Goal: Task Accomplishment & Management: Manage account settings

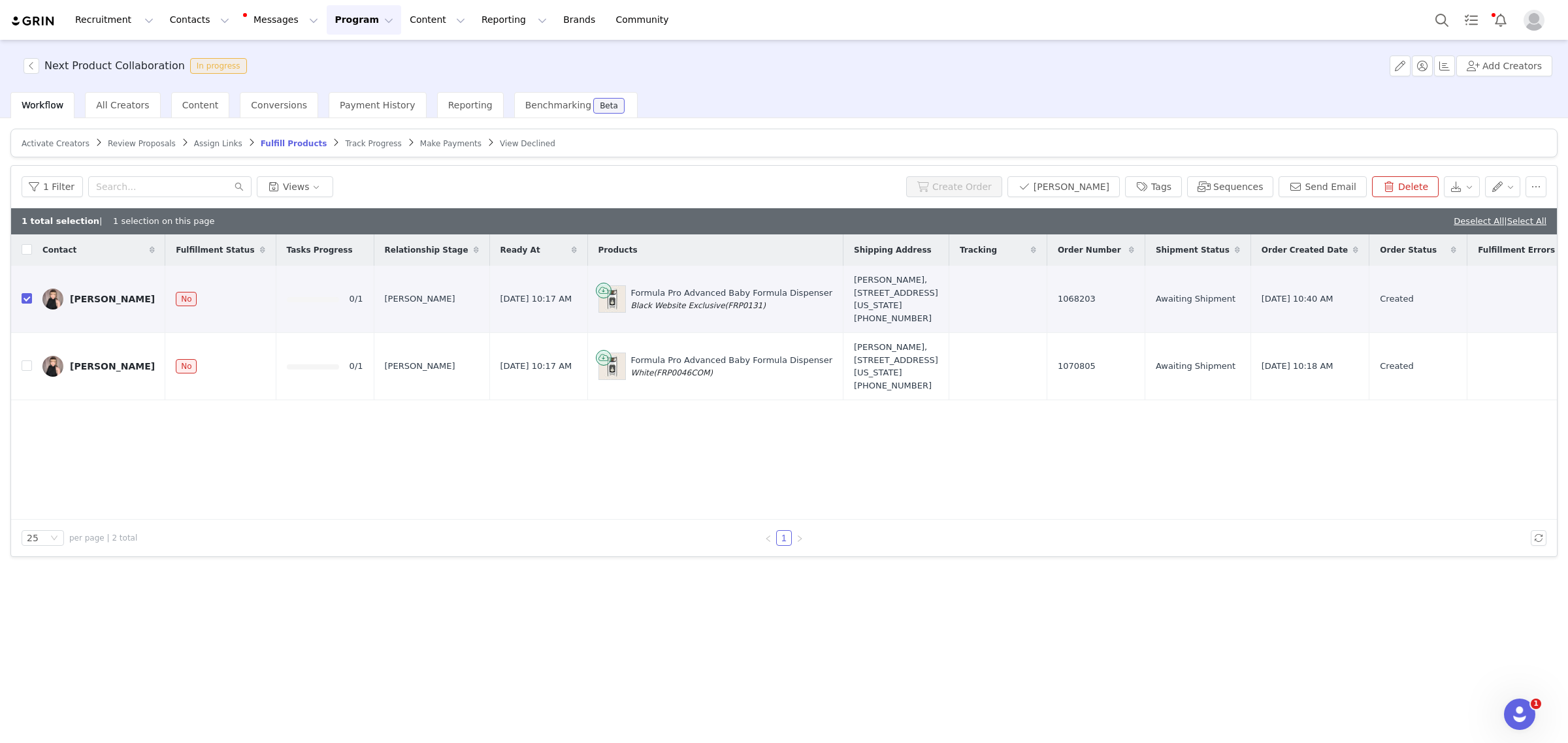
drag, startPoint x: 342, startPoint y: 15, endPoint x: 340, endPoint y: 38, distance: 23.1
click at [341, 15] on button "Program Program" at bounding box center [364, 20] width 75 height 29
click at [338, 52] on p "Activations" at bounding box center [330, 58] width 51 height 14
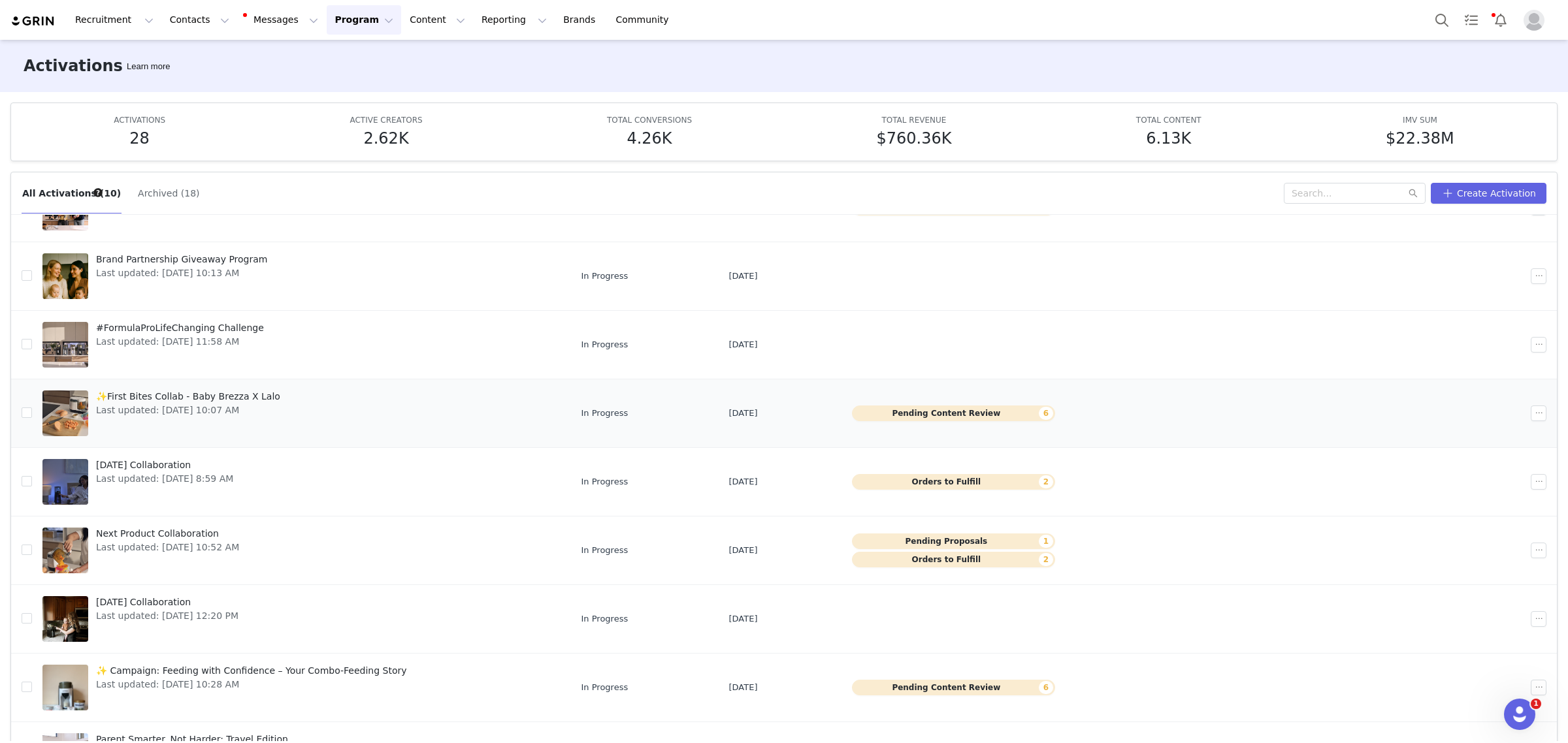
scroll to position [163, 0]
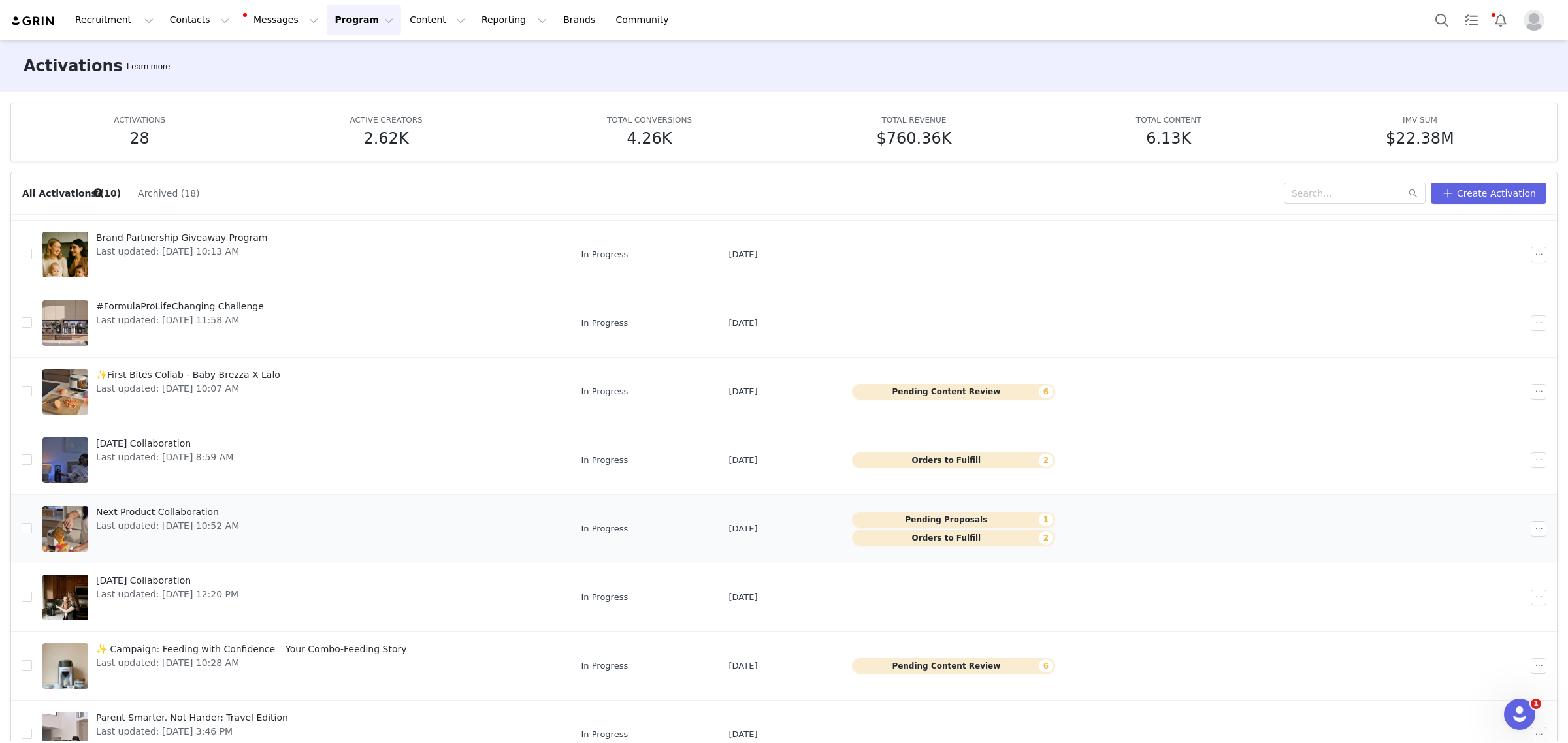
click at [350, 527] on link "Next Product Collaboration Last updated: Aug 1, 2025 10:52 AM" at bounding box center [302, 529] width 518 height 52
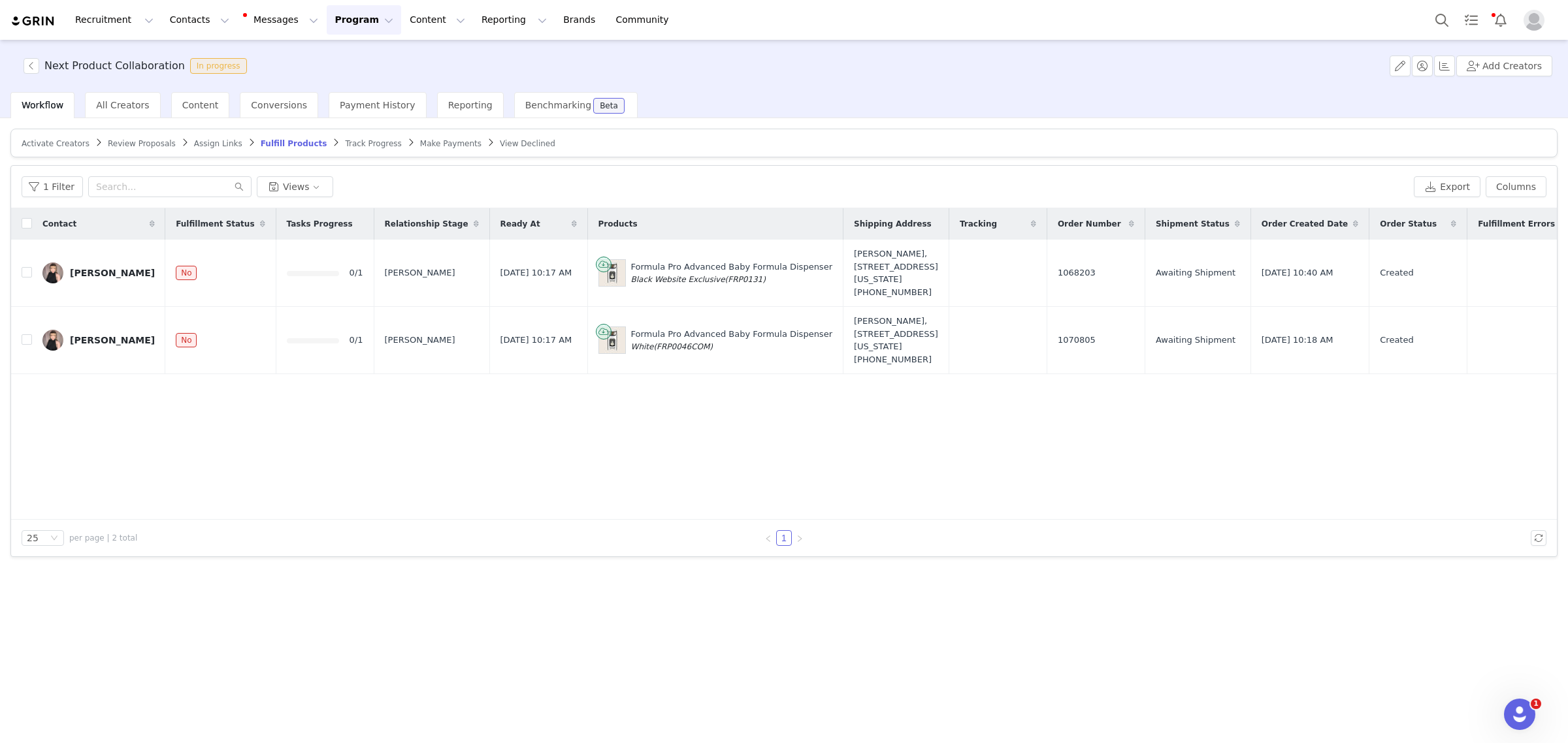
click at [138, 146] on span "Review Proposals" at bounding box center [142, 144] width 68 height 9
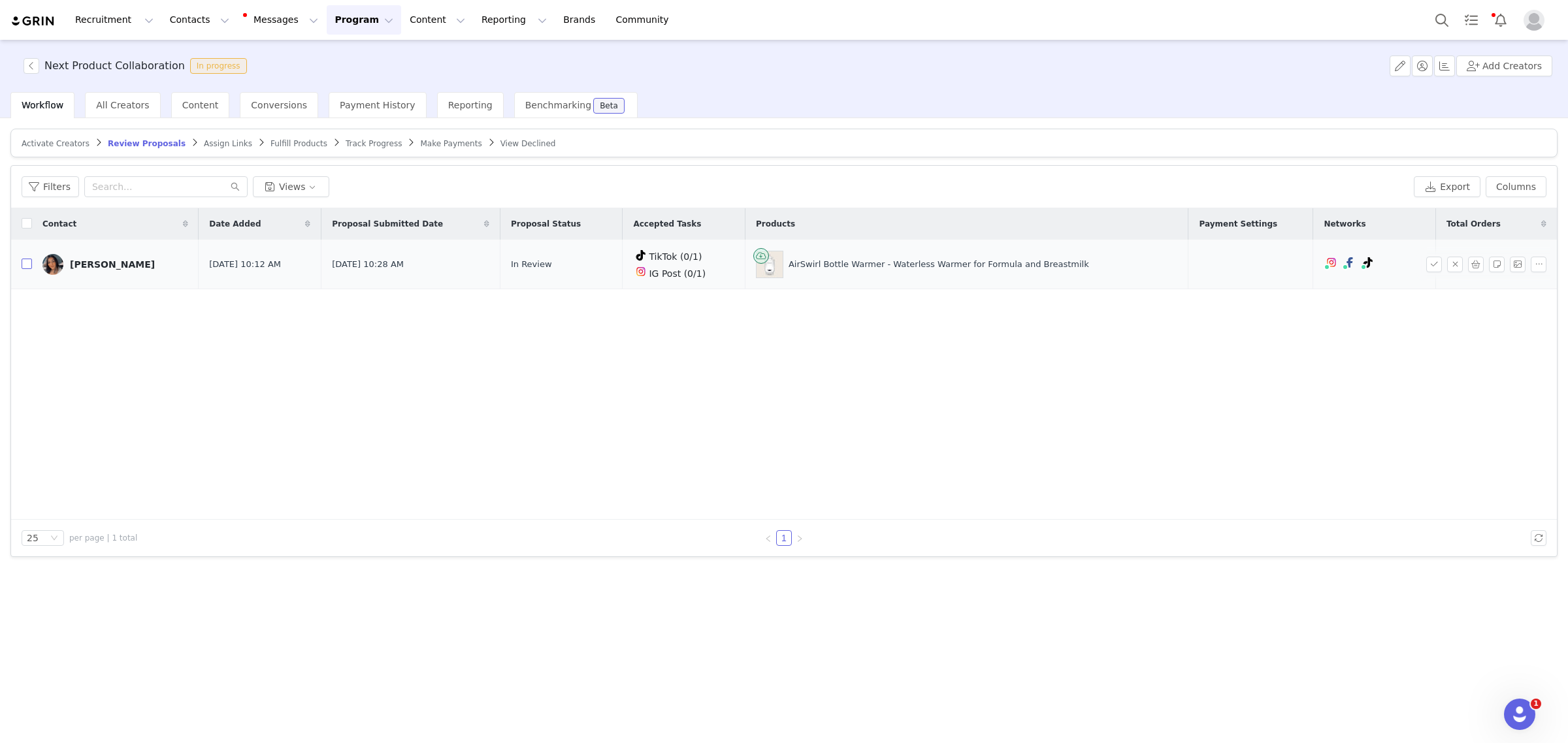
click at [27, 266] on input "checkbox" at bounding box center [27, 264] width 11 height 11
checkbox input "true"
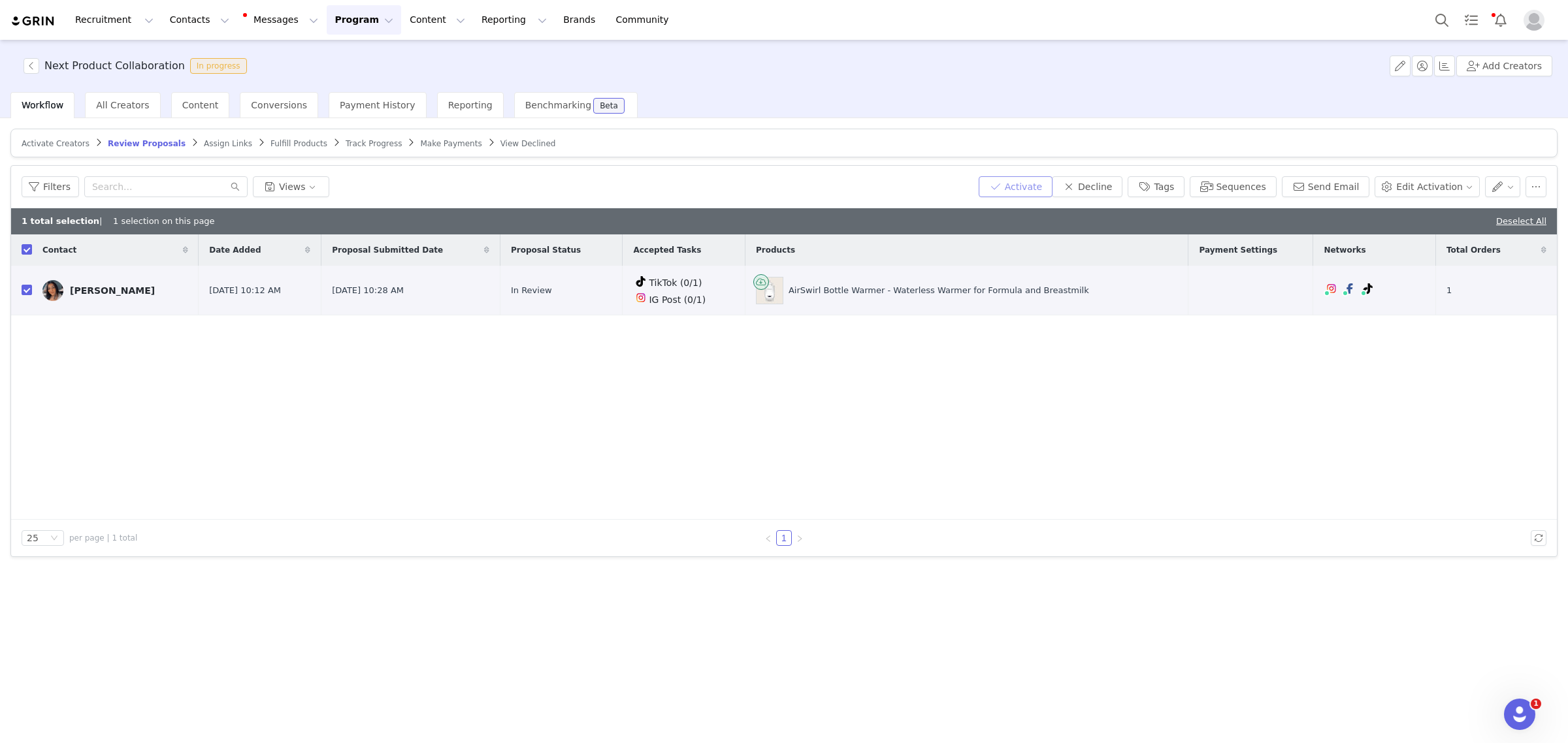
click at [1052, 187] on button "Activate" at bounding box center [1015, 186] width 74 height 21
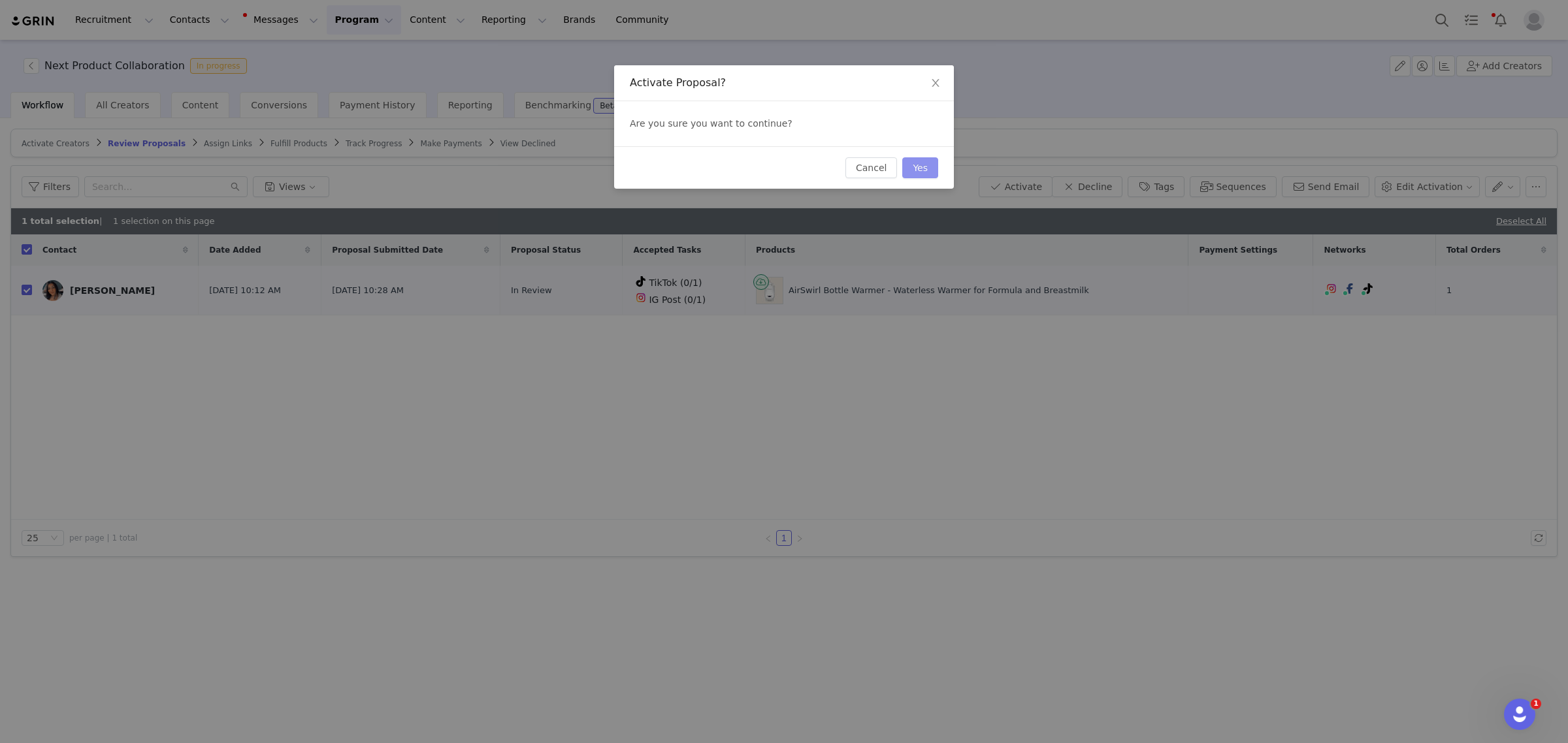
click at [929, 163] on button "Yes" at bounding box center [921, 167] width 36 height 21
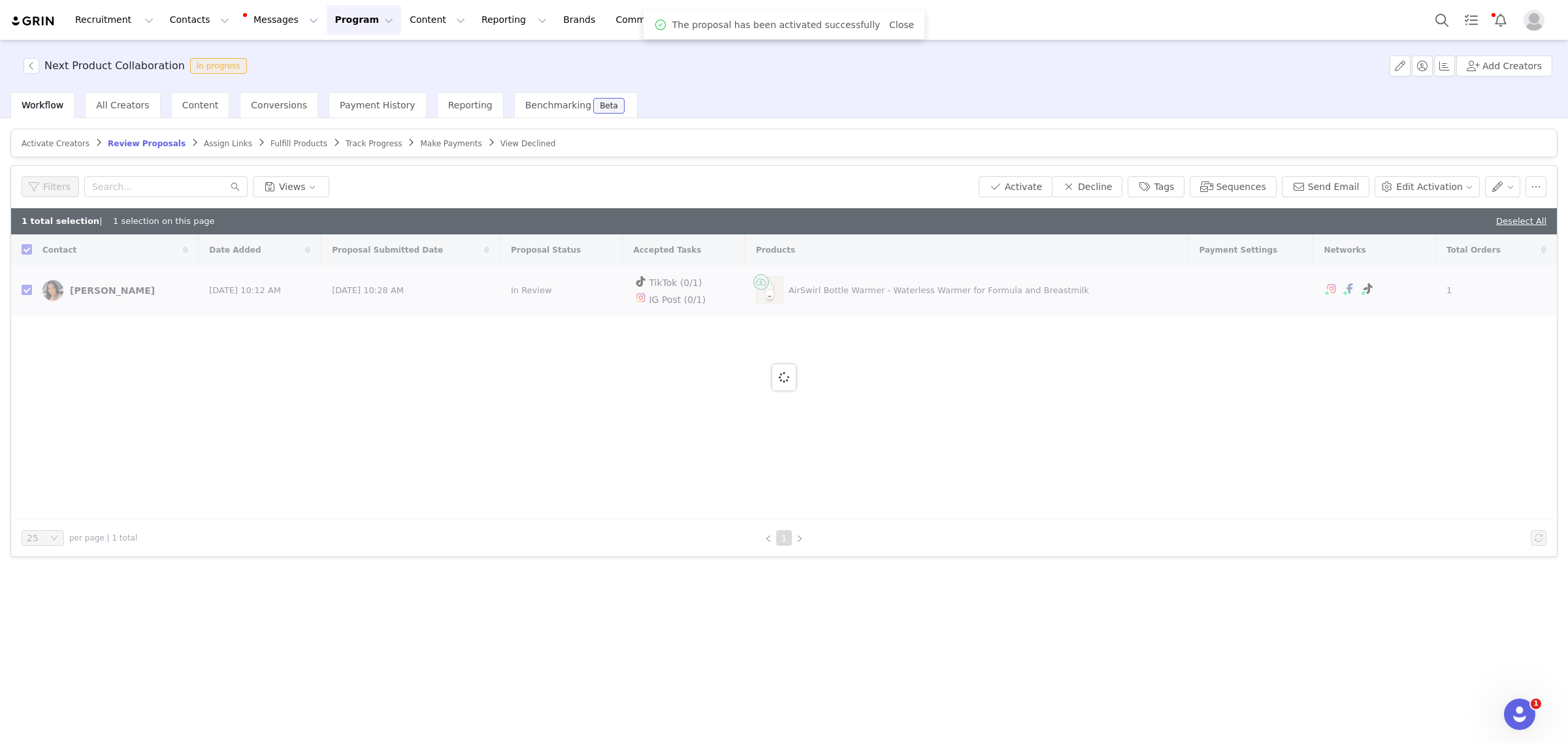
click at [229, 154] on article "Activate Creators Review Proposals Assign Links Fulfill Products Track Progress…" at bounding box center [784, 142] width 1547 height 29
checkbox input "false"
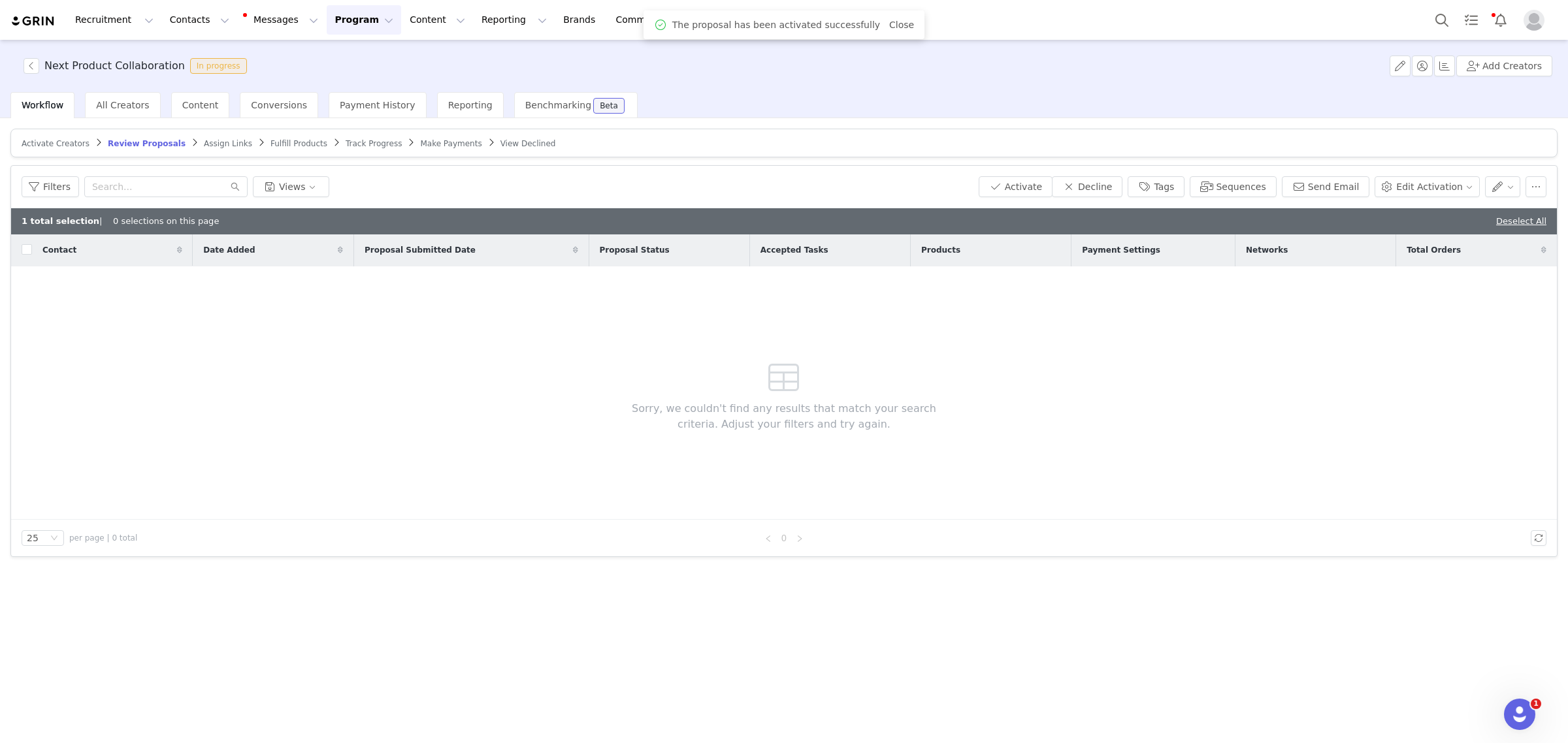
click at [212, 146] on span "Assign Links" at bounding box center [228, 144] width 49 height 9
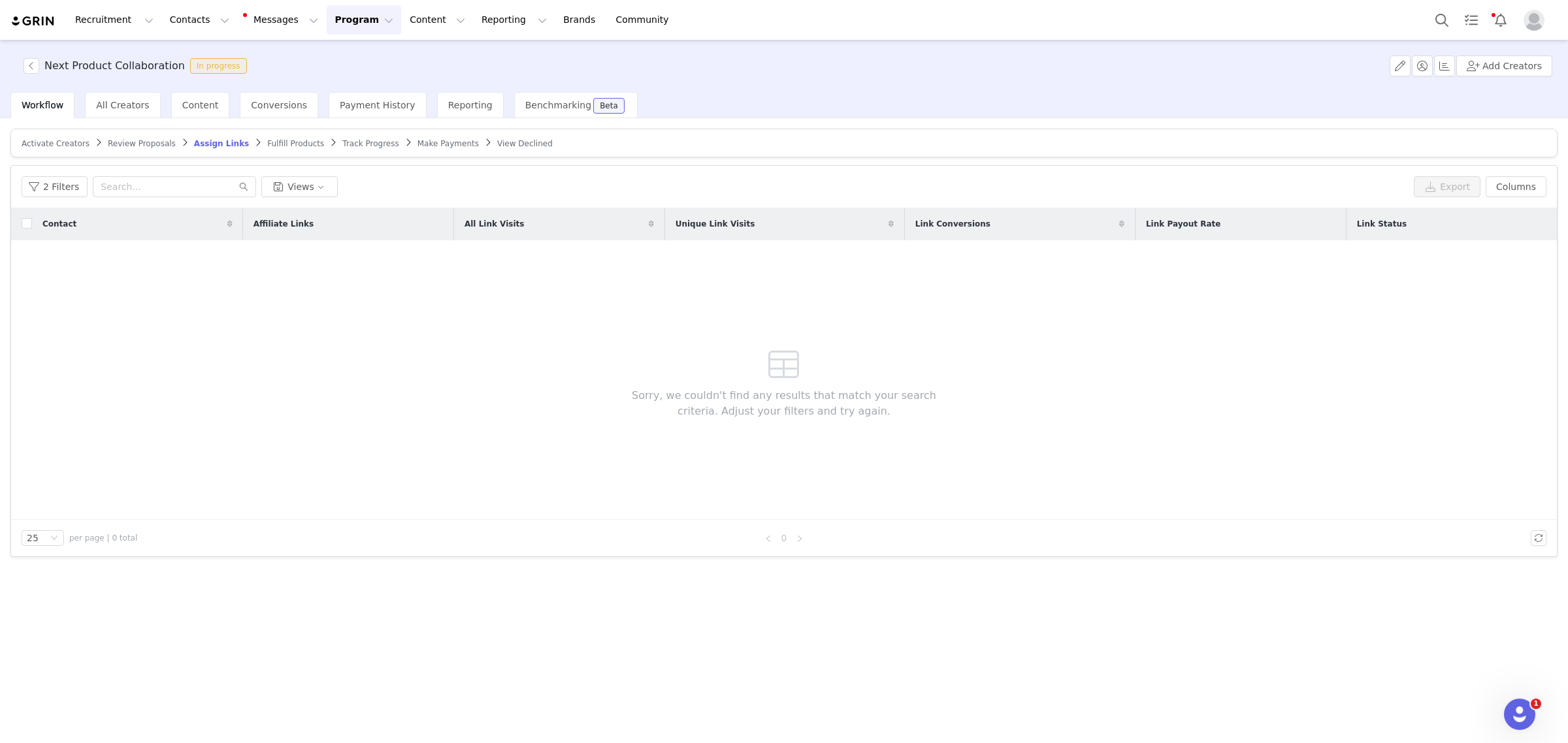
click at [267, 144] on span "Fulfill Products" at bounding box center [295, 144] width 57 height 9
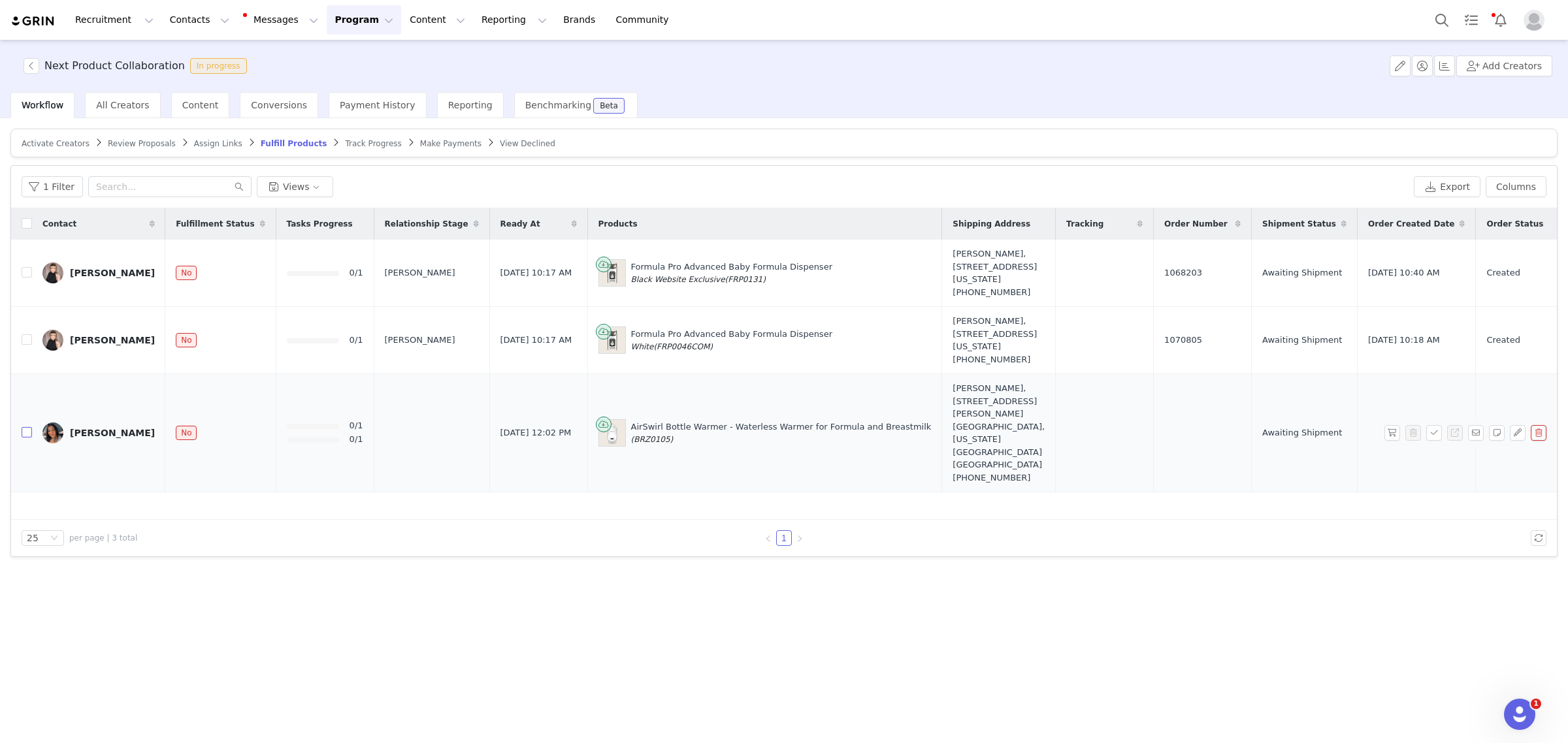
click at [24, 437] on input "checkbox" at bounding box center [27, 432] width 11 height 11
checkbox input "true"
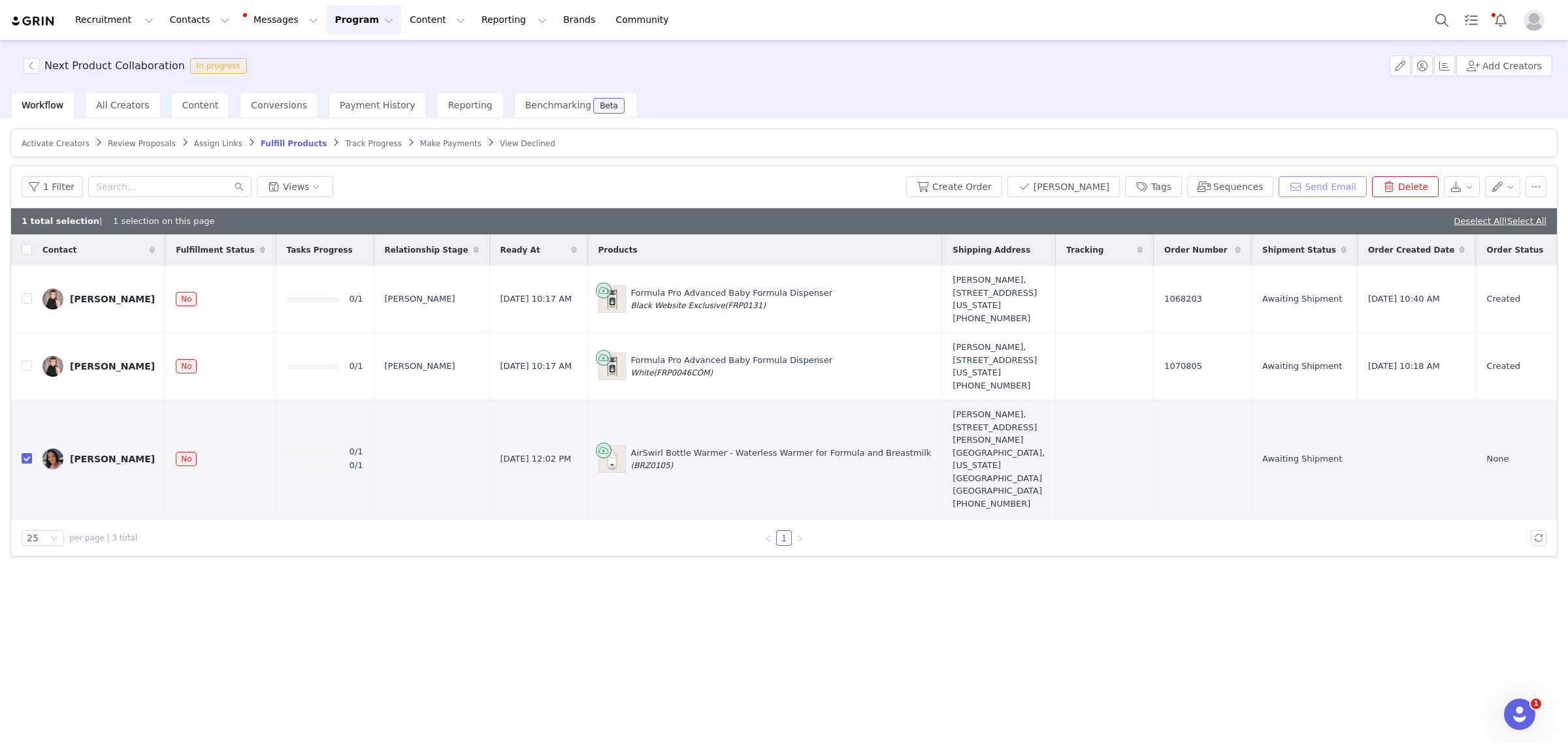
click at [1312, 190] on button "Send Email" at bounding box center [1322, 186] width 88 height 21
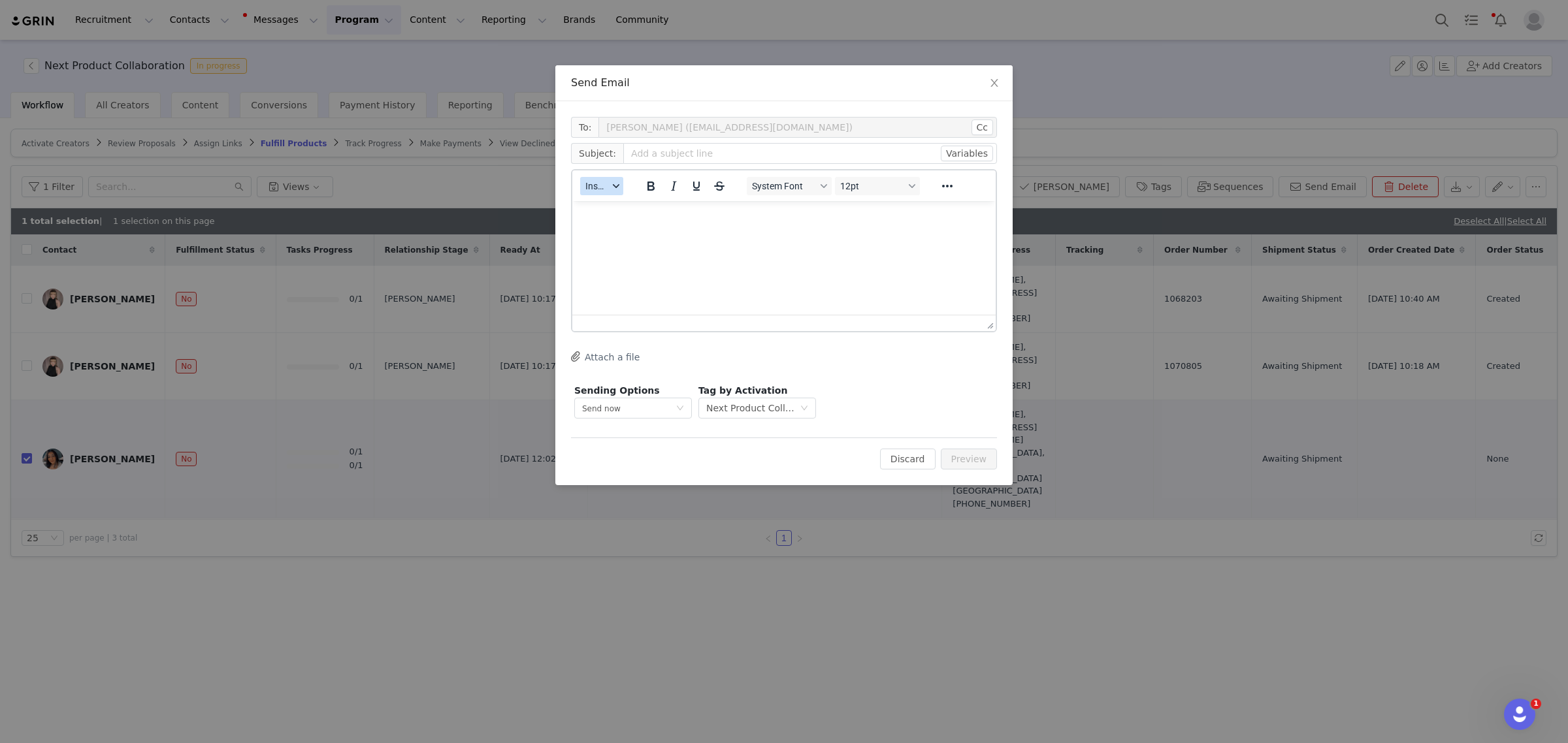
click at [599, 190] on span "Insert" at bounding box center [597, 186] width 23 height 11
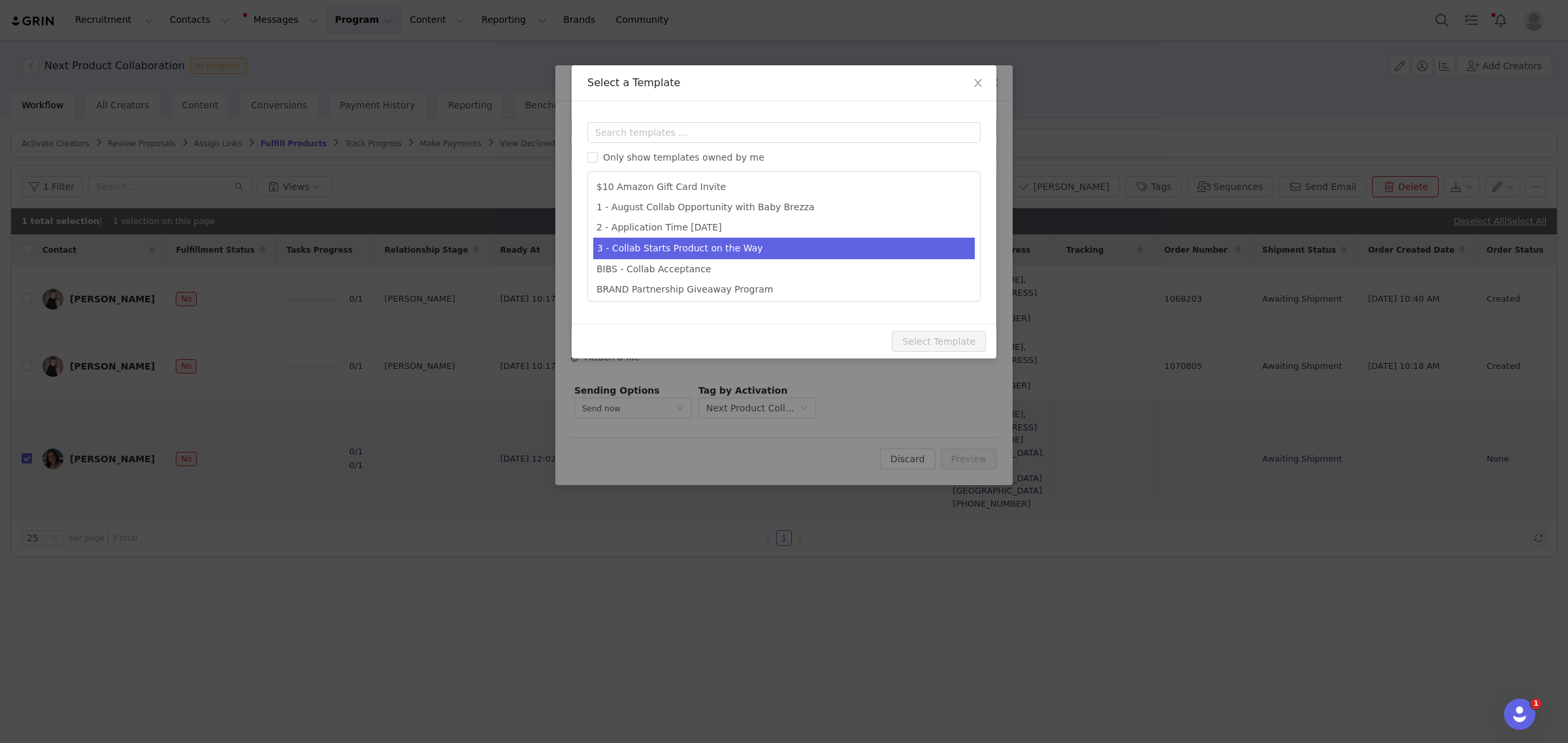
click at [683, 250] on li "3 - Collab Starts Product on the Way" at bounding box center [784, 248] width 382 height 21
type input "Your Baby Brezza Affiliate Link is Live!"
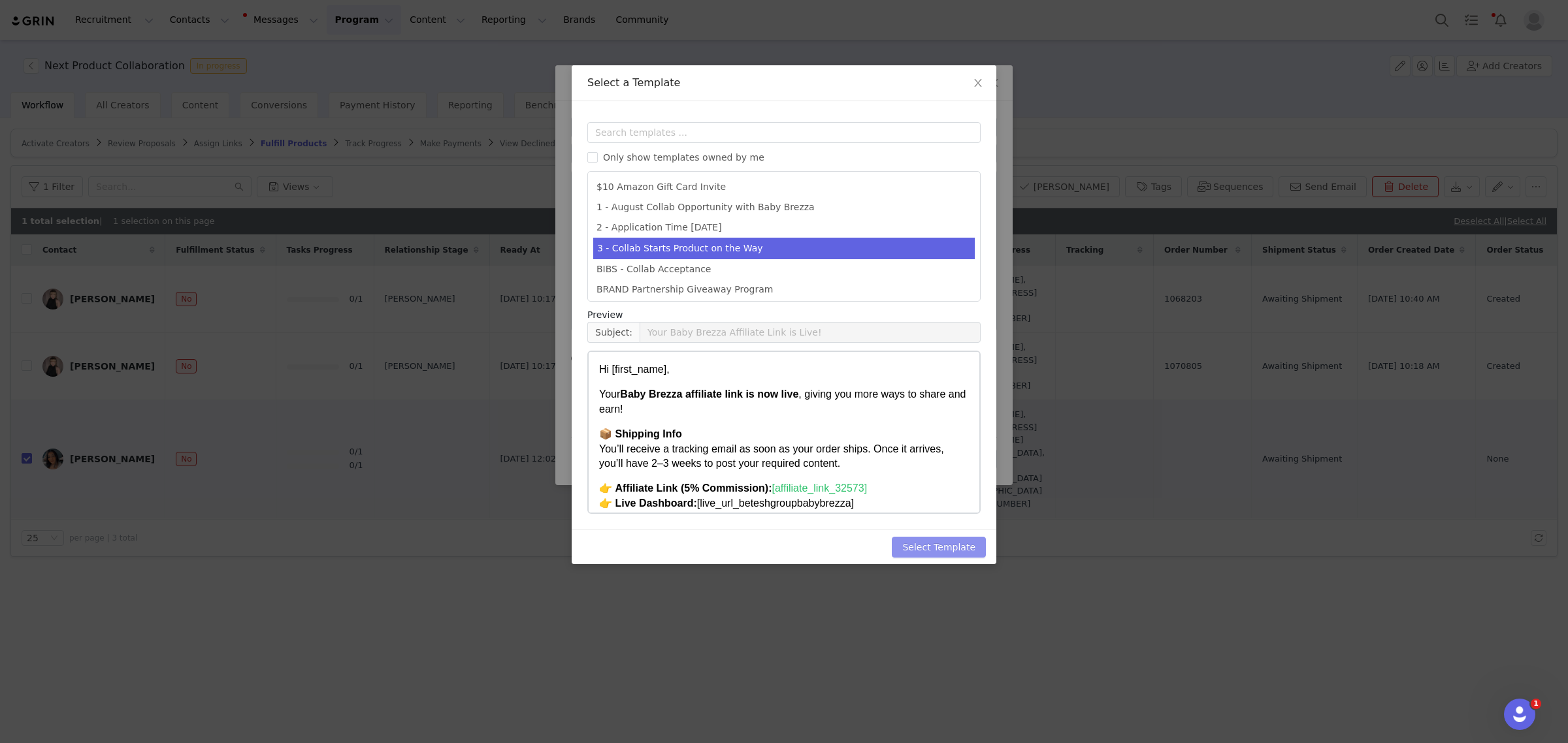
click at [942, 541] on button "Select Template" at bounding box center [939, 547] width 94 height 21
type input "Your Baby Brezza Affiliate Link is Live!"
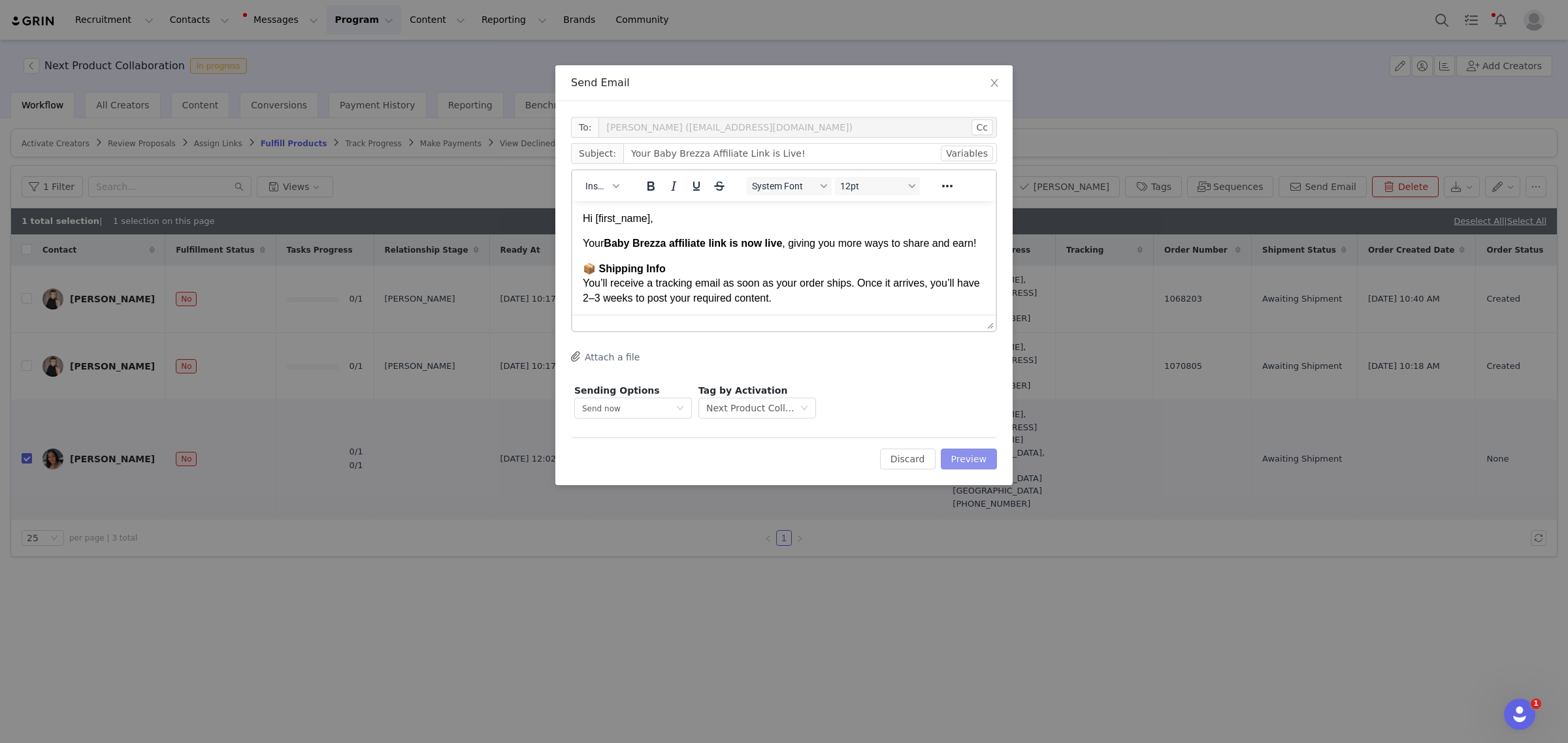
click at [961, 459] on button "Preview" at bounding box center [969, 459] width 57 height 21
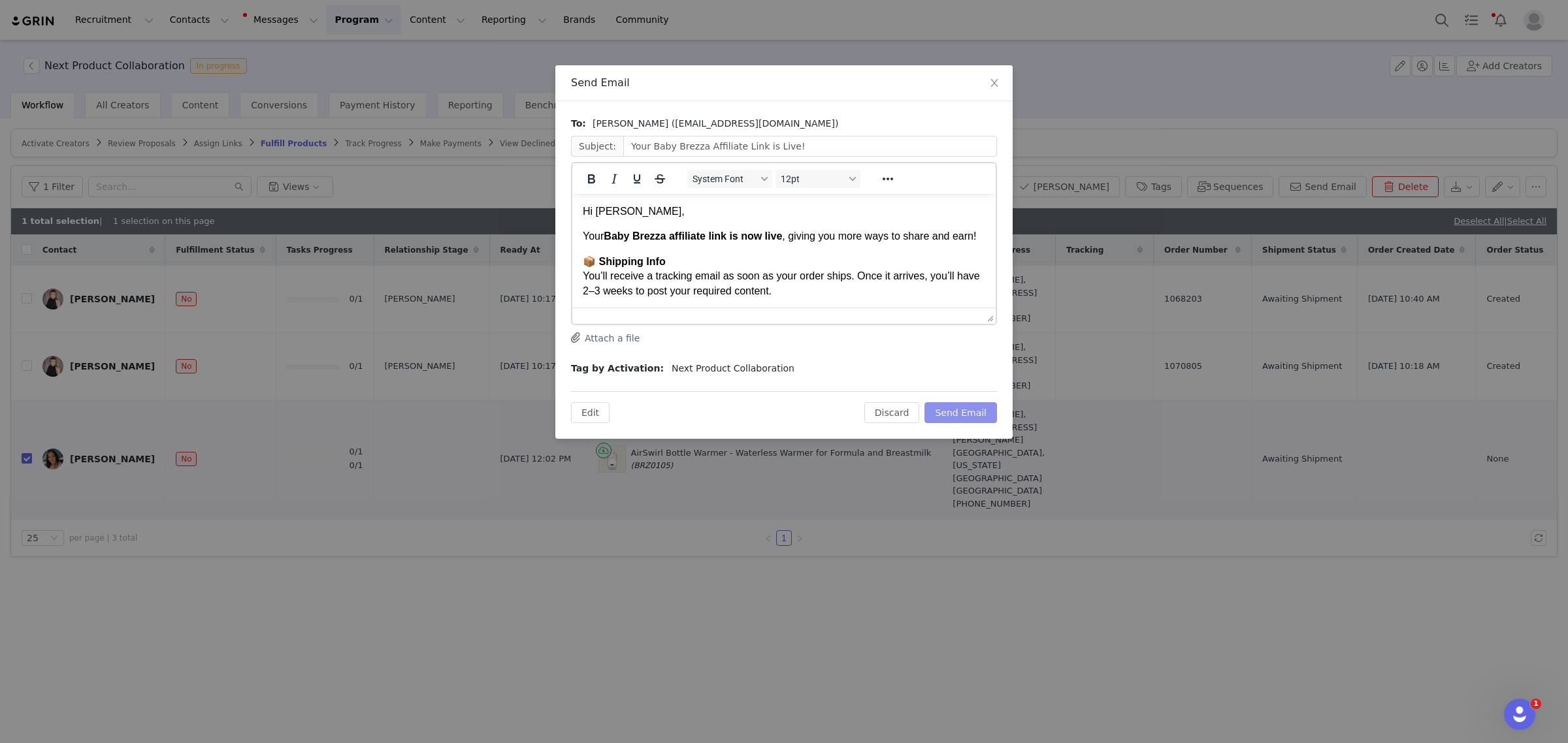
click at [959, 418] on button "Send Email" at bounding box center [961, 412] width 73 height 21
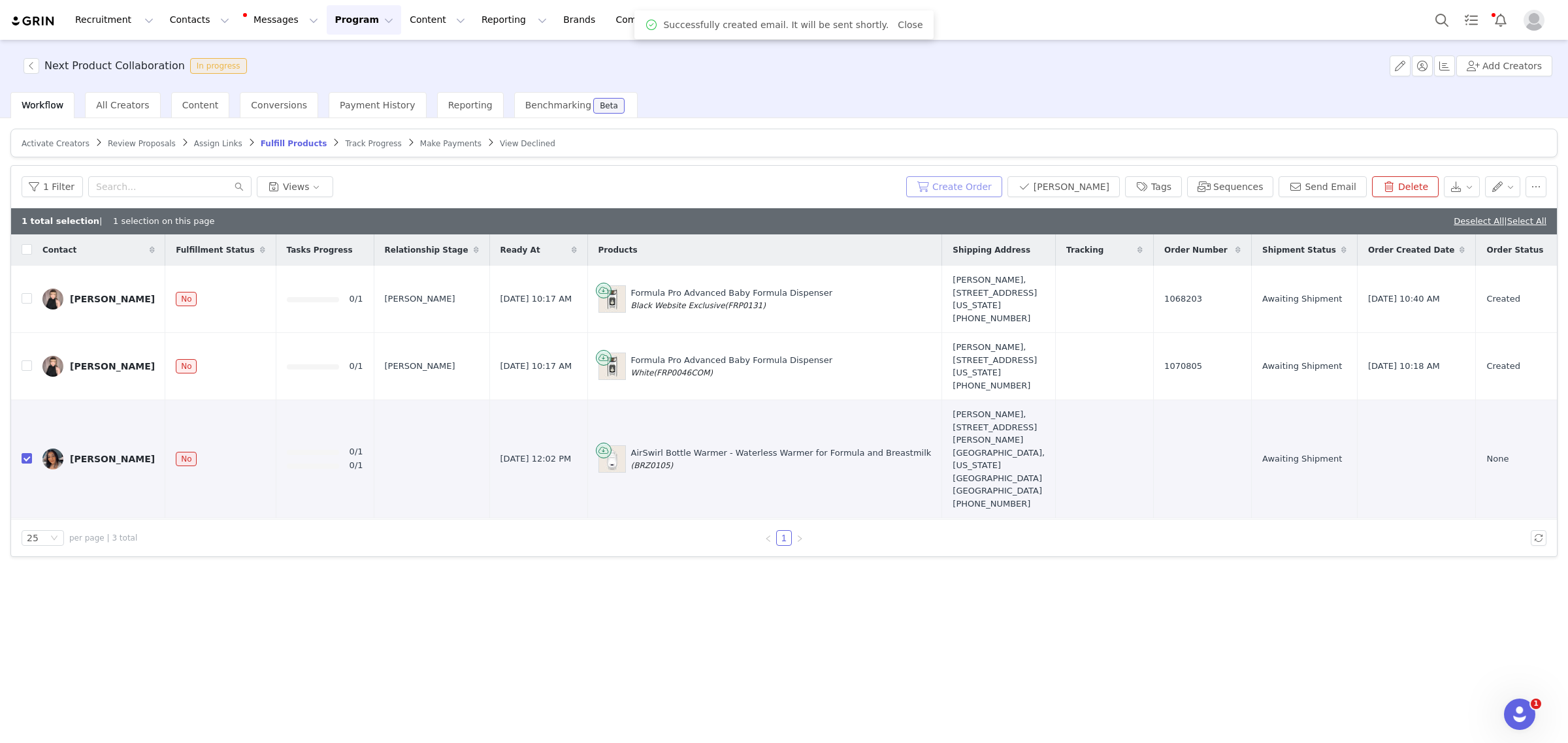
click at [1002, 180] on button "Create Order" at bounding box center [954, 186] width 96 height 21
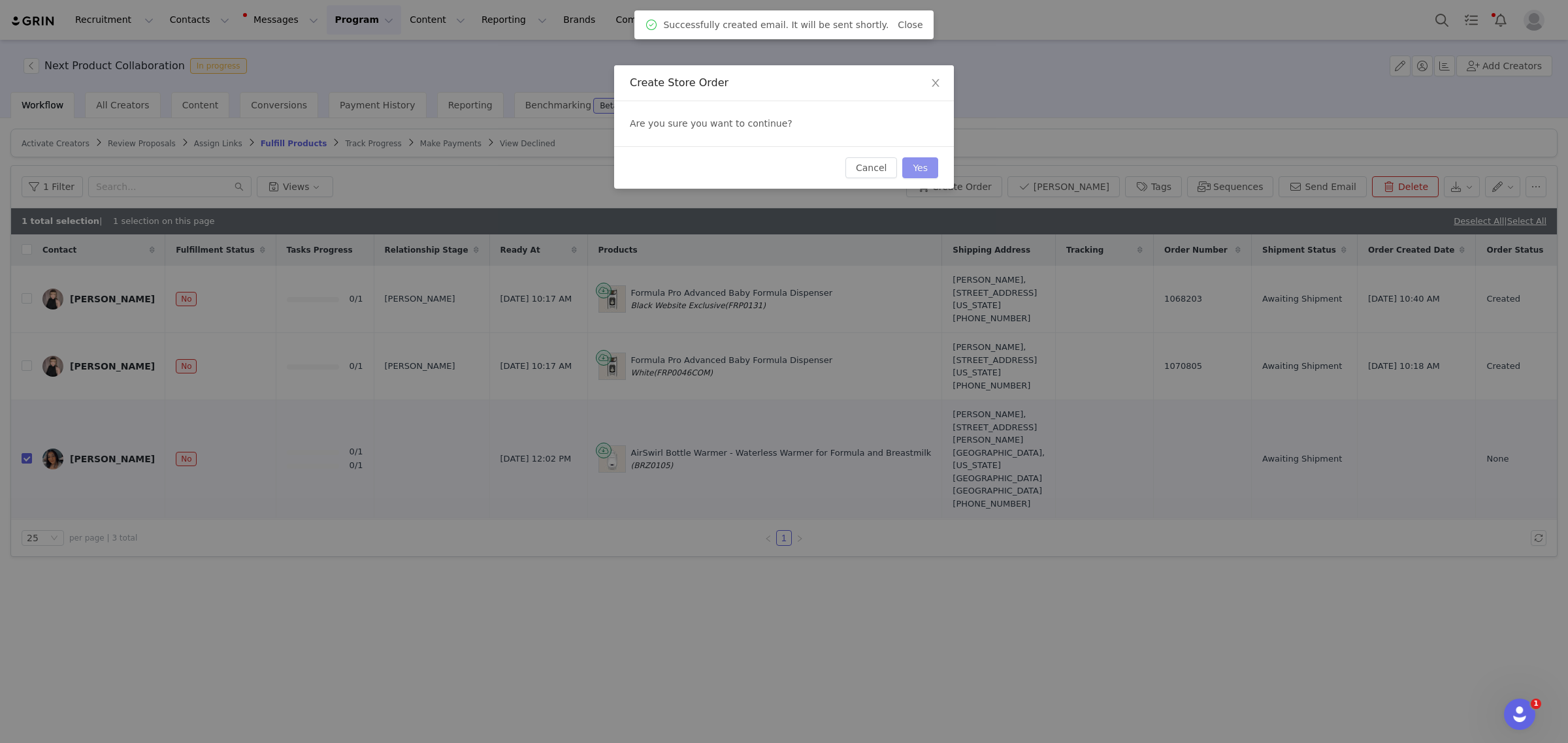
click at [913, 161] on button "Yes" at bounding box center [921, 167] width 36 height 21
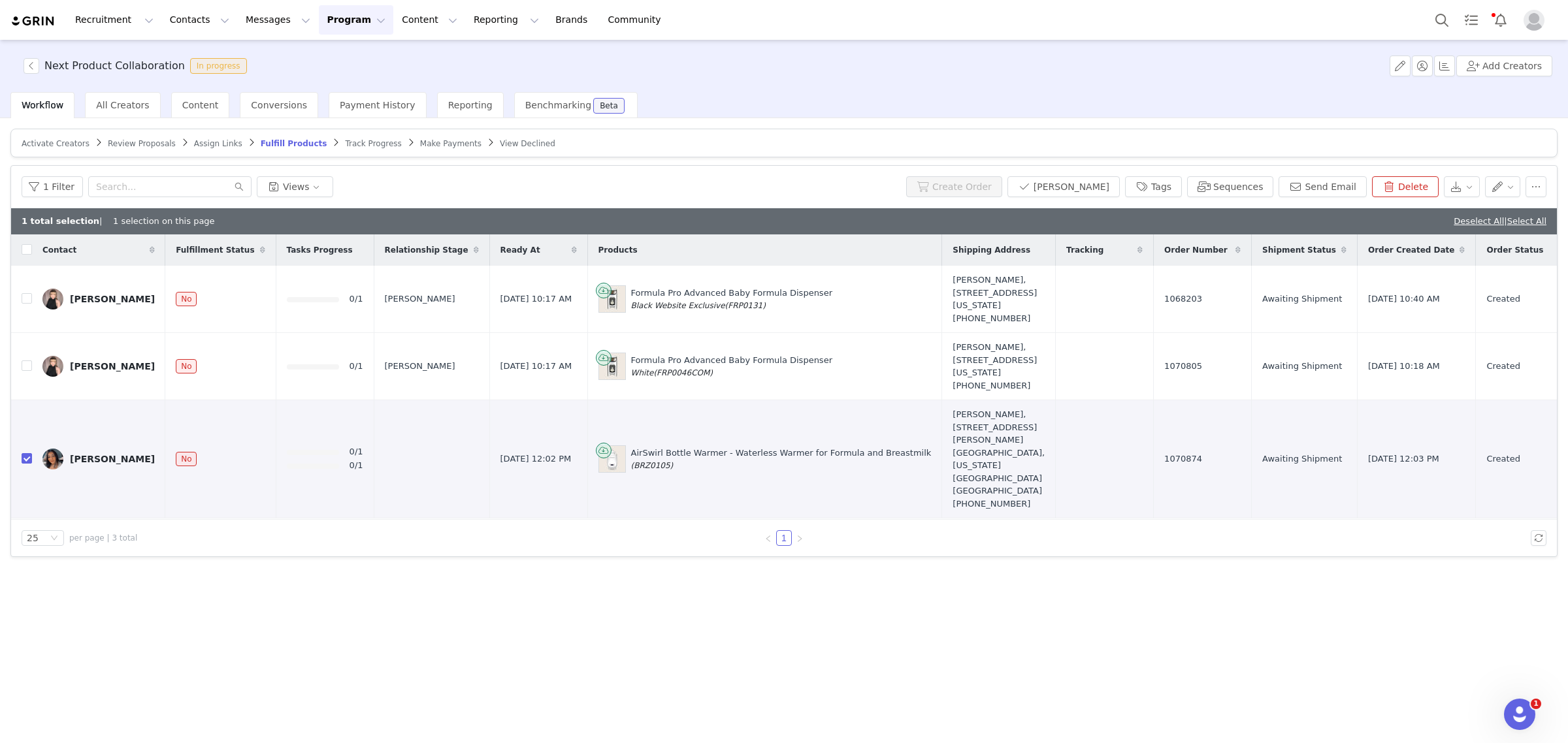
click at [319, 14] on button "Program Program" at bounding box center [356, 20] width 75 height 29
click at [314, 56] on p "Activations" at bounding box center [323, 58] width 51 height 14
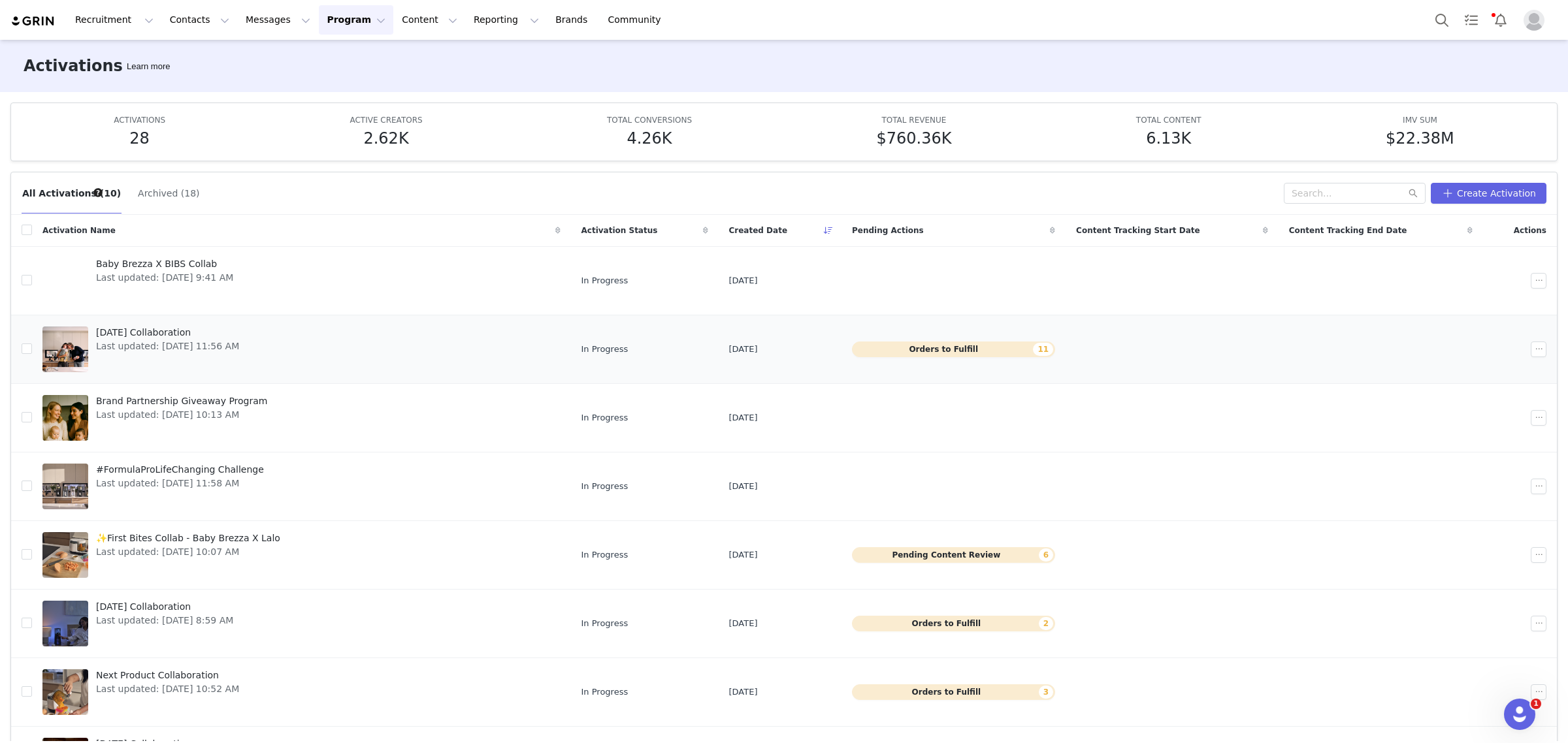
click at [1531, 350] on div at bounding box center [1541, 350] width 21 height 16
click at [1531, 352] on button "button" at bounding box center [1539, 350] width 16 height 16
click at [1477, 366] on div "Edit" at bounding box center [1469, 373] width 113 height 15
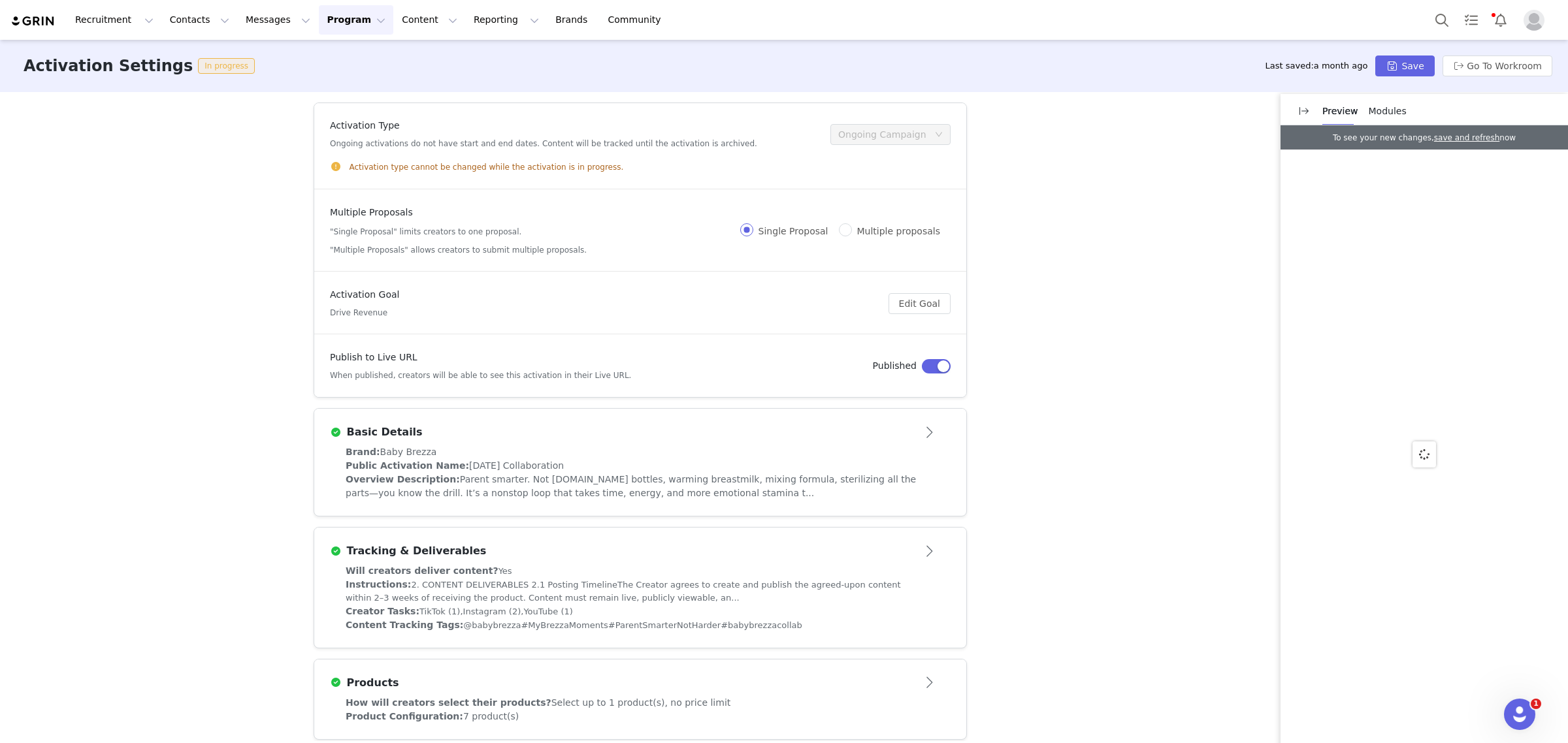
click at [698, 459] on div "Public Activation Name: September 2025 Collaboration" at bounding box center [640, 466] width 589 height 14
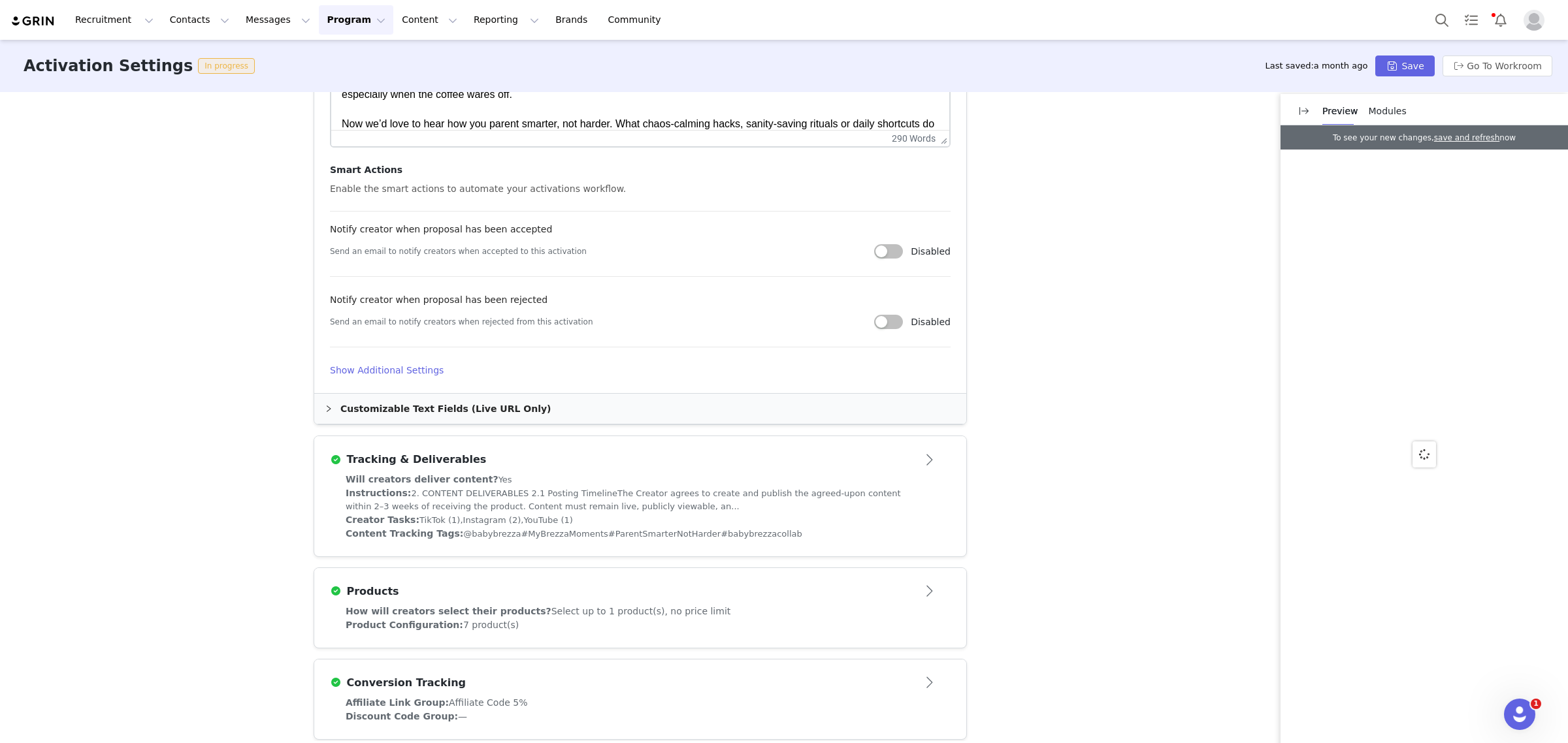
scroll to position [653, 0]
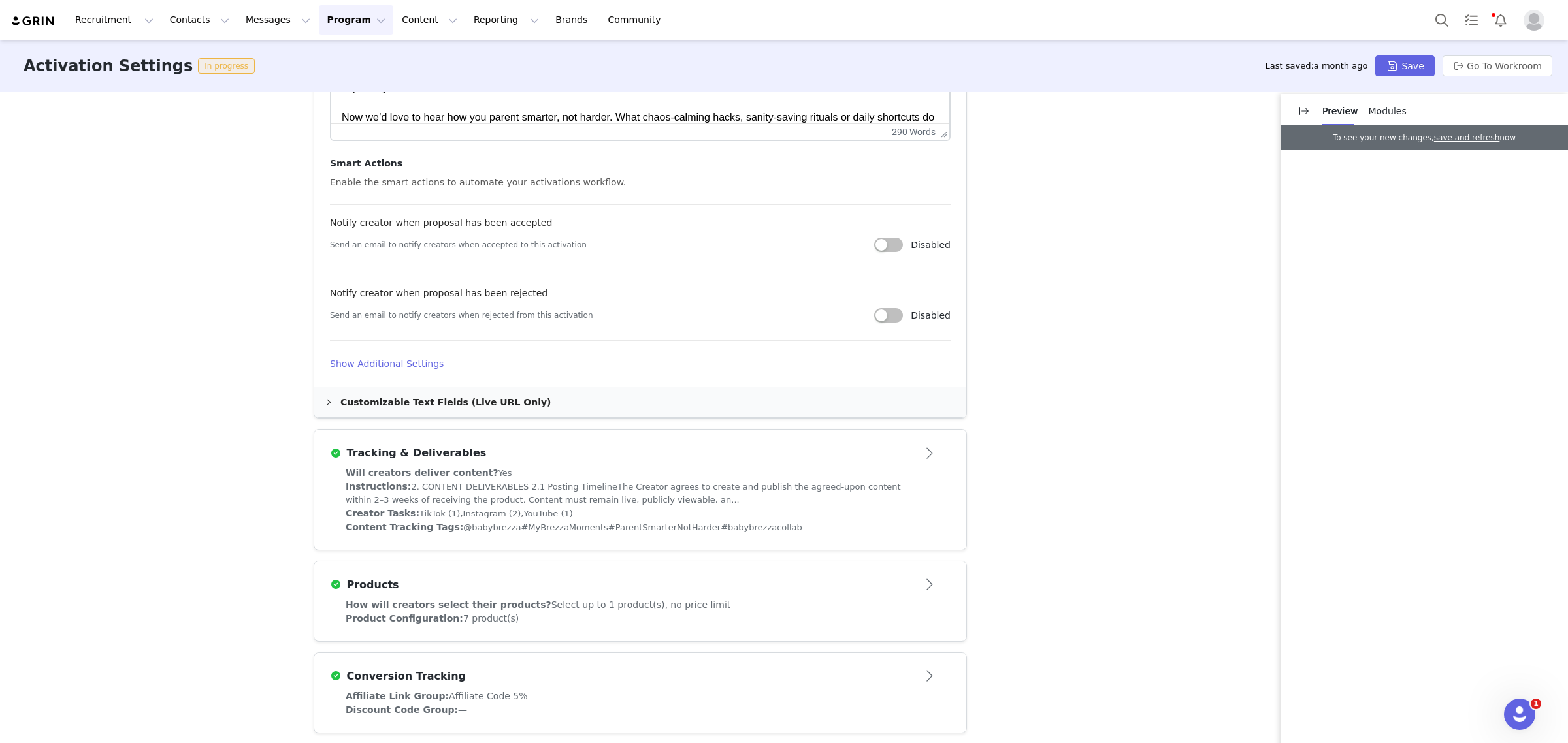
click at [649, 497] on div "Instructions: 2. CONTENT DELIVERABLES 2.1 Posting TimelineThe Creator agrees to…" at bounding box center [640, 493] width 589 height 27
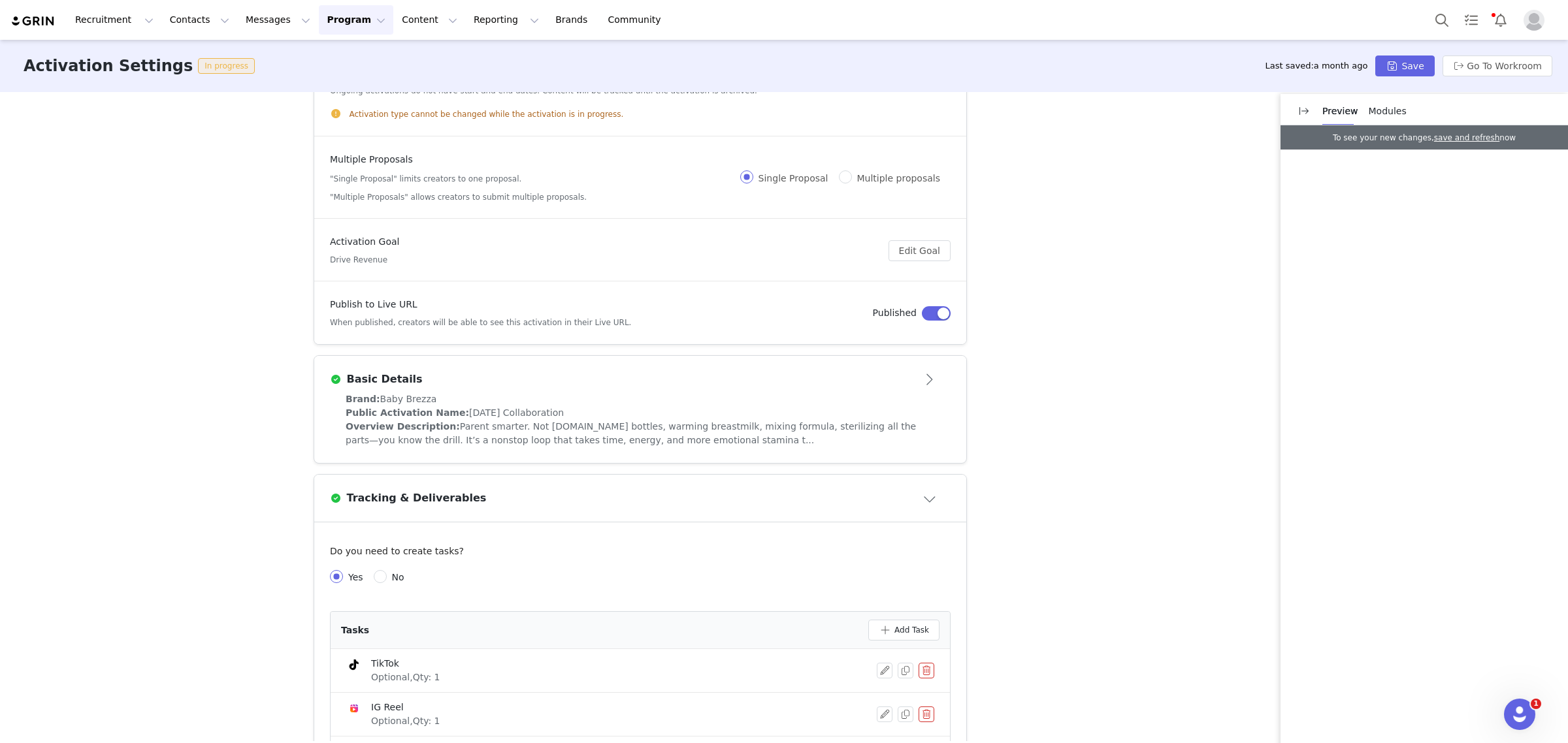
scroll to position [0, 0]
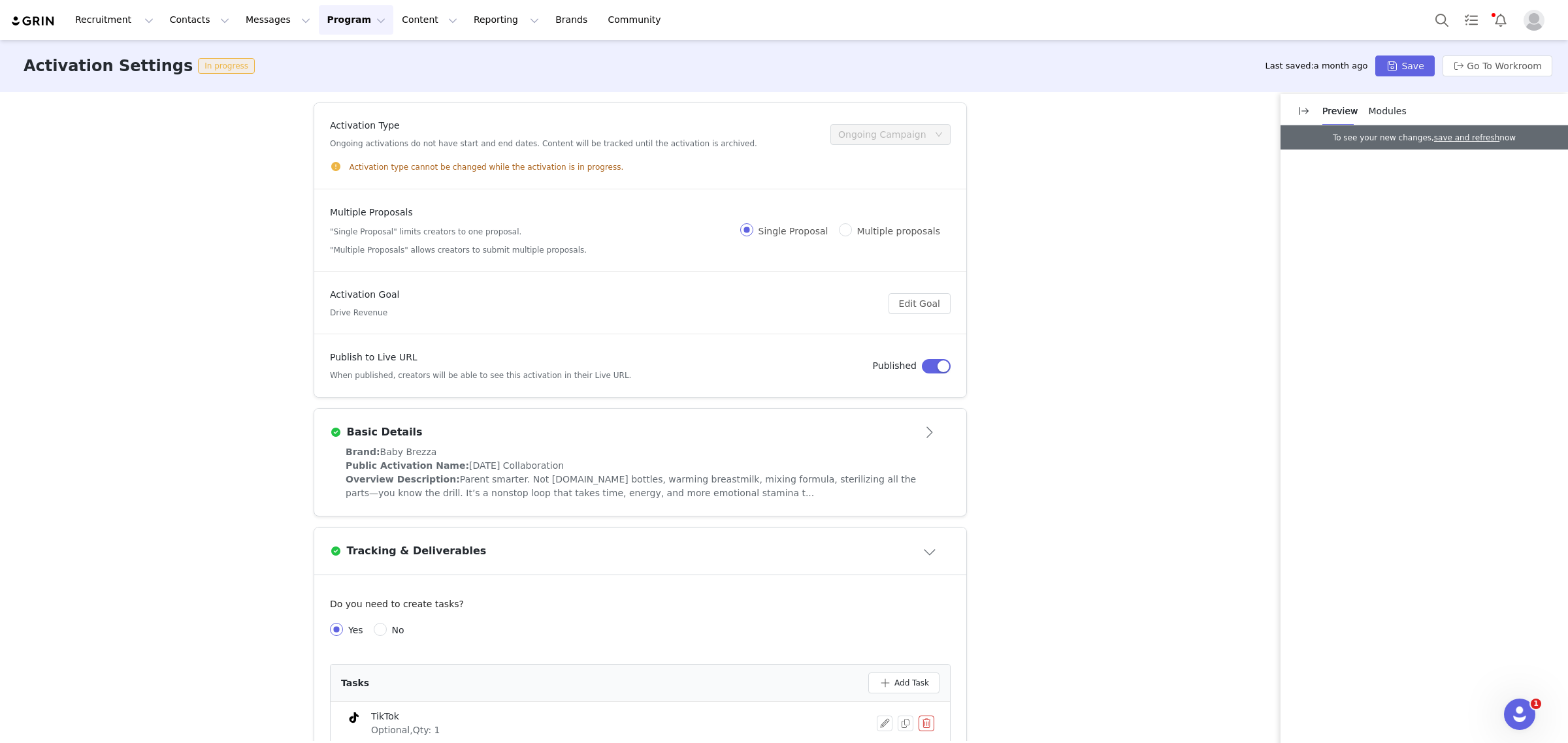
click at [688, 439] on div "Basic Details" at bounding box center [618, 433] width 578 height 16
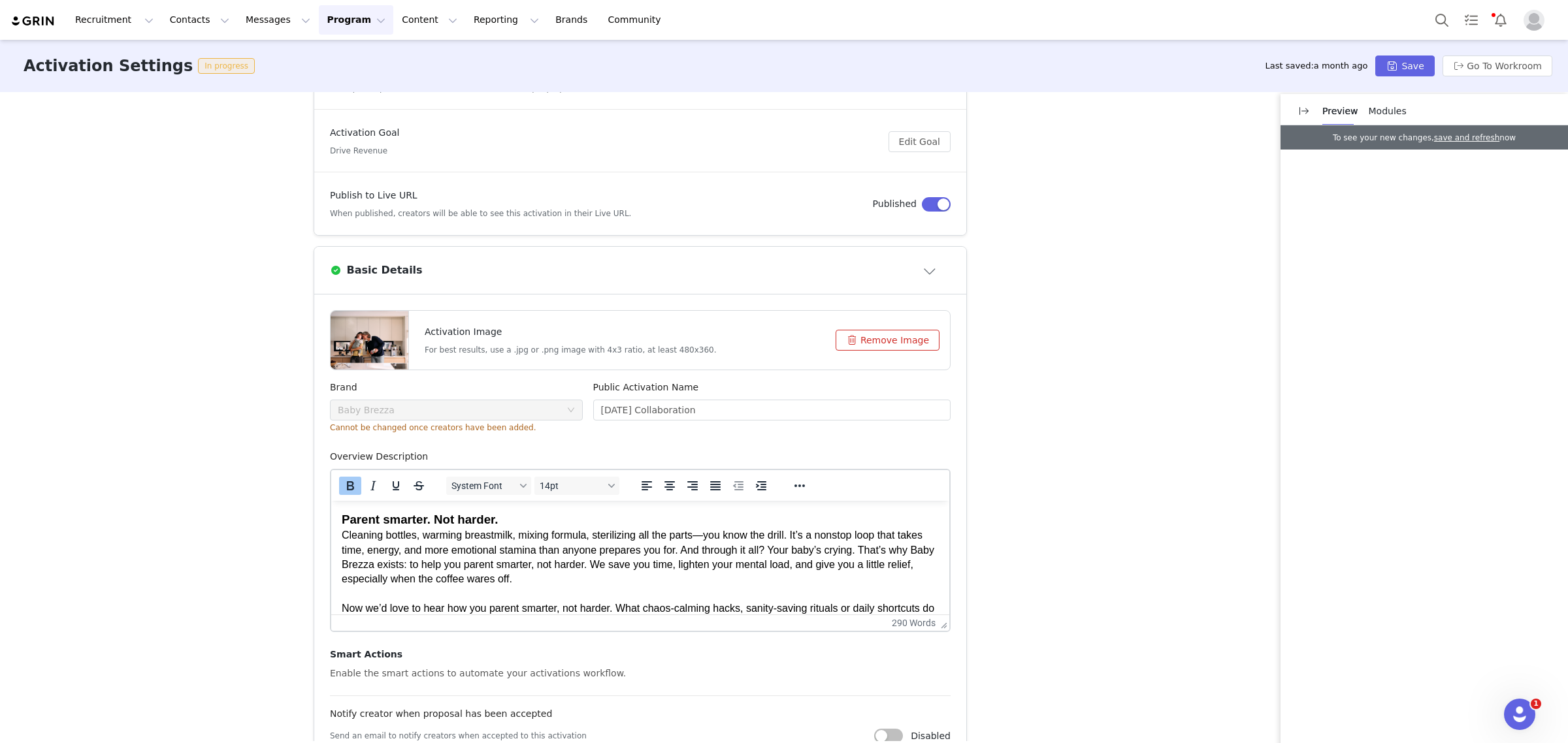
scroll to position [163, 0]
click at [107, 186] on div "Activation Type Ongoing activations do not have start and end dates. Content wi…" at bounding box center [784, 416] width 1568 height 649
click at [319, 18] on button "Program Program" at bounding box center [356, 20] width 75 height 29
click at [244, 18] on button "Messages Messages" at bounding box center [278, 20] width 81 height 29
click at [199, 21] on button "Contacts Contacts" at bounding box center [199, 20] width 75 height 29
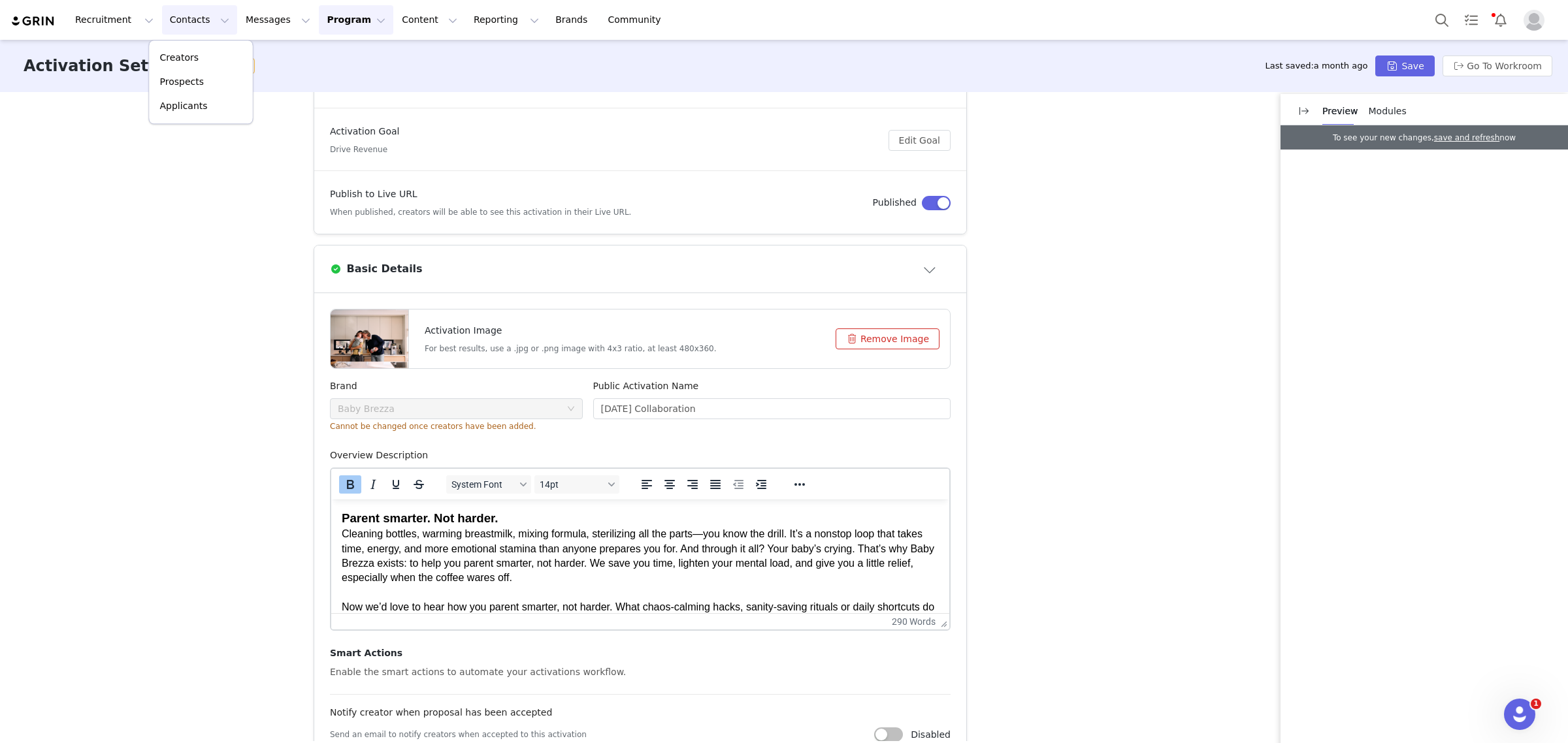
click at [319, 23] on button "Program Program" at bounding box center [356, 20] width 75 height 29
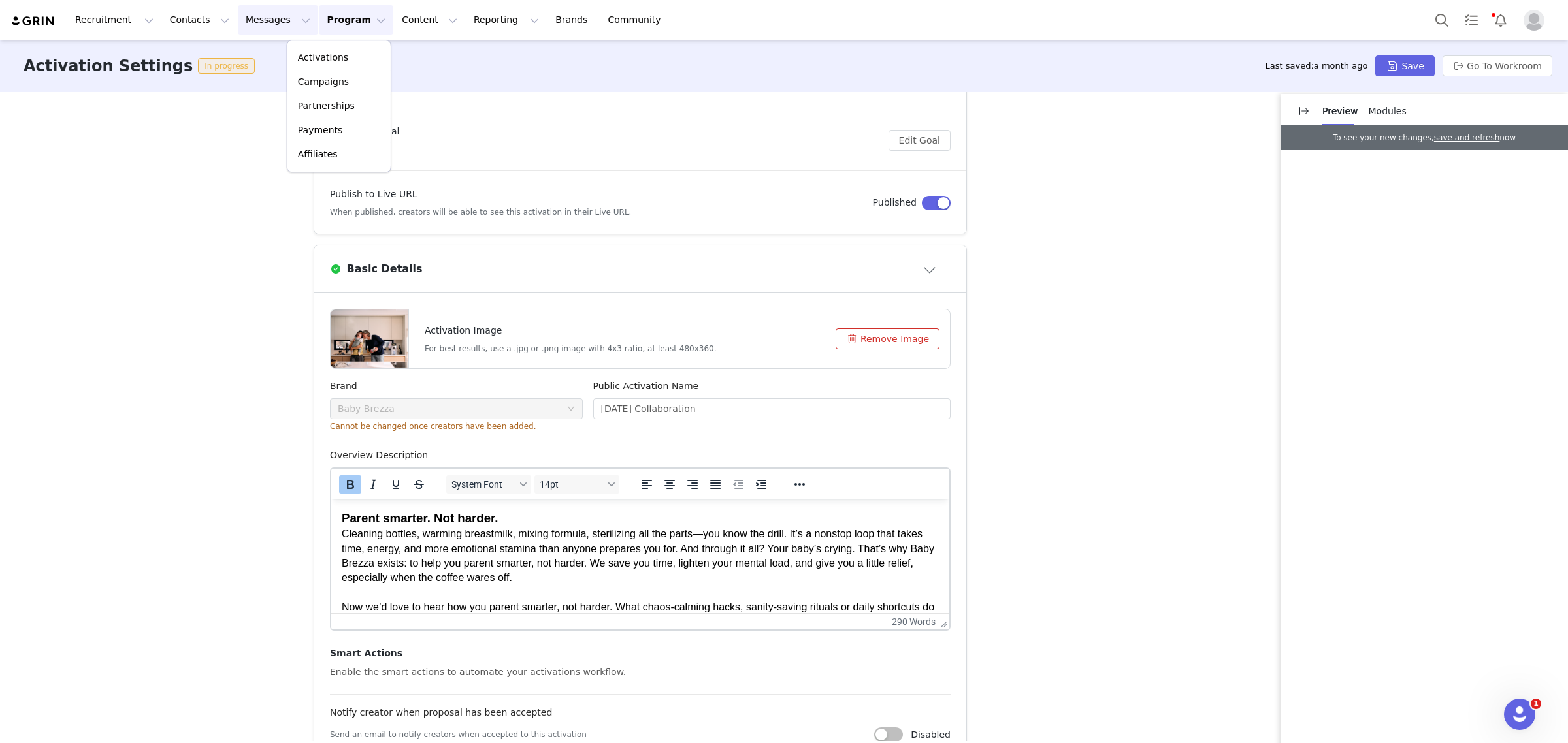
click at [242, 19] on button "Messages Messages" at bounding box center [278, 20] width 81 height 29
click at [243, 103] on p "Templates" at bounding box center [250, 106] width 47 height 14
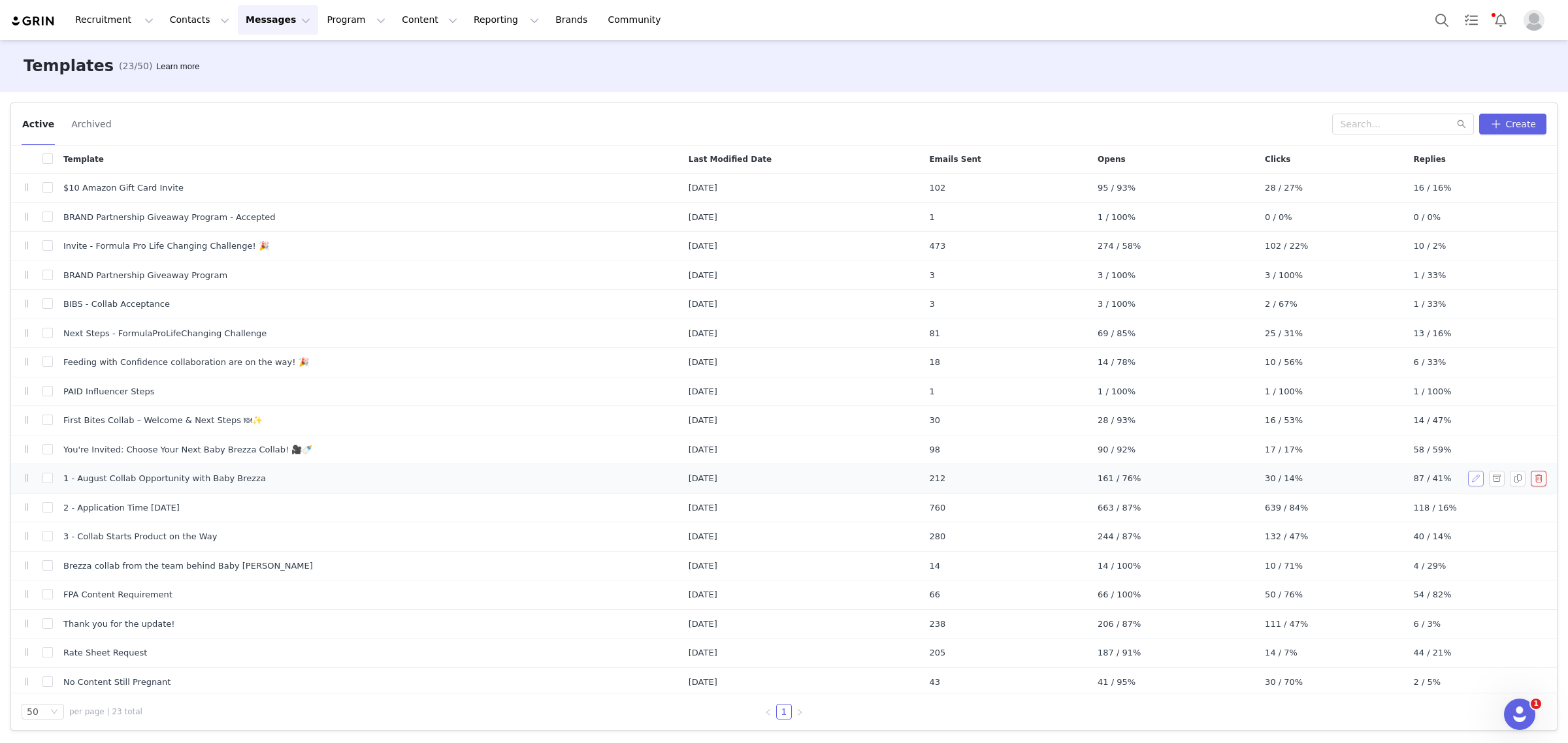
click at [1468, 483] on button "button" at bounding box center [1476, 479] width 16 height 16
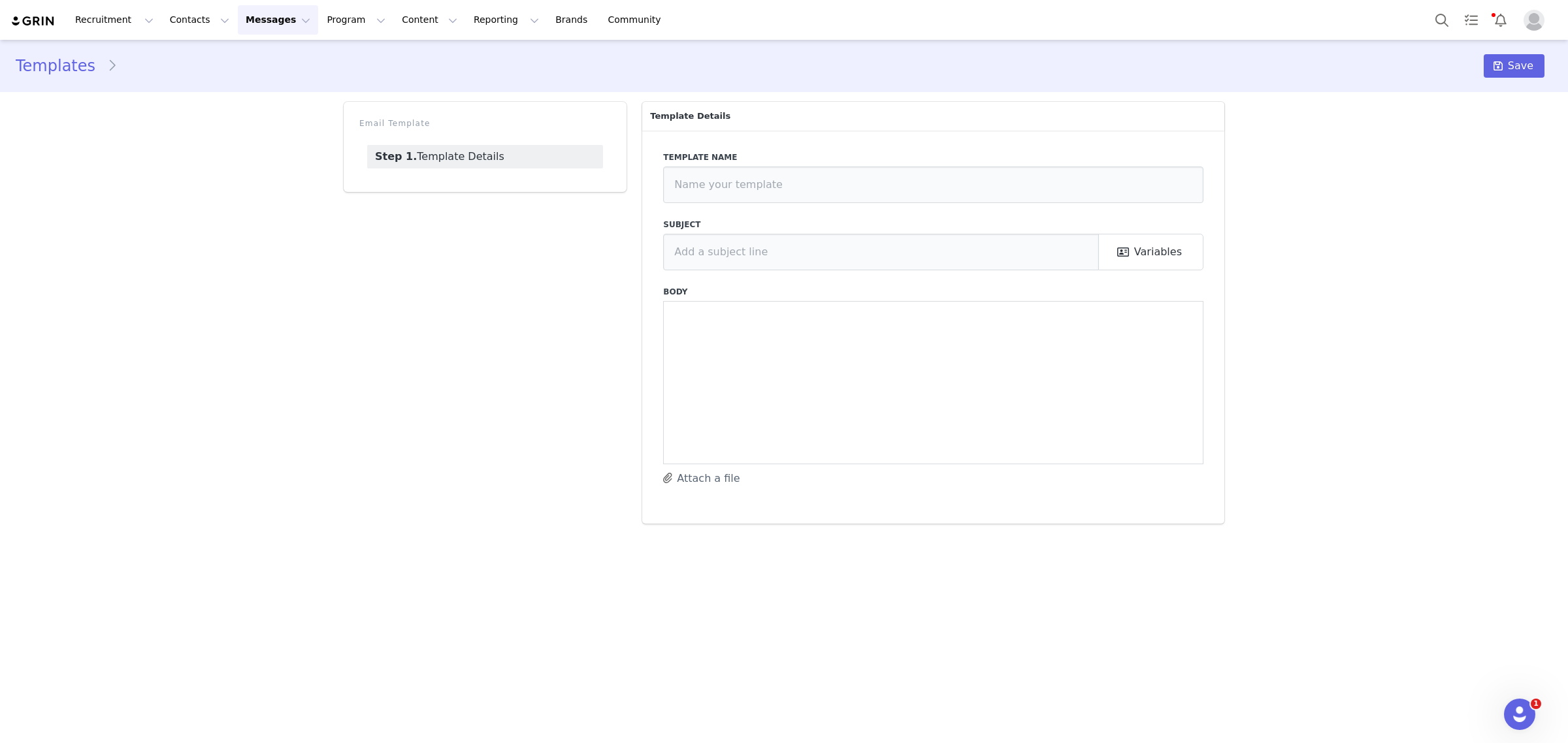
type input "1 - August Collab Opportunity with Baby Brezza"
type input "Collab Opportunity with Baby Brezza"
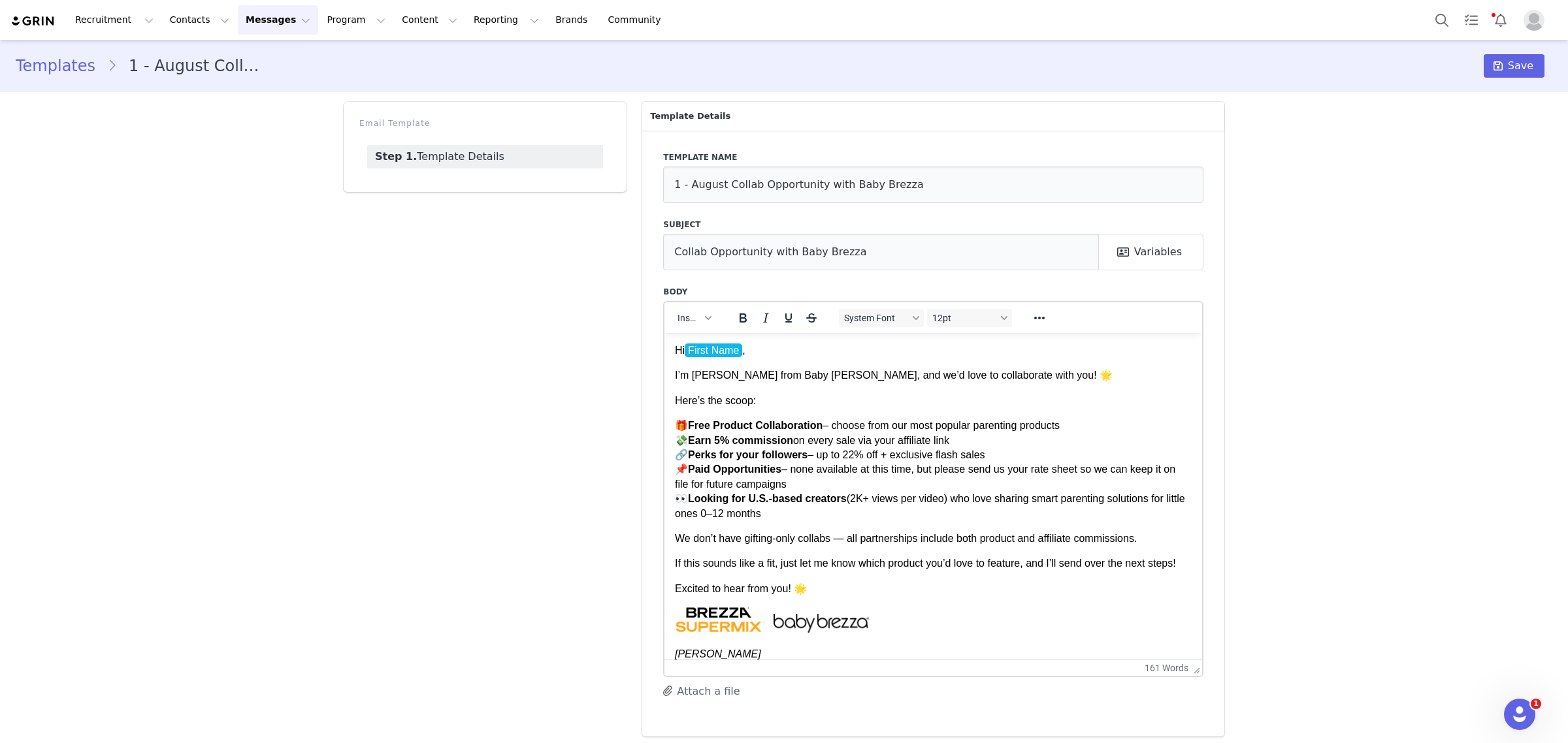
drag, startPoint x: 1194, startPoint y: 458, endPoint x: 1199, endPoint y: 674, distance: 216.1
drag, startPoint x: 974, startPoint y: 477, endPoint x: 927, endPoint y: 466, distance: 48.3
click at [927, 466] on p "🎁 Free Product Collaboration – choose from our most popular parenting products …" at bounding box center [933, 469] width 517 height 103
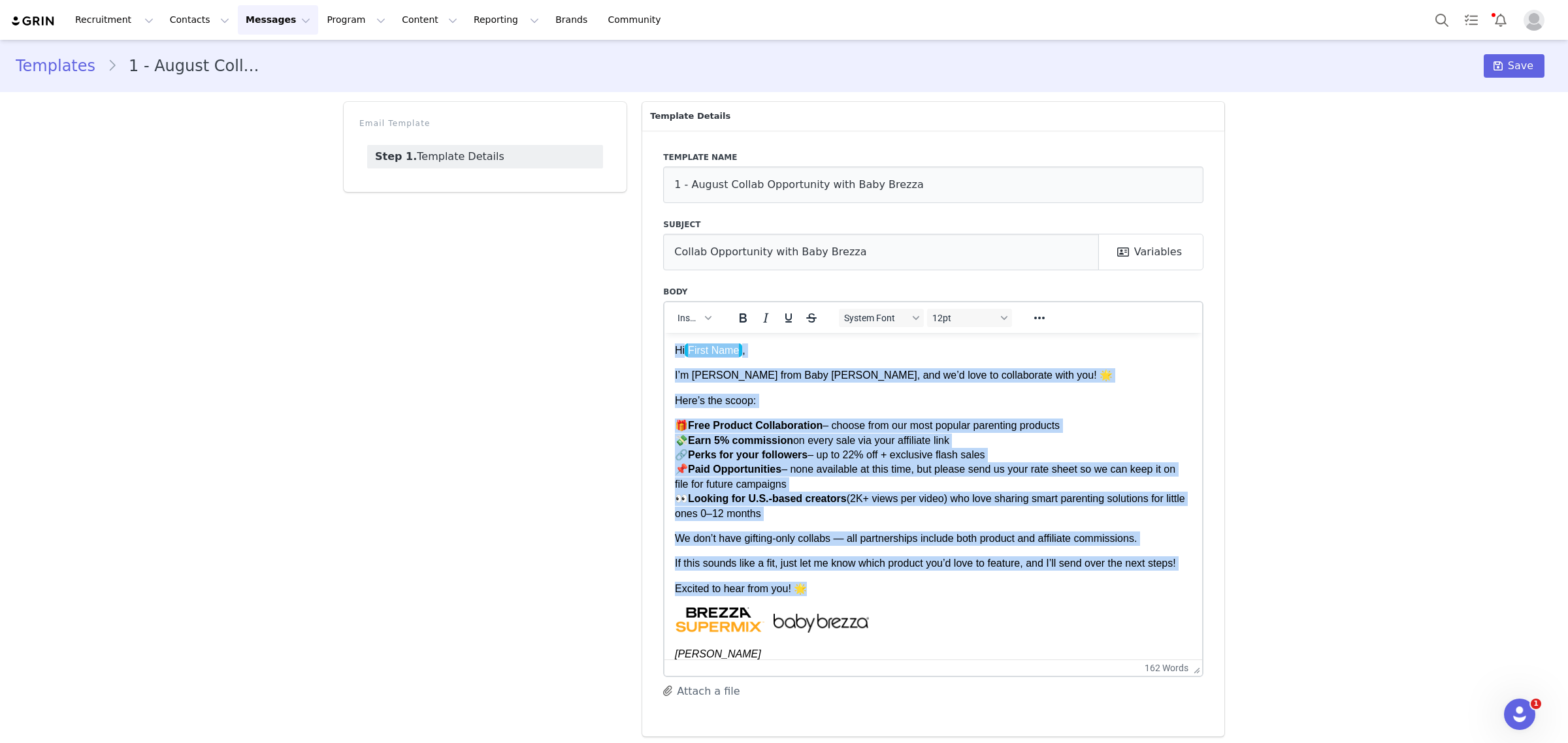
copy body "Hi First Name , I’m Monique from Baby Brezza, and we’d love to collaborate with…"
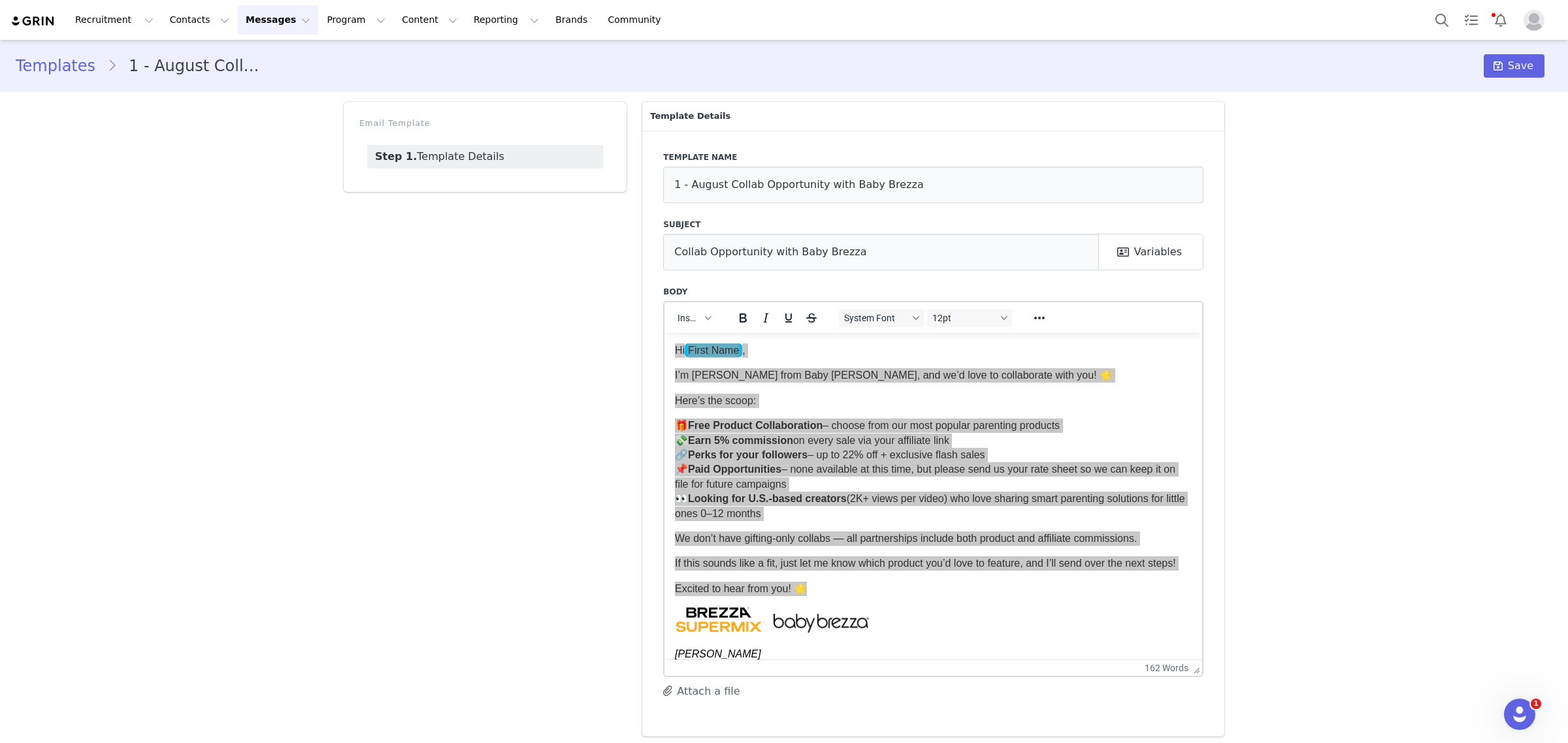
click at [481, 382] on div "Email Template Step 1. Template Details" at bounding box center [485, 419] width 298 height 650
click at [76, 72] on link "Templates" at bounding box center [61, 65] width 91 height 23
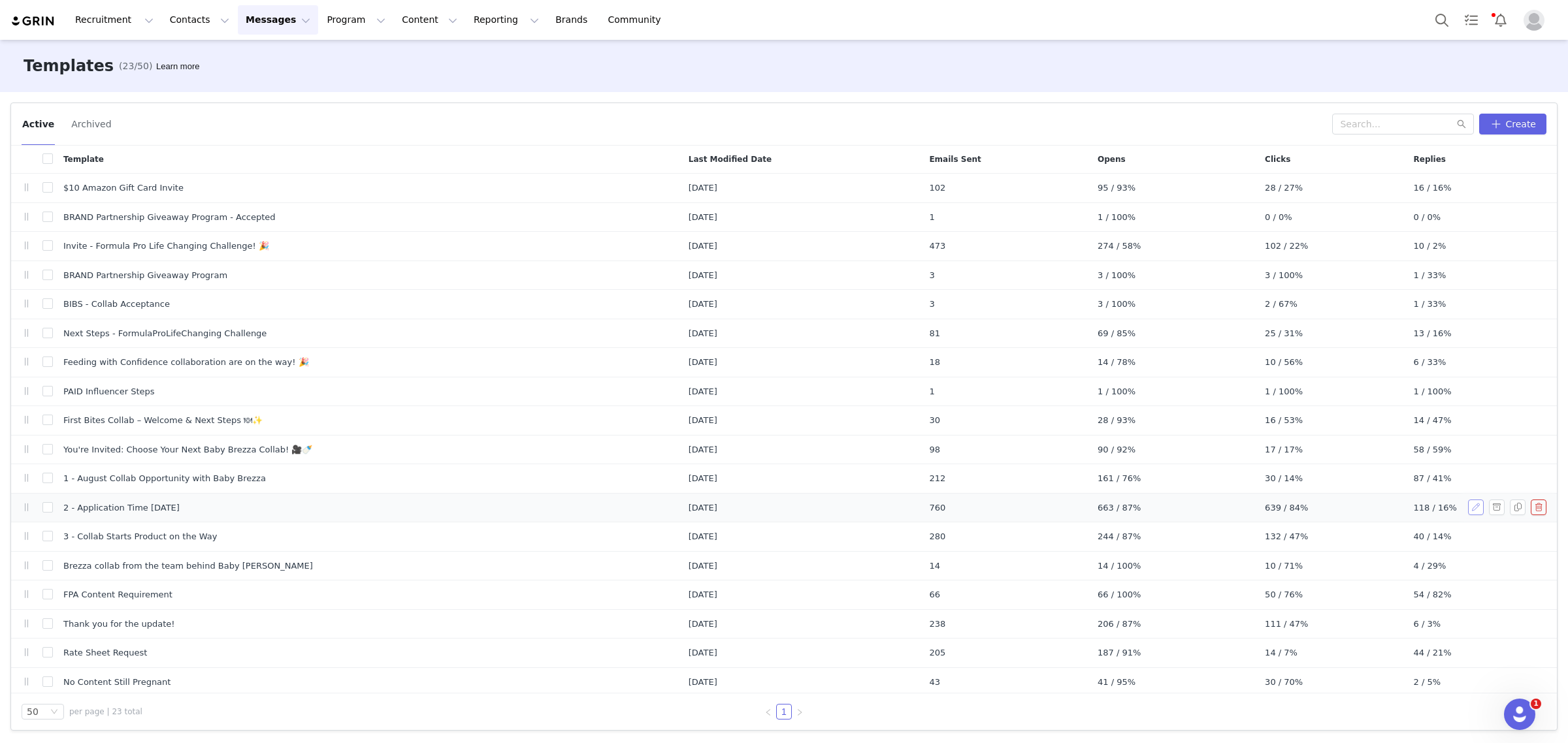
click at [1468, 511] on button "button" at bounding box center [1476, 507] width 16 height 16
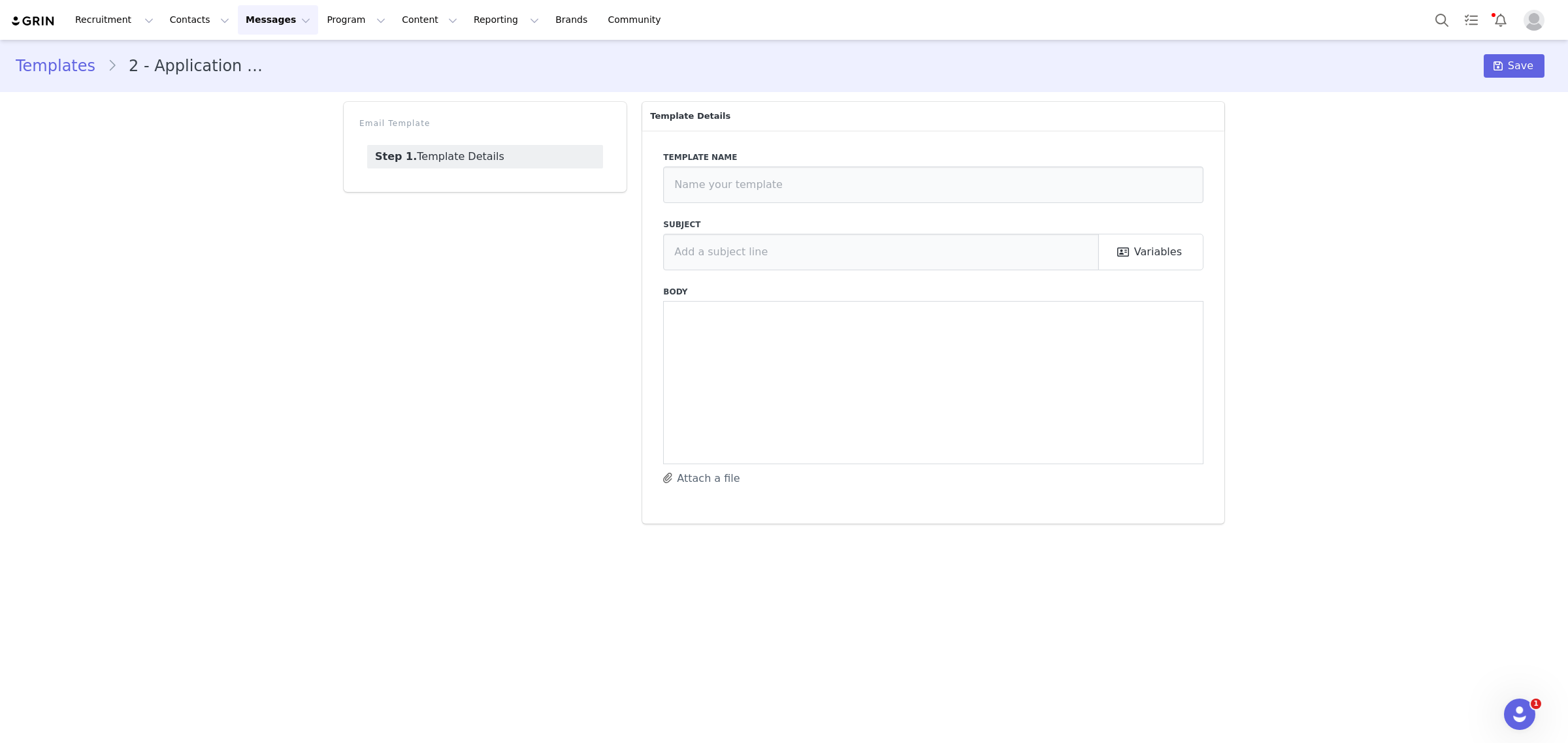
type input "2 - Application Time August 2025"
type input "Let’s Get Started! Your Baby Brezza Collab Awaits 💥"
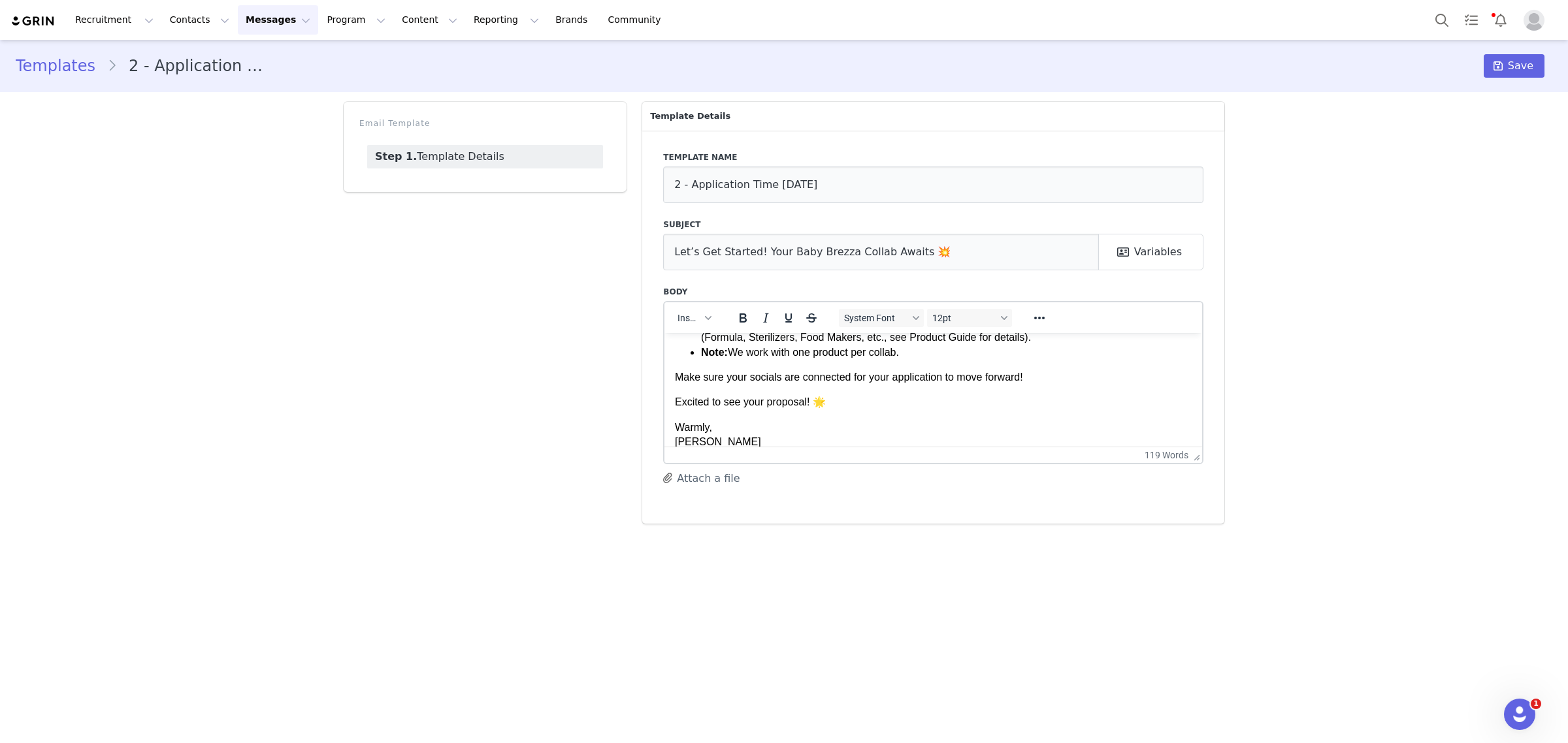
scroll to position [163, 0]
click at [921, 418] on p "Warmly, Monique Budelman Influencer + Partnership Manager Brezza, LLC | Baby Br…" at bounding box center [933, 455] width 517 height 73
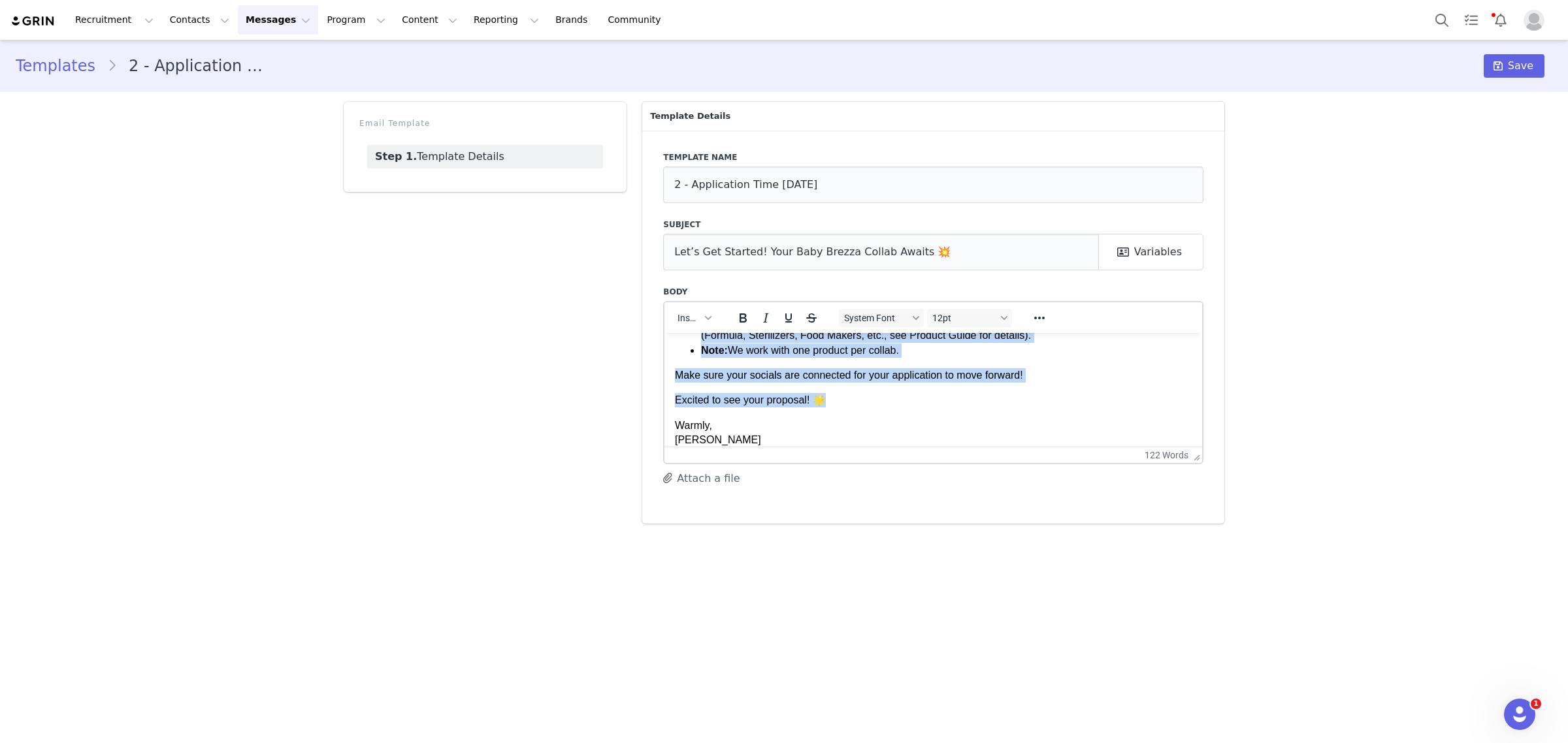
copy body "Hi First Name , We’re so excited to work with you! 🎉 Please complete your colla…"
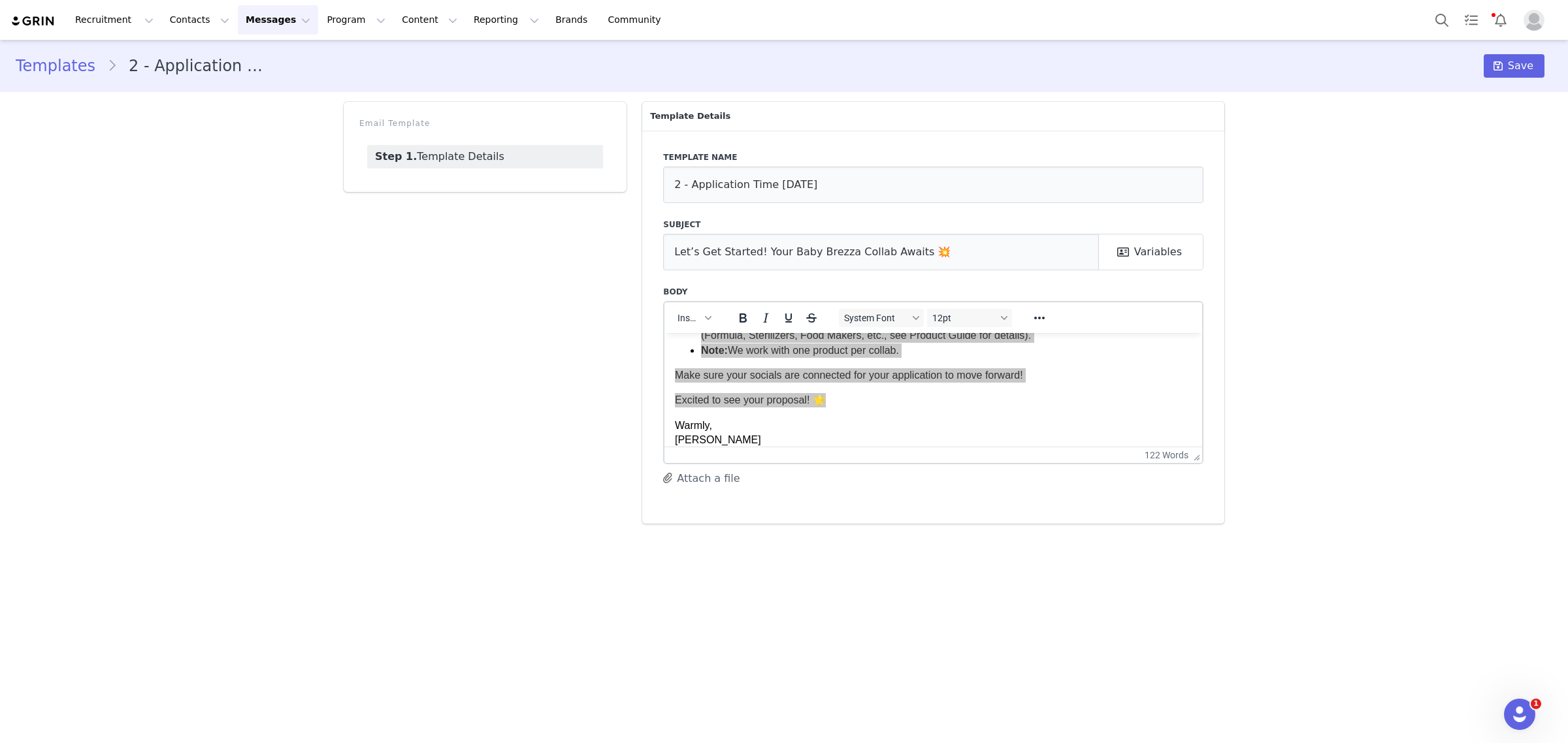
drag, startPoint x: 576, startPoint y: 369, endPoint x: 561, endPoint y: 325, distance: 46.5
click at [577, 366] on div "Email Template Step 1. Template Details" at bounding box center [485, 312] width 298 height 437
click at [69, 54] on link "Templates" at bounding box center [61, 65] width 91 height 23
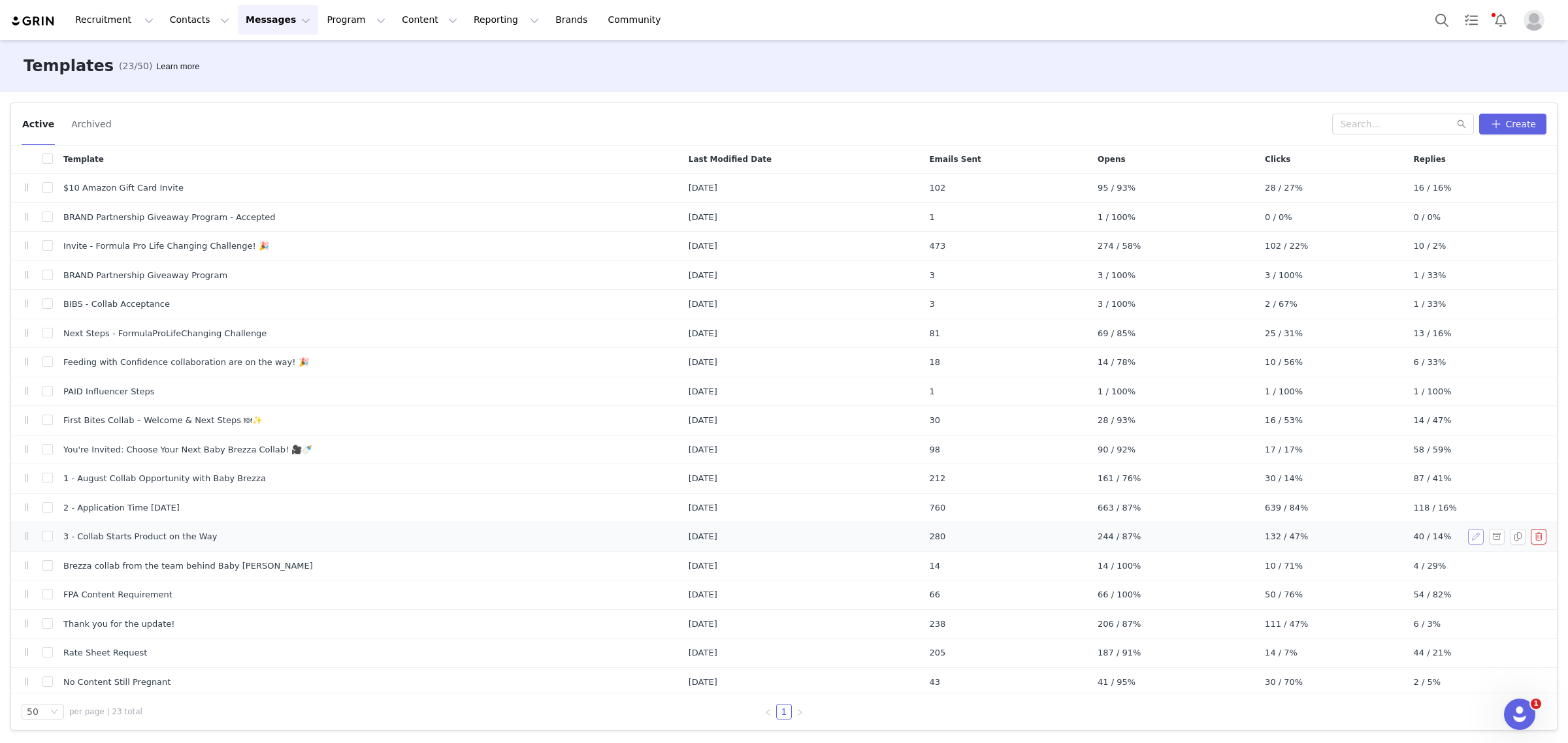
click at [1468, 536] on button "button" at bounding box center [1476, 537] width 16 height 16
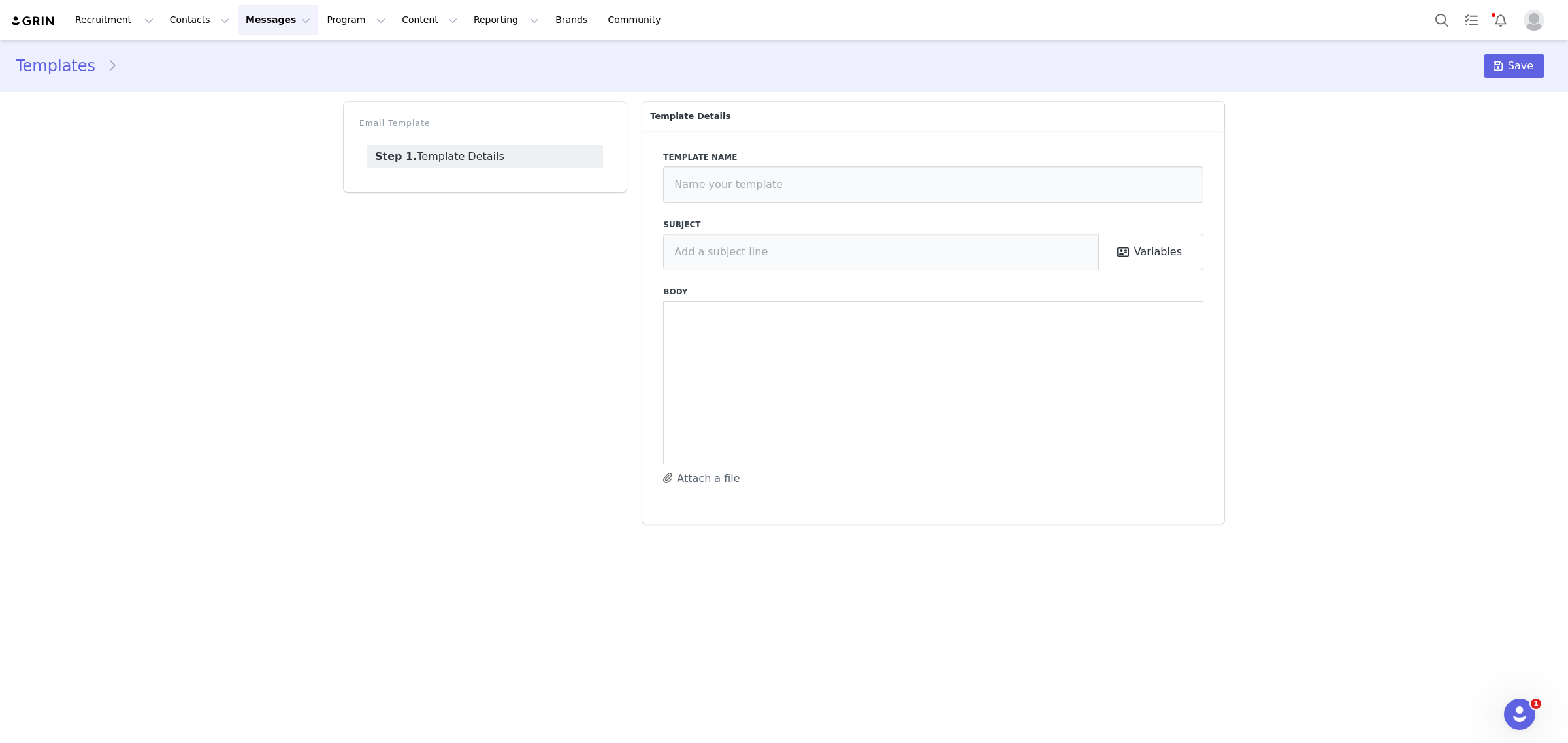
type input "3 - Collab Starts Product on the Way"
type input "Your Baby Brezza Affiliate Link is Live!"
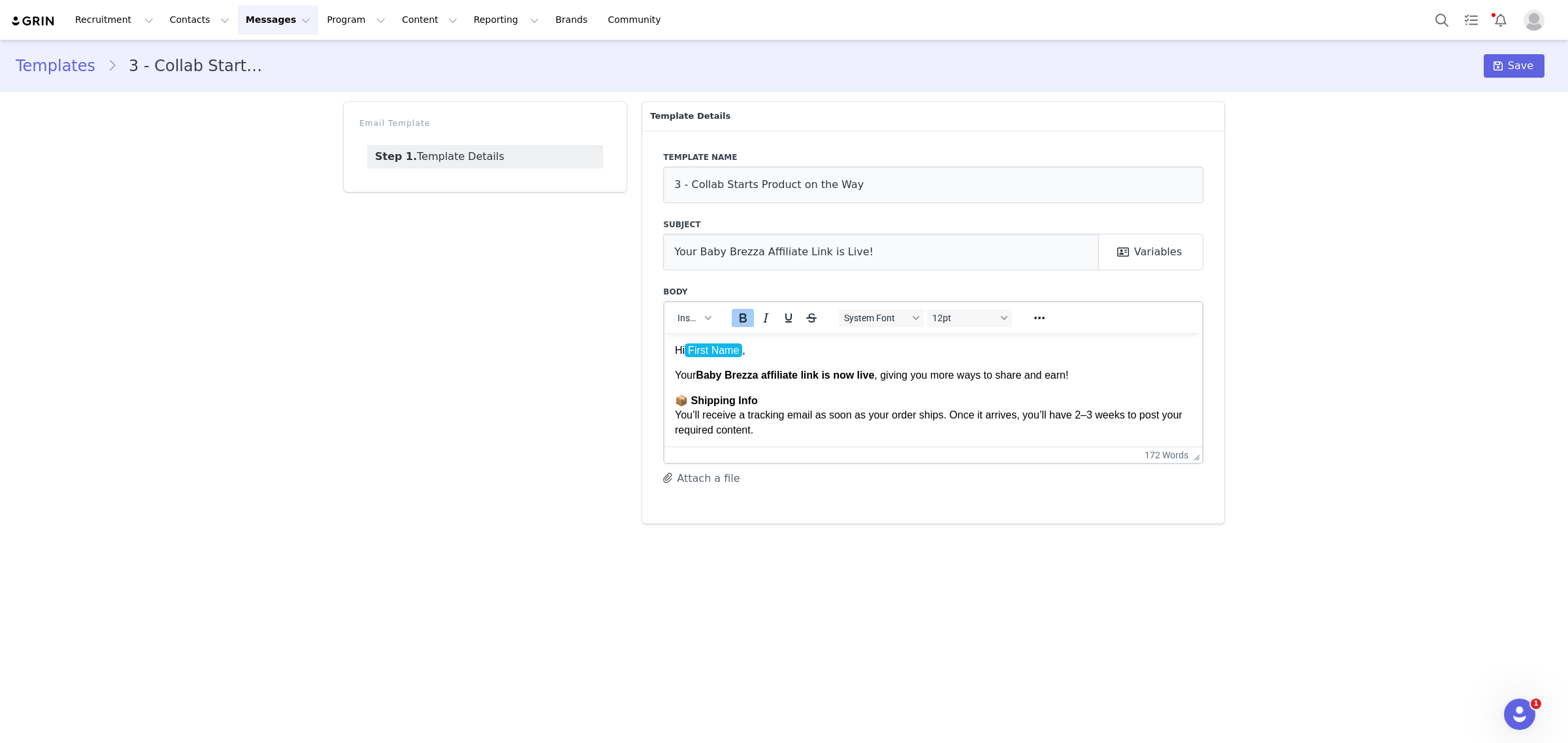
click at [940, 394] on p "📦 Shipping Info You’ll receive a tracking email as soon as your order ships. On…" at bounding box center [933, 415] width 517 height 44
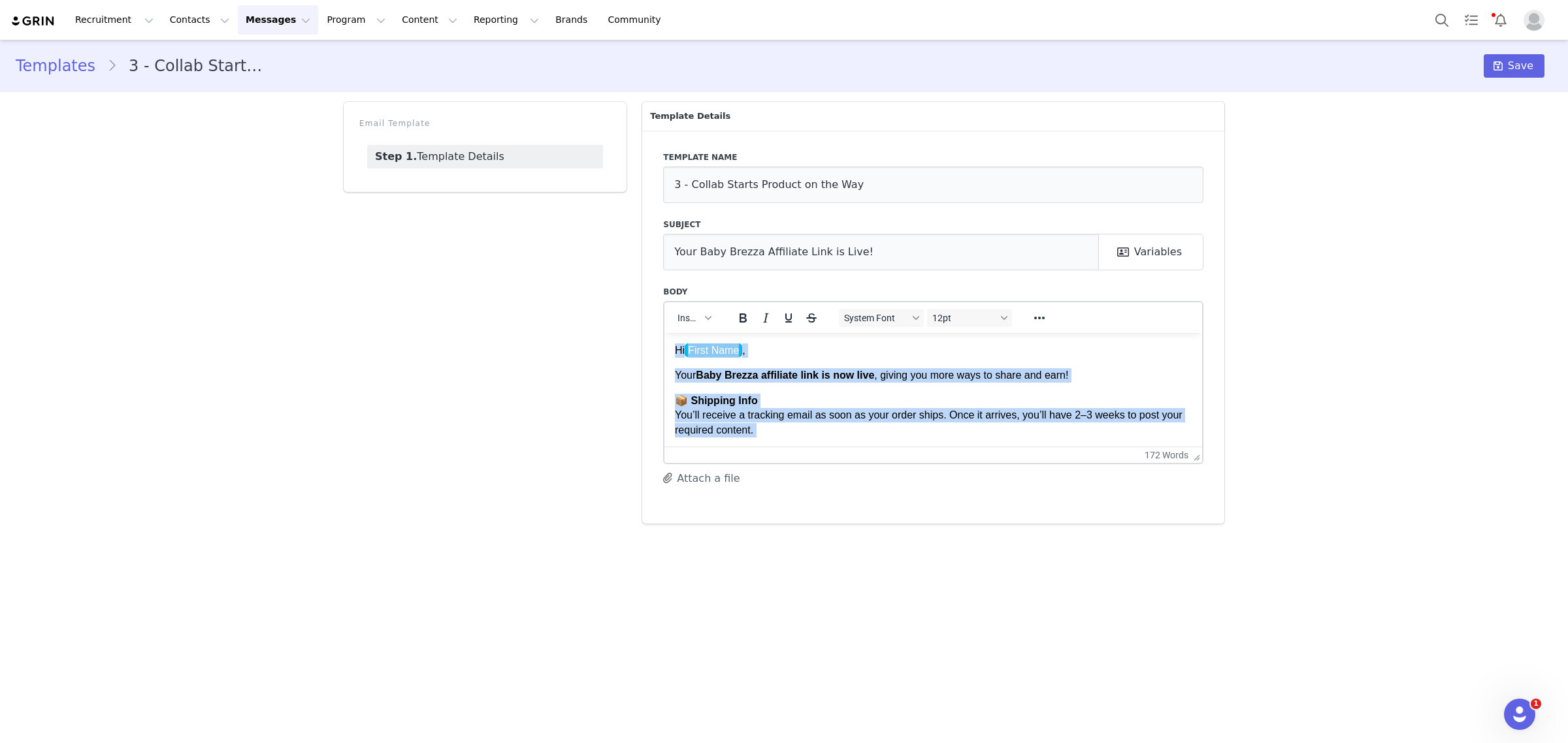
copy body "Hi First Name , Your Baby Brezza affiliate link is now live , giving you more w…"
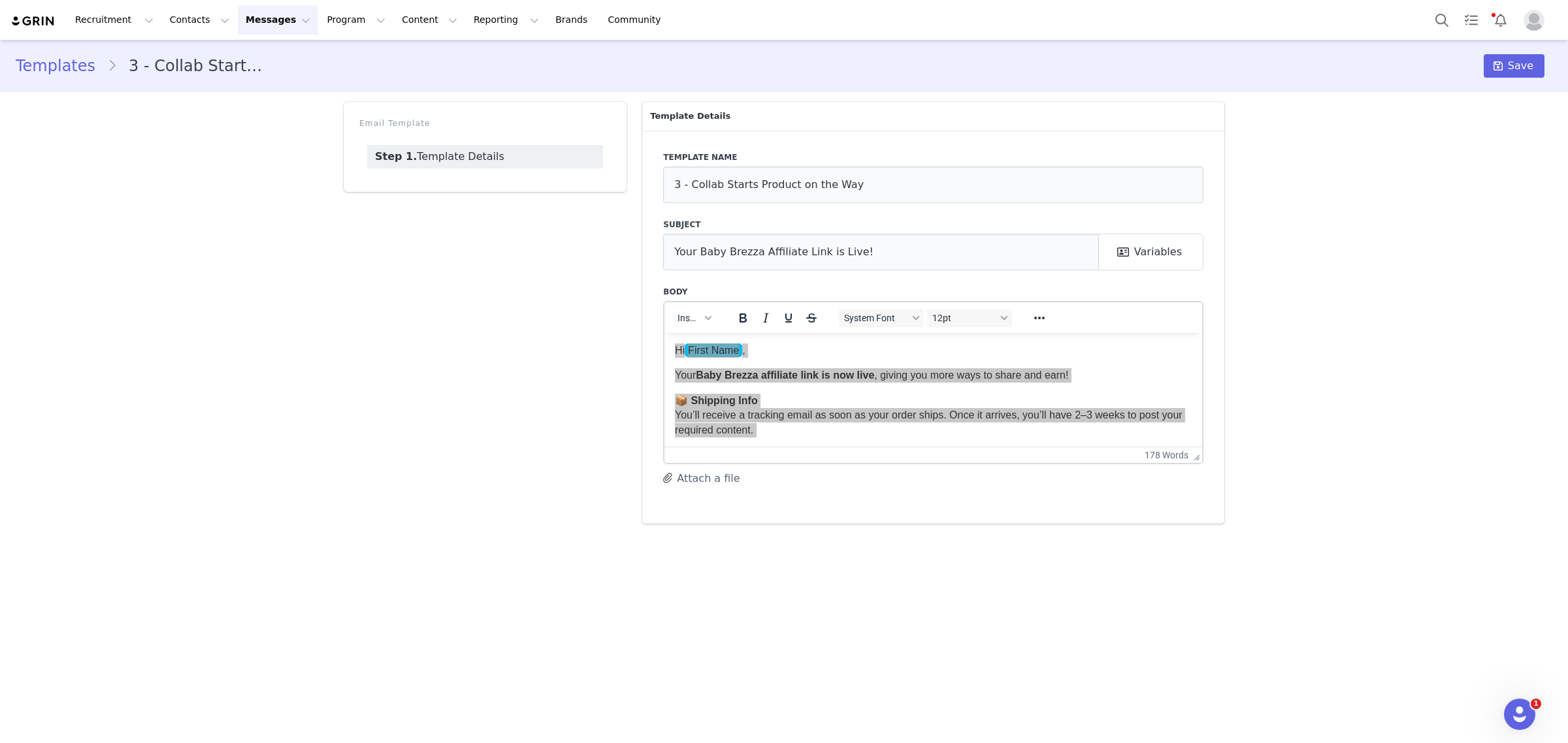
click at [324, 396] on div "Templates 3 - Collab Starts Product on the Way Save Email Template Step 1. Temp…" at bounding box center [784, 287] width 1568 height 494
click at [343, 20] on button "Program Program" at bounding box center [356, 20] width 75 height 29
click at [334, 103] on p "Partnerships" at bounding box center [326, 106] width 57 height 14
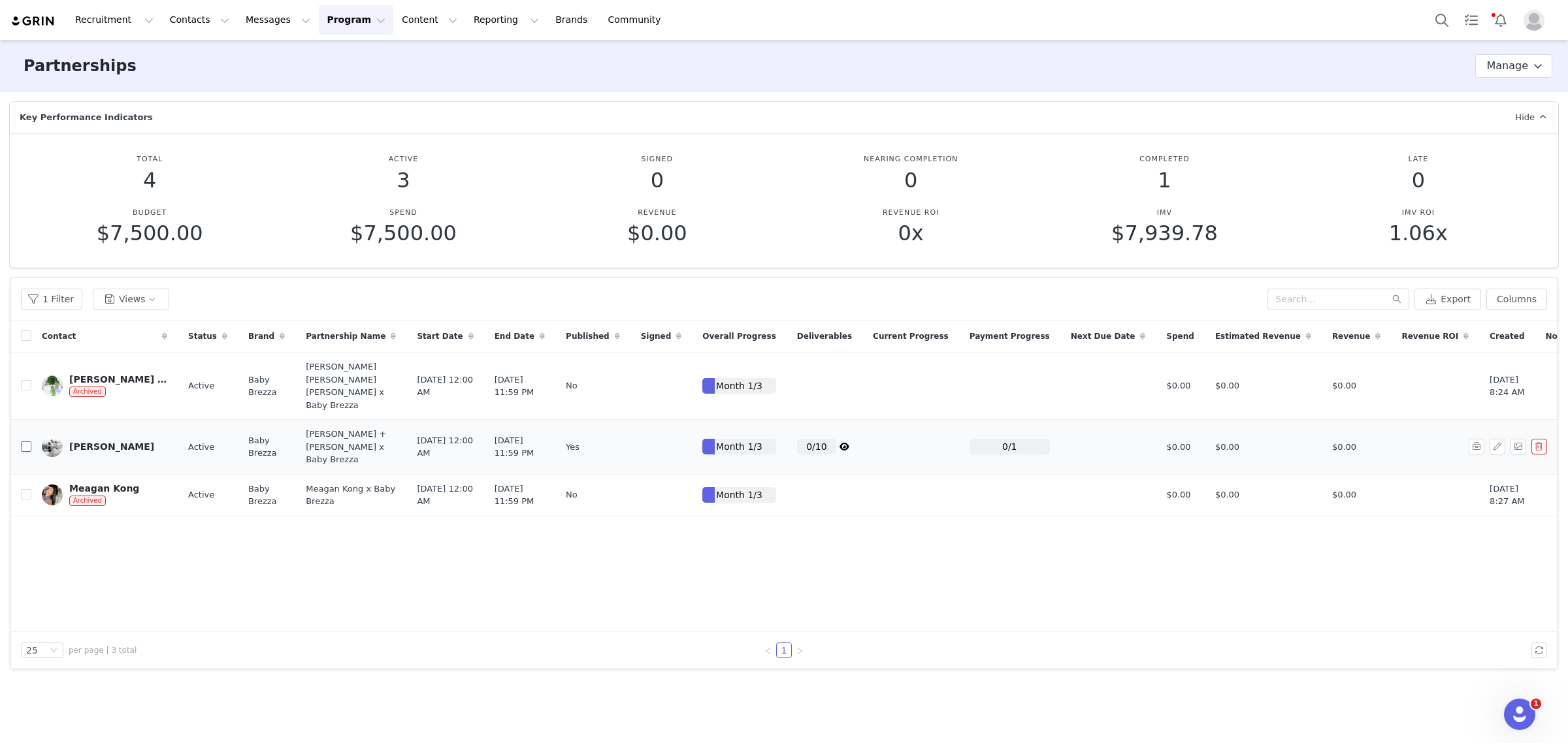
click at [23, 441] on input "checkbox" at bounding box center [26, 447] width 11 height 11
checkbox input "true"
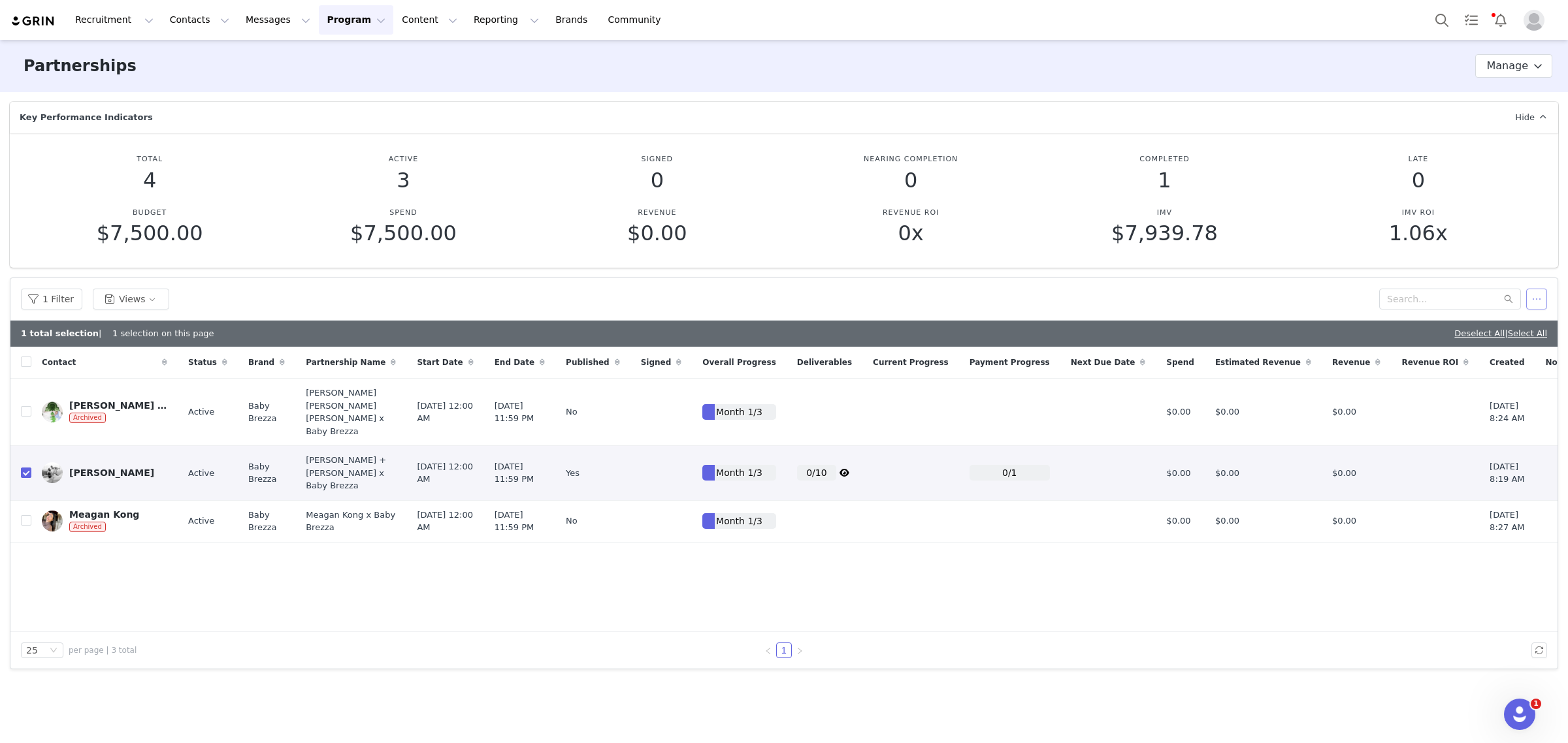
click at [1531, 297] on button "button" at bounding box center [1536, 299] width 21 height 21
click at [1496, 389] on span "Mark as Signed" at bounding box center [1485, 388] width 70 height 15
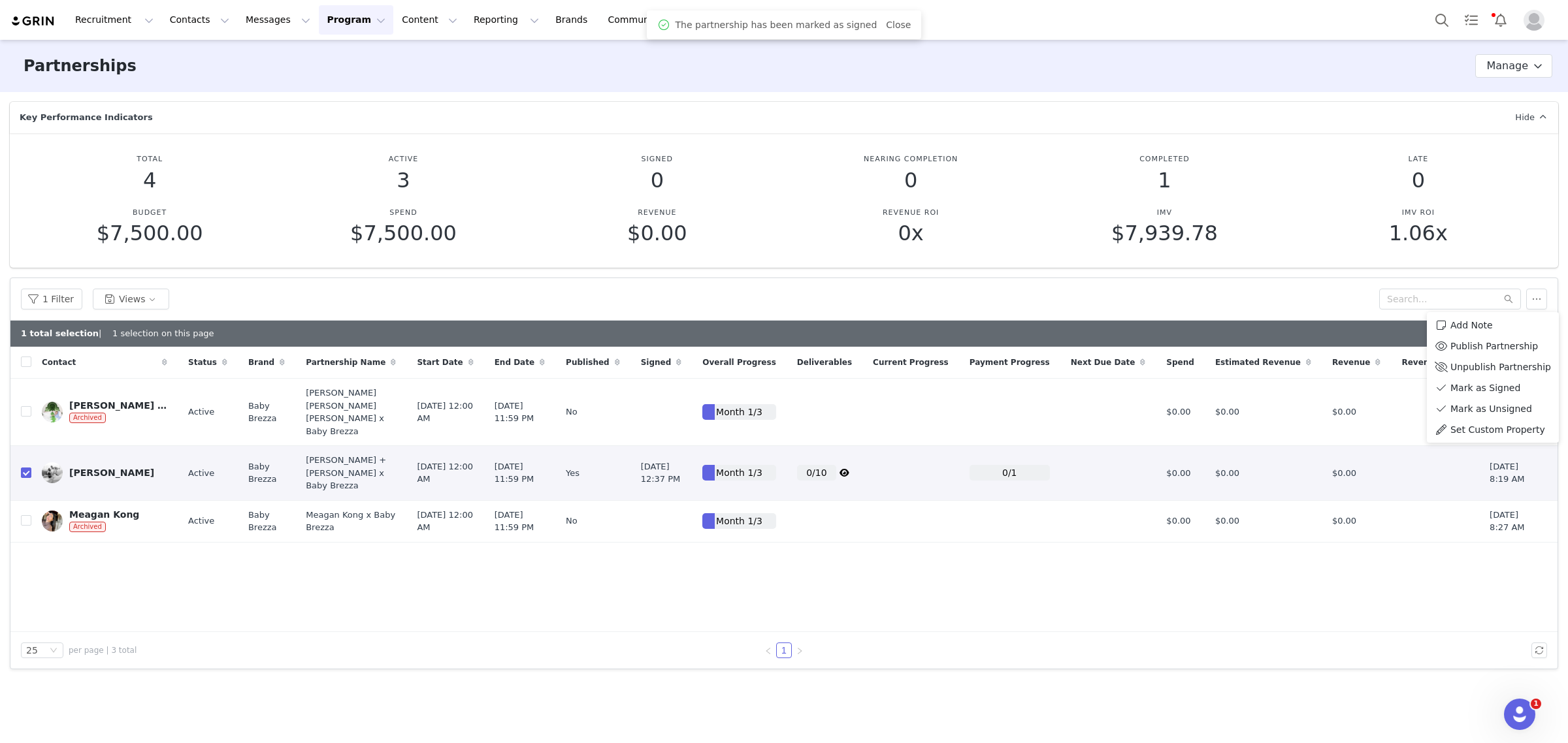
click at [1004, 595] on div "Contact Status Brand Partnership Name Start Date End Date Published Signed Over…" at bounding box center [784, 489] width 1547 height 286
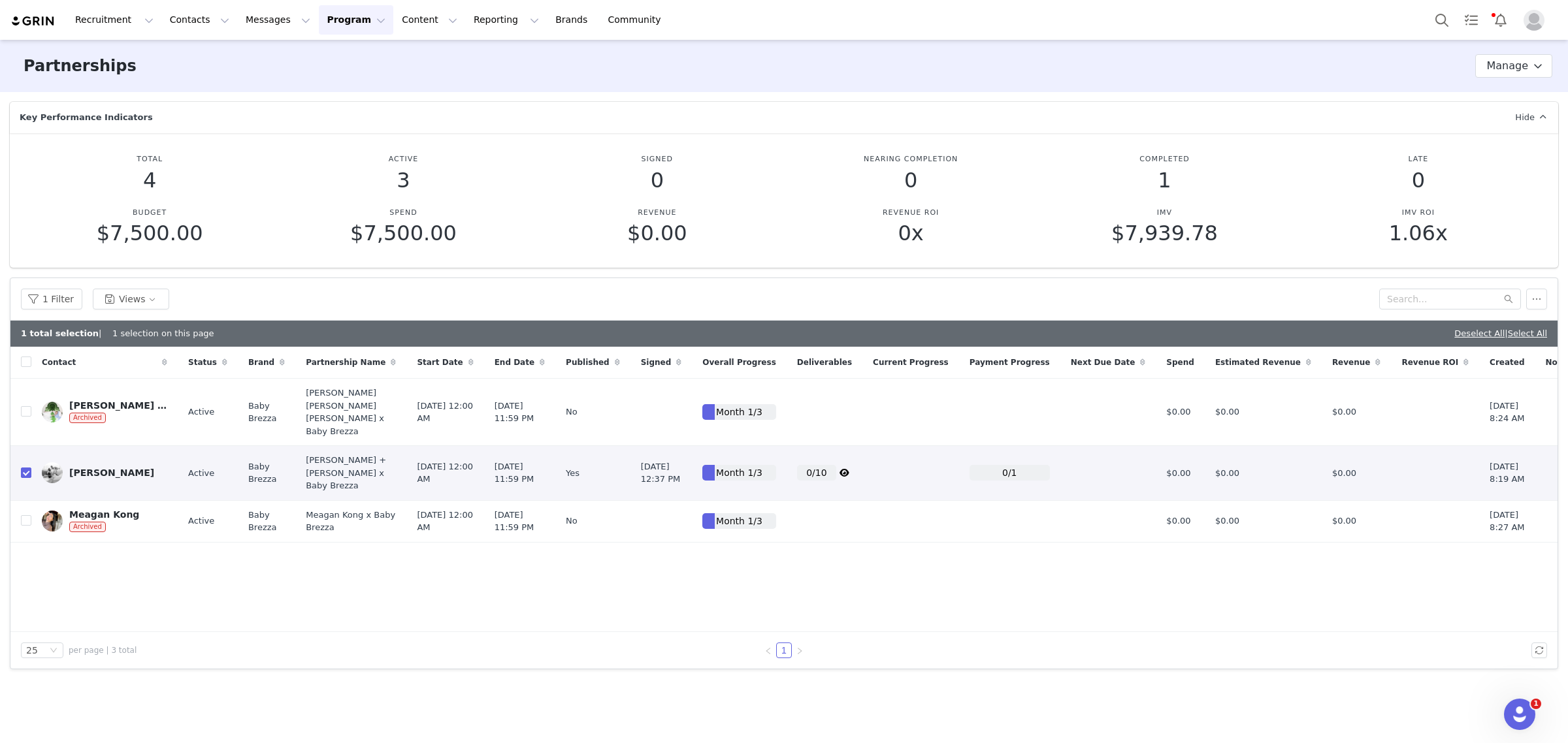
click at [324, 21] on button "Program Program" at bounding box center [356, 20] width 75 height 29
click at [327, 55] on p "Activations" at bounding box center [323, 58] width 51 height 14
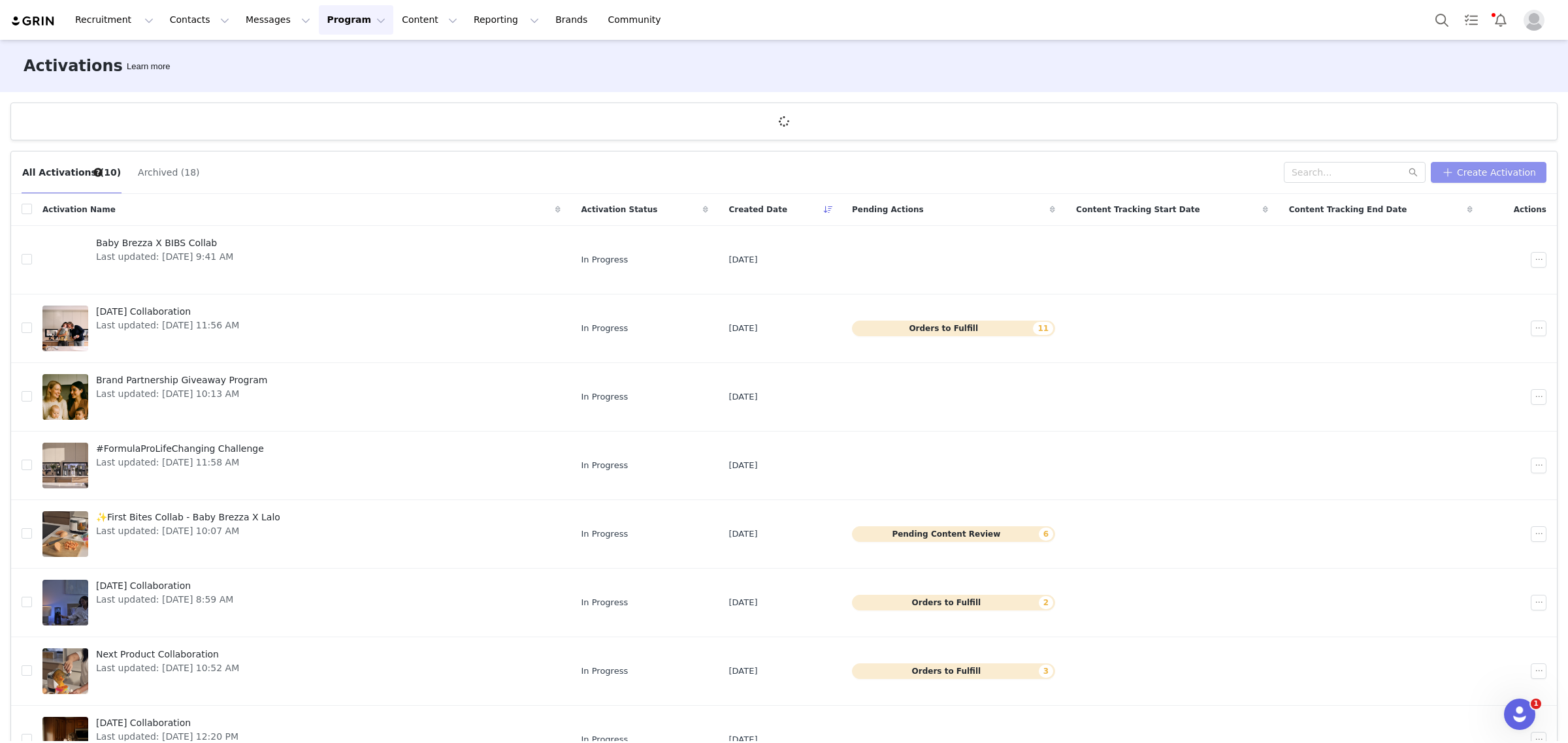
click at [1448, 175] on button "Create Activation" at bounding box center [1489, 172] width 116 height 21
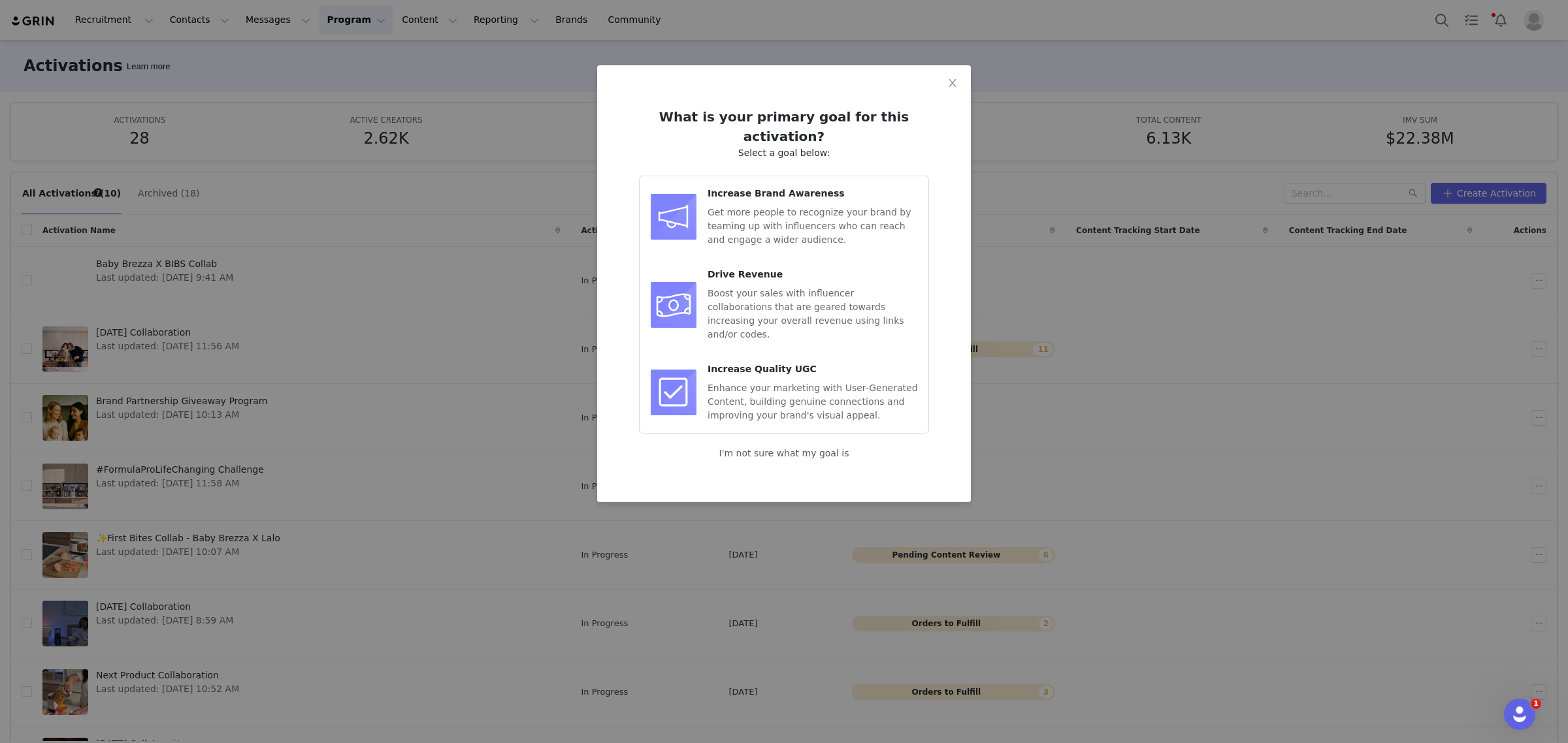
click at [801, 294] on span "Boost your sales with influencer collaborations that are geared towards increas…" at bounding box center [805, 314] width 196 height 51
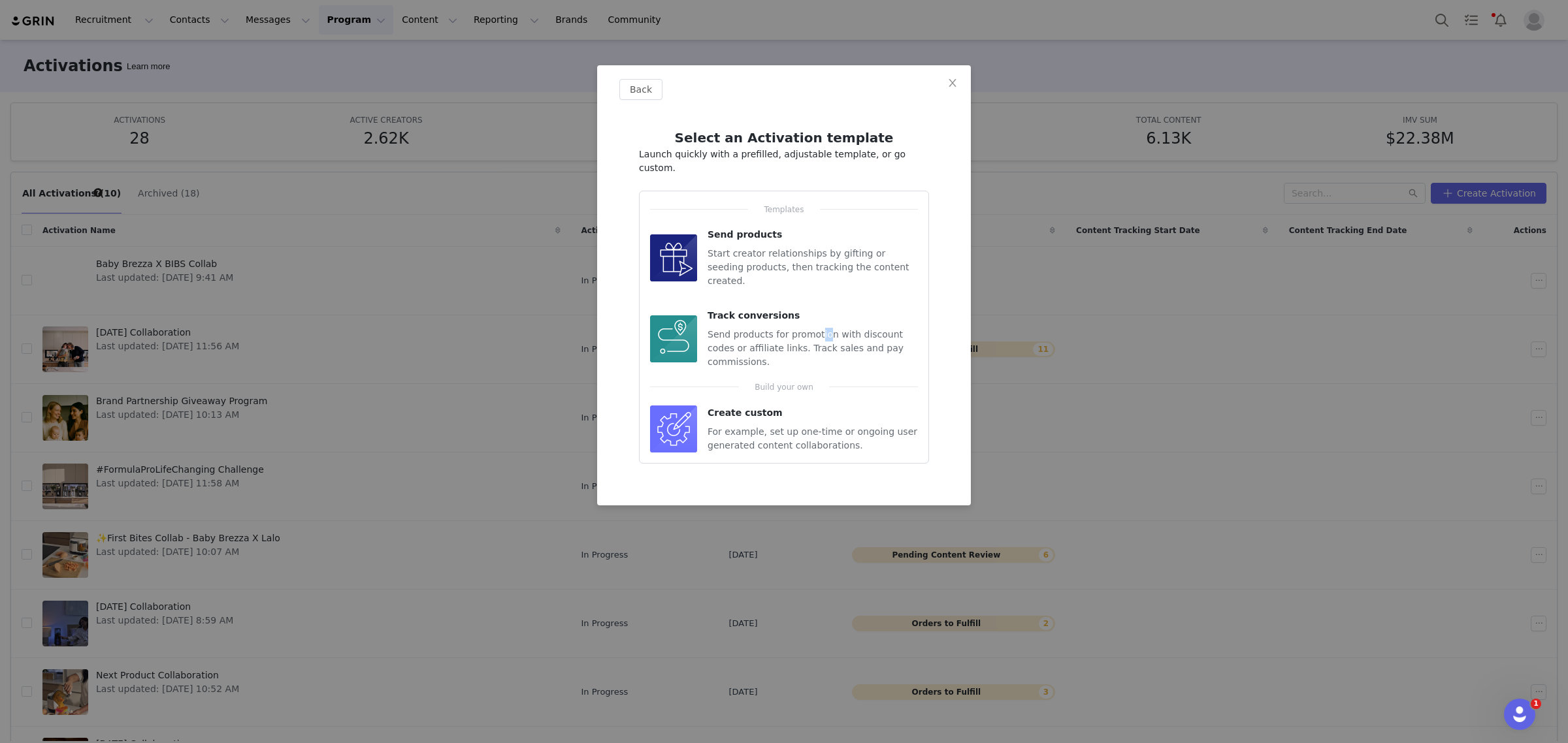
click at [813, 329] on span "Send products for promotion with discount codes or affiliate links. Track sales…" at bounding box center [805, 348] width 196 height 38
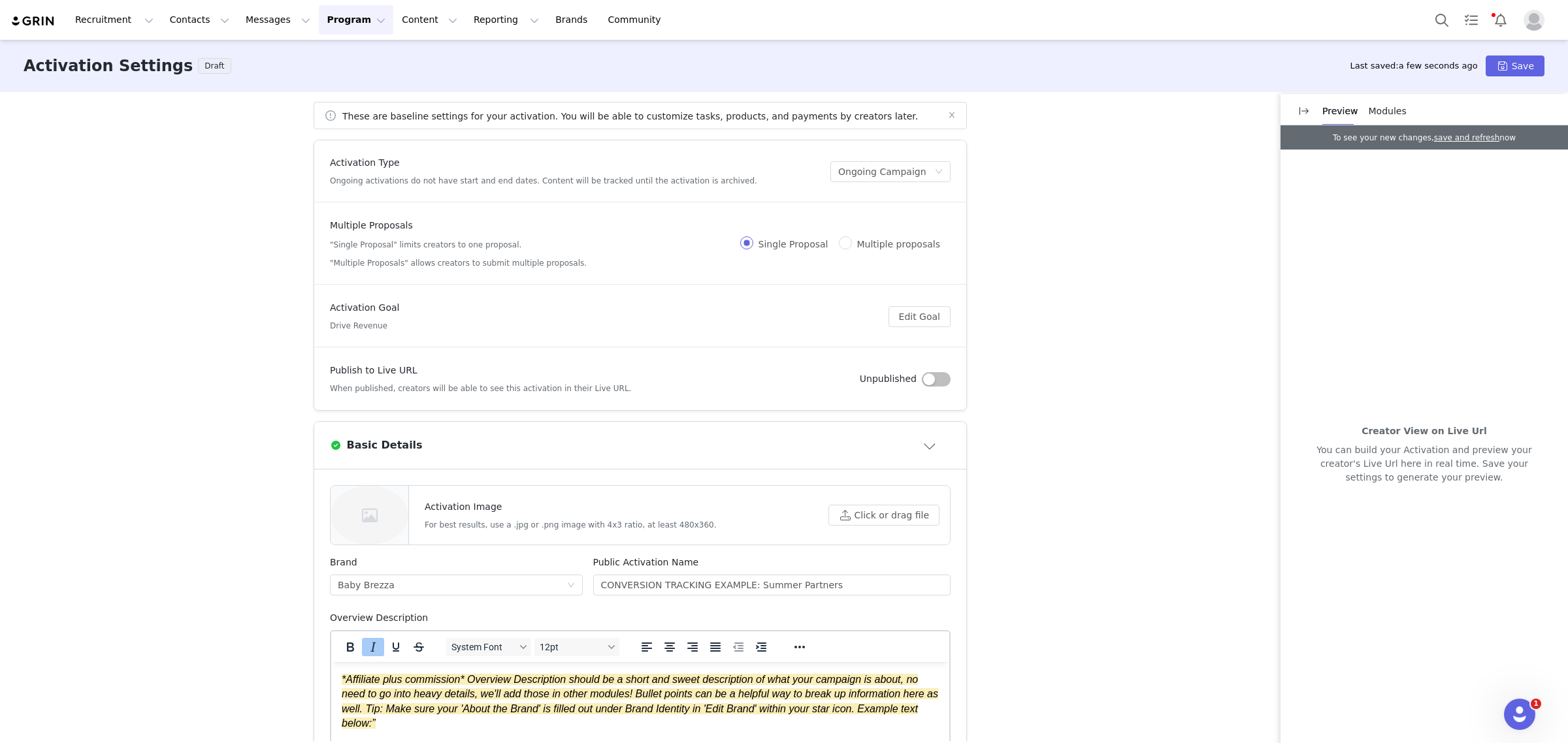
click at [1377, 113] on span "Modules" at bounding box center [1387, 111] width 38 height 11
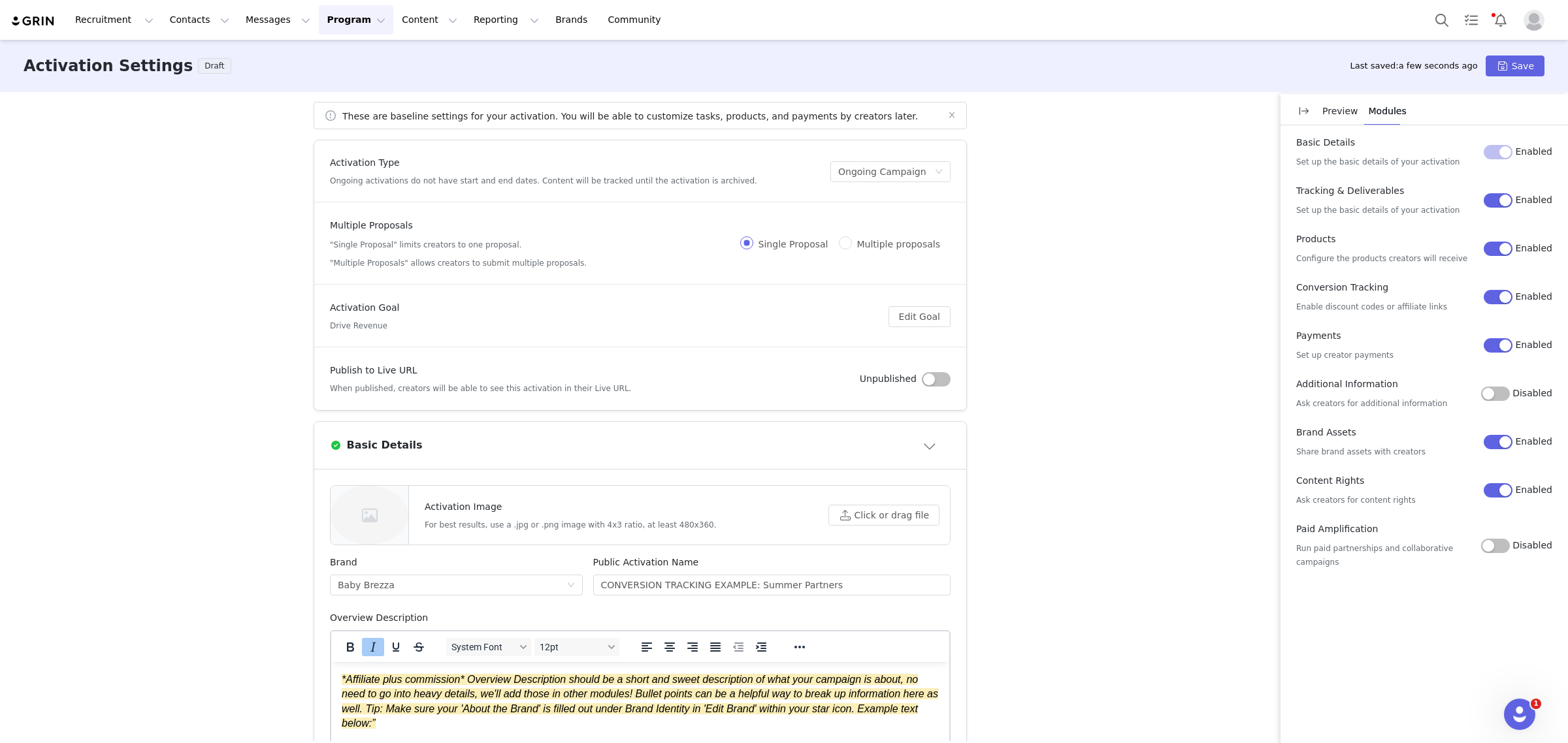
click at [1495, 543] on button "Disabled" at bounding box center [1495, 546] width 29 height 15
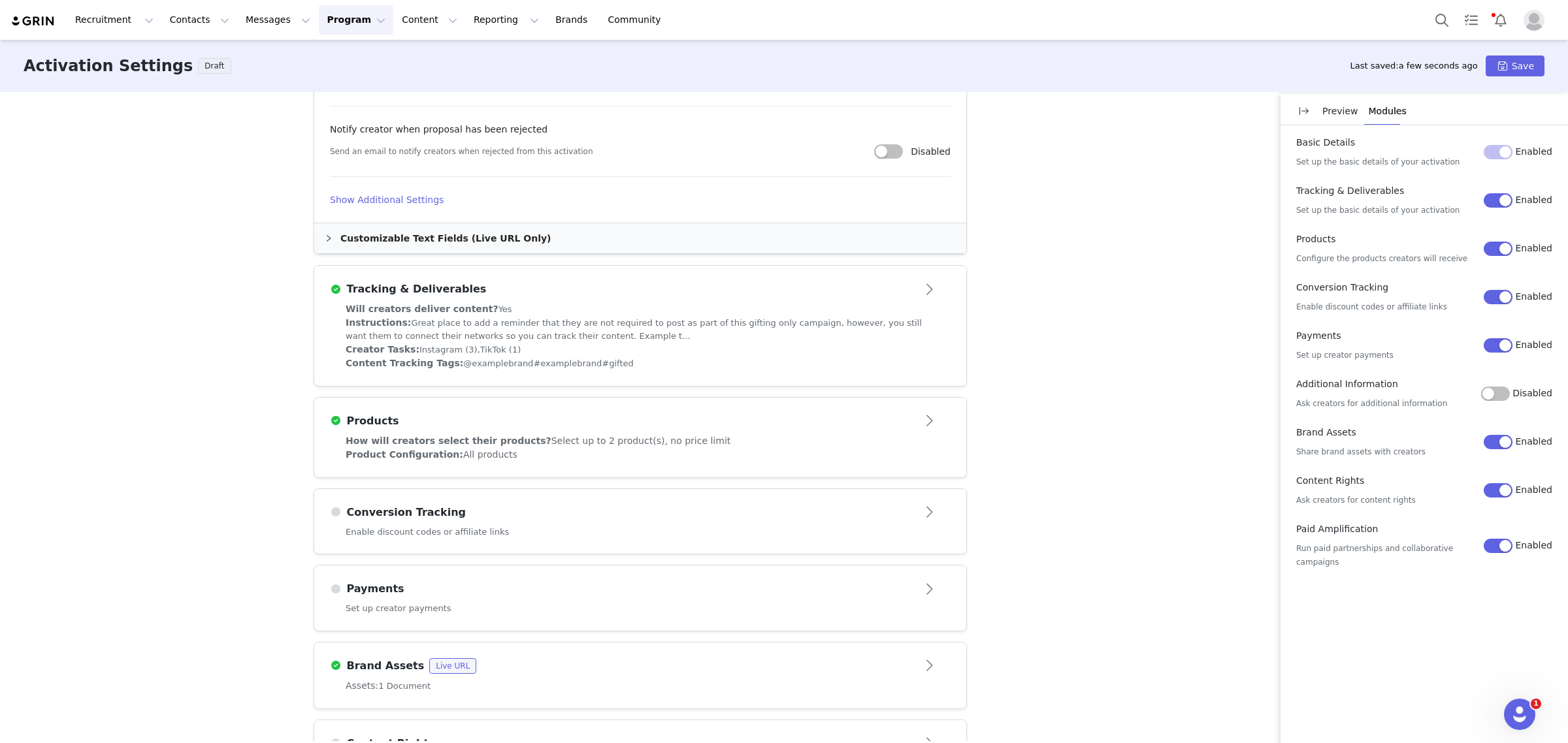
scroll to position [953, 0]
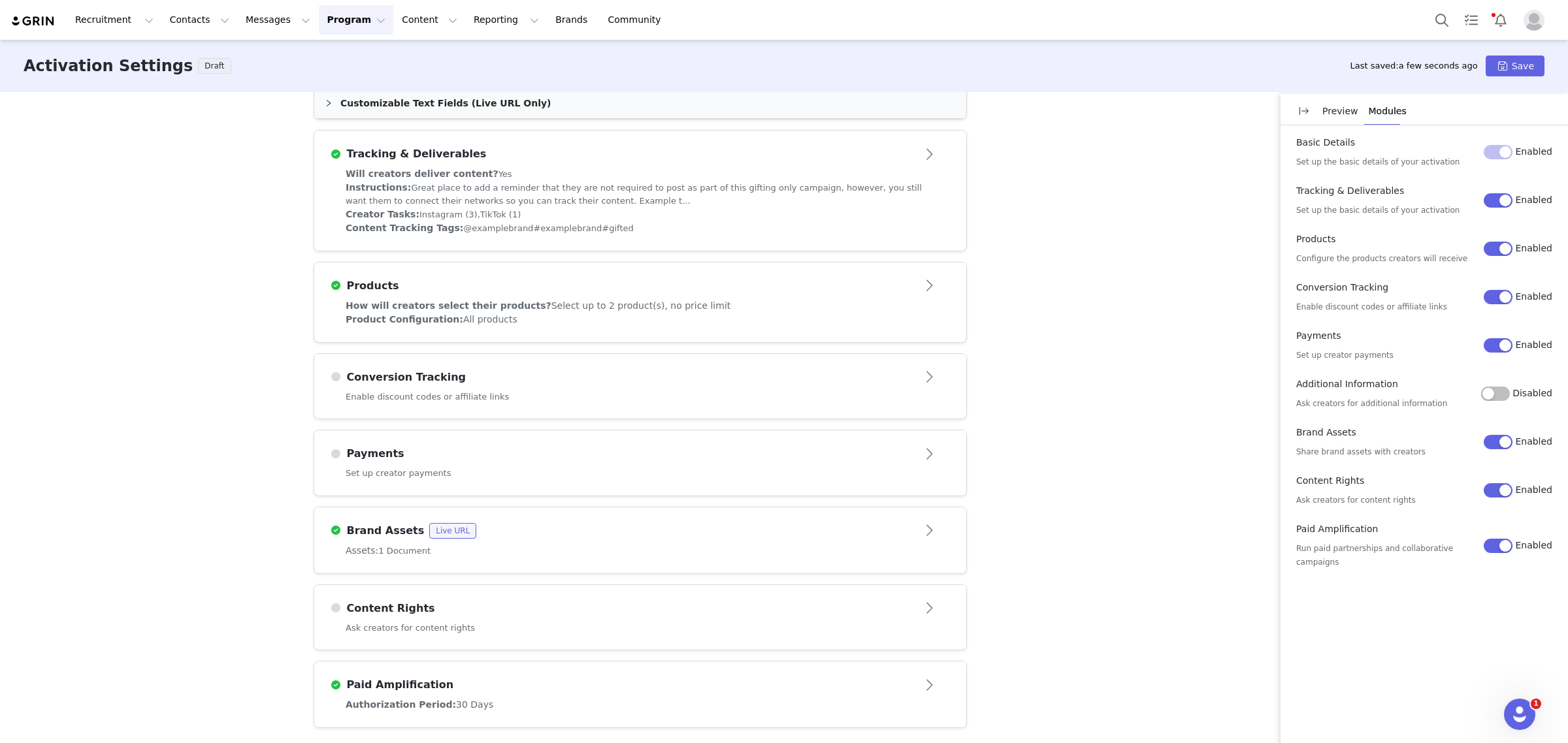
click at [847, 700] on div "Authorization Period: 30 Days" at bounding box center [640, 704] width 589 height 14
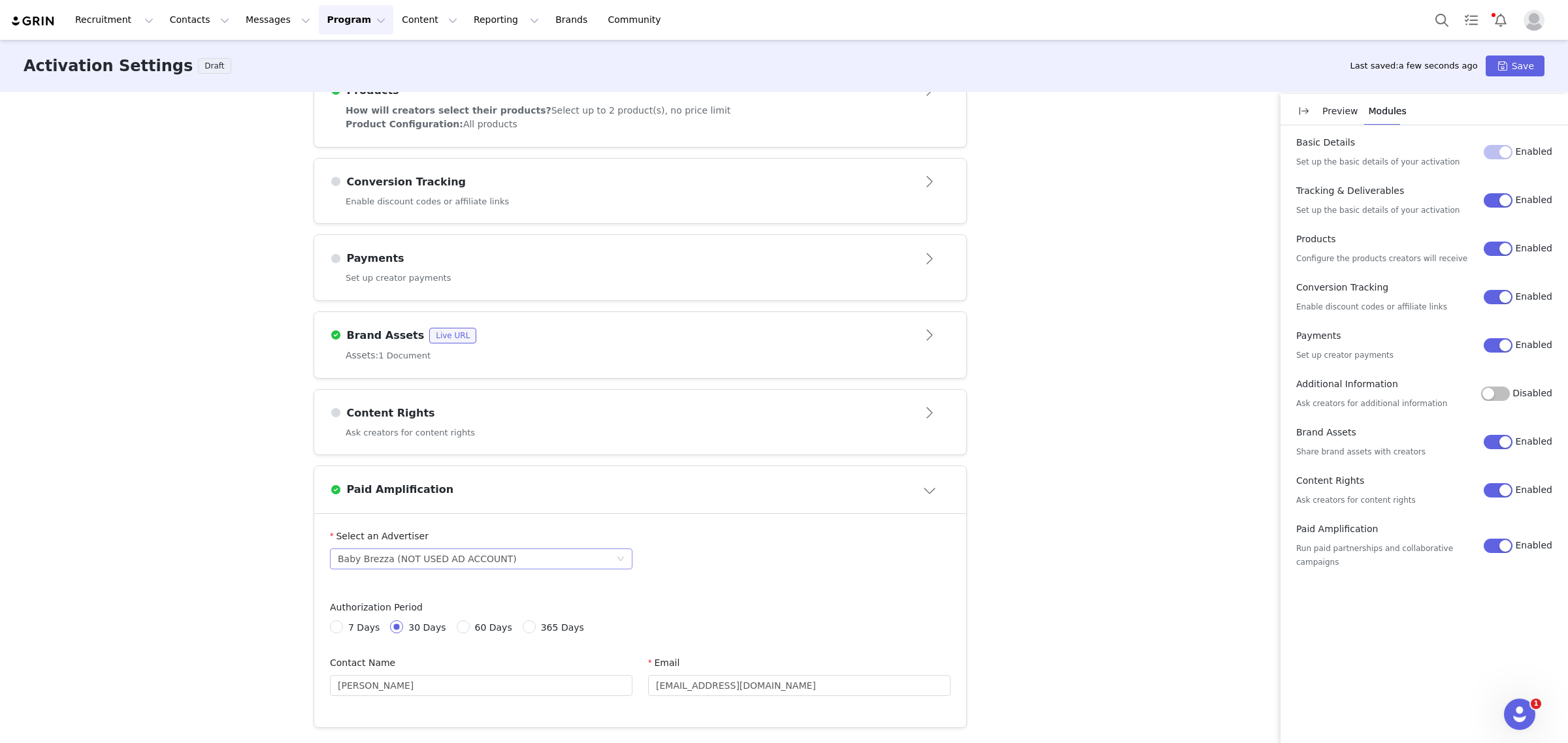
click at [603, 565] on div "Baby Brezza (NOT USED AD ACCOUNT)" at bounding box center [477, 559] width 278 height 19
click at [733, 568] on div "Select an Advertiser Baby Brezza (NOT USED AD ACCOUNT)" at bounding box center [640, 557] width 636 height 55
click at [1509, 539] on button "Enabled" at bounding box center [1497, 546] width 29 height 15
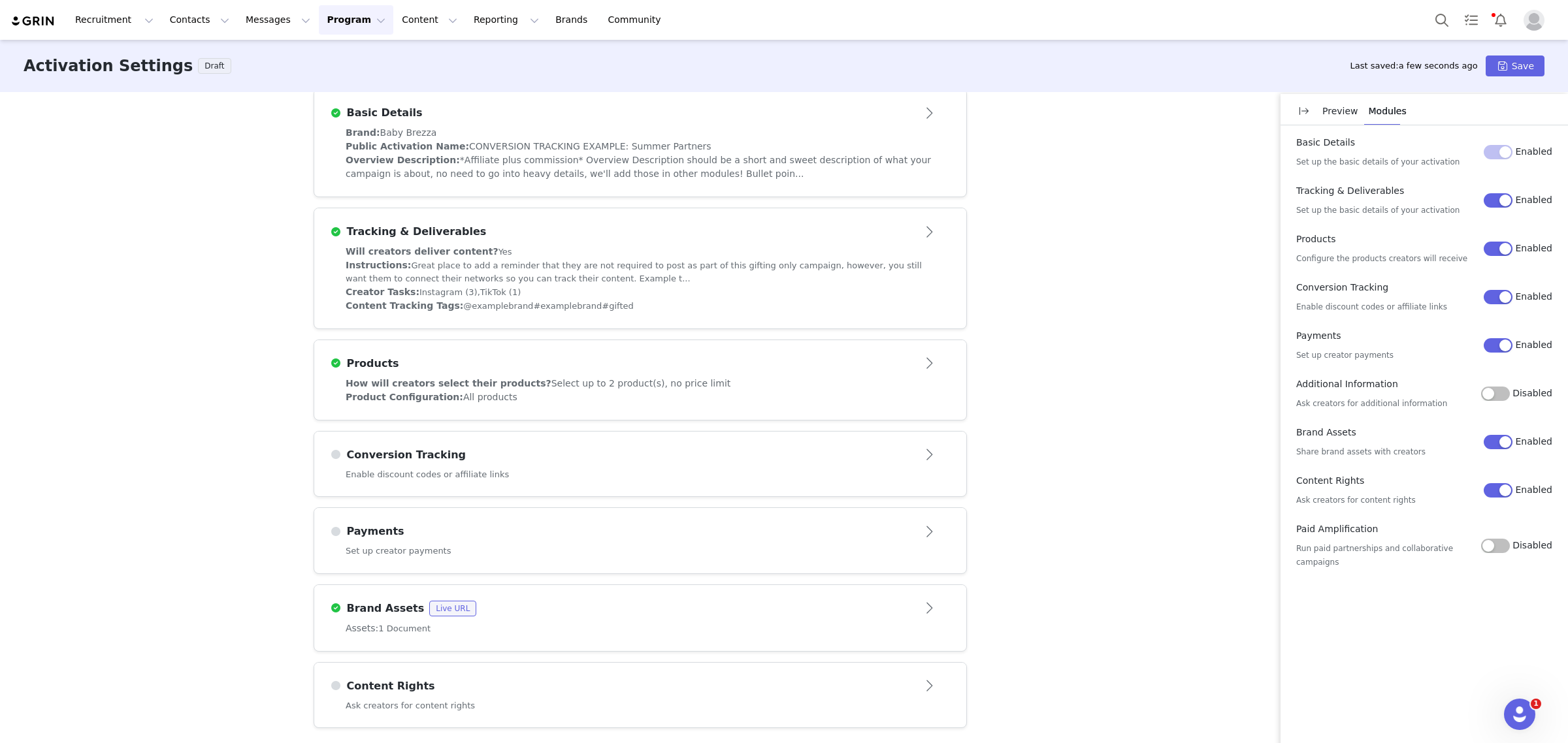
click at [791, 533] on div "Payments" at bounding box center [618, 532] width 578 height 16
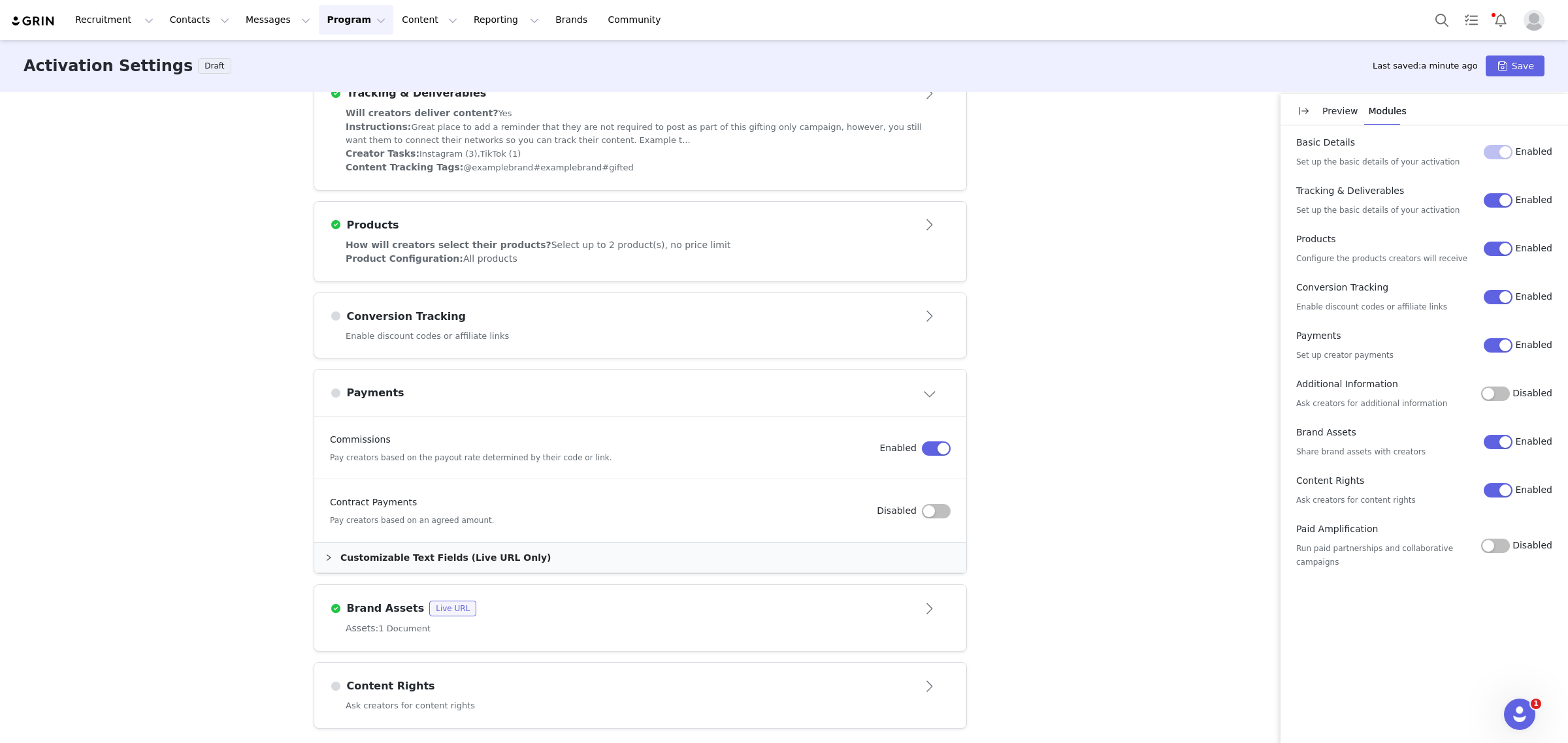
click at [925, 511] on button "button" at bounding box center [936, 511] width 29 height 15
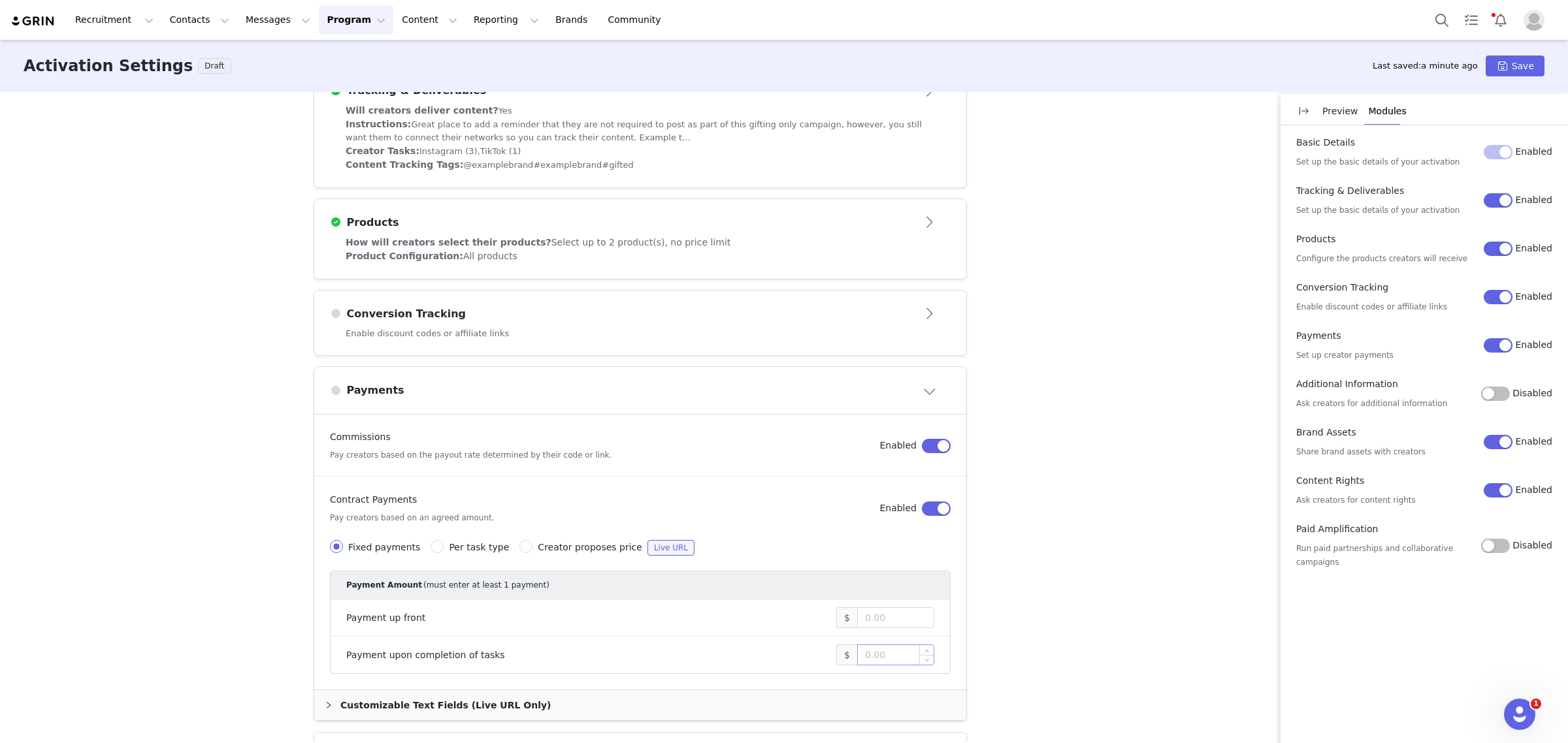
click at [870, 658] on input at bounding box center [896, 654] width 76 height 19
drag, startPoint x: 369, startPoint y: 520, endPoint x: 482, endPoint y: 529, distance: 113.4
click at [482, 529] on article "Contract Payments Pay creators based on an agreed amount. Enabled Fixed payment…" at bounding box center [640, 583] width 652 height 212
click at [508, 528] on article "Contract Payments Pay creators based on an agreed amount. Enabled Fixed payment…" at bounding box center [640, 583] width 652 height 212
click at [430, 551] on input "Per task type" at bounding box center [437, 547] width 13 height 13
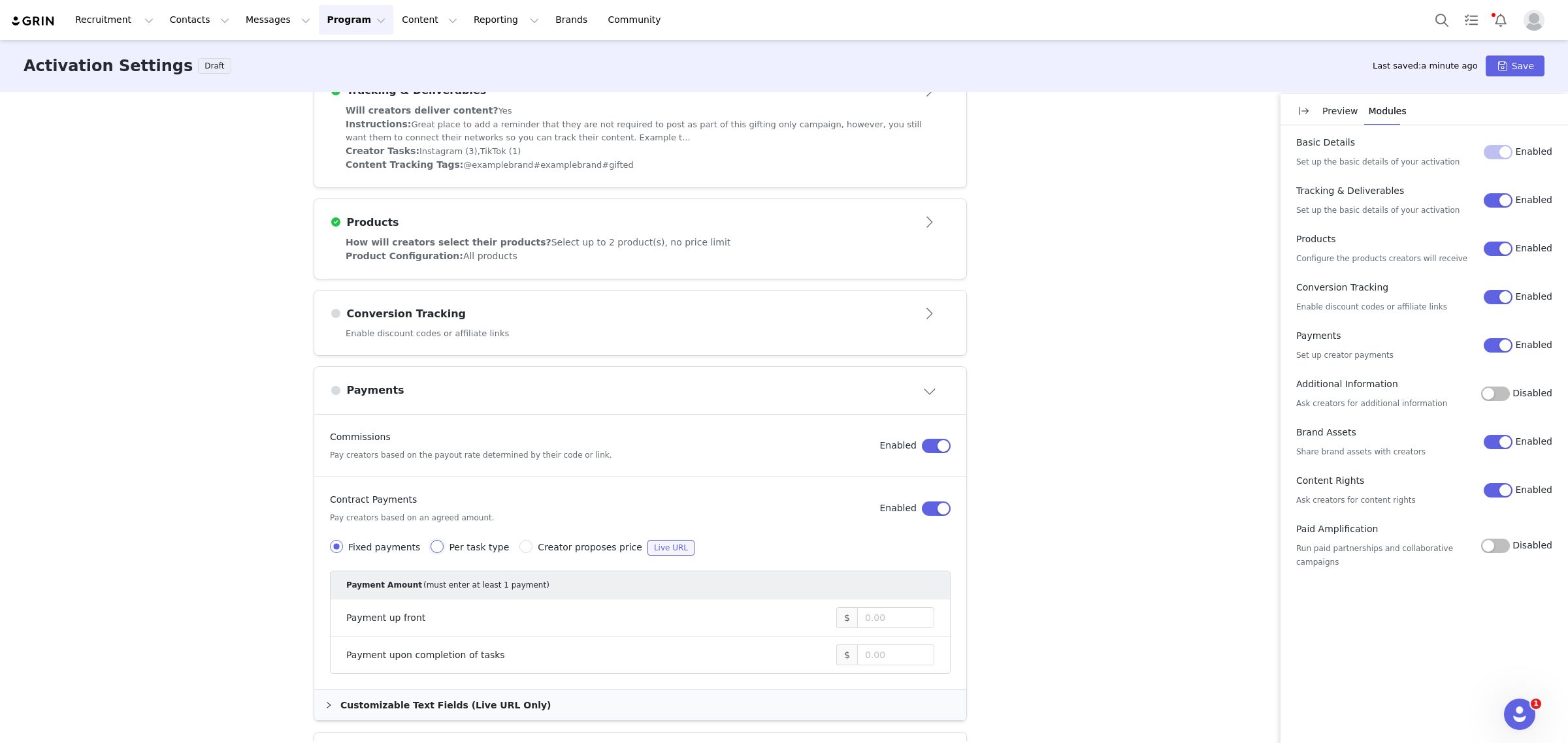
radio input "true"
click at [332, 551] on input "Fixed payments" at bounding box center [336, 547] width 13 height 13
radio input "true"
click at [883, 654] on input at bounding box center [896, 654] width 76 height 19
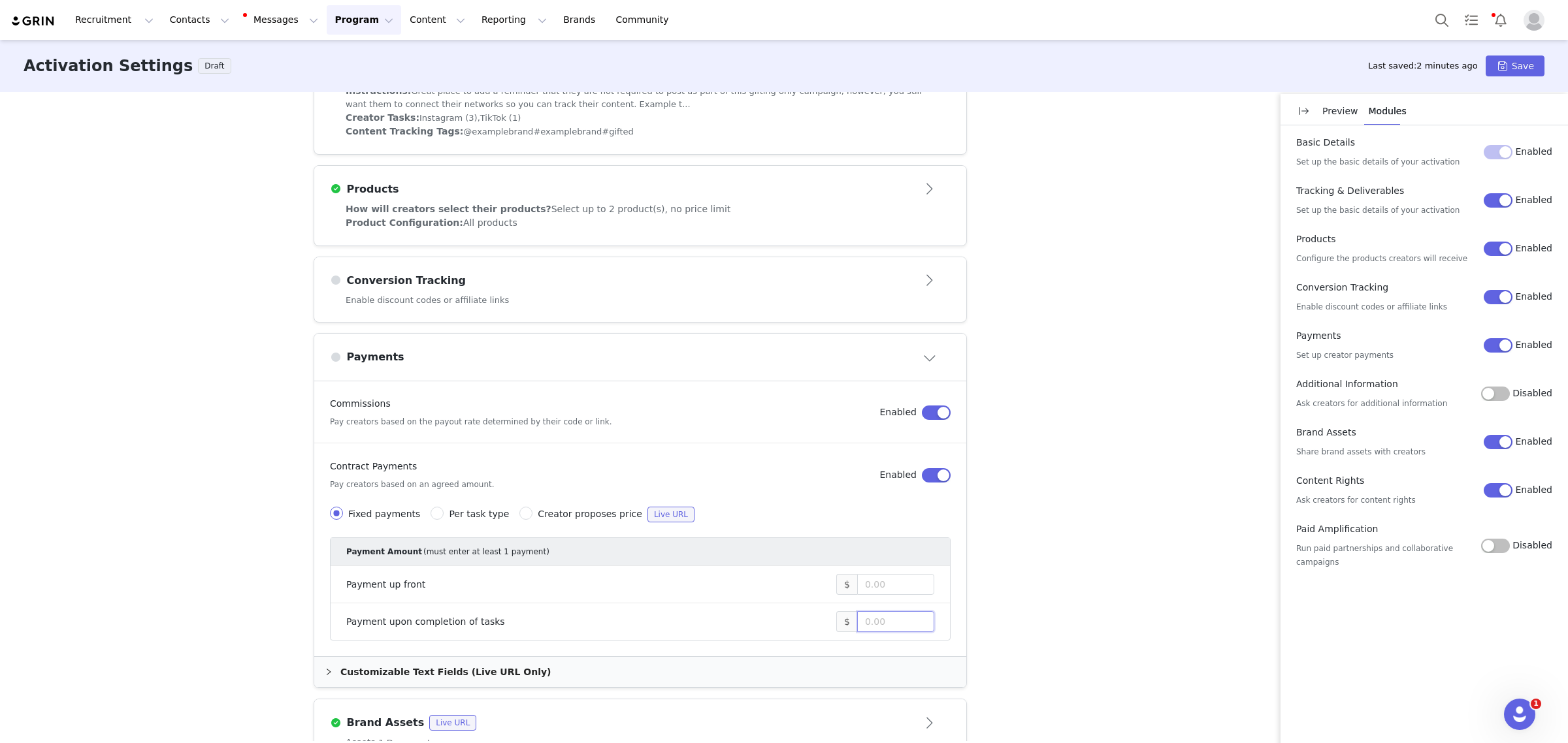
scroll to position [555, 0]
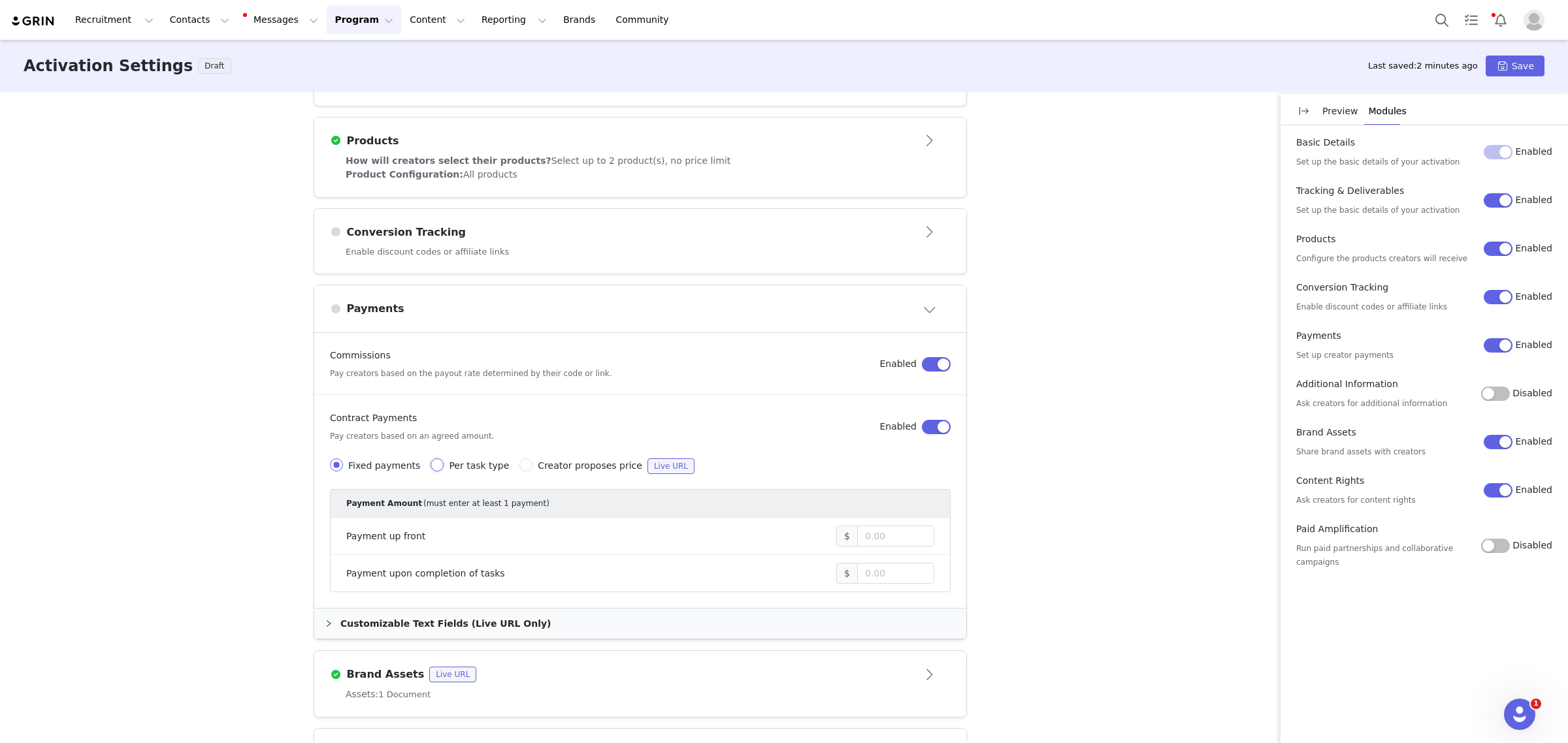
click at [430, 464] on input "Per task type" at bounding box center [437, 465] width 13 height 13
radio input "true"
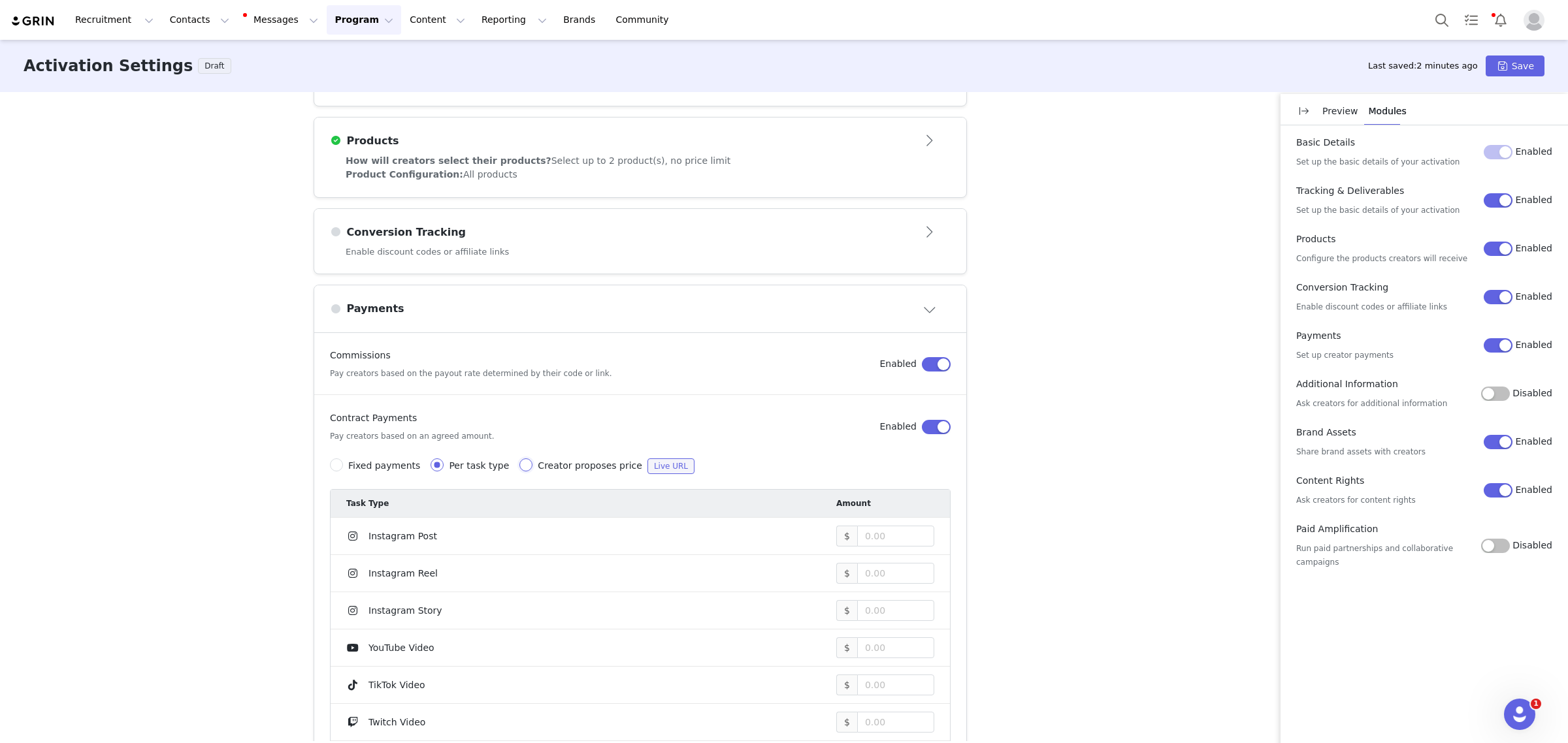
click at [520, 468] on input "Creator proposes price Live URL" at bounding box center [526, 465] width 13 height 13
radio input "true"
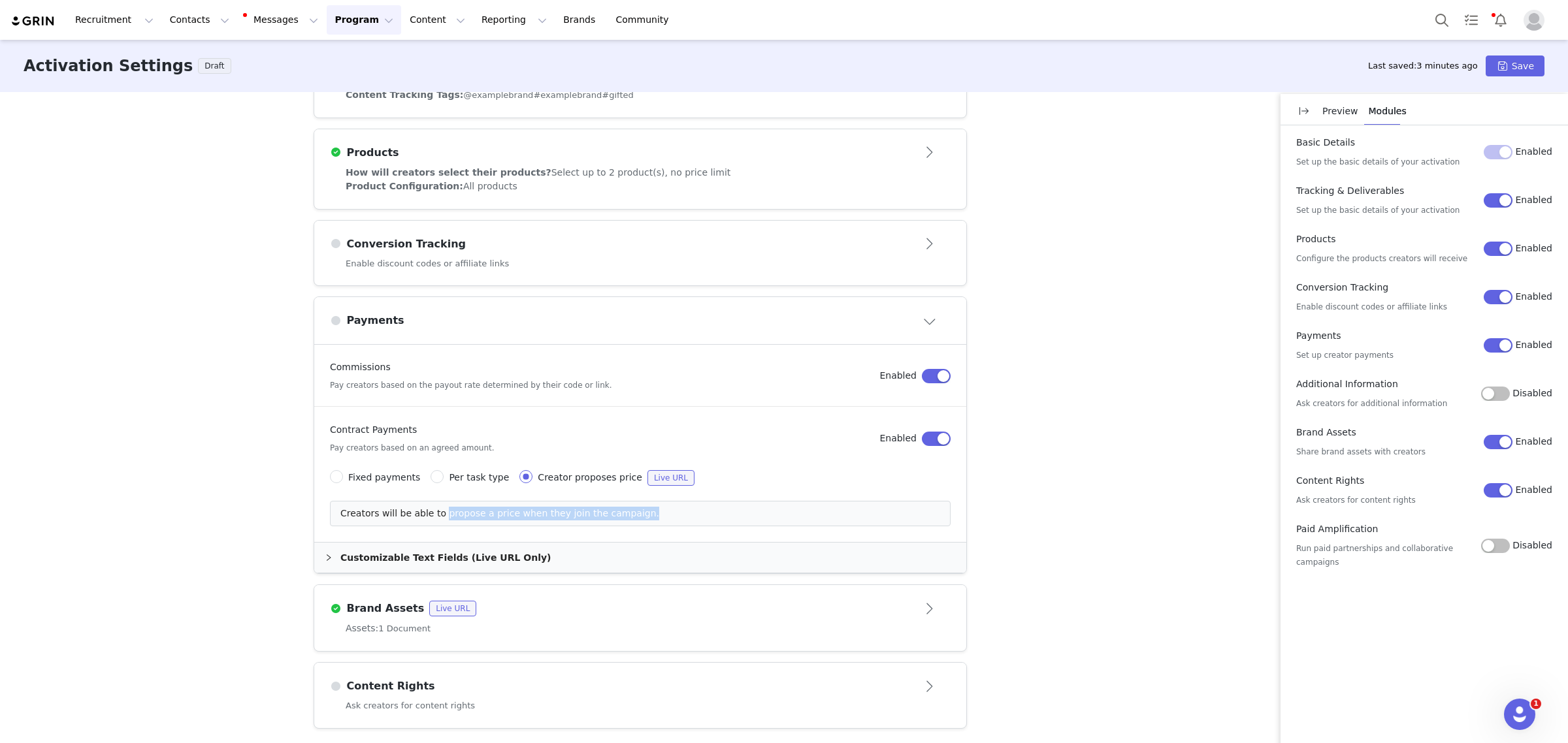
drag, startPoint x: 430, startPoint y: 513, endPoint x: 641, endPoint y: 517, distance: 211.0
click at [641, 518] on div "Creators will be able to propose a price when they join the campaign." at bounding box center [640, 513] width 621 height 25
click at [634, 513] on div "Creators will be able to propose a price when they join the campaign." at bounding box center [640, 513] width 621 height 25
click at [330, 477] on input "Fixed payments" at bounding box center [336, 477] width 13 height 13
radio input "true"
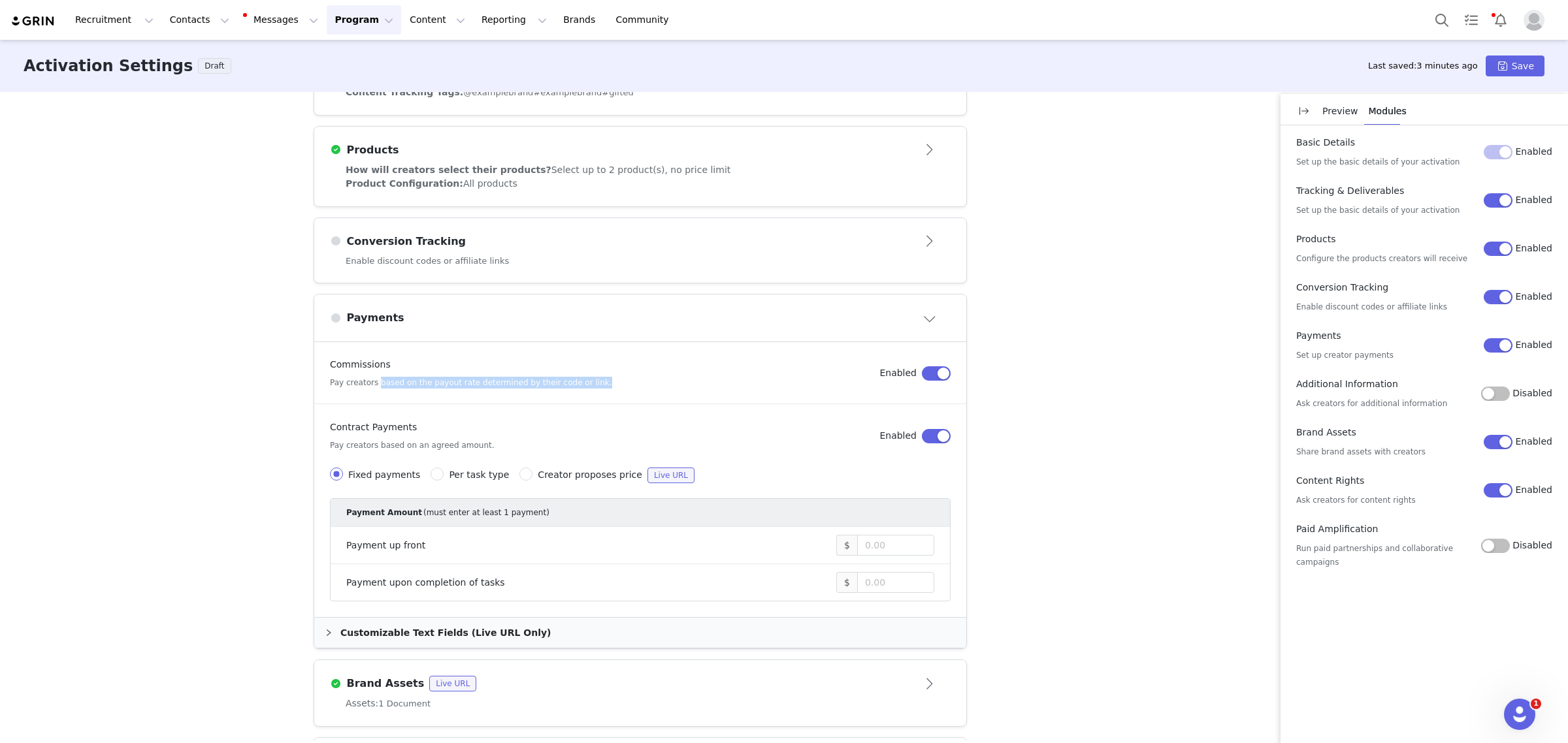
drag, startPoint x: 370, startPoint y: 383, endPoint x: 637, endPoint y: 396, distance: 267.3
click at [637, 396] on article "Commissions Pay creators based on the payout rate determined by their code or l…" at bounding box center [640, 373] width 652 height 62
click at [647, 391] on article "Commissions Pay creators based on the payout rate determined by their code or l…" at bounding box center [640, 373] width 652 height 62
click at [314, 638] on div "Customizable Text Fields (Live URL Only)" at bounding box center [640, 632] width 652 height 30
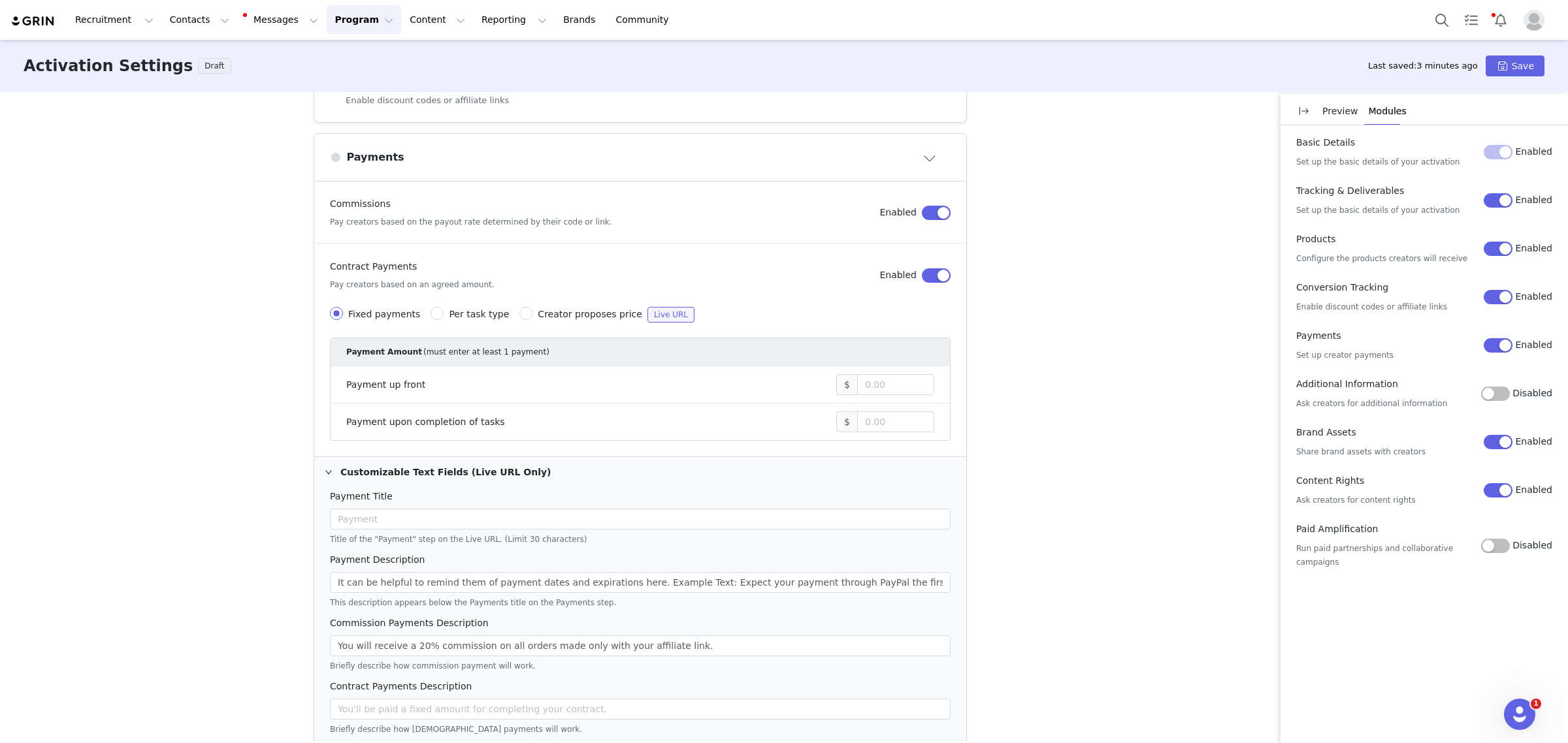
scroll to position [709, 0]
drag, startPoint x: 412, startPoint y: 641, endPoint x: 402, endPoint y: 641, distance: 10.0
click at [402, 641] on input "You will receive a 20% commission on all orders made only with your affiliate l…" at bounding box center [640, 642] width 621 height 21
type input "You will receive a 8% commission on all orders made only with your affiliate li…"
click at [200, 592] on div "These are baseline settings for your activation. You will be able to customize …" at bounding box center [784, 416] width 1568 height 649
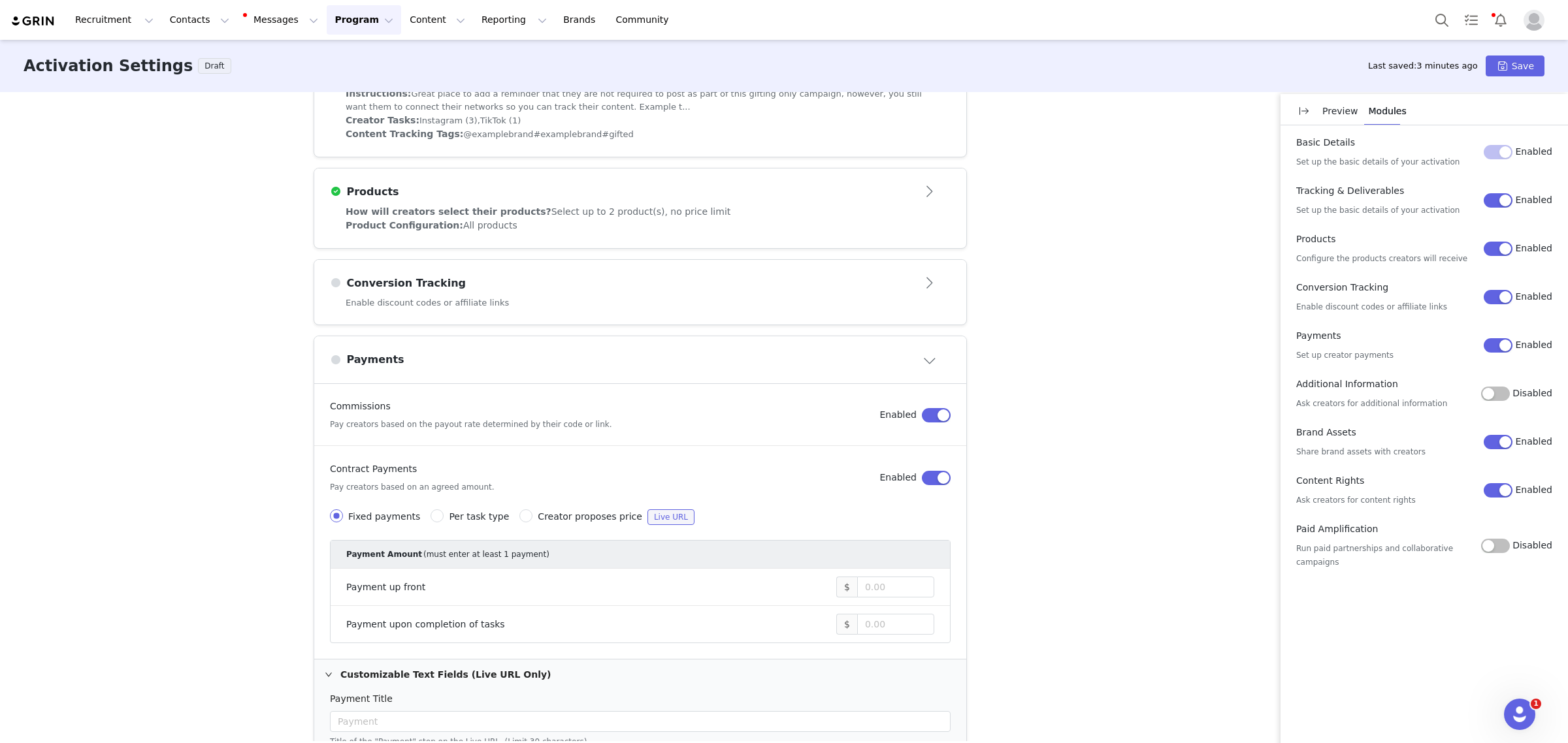
scroll to position [481, 0]
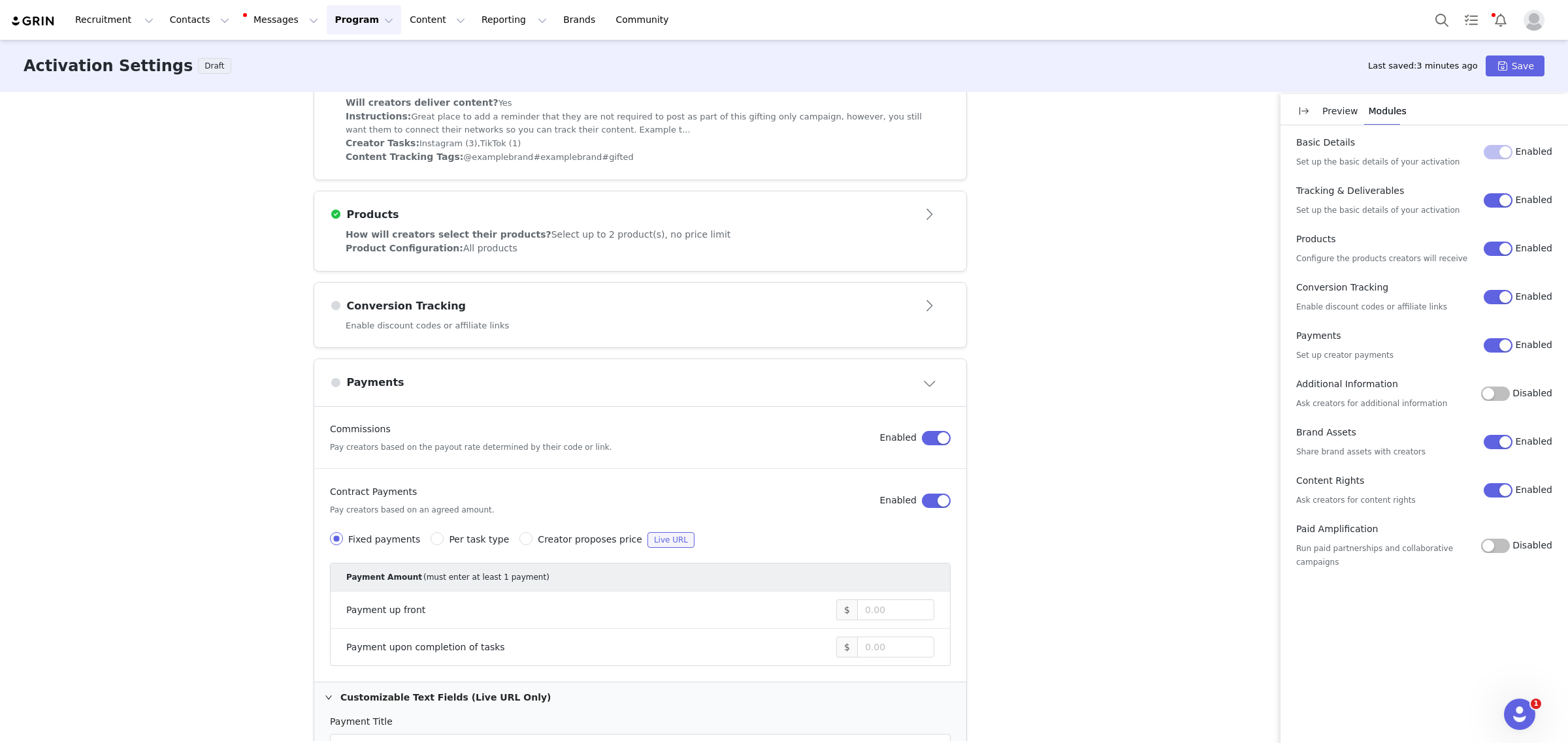
click at [544, 302] on div "Conversion Tracking" at bounding box center [618, 306] width 578 height 16
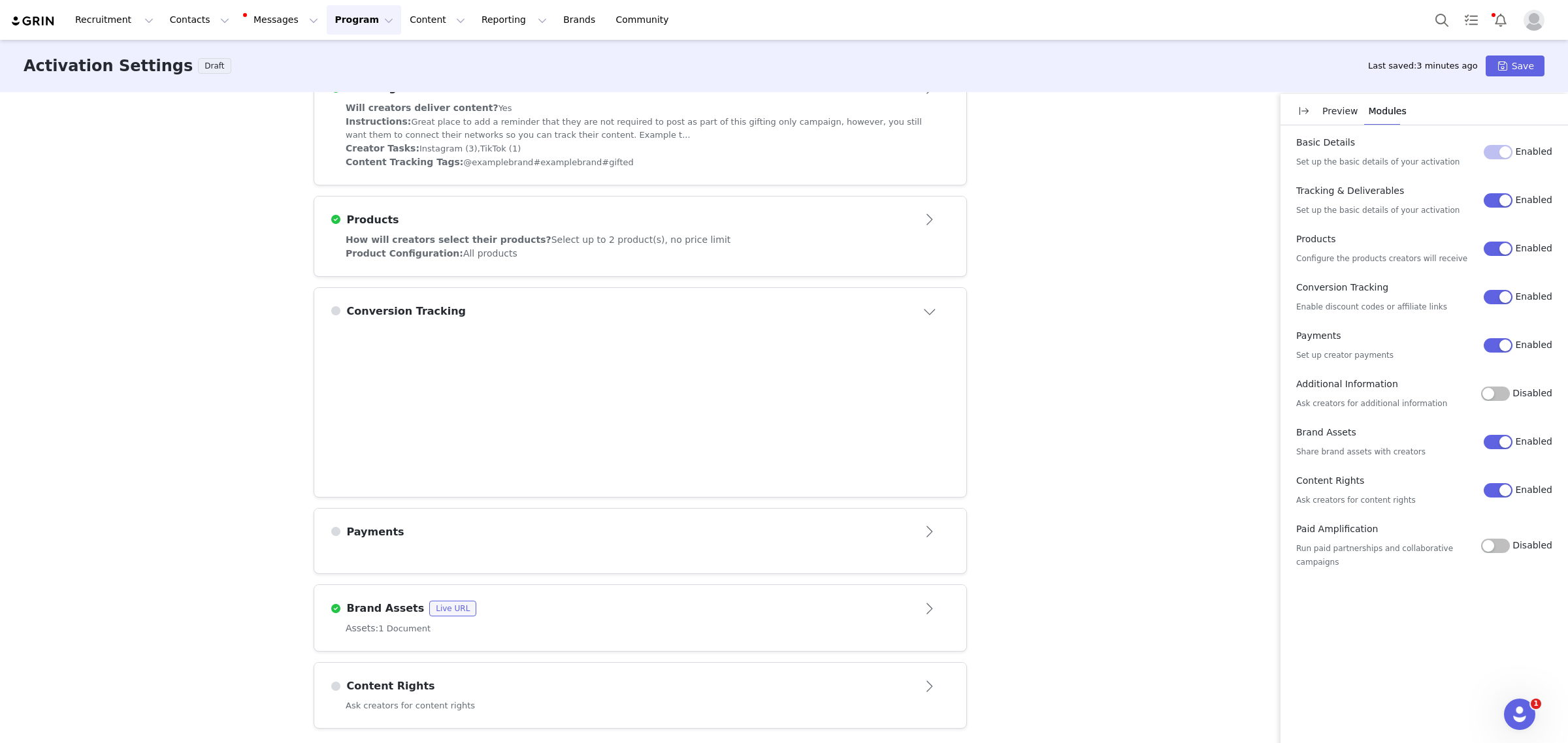
scroll to position [478, 0]
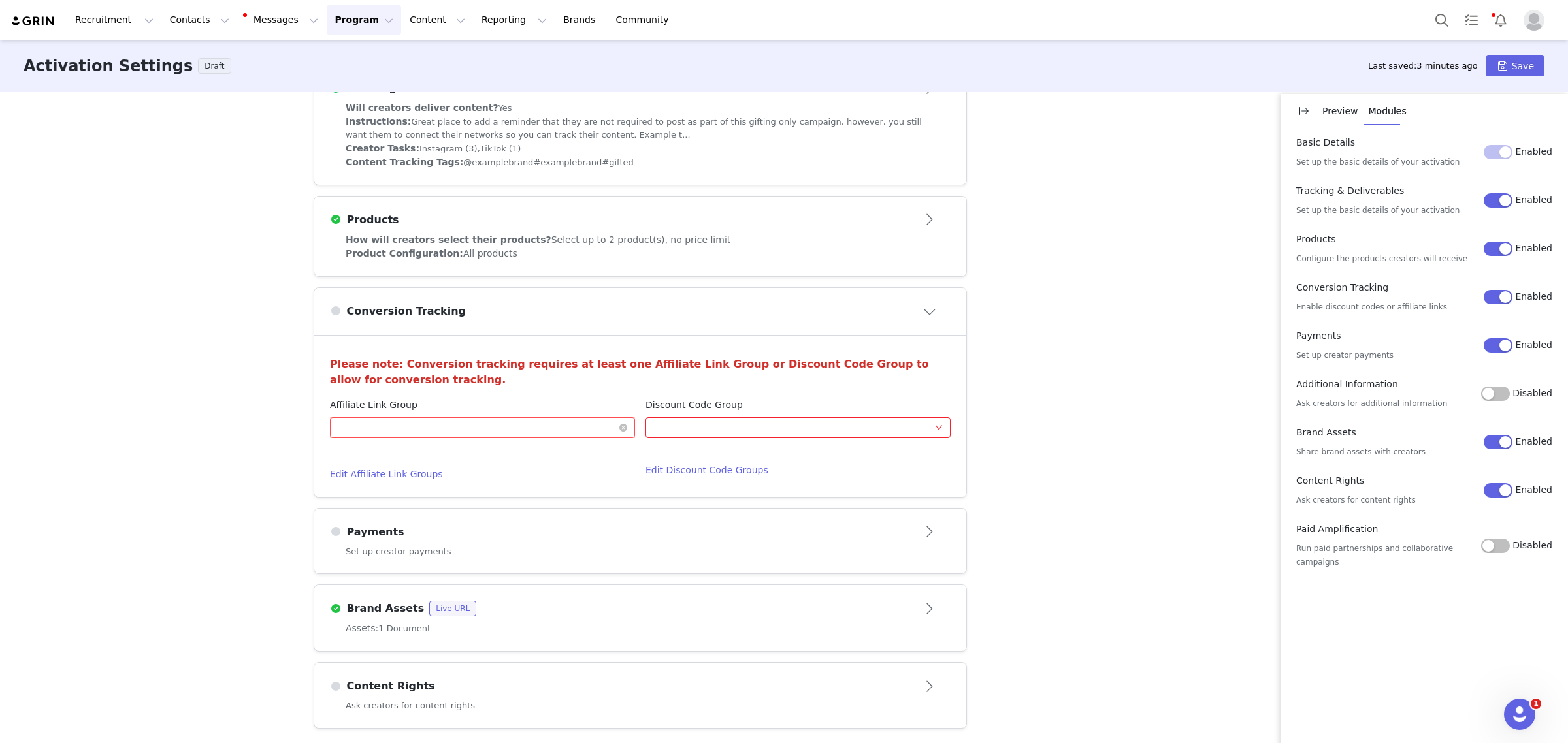
click at [433, 427] on div "Optional" at bounding box center [478, 427] width 281 height 19
click at [382, 454] on li "Affiliate Code 8%" at bounding box center [476, 452] width 305 height 21
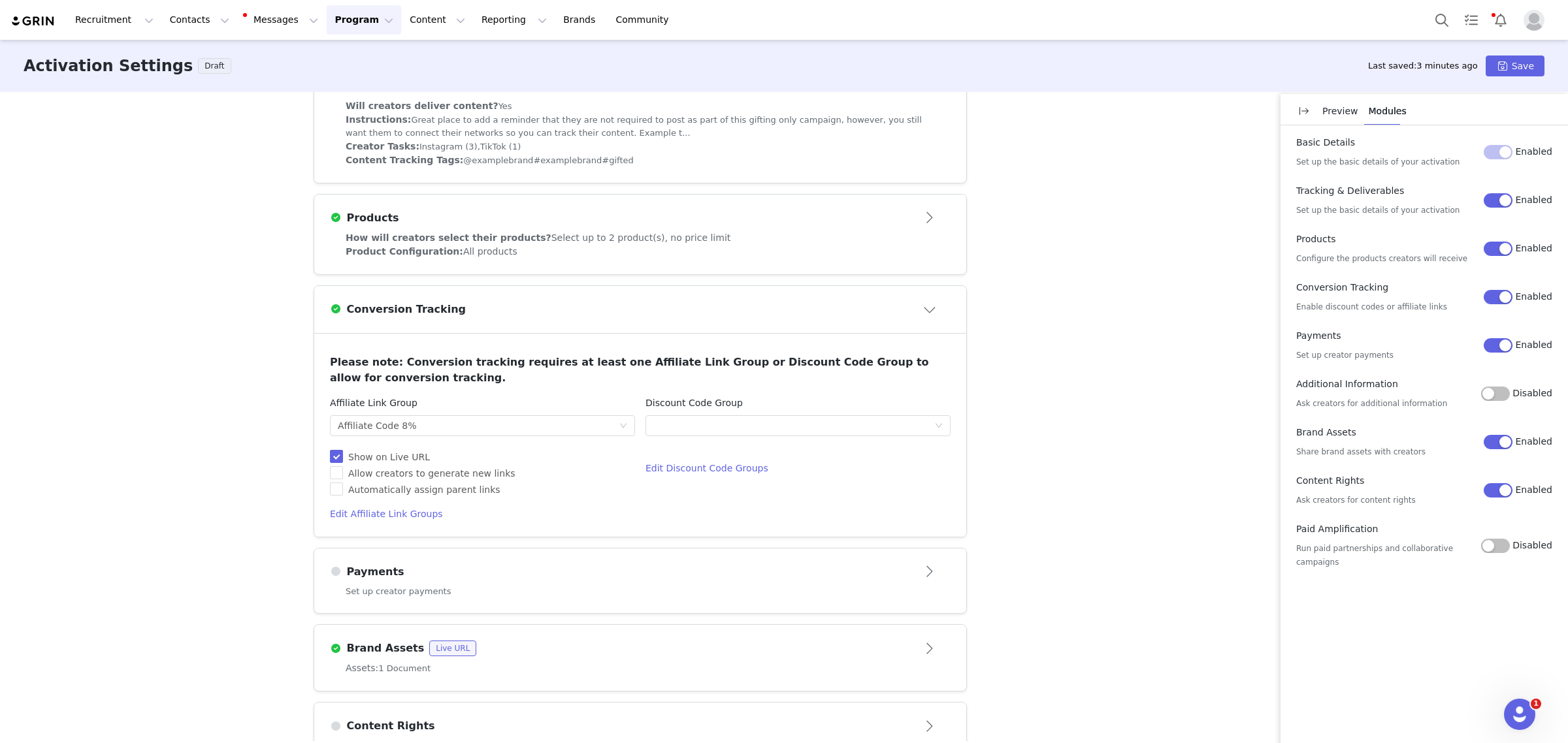
scroll to position [521, 0]
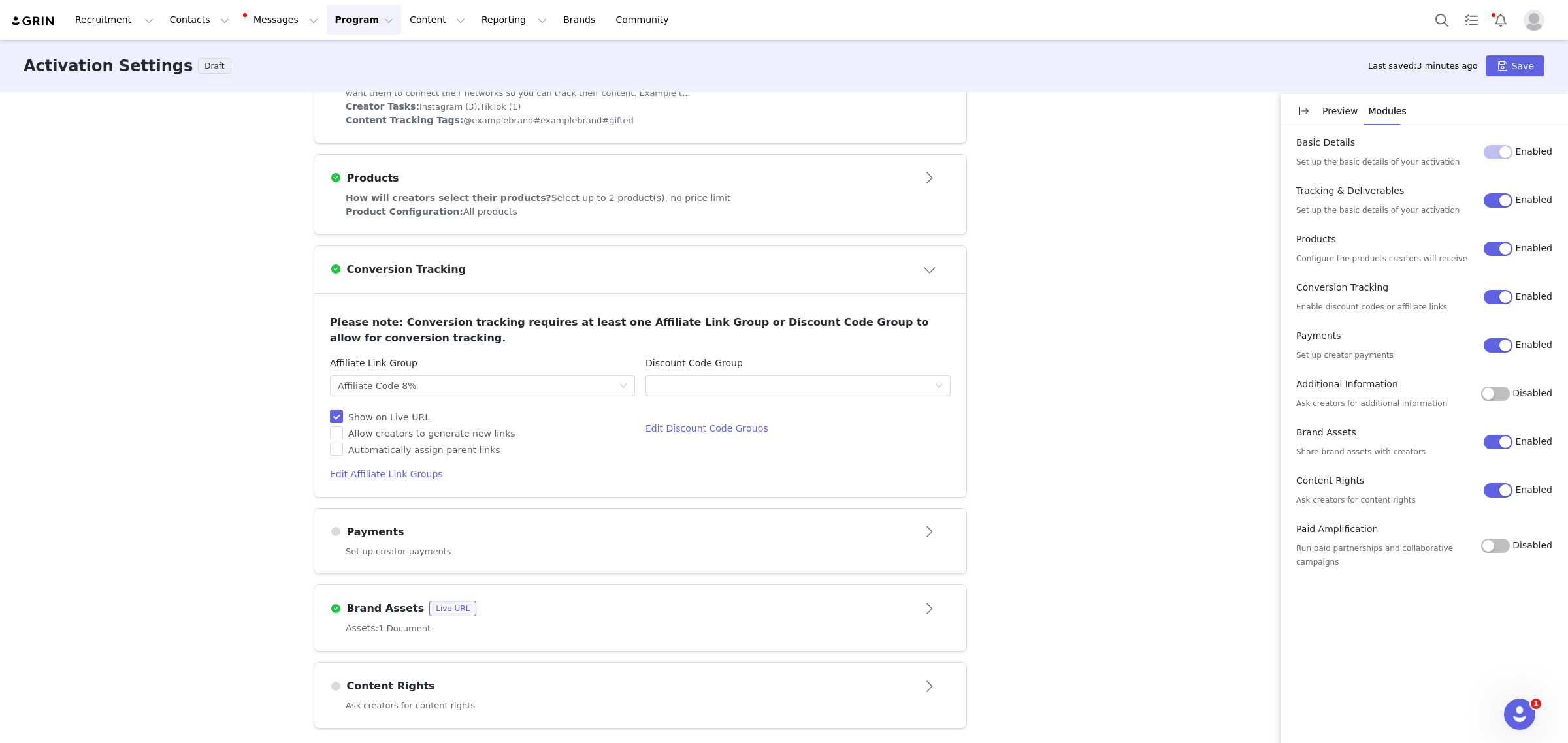
click at [533, 533] on div "Payments" at bounding box center [618, 533] width 578 height 16
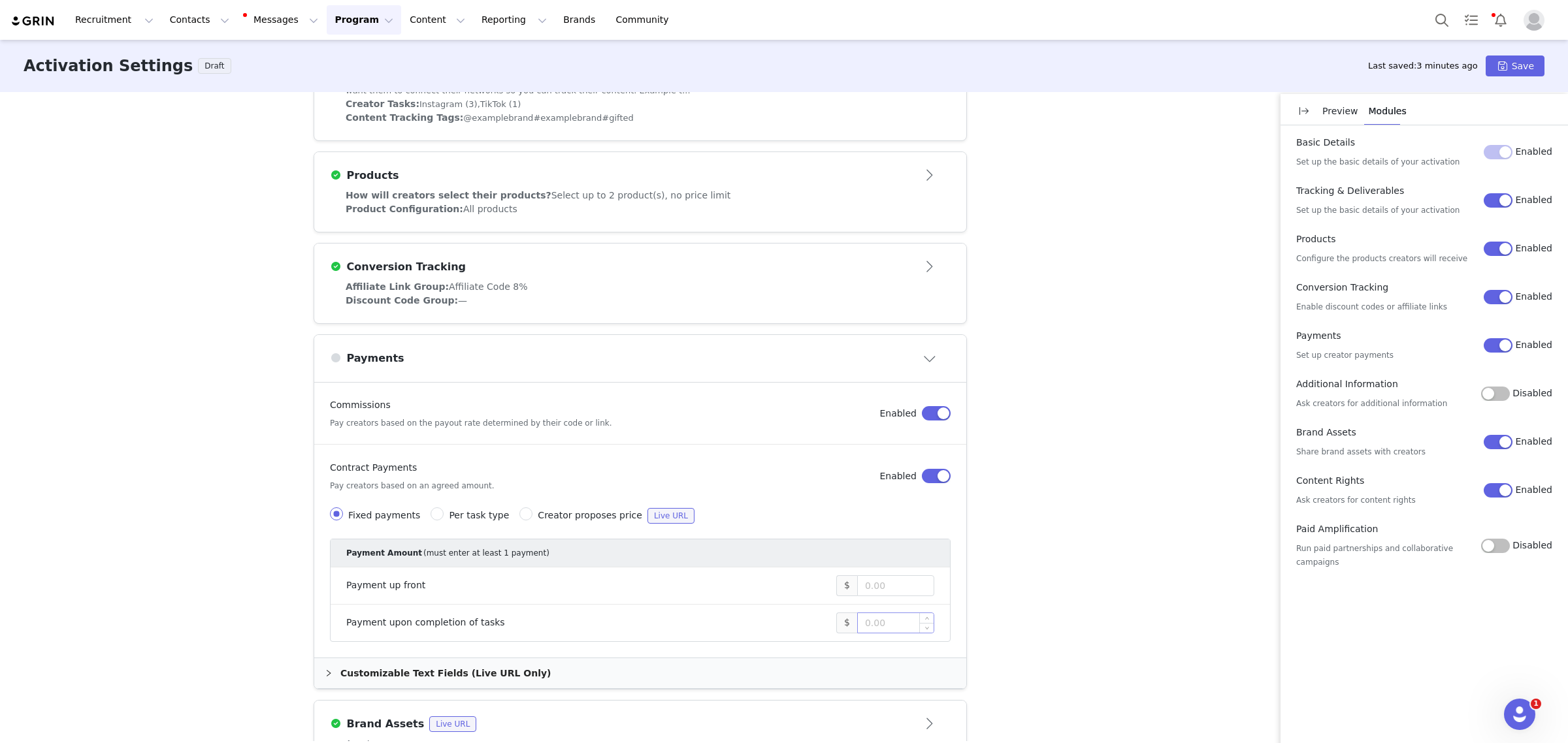
click at [886, 622] on input at bounding box center [896, 622] width 76 height 19
click at [1030, 579] on div "These are baseline settings for your activation. You will be able to customize …" at bounding box center [784, 416] width 1568 height 649
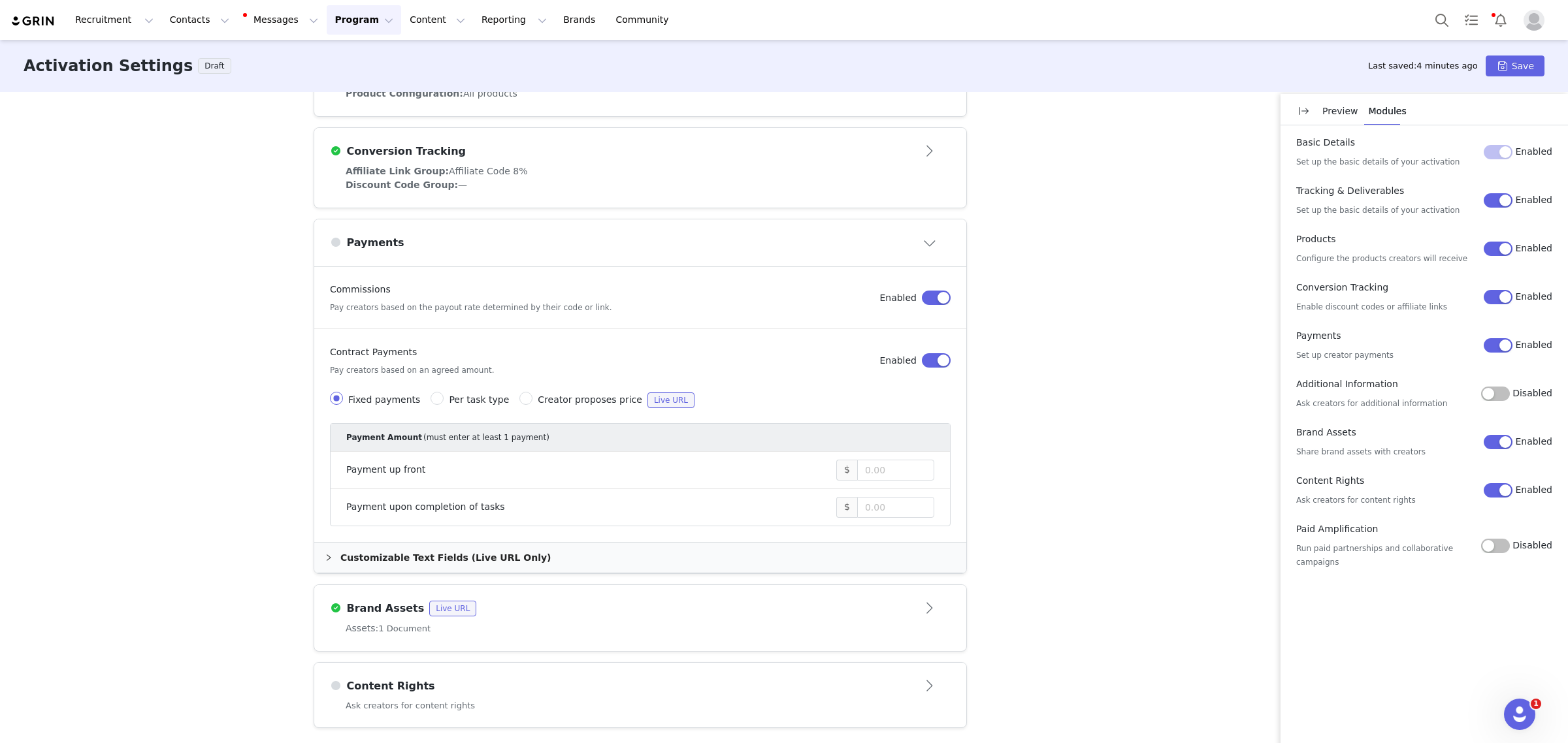
scroll to position [393, 0]
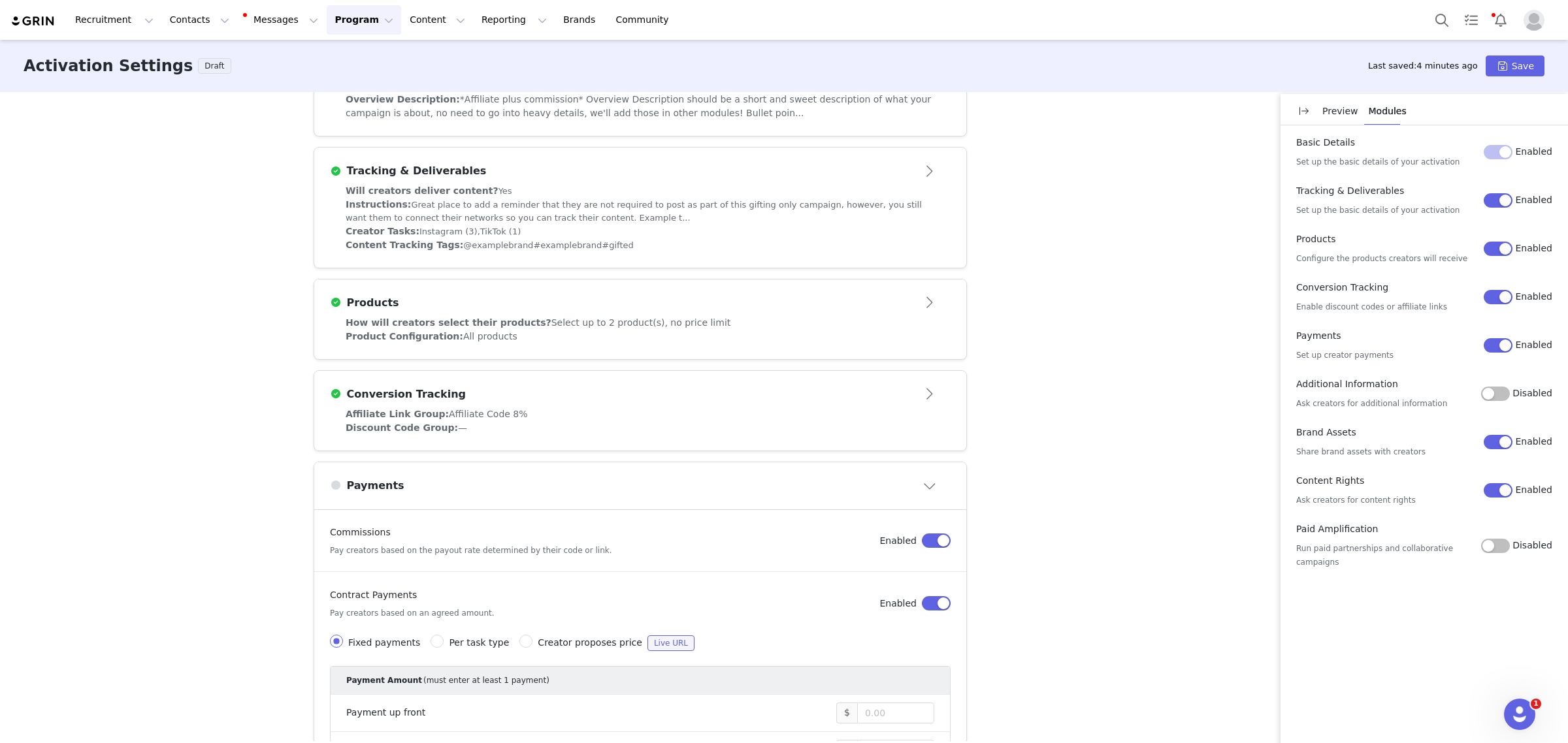
click at [937, 312] on button "Open module" at bounding box center [930, 302] width 41 height 21
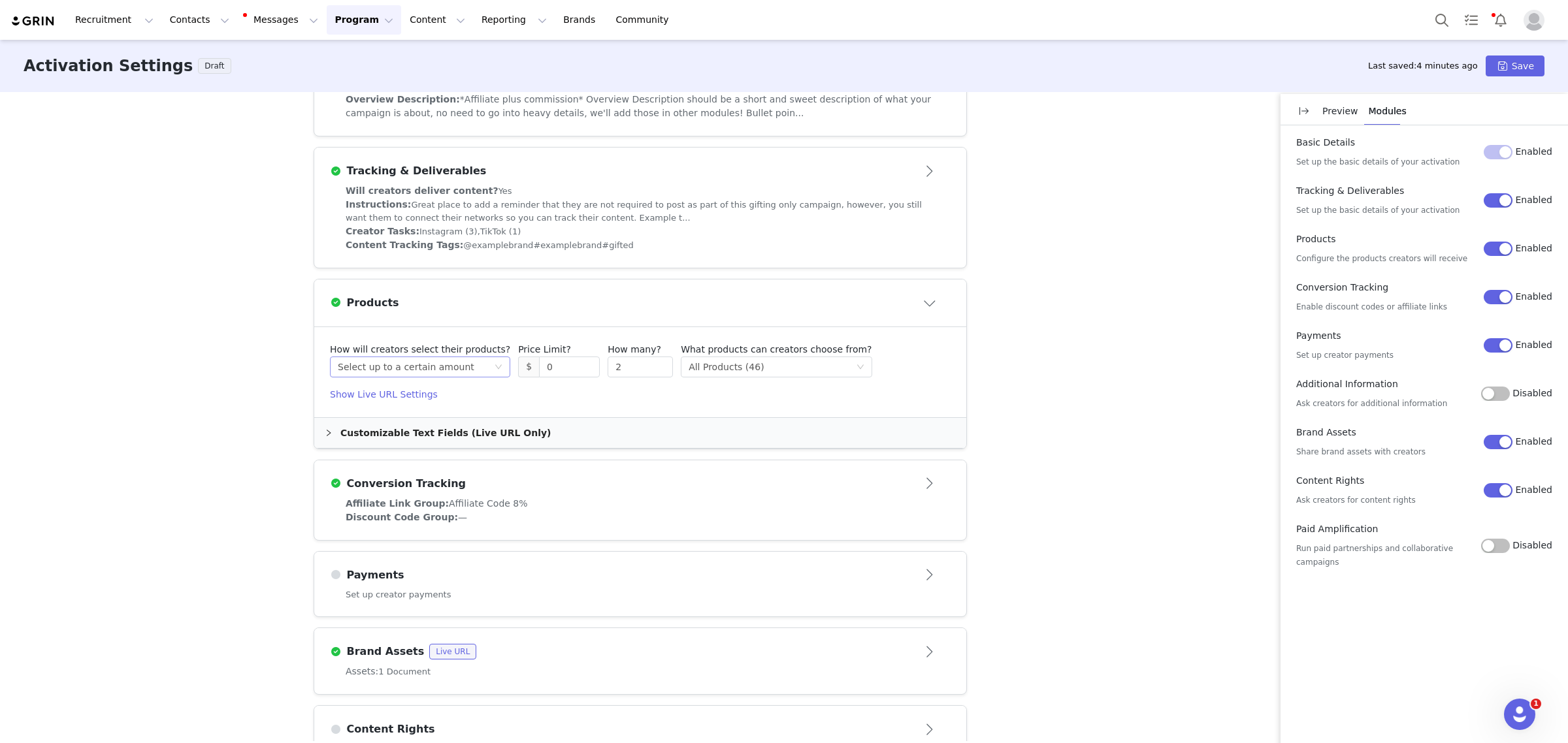
click at [468, 370] on div "Select method Select up to a certain amount" at bounding box center [416, 367] width 156 height 19
click at [440, 433] on li "Select from website" at bounding box center [405, 435] width 163 height 21
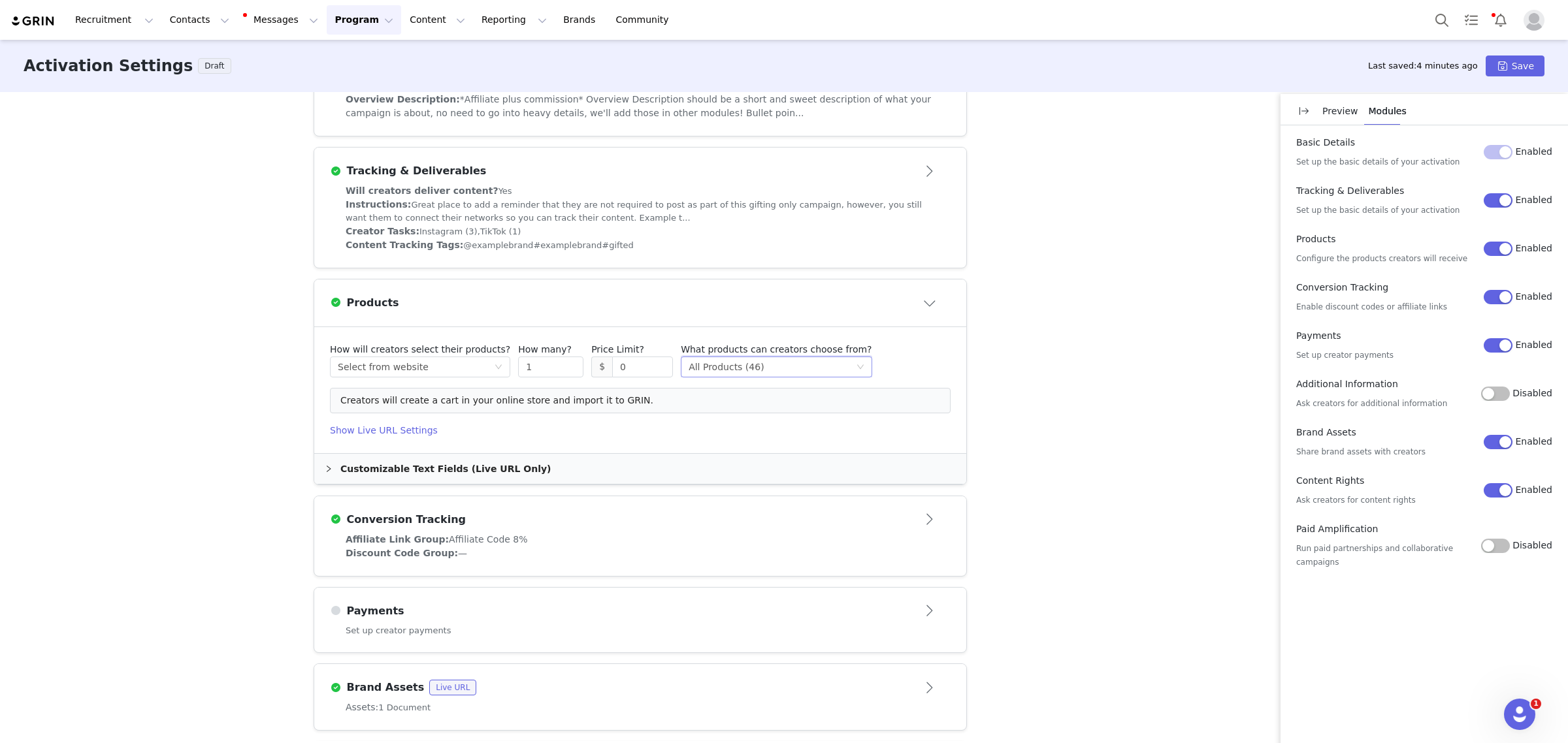
click at [769, 368] on div "Select method All Products (46)" at bounding box center [772, 367] width 167 height 19
click at [756, 416] on li "Specific Products" at bounding box center [743, 414] width 173 height 21
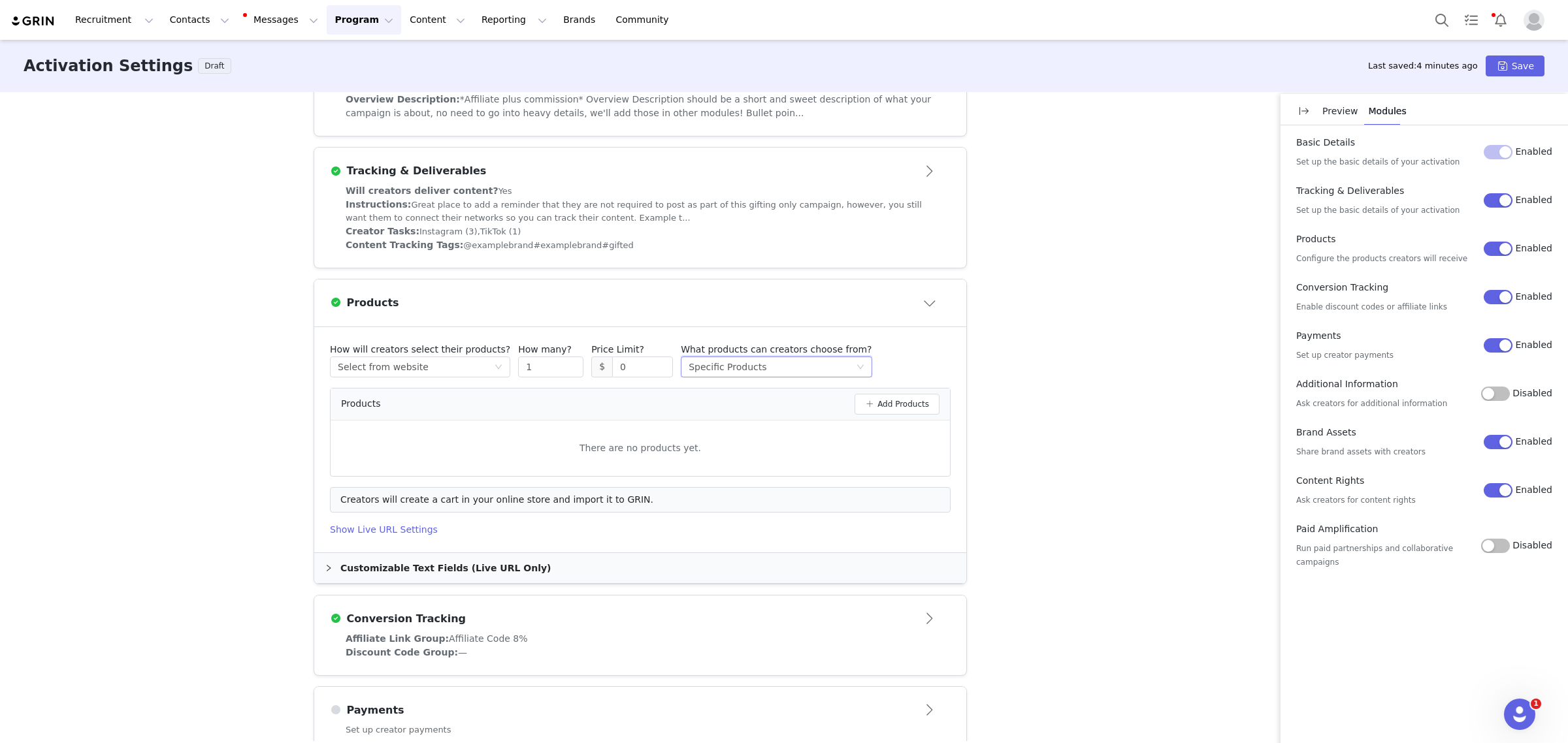
click at [383, 529] on h4 "Show Live URL Settings" at bounding box center [640, 530] width 621 height 14
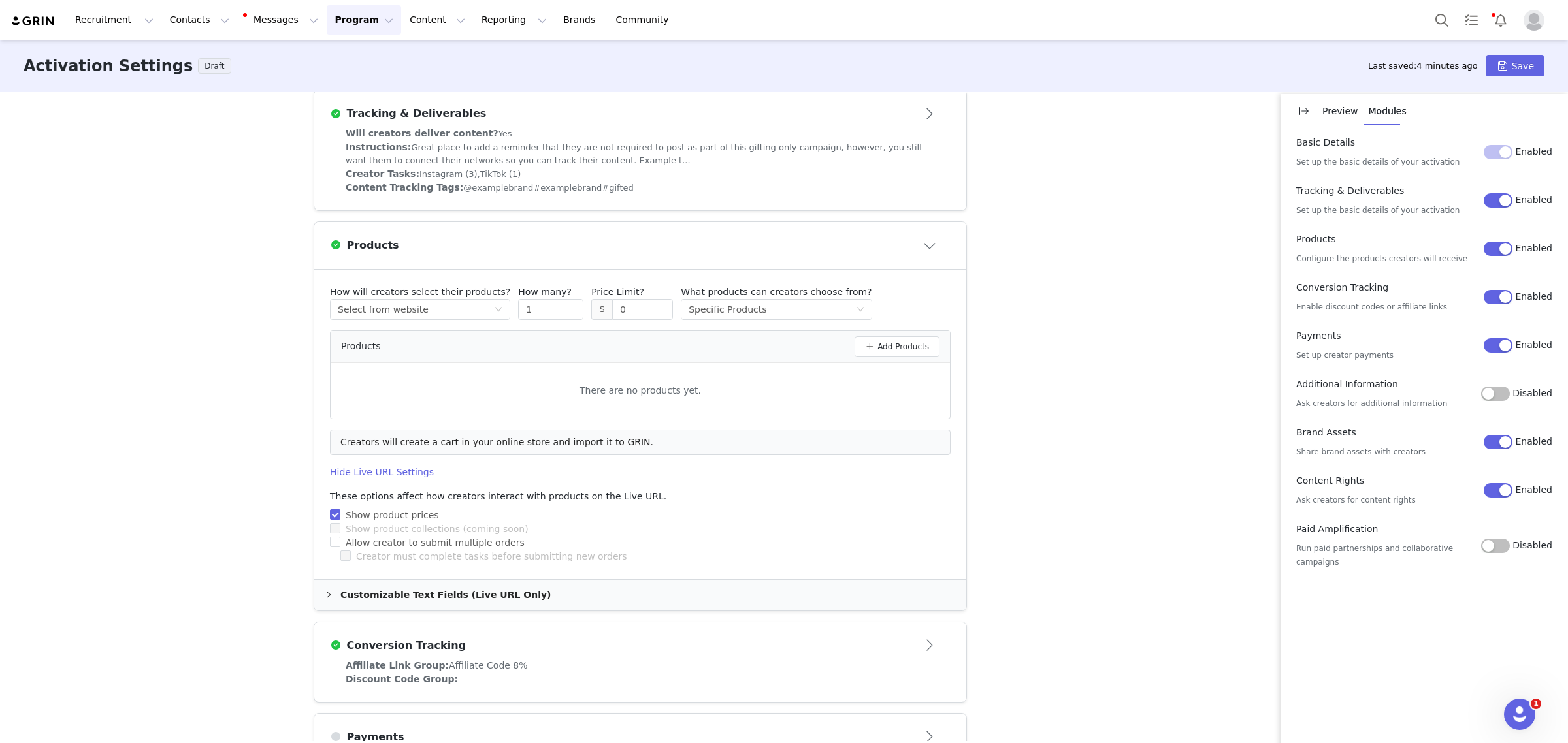
scroll to position [475, 0]
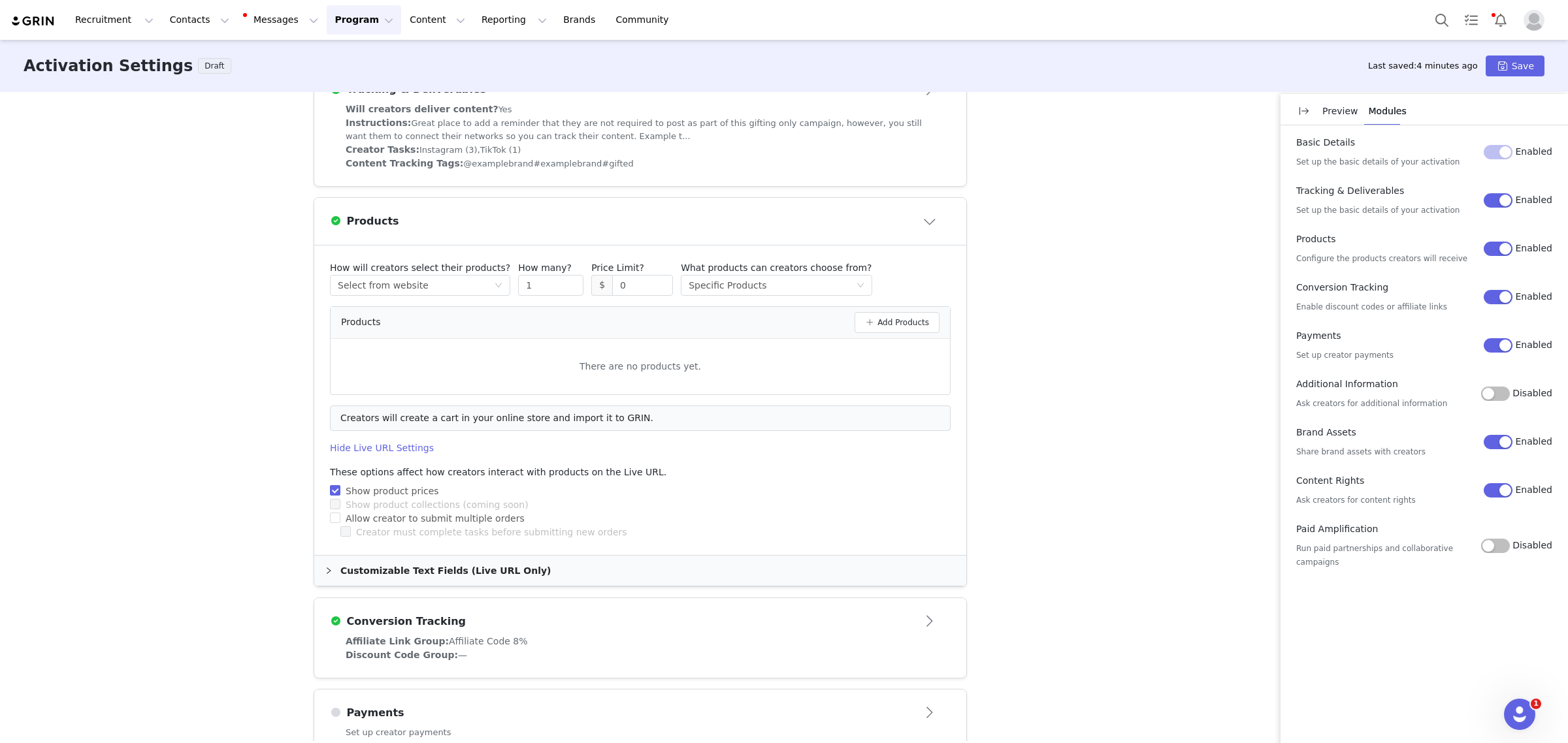
click at [324, 573] on icon "icon: right" at bounding box center [328, 571] width 8 height 8
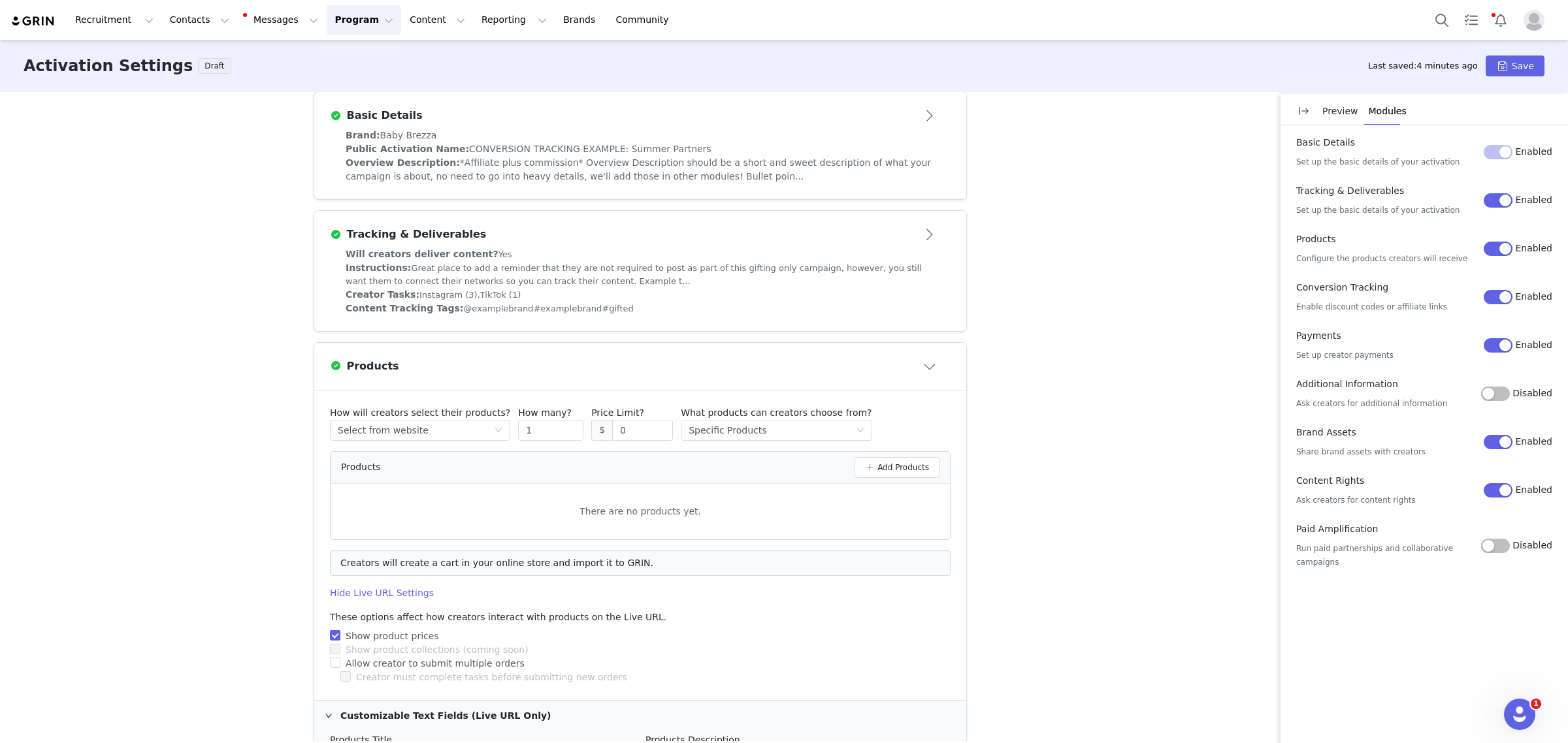
scroll to position [312, 0]
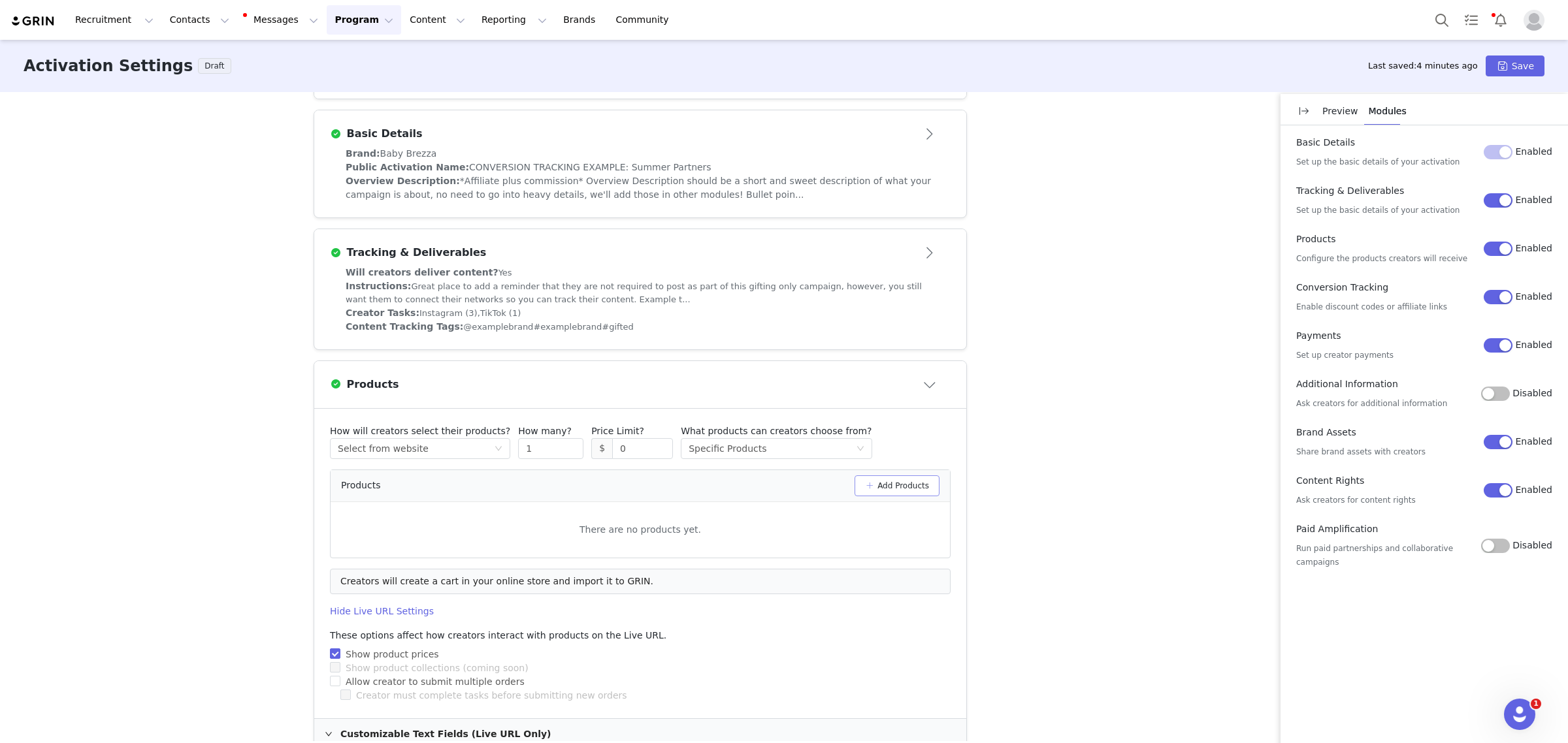
click at [874, 490] on button "Add Products" at bounding box center [897, 485] width 85 height 21
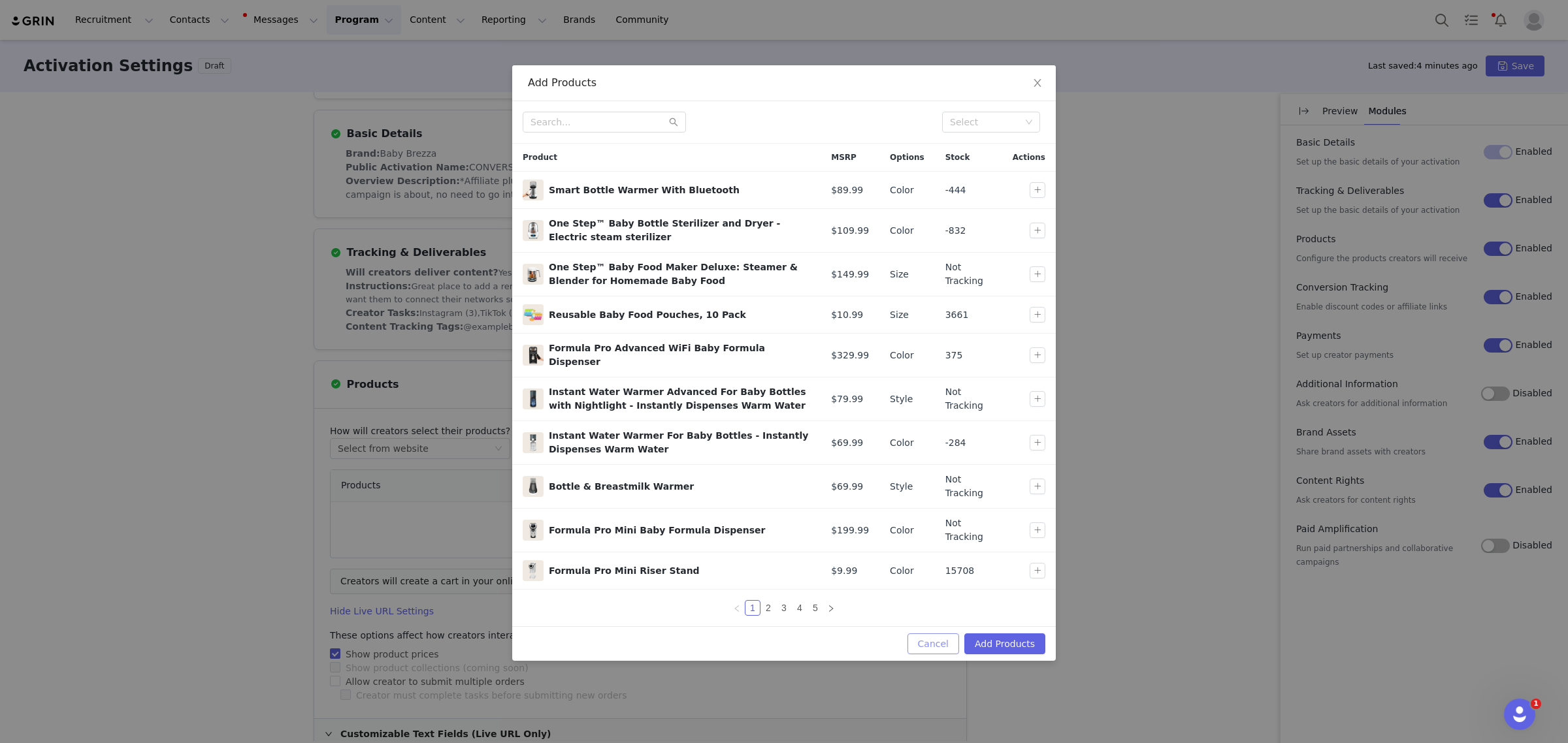
click at [946, 644] on button "Cancel" at bounding box center [933, 643] width 51 height 21
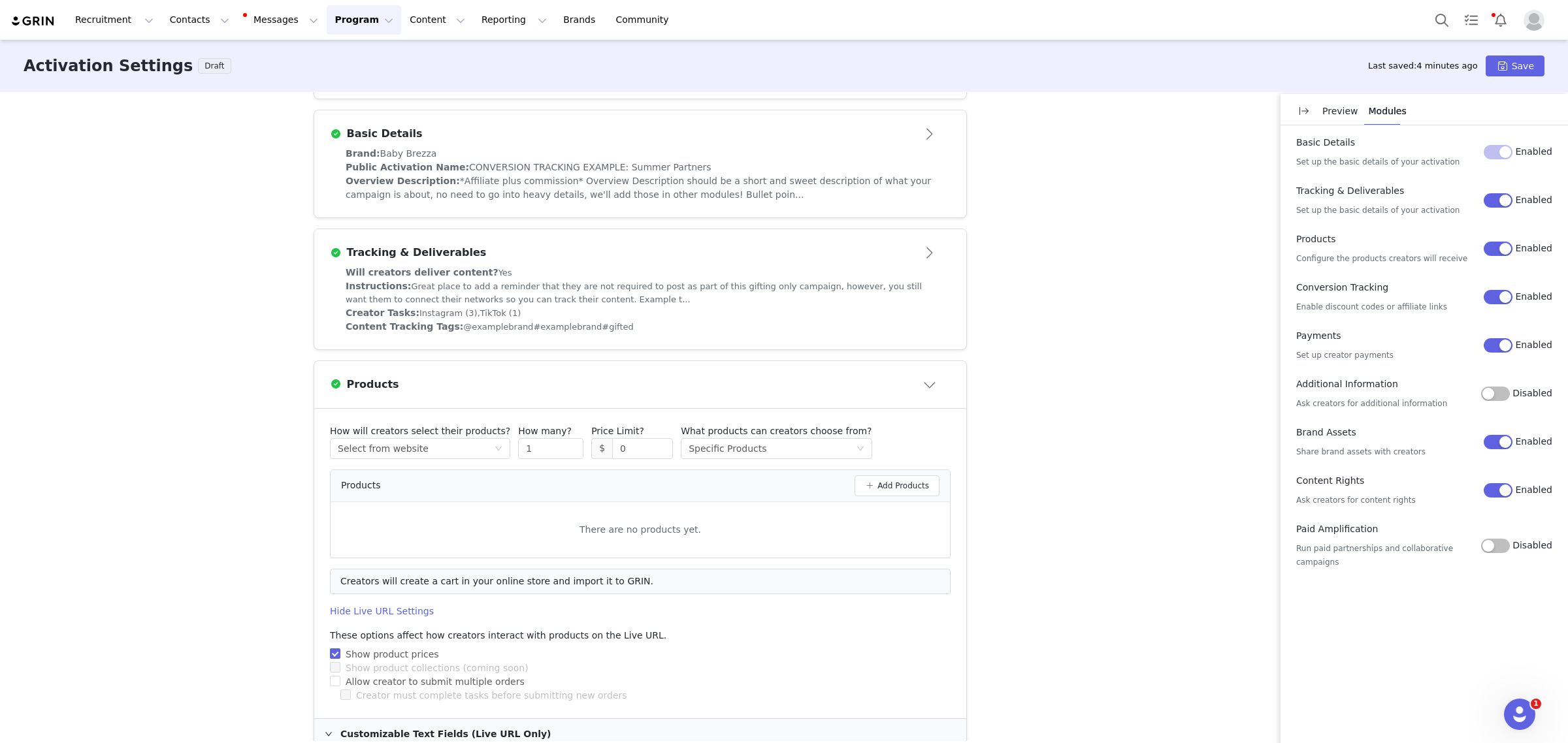
click at [526, 527] on div "There are no products yet." at bounding box center [640, 530] width 619 height 35
click at [466, 453] on div "Select method Select from website" at bounding box center [416, 448] width 156 height 19
click at [416, 540] on li "Receive preselected products" at bounding box center [405, 538] width 163 height 21
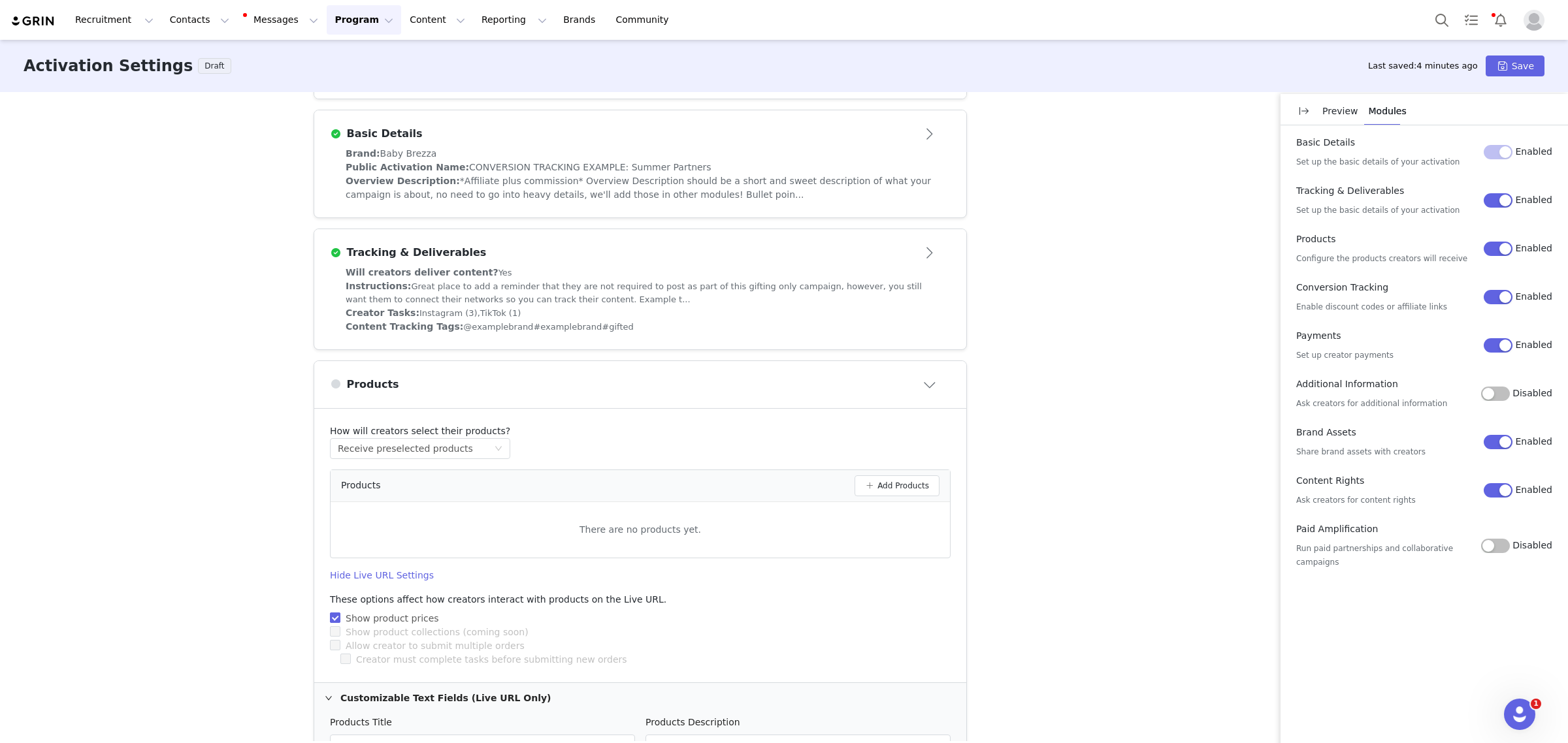
click at [332, 620] on input "Show product prices" at bounding box center [334, 617] width 9 height 9
checkbox input "false"
click at [897, 489] on button "Add Products" at bounding box center [897, 485] width 85 height 21
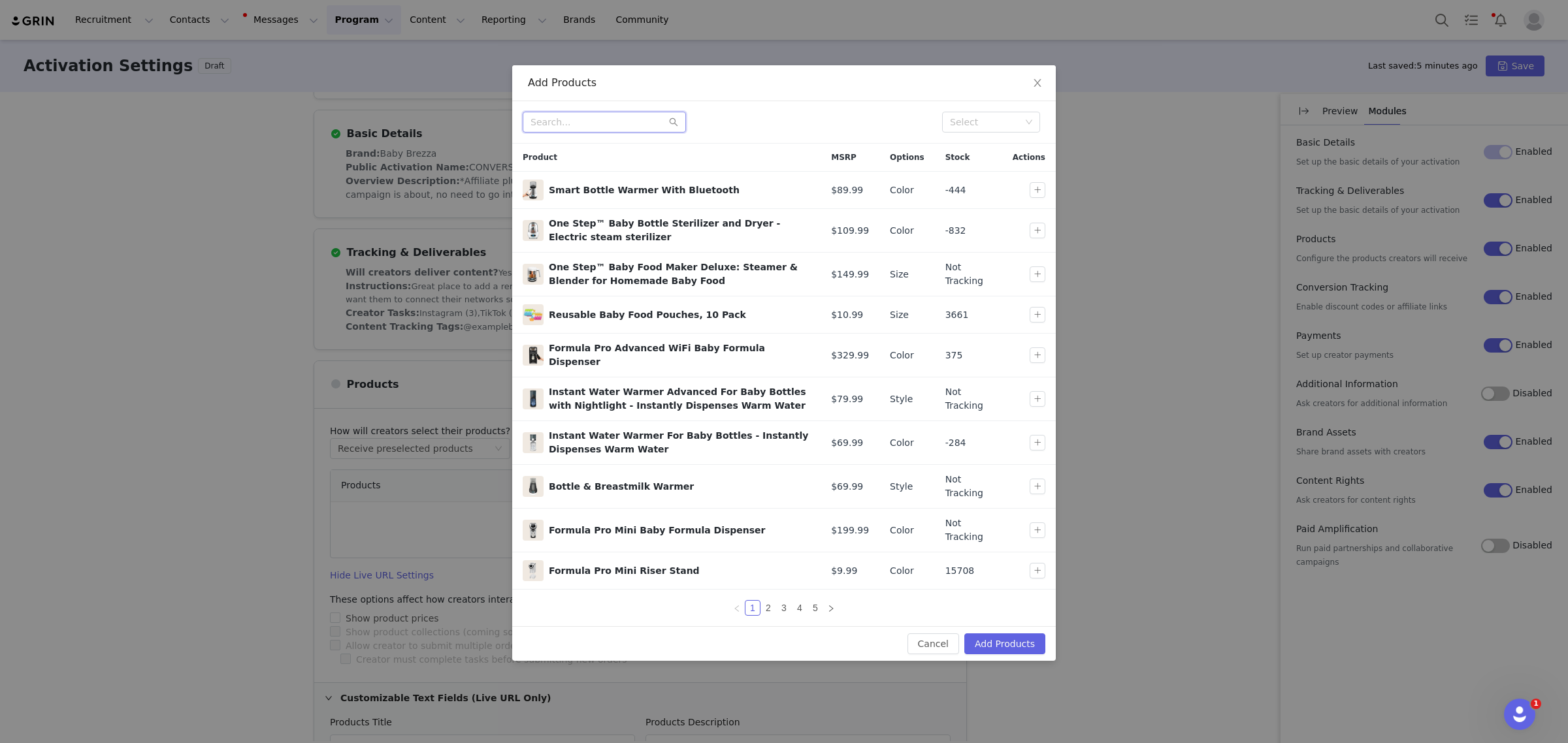
click at [583, 132] on input "text" at bounding box center [604, 122] width 163 height 21
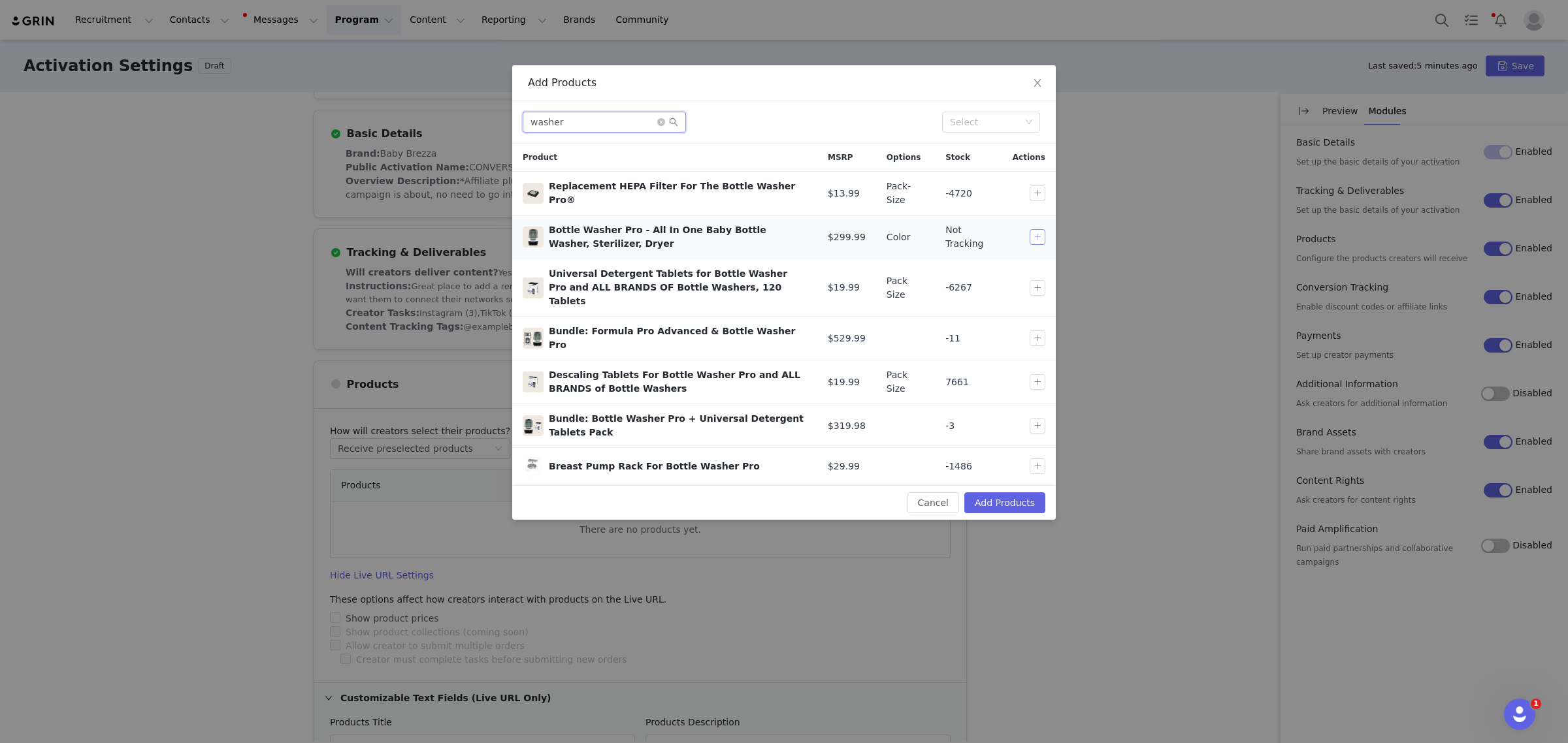
type input "washer"
click at [1034, 237] on button "button" at bounding box center [1038, 237] width 16 height 16
click at [1003, 493] on button "Add Products" at bounding box center [1005, 503] width 81 height 21
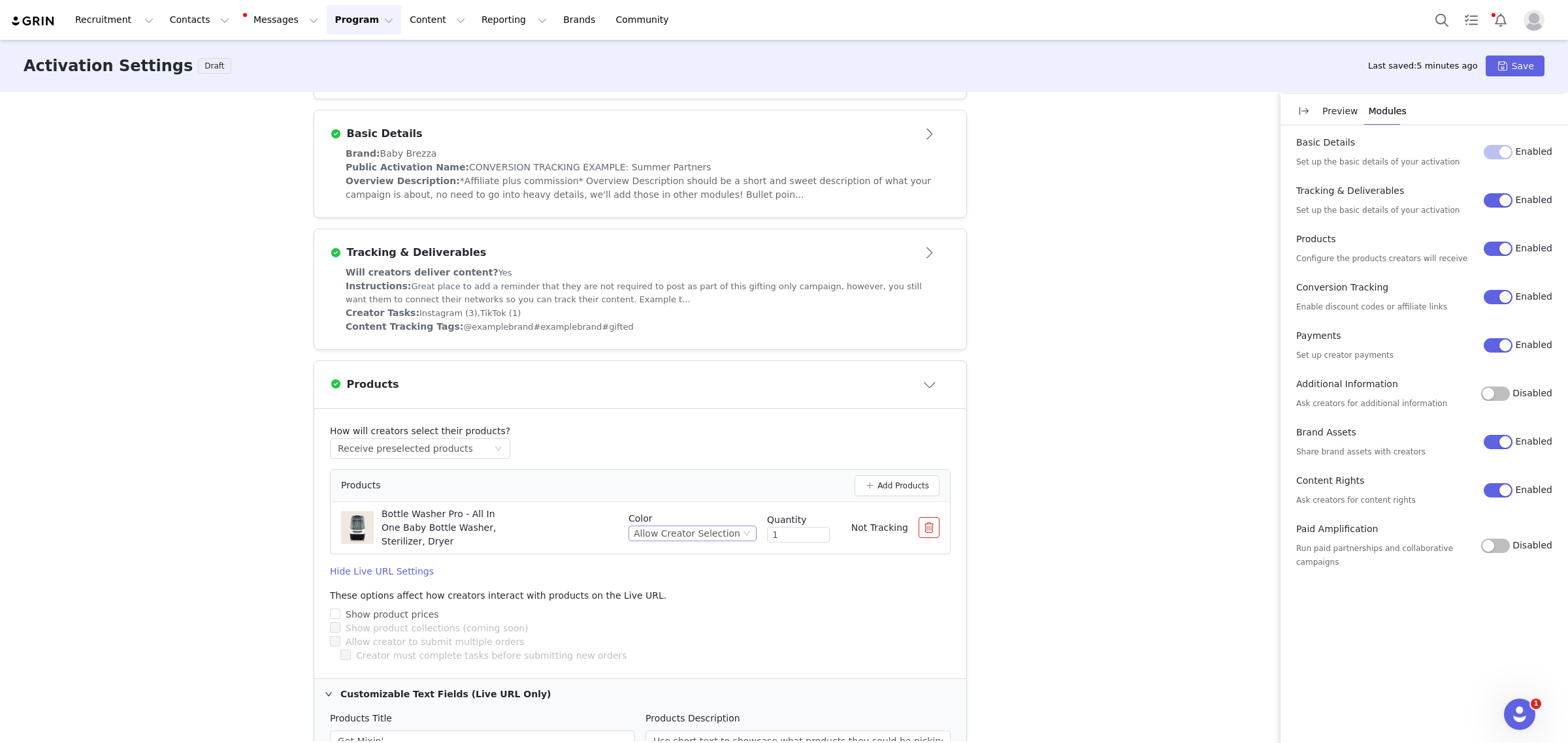
click at [649, 529] on div "Allow Creator Selection" at bounding box center [687, 534] width 107 height 15
click at [654, 576] on li "White" at bounding box center [692, 578] width 116 height 21
click at [733, 540] on div "White" at bounding box center [732, 534] width 49 height 16
click at [726, 555] on li "Allow Creator Selection" at bounding box center [727, 557] width 46 height 21
click at [655, 540] on div "Allow Creator Selection" at bounding box center [687, 534] width 107 height 15
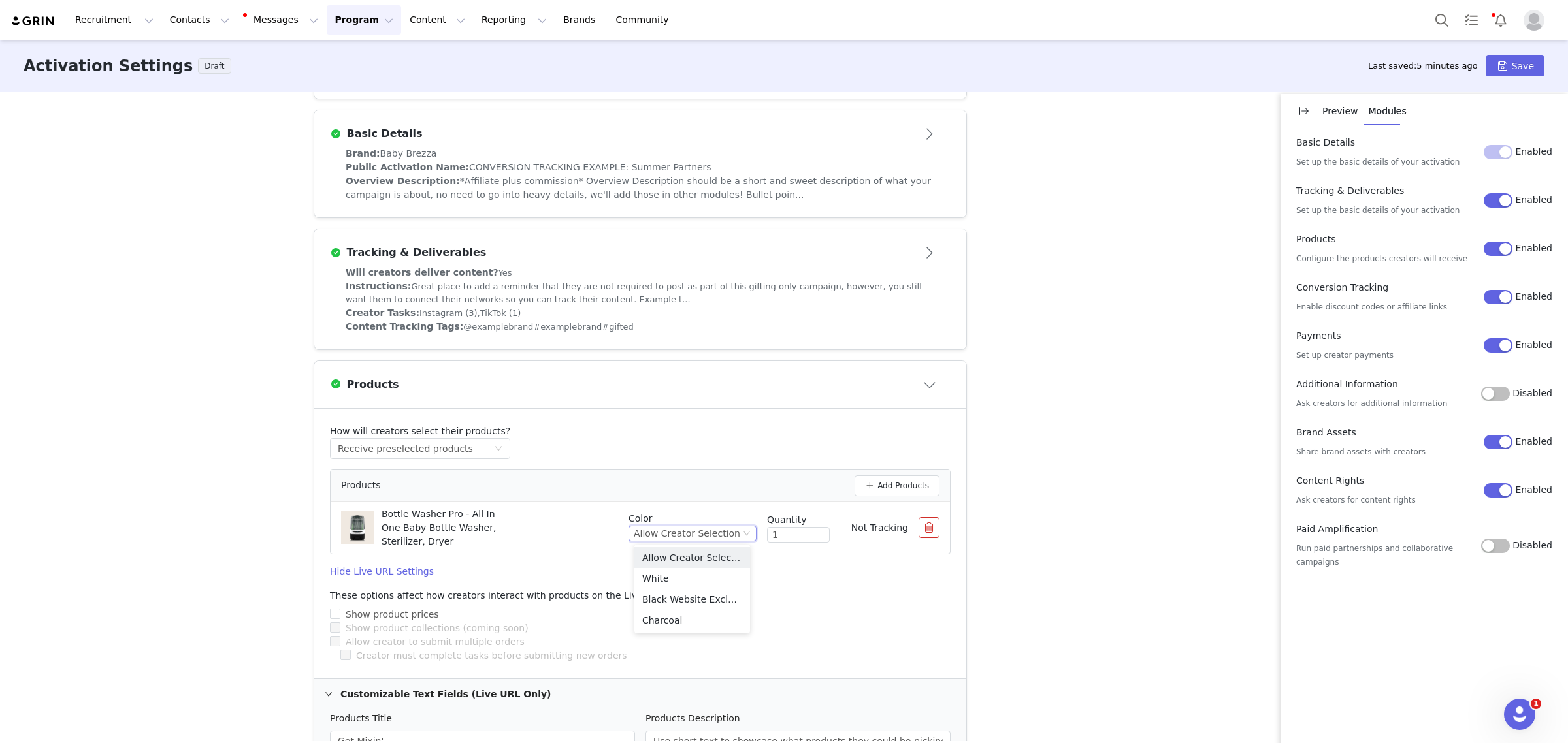
click at [577, 535] on div "Bottle Washer Pro - All In One Baby Bottle Washer, Sterilizer, Dryer" at bounding box center [480, 528] width 277 height 41
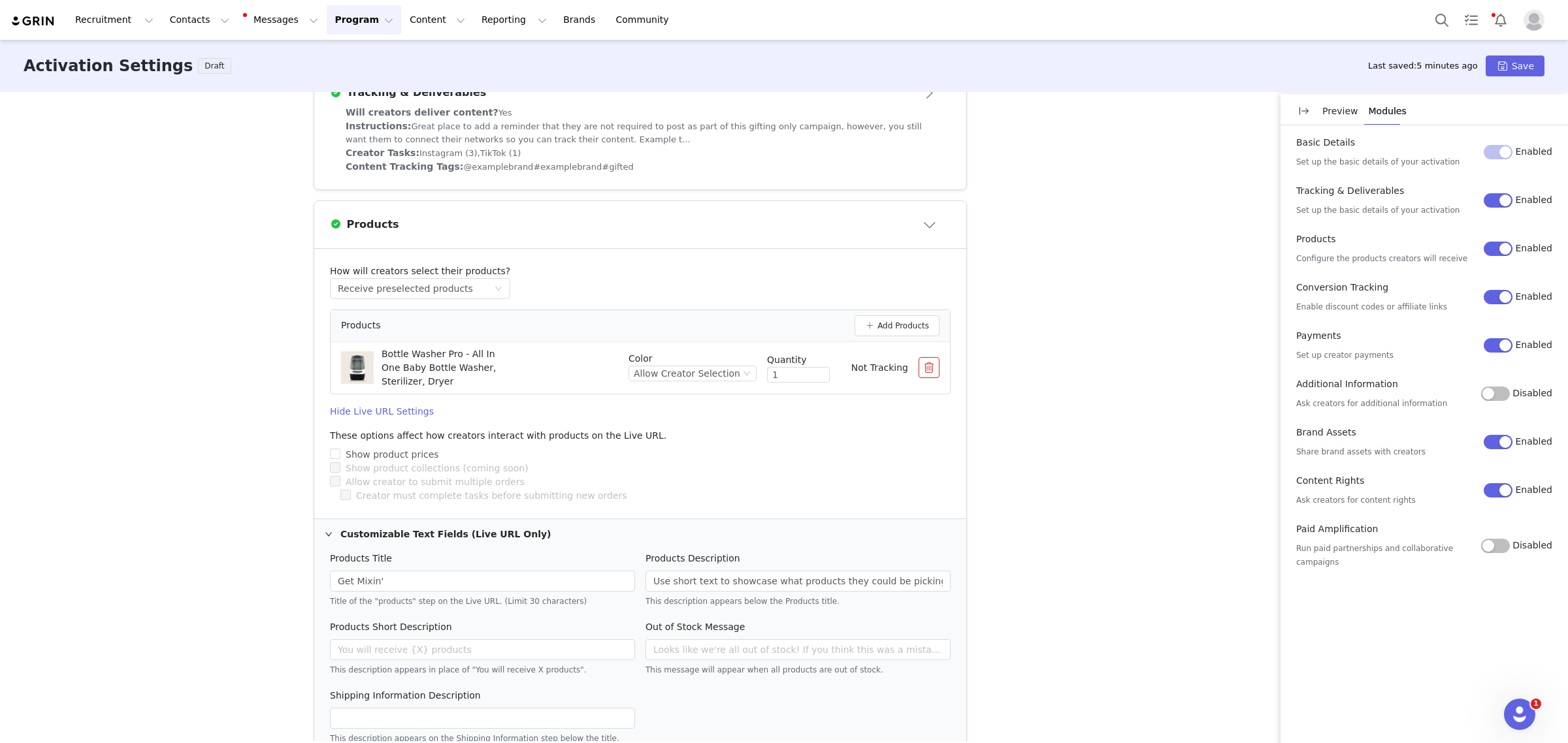
scroll to position [475, 0]
click at [435, 282] on div "Receive preselected products" at bounding box center [405, 285] width 135 height 19
click at [440, 330] on li "Select up to a certain amount" at bounding box center [405, 333] width 163 height 21
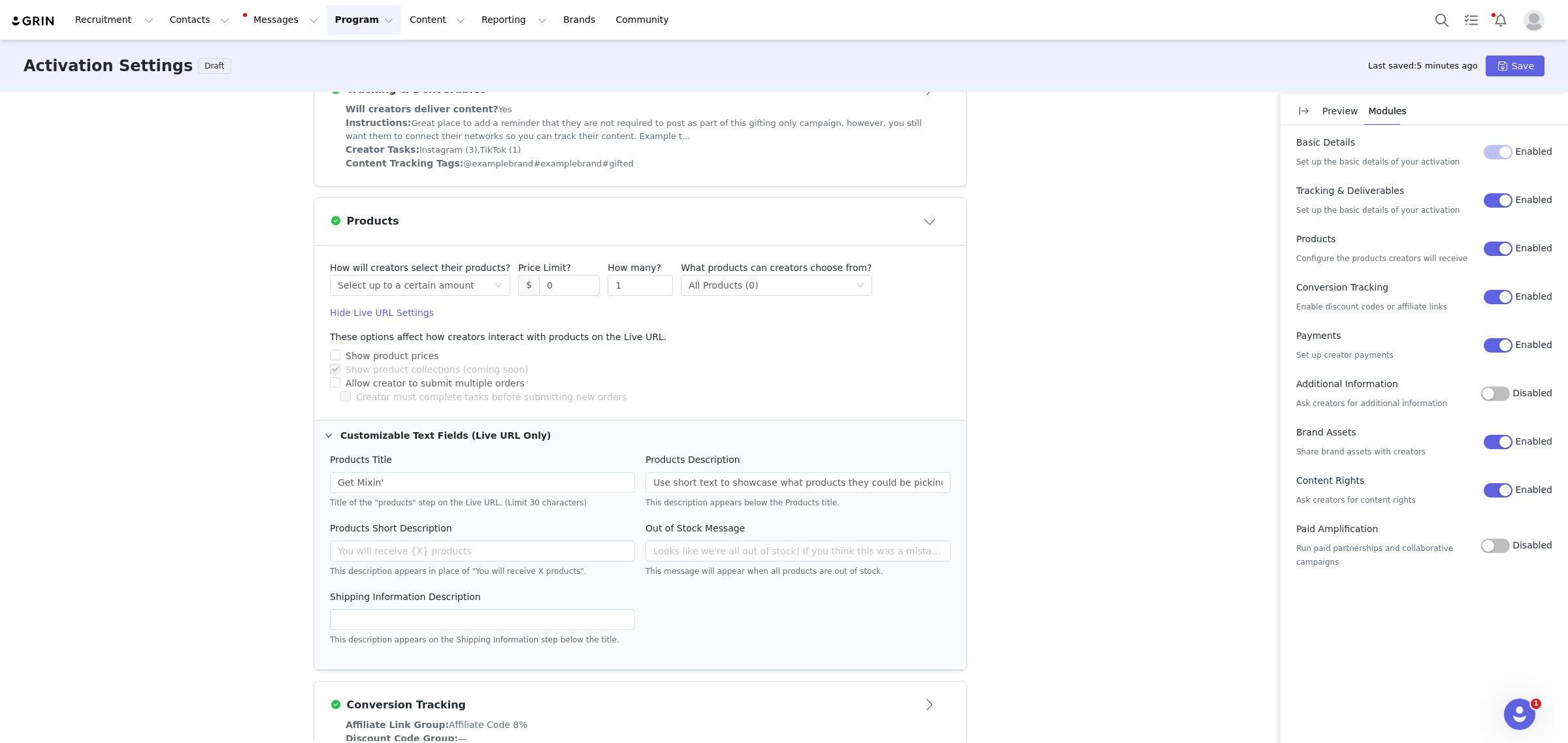
checkbox input "true"
click at [769, 283] on div "Select method All Products (46)" at bounding box center [772, 285] width 167 height 19
click at [688, 331] on li "Specific Products" at bounding box center [743, 333] width 173 height 21
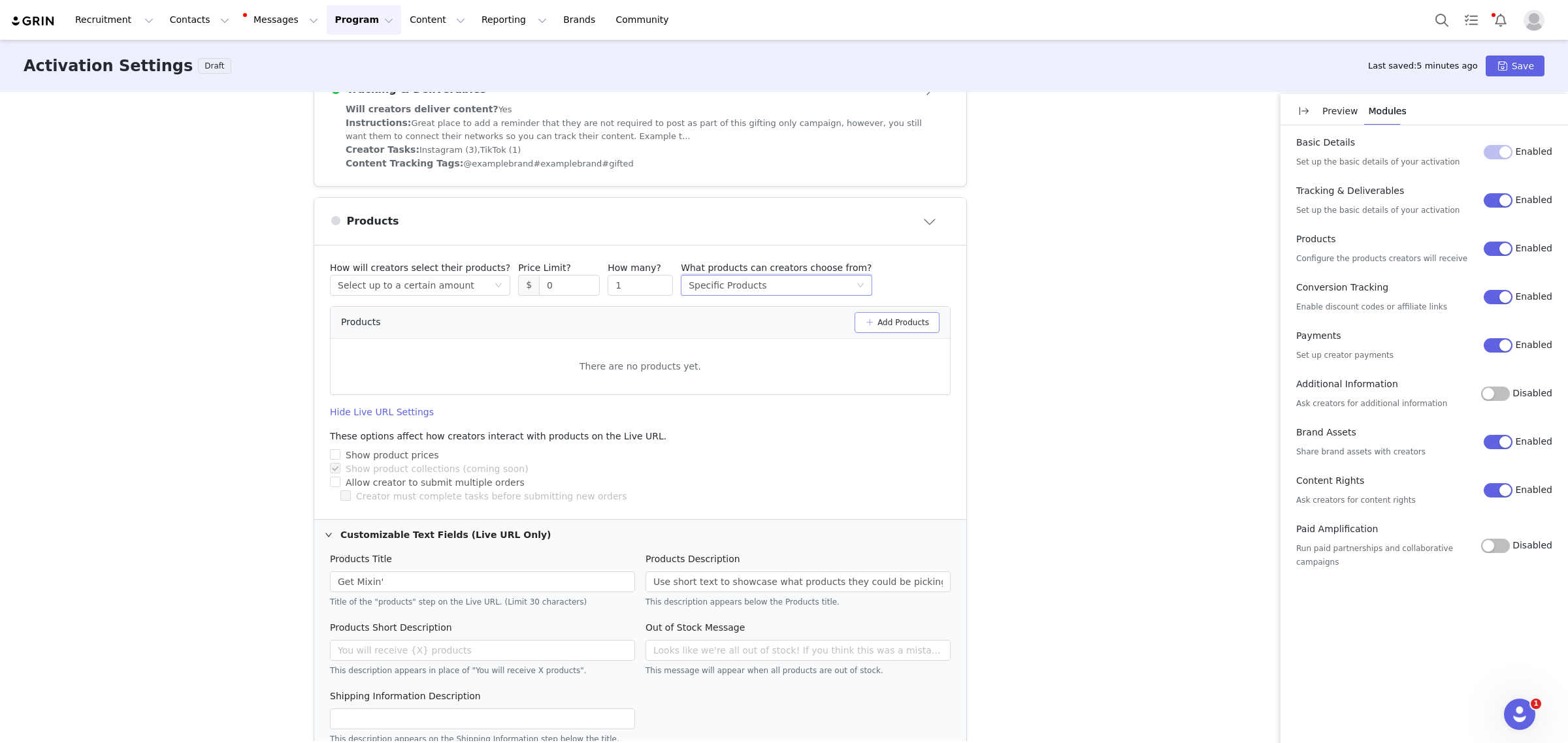
click at [883, 320] on button "Add Products" at bounding box center [897, 322] width 85 height 21
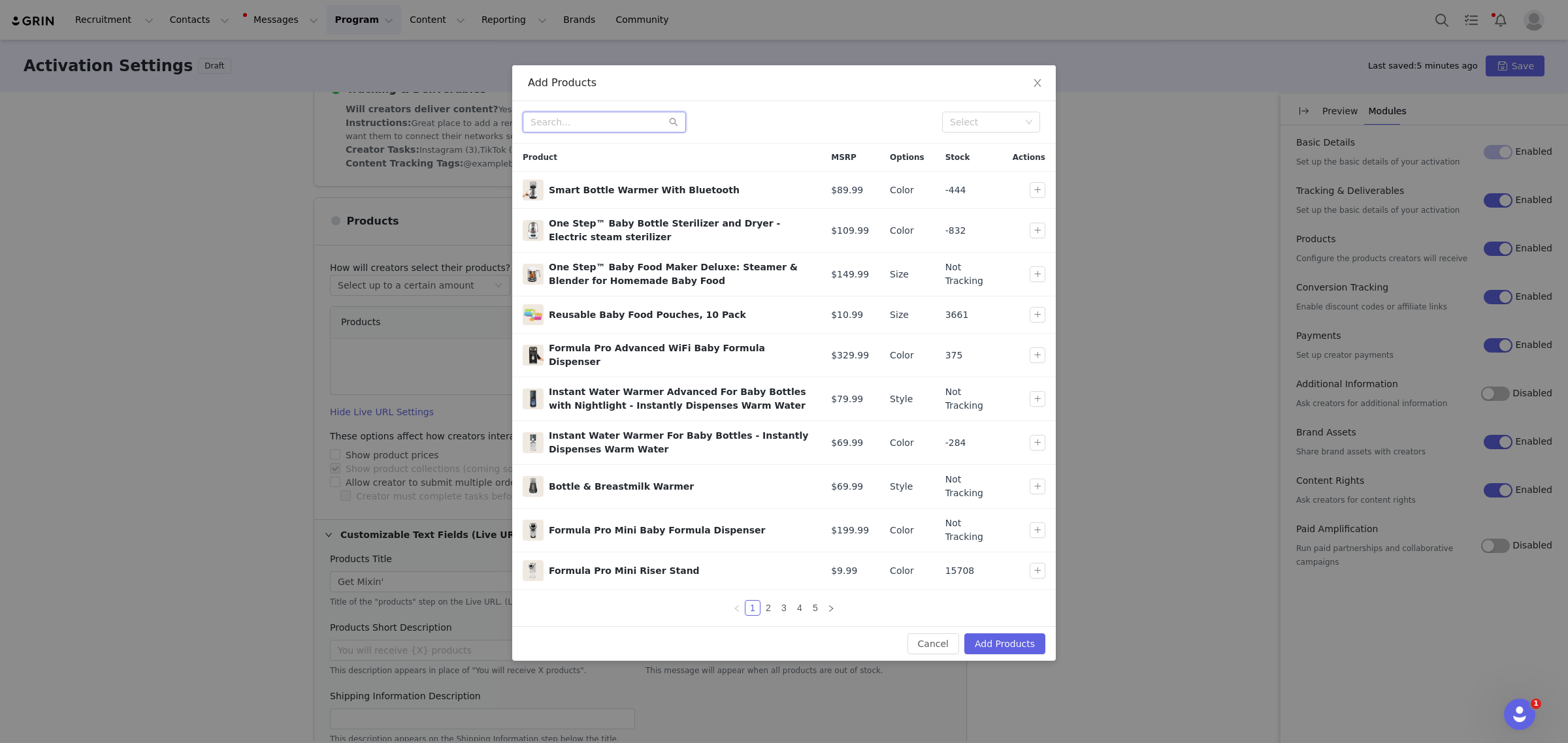
click at [611, 121] on input "text" at bounding box center [604, 122] width 163 height 21
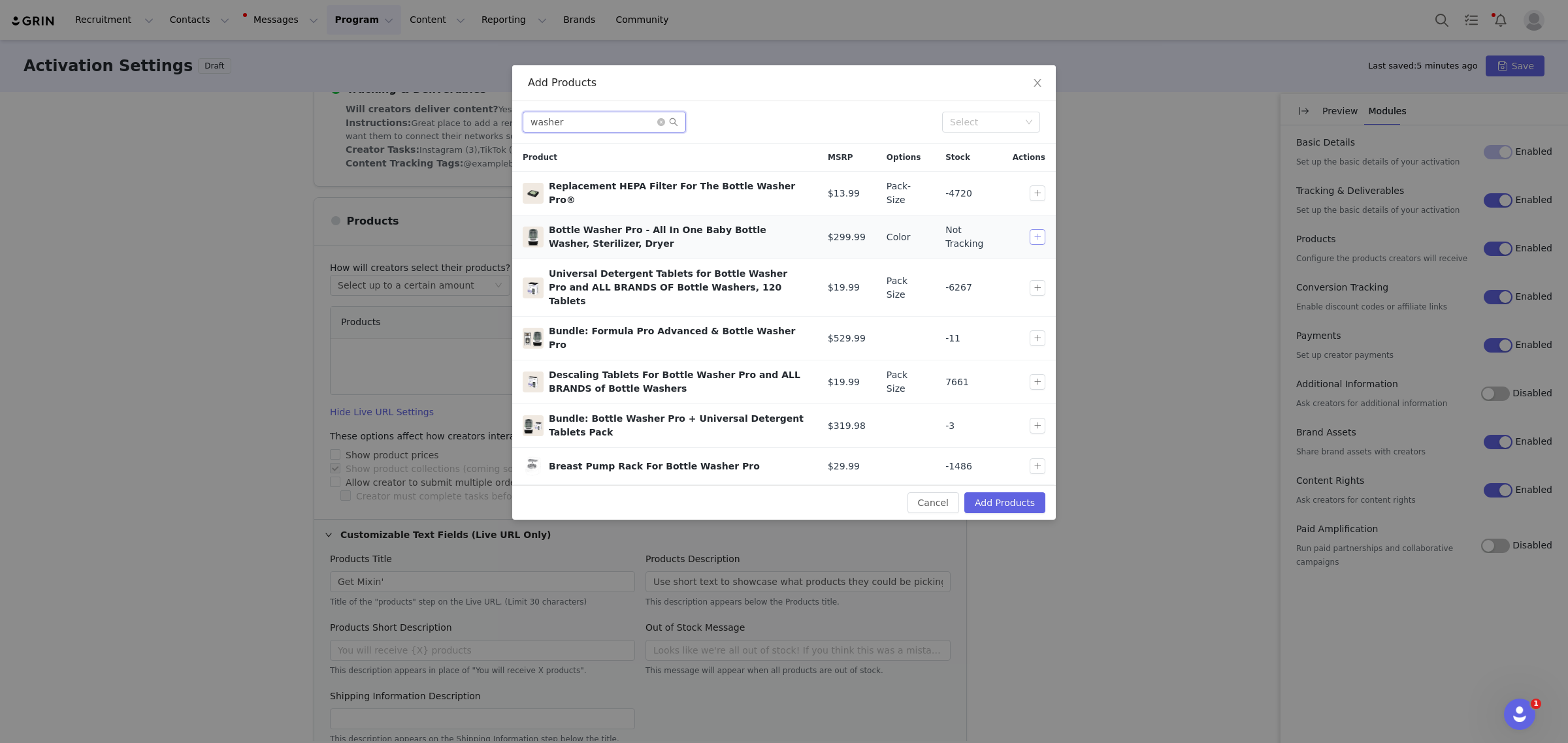
type input "washer"
click at [1034, 240] on button "button" at bounding box center [1038, 237] width 16 height 16
click at [1020, 493] on button "Add Products" at bounding box center [1005, 503] width 81 height 21
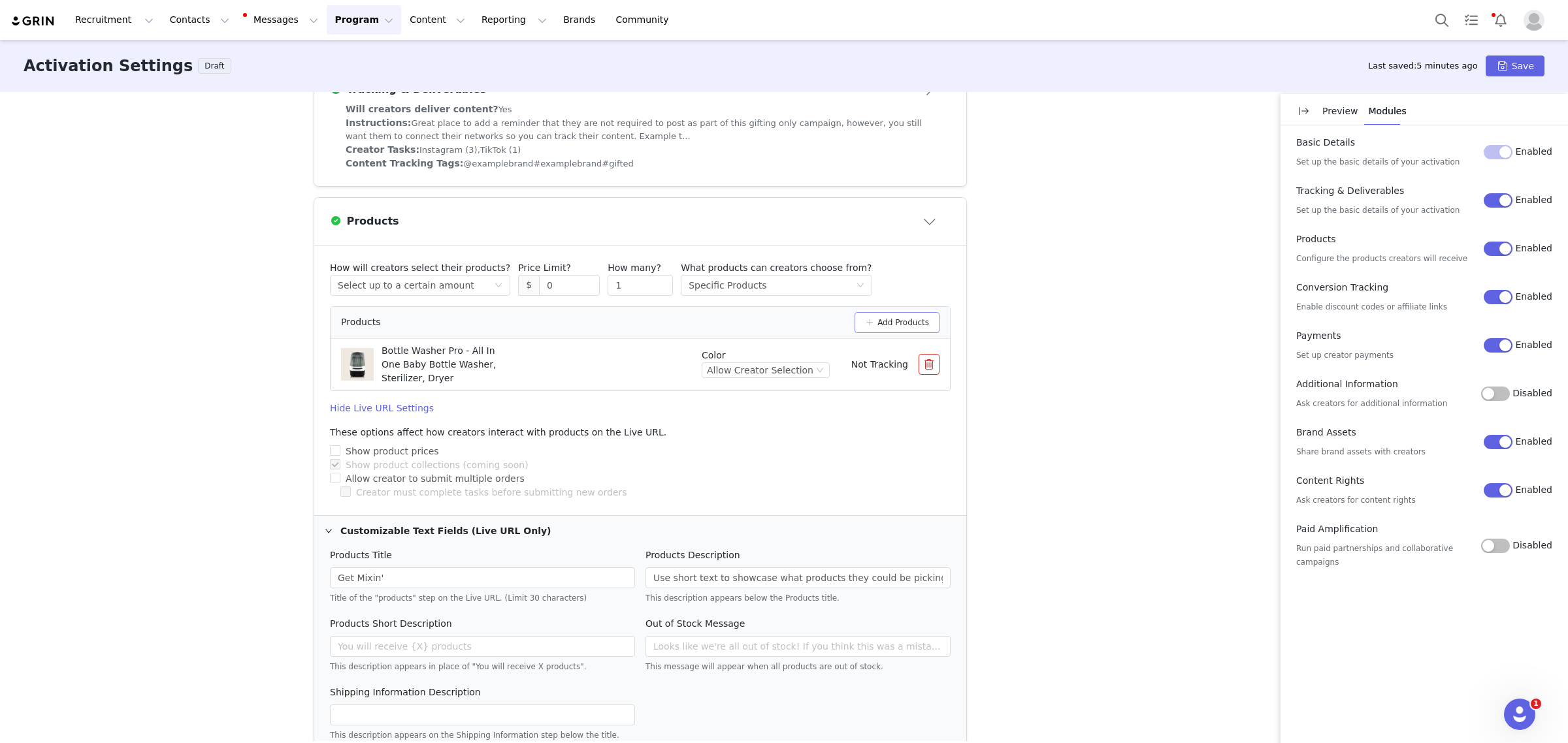
click at [889, 314] on button "Add Products" at bounding box center [897, 322] width 85 height 21
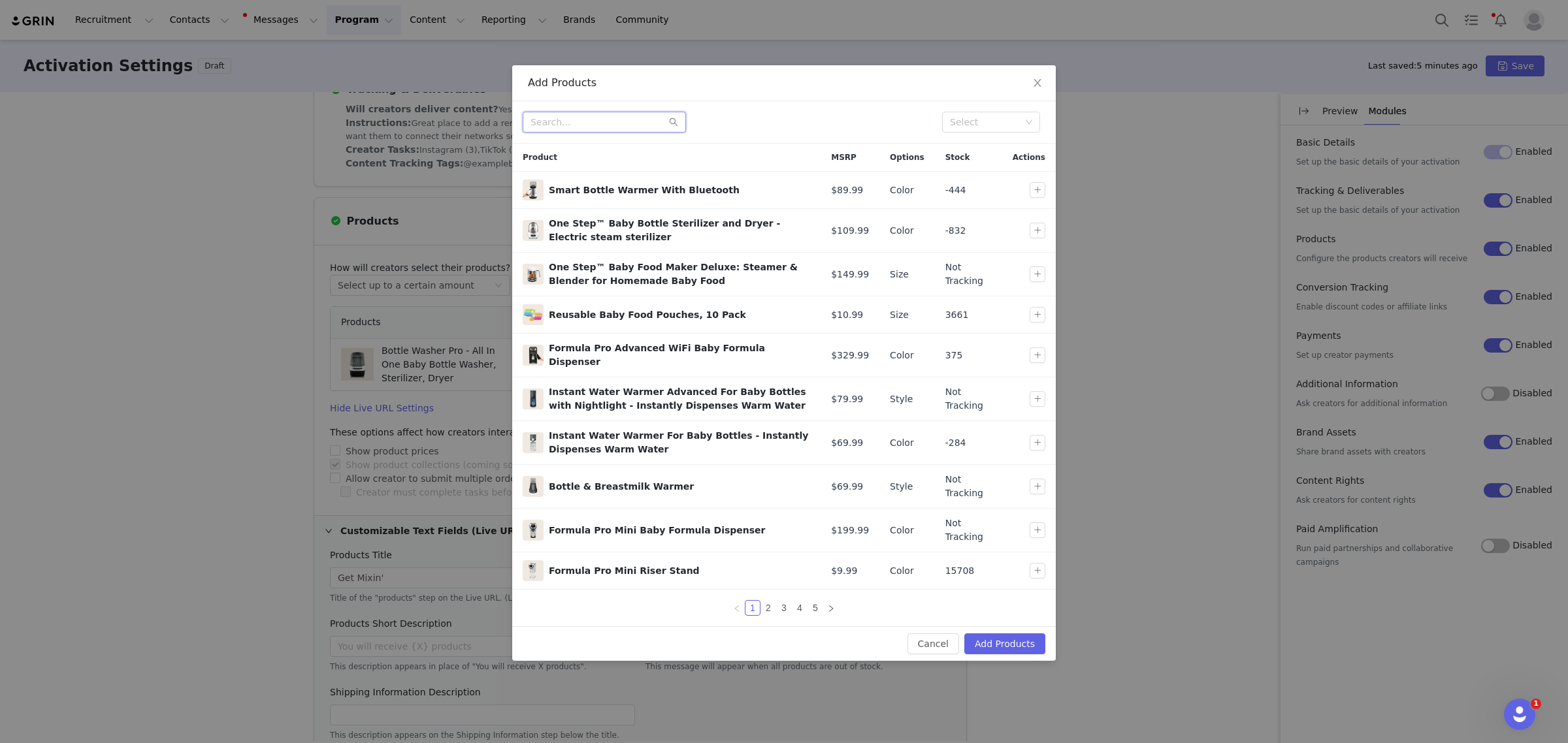
click at [595, 124] on input "text" at bounding box center [604, 122] width 163 height 21
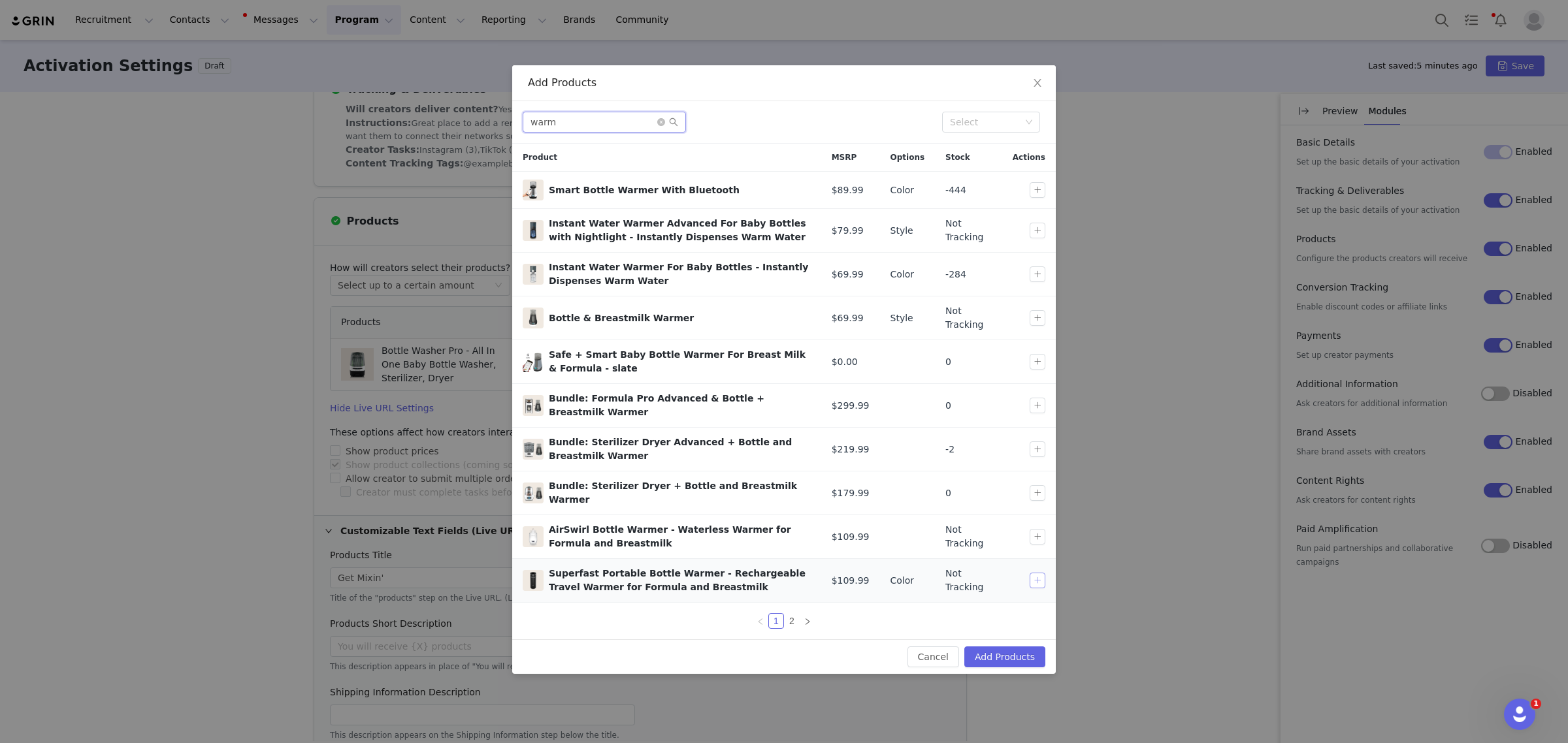
type input "warm"
click at [1043, 573] on button "button" at bounding box center [1038, 581] width 16 height 16
click at [1026, 646] on button "Add Products" at bounding box center [1005, 656] width 81 height 21
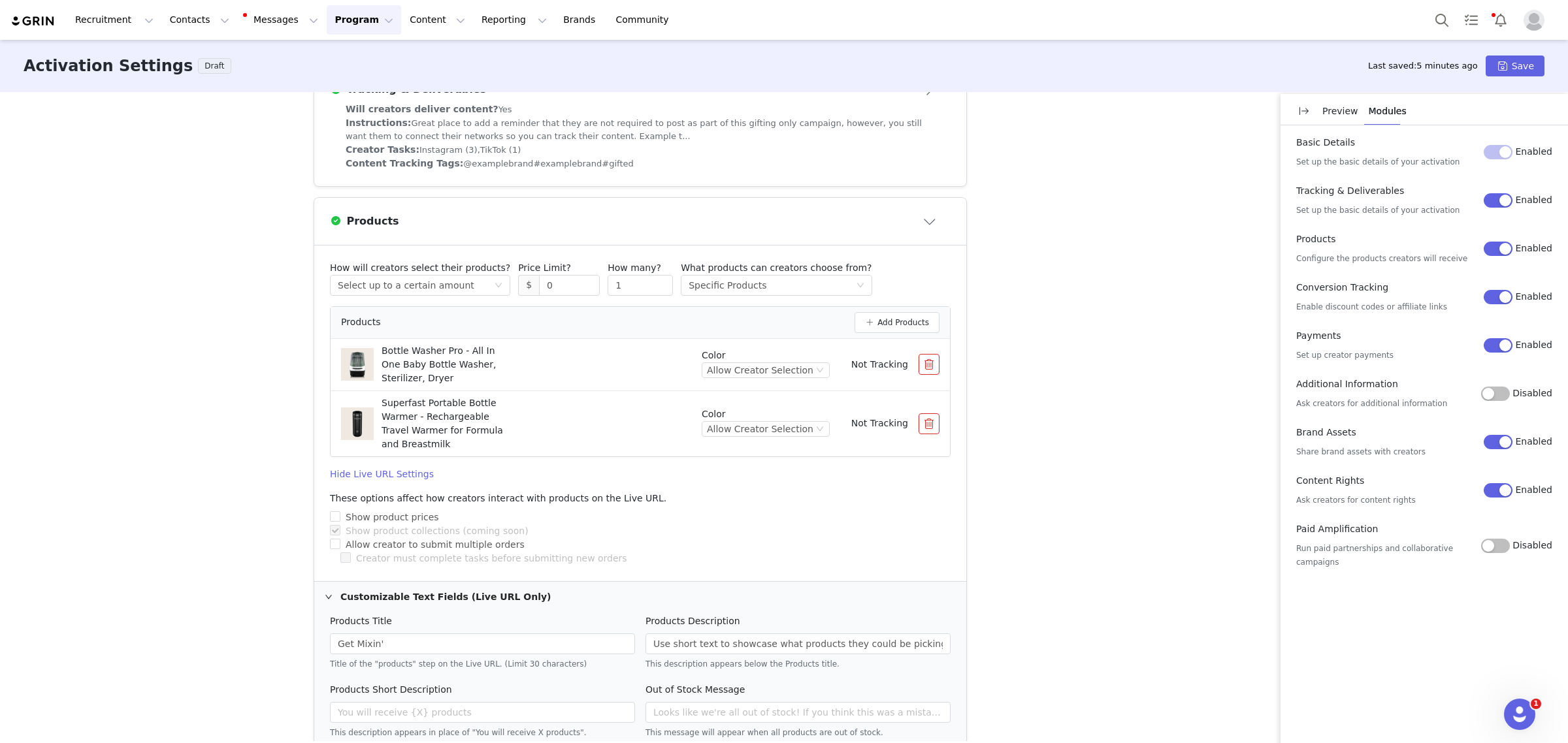
click at [1082, 580] on div "These are baseline settings for your activation. You will be able to customize …" at bounding box center [784, 416] width 1568 height 649
click at [1335, 109] on p "Preview" at bounding box center [1340, 111] width 36 height 14
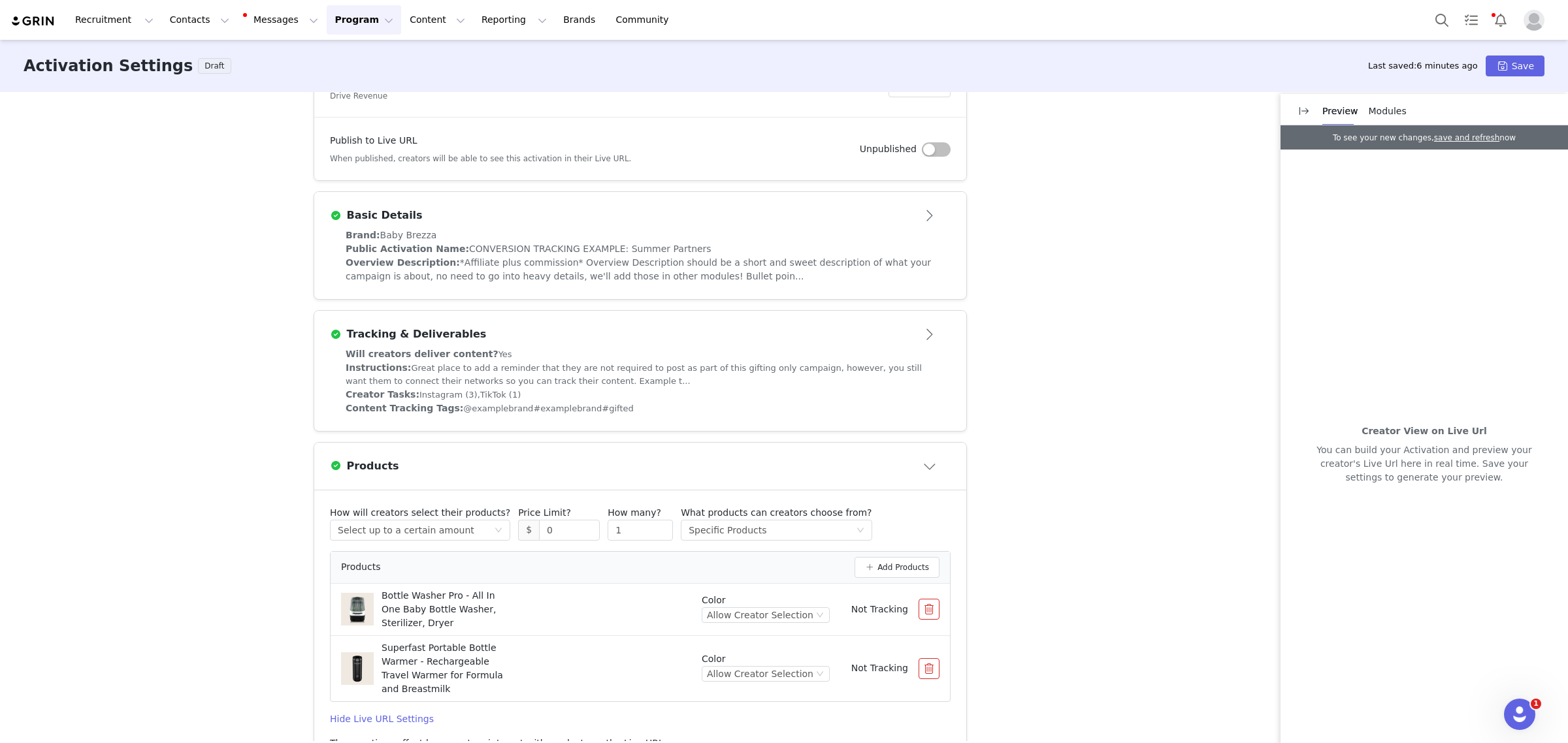
scroll to position [0, 0]
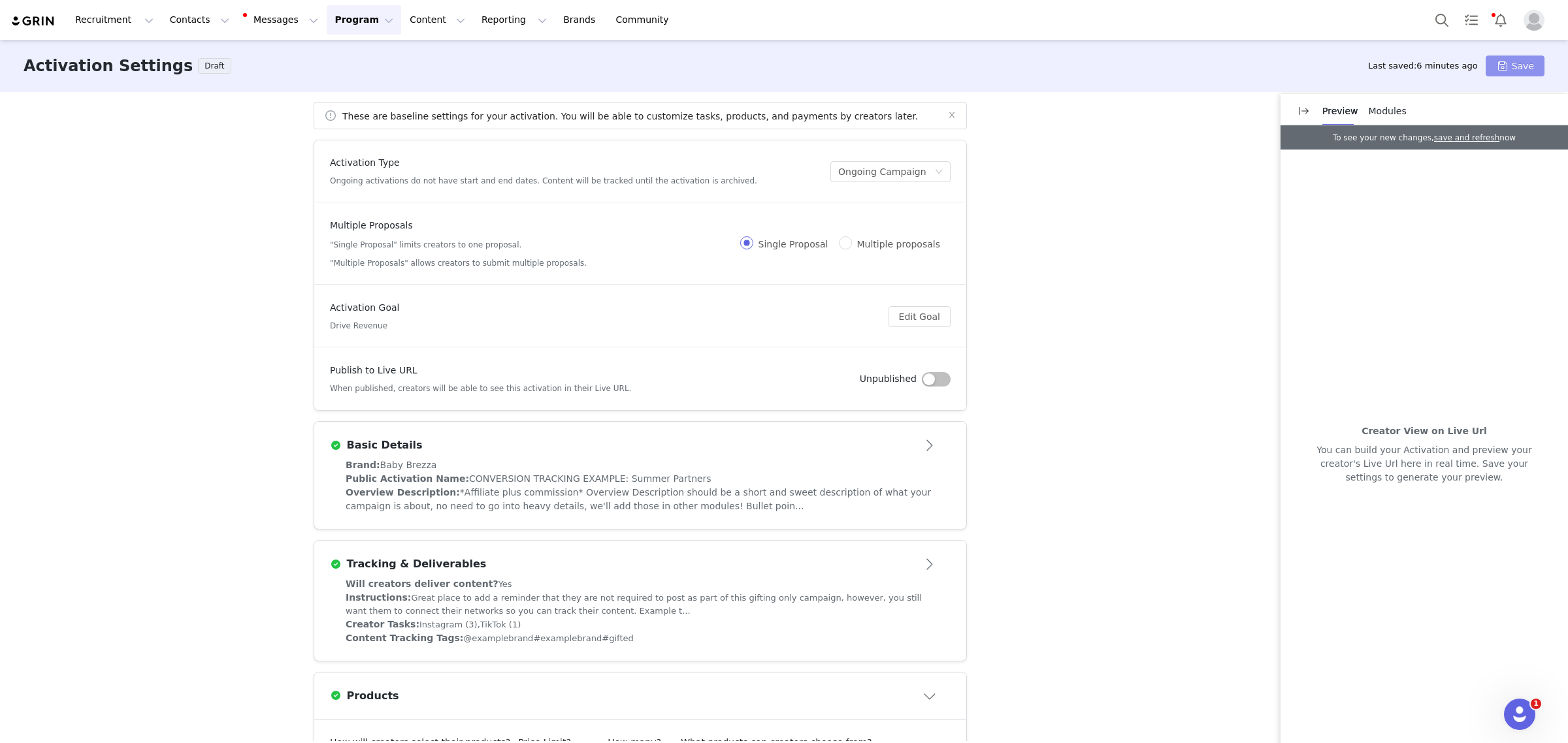
click at [1507, 59] on button "Save" at bounding box center [1515, 65] width 59 height 21
click at [597, 471] on div "Brand: Baby Brezza" at bounding box center [640, 465] width 589 height 14
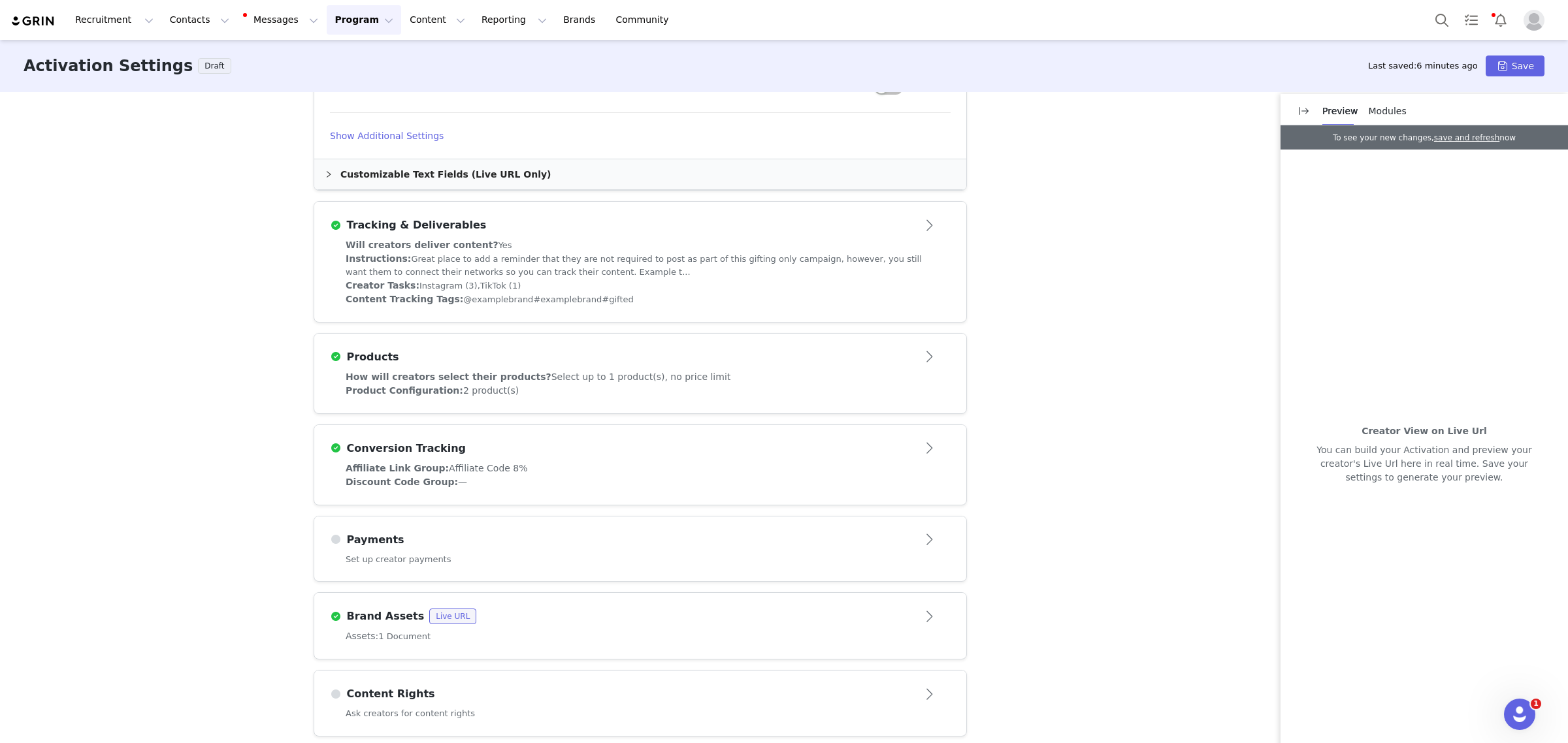
scroll to position [890, 0]
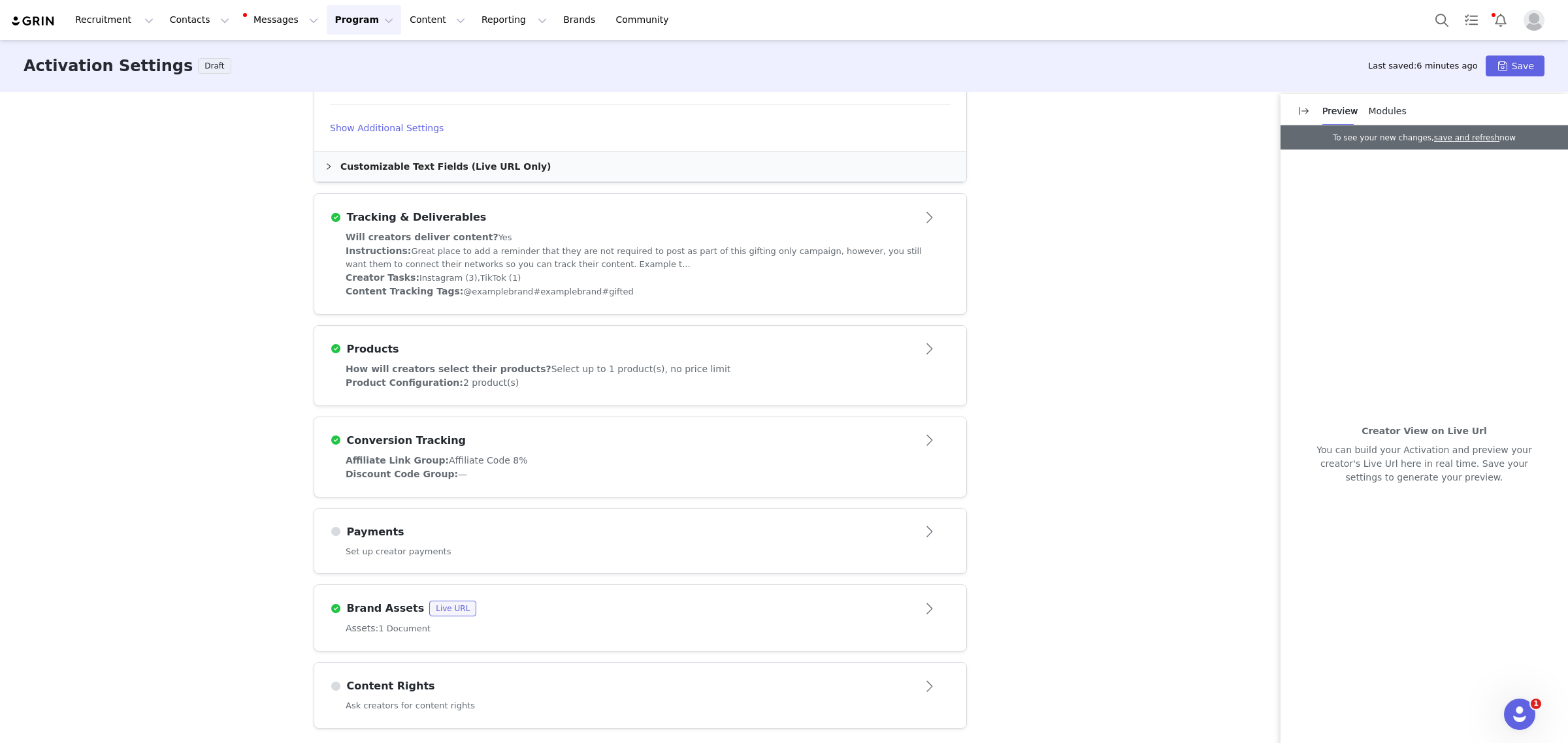
click at [737, 523] on div "Payments" at bounding box center [640, 532] width 621 height 21
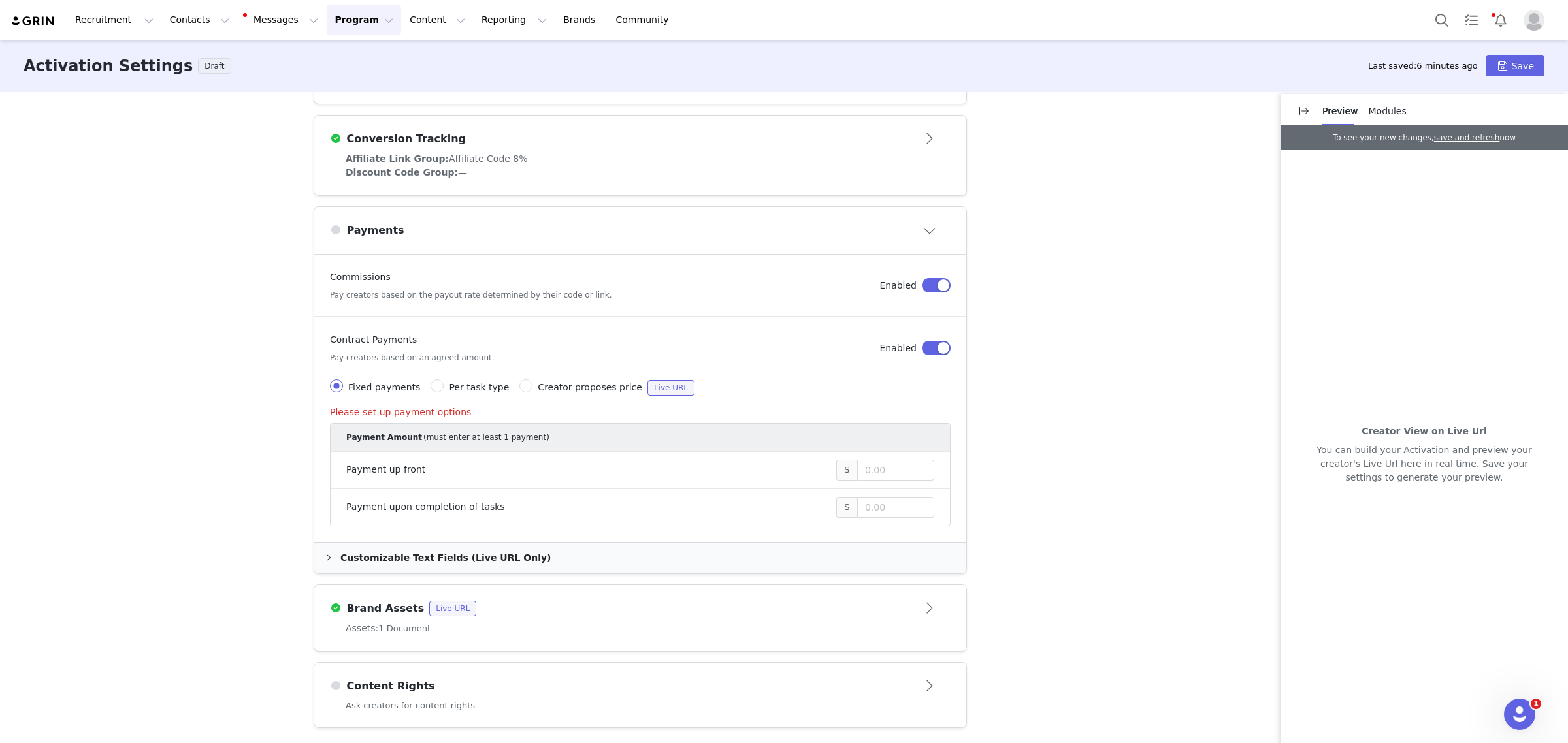
click at [1373, 109] on span "Modules" at bounding box center [1387, 111] width 38 height 11
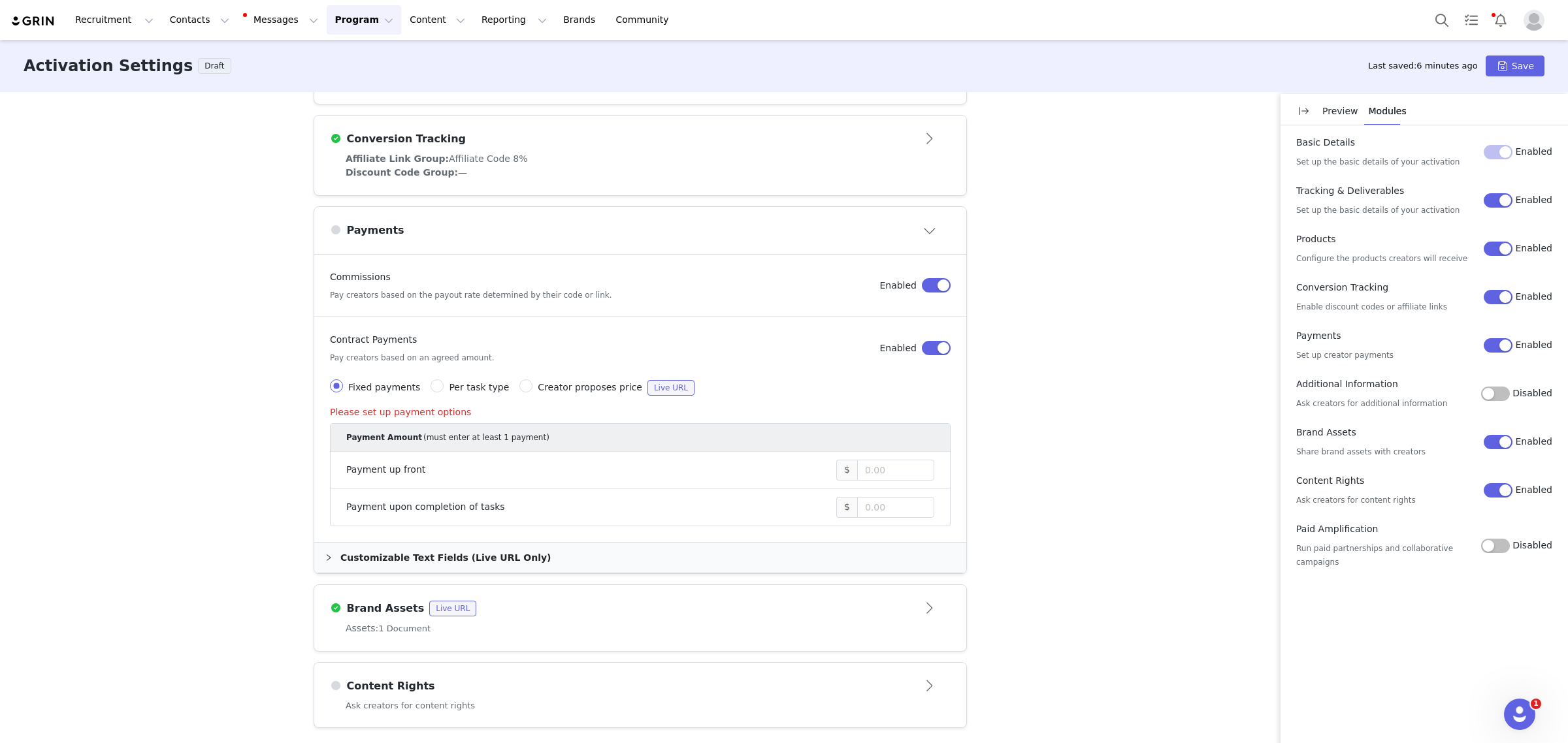
click at [1505, 342] on button "Enabled" at bounding box center [1497, 346] width 29 height 15
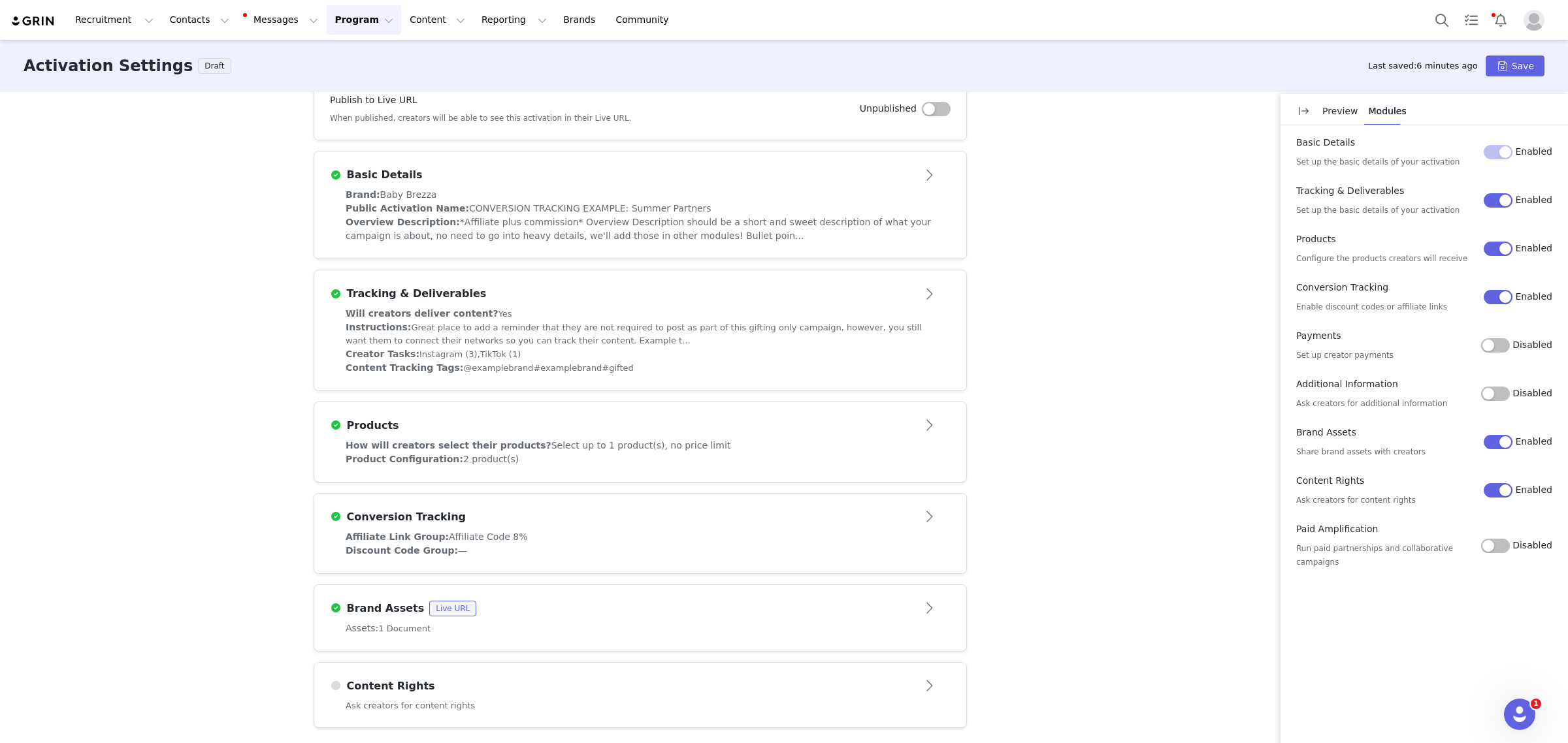
click at [1083, 302] on div "These are baseline settings for your activation. You will be able to customize …" at bounding box center [784, 416] width 1568 height 649
click at [1501, 57] on button "Save" at bounding box center [1515, 65] width 59 height 21
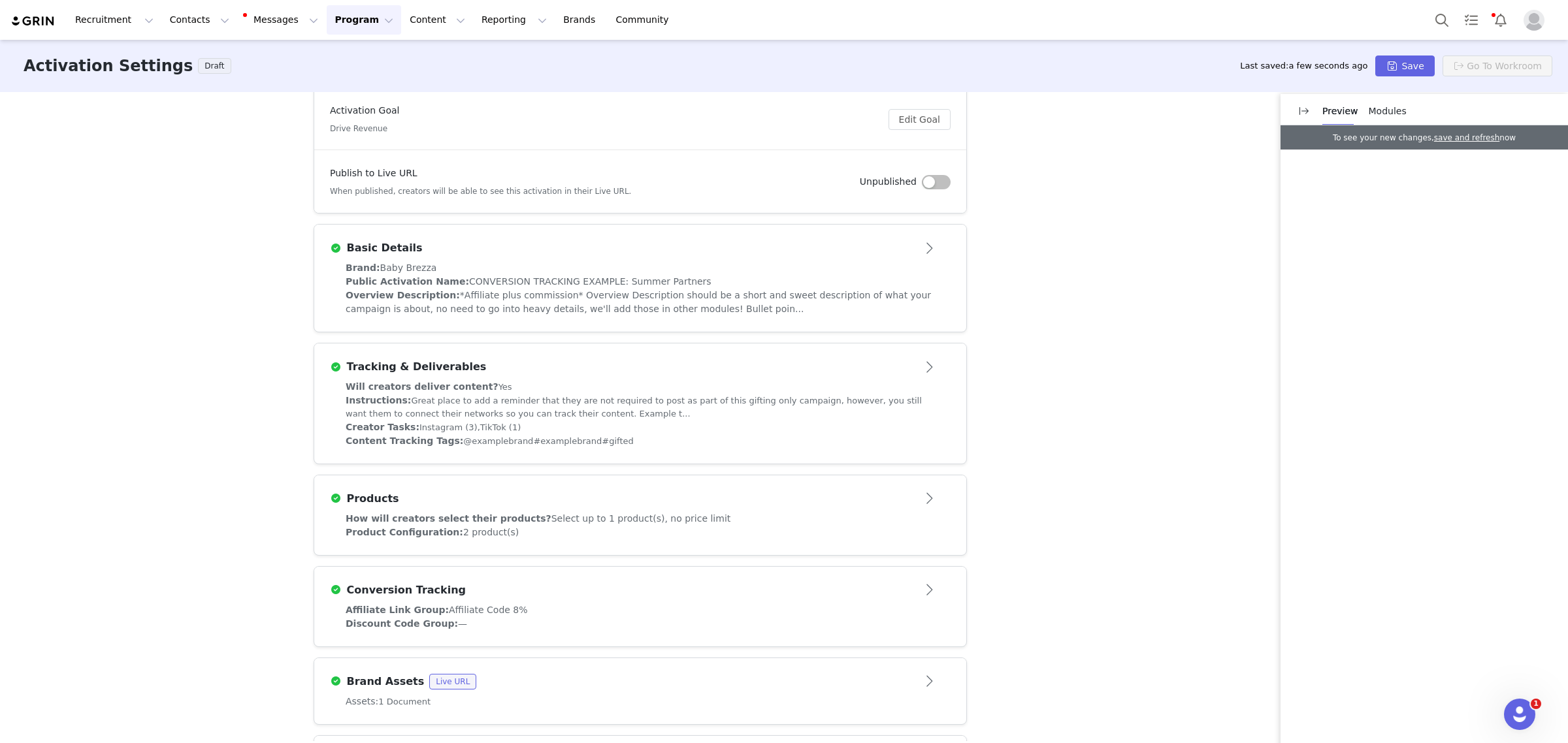
scroll to position [234, 0]
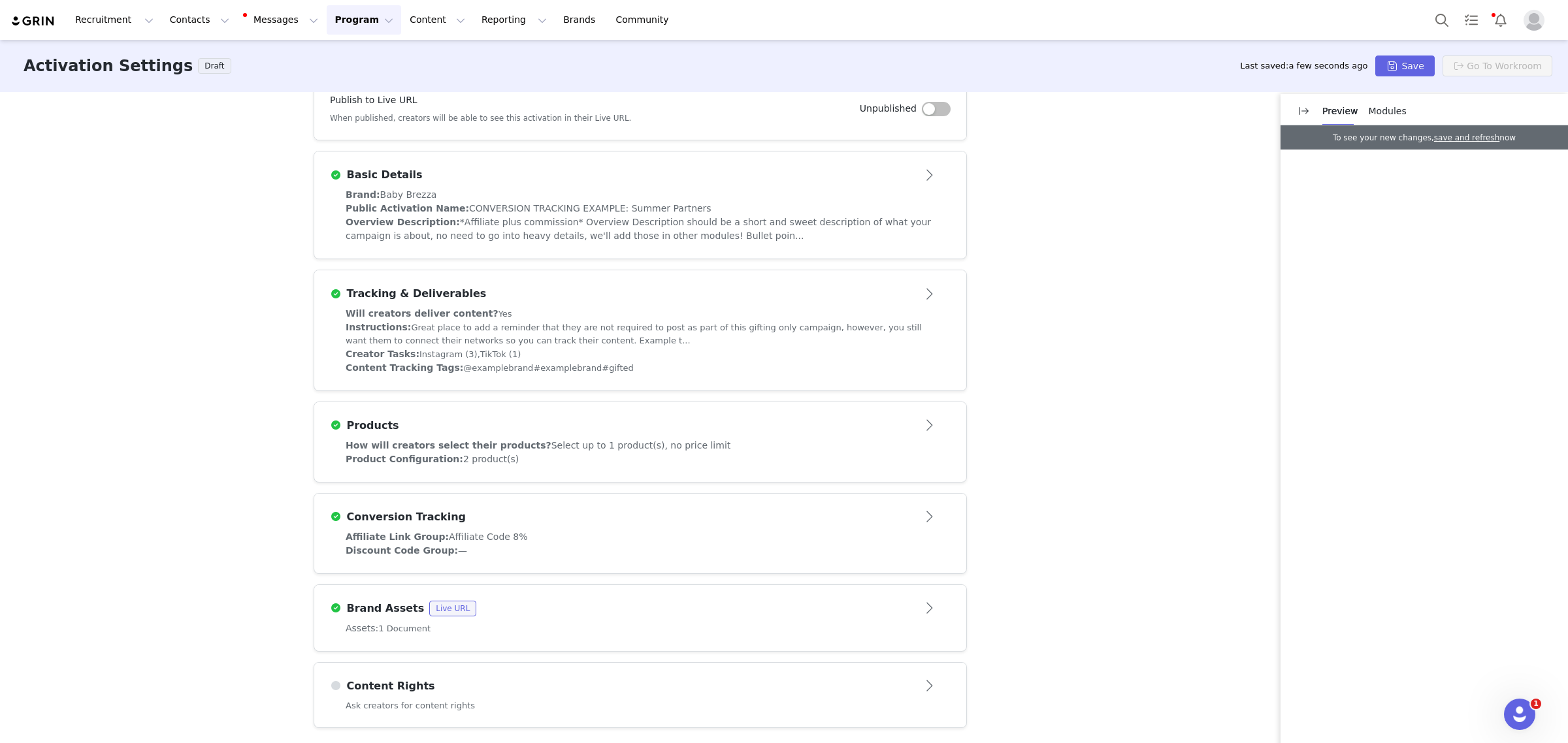
click at [644, 510] on div "Conversion Tracking" at bounding box center [618, 517] width 578 height 16
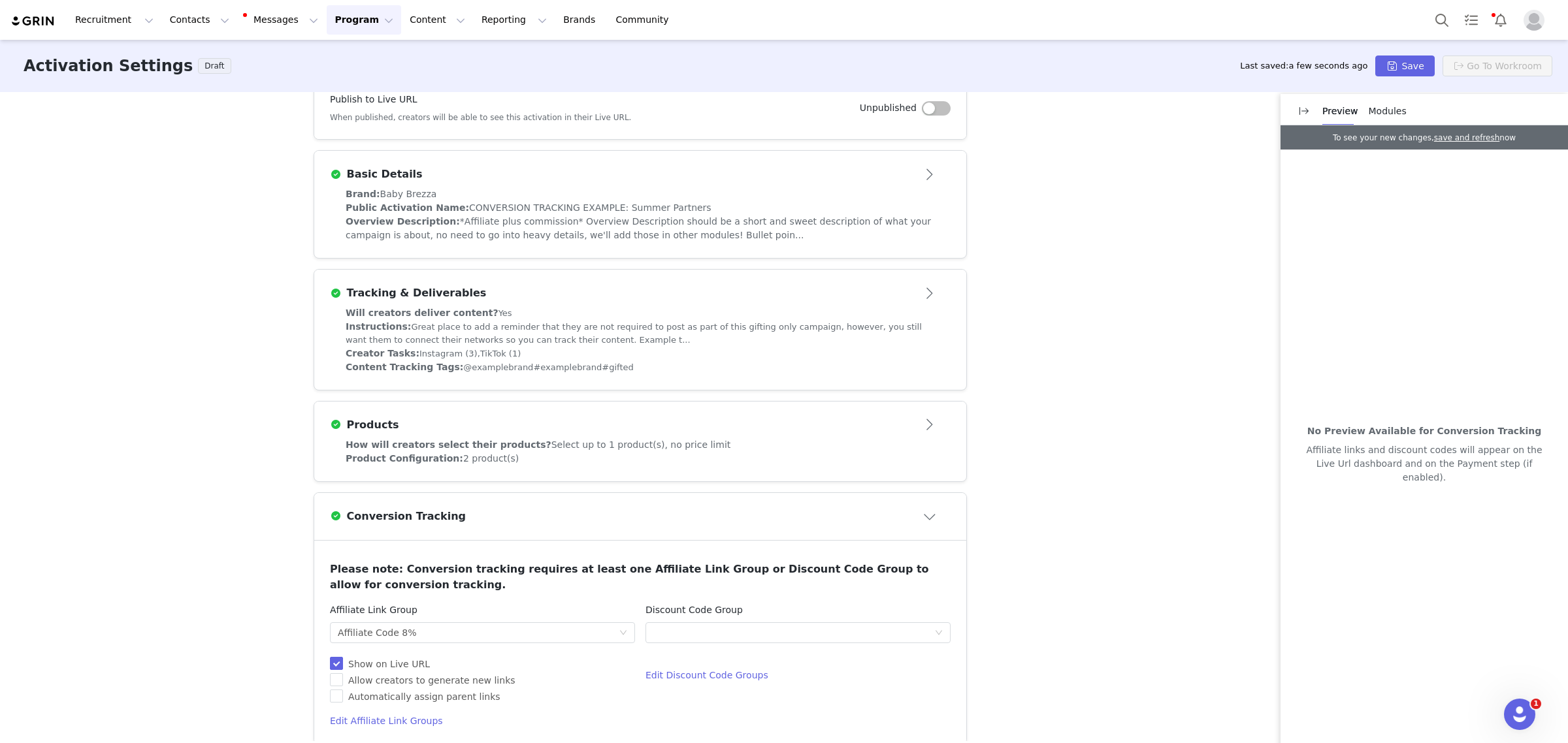
click at [762, 425] on div "Products" at bounding box center [618, 425] width 578 height 16
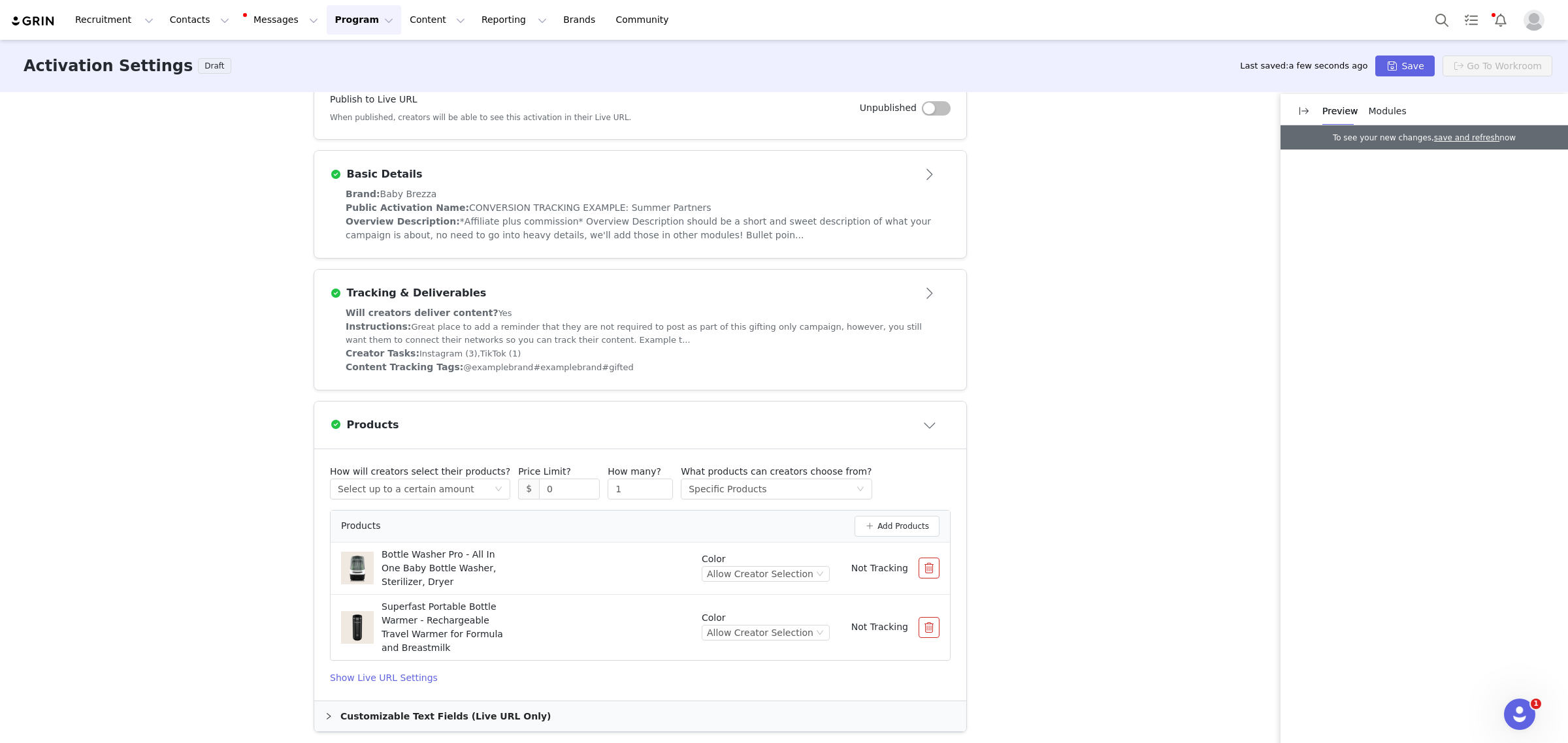
click at [1016, 348] on div "Activation Type Ongoing activations do not have start and end dates. Content wi…" at bounding box center [784, 416] width 1568 height 649
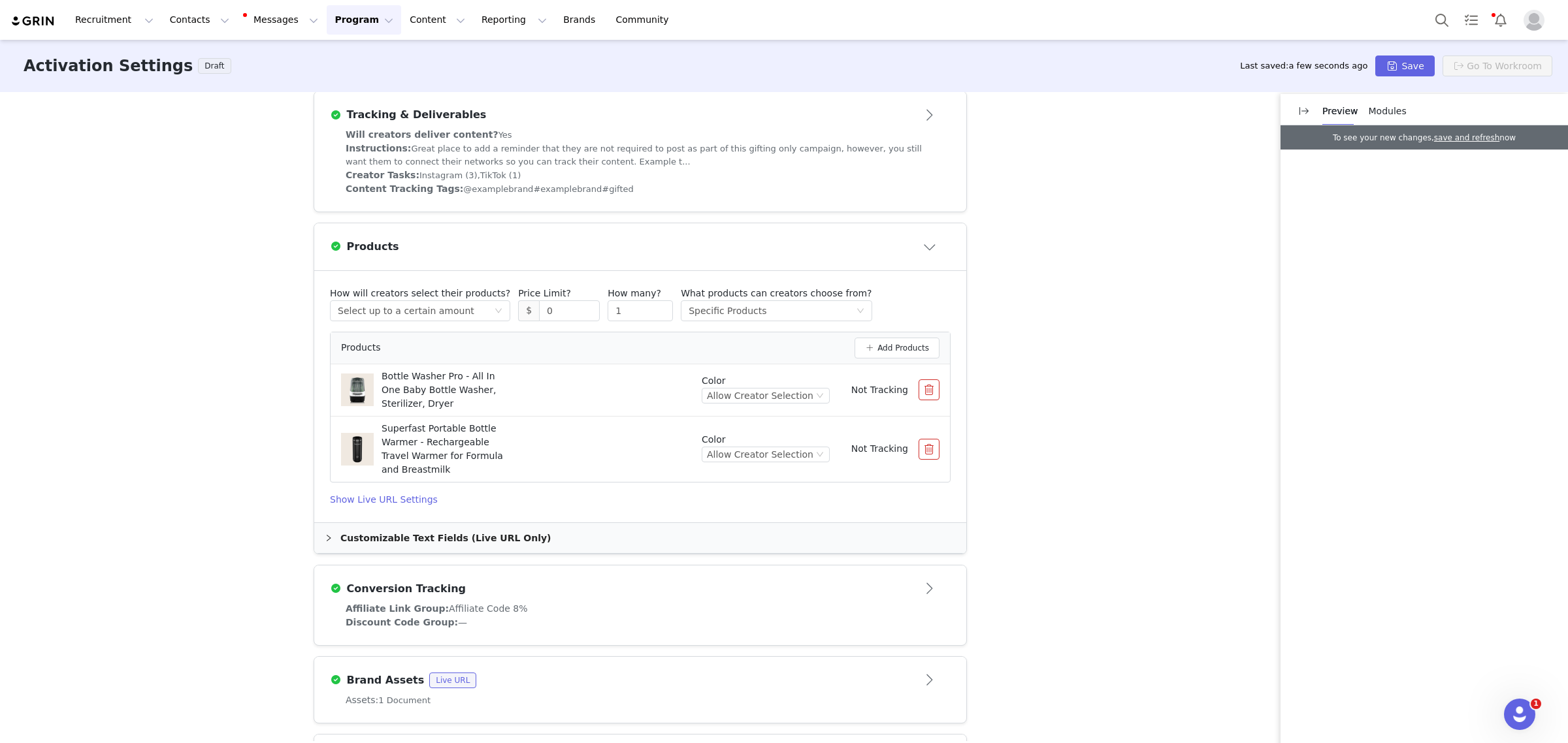
scroll to position [479, 0]
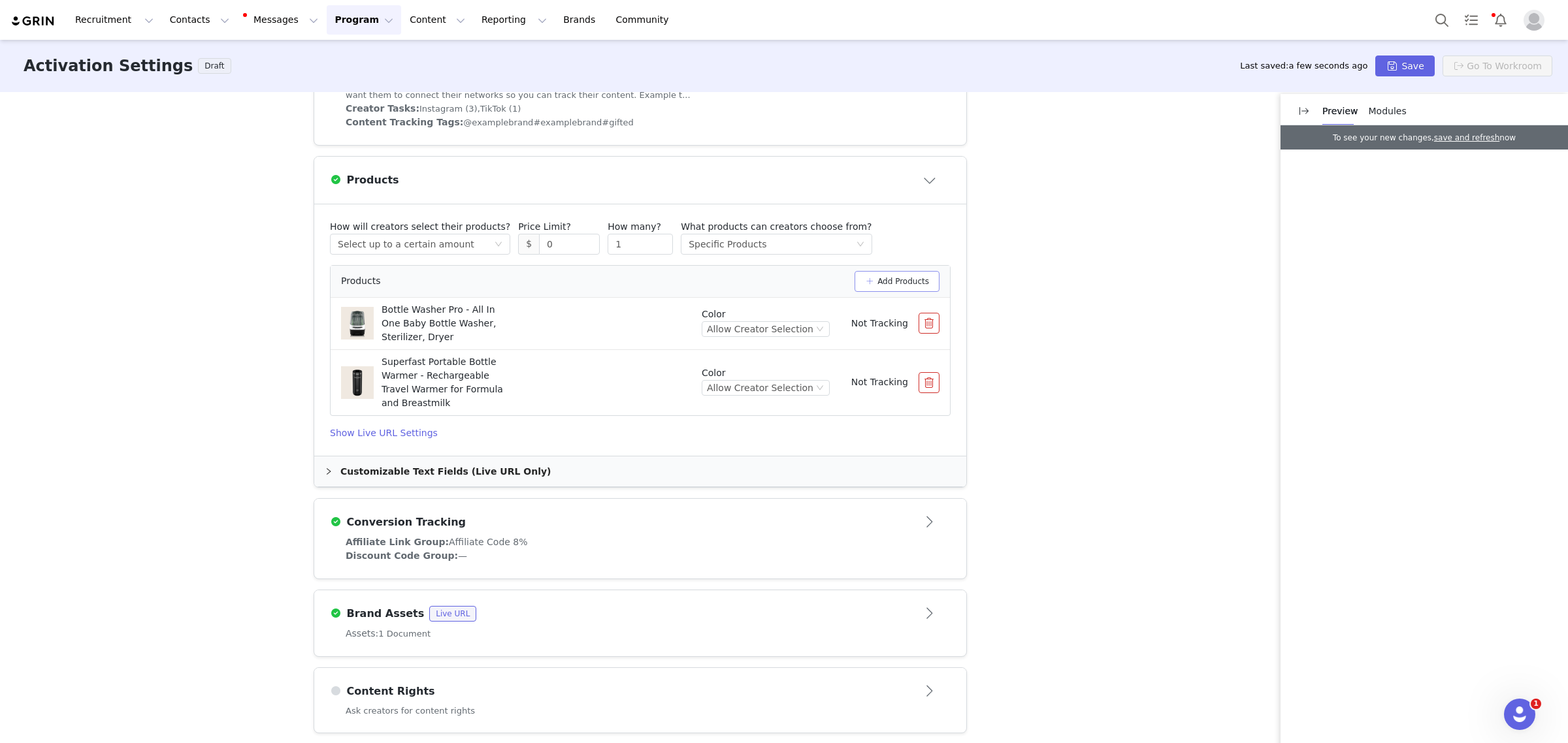
click at [899, 282] on button "Add Products" at bounding box center [897, 281] width 85 height 21
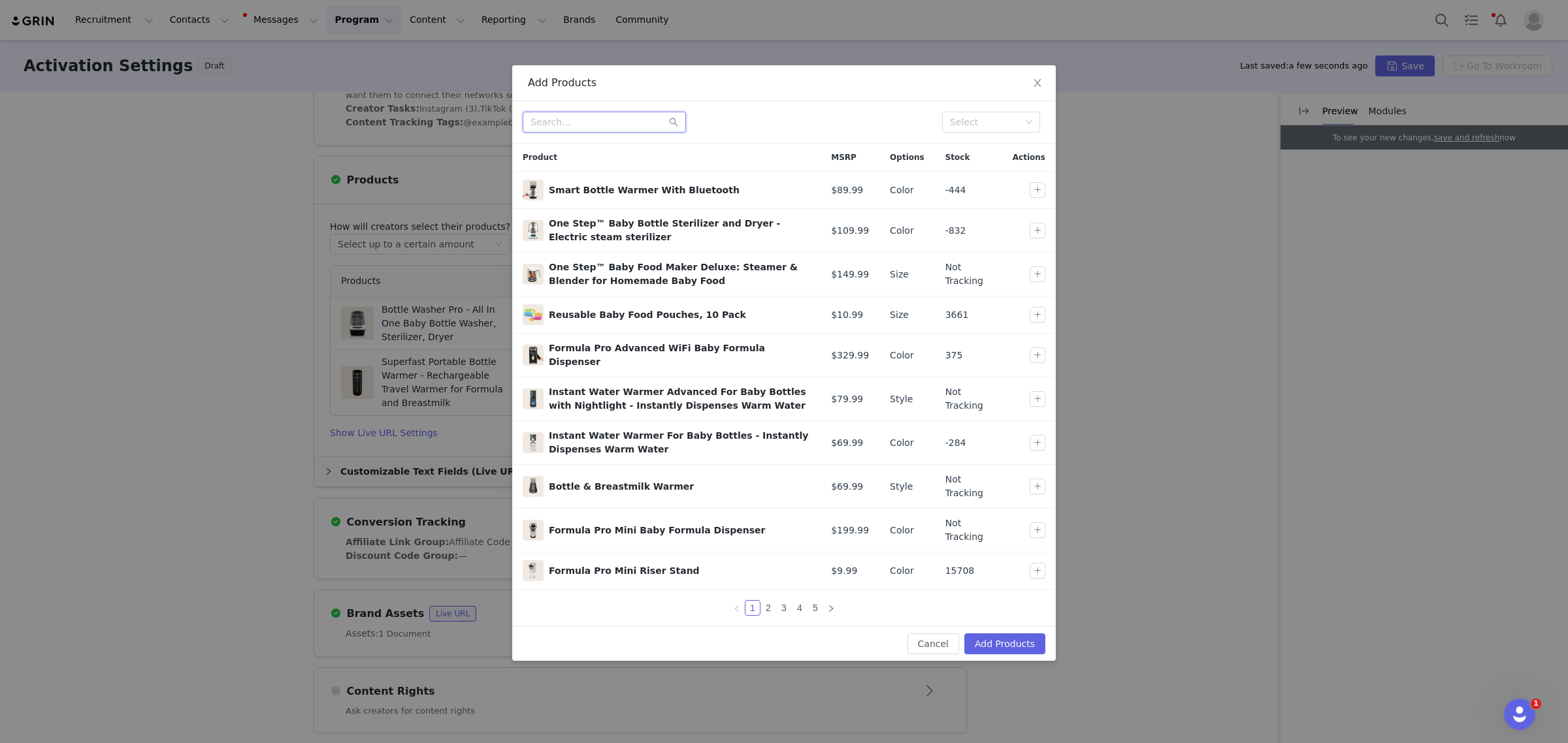
click at [613, 126] on input "text" at bounding box center [604, 122] width 163 height 21
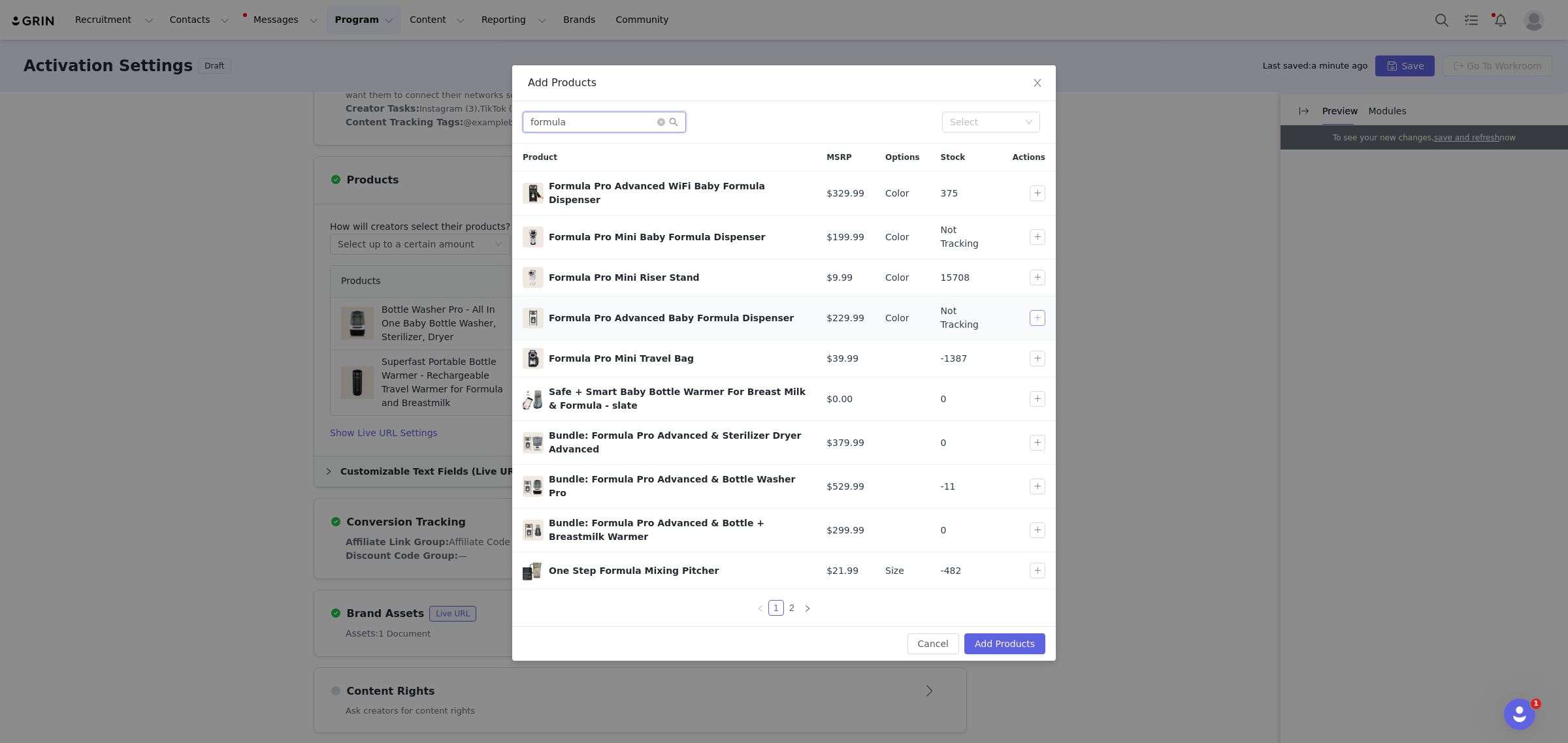
type input "formula"
click at [1042, 315] on button "button" at bounding box center [1038, 318] width 16 height 16
click at [1022, 633] on button "Add Products" at bounding box center [1005, 643] width 81 height 21
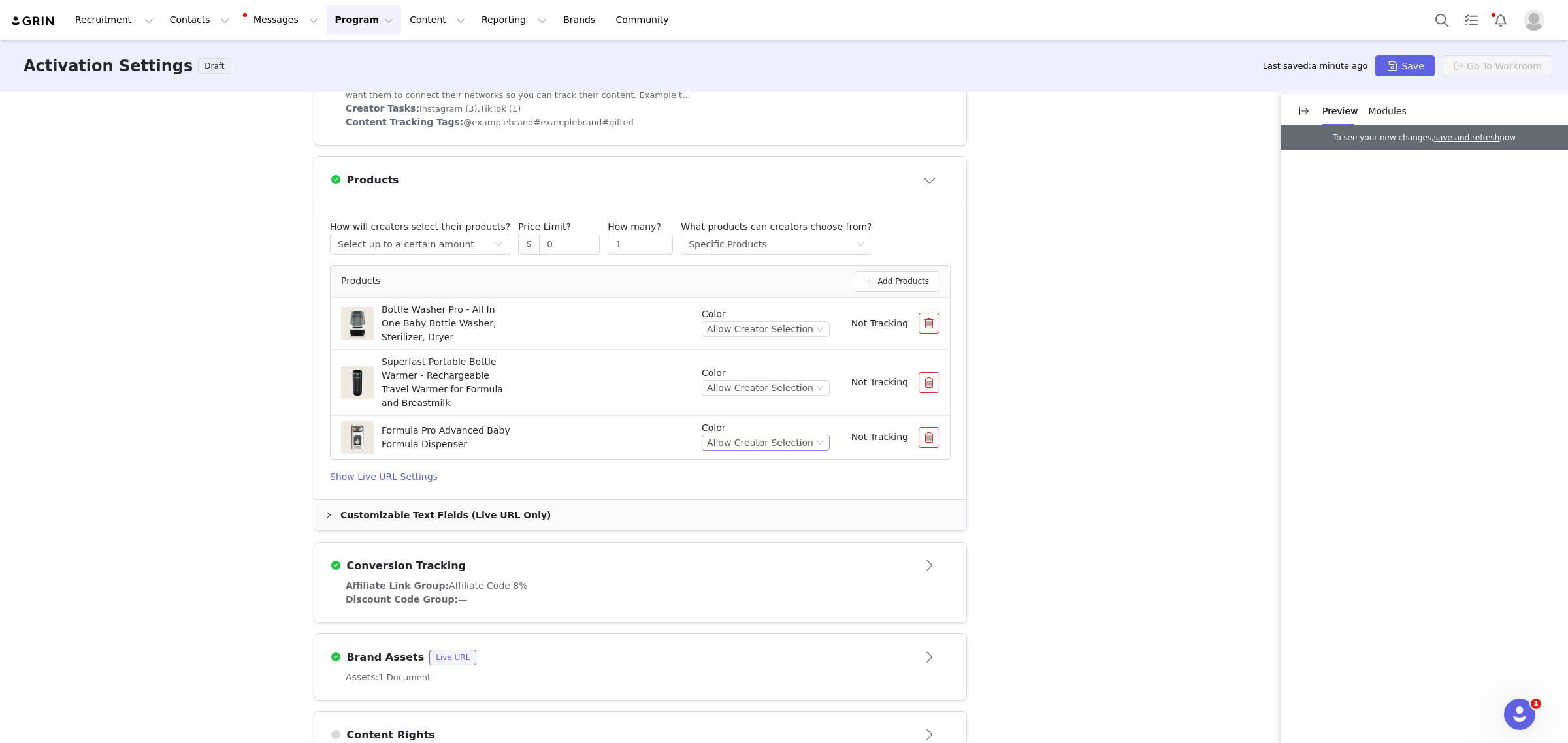
click at [804, 445] on div "Allow Creator Selection" at bounding box center [760, 443] width 107 height 15
click at [1042, 497] on div "Activation Type Ongoing activations do not have start and end dates. Content wi…" at bounding box center [784, 416] width 1568 height 649
click at [431, 243] on div "Select up to a certain amount" at bounding box center [406, 244] width 137 height 19
click at [262, 330] on div "Activation Type Ongoing activations do not have start and end dates. Content wi…" at bounding box center [784, 416] width 1568 height 649
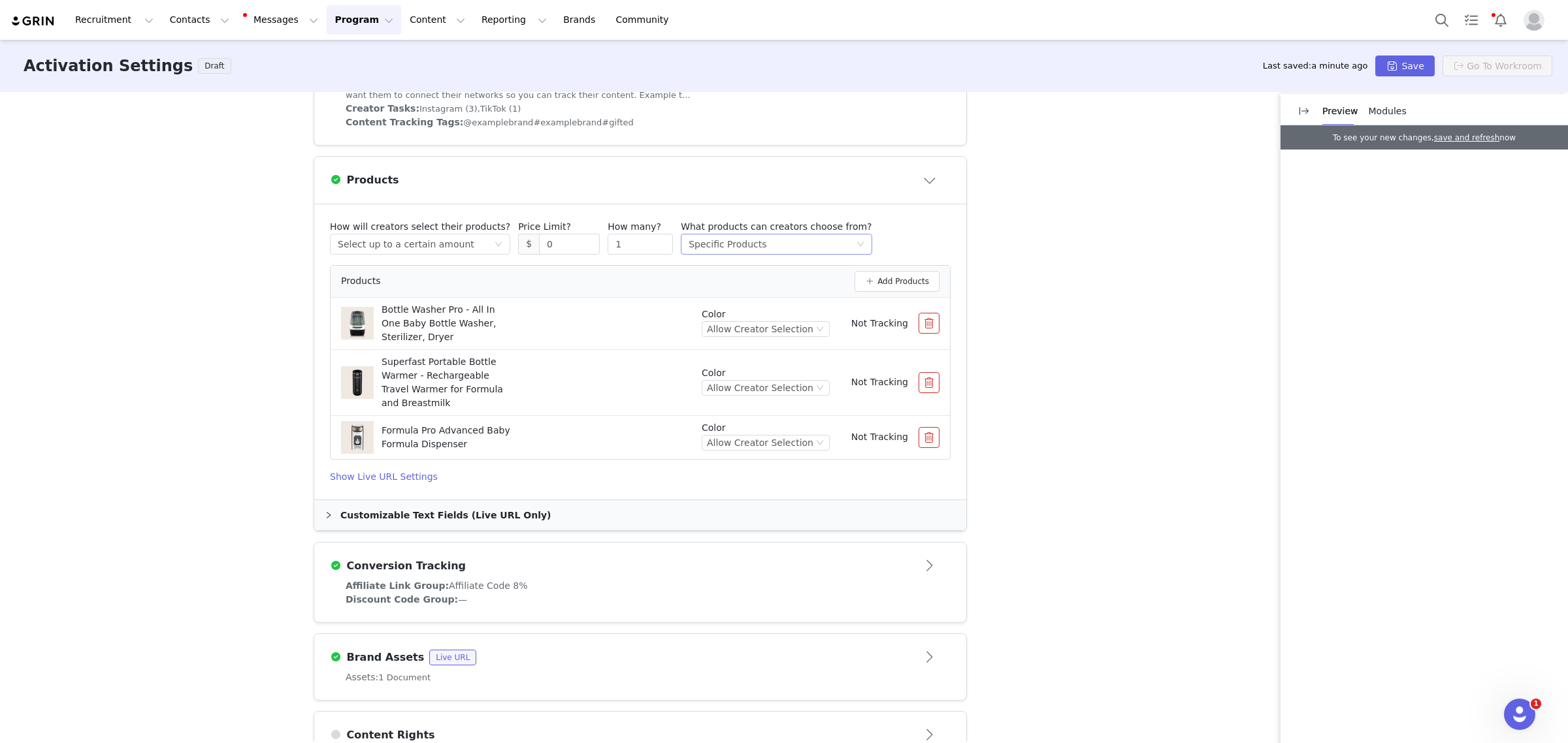
click at [741, 245] on div "Select method Specific Products" at bounding box center [772, 244] width 167 height 19
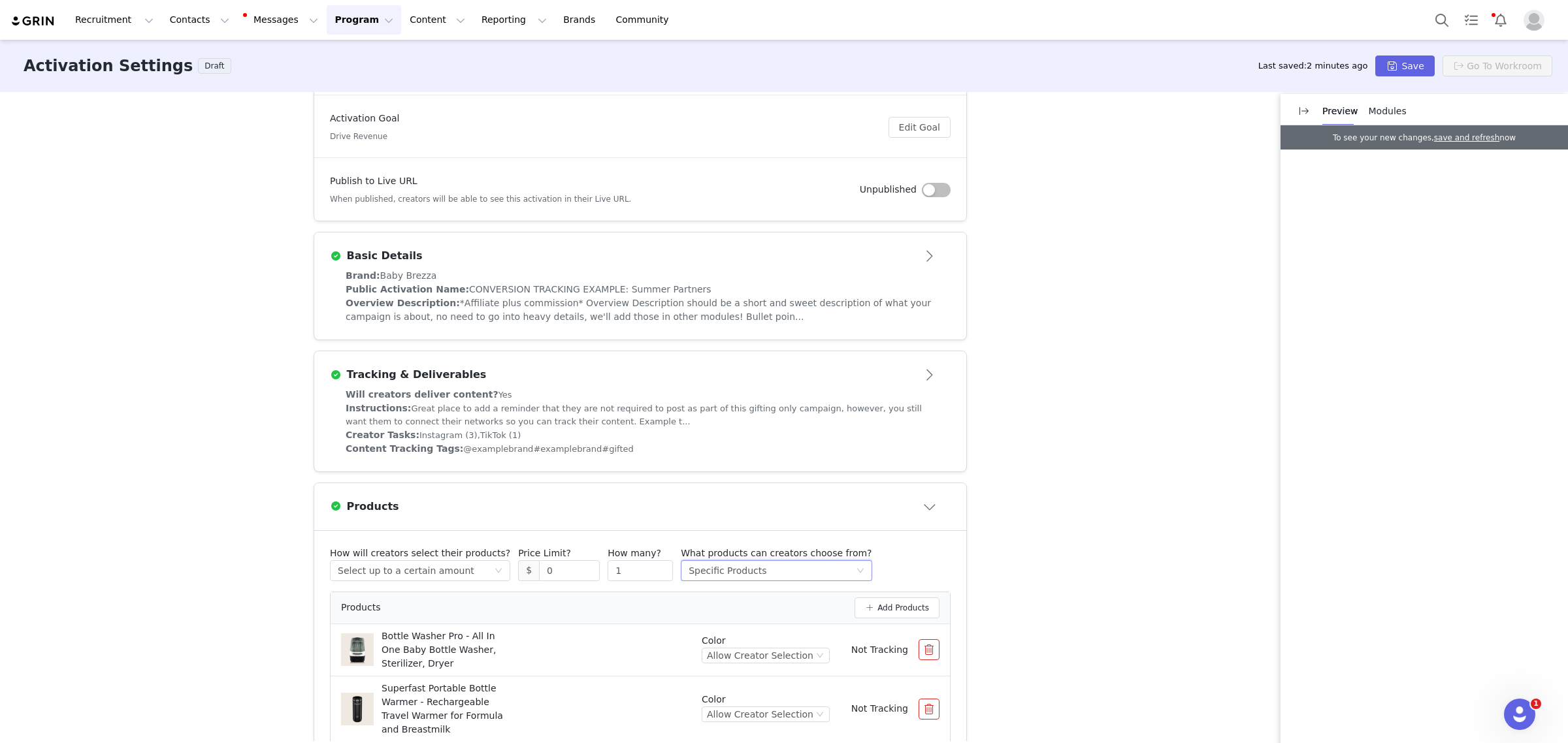
scroll to position [0, 0]
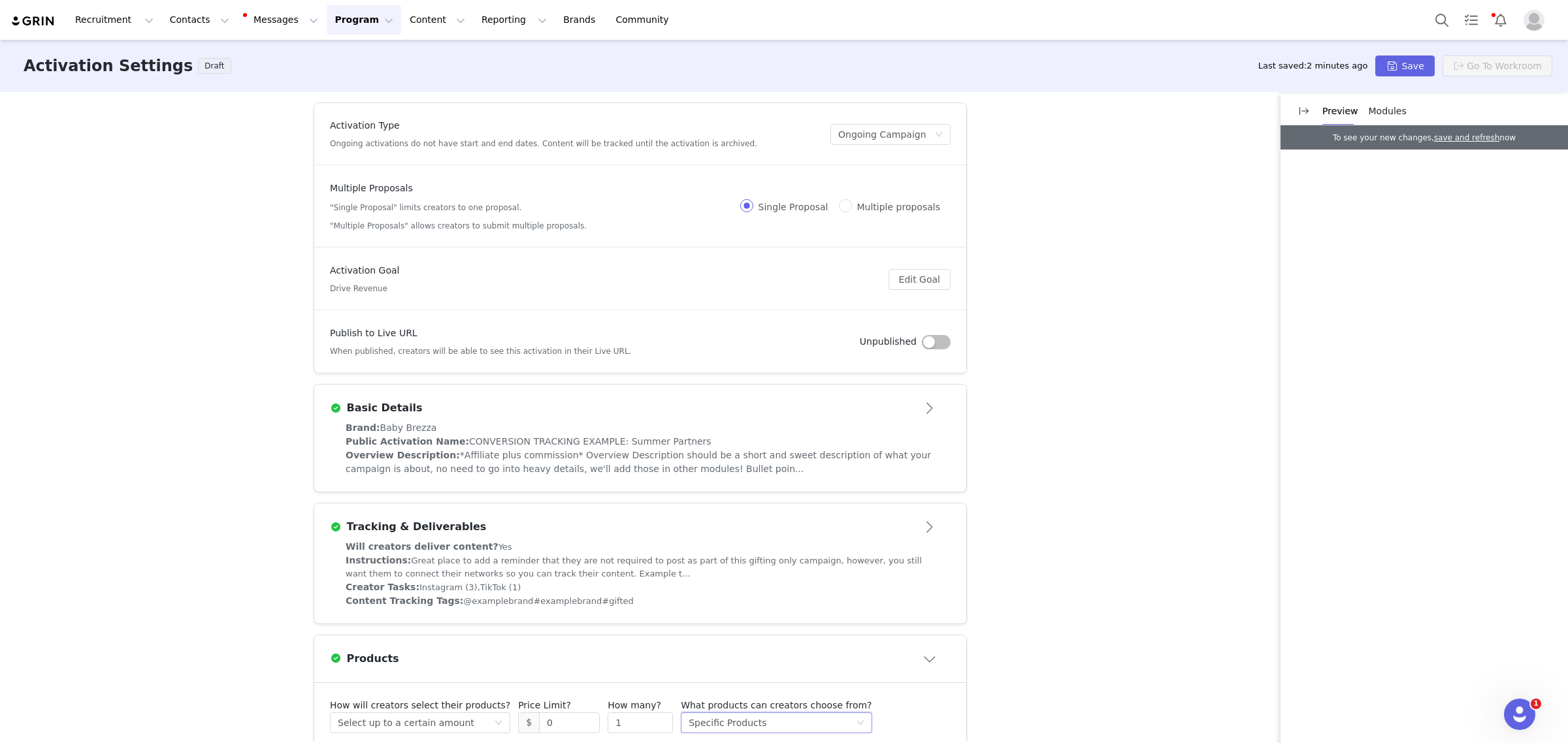
click at [703, 450] on span "*Affiliate plus commission* Overview Description should be a short and sweet de…" at bounding box center [638, 462] width 586 height 24
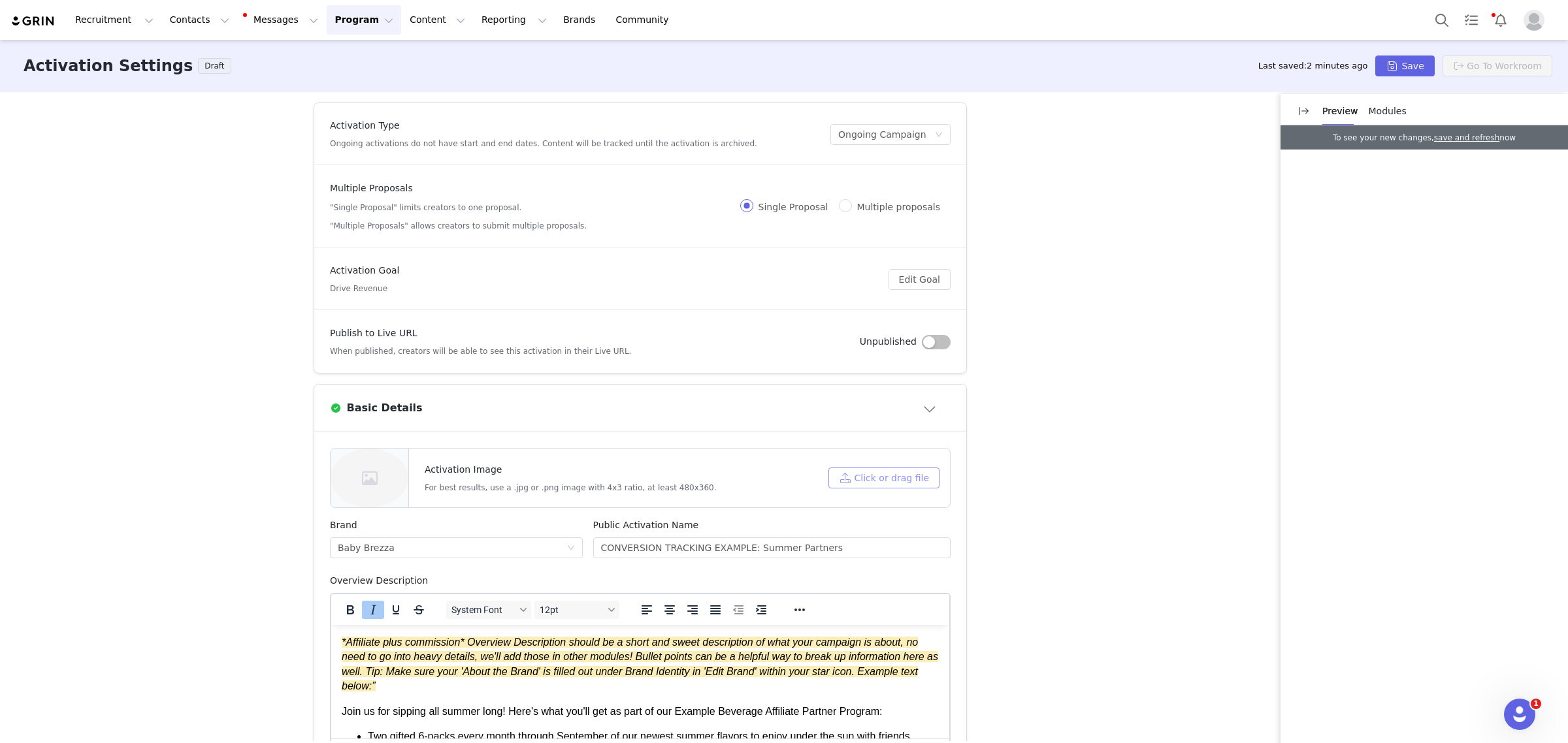
click at [877, 478] on button "Click or drag file" at bounding box center [884, 477] width 111 height 21
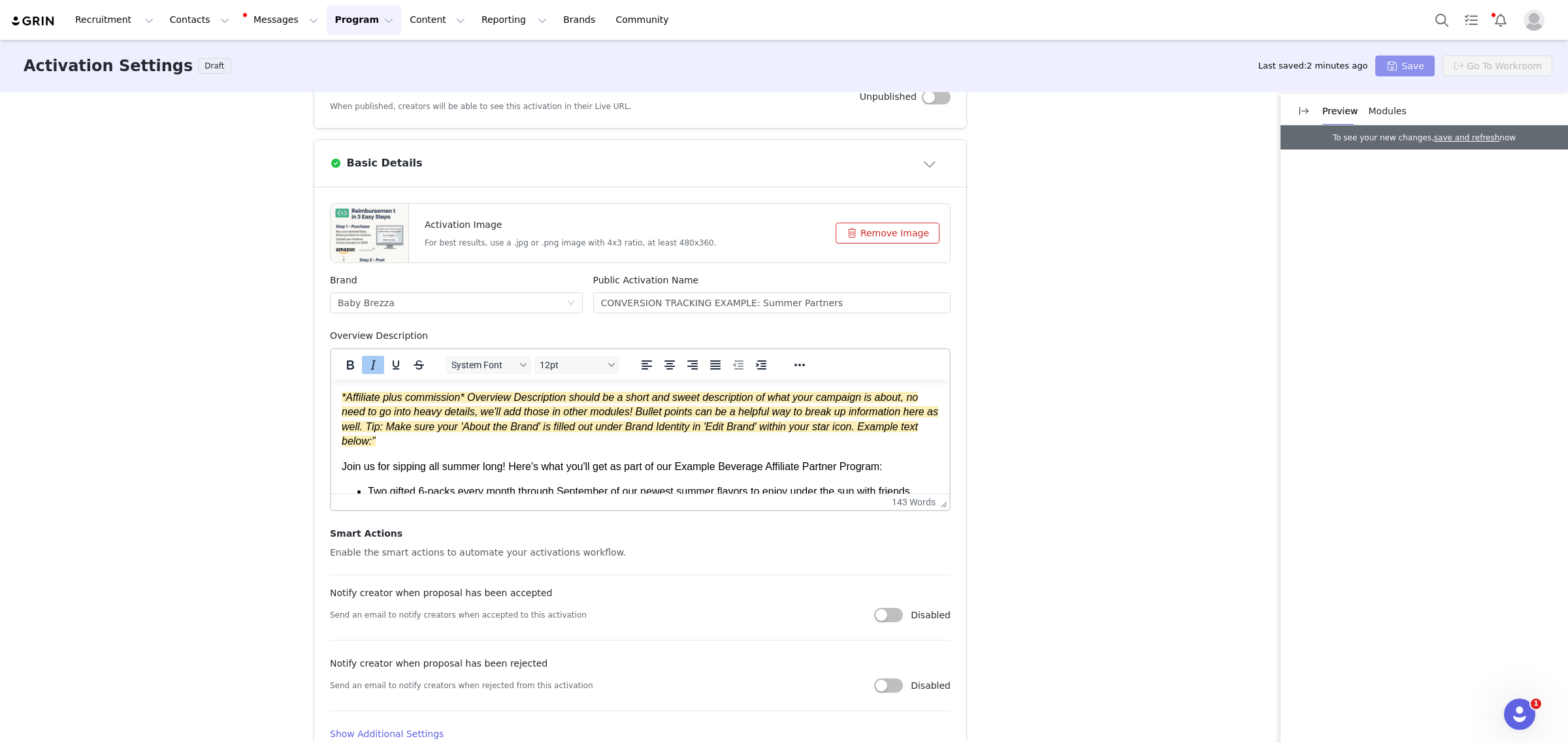
click at [1412, 67] on button "Save" at bounding box center [1405, 65] width 59 height 21
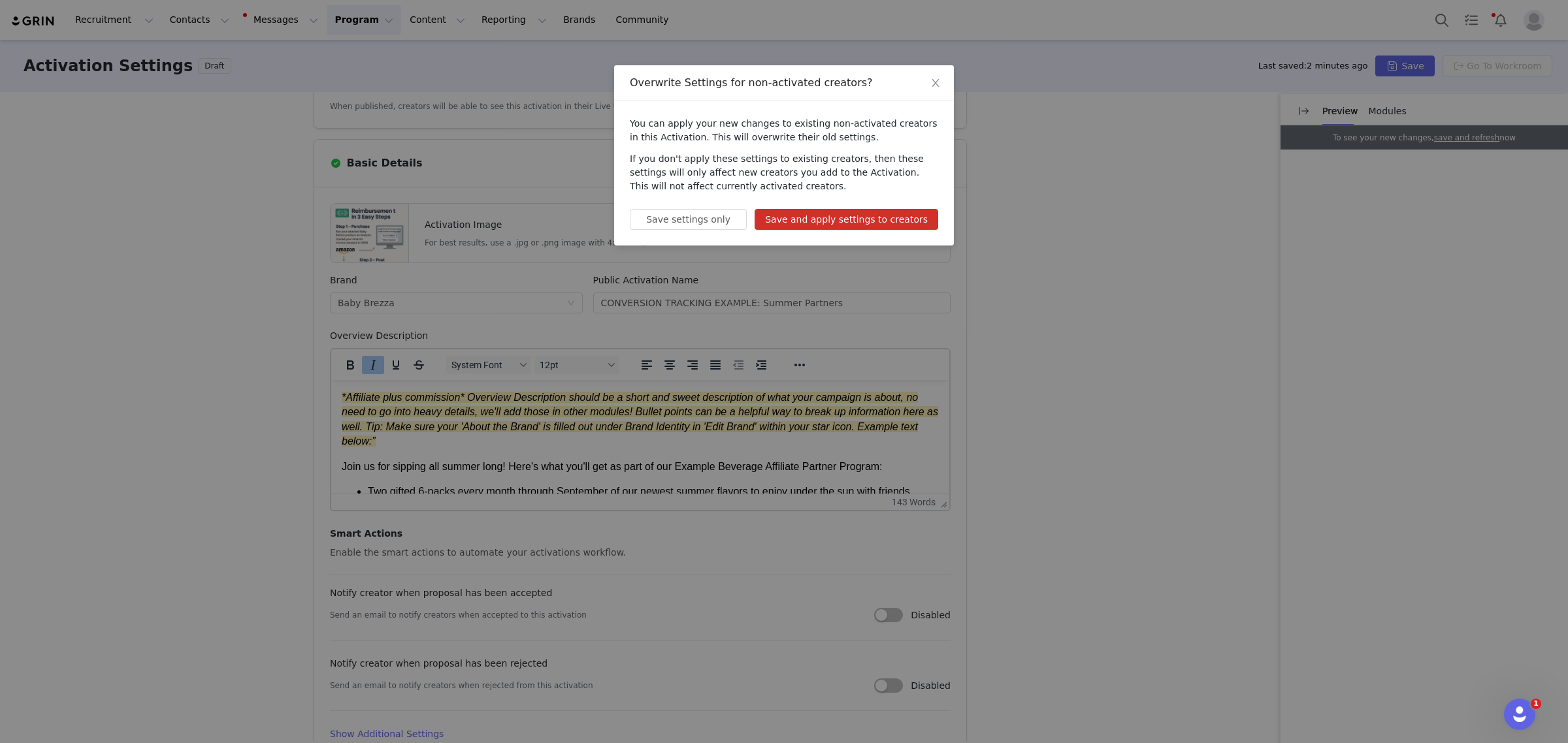
click at [851, 221] on button "Save and apply settings to creators" at bounding box center [847, 219] width 184 height 21
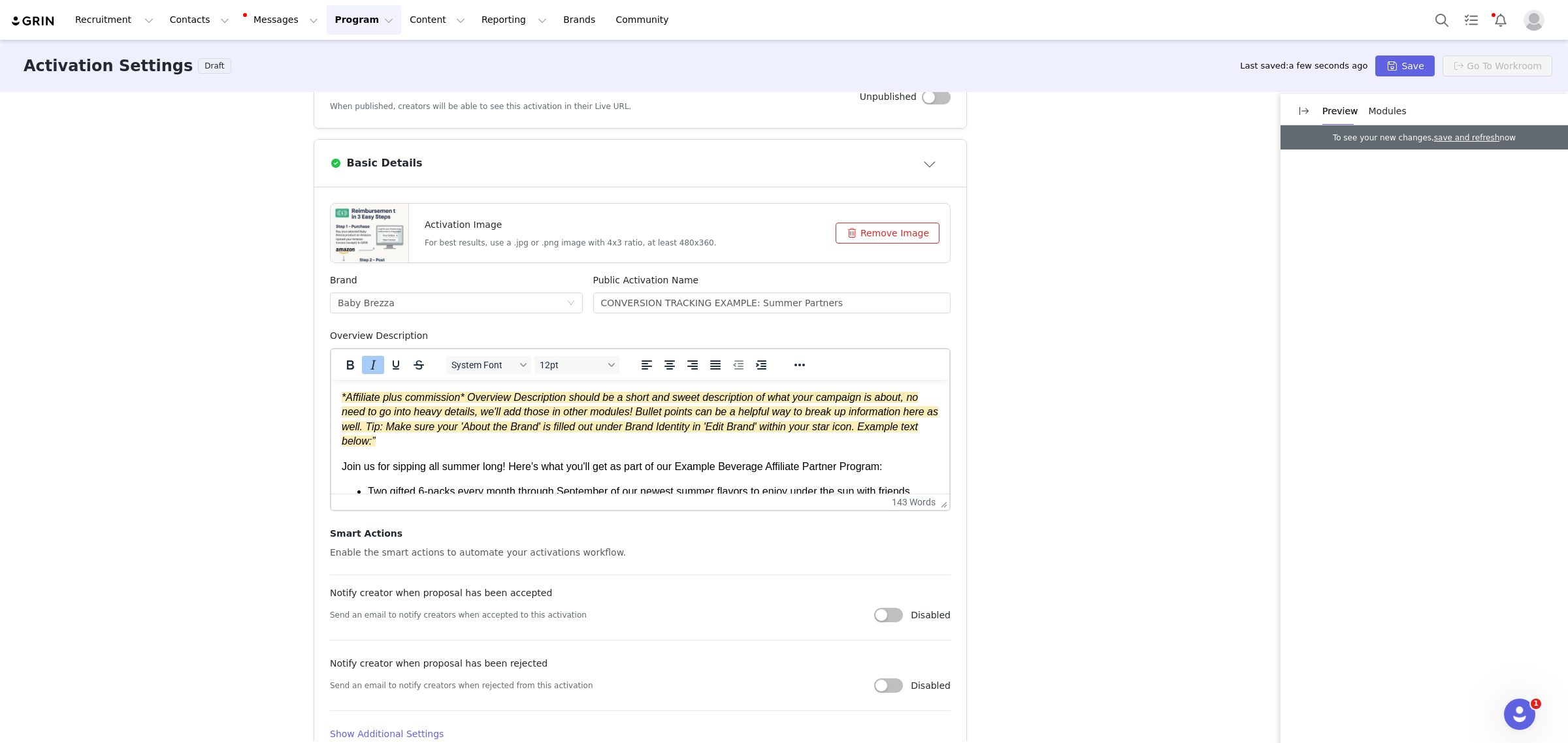
click at [733, 423] on em "*Affiliate plus commission* Overview Description should be a short and sweet de…" at bounding box center [639, 419] width 596 height 55
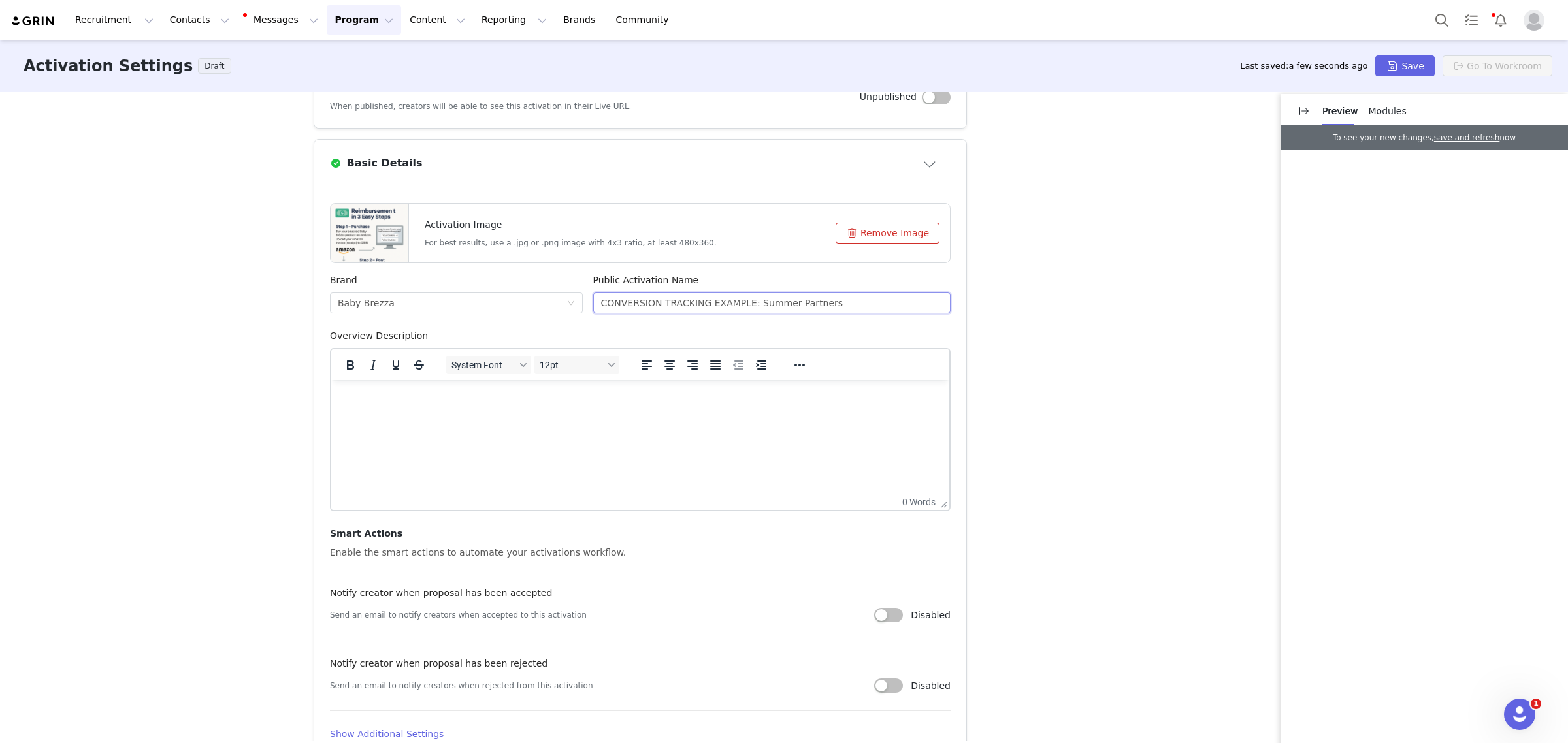
drag, startPoint x: 833, startPoint y: 302, endPoint x: 523, endPoint y: 278, distance: 310.9
click at [523, 278] on div "Brand Baby Brezza Public Activation Name CONVERSION TRACKING EXAMPLE: Summer Pa…" at bounding box center [639, 301] width 631 height 55
type input "October Collab"
click at [736, 415] on html at bounding box center [640, 397] width 618 height 35
click at [757, 415] on html at bounding box center [640, 397] width 618 height 35
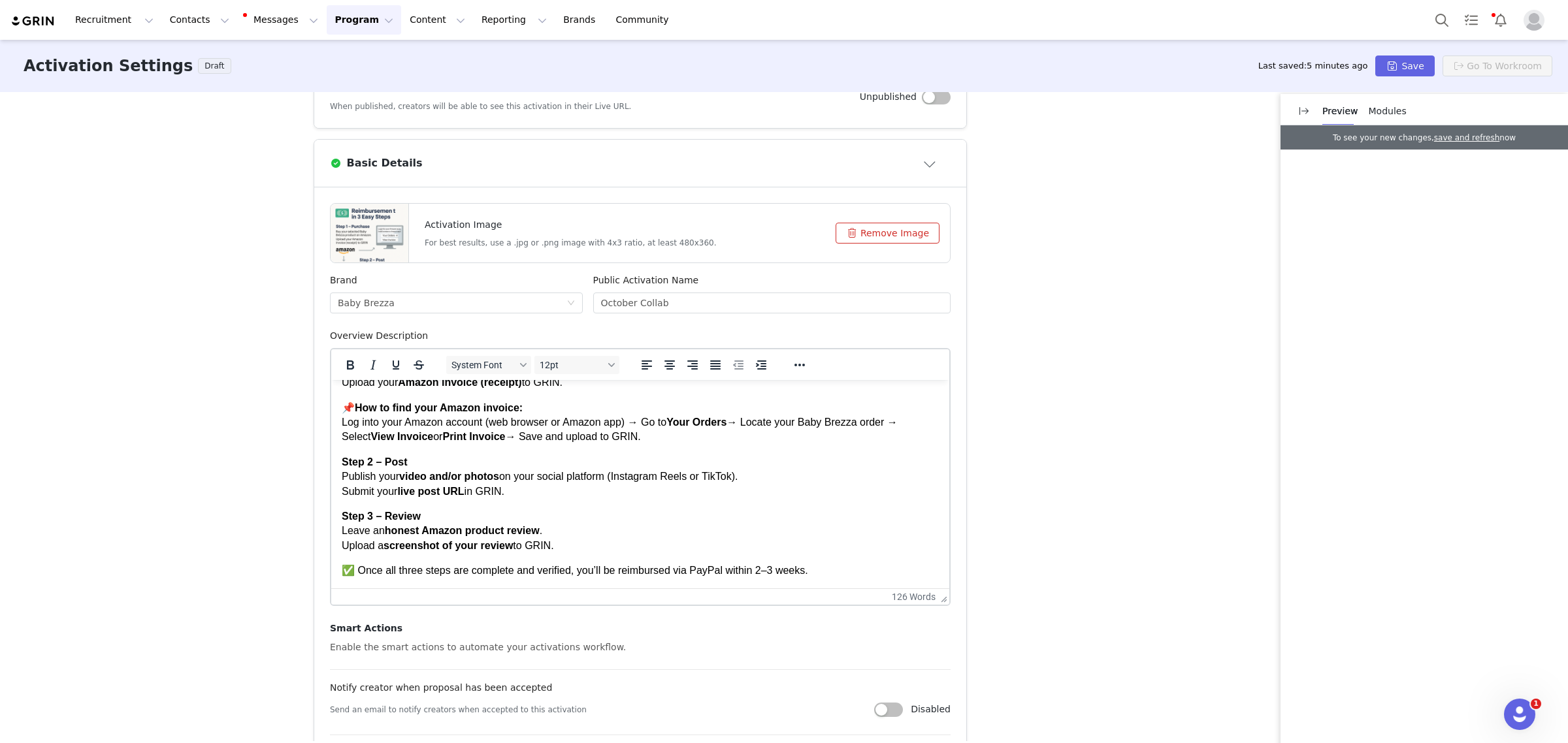
scroll to position [75, 0]
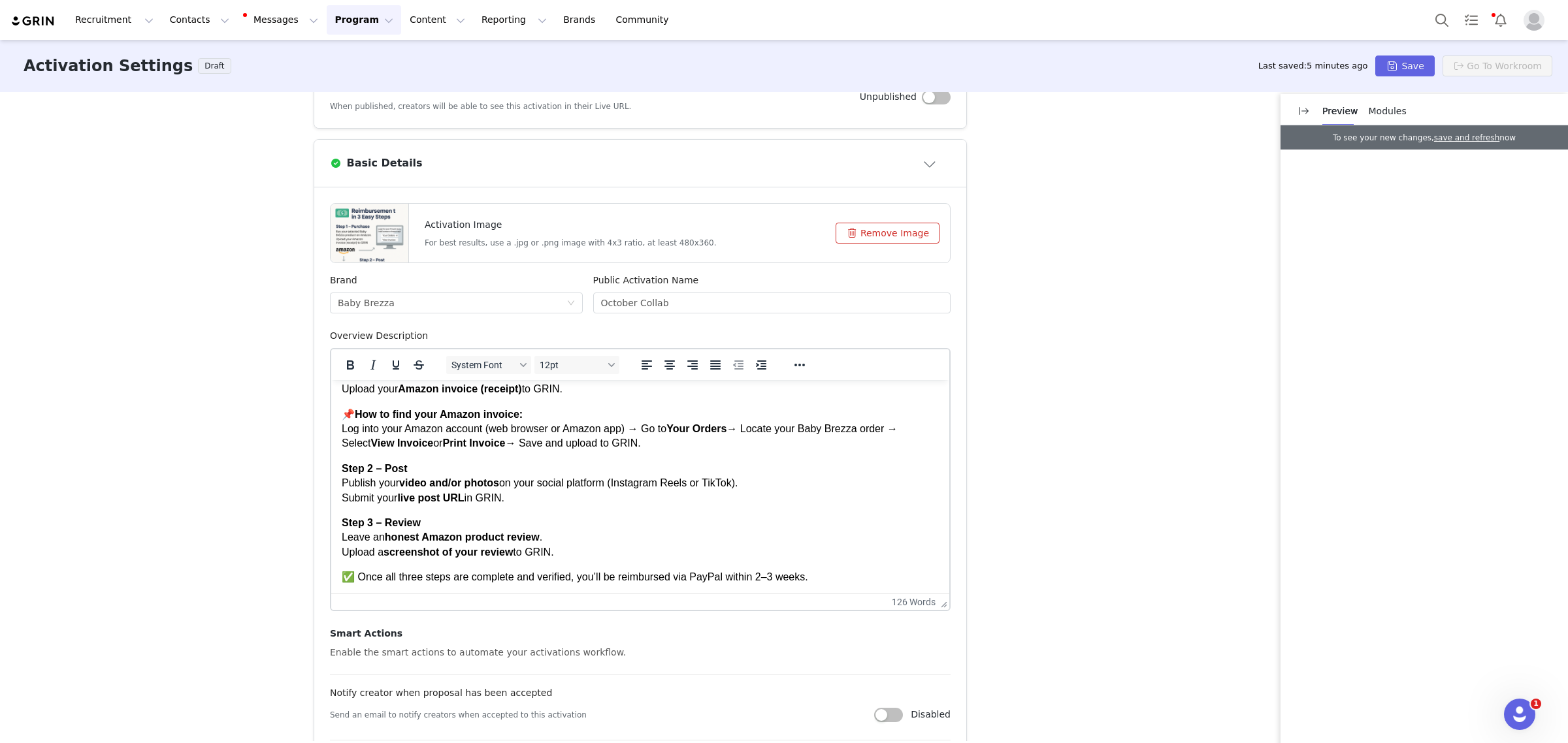
drag, startPoint x: 941, startPoint y: 501, endPoint x: 929, endPoint y: 606, distance: 105.7
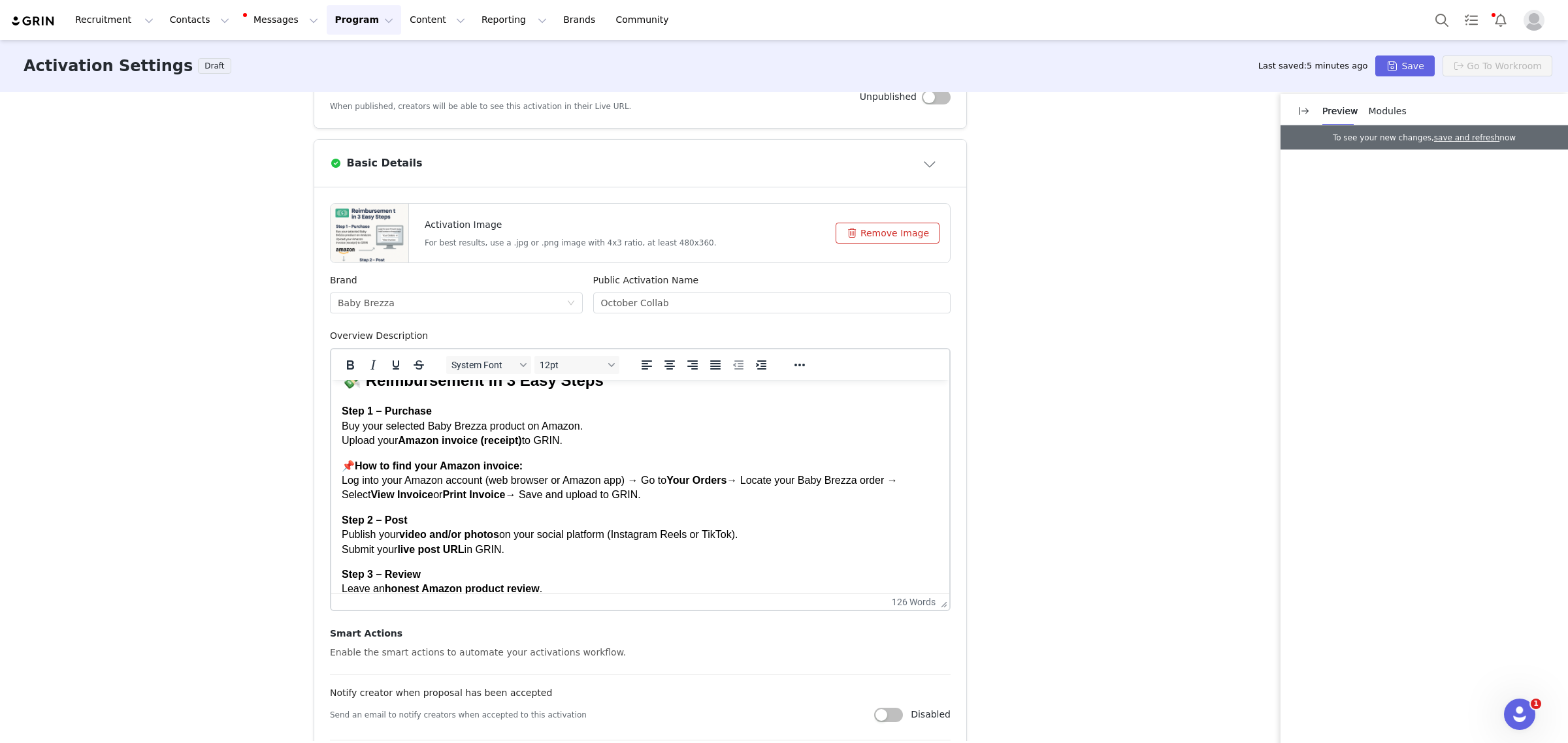
scroll to position [0, 0]
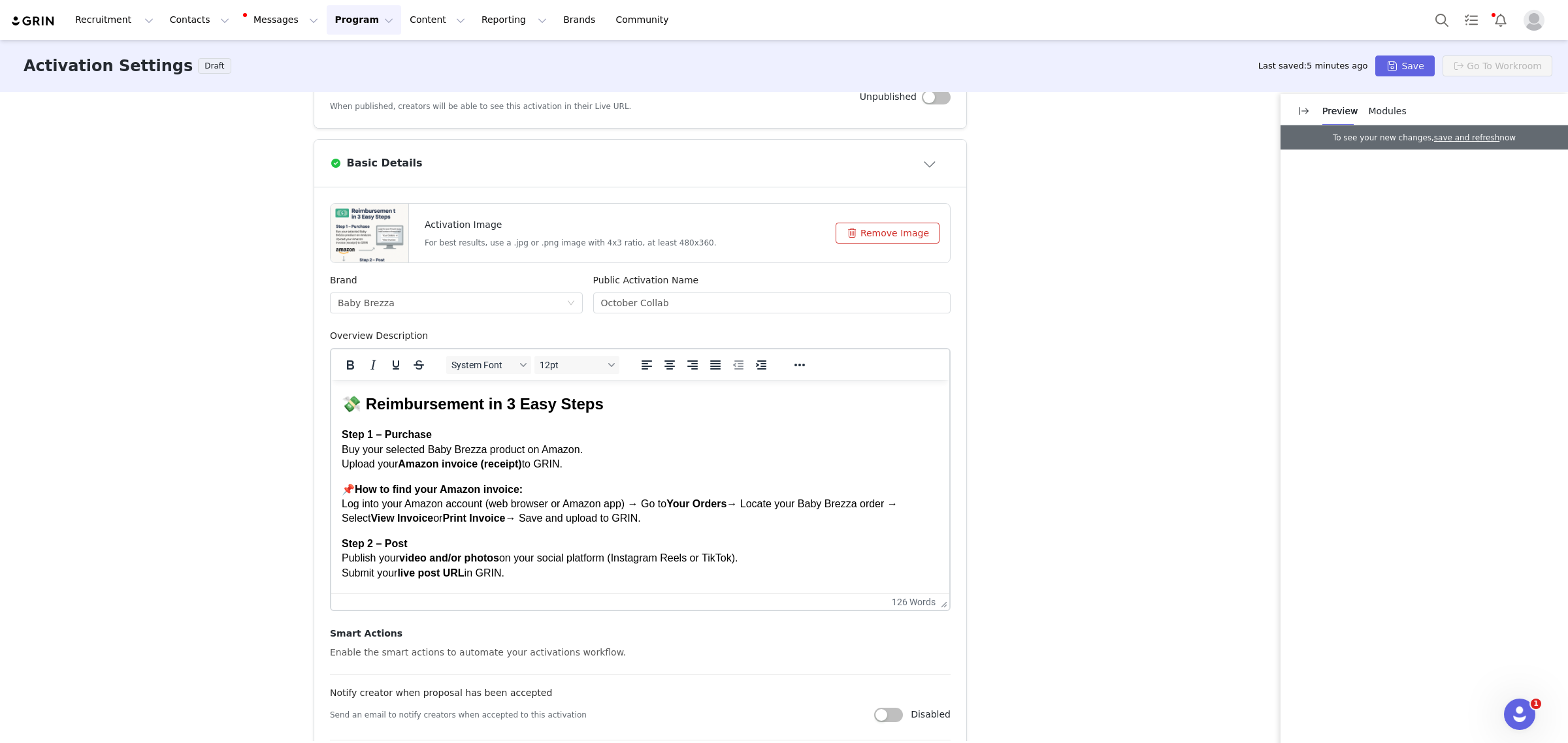
click at [626, 518] on p "📌 How to find your Amazon invoice: Log into your Amazon account (web browser or…" at bounding box center [640, 505] width 597 height 44
click at [615, 446] on p "Step 1 – Purchase Buy your selected Baby Brezza product on Amazon. Upload your …" at bounding box center [640, 449] width 597 height 44
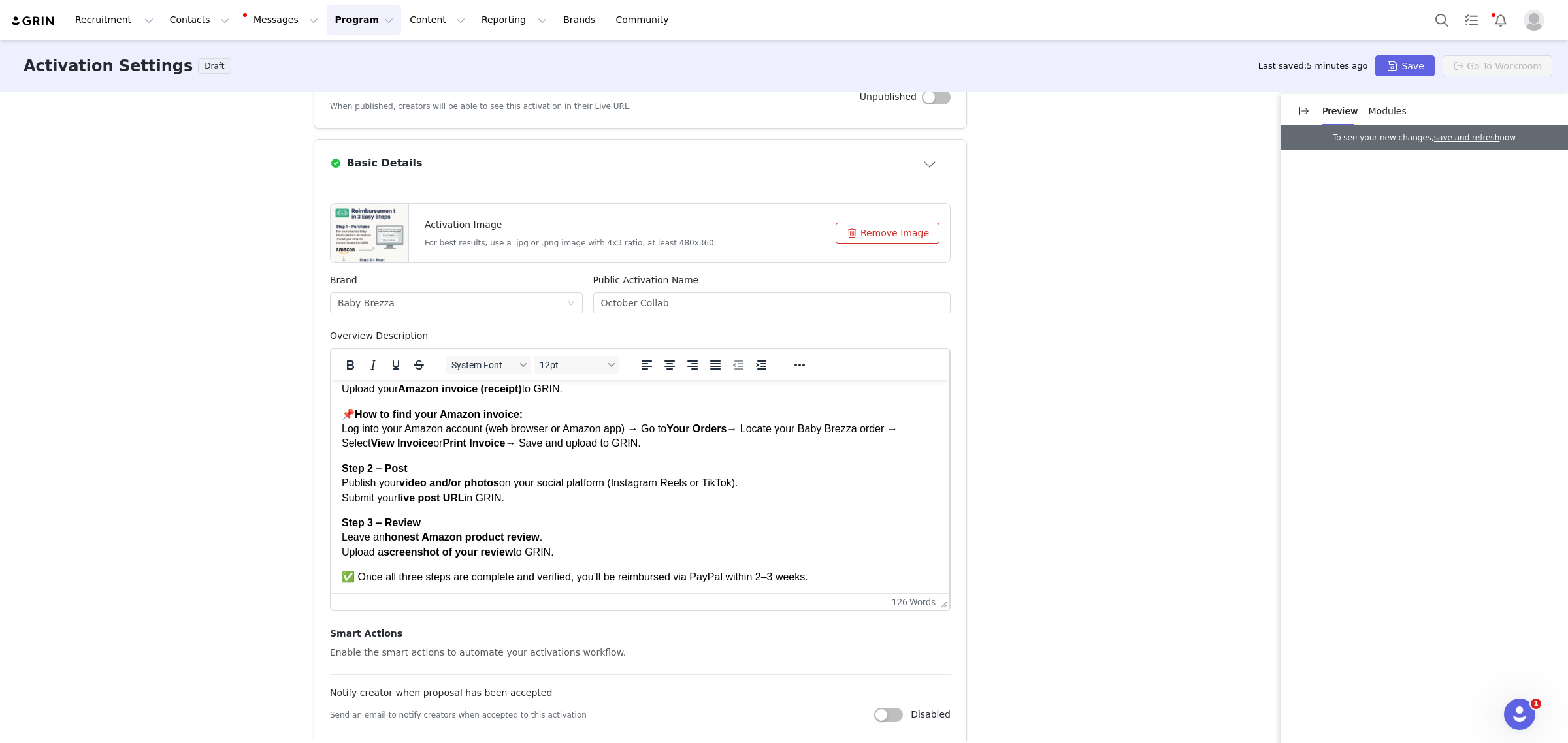
scroll to position [326, 0]
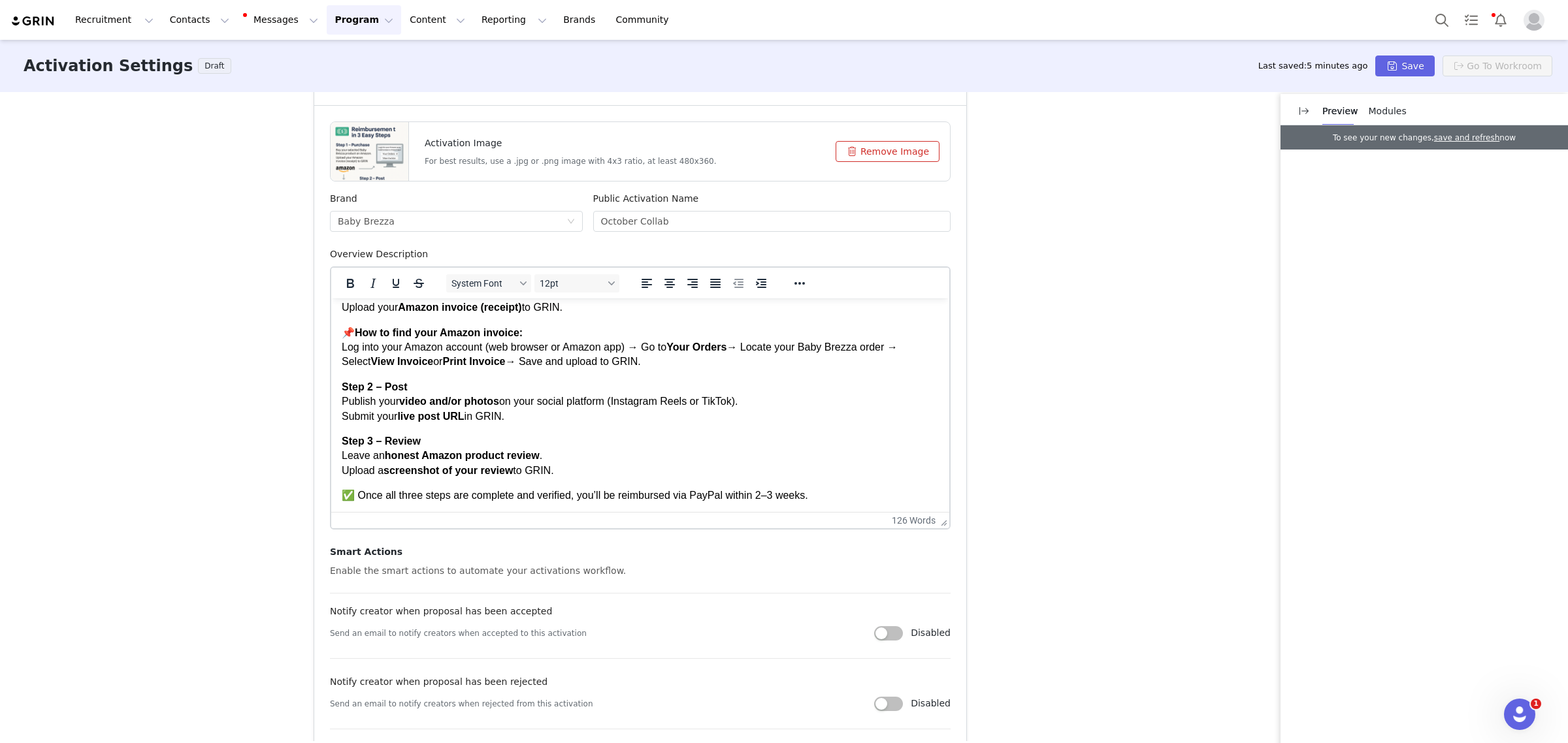
click at [591, 420] on p "Step 2 – Post Publish your video and/or photos on your social platform (Instagr…" at bounding box center [640, 402] width 597 height 44
click at [596, 460] on p "Step 3 – Review Leave an honest Amazon product review . Upload a screenshot of …" at bounding box center [640, 456] width 597 height 44
click at [596, 470] on p "Step 3 – Review Leave an honest Amazon product review . Upload a screenshot of …" at bounding box center [640, 456] width 597 height 44
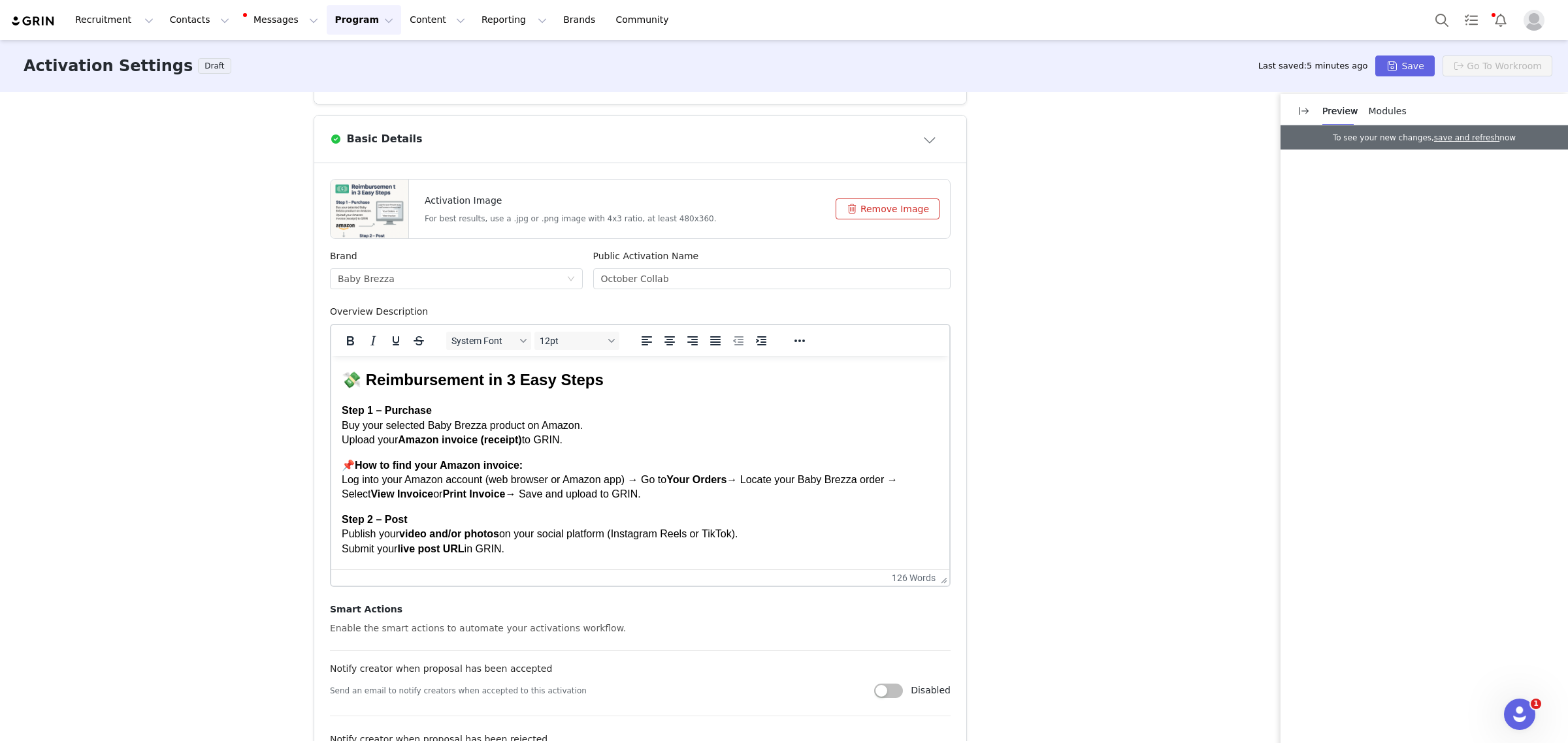
scroll to position [245, 0]
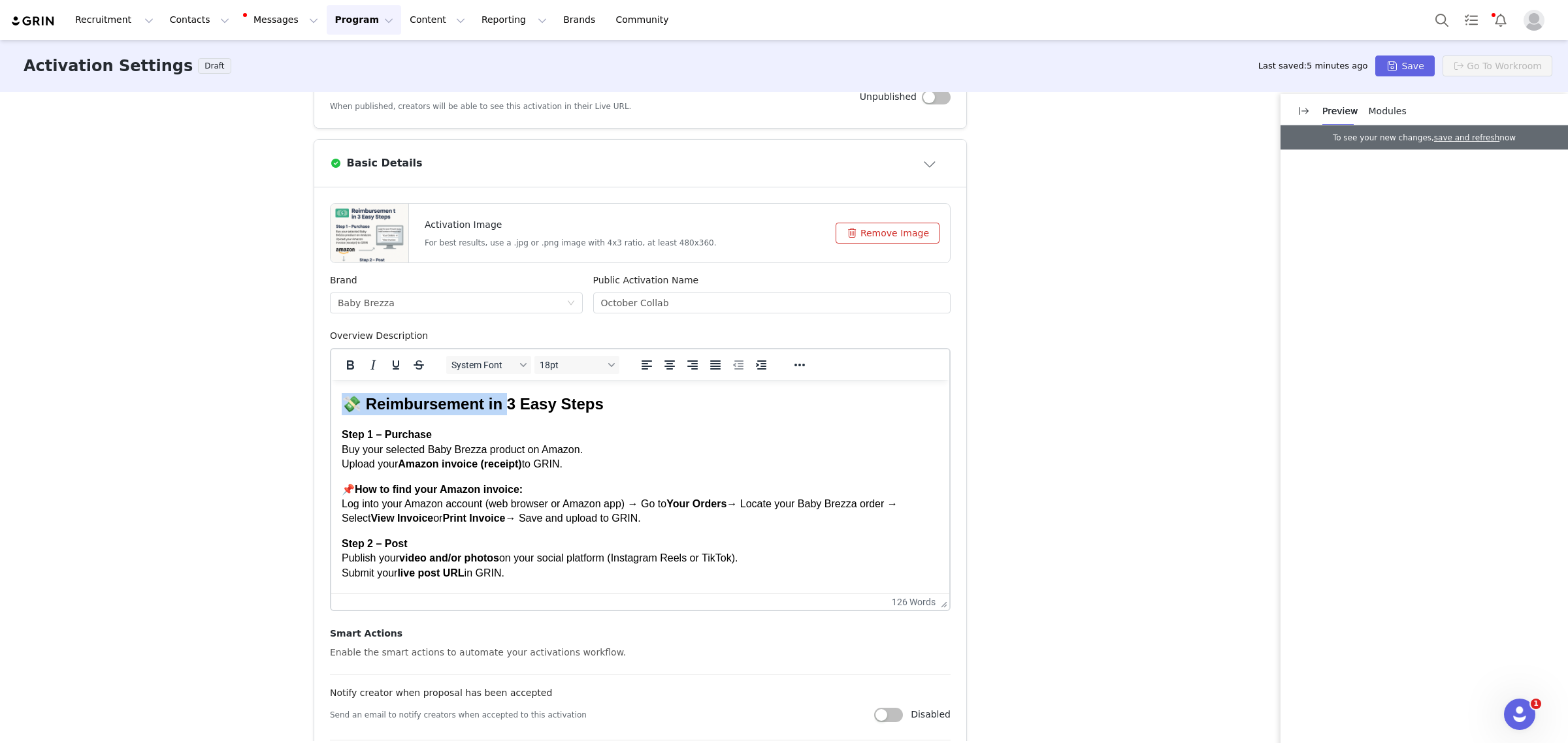
drag, startPoint x: 509, startPoint y: 406, endPoint x: 295, endPoint y: 397, distance: 214.2
click at [331, 397] on html "💸 Reimbursement in 3 Easy Steps Step 1 – Purchase Buy your selected Baby Brezza…" at bounding box center [640, 525] width 618 height 290
click at [1406, 73] on button "Save" at bounding box center [1405, 65] width 59 height 21
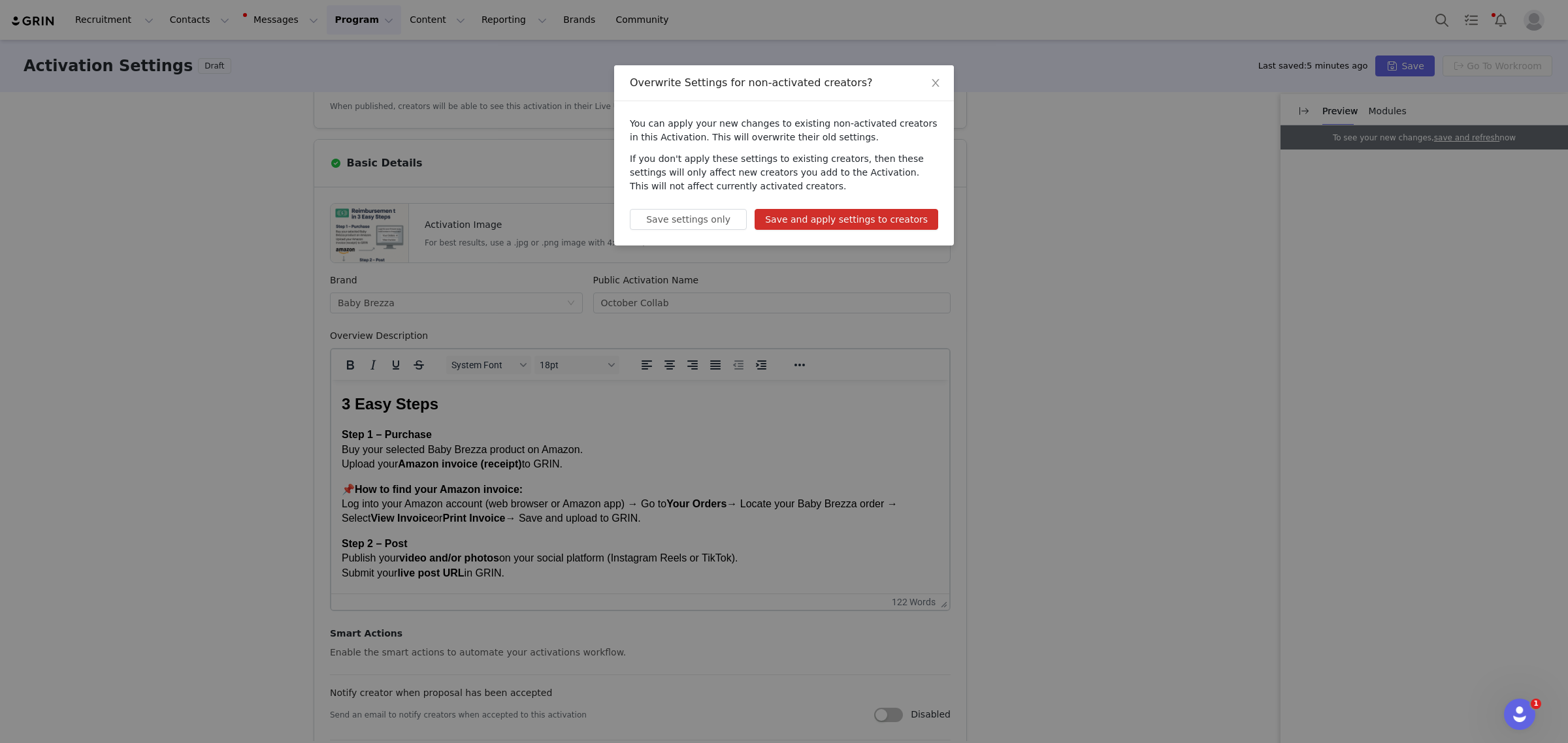
click at [883, 225] on button "Save and apply settings to creators" at bounding box center [847, 219] width 184 height 21
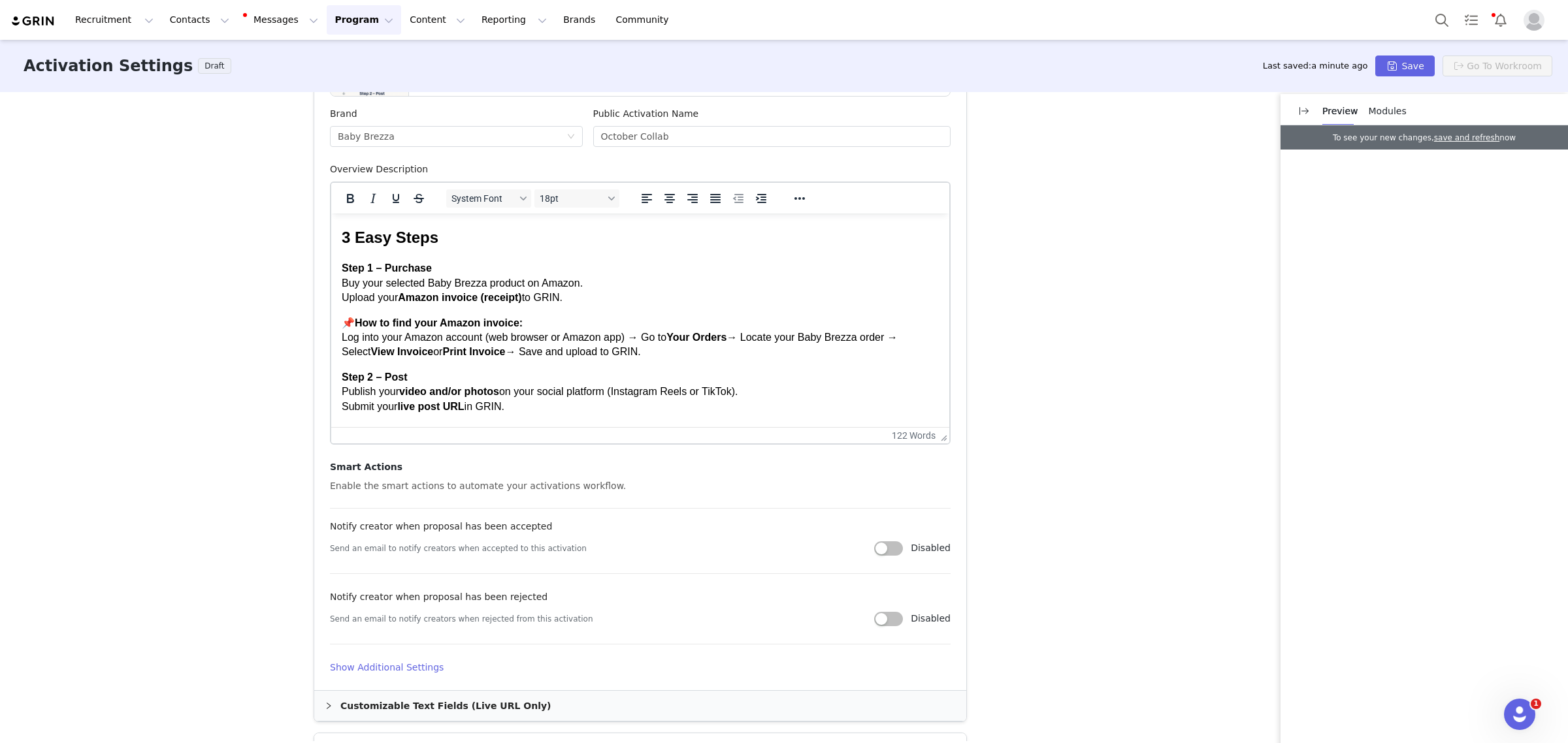
scroll to position [571, 0]
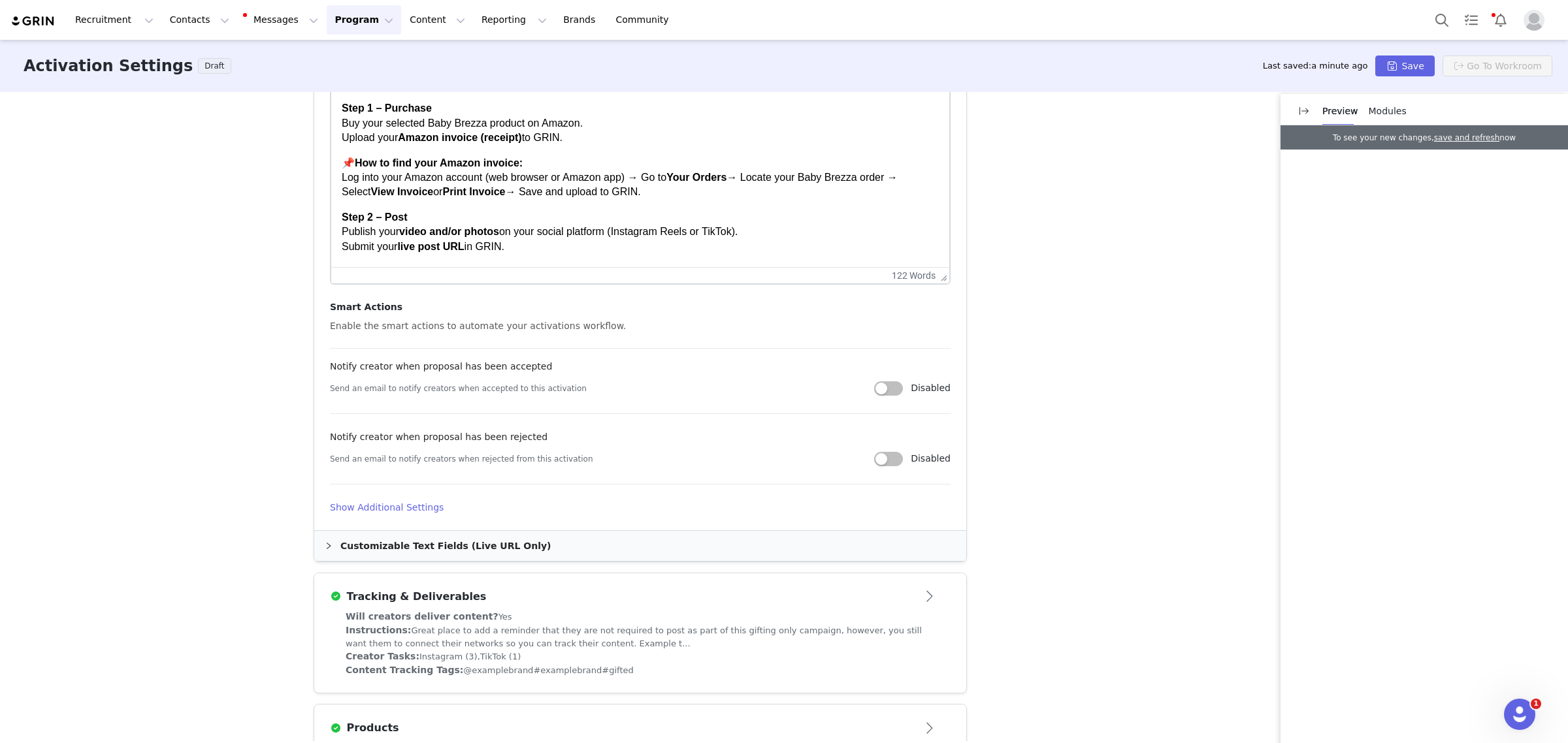
click at [1374, 109] on span "Modules" at bounding box center [1387, 111] width 38 height 11
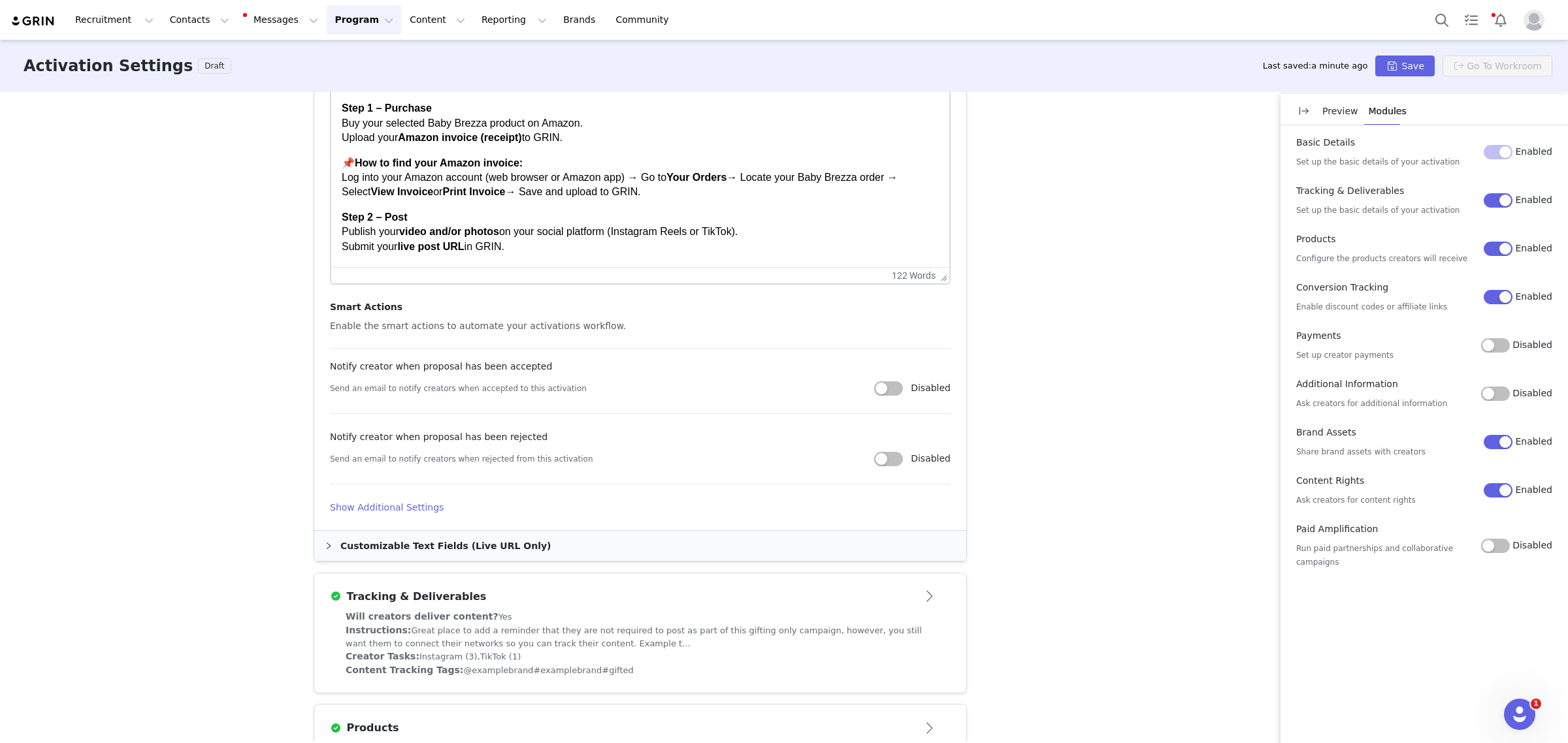
click at [1511, 250] on button "Enabled" at bounding box center [1497, 249] width 29 height 15
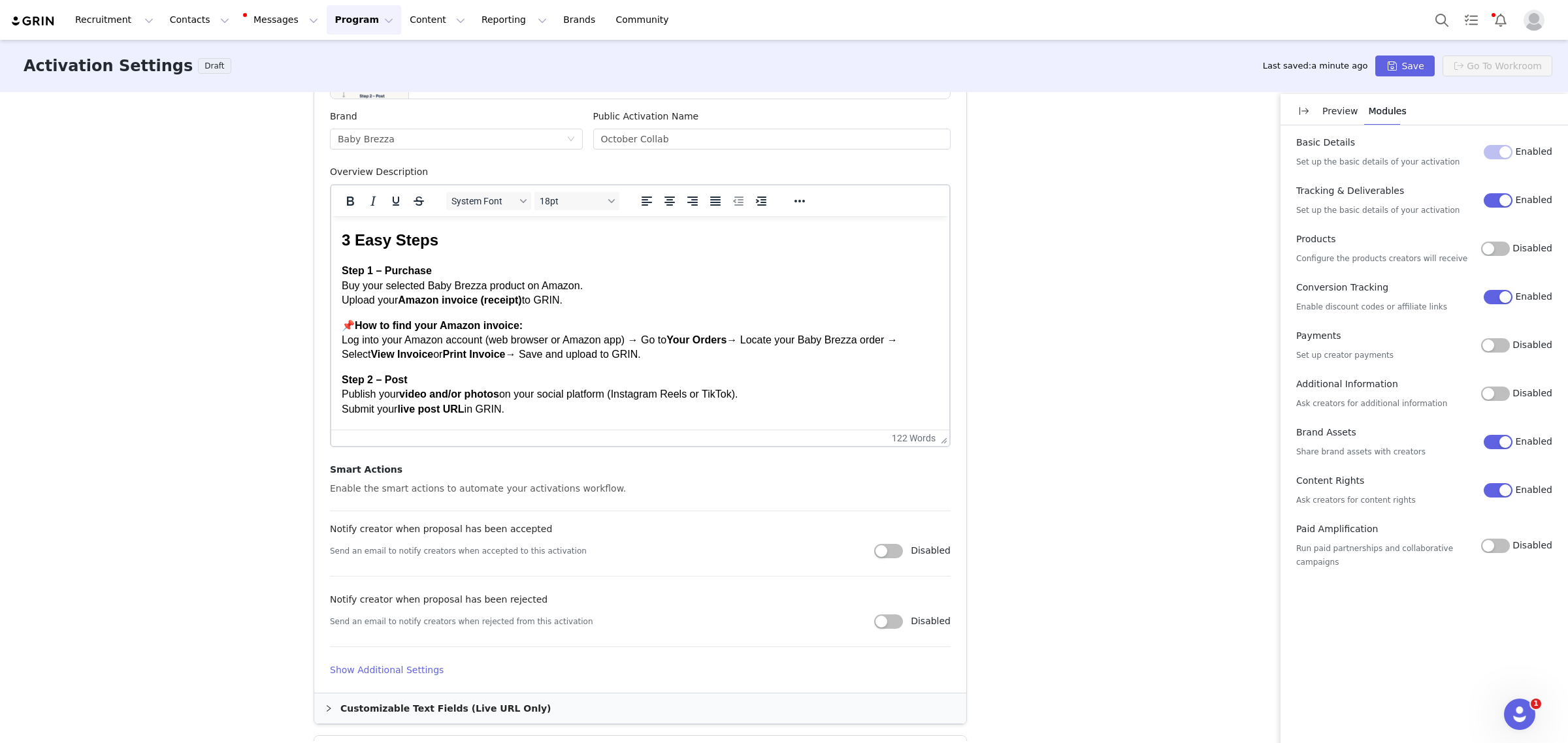
scroll to position [408, 0]
click at [617, 290] on p "Step 1 – Purchase Buy your selected Baby Brezza product on Amazon. Upload your …" at bounding box center [640, 286] width 597 height 44
drag, startPoint x: 573, startPoint y: 286, endPoint x: 429, endPoint y: 284, distance: 144.0
click at [429, 284] on p "Step 1 – Purchase Buy your selected Baby Brezza product on Amazon. Upload your …" at bounding box center [640, 286] width 597 height 44
click at [402, 287] on p "Step 1 – Purchase Buy your selected Baby Brezza product on Amazon. Upload your …" at bounding box center [640, 286] width 597 height 44
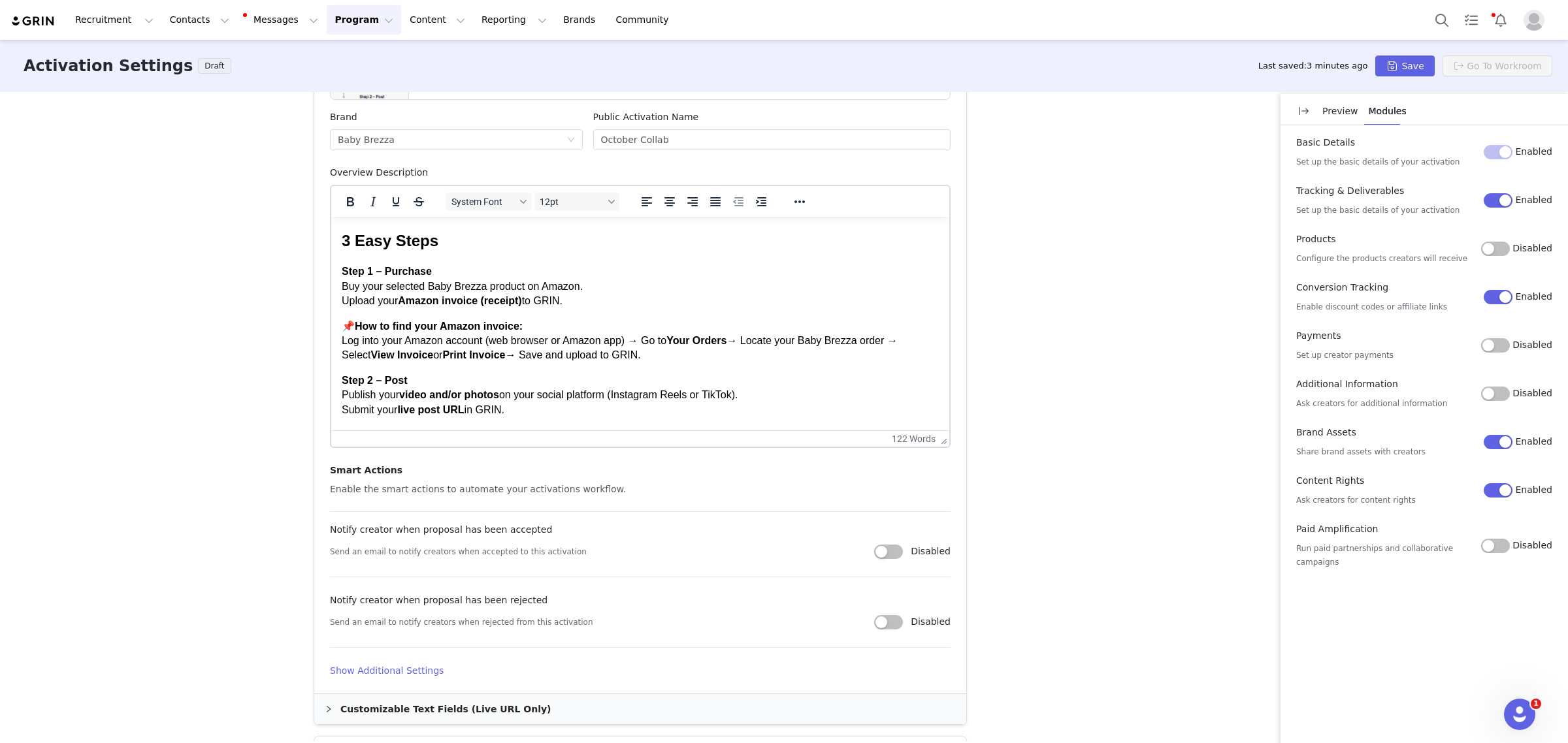
click at [384, 286] on p "Step 1 – Purchase Buy your selected Baby Brezza product on Amazon. Upload your …" at bounding box center [640, 286] width 597 height 44
click at [655, 286] on p "Step 1 – Purchase Buy your 1 (one) selected Baby Brezza product on Amazon. Uplo…" at bounding box center [640, 286] width 597 height 44
drag, startPoint x: 608, startPoint y: 286, endPoint x: 576, endPoint y: 287, distance: 32.0
click at [576, 287] on p "Step 1 – Purchase Buy your 1 (one) selected Baby Brezza product on Amazon. Uplo…" at bounding box center [640, 286] width 597 height 44
drag, startPoint x: 609, startPoint y: 283, endPoint x: 576, endPoint y: 286, distance: 33.1
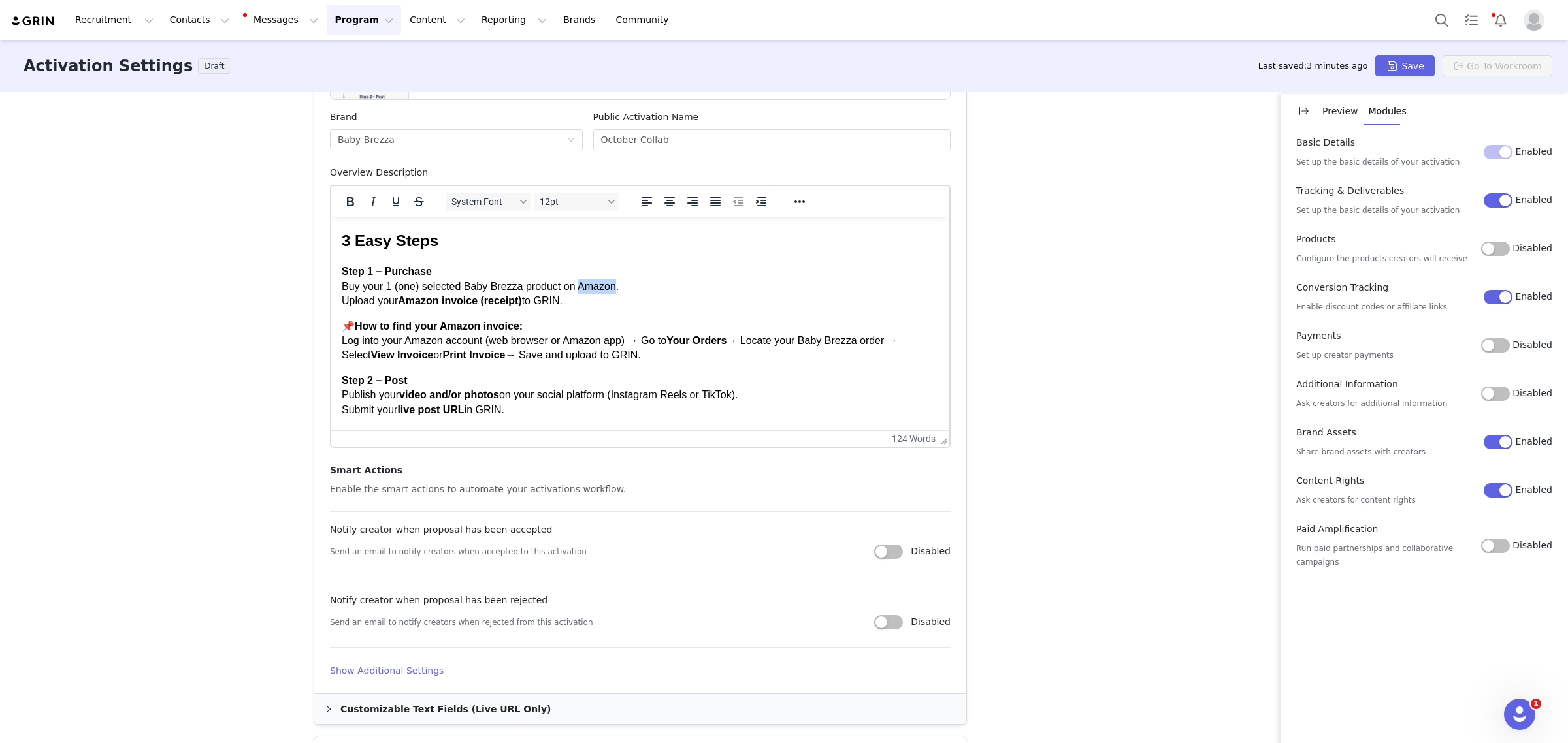
click at [576, 286] on p "Step 1 – Purchase Buy your 1 (one) selected Baby Brezza product on Amazon. Uplo…" at bounding box center [640, 286] width 597 height 44
click at [792, 198] on icon "Reveal or hide additional toolbar items" at bounding box center [800, 202] width 16 height 16
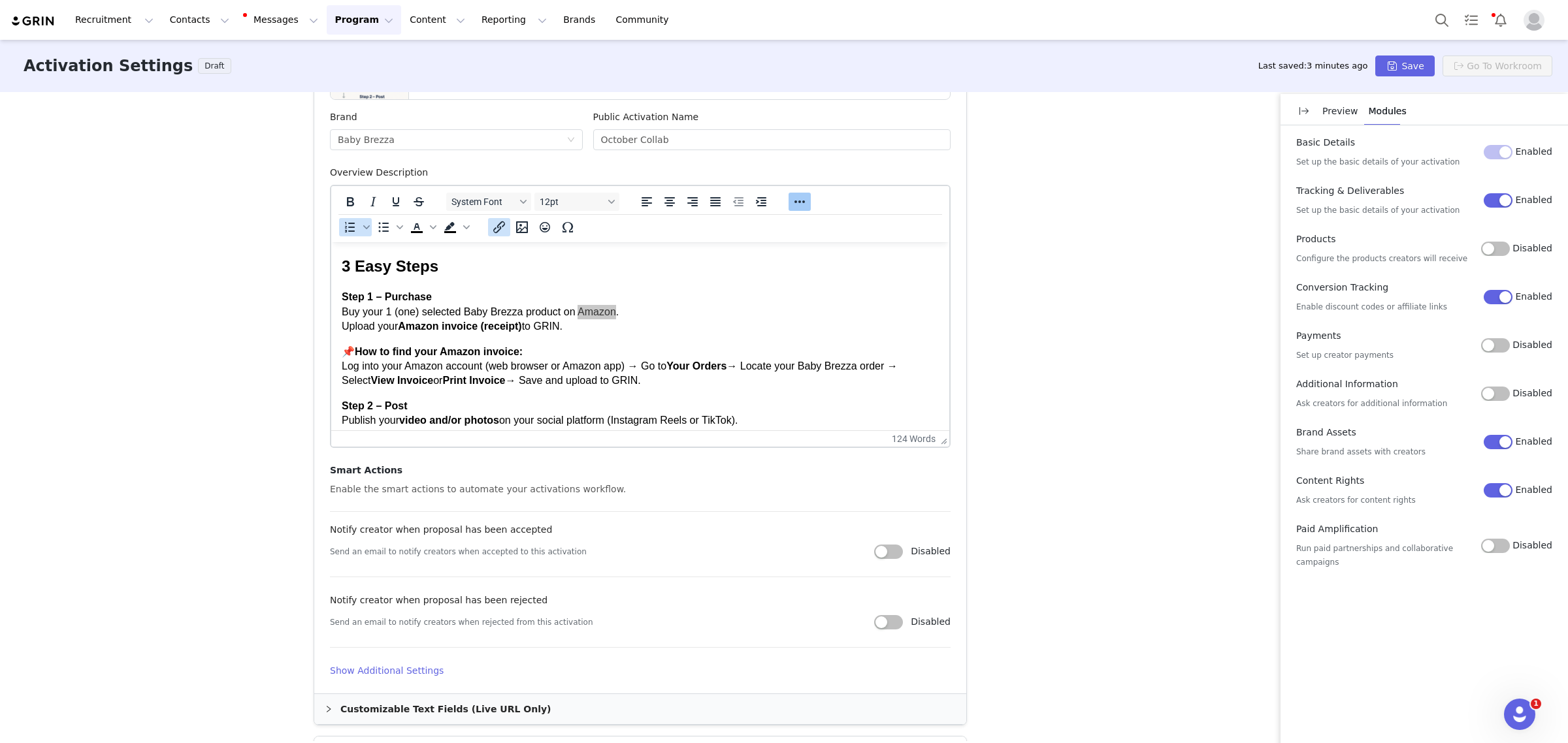
click at [494, 226] on icon "Insert/edit link" at bounding box center [500, 227] width 12 height 12
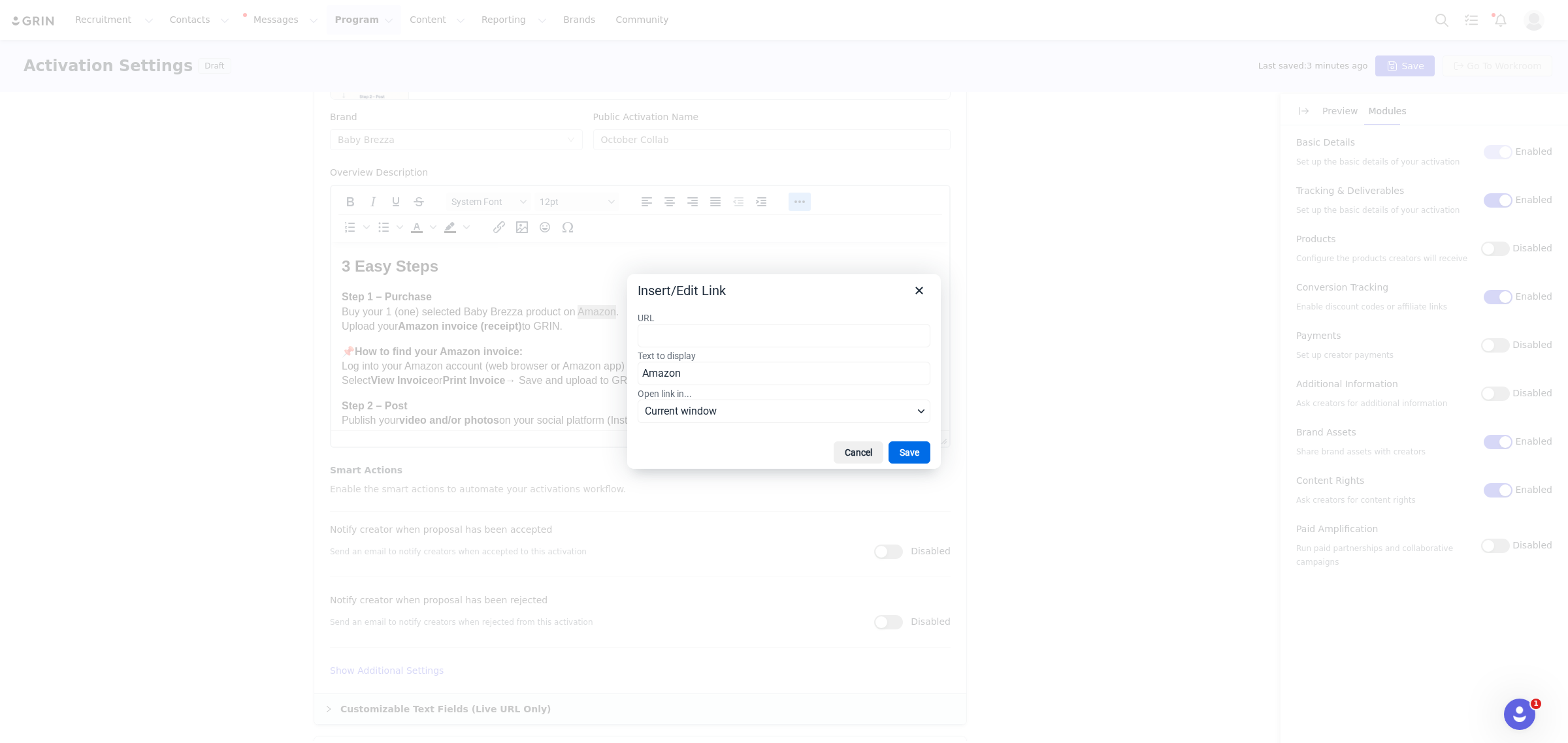
type input "https://www.amazon.com/stores/BabyBrezza/page/49177862-51F8-4456-9BA4-30A1D5D31…"
click at [906, 459] on button "Save" at bounding box center [909, 452] width 42 height 22
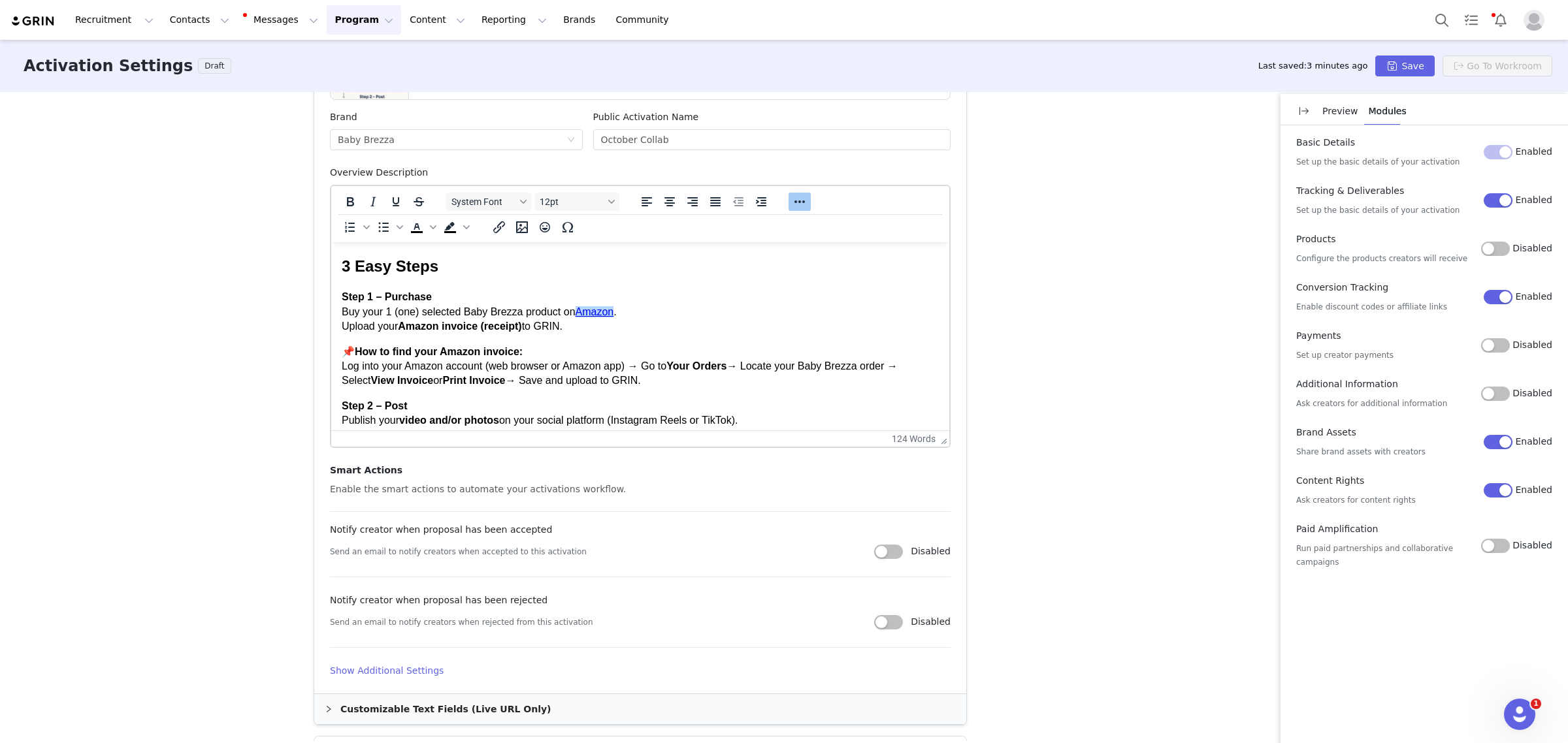
click at [1193, 233] on div "Activation Type Ongoing activations do not have start and end dates. Content wi…" at bounding box center [784, 416] width 1568 height 649
click at [762, 313] on p "Step 1 – Purchase Buy your 1 (one) selected Baby Brezza product on Amazon . Upl…" at bounding box center [640, 312] width 597 height 44
drag, startPoint x: 362, startPoint y: 309, endPoint x: 382, endPoint y: 312, distance: 20.2
click at [382, 312] on p "Step 1 – Purchase Buy your 1 (one) selected Baby Brezza product on Amazon . Upl…" at bounding box center [640, 312] width 597 height 44
drag, startPoint x: 456, startPoint y: 309, endPoint x: 418, endPoint y: 315, distance: 38.5
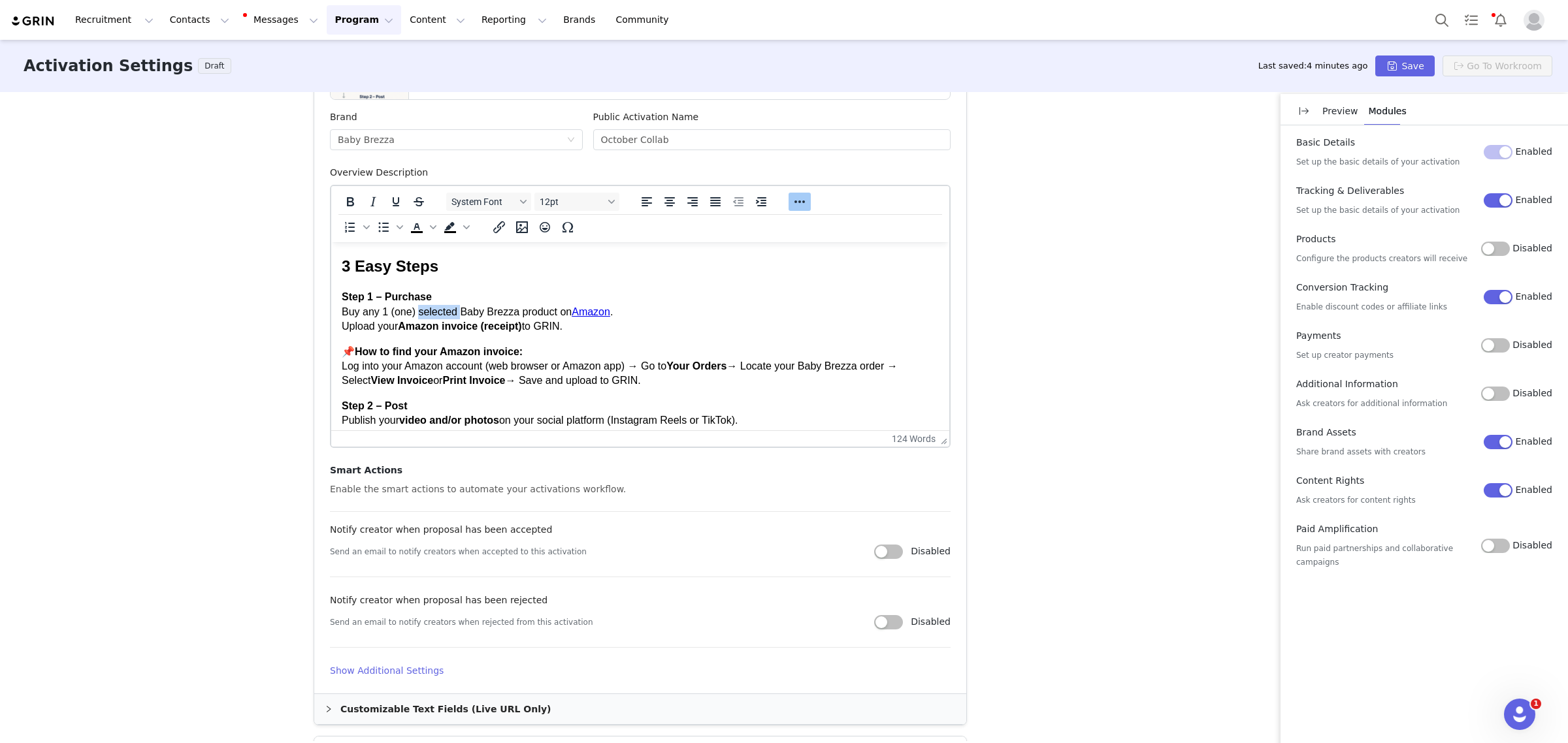
click at [418, 315] on p "Step 1 – Purchase Buy any 1 (one) selected Baby Brezza product on Amazon . Uplo…" at bounding box center [640, 312] width 597 height 44
click at [607, 315] on p "Step 1 – Purchase Buy any 1 (one) Baby Brezza product on Amazon . Upload your A…" at bounding box center [640, 312] width 597 height 44
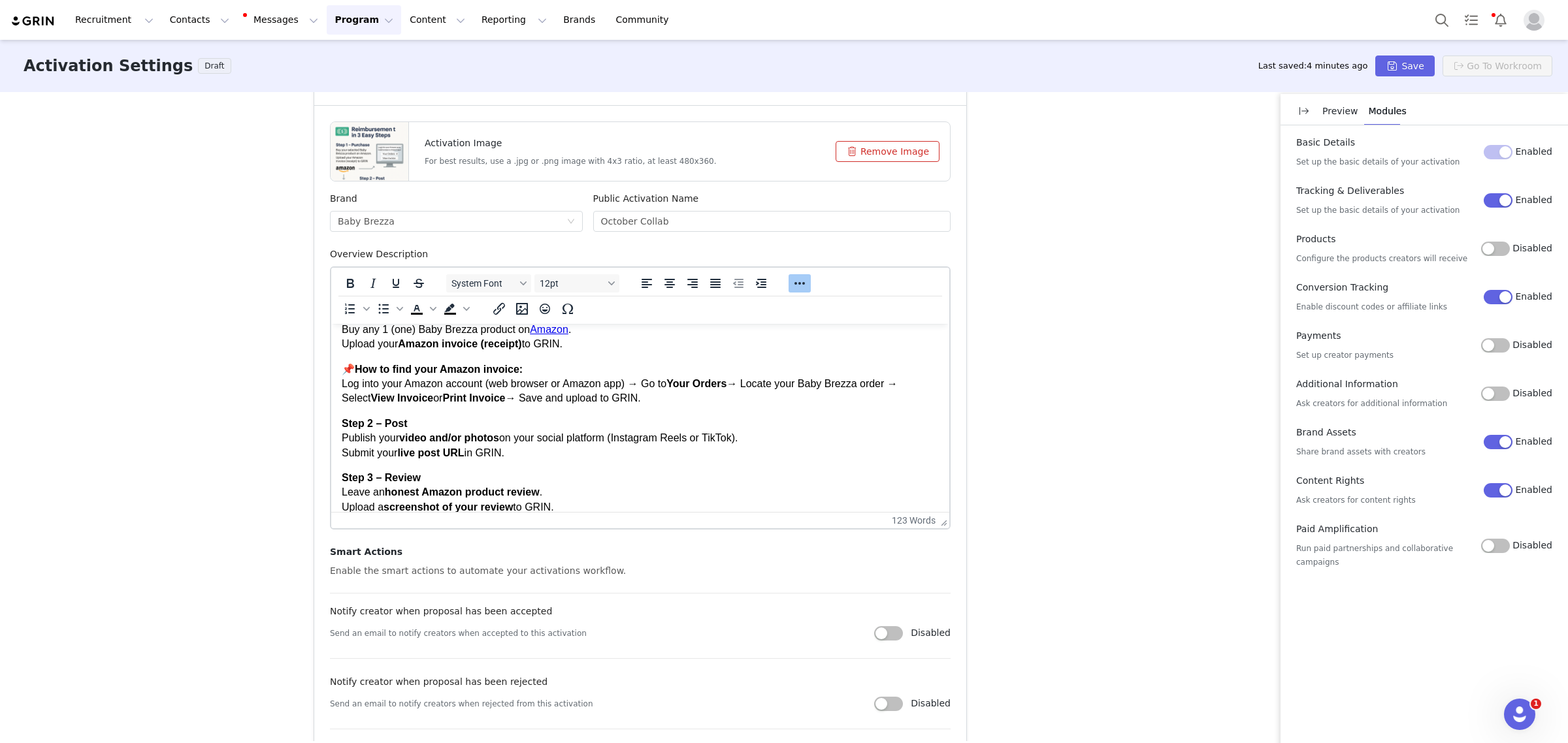
scroll to position [101, 0]
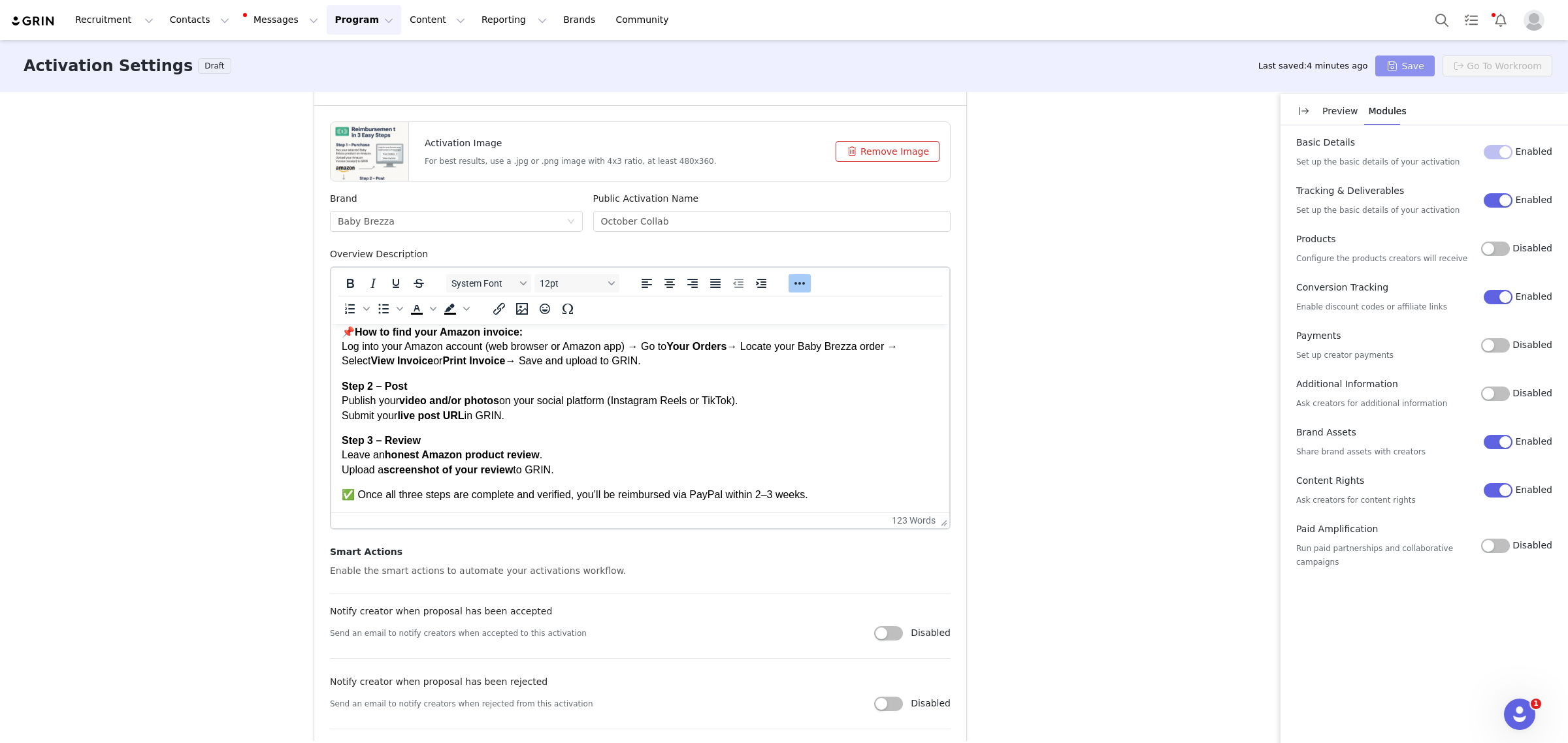
click at [1413, 63] on button "Save" at bounding box center [1405, 65] width 59 height 21
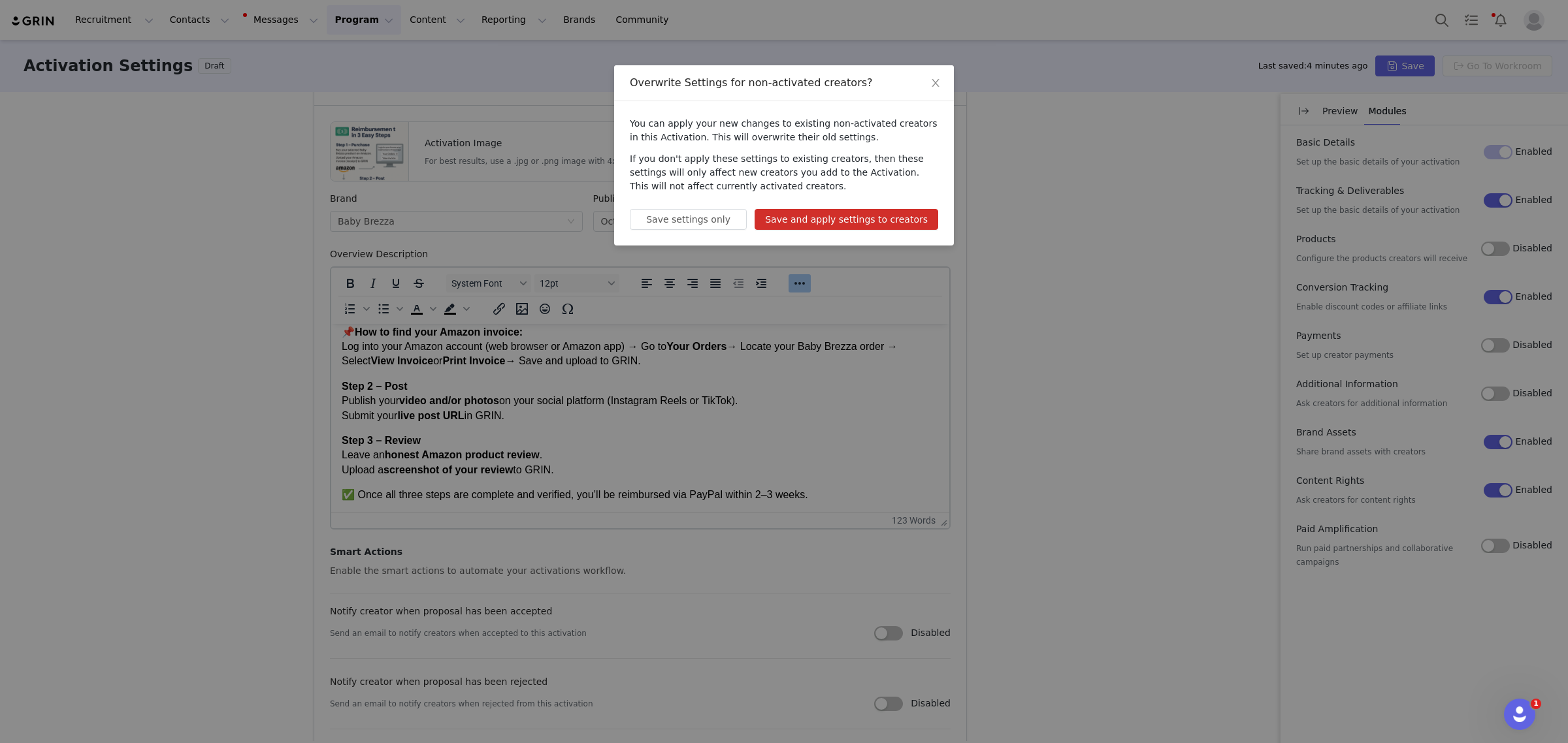
click at [873, 219] on button "Save and apply settings to creators" at bounding box center [847, 219] width 184 height 21
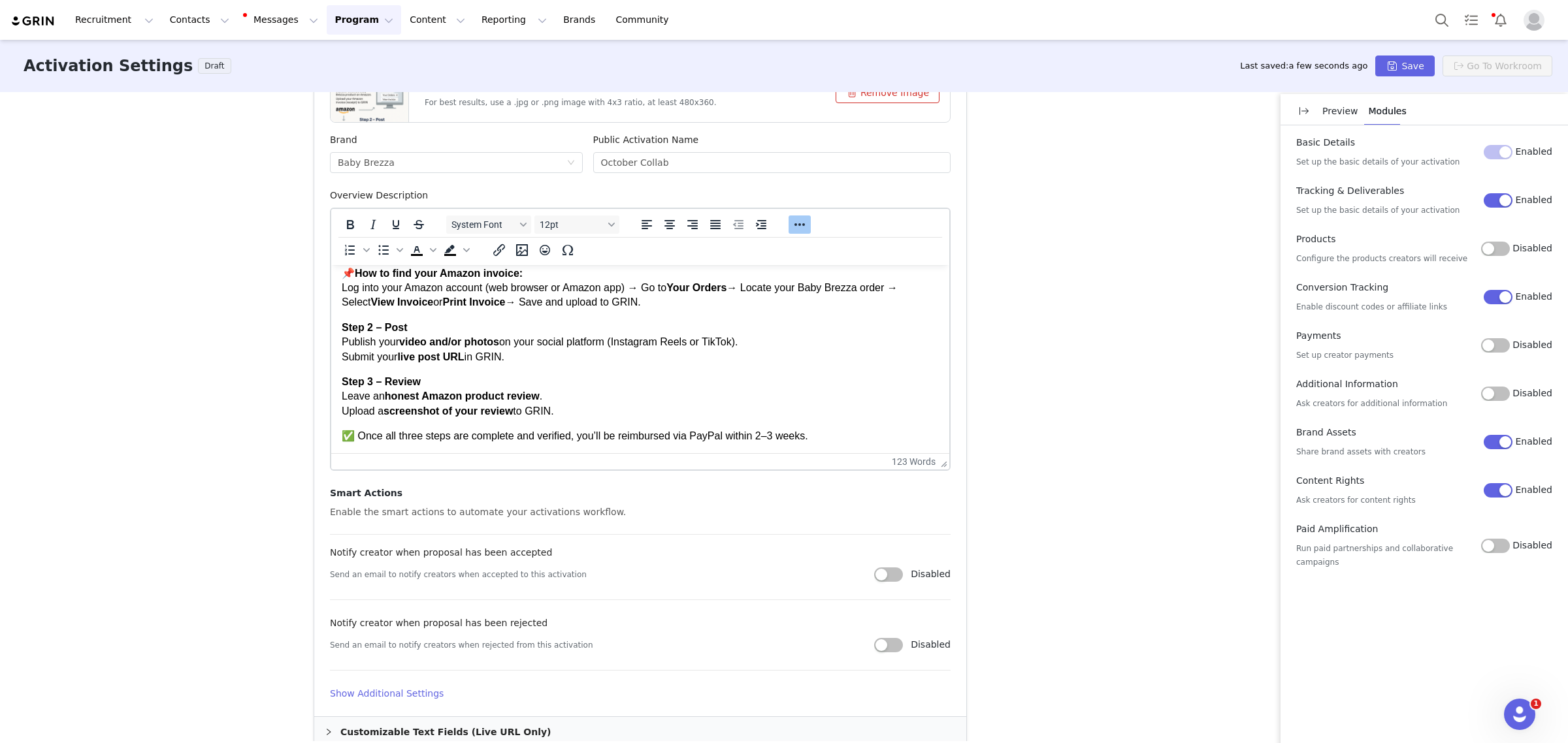
scroll to position [408, 0]
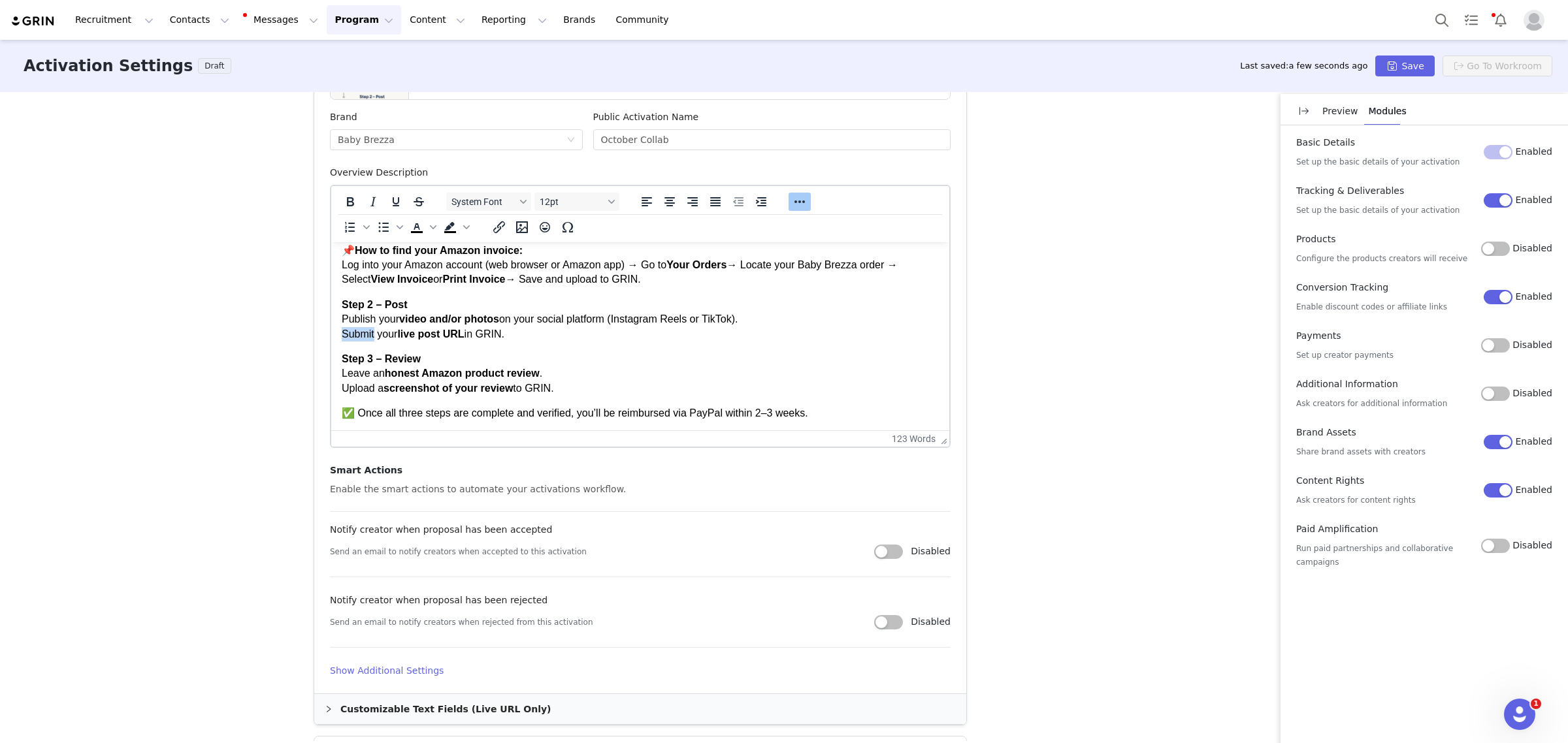
drag, startPoint x: 375, startPoint y: 331, endPoint x: 342, endPoint y: 331, distance: 33.0
click at [342, 331] on p "Step 2 – Post Publish your video and/or photos on your social platform (Instagr…" at bounding box center [640, 320] width 597 height 44
click at [705, 360] on p "Step 3 – Review Leave an honest Amazon product review . Upload a screenshot of …" at bounding box center [640, 374] width 597 height 44
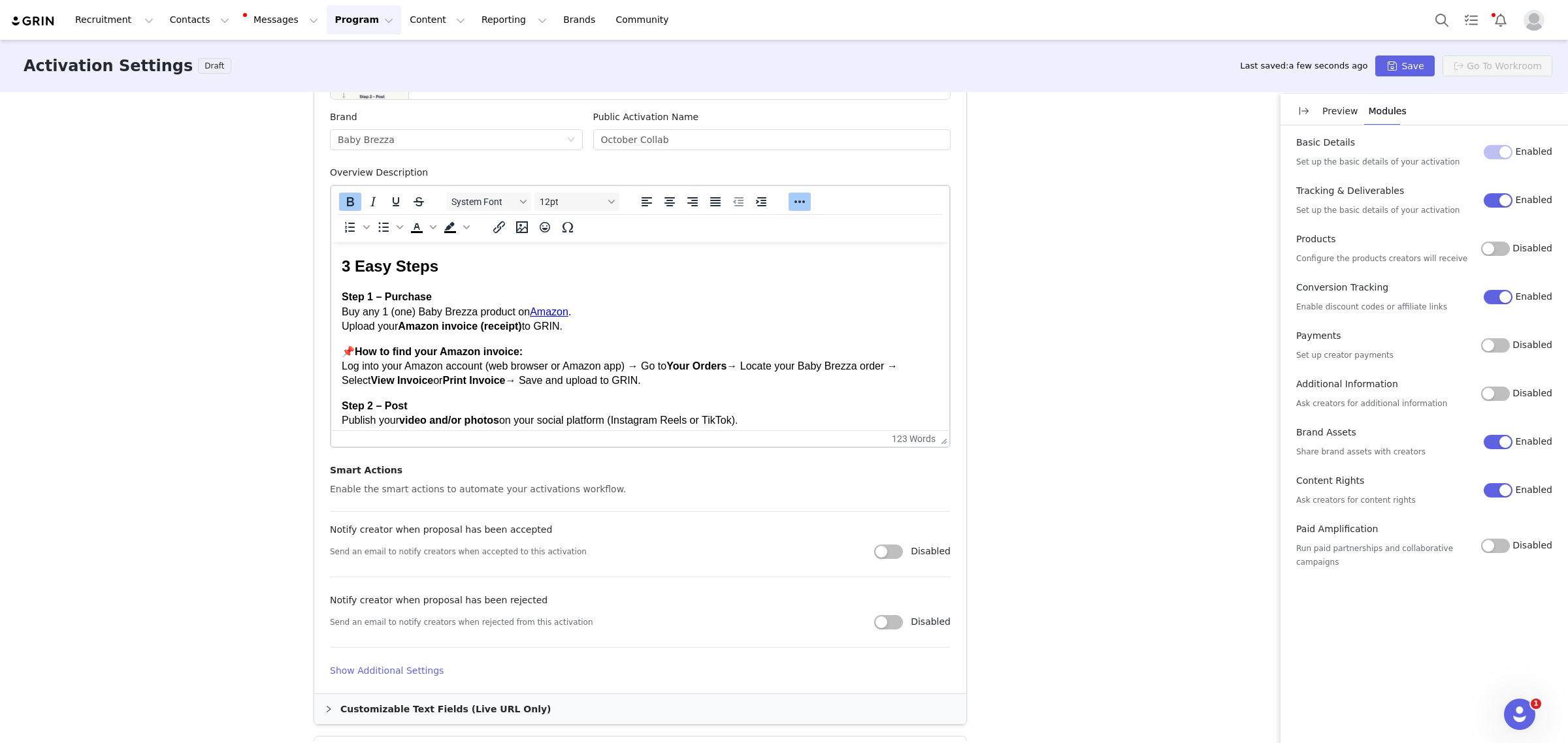
click at [1052, 326] on div "Activation Type Ongoing activations do not have start and end dates. Content wi…" at bounding box center [784, 416] width 1568 height 649
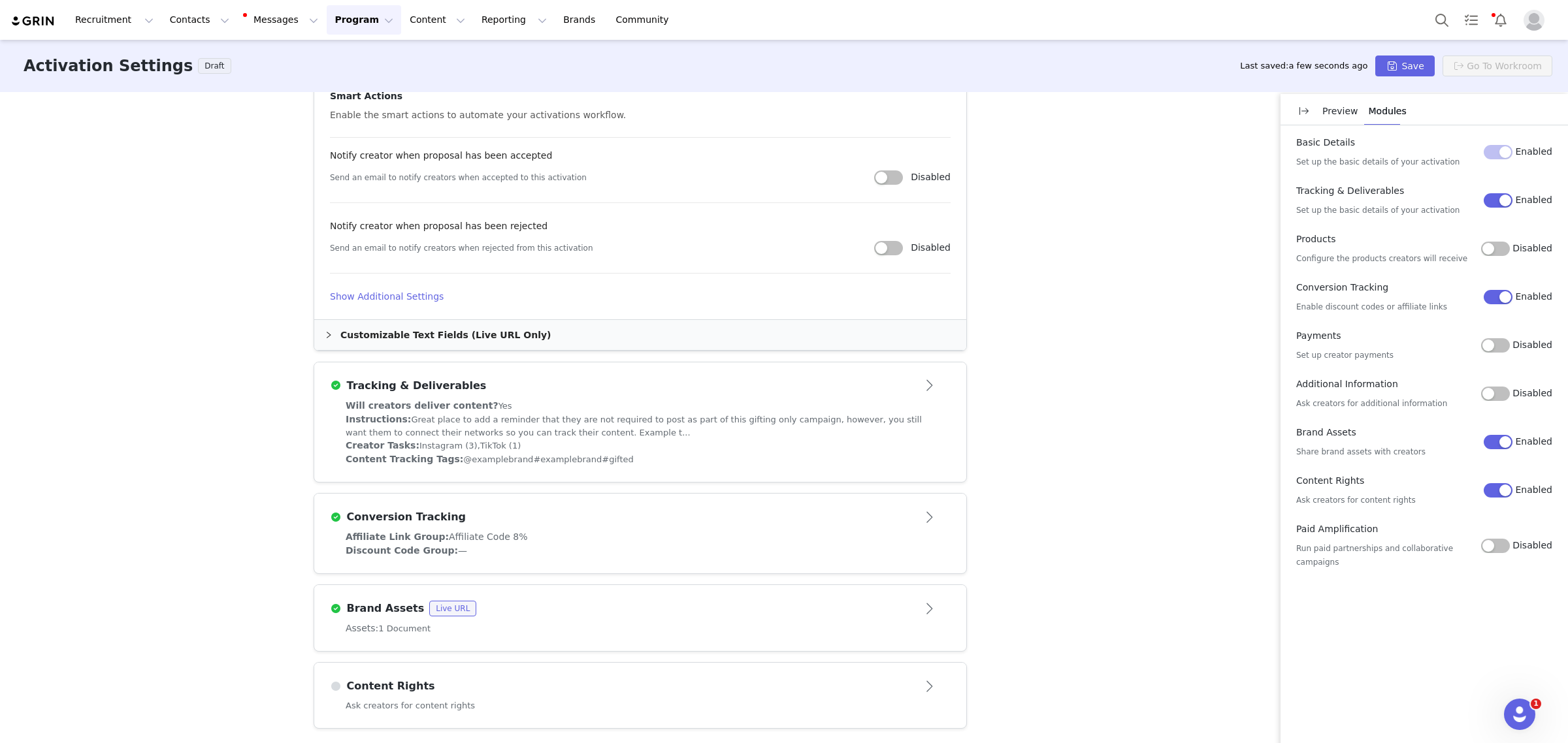
click at [785, 446] on div "Creator Tasks: Instagram (3), TikTok (1)" at bounding box center [640, 445] width 589 height 14
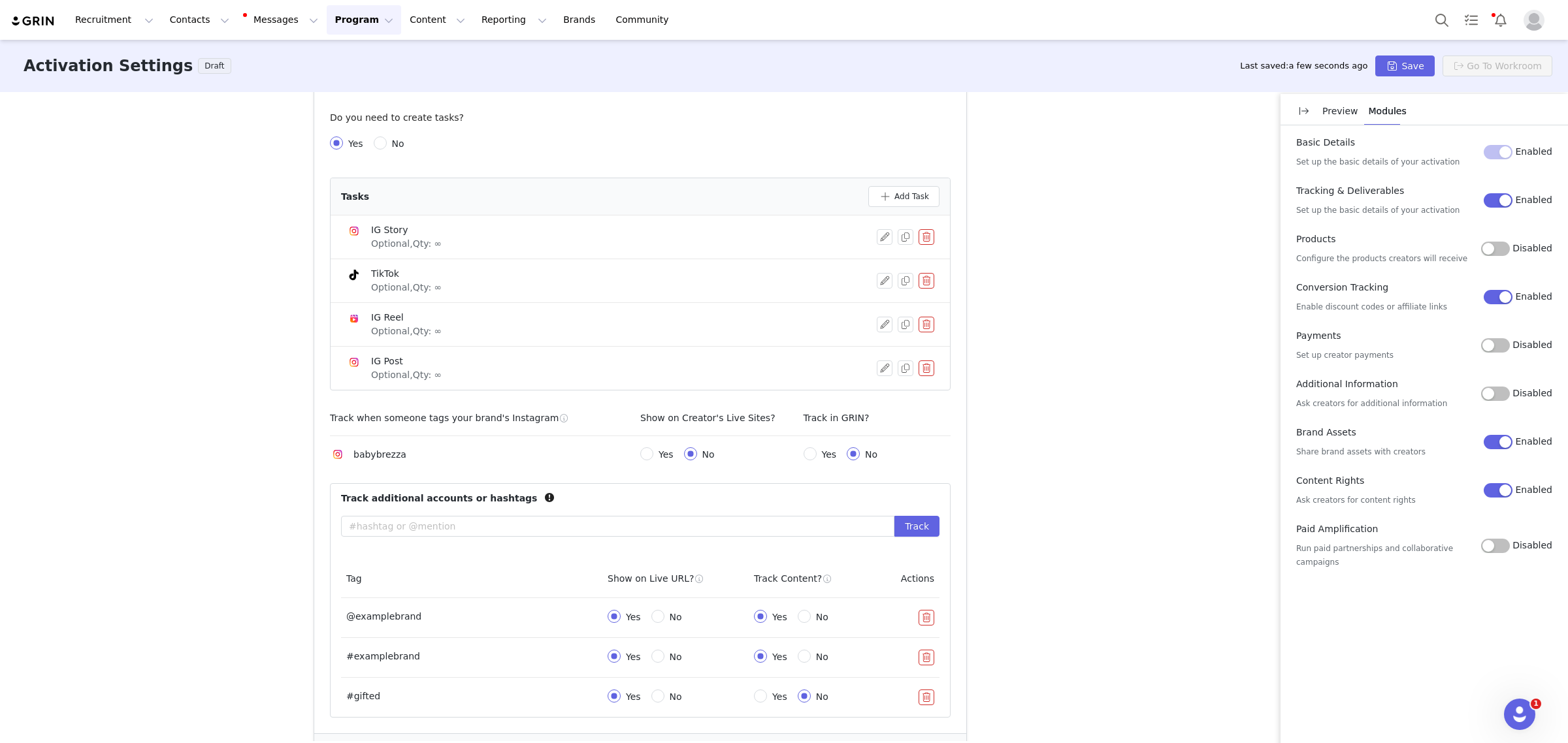
scroll to position [377, 0]
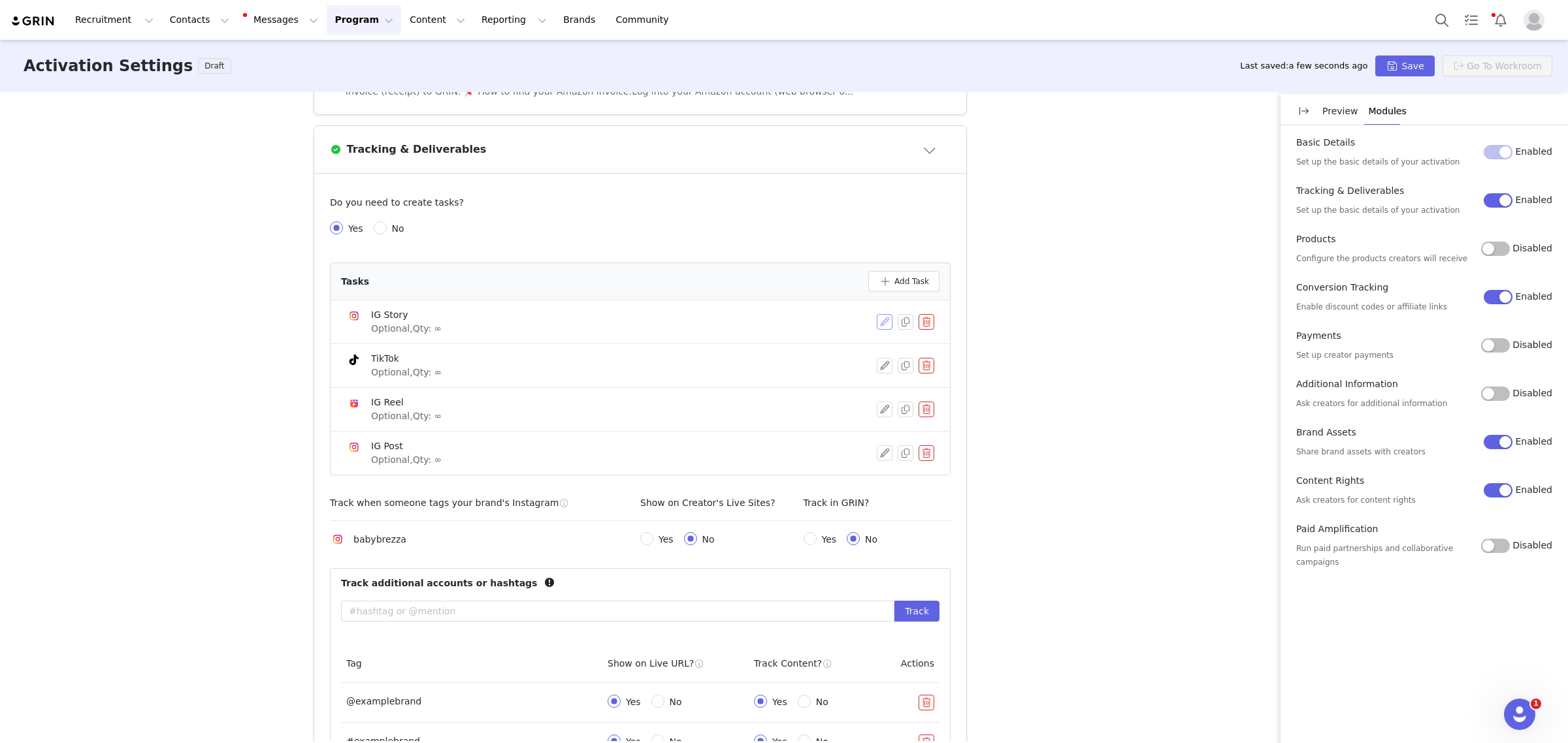
click at [877, 322] on button "button" at bounding box center [885, 322] width 16 height 16
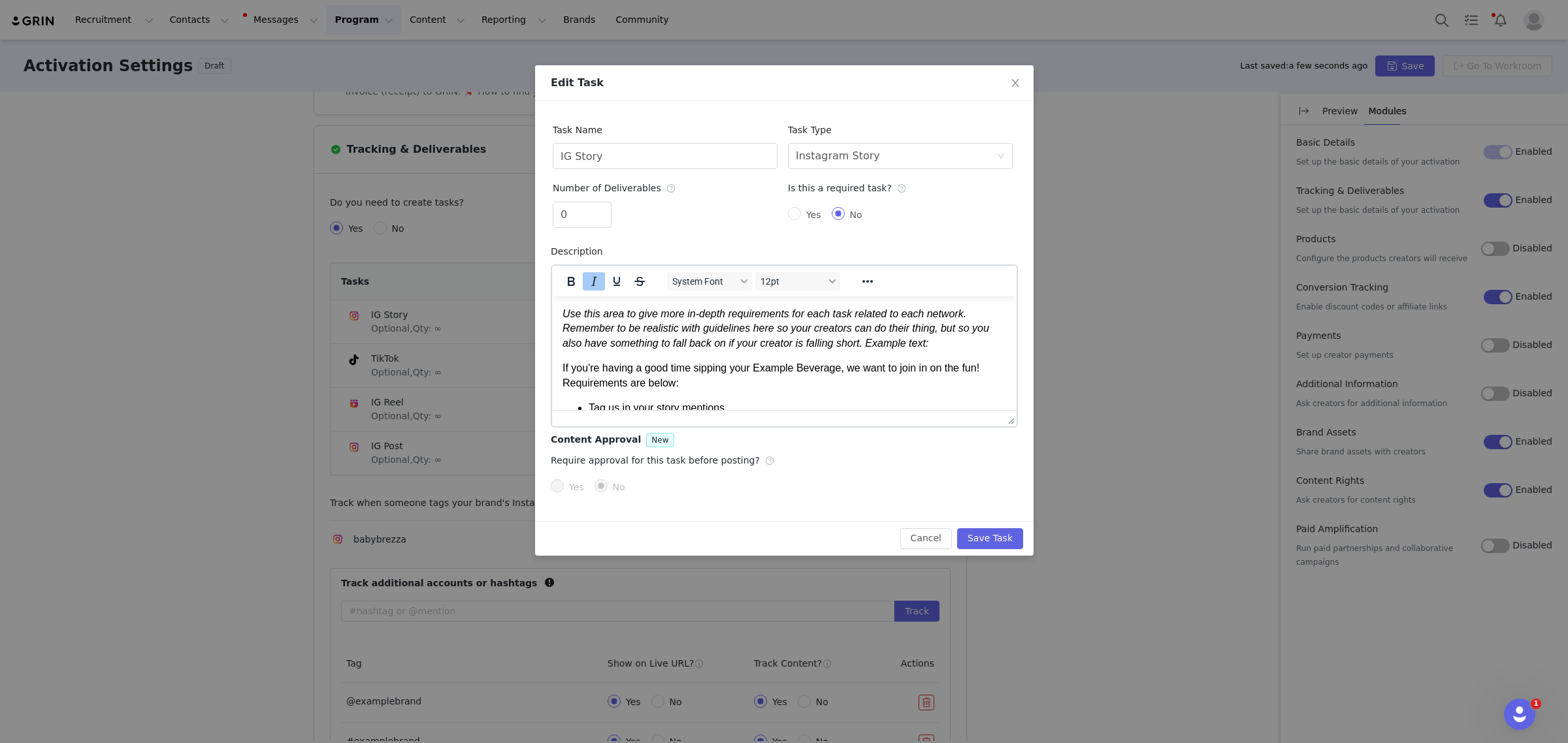
scroll to position [0, 0]
type input "1"
click at [601, 208] on icon "icon: up" at bounding box center [603, 210] width 5 height 5
click at [1001, 543] on button "Save Task" at bounding box center [989, 538] width 66 height 21
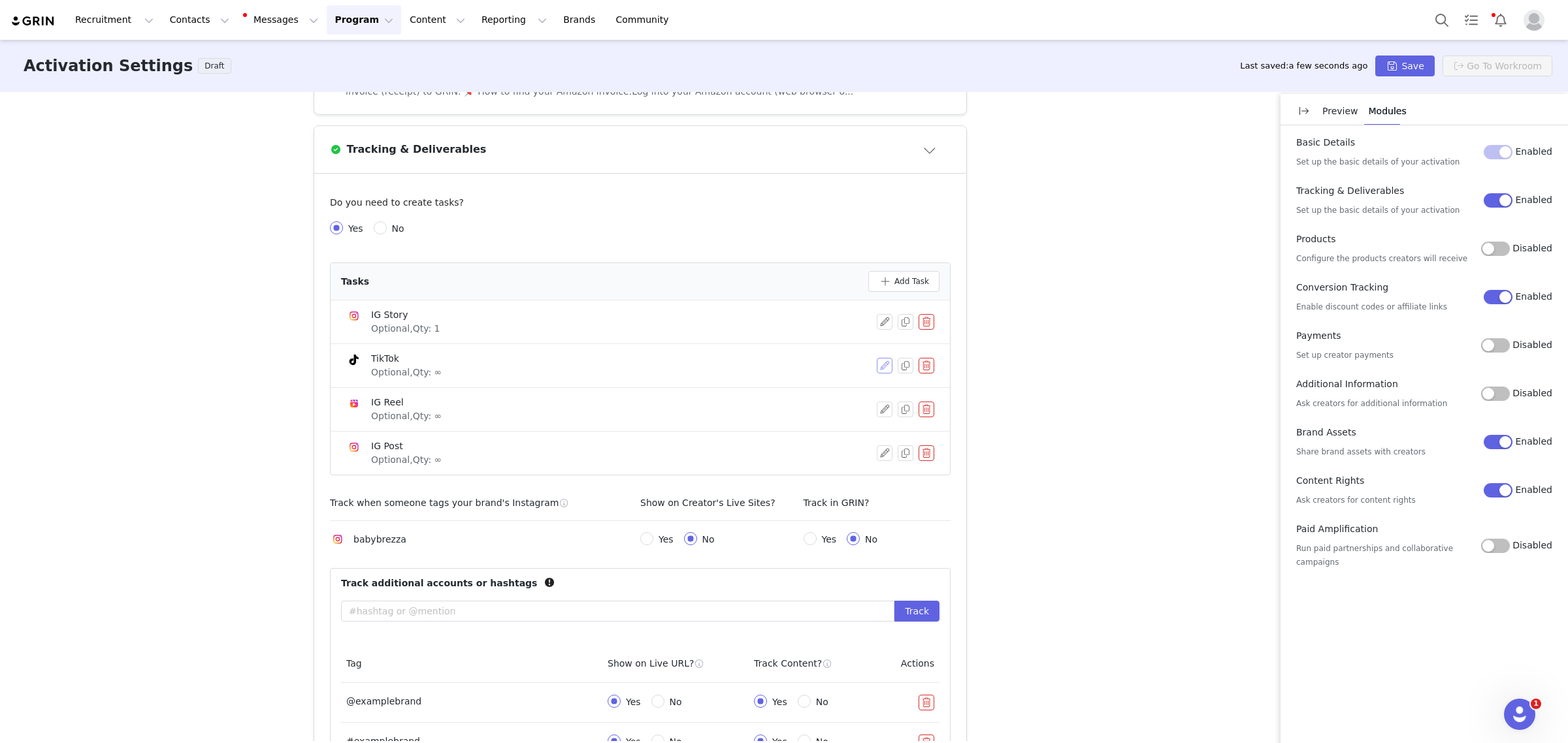
click at [882, 364] on button "button" at bounding box center [885, 366] width 16 height 16
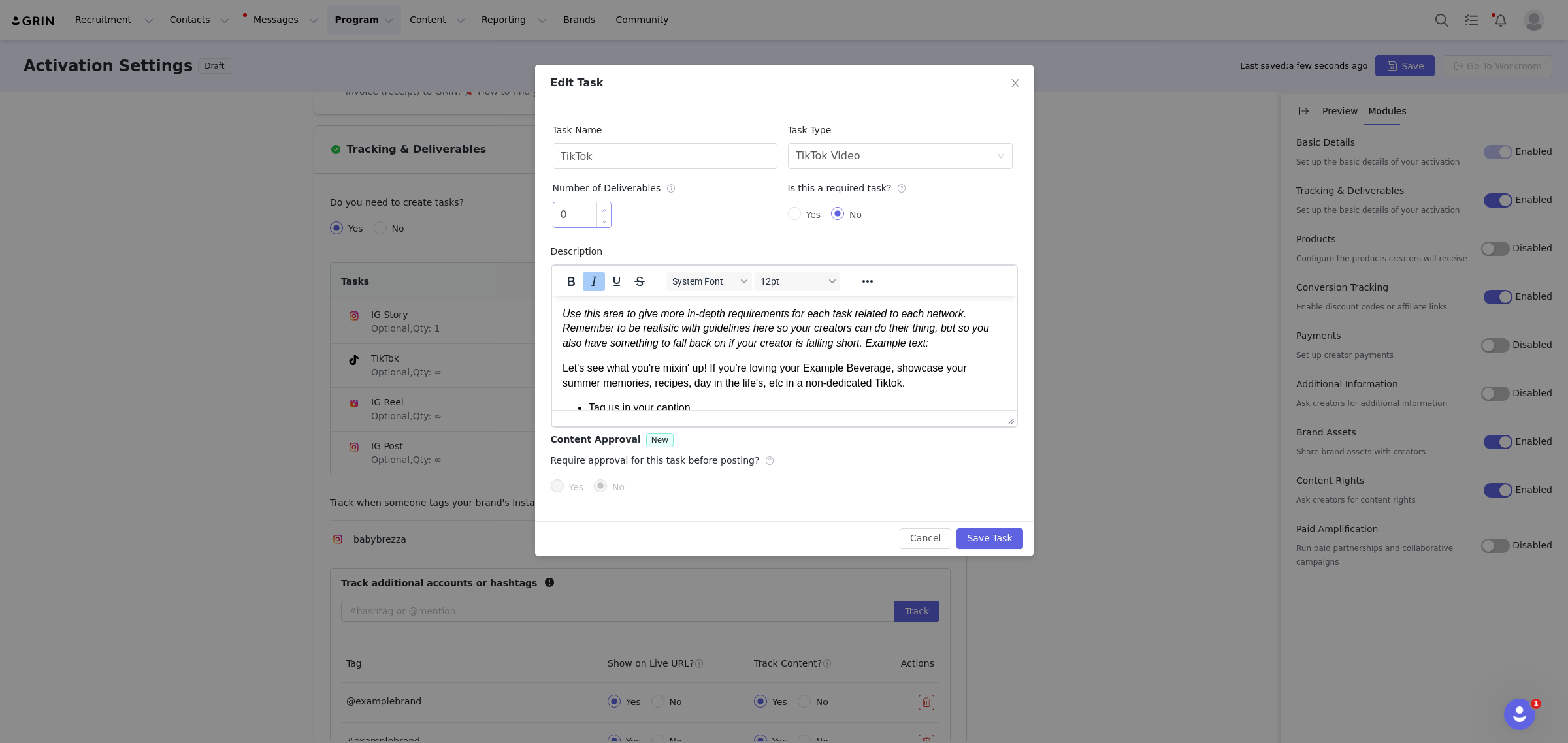
type input "1"
click at [601, 209] on icon "icon: up" at bounding box center [603, 210] width 5 height 5
click at [1020, 544] on button "Save Task" at bounding box center [989, 538] width 66 height 21
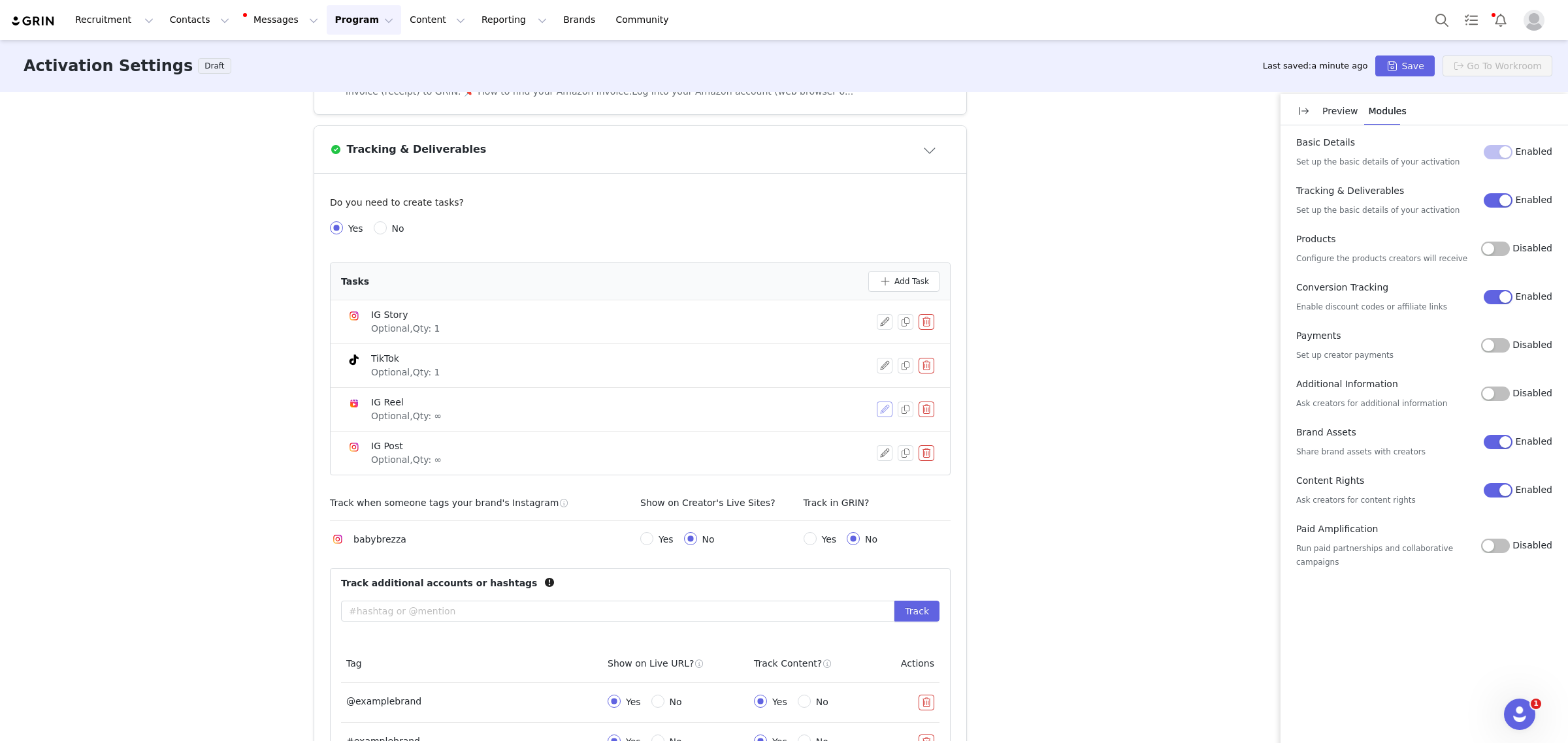
click at [877, 411] on button "button" at bounding box center [885, 409] width 16 height 16
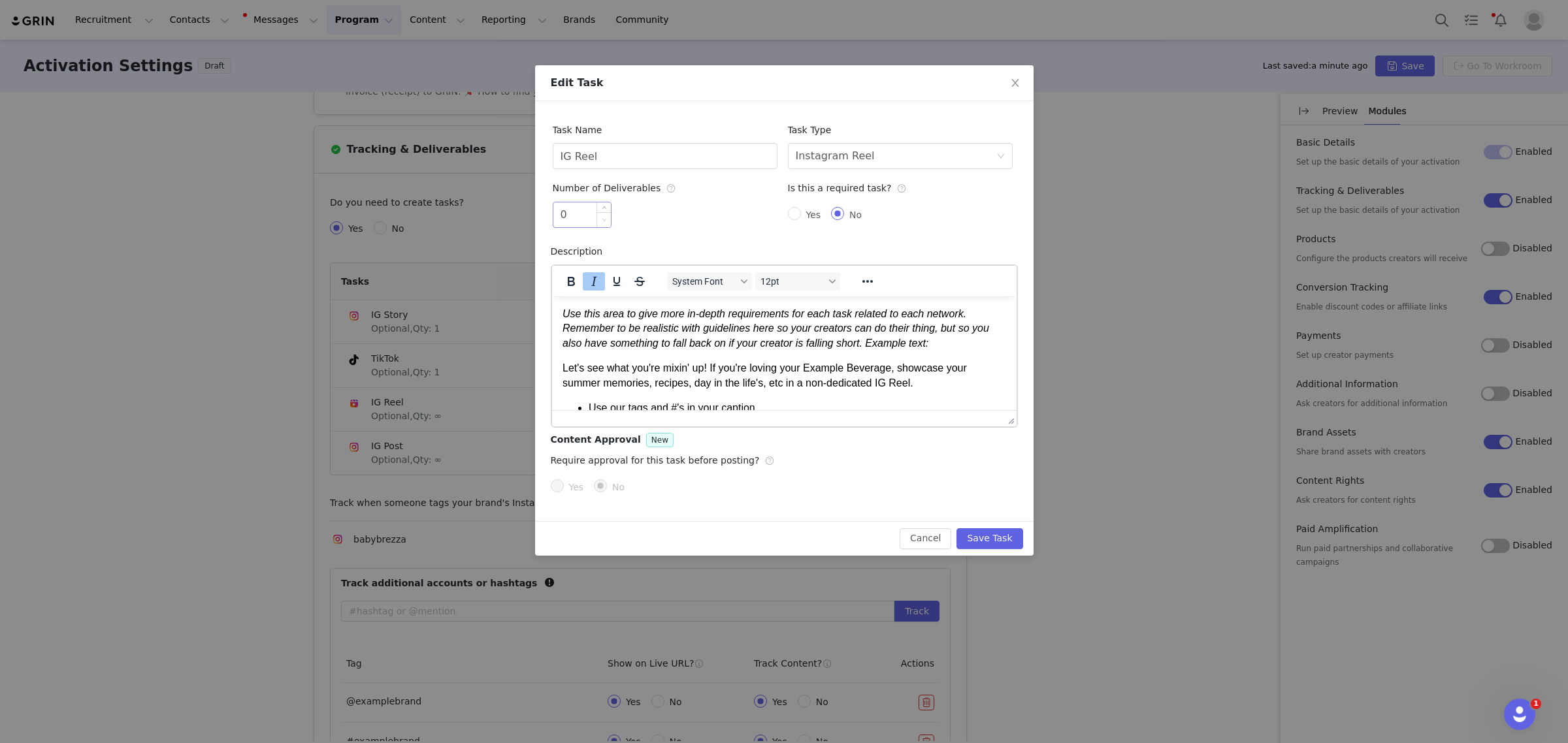
click at [603, 214] on span "Decrease Value" at bounding box center [603, 220] width 14 height 15
type input "1"
click at [603, 210] on icon "icon: up" at bounding box center [603, 210] width 5 height 5
click at [811, 374] on p "Let's see what you're mixin' up! If you're loving your Example Beverage, showca…" at bounding box center [784, 375] width 444 height 29
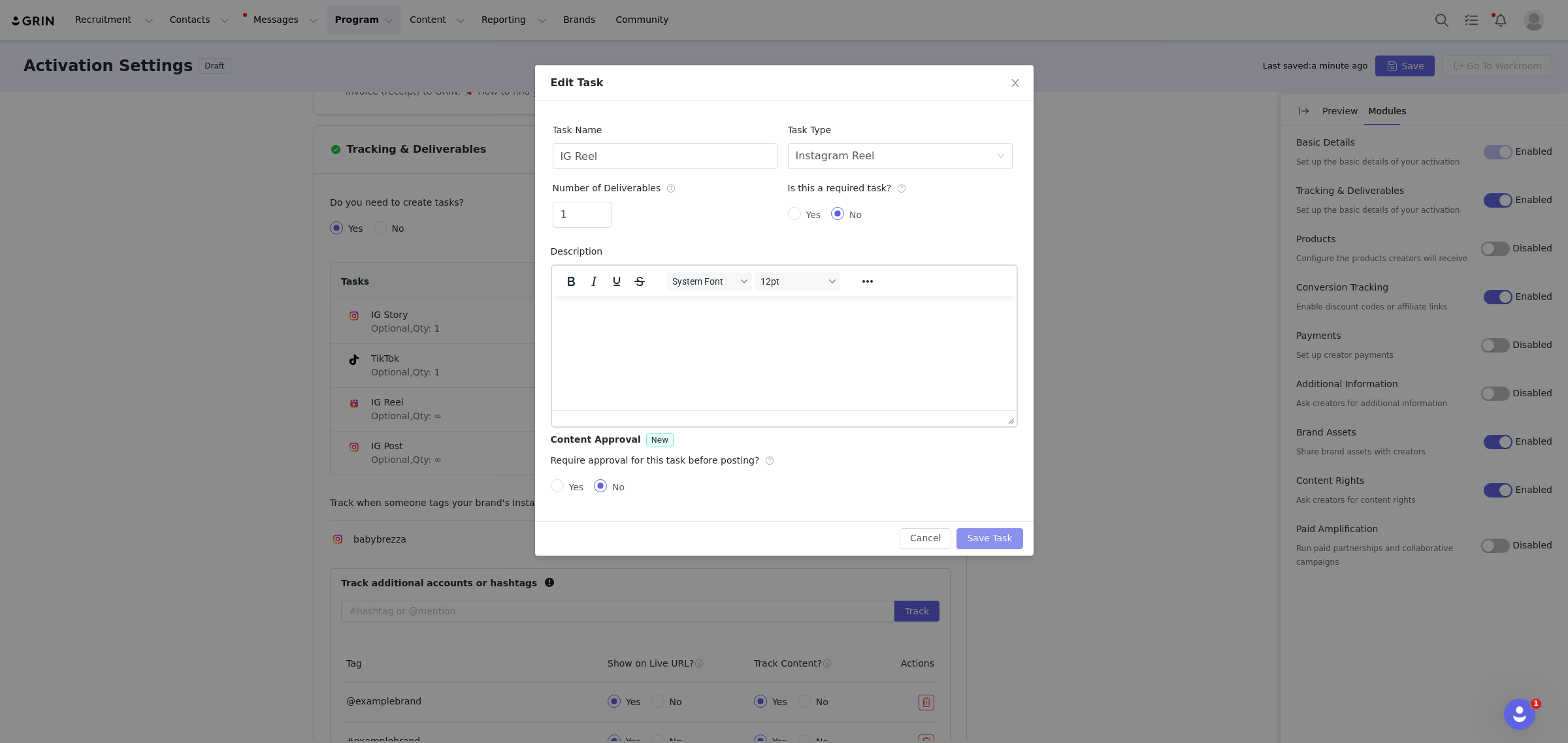
click at [1006, 535] on button "Save Task" at bounding box center [989, 538] width 66 height 21
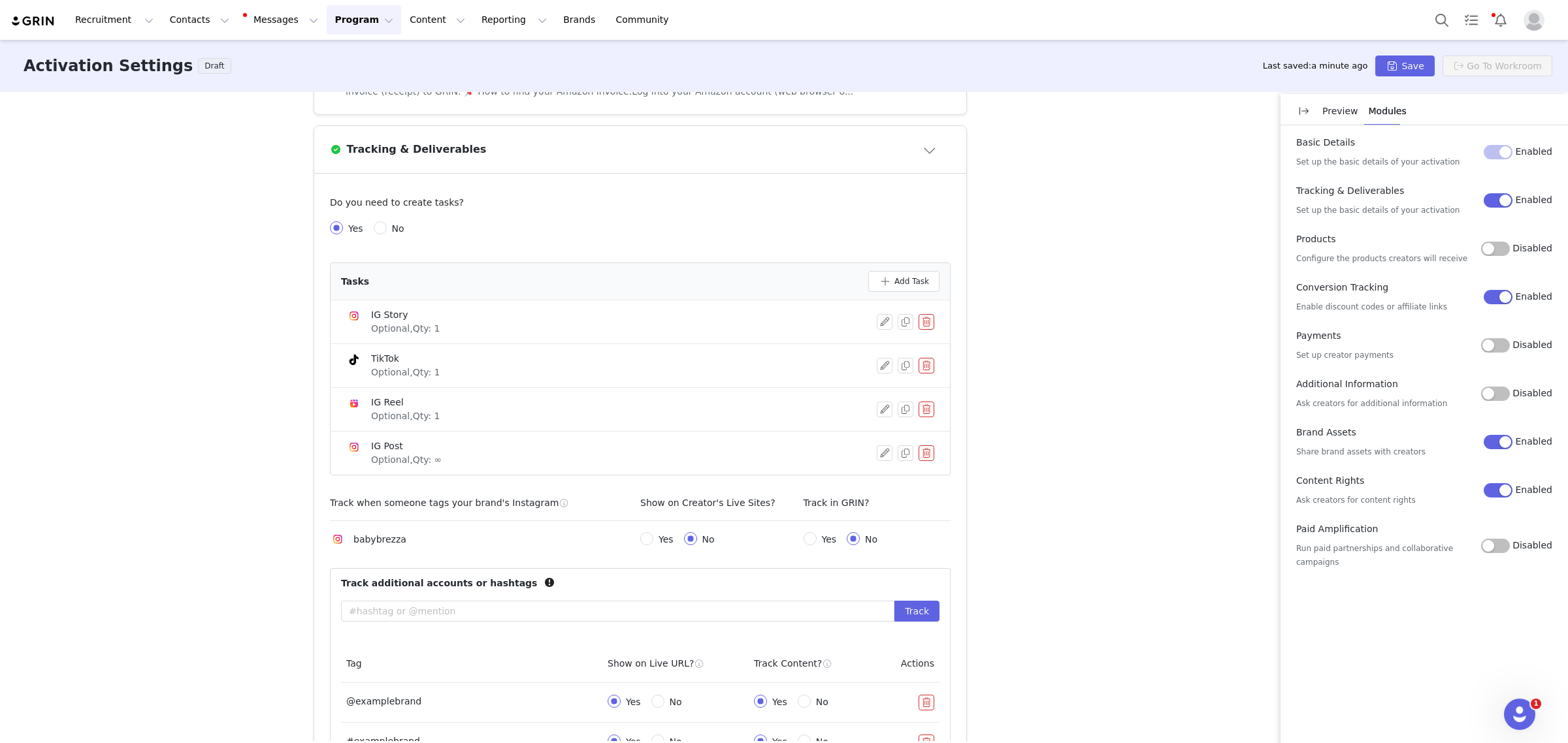
click at [923, 457] on button "button" at bounding box center [927, 453] width 16 height 16
click at [893, 477] on button "Delete" at bounding box center [879, 475] width 51 height 21
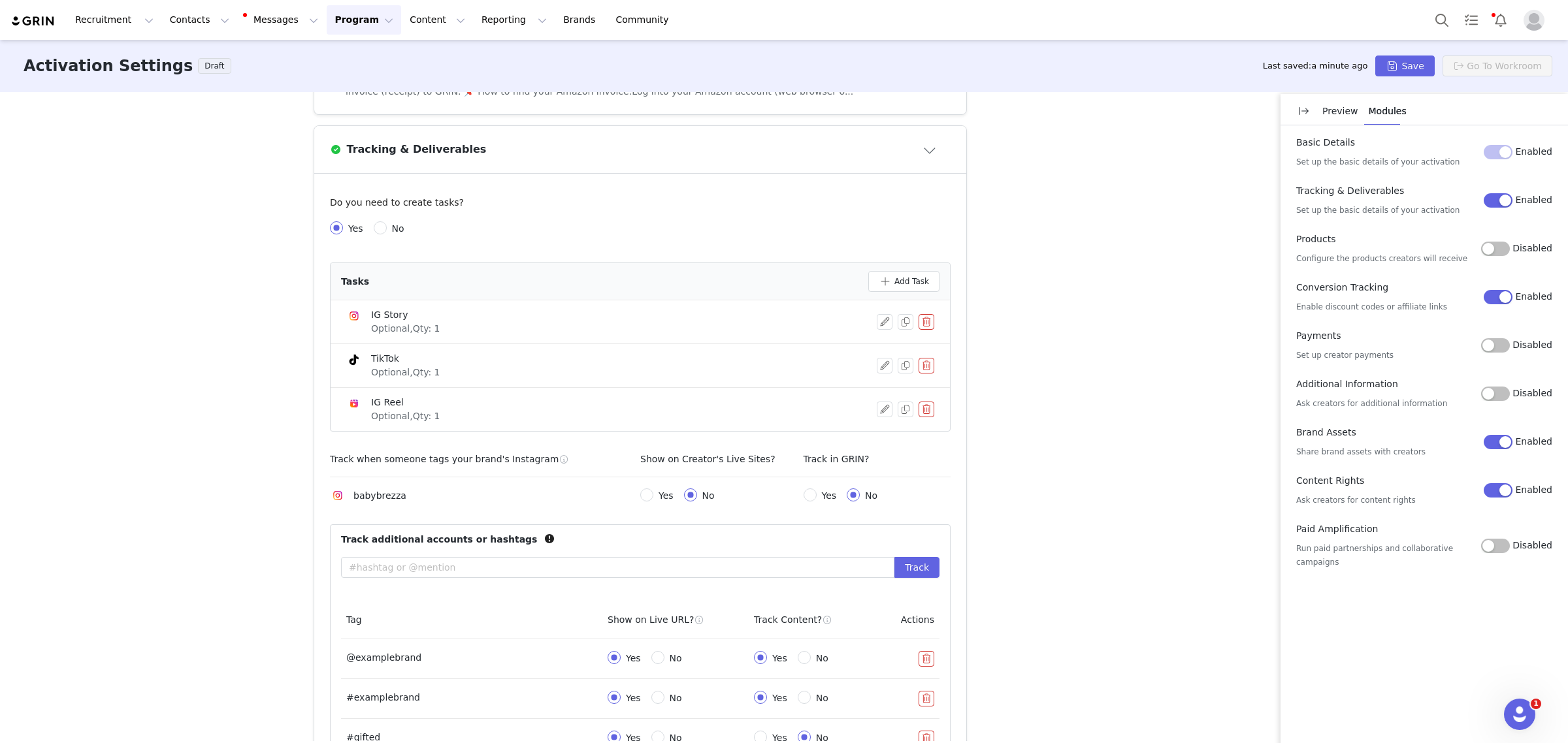
click at [925, 324] on button "button" at bounding box center [927, 322] width 16 height 16
click at [873, 348] on button "Delete" at bounding box center [879, 343] width 51 height 21
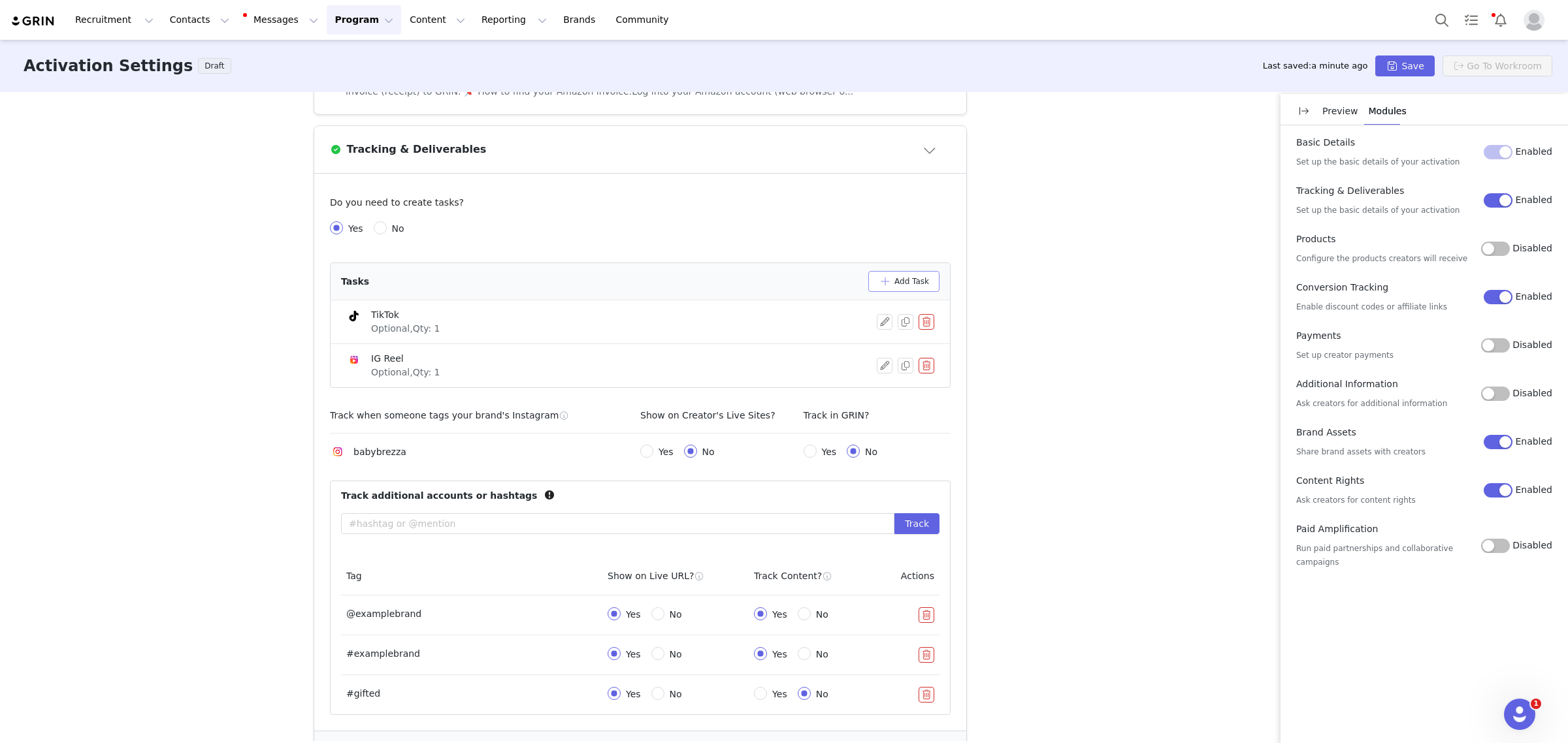
click at [910, 281] on button "Add Task" at bounding box center [904, 281] width 71 height 21
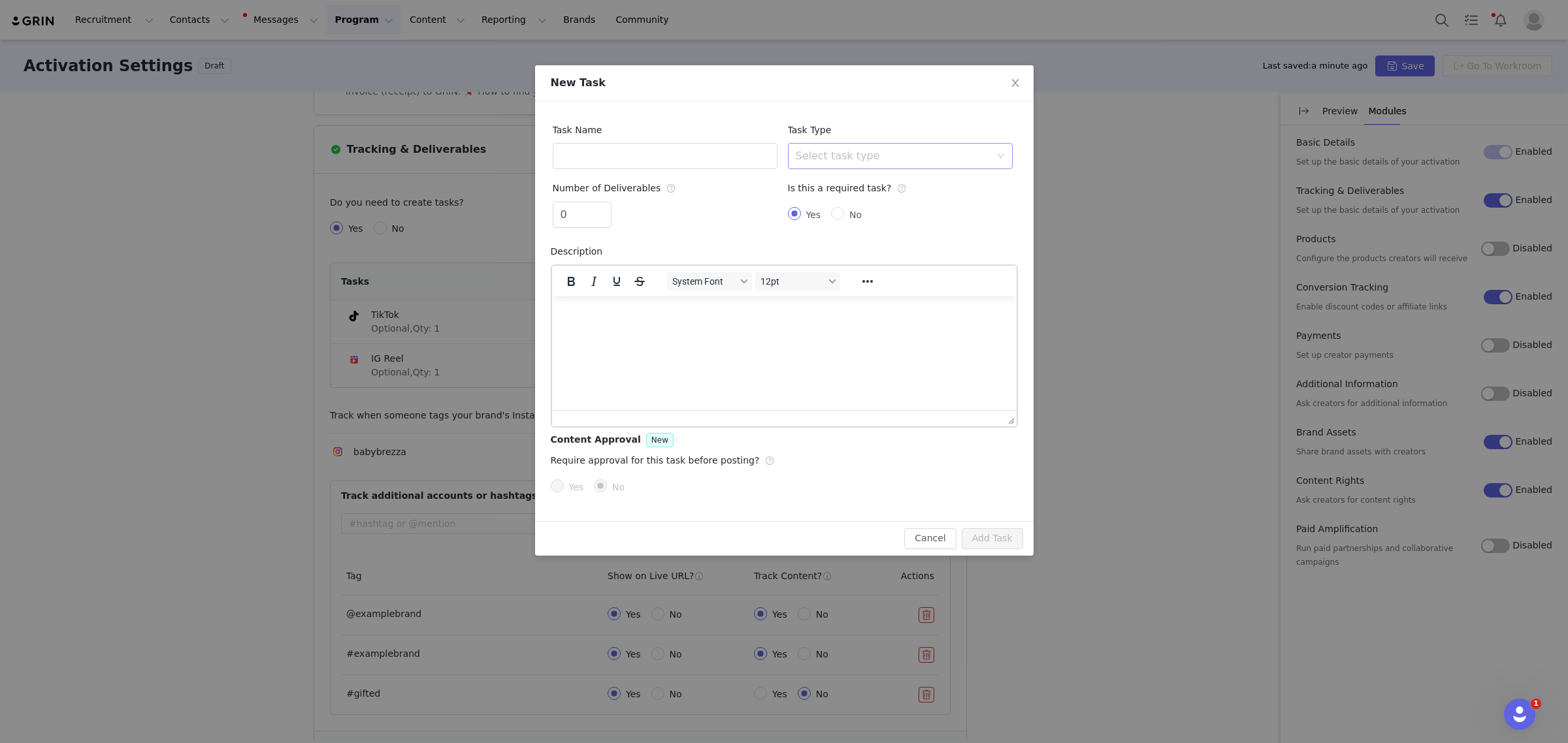
click at [864, 160] on div "Select task type" at bounding box center [893, 156] width 195 height 13
click at [844, 319] on li "Custom Task" at bounding box center [899, 322] width 224 height 21
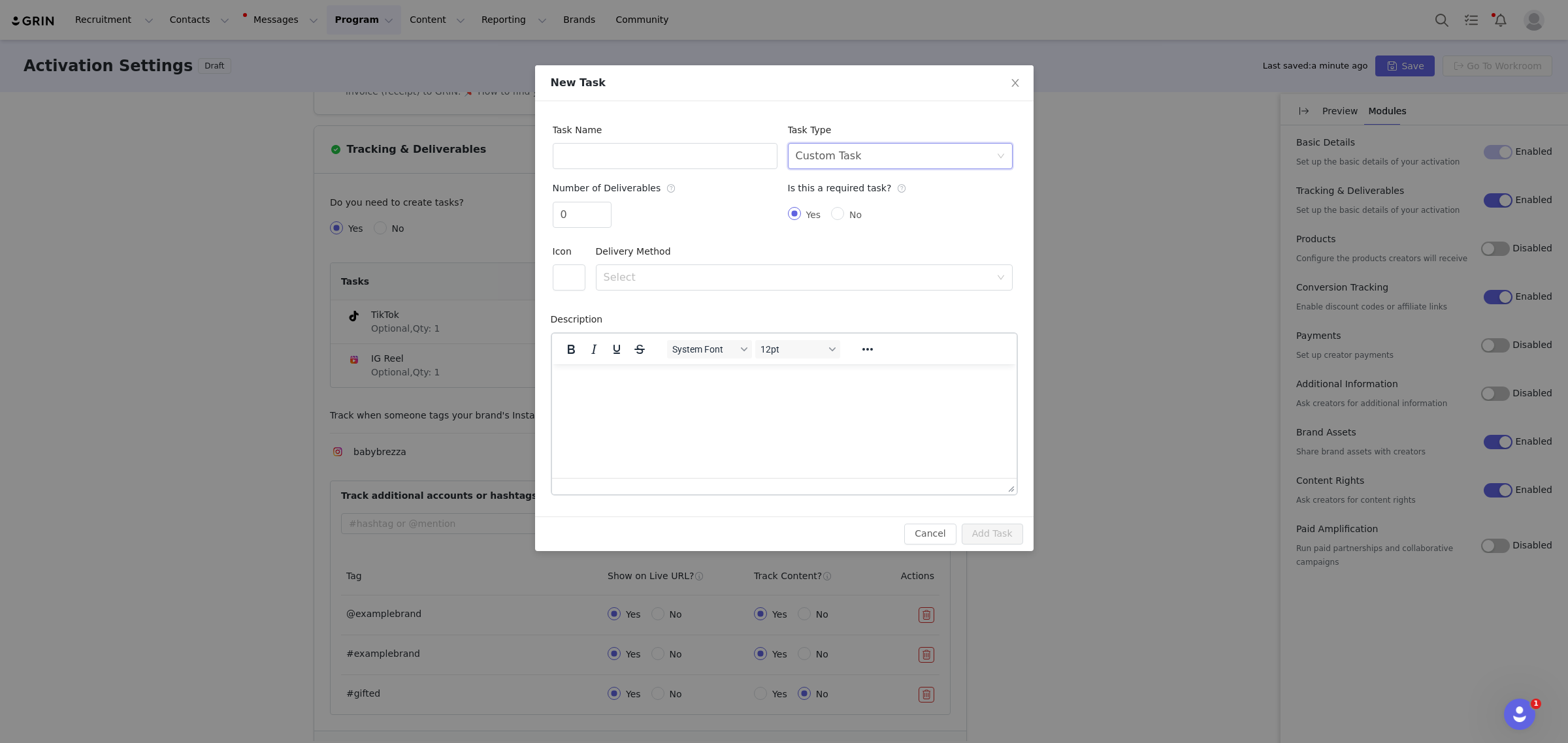
scroll to position [0, 0]
click at [574, 278] on button "button" at bounding box center [569, 277] width 33 height 26
click at [572, 360] on button "button" at bounding box center [573, 363] width 22 height 21
click at [714, 286] on div "Select" at bounding box center [799, 277] width 392 height 25
click at [627, 308] on li "File Upload" at bounding box center [804, 306] width 417 height 21
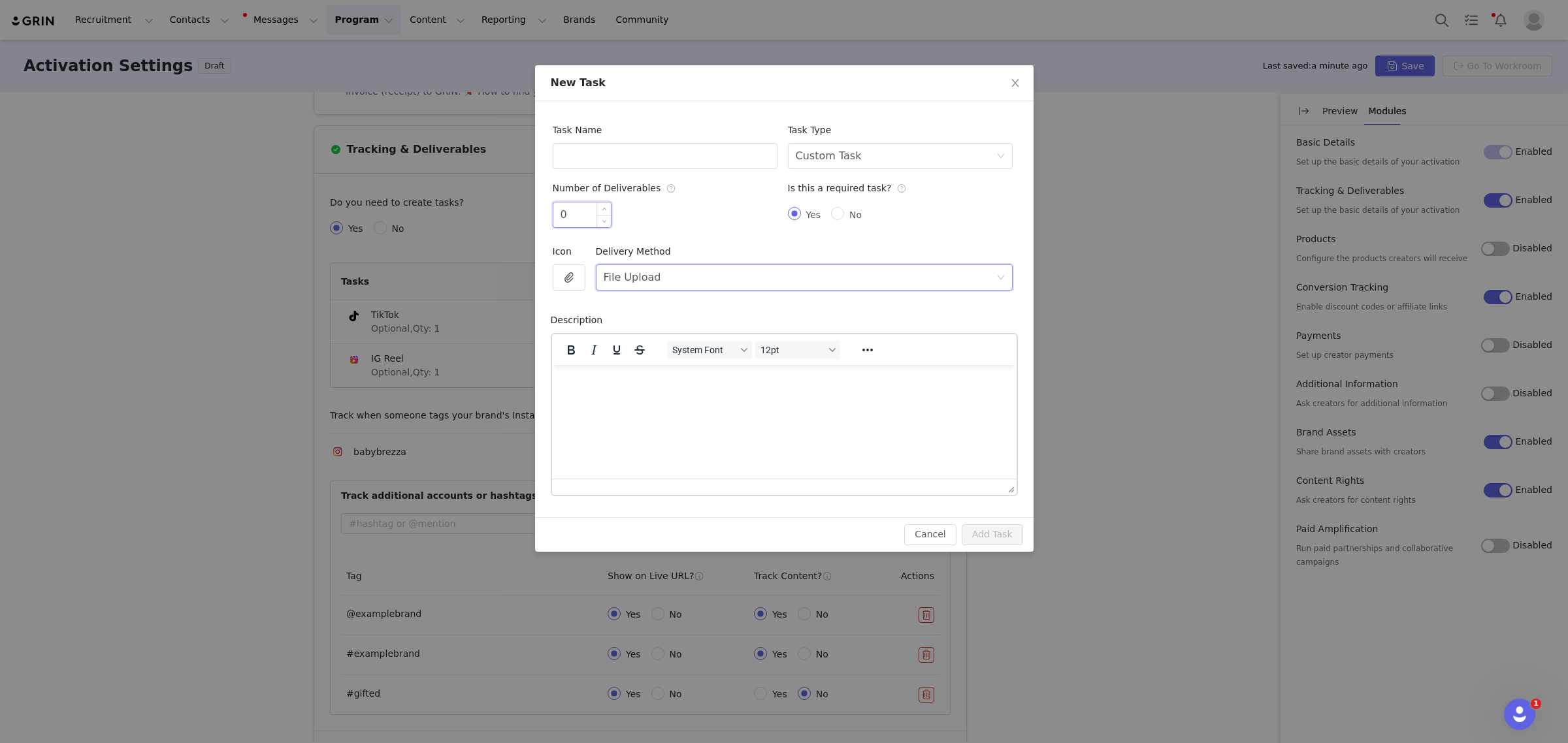
click at [576, 217] on input "0" at bounding box center [582, 214] width 57 height 25
type input "1"
click at [603, 204] on span "Increase Value" at bounding box center [603, 210] width 14 height 15
click at [648, 166] on input "text" at bounding box center [665, 156] width 224 height 26
type input "B"
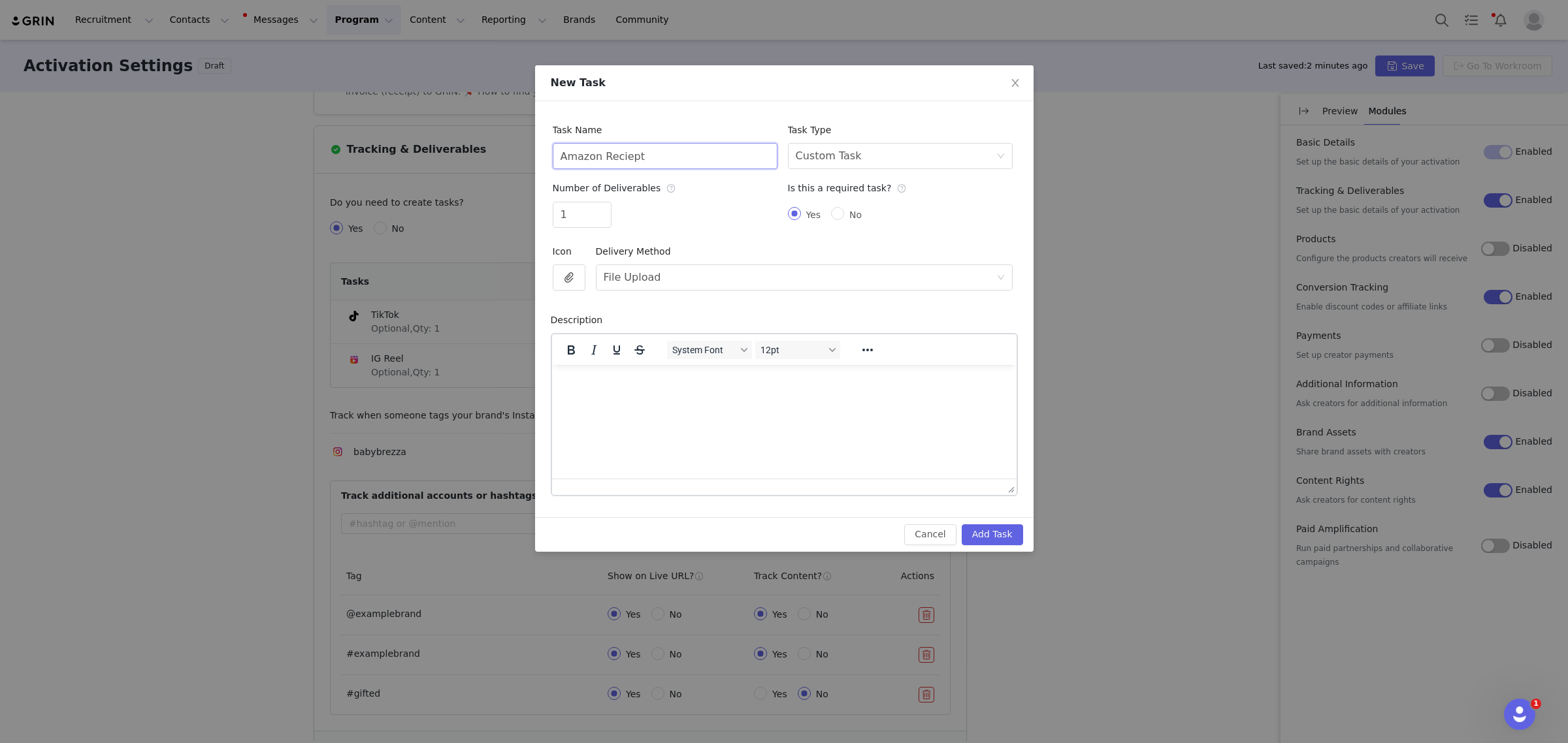
click at [613, 160] on input "Amazon Reciept" at bounding box center [665, 156] width 224 height 26
click at [680, 155] on input "Amazon Receipt" at bounding box center [665, 156] width 224 height 26
type input "Amazon Receipt"
click at [851, 158] on div "Custom Task" at bounding box center [829, 156] width 66 height 25
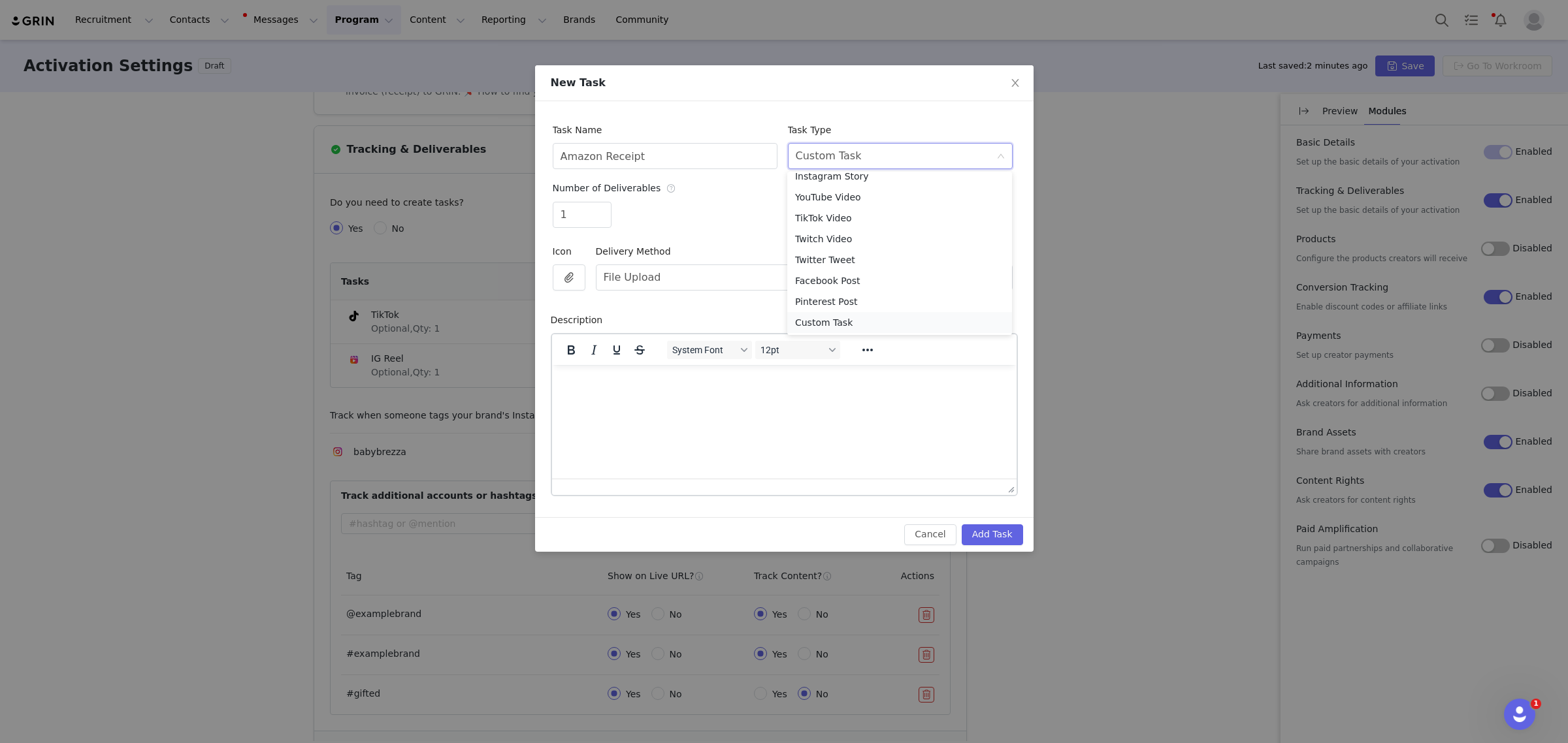
click at [886, 327] on li "Custom Task" at bounding box center [899, 322] width 224 height 21
click at [670, 278] on div "Select File Upload" at bounding box center [799, 277] width 392 height 25
click at [691, 239] on div "Delivery Method Select File Upload" at bounding box center [805, 264] width 417 height 52
click at [659, 399] on html at bounding box center [783, 381] width 464 height 35
drag, startPoint x: 612, startPoint y: 381, endPoint x: 544, endPoint y: 380, distance: 68.0
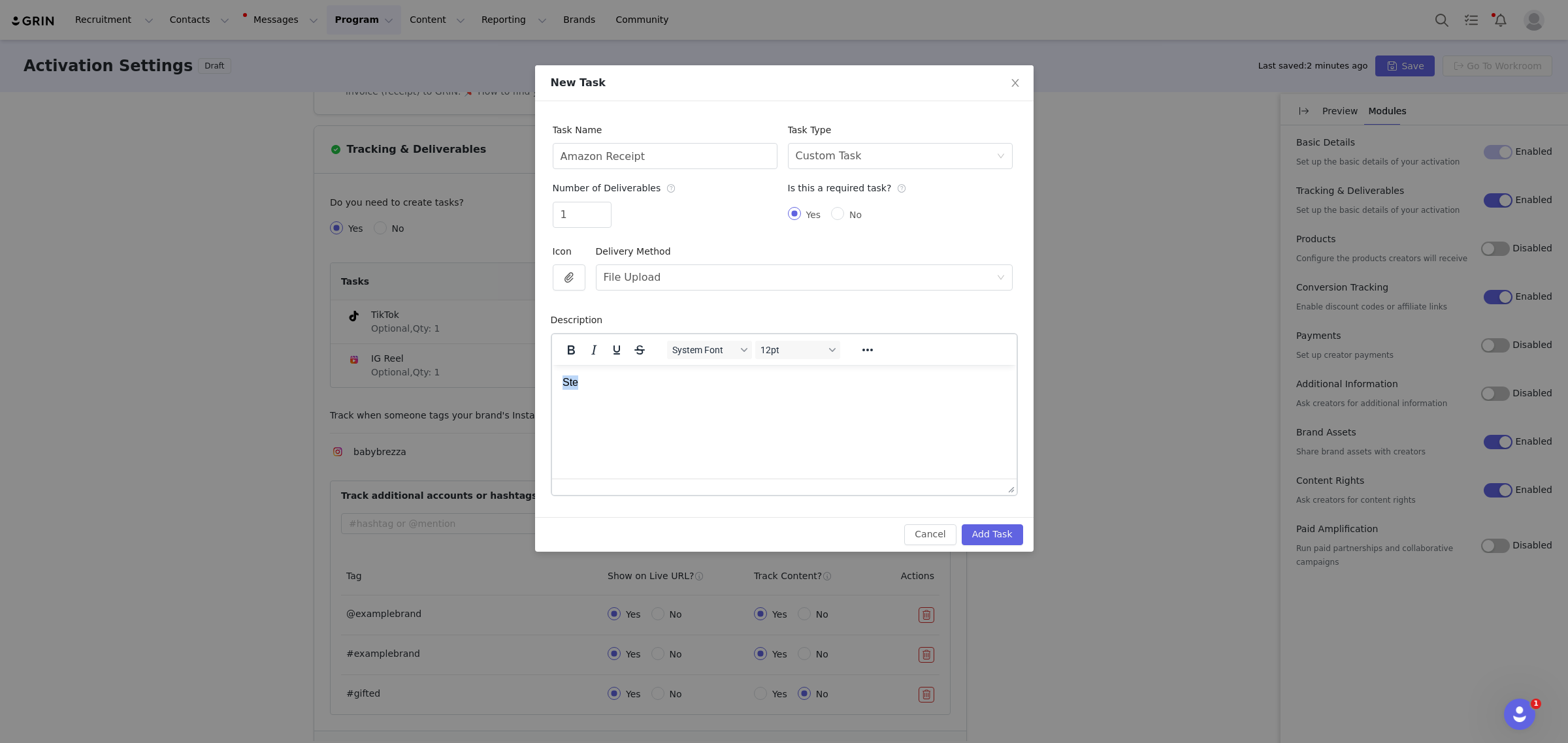
click at [552, 380] on html "Ste" at bounding box center [783, 381] width 464 height 35
drag, startPoint x: 602, startPoint y: 381, endPoint x: 1075, endPoint y: 741, distance: 594.4
click at [552, 377] on html "Step 1 – Purchase Buy your selected Baby Brezza product on Amazon. Upload your …" at bounding box center [783, 389] width 464 height 51
copy p "Step 1 –"
click at [560, 154] on input "Amazon Receipt" at bounding box center [665, 156] width 224 height 26
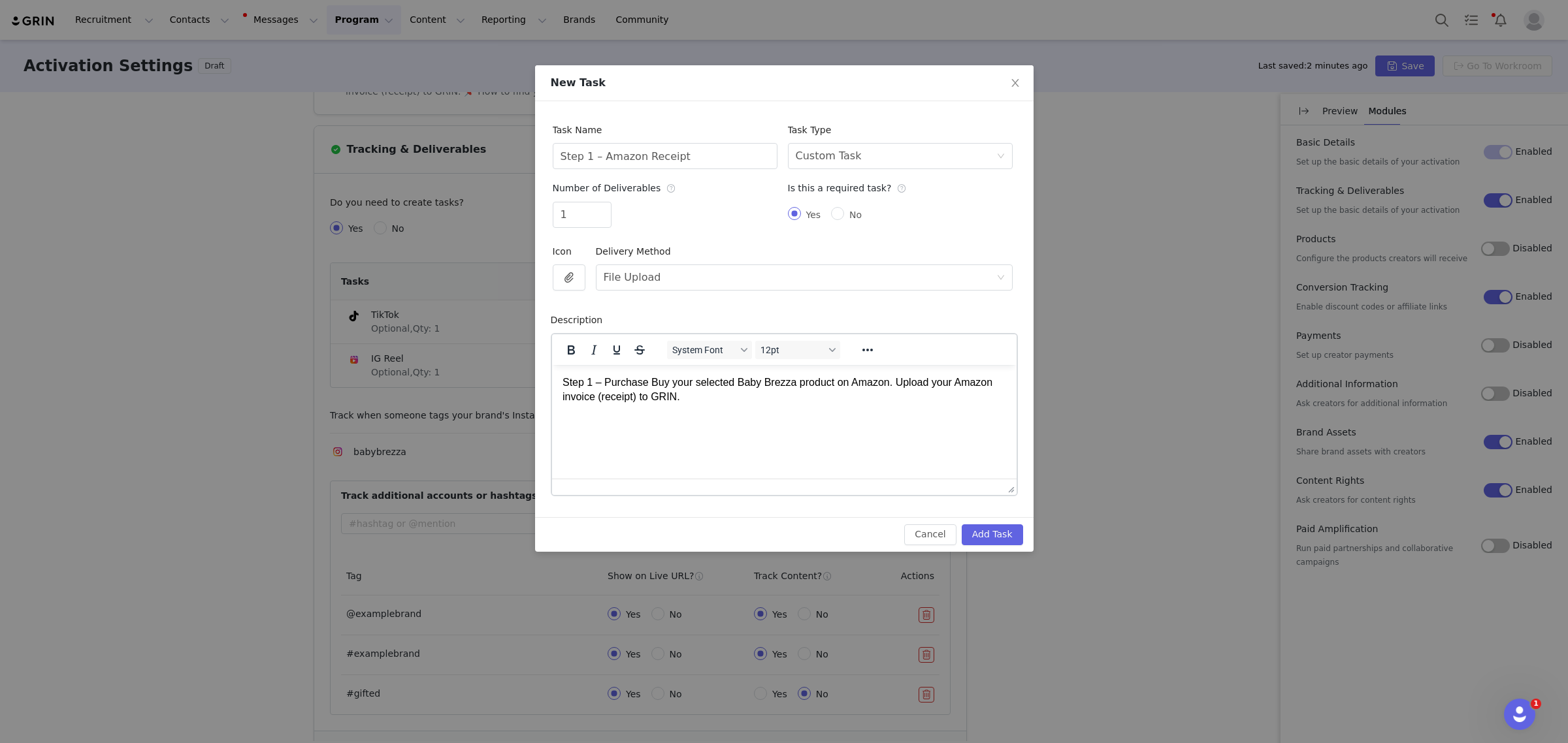
click at [737, 398] on p "Step 1 – Purchase Buy your selected Baby Brezza product on Amazon. Upload your …" at bounding box center [784, 389] width 444 height 29
click at [640, 385] on p "Step 1 – Purchase Buy your selected Baby Brezza product on Amazon. Upload your …" at bounding box center [784, 389] width 444 height 29
click at [650, 382] on p "Step 1 – Purchase Buy your selected Baby Brezza product on Amazon. Upload your …" at bounding box center [784, 389] width 444 height 29
click at [646, 381] on p "Step 1 – Purchase Buy your selected Baby Brezza product on Amazon. Upload your …" at bounding box center [784, 389] width 444 height 29
drag, startPoint x: 663, startPoint y: 384, endPoint x: 562, endPoint y: 370, distance: 102.0
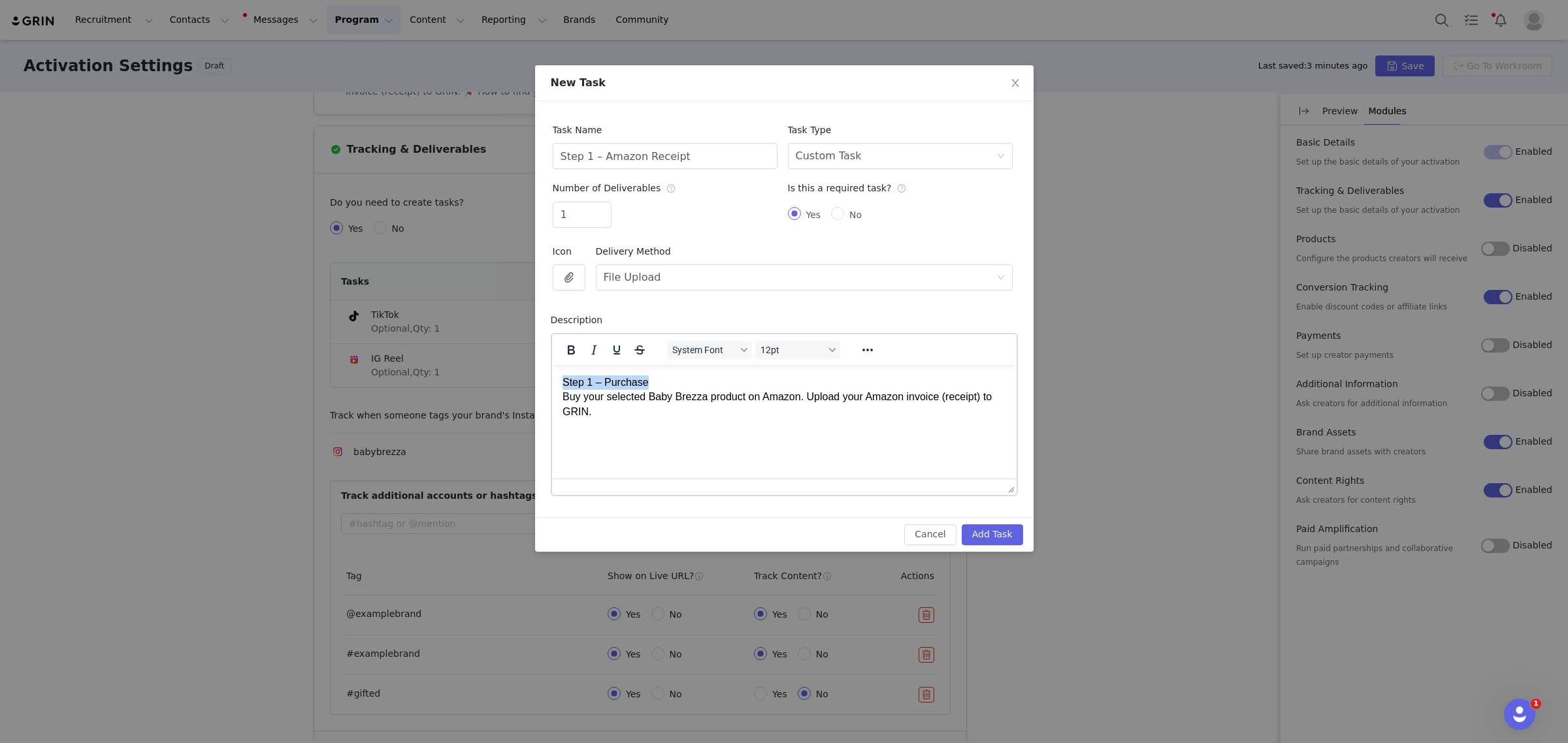
click at [562, 370] on html "Step 1 – Purchase Buy your selected Baby Brezza product on Amazon. Upload your …" at bounding box center [783, 396] width 464 height 65
copy p "Step 1 – Purchase"
drag, startPoint x: 533, startPoint y: 151, endPoint x: 456, endPoint y: 138, distance: 78.1
click at [456, 138] on div "New Task Task Name Step 1 – Amazon Receipt Task Type Select task type Custom Ta…" at bounding box center [784, 372] width 1568 height 743
paste input "Purchase"
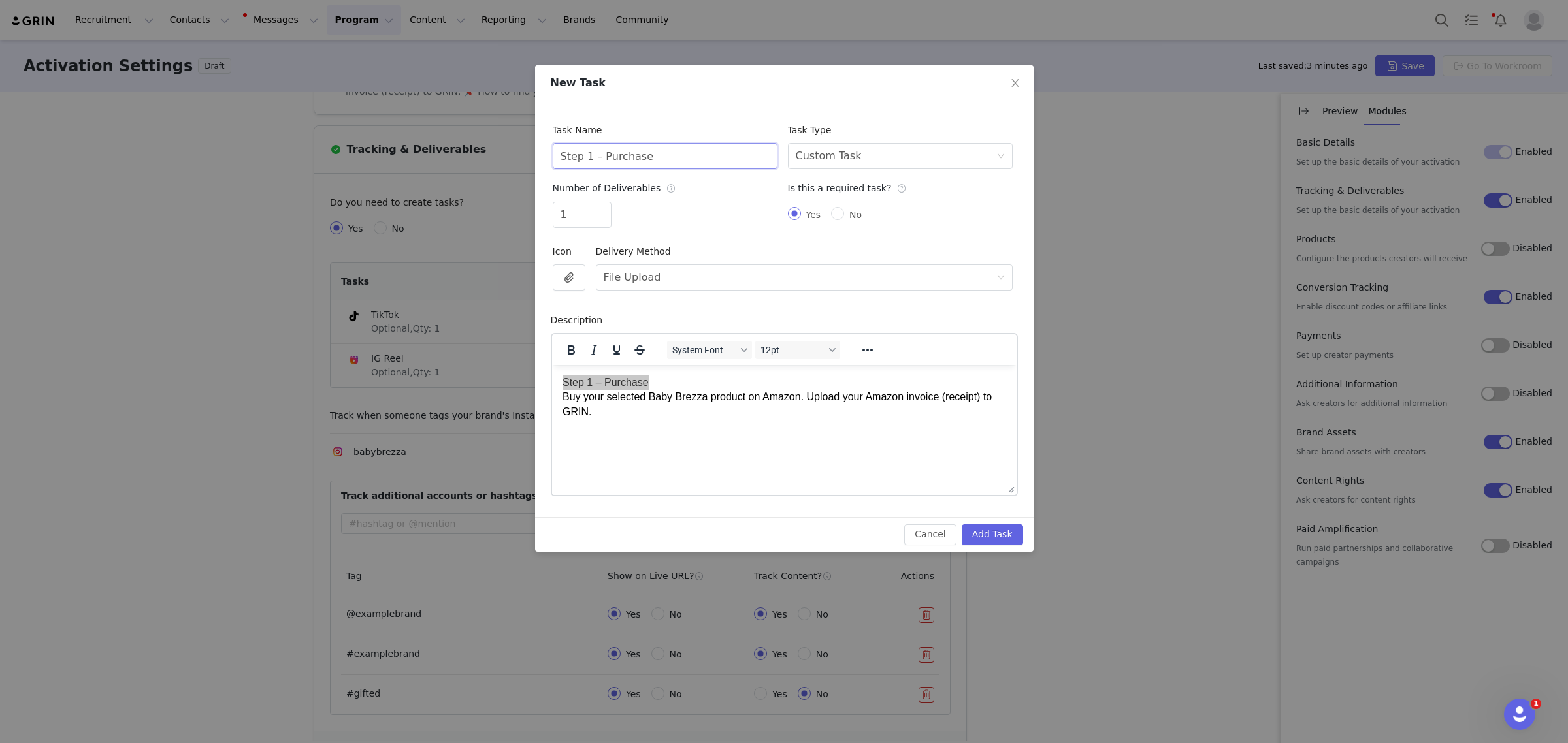
type input "Step 1 – Purchase"
click at [722, 426] on html "Step 1 – Purchase Buy your selected Baby Brezza product on Amazon. Upload your …" at bounding box center [783, 396] width 464 height 65
click at [803, 400] on p "Step 1 – Purchase Buy your selected Baby Brezza product on Amazon. Upload your …" at bounding box center [784, 397] width 444 height 44
drag, startPoint x: 758, startPoint y: 417, endPoint x: 1102, endPoint y: 760, distance: 485.8
click at [552, 395] on html "Step 1 – Purchase Buy your selected Baby Brezza product on Amazon. Upload your …" at bounding box center [783, 401] width 464 height 75
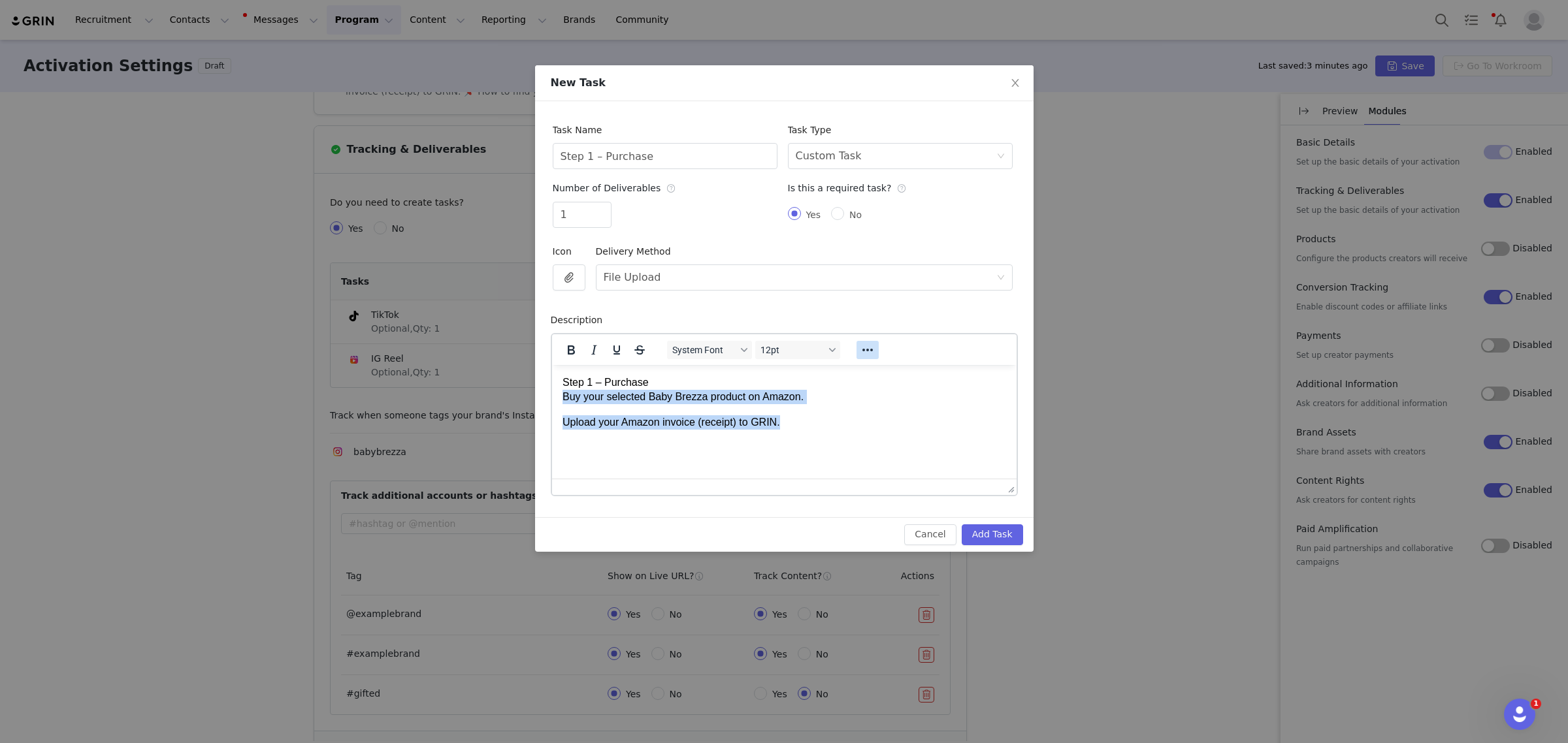
click at [857, 350] on button "Reveal or hide additional toolbar items" at bounding box center [867, 350] width 22 height 18
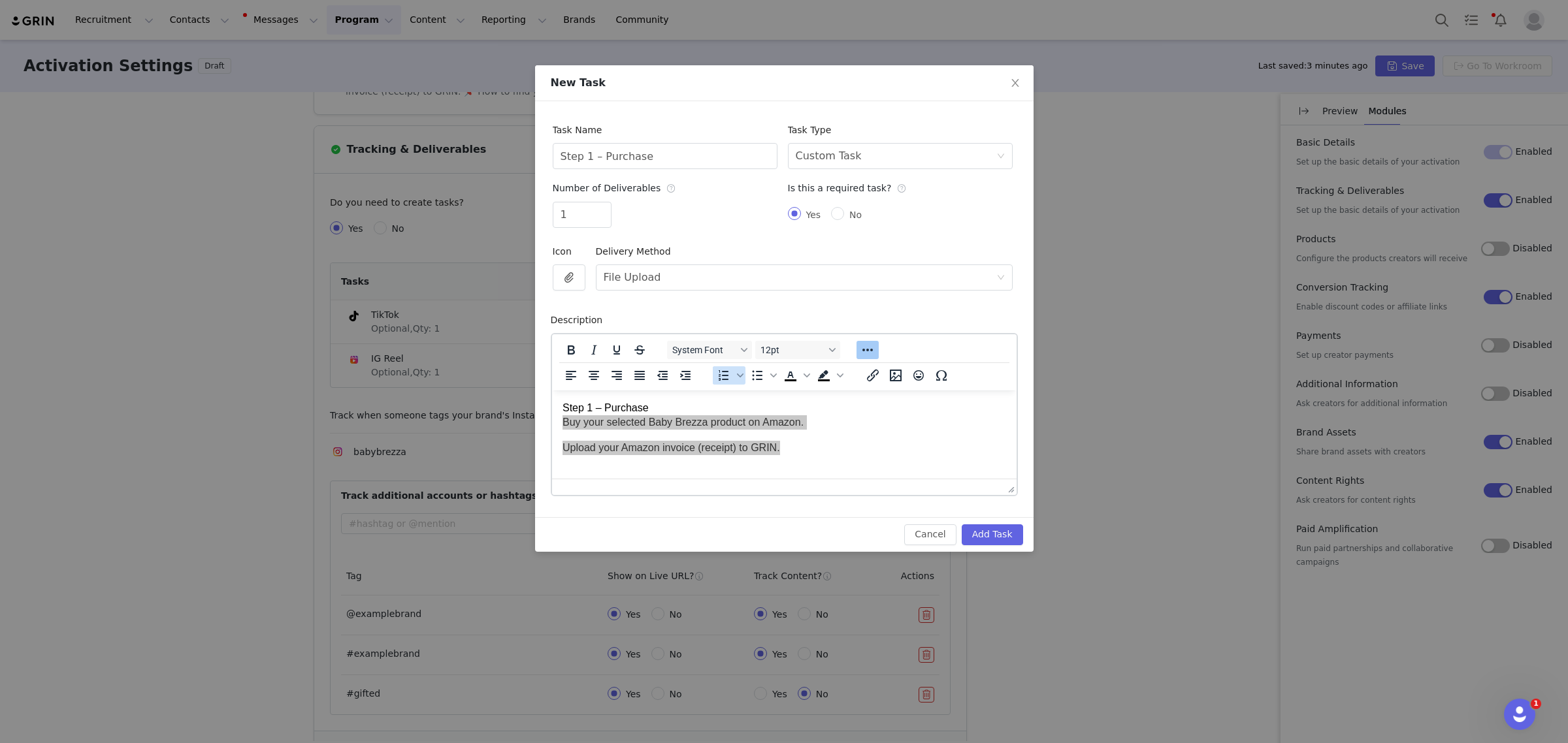
click at [716, 379] on icon "Numbered list" at bounding box center [723, 375] width 16 height 16
click at [751, 376] on icon "Bullet list" at bounding box center [757, 375] width 16 height 16
click at [673, 418] on li "Step 1 – Purchase Buy your selected Baby Brezza product on Amazon." at bounding box center [797, 415] width 418 height 29
click at [586, 410] on ul "Step 1 – Purchase Buy your selected Baby Brezza product on Amazon. Upload your …" at bounding box center [784, 422] width 444 height 44
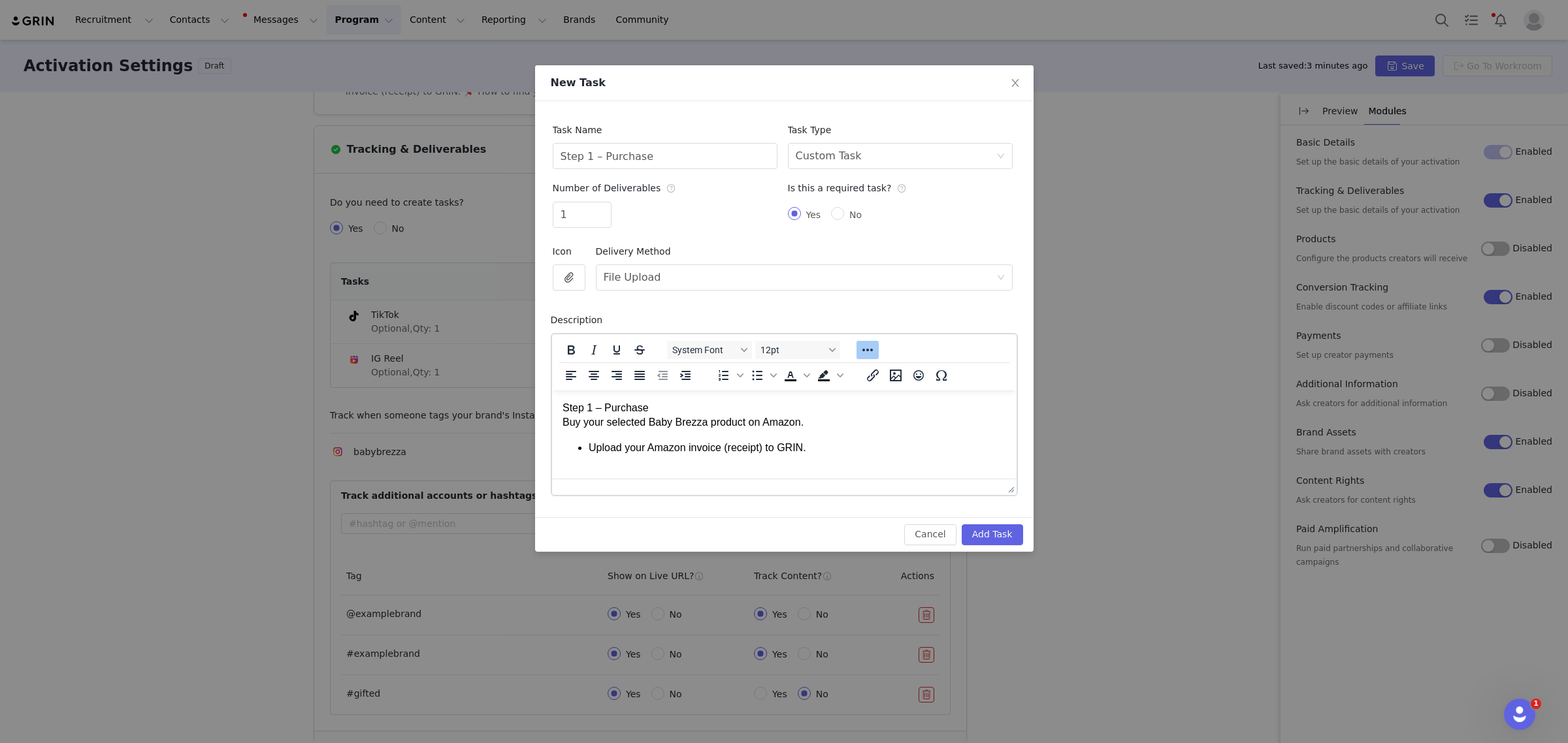
click at [565, 423] on p "Step 1 – Purchase Buy your selected Baby Brezza product on Amazon." at bounding box center [784, 415] width 444 height 29
click at [564, 423] on p "Step 1 – Purchase Buy your selected Baby Brezza product on Amazon." at bounding box center [784, 415] width 444 height 29
click at [750, 379] on icon "Bullet list" at bounding box center [757, 375] width 16 height 16
click at [761, 413] on p "Step 1 – Purchase" at bounding box center [784, 407] width 444 height 15
click at [882, 441] on li "Upload your Amazon invoice (receipt) to GRIN." at bounding box center [797, 447] width 418 height 15
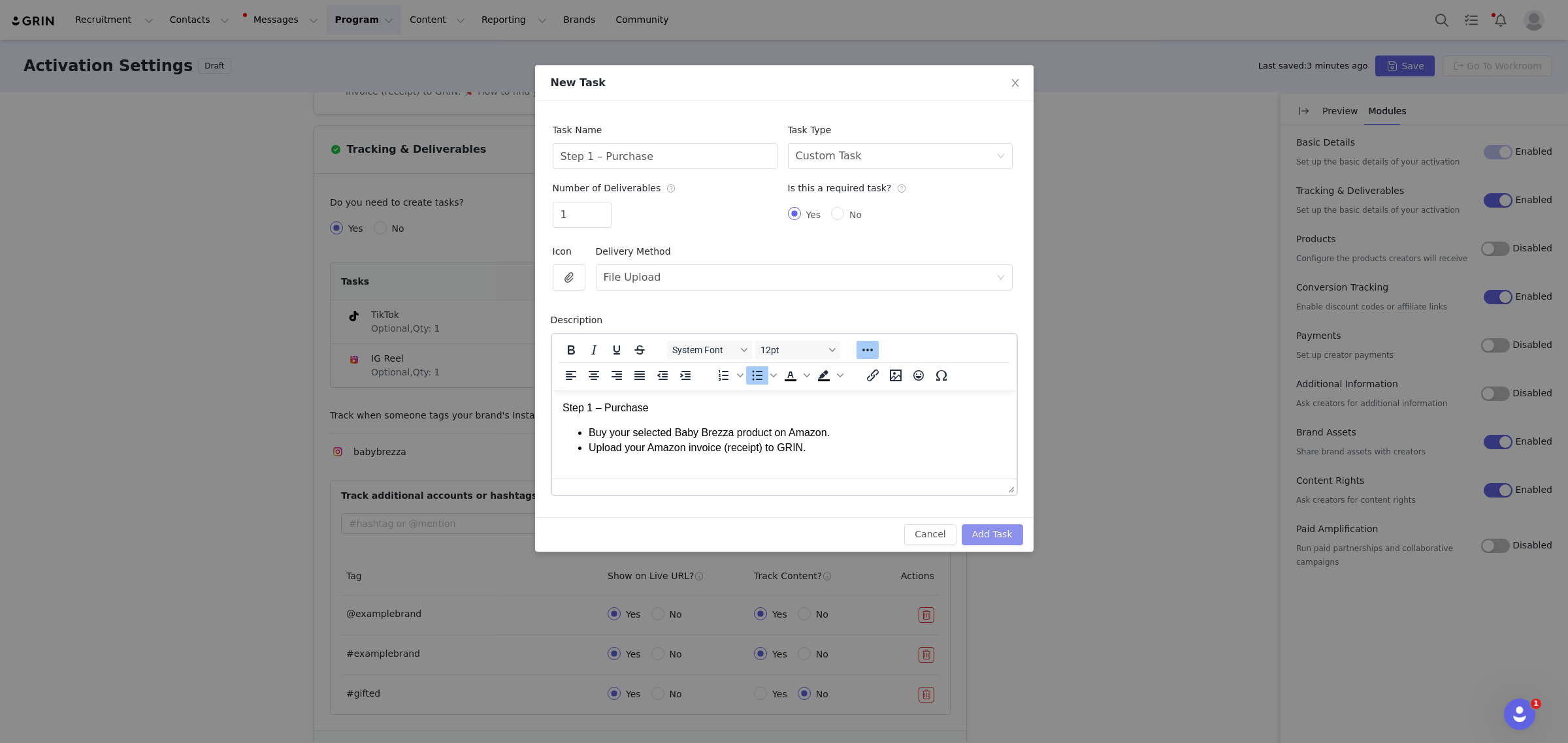
click at [1000, 532] on button "Add Task" at bounding box center [992, 535] width 61 height 21
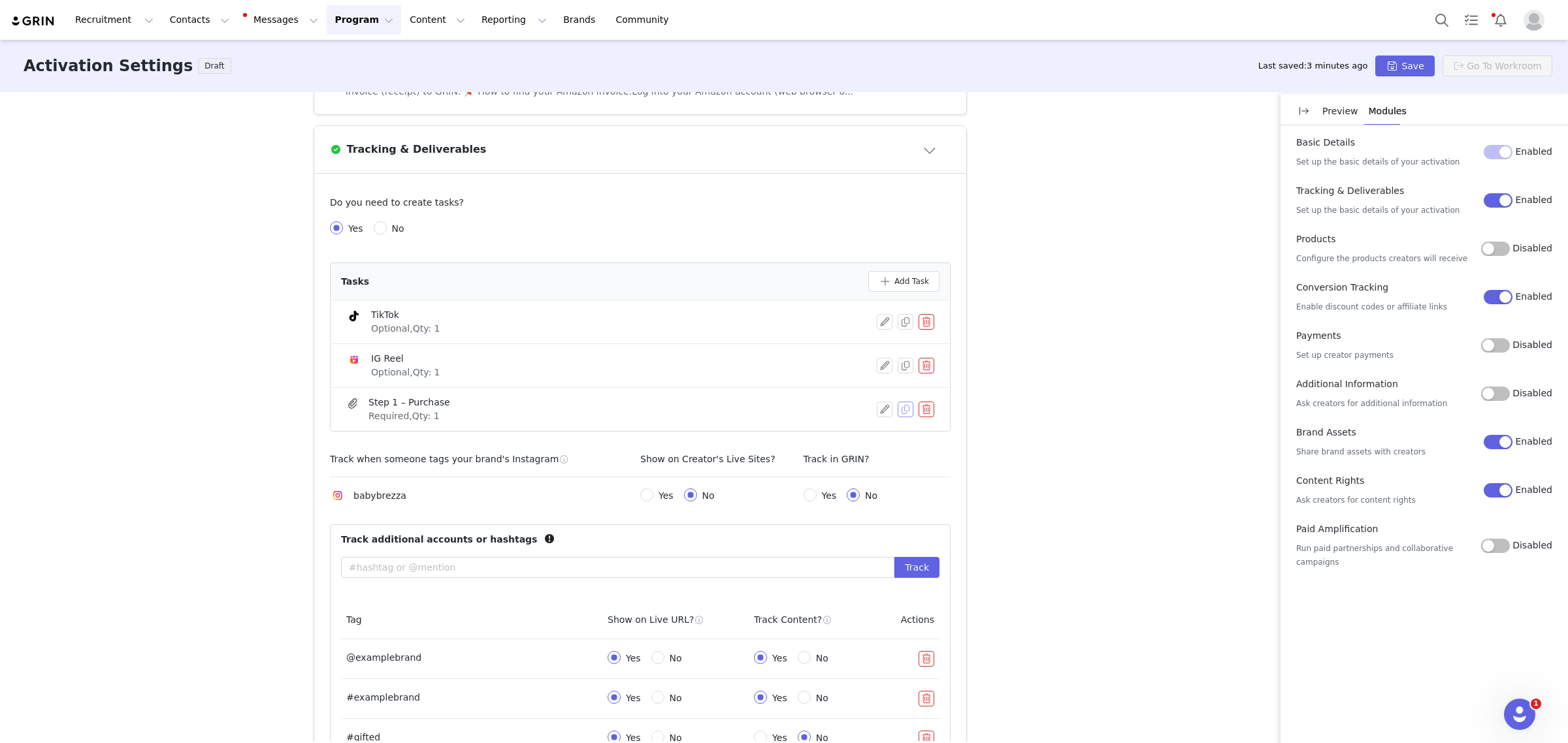
click at [900, 415] on button "button" at bounding box center [906, 409] width 16 height 16
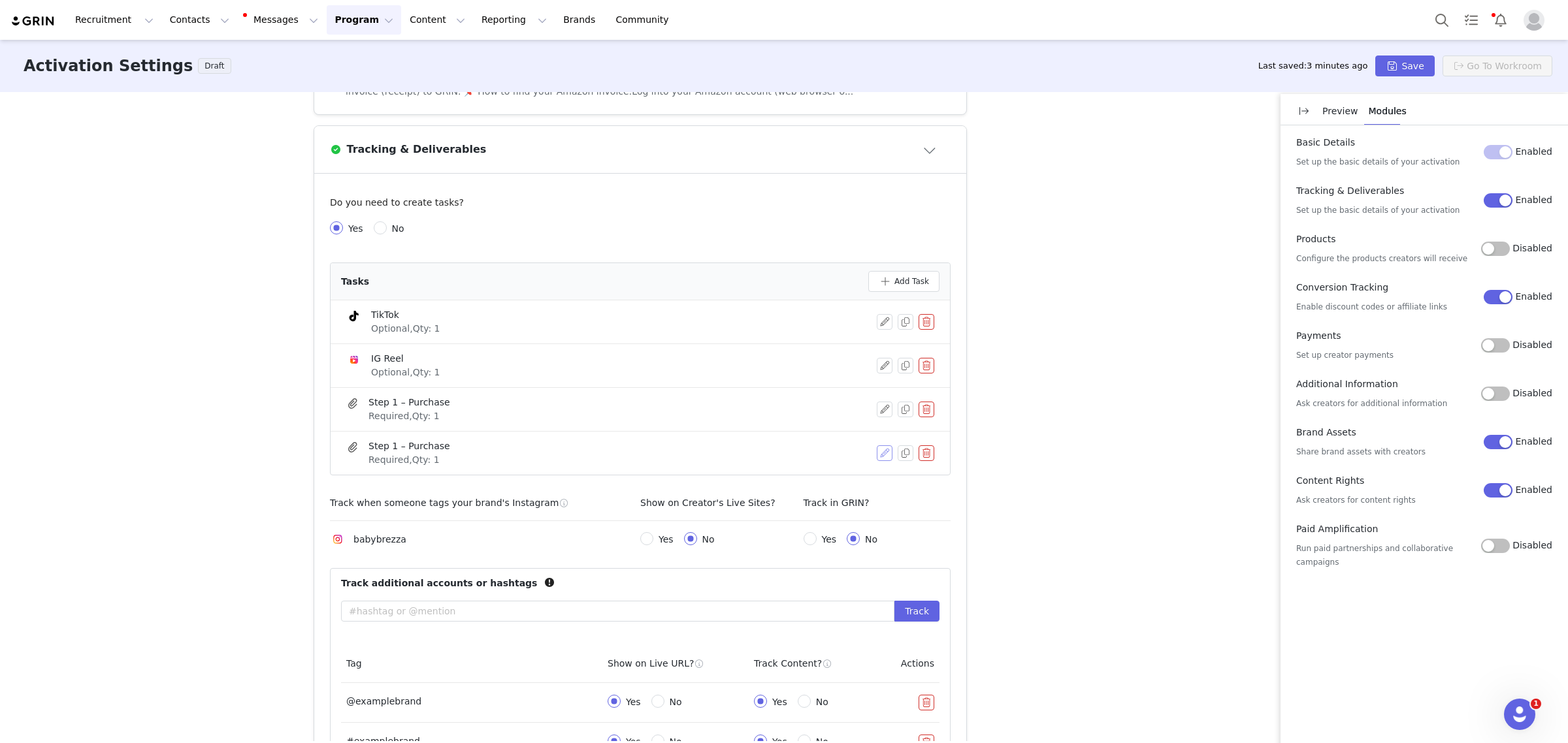
click at [877, 451] on button "button" at bounding box center [885, 453] width 16 height 16
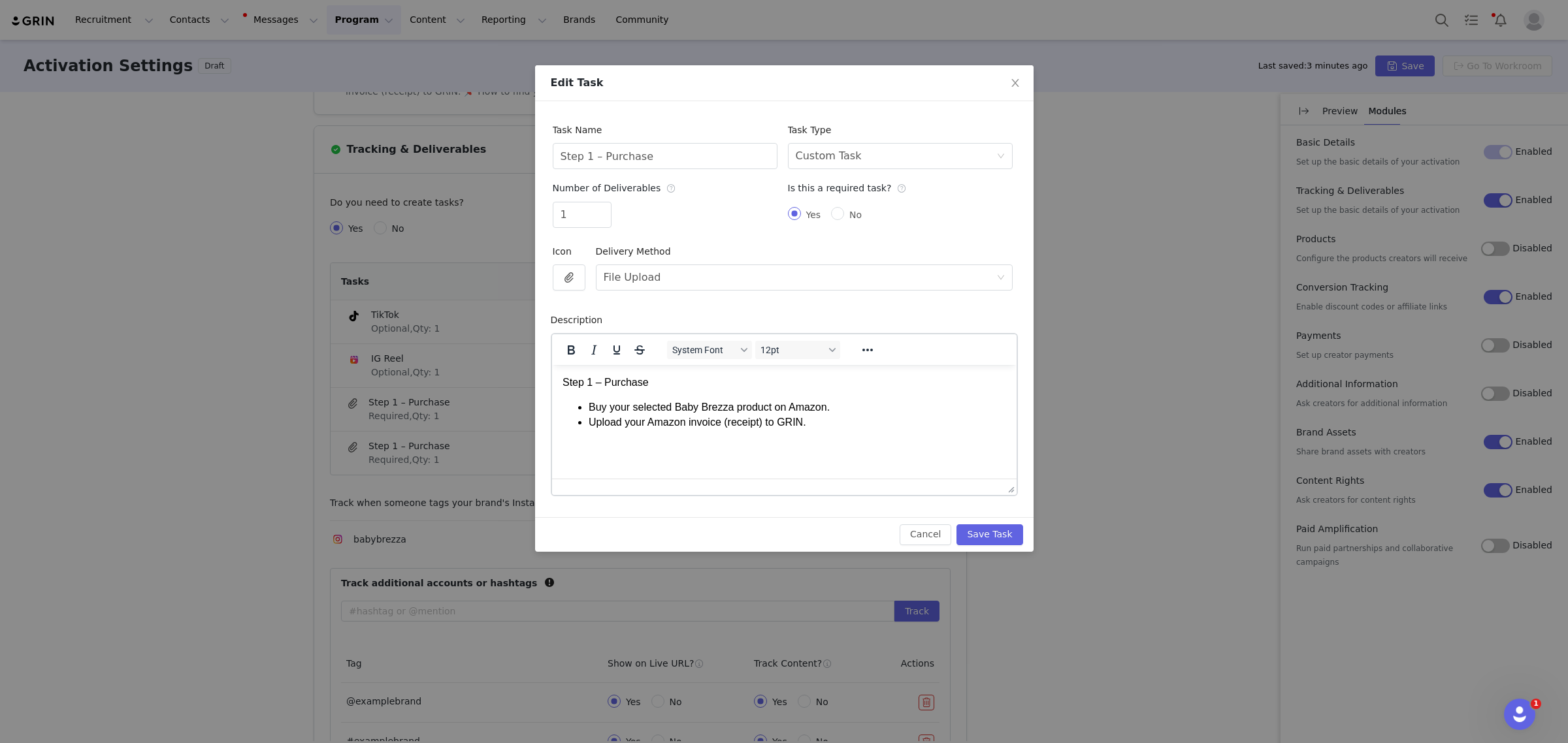
scroll to position [0, 0]
click at [690, 152] on input "Step 1 – Purchase" at bounding box center [665, 156] width 224 height 26
click at [665, 144] on input "Step 1 – Purchase" at bounding box center [665, 156] width 224 height 26
click at [584, 151] on input "Step 1 – Purchase" at bounding box center [665, 156] width 224 height 26
click at [583, 152] on input "Step 1 – Purchase" at bounding box center [665, 156] width 224 height 26
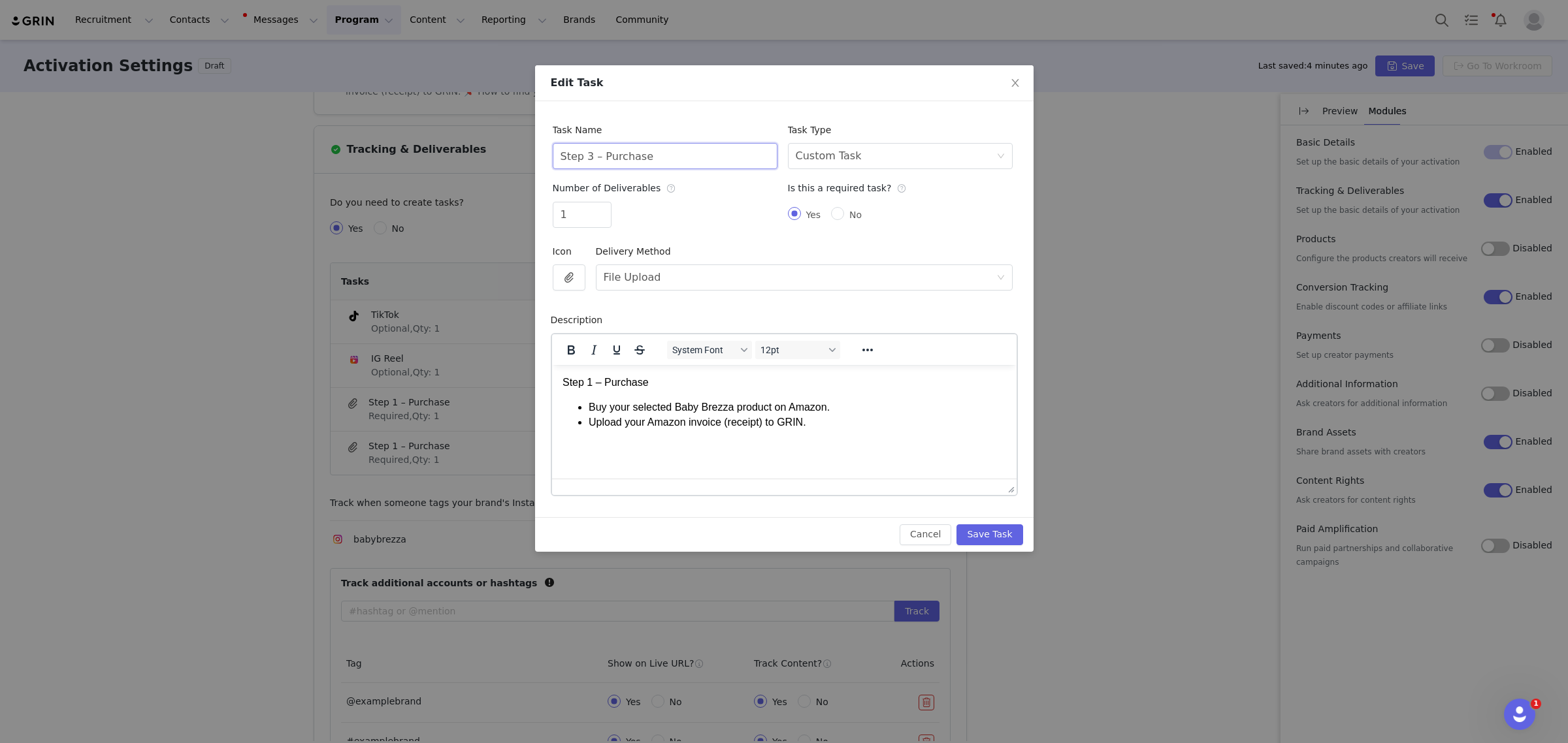
click at [665, 158] on input "Step 3 – Purchase" at bounding box center [665, 156] width 224 height 26
click at [585, 153] on input "Step 3 – Purchase" at bounding box center [665, 156] width 224 height 26
type input "Step 2 – Purchase"
click at [841, 157] on div "Custom Task" at bounding box center [829, 156] width 66 height 25
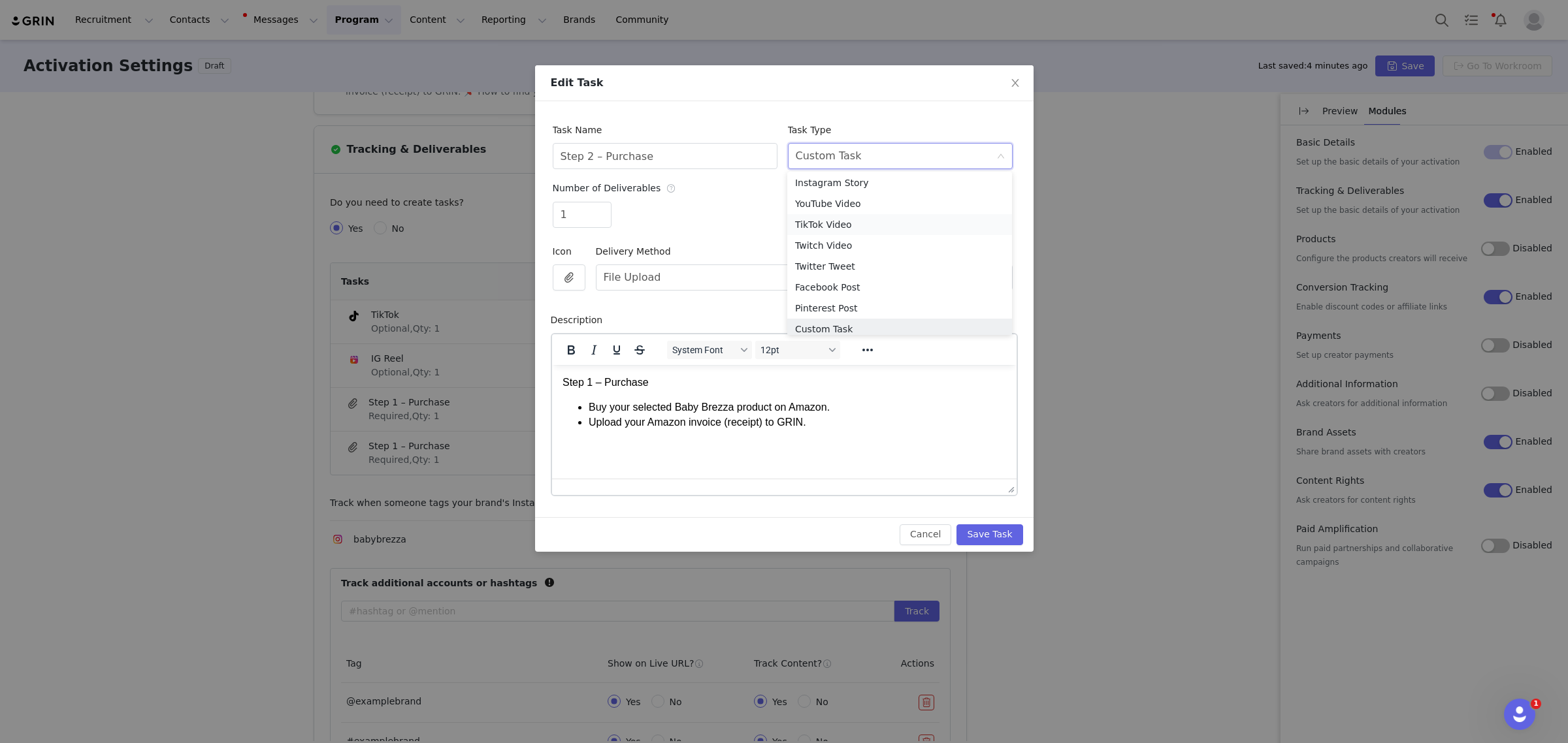
click at [844, 226] on li "TikTok Video" at bounding box center [899, 224] width 224 height 21
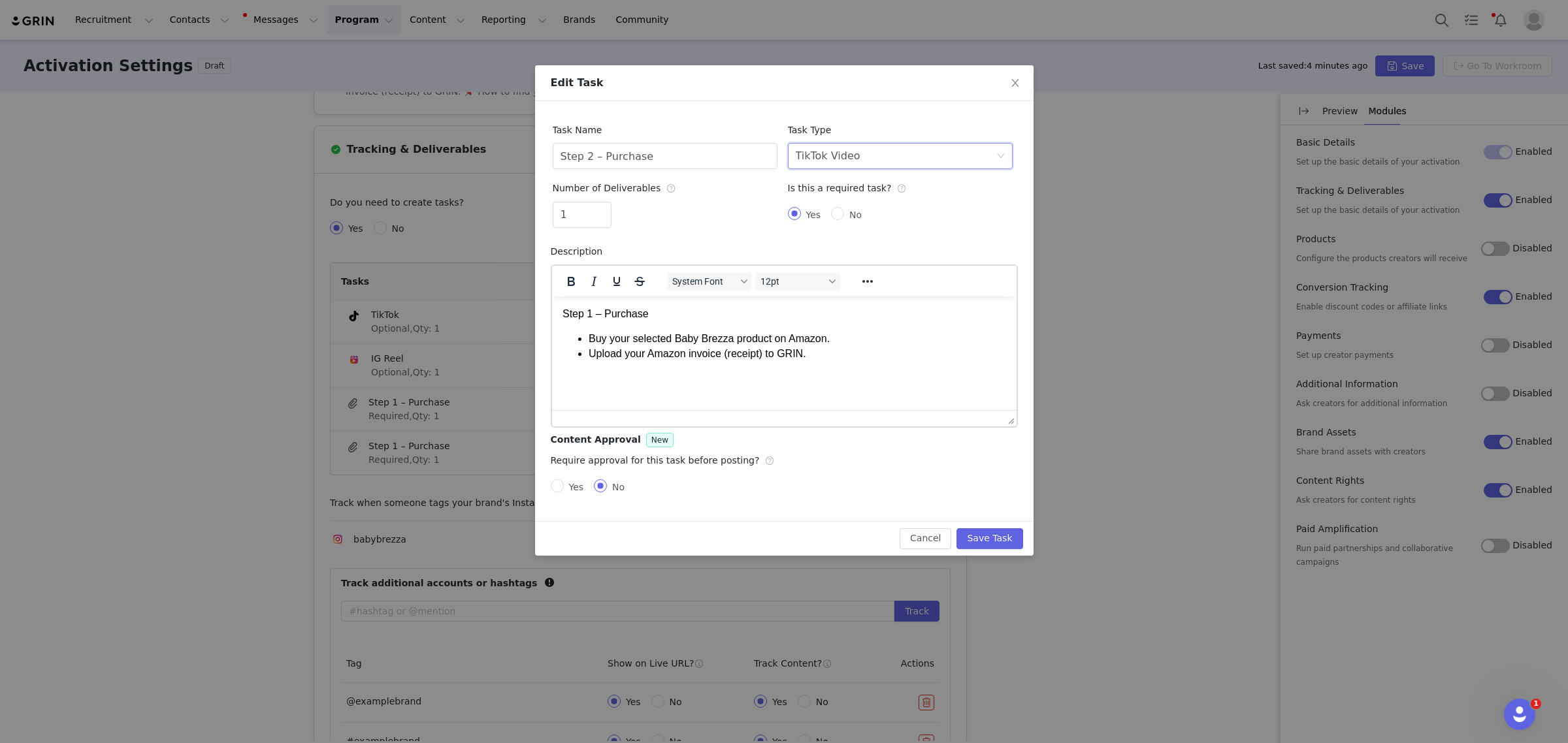
scroll to position [0, 0]
click at [892, 154] on div "Select task type TikTok Video" at bounding box center [896, 156] width 200 height 25
click at [723, 212] on div "1" at bounding box center [665, 217] width 224 height 31
click at [1014, 81] on icon "icon: close" at bounding box center [1015, 83] width 11 height 11
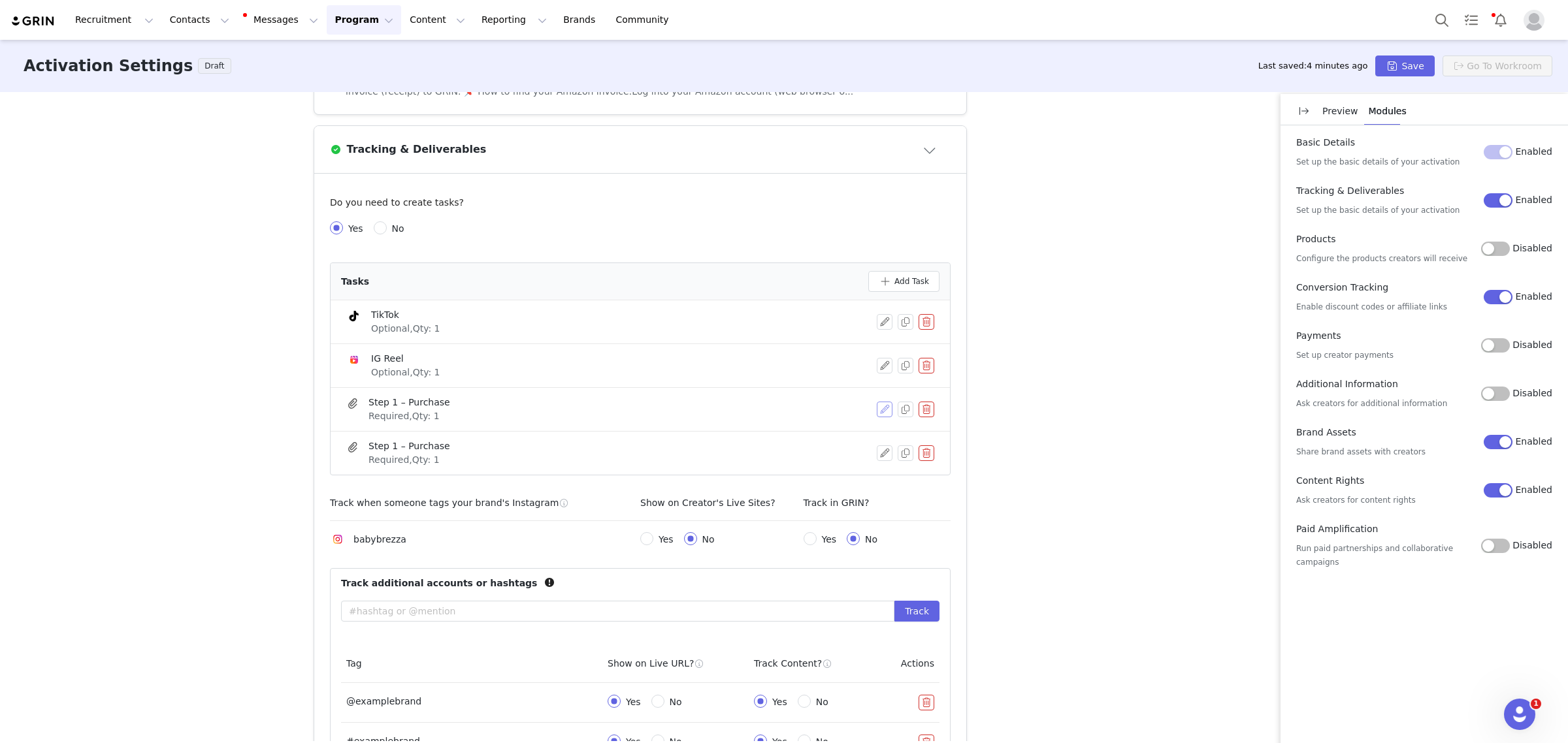
click at [877, 413] on button "button" at bounding box center [885, 409] width 16 height 16
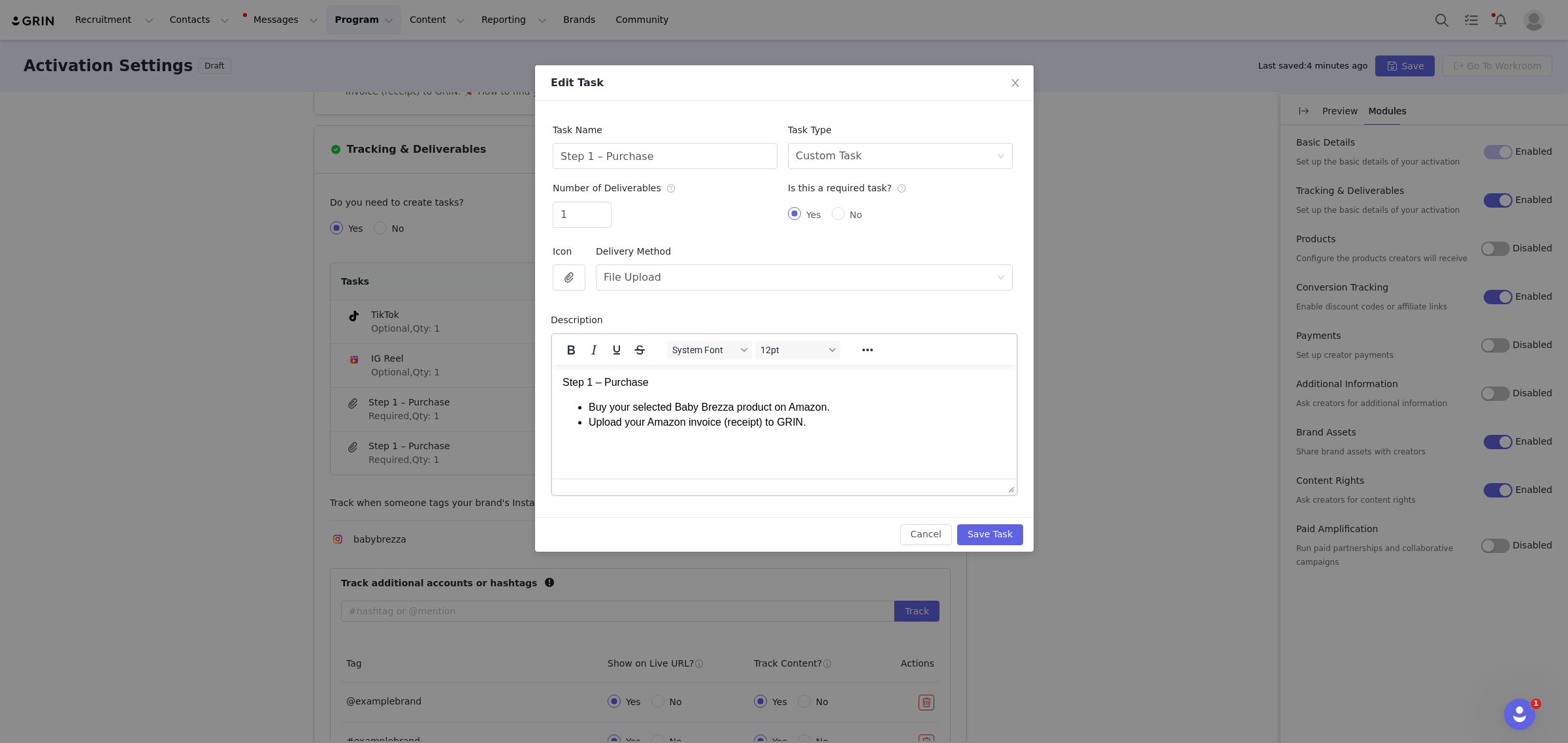
scroll to position [0, 0]
click at [839, 439] on html "Step 1 – Purchase Buy your selected Baby Brezza product on Amazon. Upload your …" at bounding box center [783, 401] width 464 height 75
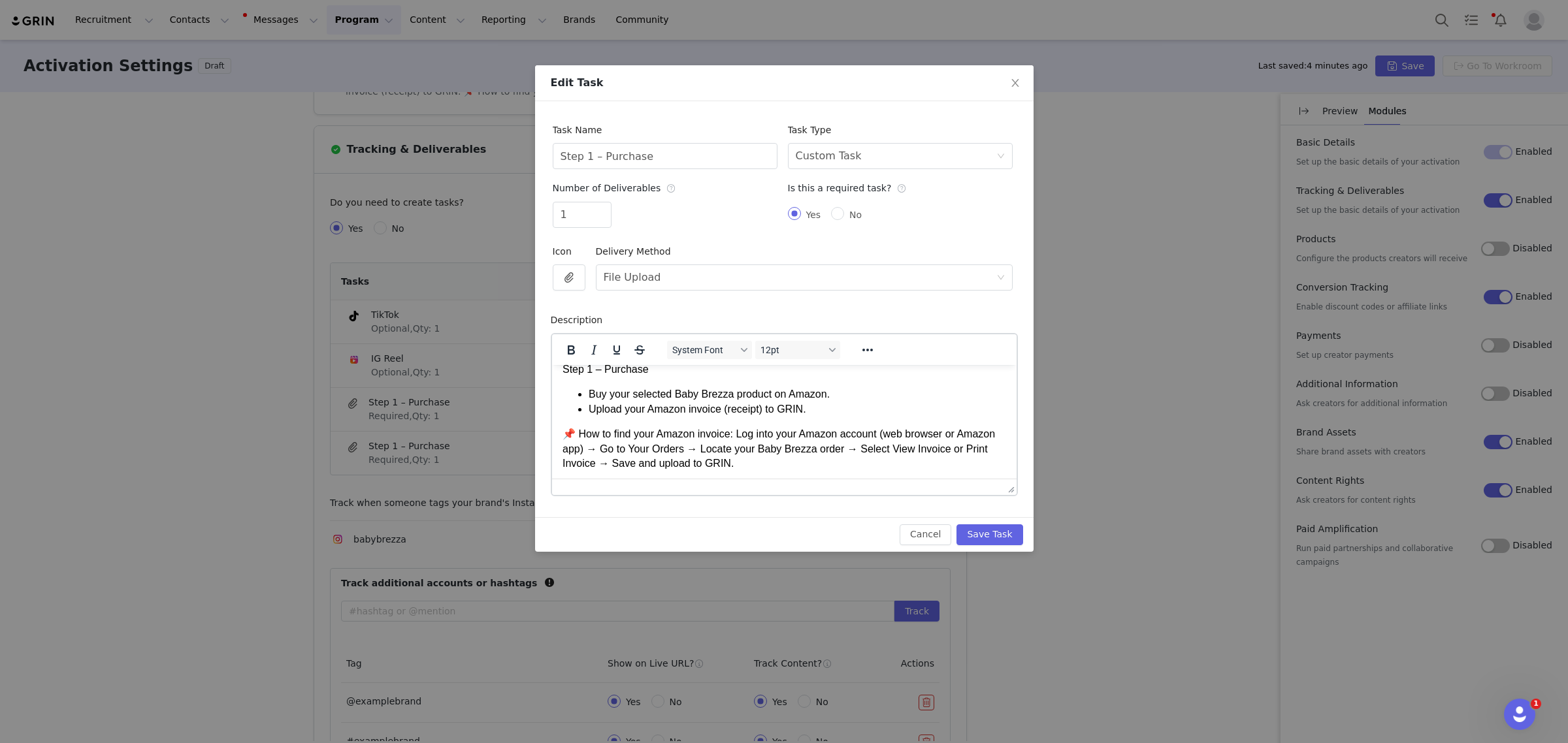
scroll to position [15, 0]
click at [969, 530] on button "Save Task" at bounding box center [989, 535] width 66 height 21
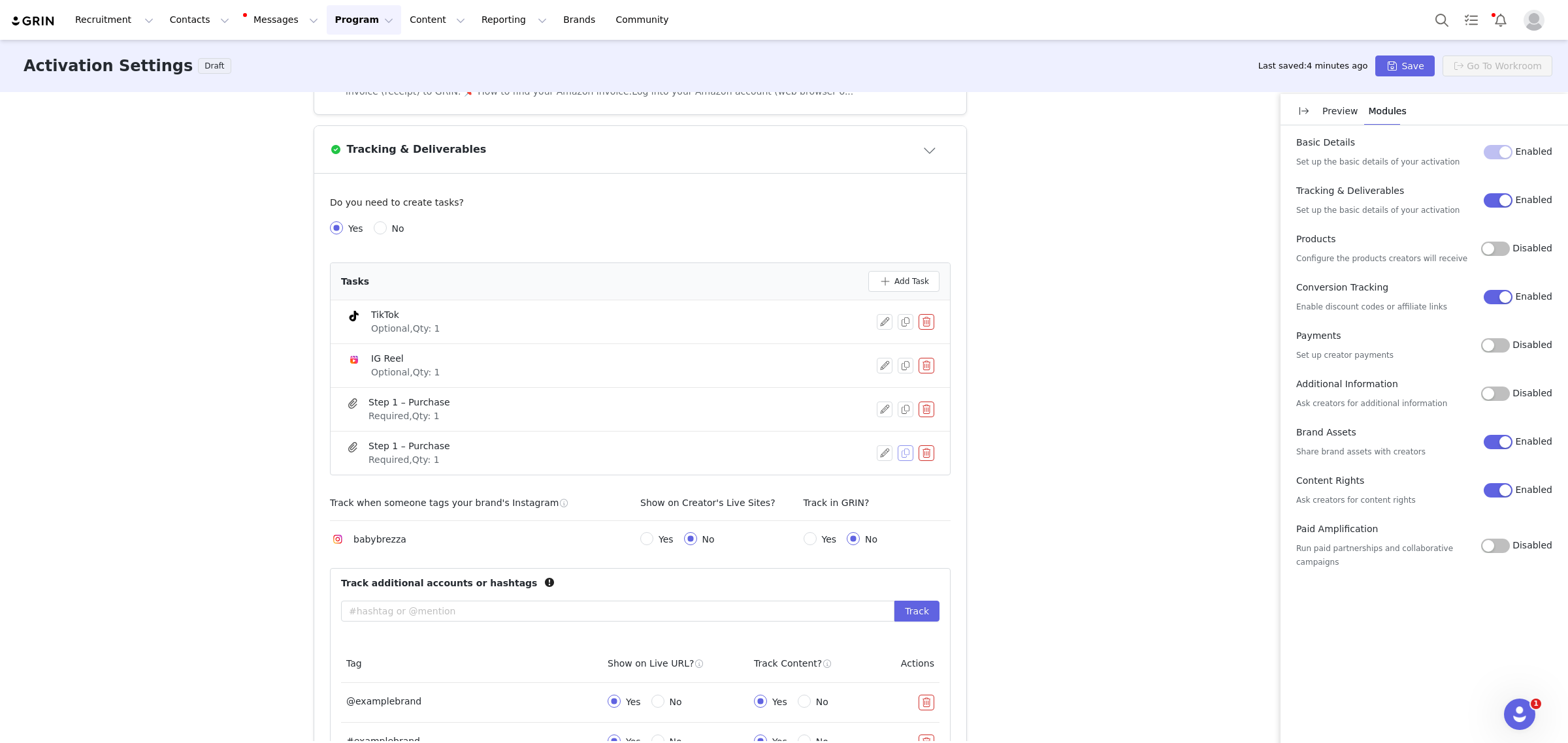
click at [898, 456] on button "button" at bounding box center [906, 453] width 16 height 16
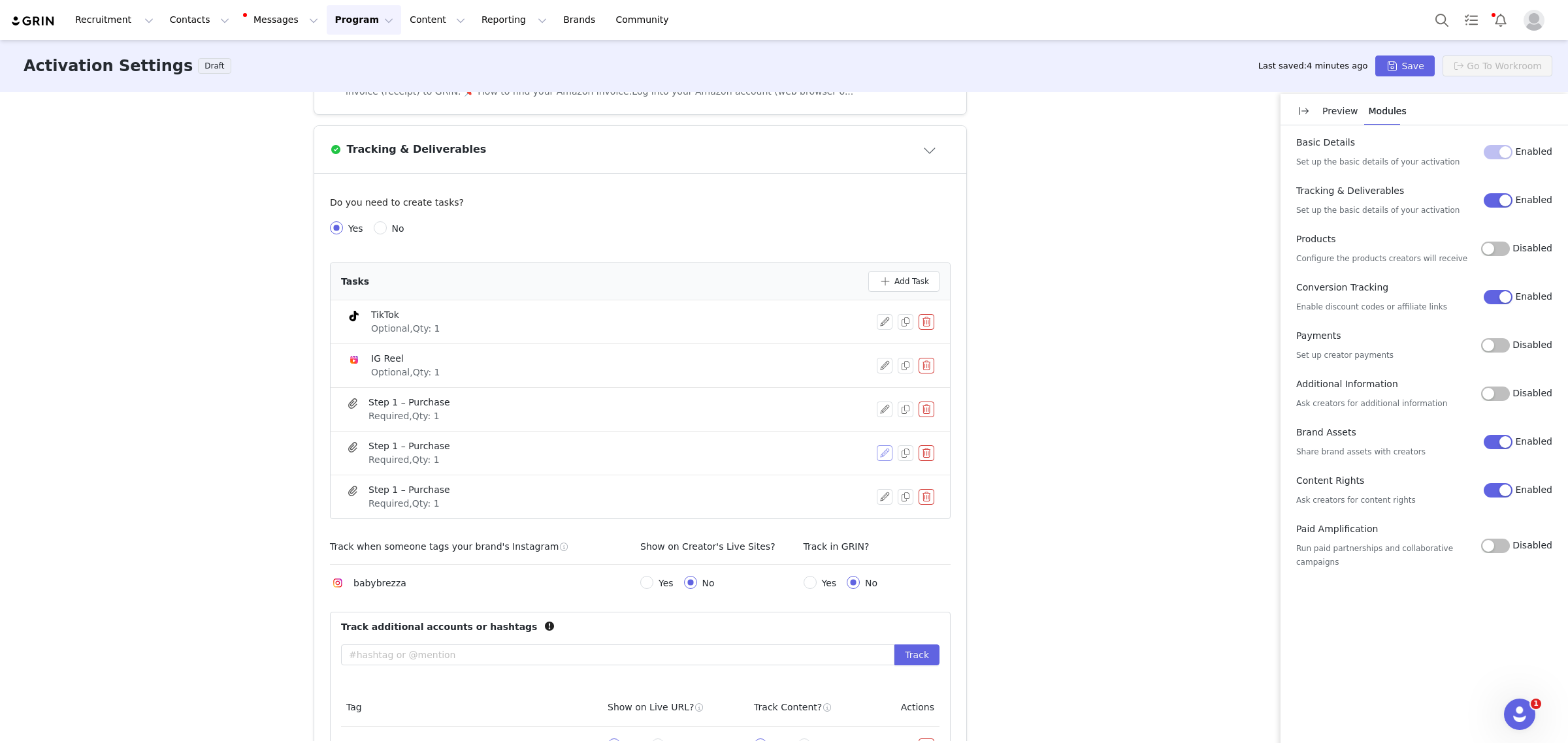
click at [879, 456] on button "button" at bounding box center [885, 453] width 16 height 16
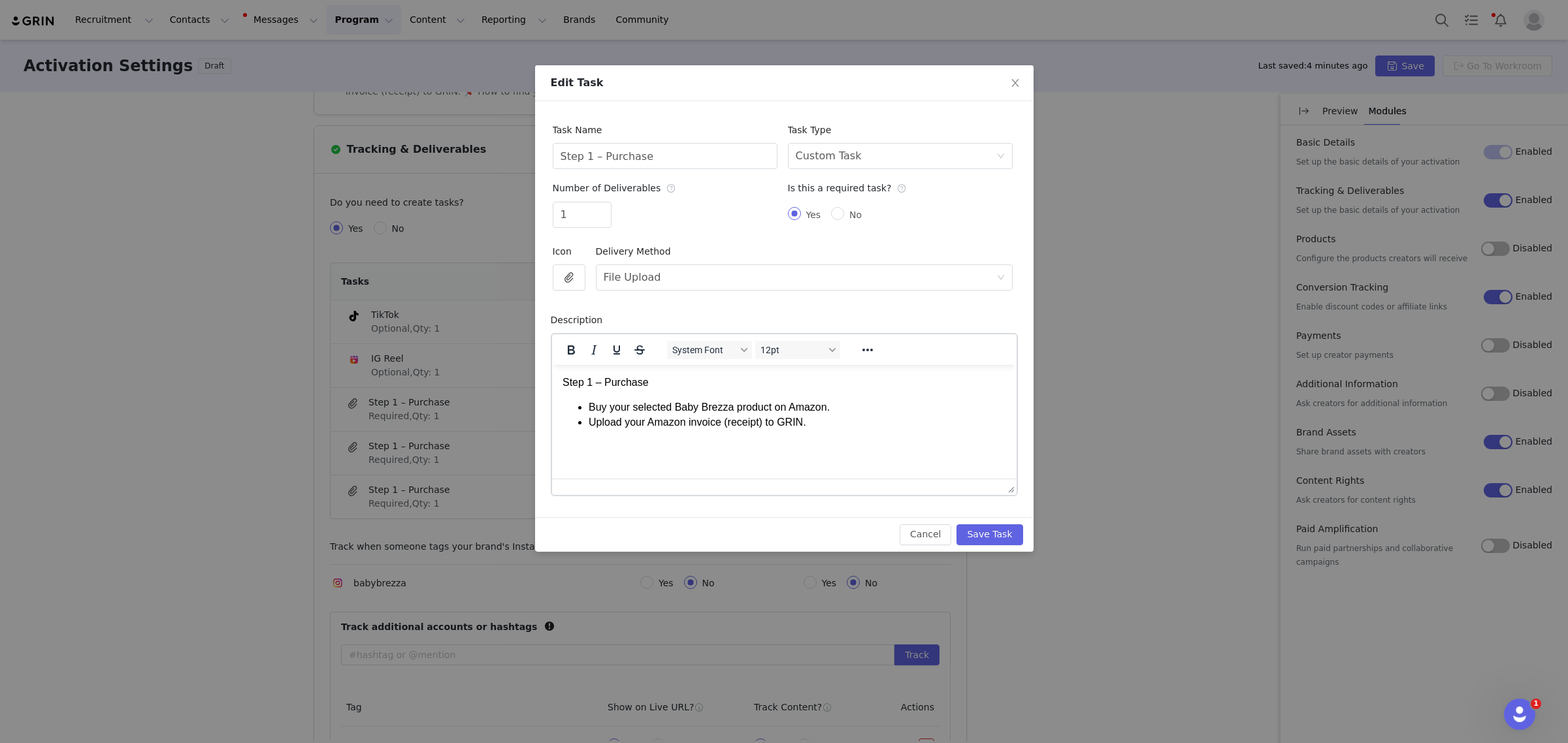
scroll to position [0, 0]
click at [583, 156] on input "Step 1 – Purchase" at bounding box center [665, 156] width 224 height 26
type input "Step 2 – Purchase"
click at [843, 433] on html "Step 1 – Purchase Buy your selected Baby Brezza product on Amazon. Upload your …" at bounding box center [783, 401] width 464 height 75
drag, startPoint x: 839, startPoint y: 425, endPoint x: 441, endPoint y: 346, distance: 405.8
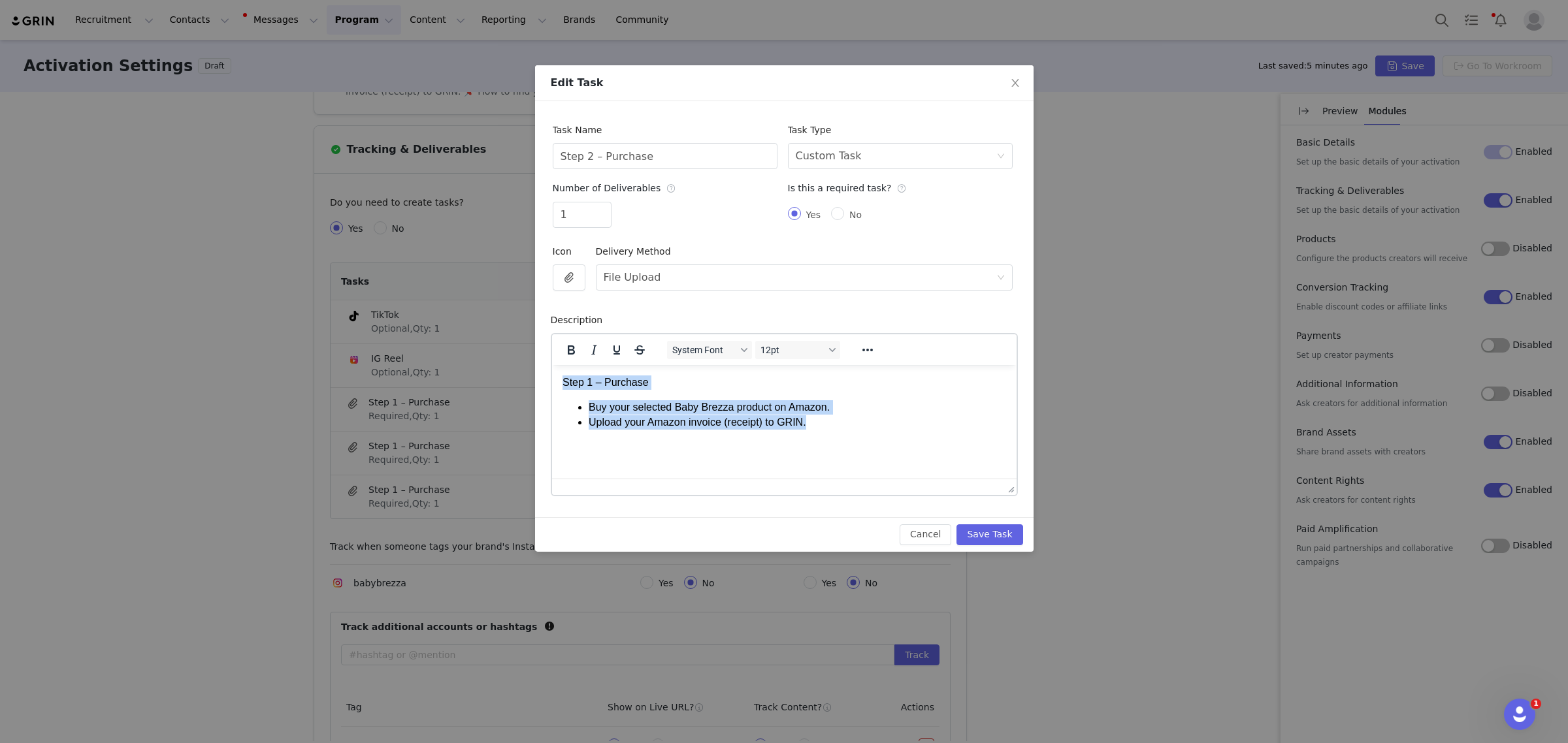
click at [552, 364] on html "Step 1 – Purchase Buy your selected Baby Brezza product on Amazon. Upload your …" at bounding box center [783, 401] width 464 height 75
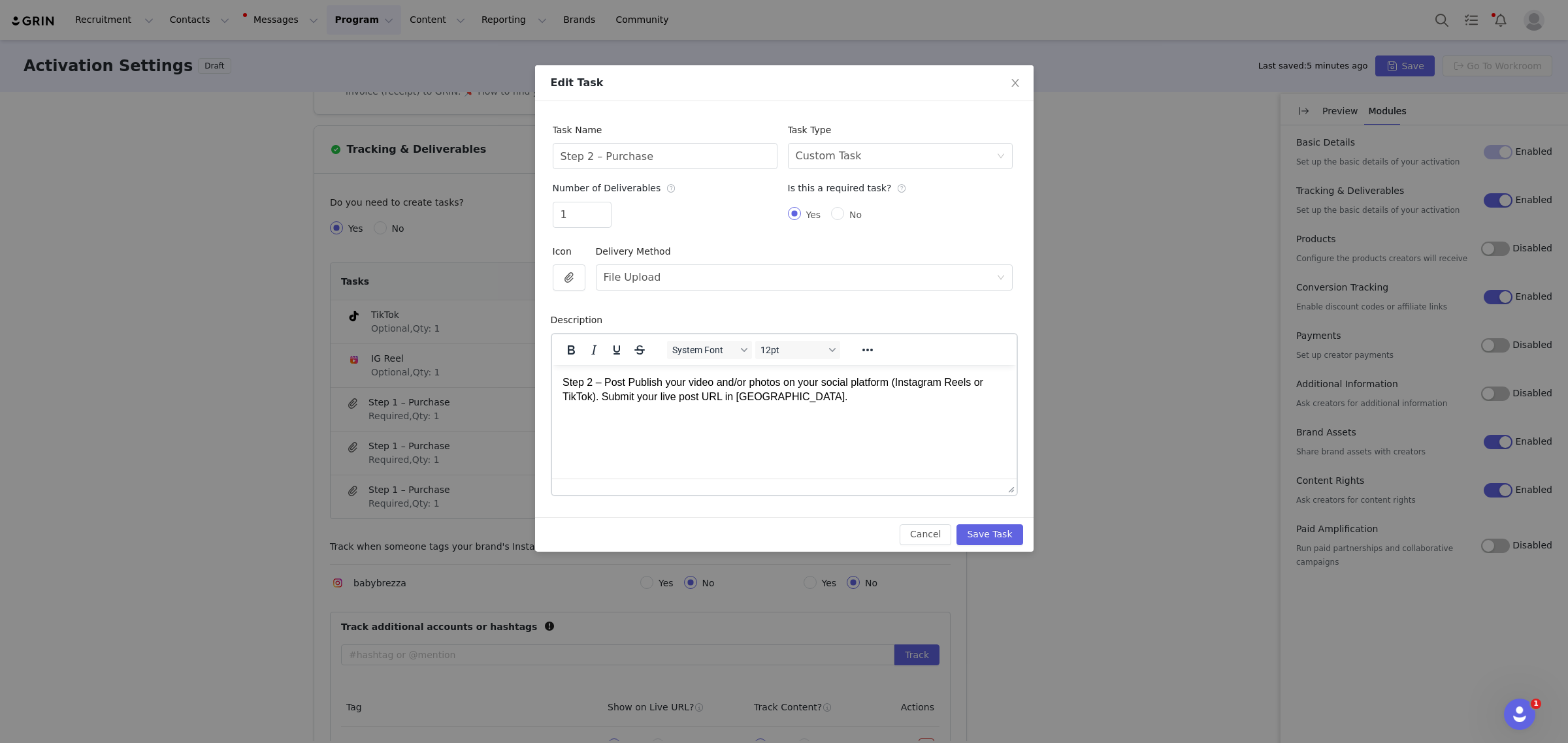
click at [625, 377] on p "Step 2 – Post Publish your video and/or photos on your social platform (Instagr…" at bounding box center [784, 389] width 444 height 29
click at [625, 381] on p "Step 2 – Post Publish your video and/or photos on your social platform (Instagr…" at bounding box center [784, 389] width 444 height 29
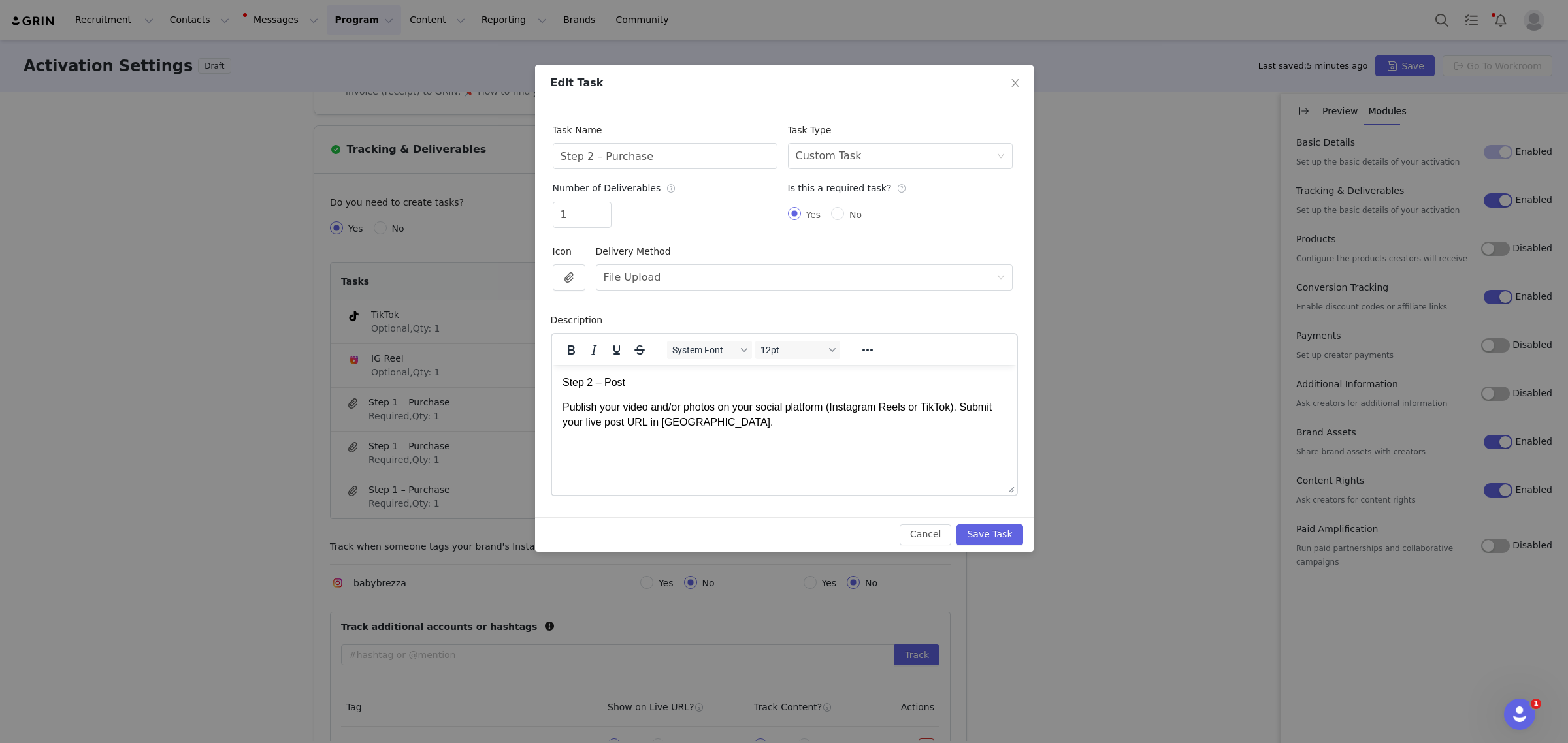
click at [957, 410] on p "Publish your video and/or photos on your social platform (Instagram Reels or Ti…" at bounding box center [784, 414] width 444 height 29
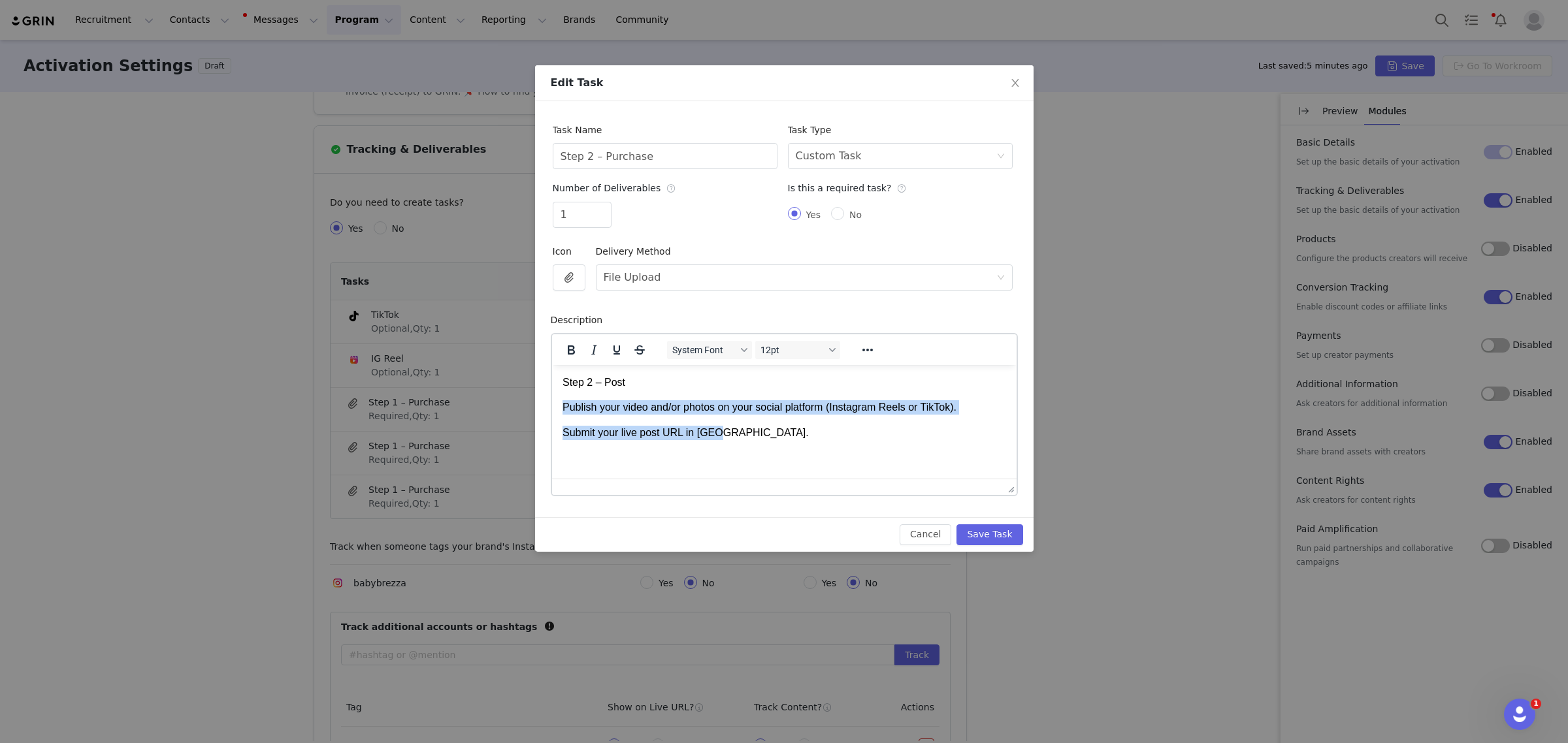
drag, startPoint x: 672, startPoint y: 425, endPoint x: 552, endPoint y: 403, distance: 122.0
click at [552, 403] on html "Step 2 – Post Publish your video and/or photos on your social platform (Instagr…" at bounding box center [783, 407] width 464 height 85
click at [866, 350] on icon "Reveal or hide additional toolbar items" at bounding box center [867, 350] width 16 height 16
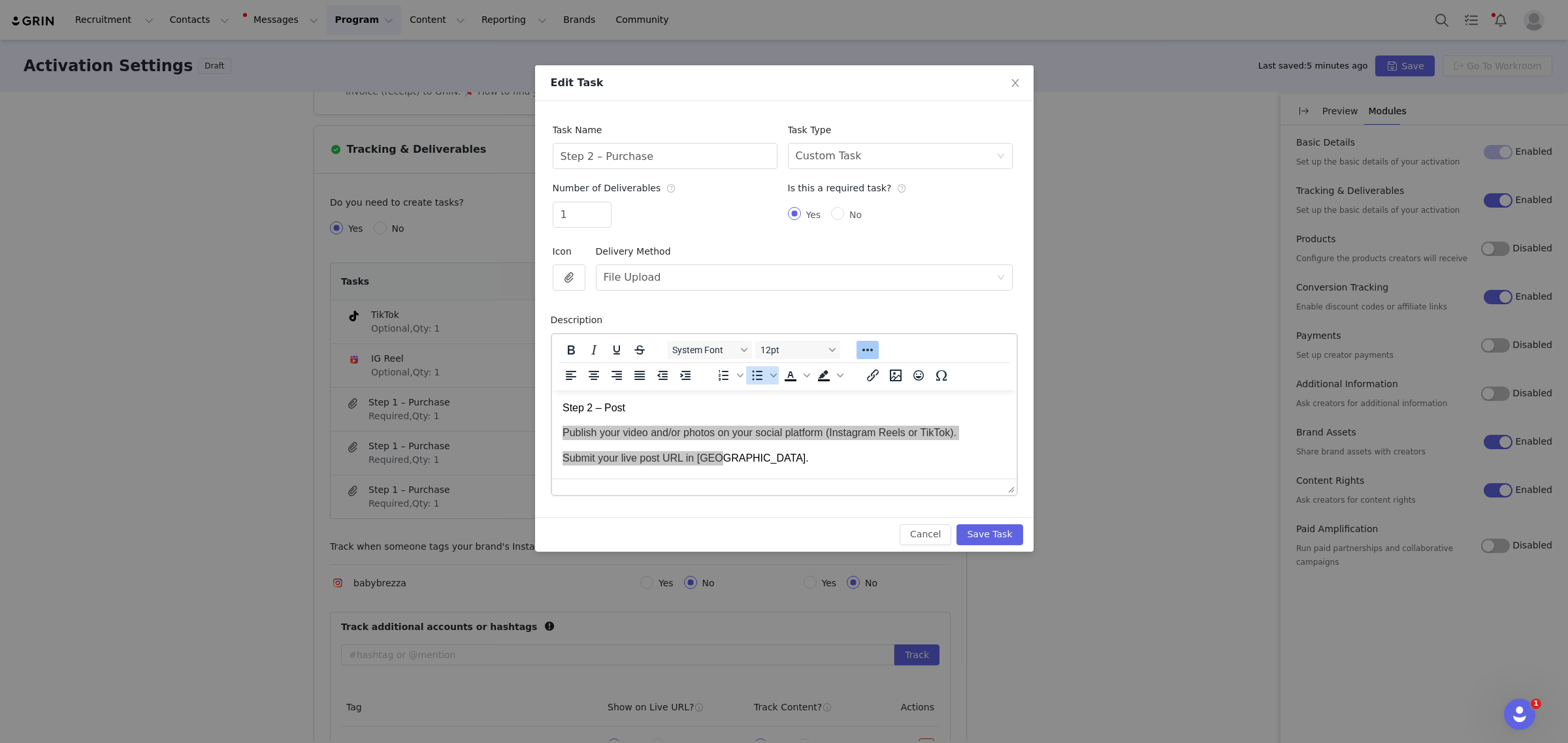
click at [755, 376] on icon "Bullet list" at bounding box center [757, 375] width 16 height 16
click at [715, 413] on p "Step 2 – Post" at bounding box center [784, 407] width 444 height 15
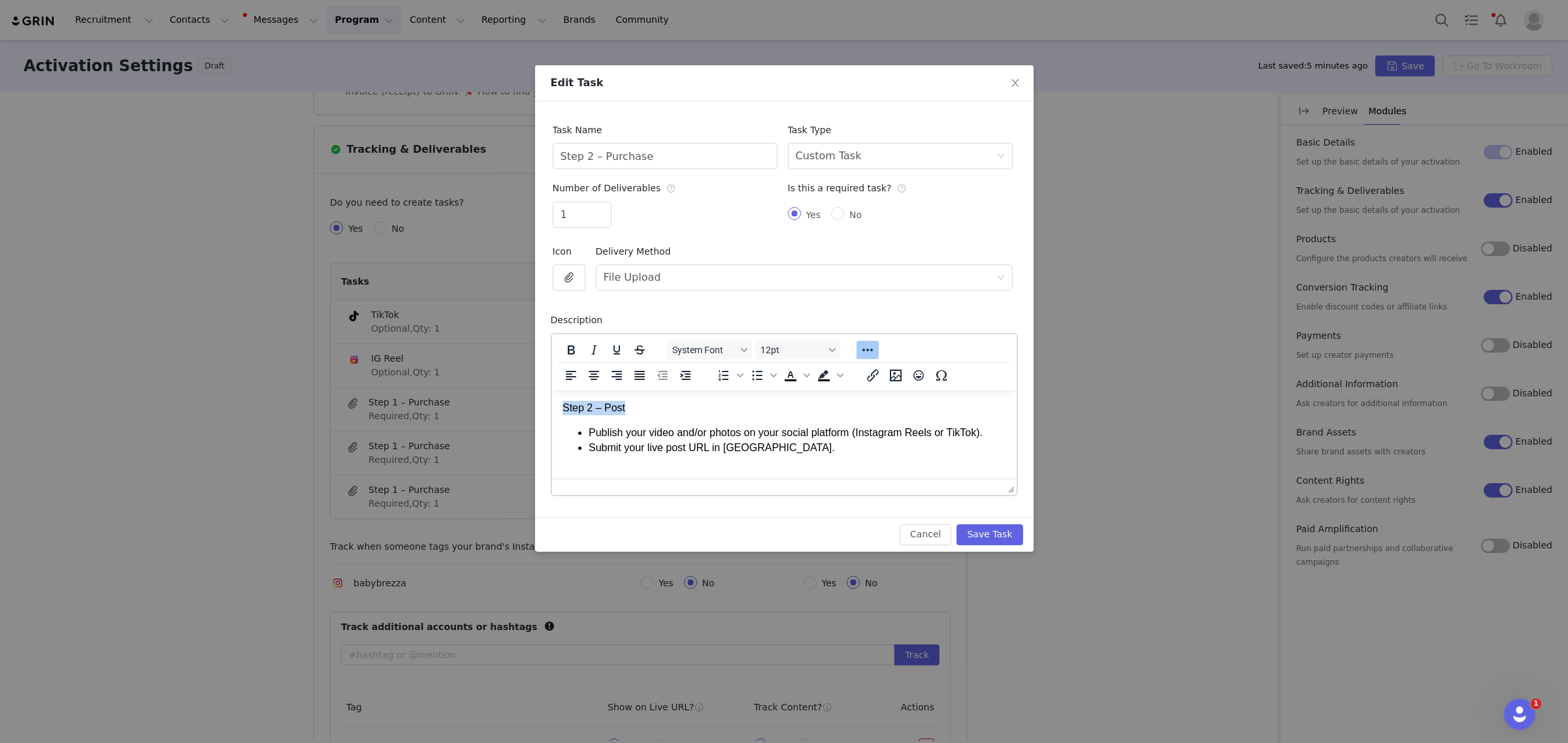
drag, startPoint x: 647, startPoint y: 407, endPoint x: 1101, endPoint y: 797, distance: 598.5
click at [552, 407] on html "Step 2 – Post Publish your video and/or photos on your social platform (Instagr…" at bounding box center [783, 427] width 464 height 75
copy p "Step 2 – Post"
drag, startPoint x: 696, startPoint y: 160, endPoint x: 513, endPoint y: 152, distance: 183.2
click at [513, 152] on div "Edit Task Task Name Step 2 – Purchase Task Type Select task type Custom Task Nu…" at bounding box center [784, 372] width 1568 height 743
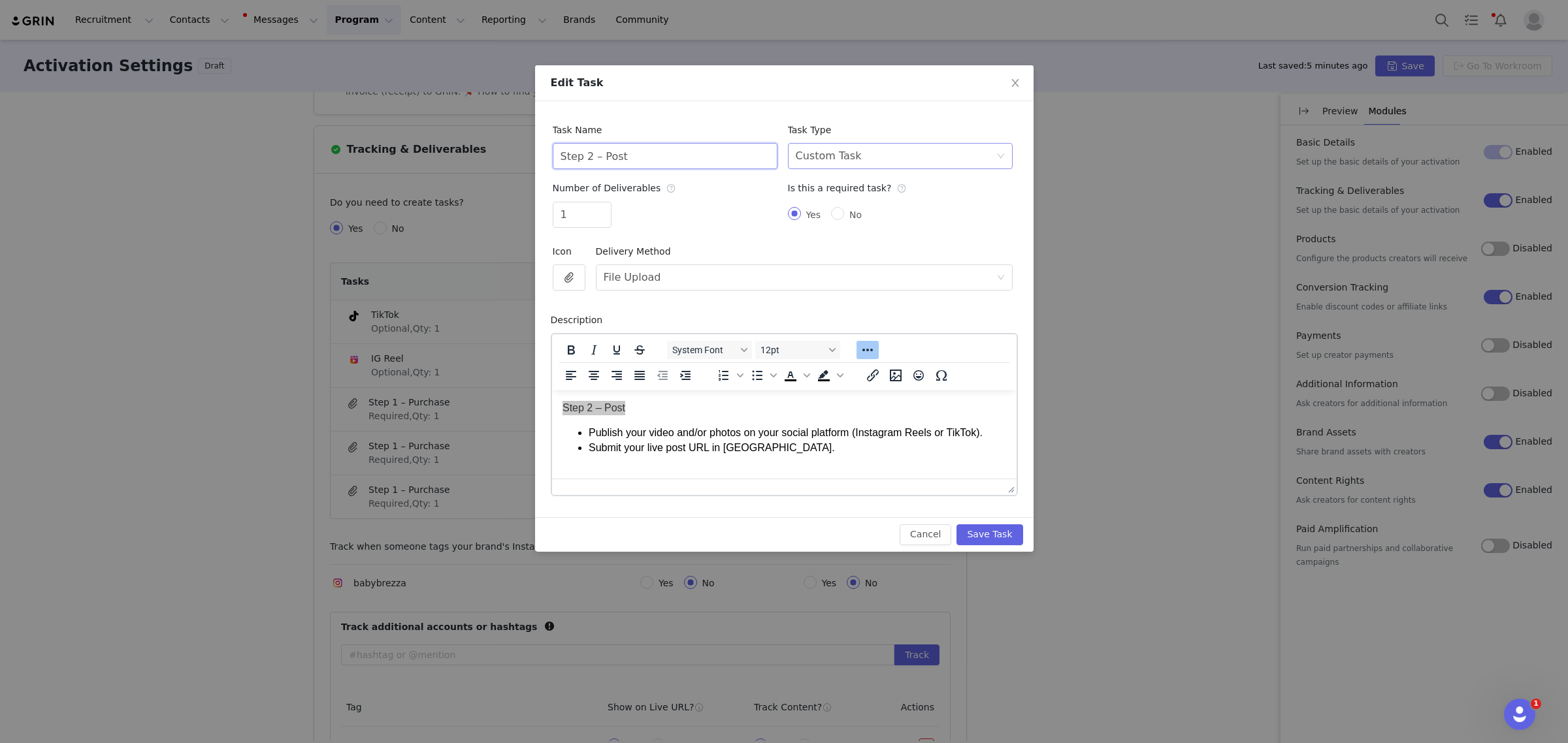
type input "Step 2 – Post"
click at [925, 168] on div "Select task type Custom Task" at bounding box center [900, 156] width 224 height 26
click at [894, 184] on li "Instagram Post" at bounding box center [899, 184] width 224 height 21
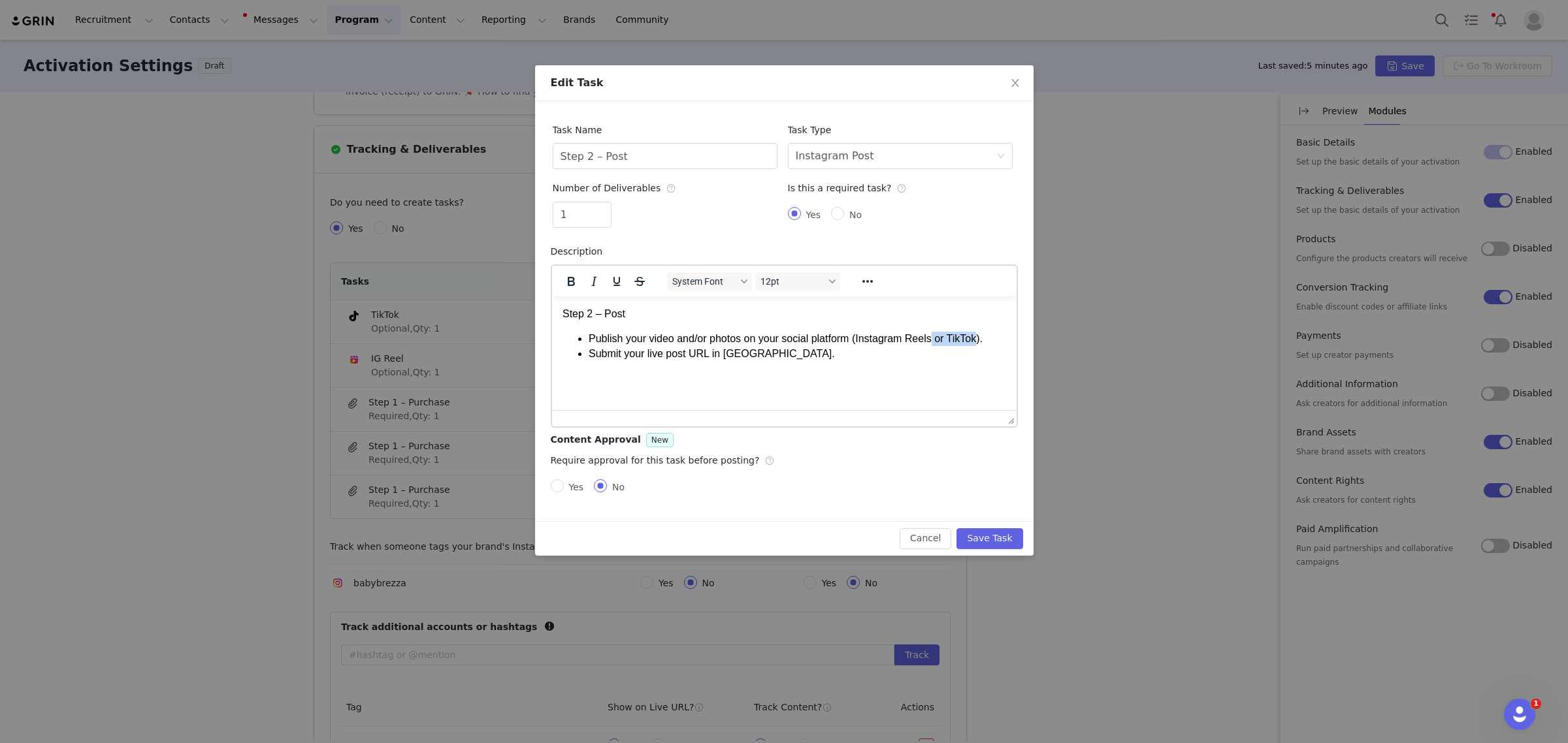
drag, startPoint x: 976, startPoint y: 341, endPoint x: 929, endPoint y: 339, distance: 47.0
click at [929, 339] on li "Publish your video and/or photos on your social platform (Instagram Reels or Ti…" at bounding box center [797, 338] width 418 height 15
click at [919, 371] on html "Step 2 – Post Publish your video and/or photos on your social platform (Instagr…" at bounding box center [783, 333] width 464 height 75
drag, startPoint x: 804, startPoint y: 351, endPoint x: 1080, endPoint y: 570, distance: 352.3
click at [552, 296] on html "Step 2 – Post Publish your video and/or photos on your social platform (Instagr…" at bounding box center [783, 333] width 464 height 75
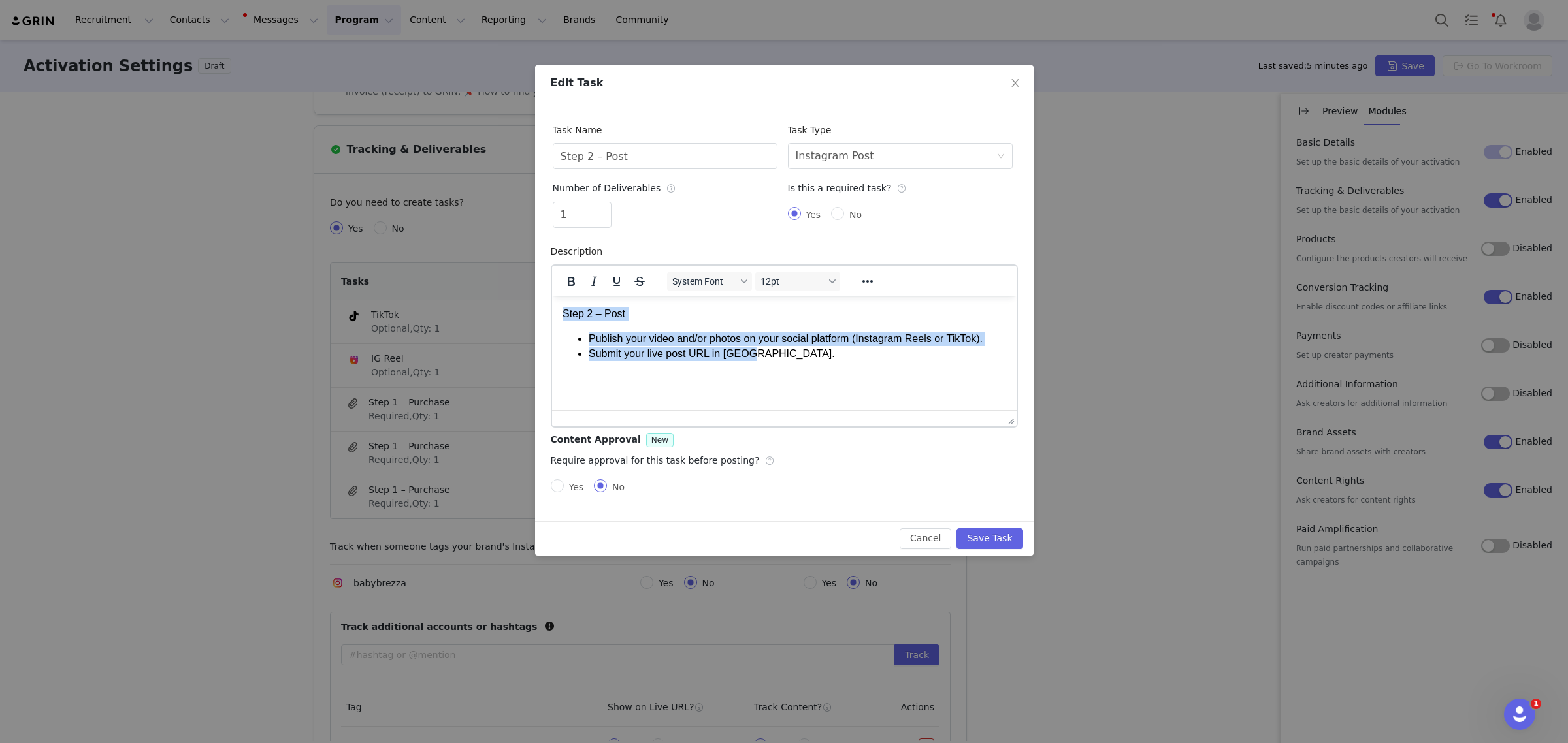
copy body "Step 2 – Post Publish your video and/or photos on your social platform (Instagr…"
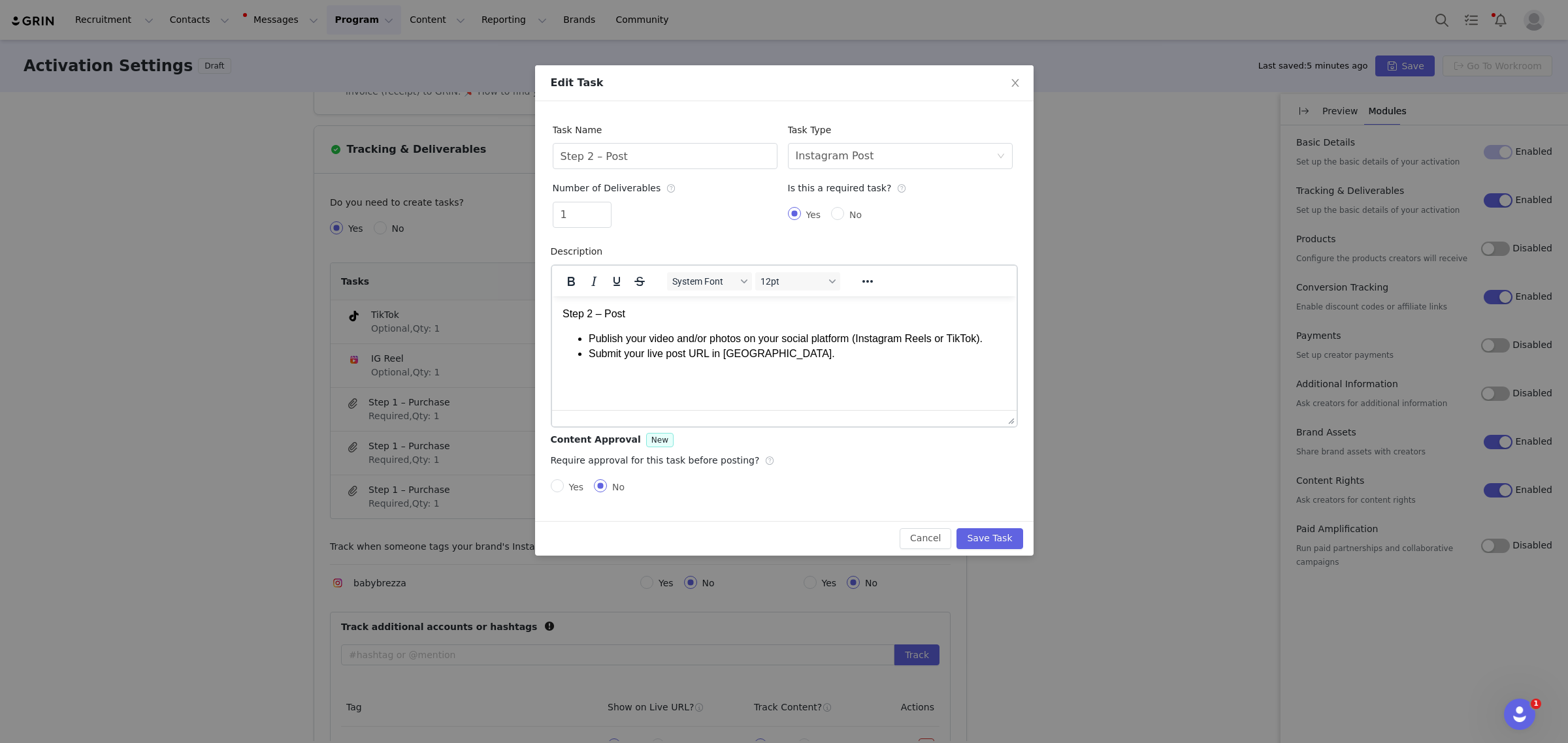
click at [876, 371] on html "Step 2 – Post Publish your video and/or photos on your social platform (Instagr…" at bounding box center [783, 333] width 464 height 75
drag, startPoint x: 971, startPoint y: 341, endPoint x: 938, endPoint y: 377, distance: 48.8
click at [931, 344] on li "Publish your video and/or photos on your social platform (Instagram Reels or Ti…" at bounding box center [797, 338] width 418 height 15
click at [943, 371] on html "Step 2 – Post Publish your video and/or photos on your social platform (Instagr…" at bounding box center [783, 333] width 464 height 75
click at [935, 344] on li "Publish your video and/or photos on your social platform (Instagram Reelsk)." at bounding box center [797, 338] width 418 height 15
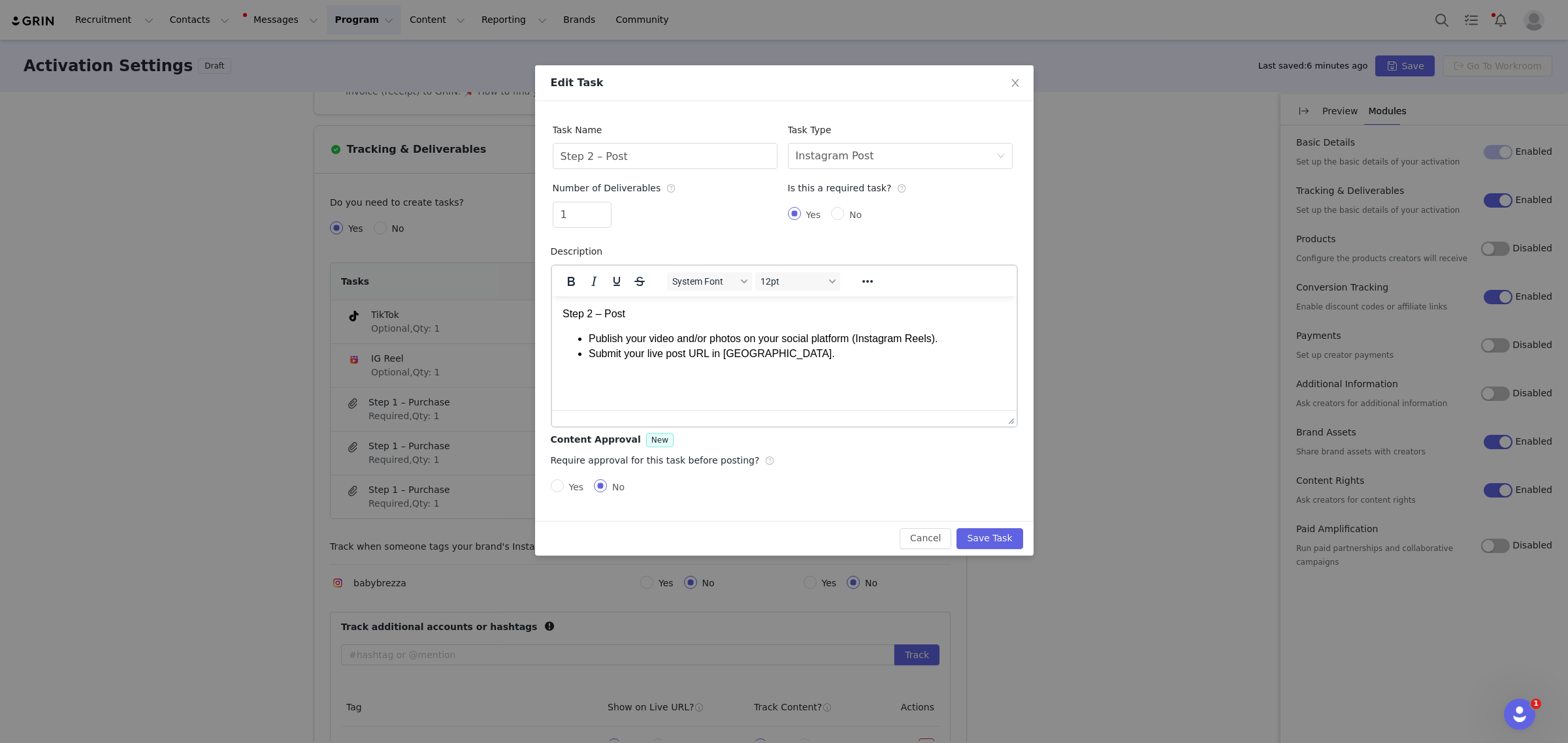
click at [945, 371] on html "Step 2 – Post Publish your video and/or photos on your social platform (Instagr…" at bounding box center [783, 333] width 464 height 75
click at [991, 539] on button "Save Task" at bounding box center [989, 538] width 66 height 21
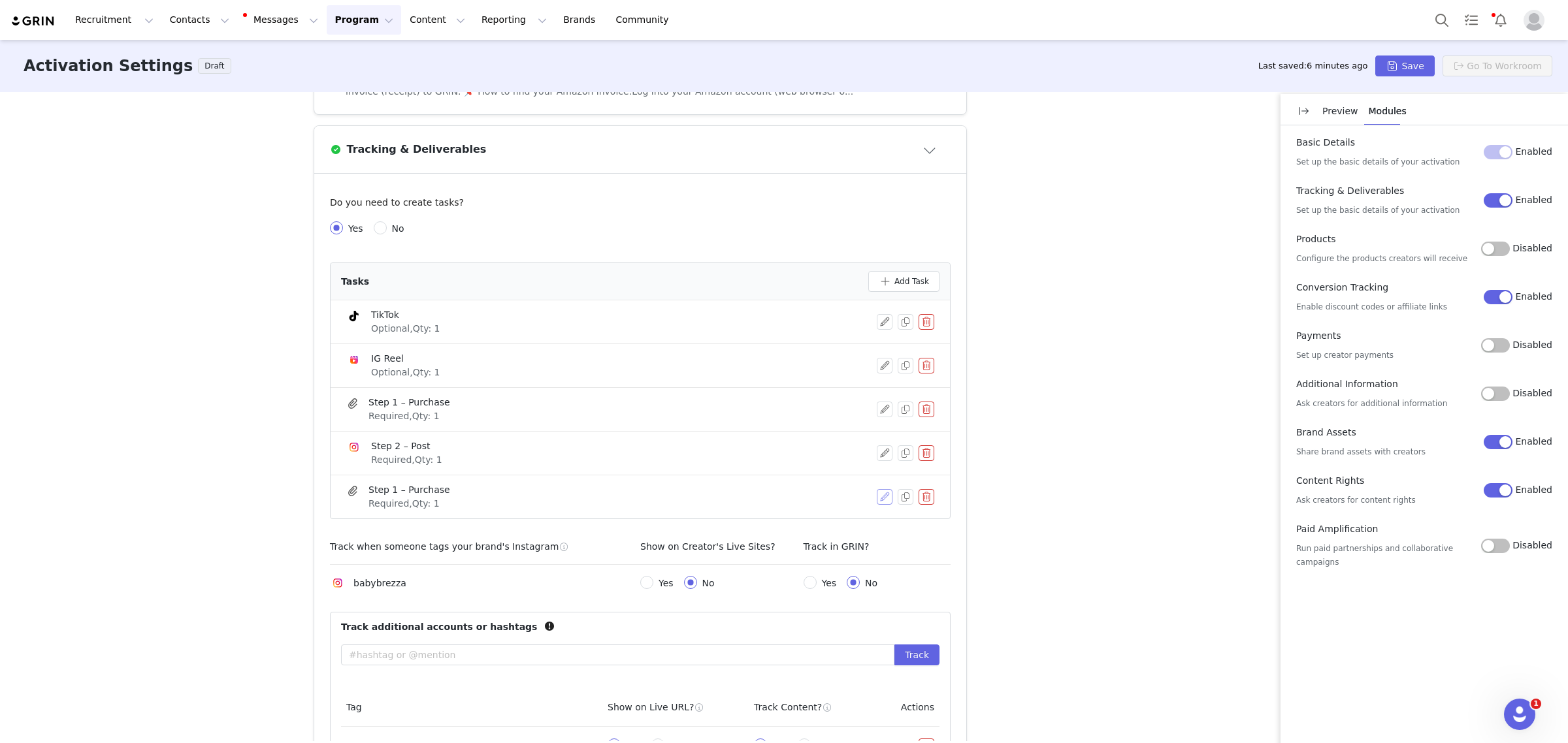
click at [879, 499] on button "button" at bounding box center [885, 497] width 16 height 16
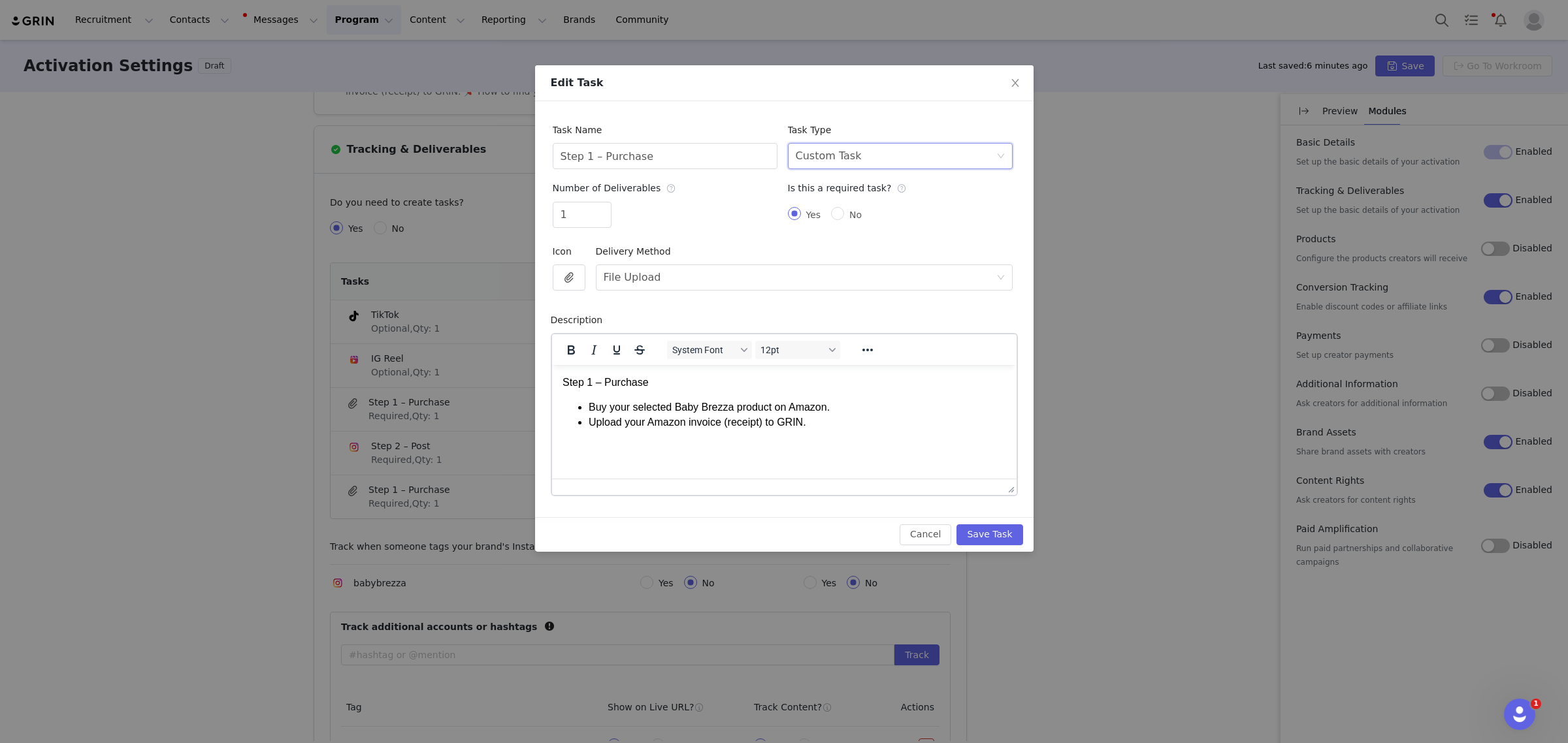
click at [887, 162] on div "Select task type Custom Task" at bounding box center [896, 156] width 200 height 25
click at [851, 223] on li "TikTok Video" at bounding box center [899, 224] width 224 height 21
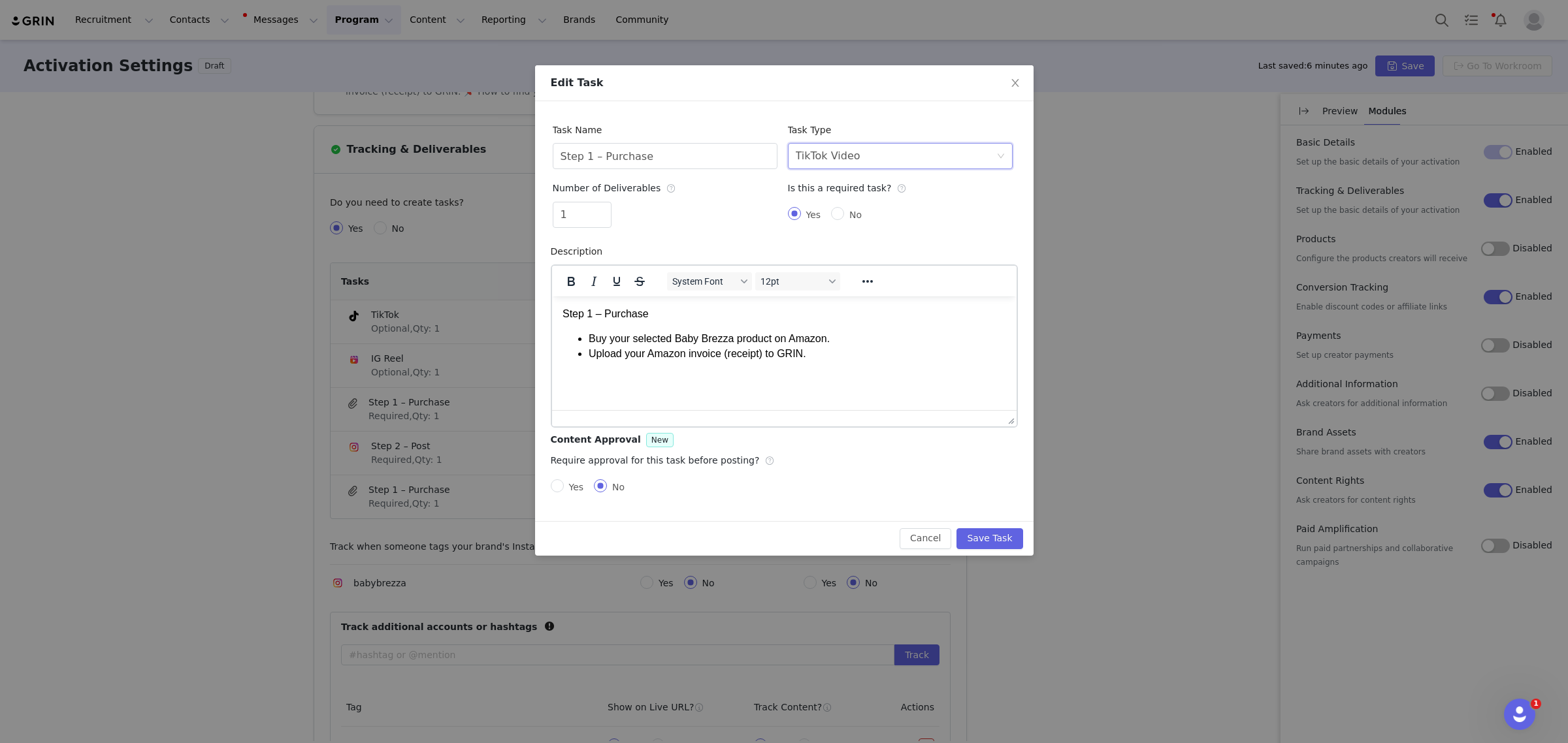
scroll to position [0, 0]
click at [871, 360] on html "Step 1 – Purchase Buy your selected Baby Brezza product on Amazon. Upload your …" at bounding box center [783, 333] width 464 height 75
drag, startPoint x: 849, startPoint y: 354, endPoint x: 996, endPoint y: 571, distance: 262.1
click at [552, 296] on html "Step 1 – Purchase Buy your selected Baby Brezza product on Amazon. Upload your …" at bounding box center [783, 333] width 464 height 75
paste body "Rich Text Area. Press ALT-0 for help."
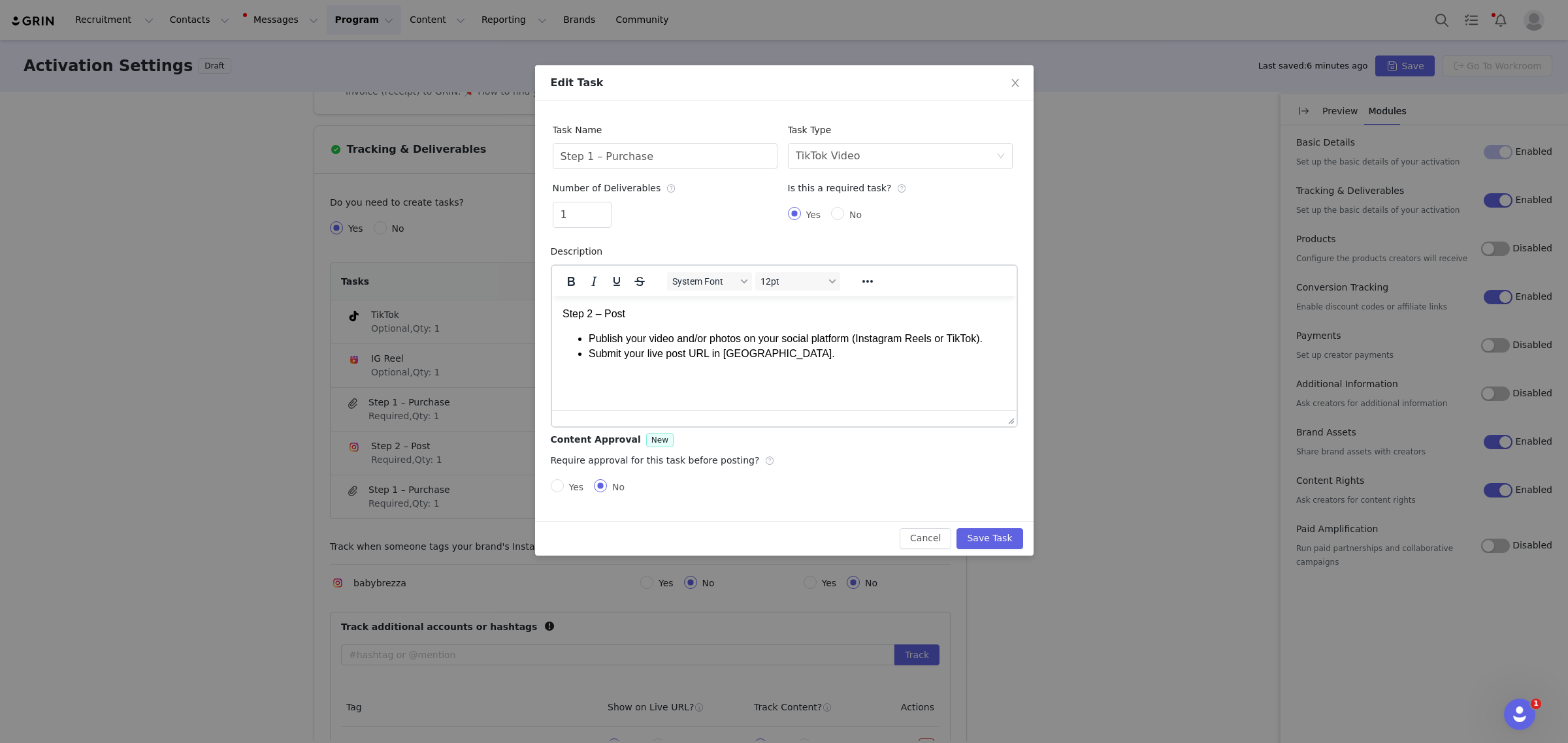
click at [843, 355] on li "Submit your live post URL in GRIN." at bounding box center [797, 354] width 418 height 15
drag, startPoint x: 945, startPoint y: 338, endPoint x: 857, endPoint y: 344, distance: 88.2
click at [857, 344] on li "Publish your video and/or photos on your social platform (Instagram Reels or Ti…" at bounding box center [797, 338] width 418 height 15
drag, startPoint x: 643, startPoint y: 318, endPoint x: 1026, endPoint y: 584, distance: 466.3
click at [552, 296] on html "Step 2 – Post Publish your video and/or photos on your social platform (TikTok)…" at bounding box center [783, 333] width 464 height 75
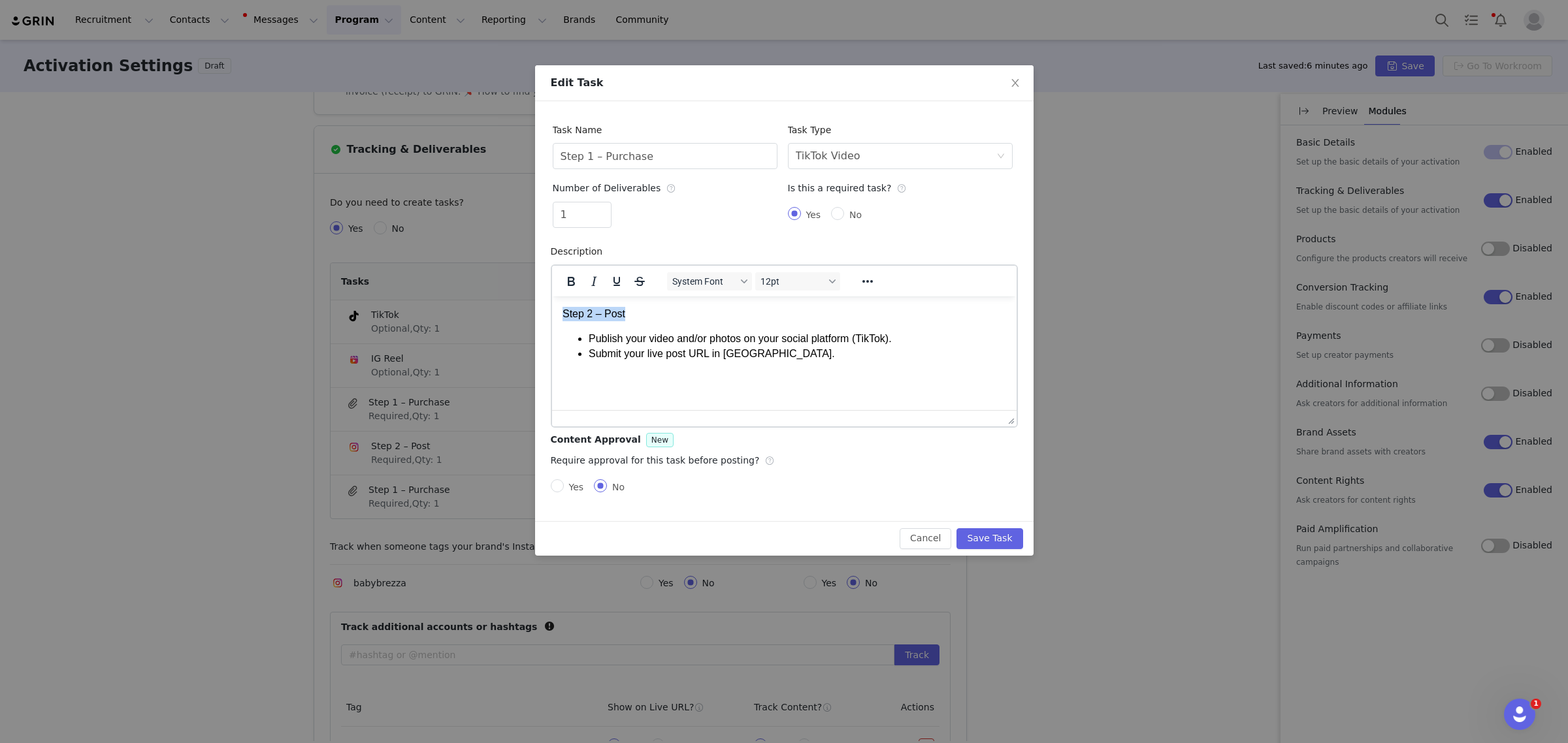
copy p "Step 2 – Post"
drag, startPoint x: 496, startPoint y: 151, endPoint x: 435, endPoint y: 142, distance: 61.7
click at [435, 142] on div "Edit Task Task Name Step 1 – Purchase Task Type Select task type TikTok Video N…" at bounding box center [784, 372] width 1568 height 743
type input "Step 2 – Post"
click at [1010, 545] on button "Save Task" at bounding box center [989, 538] width 66 height 21
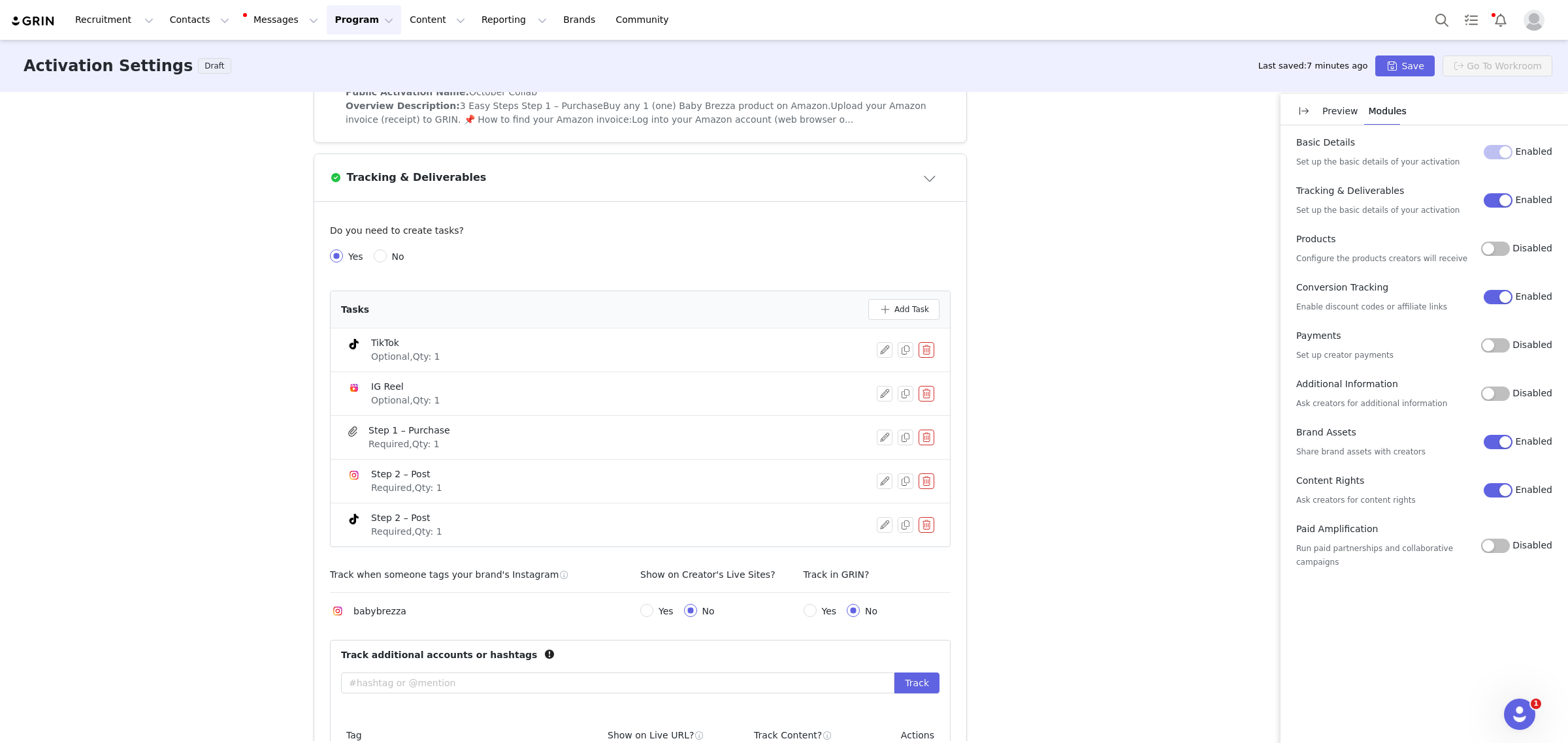
scroll to position [377, 0]
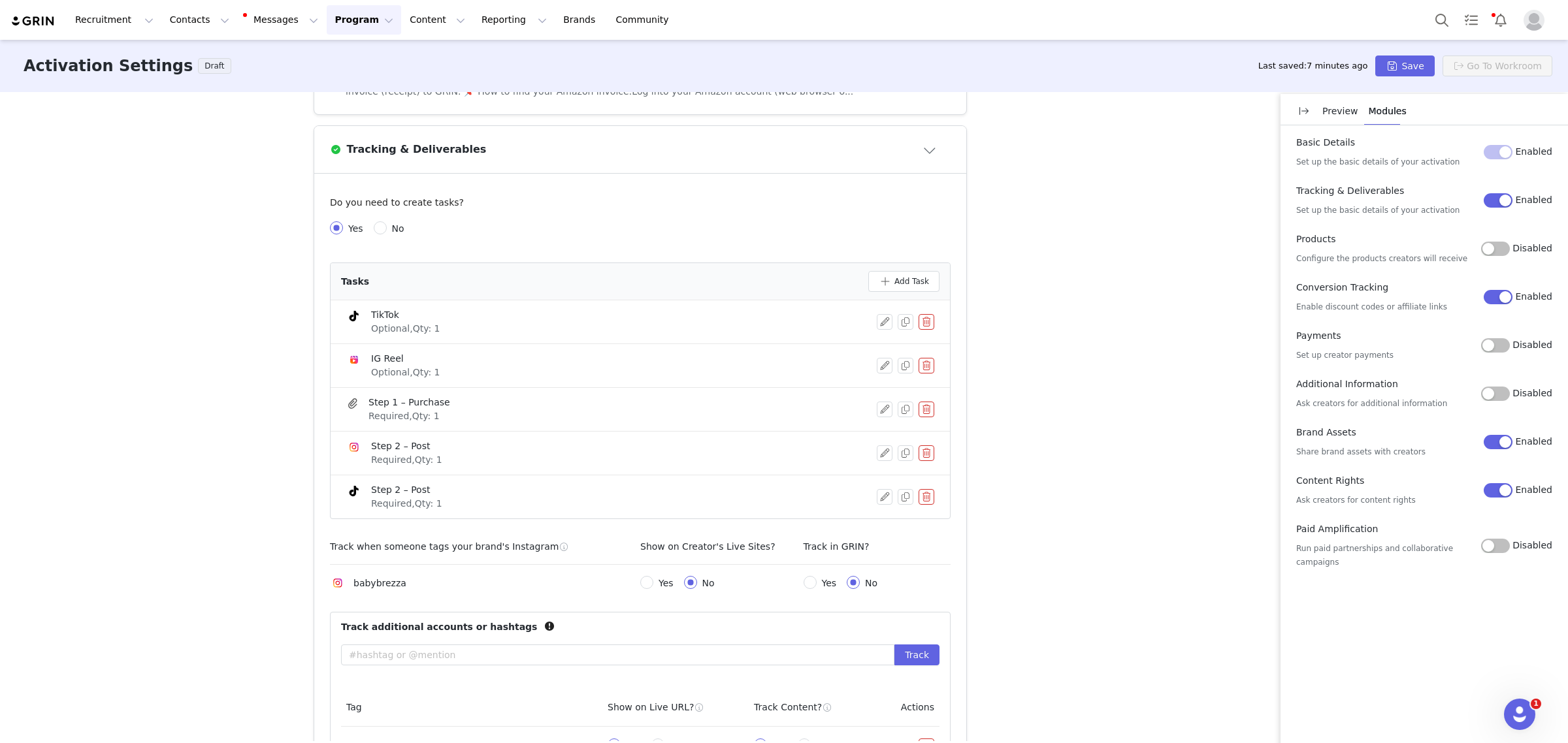
click at [925, 319] on button "button" at bounding box center [927, 322] width 16 height 16
click at [872, 350] on button "Delete" at bounding box center [879, 343] width 51 height 21
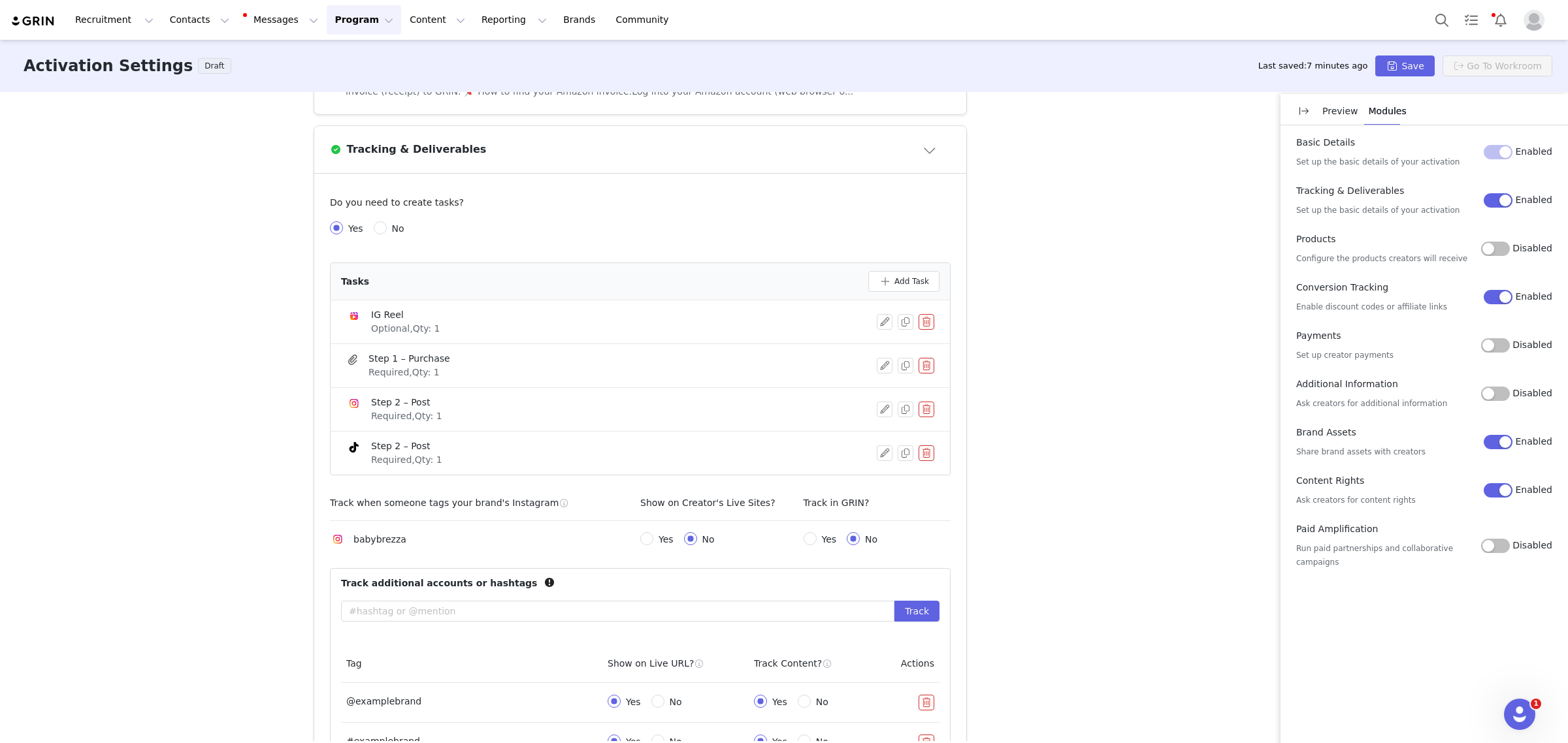
click at [923, 322] on button "button" at bounding box center [927, 322] width 16 height 16
click at [887, 344] on button "Delete" at bounding box center [879, 343] width 51 height 21
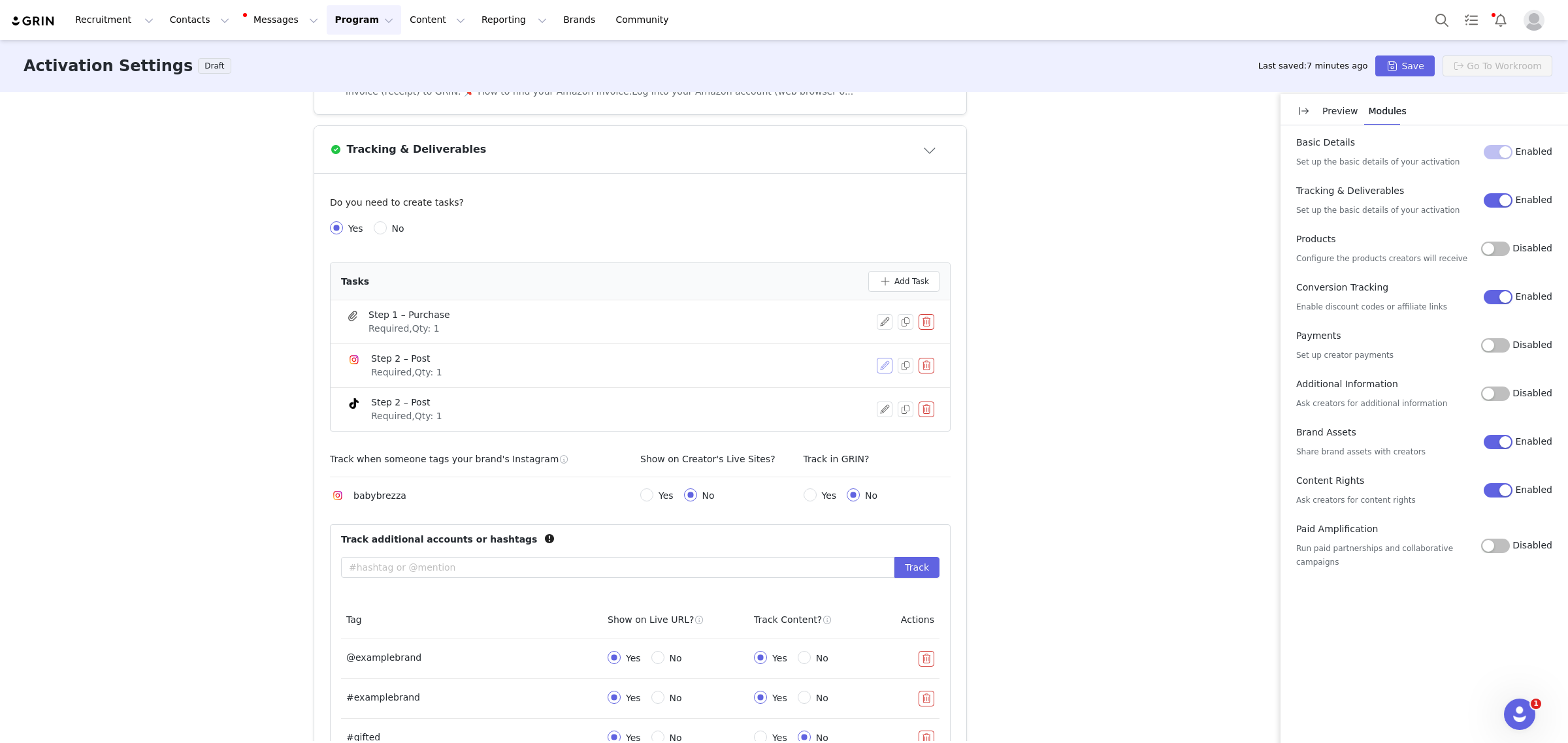
click at [877, 368] on button "button" at bounding box center [885, 366] width 16 height 16
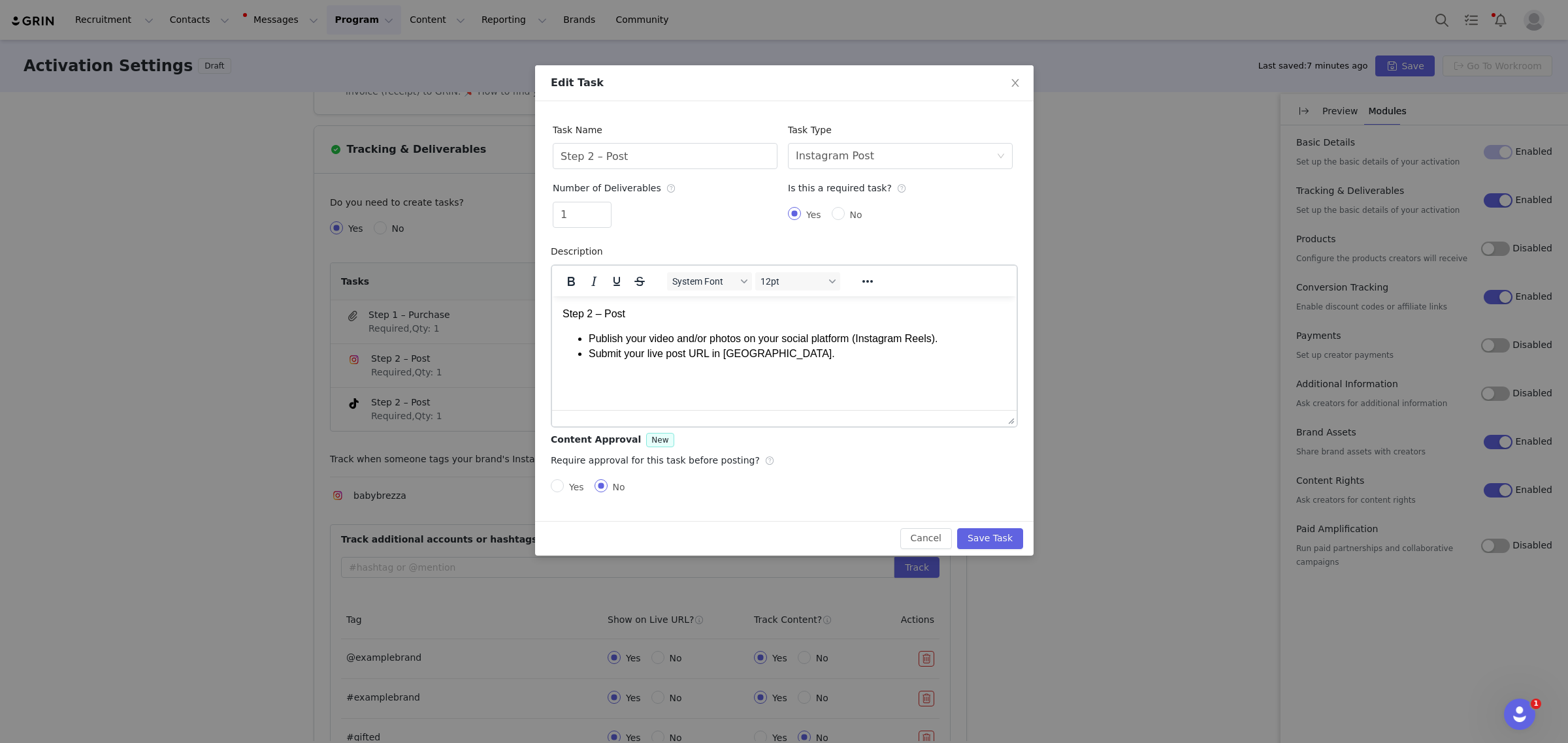
scroll to position [0, 0]
click at [683, 152] on input "Step 2 – Post" at bounding box center [665, 156] width 224 height 26
drag, startPoint x: 990, startPoint y: 537, endPoint x: 1116, endPoint y: 432, distance: 164.0
click at [992, 539] on button "Save Task" at bounding box center [989, 538] width 66 height 21
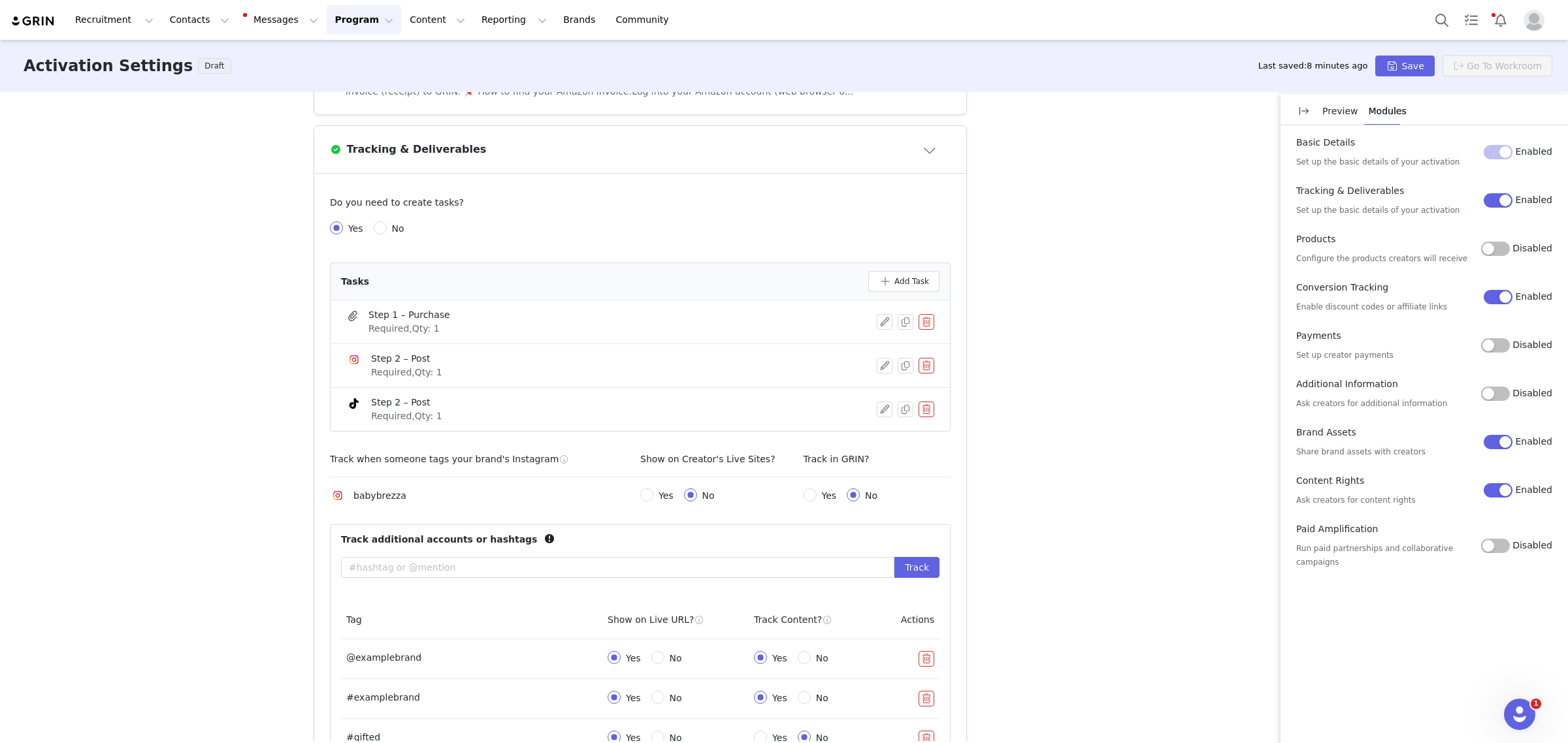
click at [1116, 432] on div "Activation Type Ongoing activations do not have start and end dates. Content wi…" at bounding box center [784, 416] width 1568 height 649
click at [1410, 65] on button "Save" at bounding box center [1405, 65] width 59 height 21
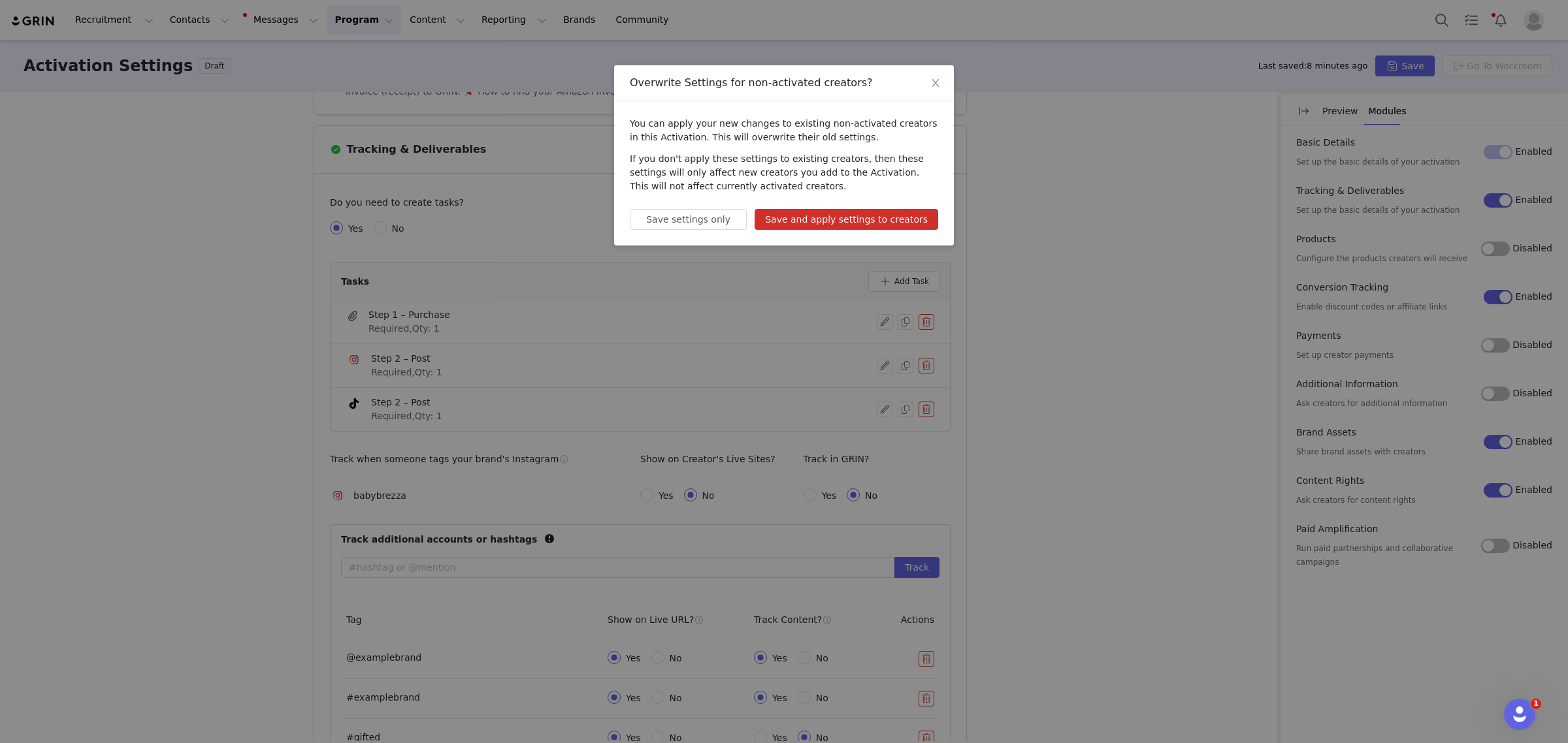
click at [899, 216] on button "Save and apply settings to creators" at bounding box center [847, 219] width 184 height 21
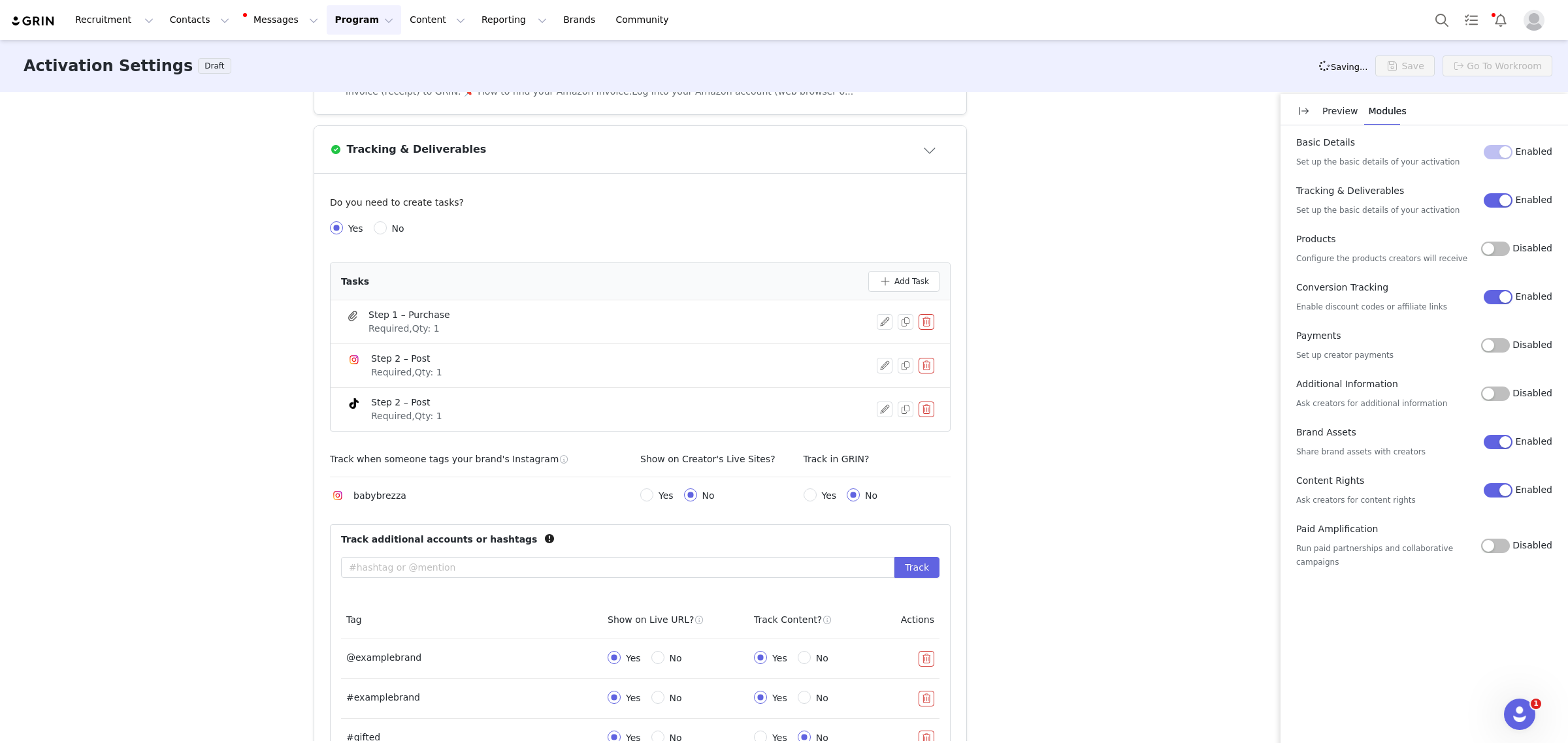
click at [1199, 264] on div "Activation Type Ongoing activations do not have start and end dates. Content wi…" at bounding box center [784, 416] width 1568 height 649
click at [877, 370] on button "button" at bounding box center [885, 366] width 16 height 16
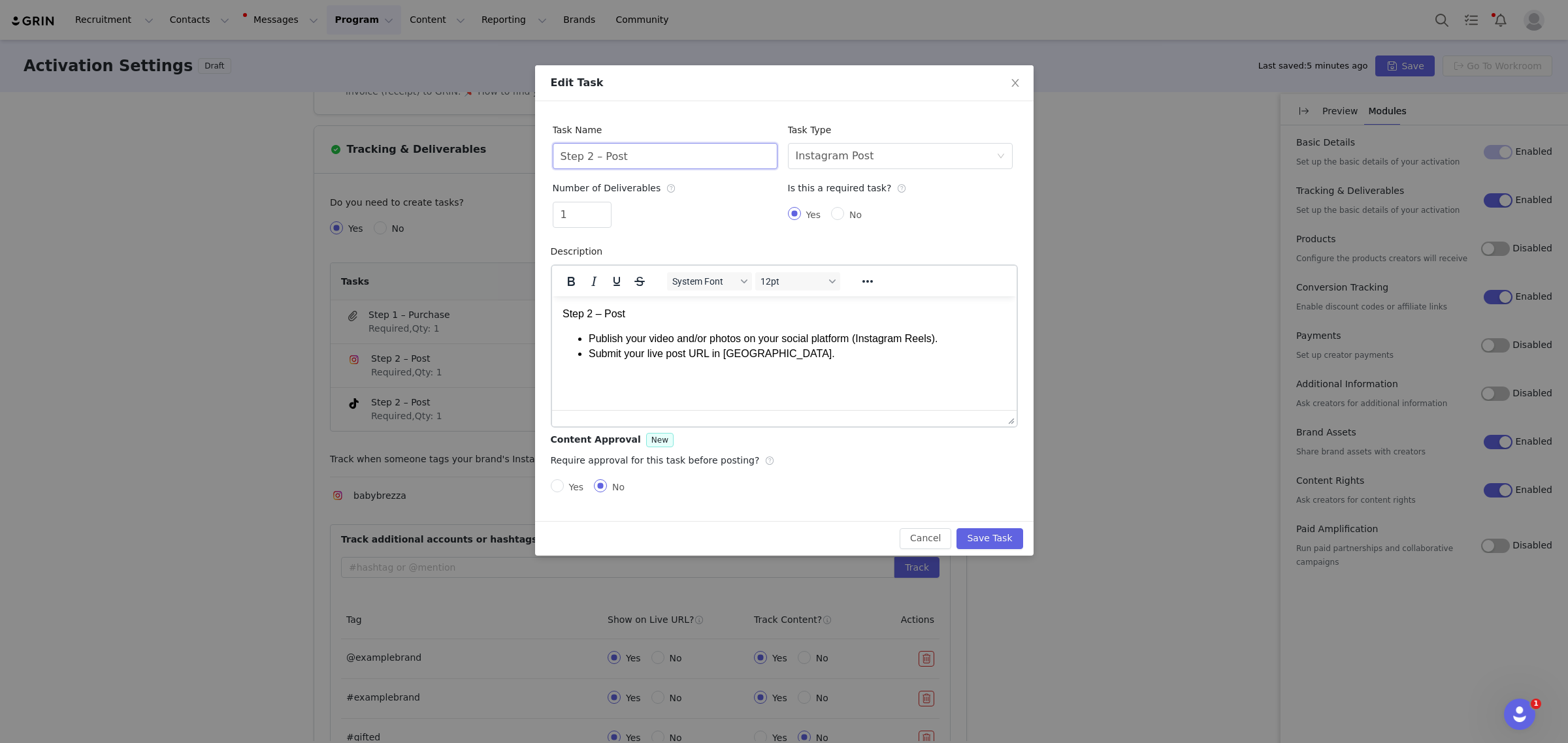
click at [696, 154] on input "Step 2 – Post" at bounding box center [665, 156] width 224 height 26
drag, startPoint x: 678, startPoint y: 160, endPoint x: 707, endPoint y: 158, distance: 29.1
click at [707, 158] on input "Step 2 – Post (choose one step 2)" at bounding box center [665, 156] width 224 height 26
click at [691, 160] on input "Step 2 – Post (choose one step 2)" at bounding box center [665, 156] width 224 height 26
click at [680, 158] on input "Step 2 – Post (choose one step 2)" at bounding box center [665, 156] width 224 height 26
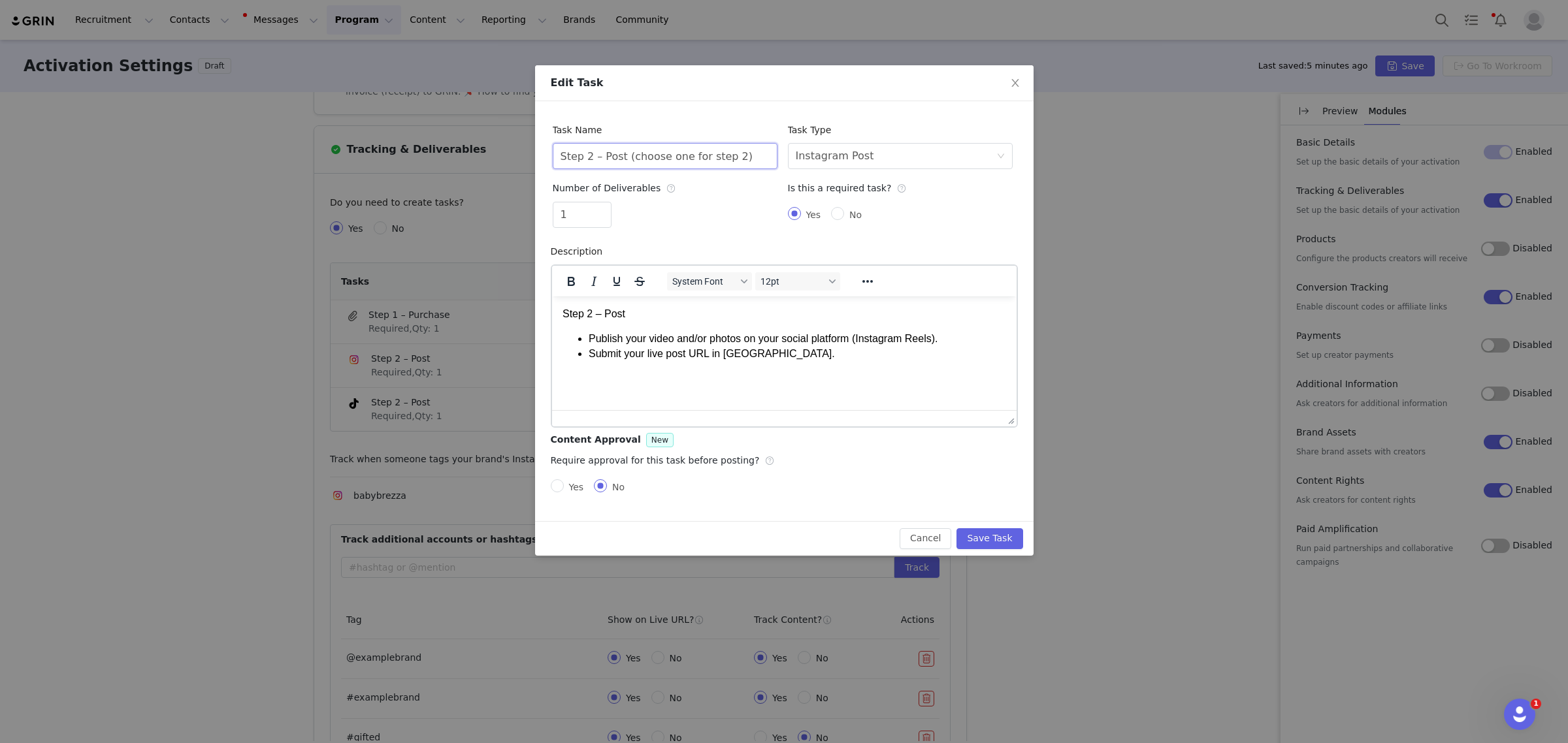
click at [701, 158] on input "Step 2 – Post (choose one for step 2)" at bounding box center [665, 156] width 224 height 26
type input "Step 2 – Post (choose one for Step 2)"
click at [717, 189] on div "Number of Deliverables 1" at bounding box center [665, 204] width 224 height 58
click at [1000, 542] on button "Save Task" at bounding box center [989, 538] width 66 height 21
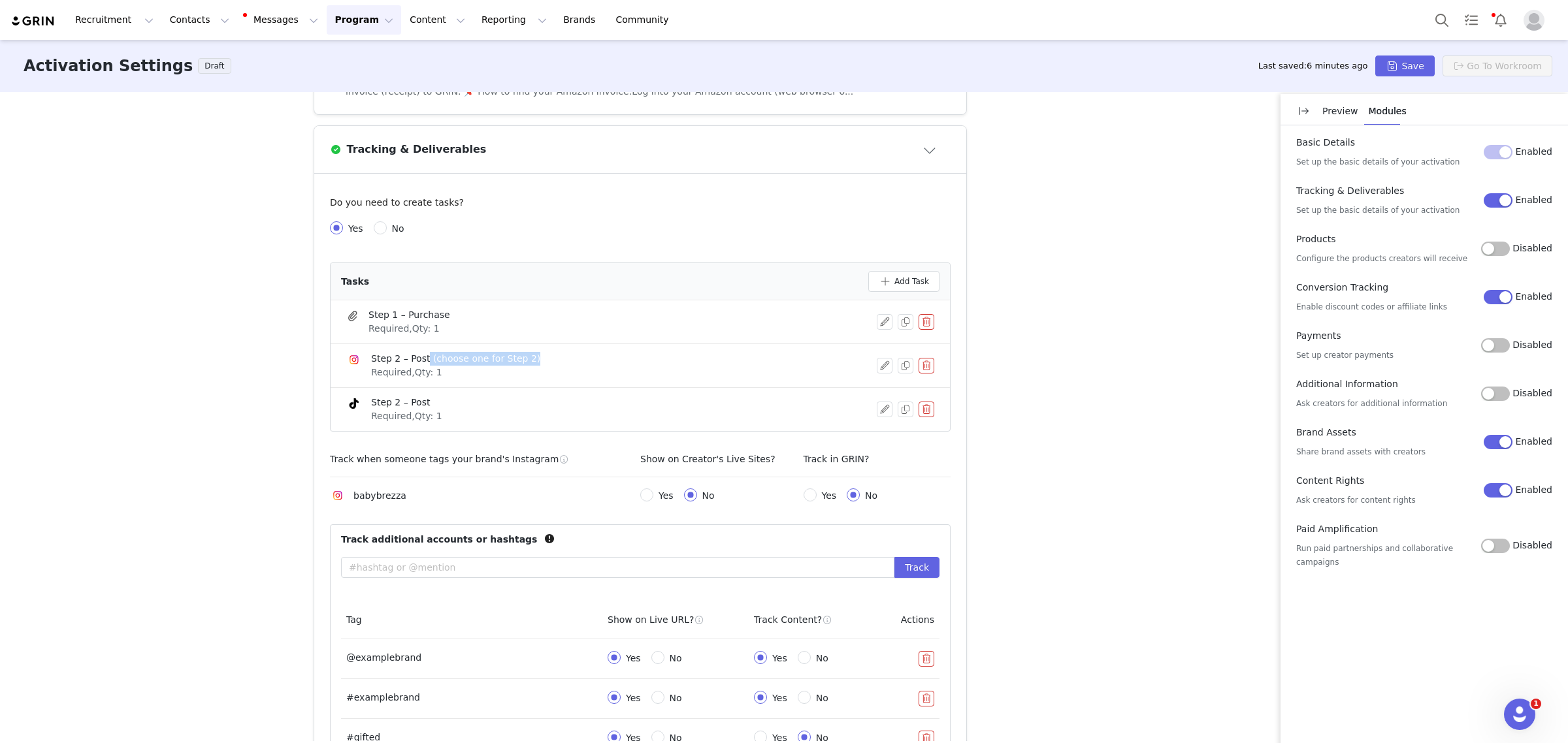
drag, startPoint x: 523, startPoint y: 358, endPoint x: 416, endPoint y: 357, distance: 107.0
click at [416, 357] on div "Step 2 – Post (choose one for Step 2) Required, Qty: 1" at bounding box center [611, 366] width 530 height 27
copy div "(choose one for Step 2)"
click at [879, 367] on button "button" at bounding box center [885, 366] width 16 height 16
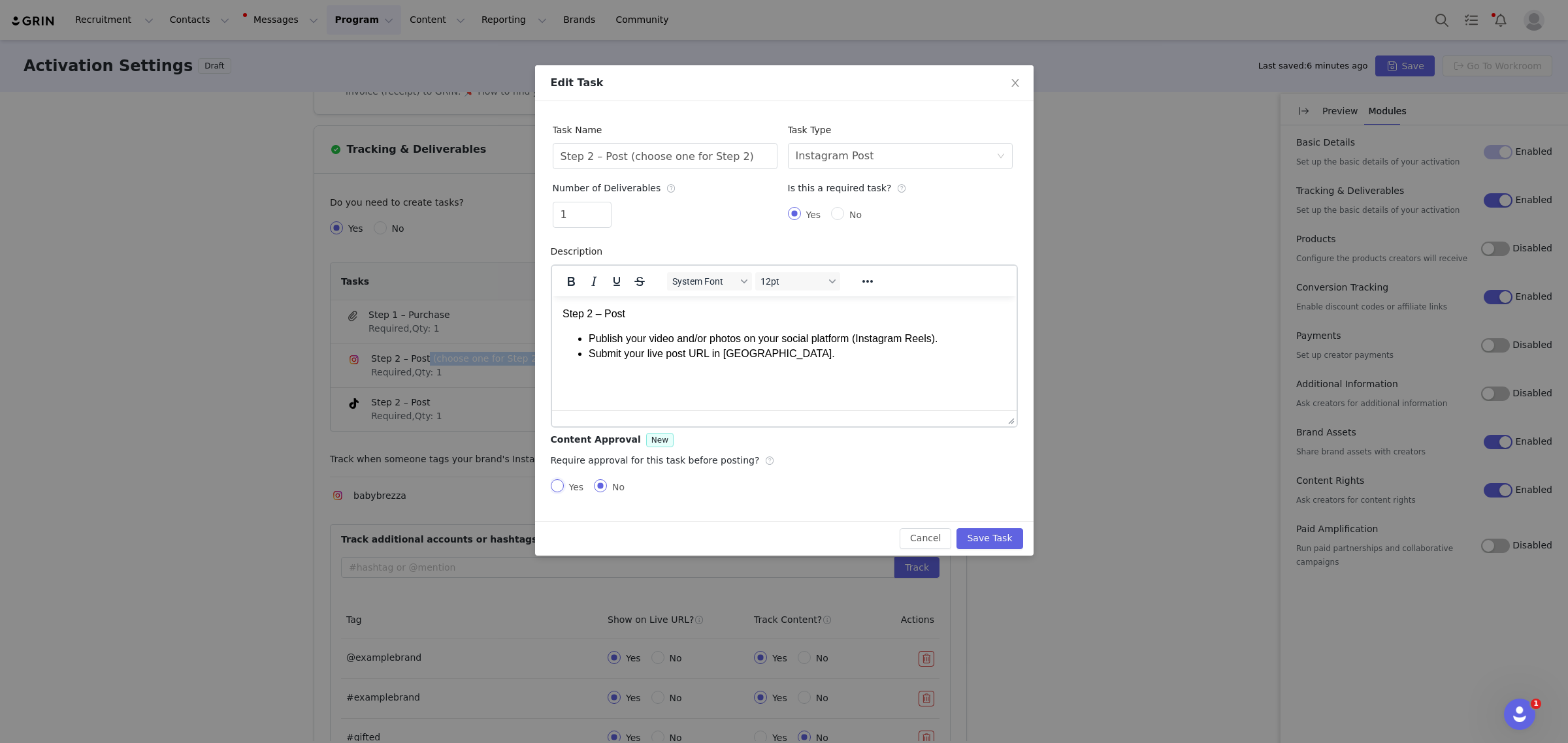
click at [558, 488] on input "Yes" at bounding box center [558, 486] width 13 height 13
radio input "true"
drag, startPoint x: 595, startPoint y: 488, endPoint x: 602, endPoint y: 485, distance: 7.6
click at [596, 487] on input "No" at bounding box center [601, 486] width 13 height 13
radio input "true"
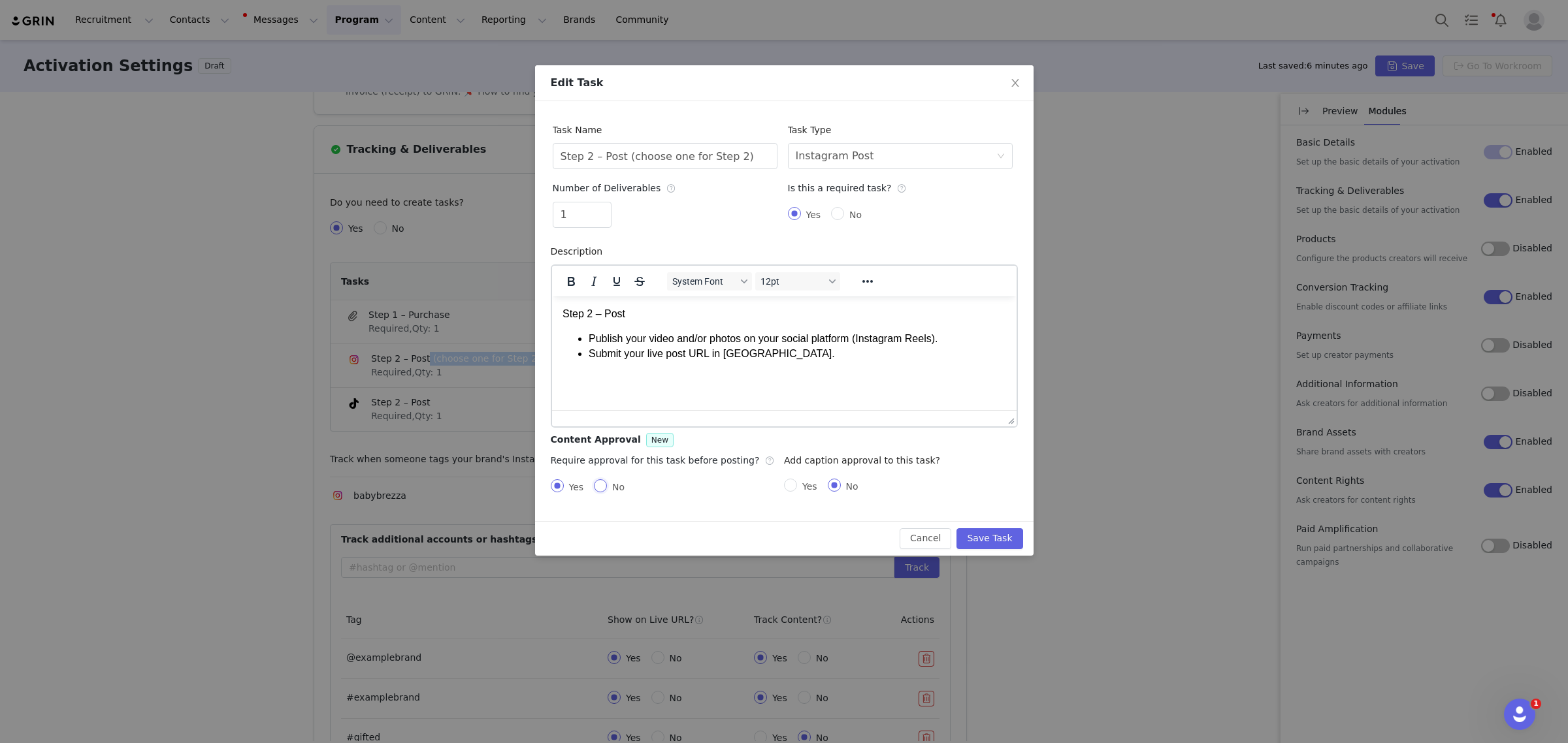
radio input "false"
radio input "true"
click at [838, 219] on input "No" at bounding box center [838, 214] width 13 height 13
radio input "true"
radio input "false"
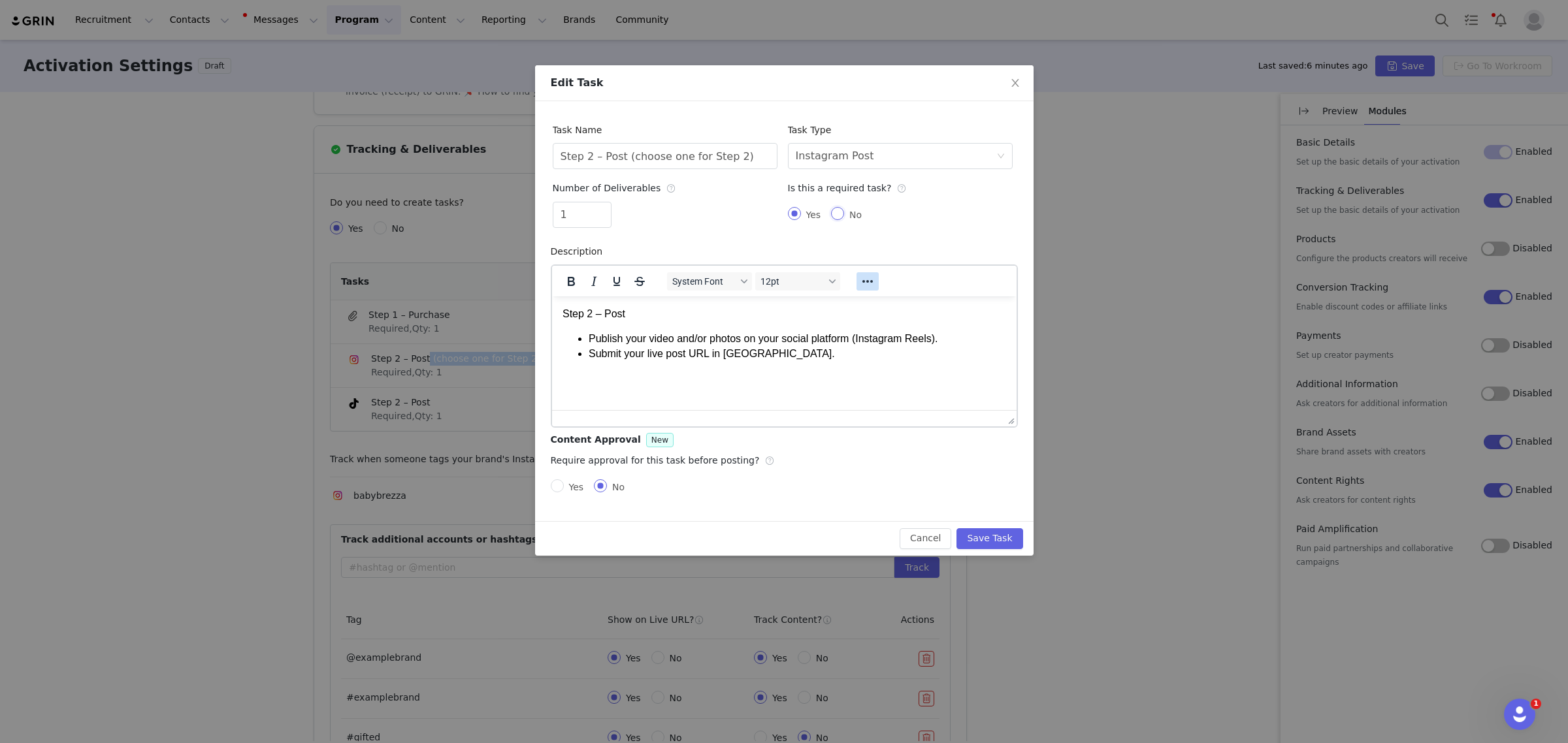
radio input "true"
click at [998, 539] on button "Save Task" at bounding box center [989, 538] width 66 height 21
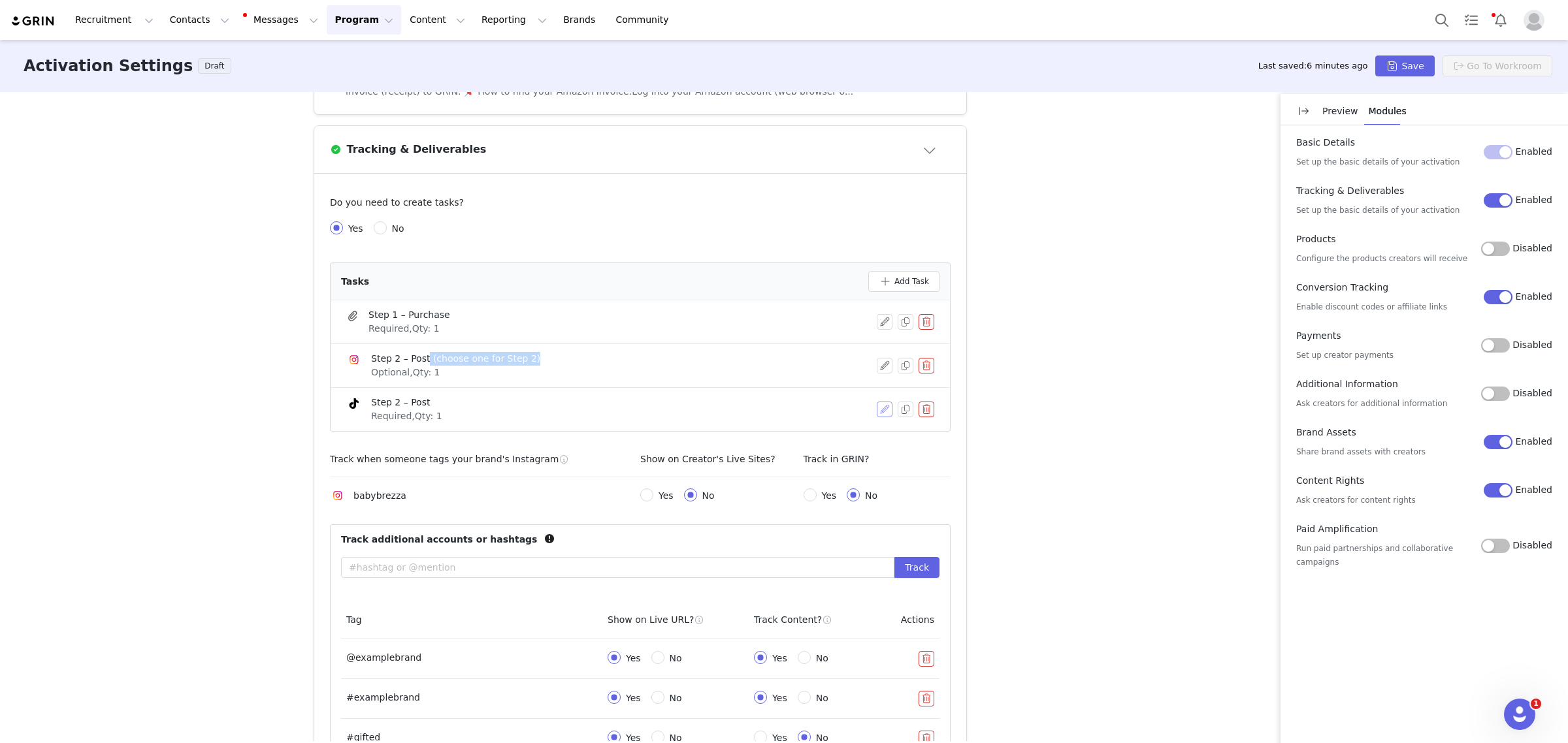
click at [877, 413] on button "button" at bounding box center [885, 409] width 16 height 16
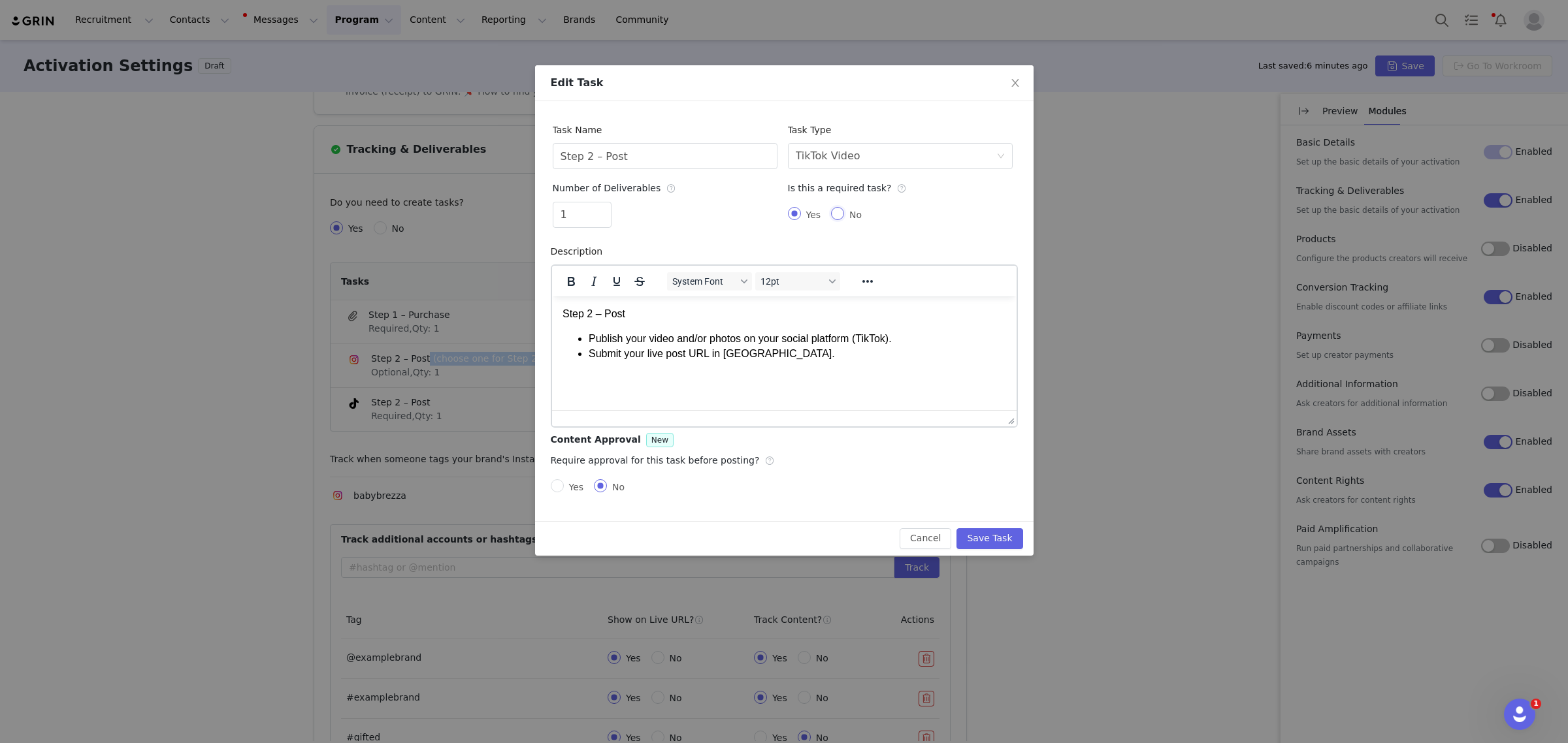
click at [837, 216] on input "No" at bounding box center [838, 214] width 13 height 13
radio input "true"
radio input "false"
radio input "true"
click at [642, 154] on input "Step 2 – Post" at bounding box center [665, 156] width 224 height 26
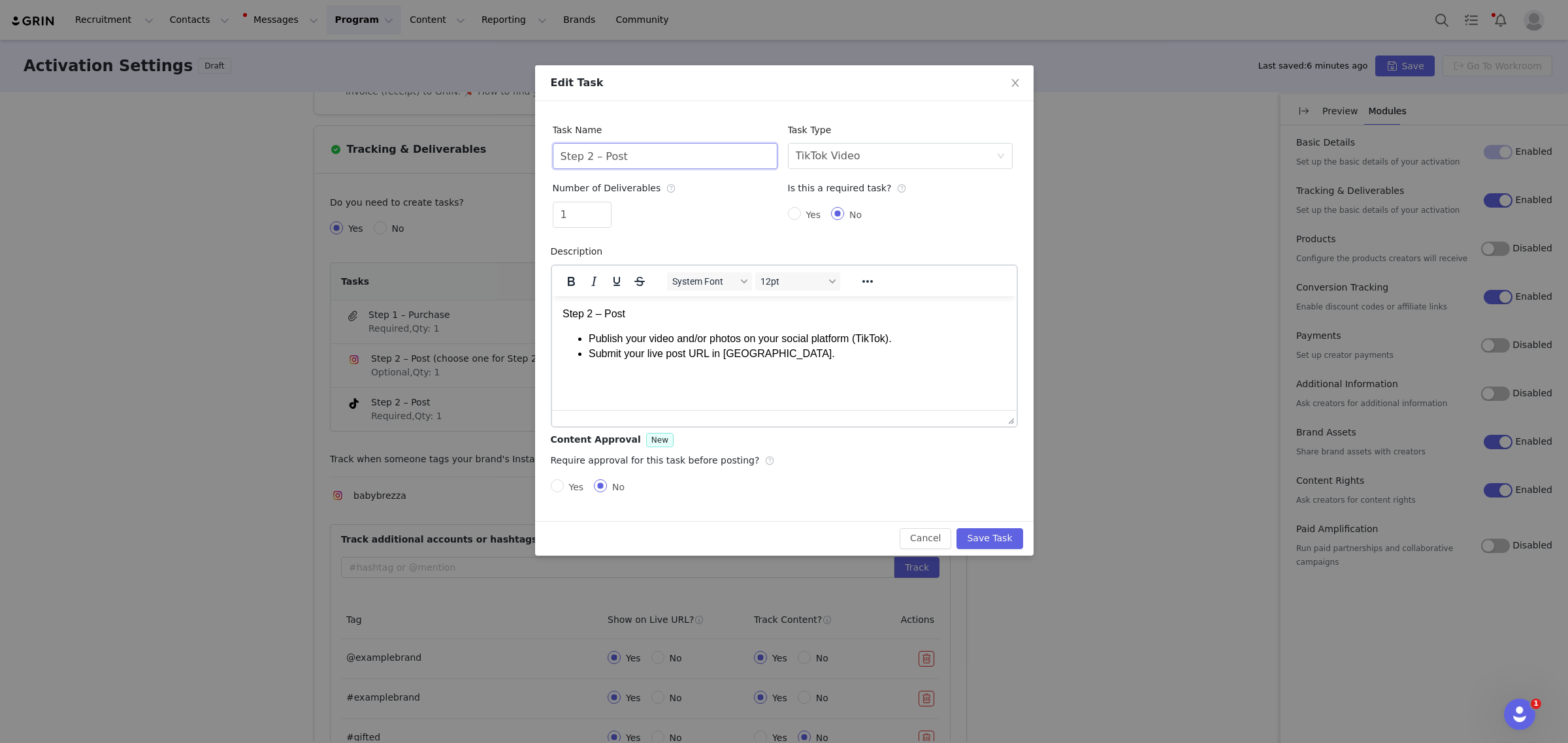
paste input "(choose one for Step 2)"
click at [623, 156] on input "Step 2 – Post (choose one for Step 2)" at bounding box center [665, 156] width 224 height 26
type input "Step 2 – Post (choose one for Step 2)"
click at [984, 537] on button "Save Task" at bounding box center [989, 538] width 66 height 21
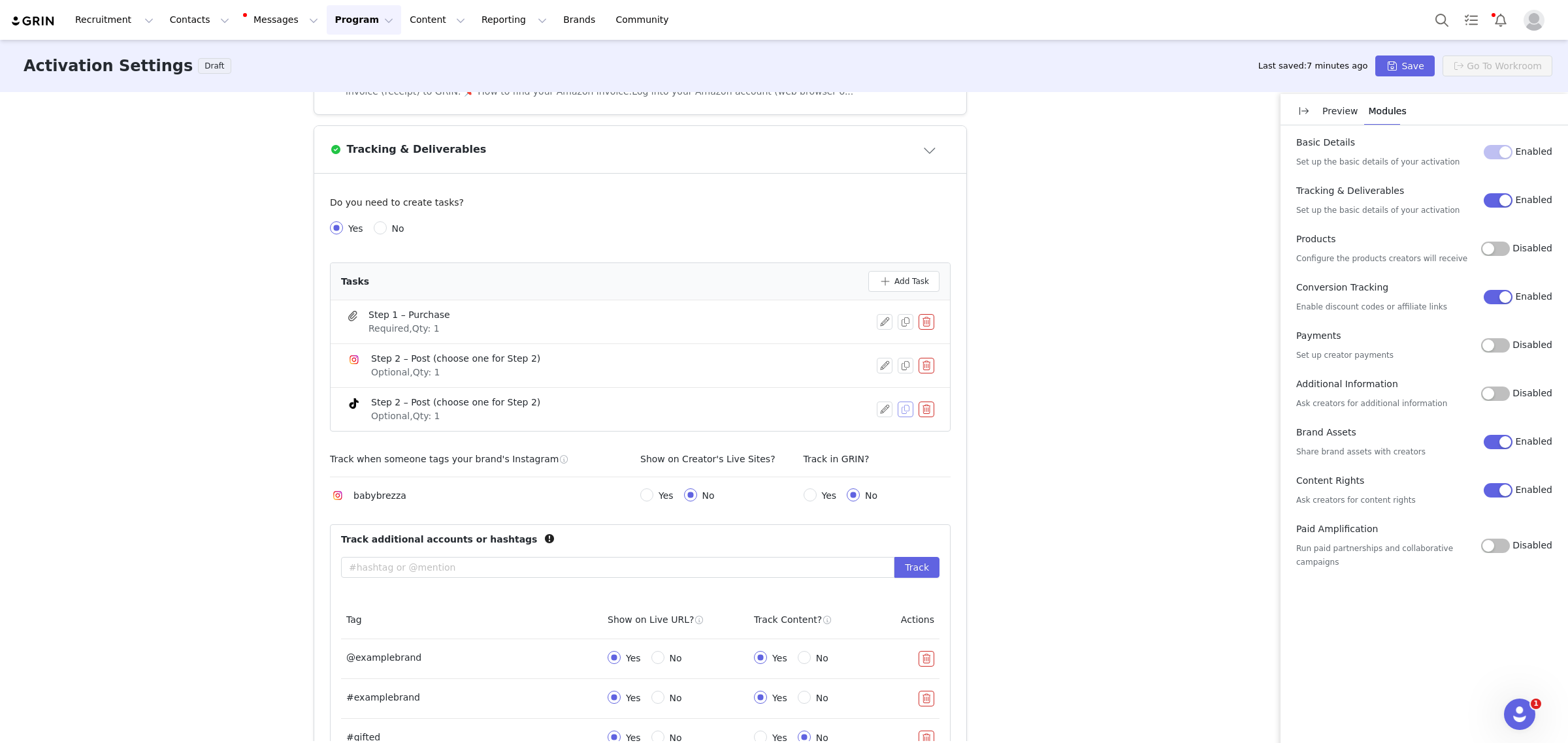
click at [900, 410] on button "button" at bounding box center [906, 409] width 16 height 16
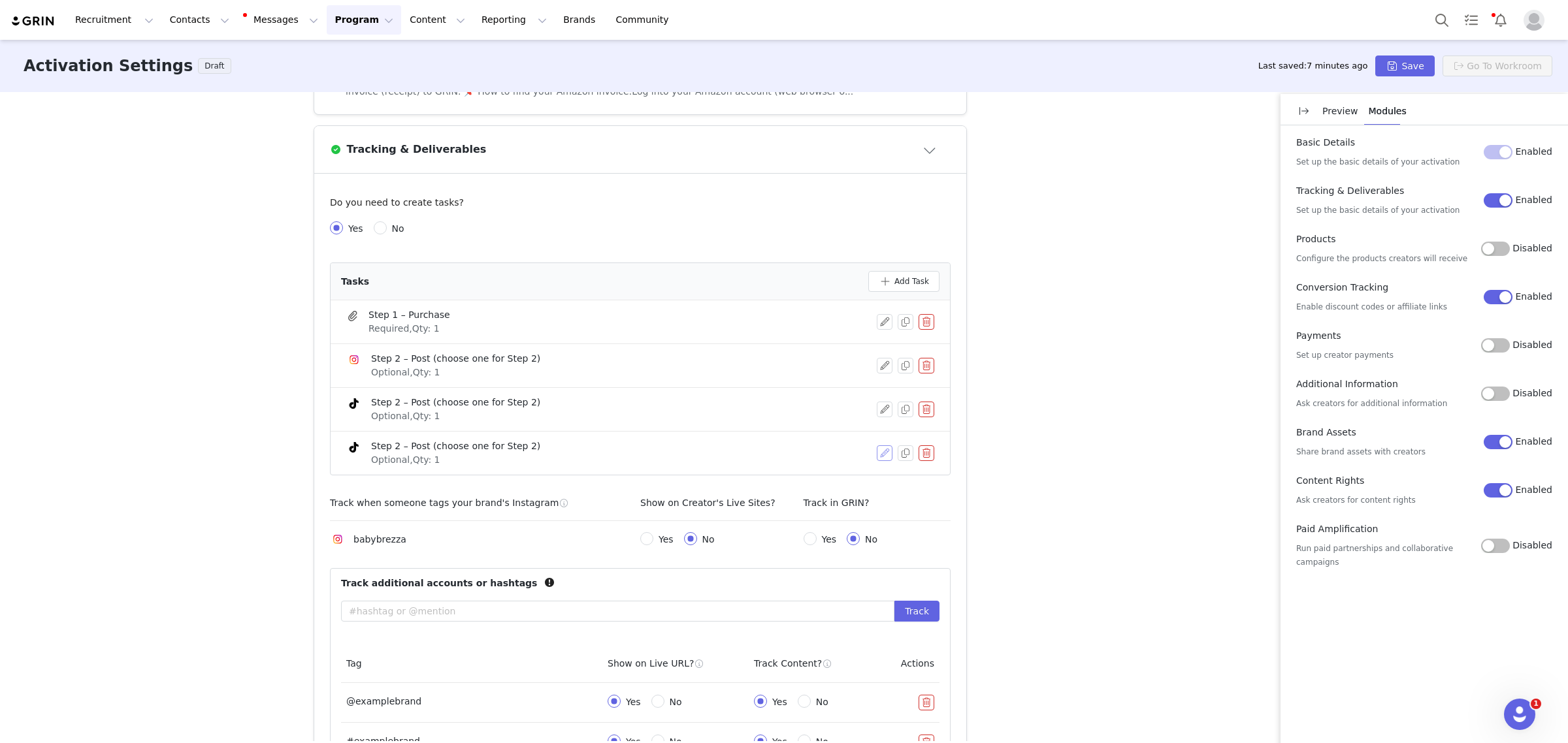
click at [882, 457] on button "button" at bounding box center [885, 453] width 16 height 16
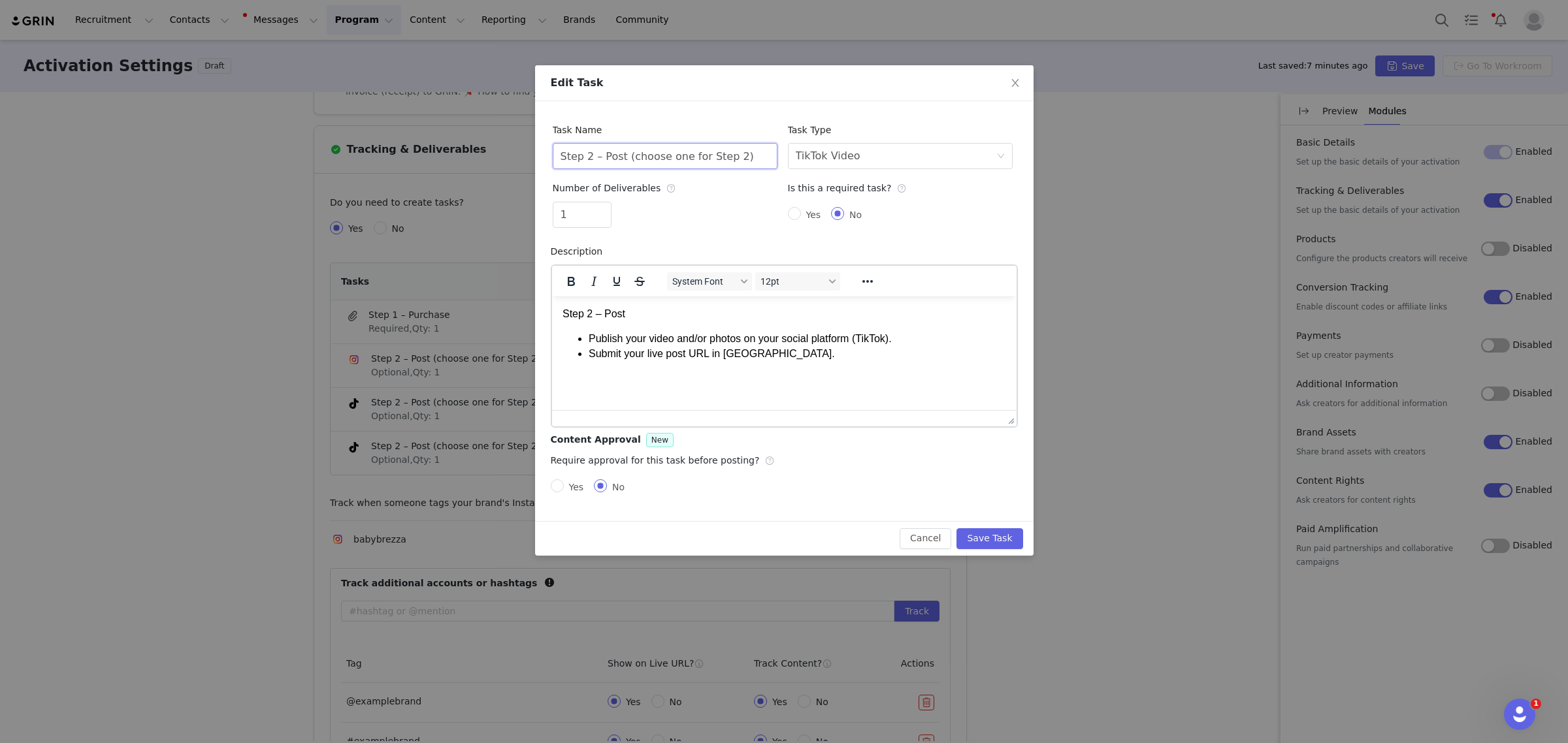
click at [583, 156] on input "Step 2 – Post (choose one for Step 2)" at bounding box center [665, 156] width 224 height 26
drag, startPoint x: 729, startPoint y: 157, endPoint x: 603, endPoint y: 161, distance: 126.1
click at [603, 161] on input "Step 3 – Post (choose one for Step 2)" at bounding box center [665, 156] width 224 height 26
type input "Step 3 – Post (choose one for Step 2)"
drag, startPoint x: 593, startPoint y: 326, endPoint x: 1068, endPoint y: 599, distance: 547.9
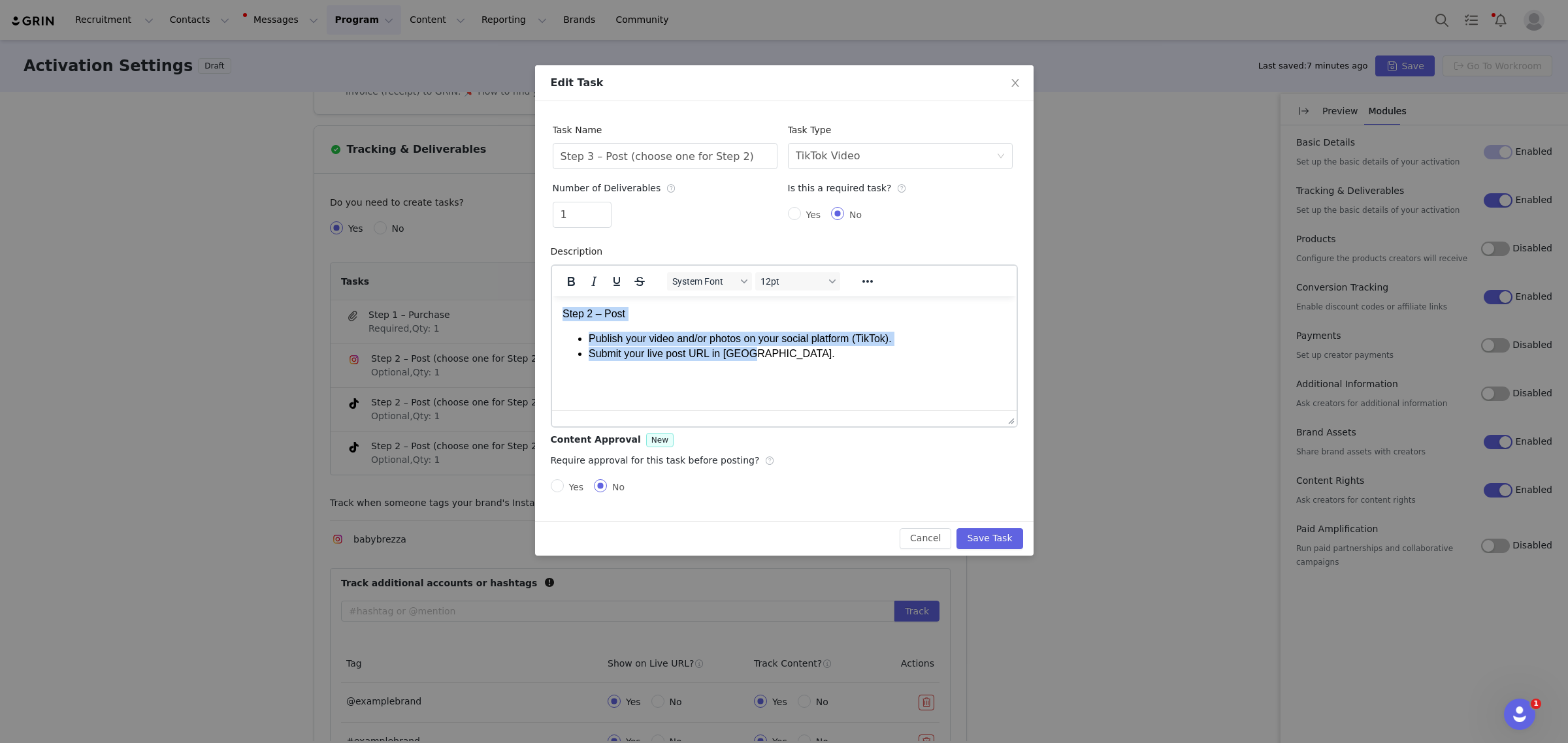
click at [552, 303] on html "Step 2 – Post Publish your video and/or photos on your social platform (TikTok)…" at bounding box center [783, 333] width 464 height 75
paste body "Rich Text Area. Press ALT-0 for help."
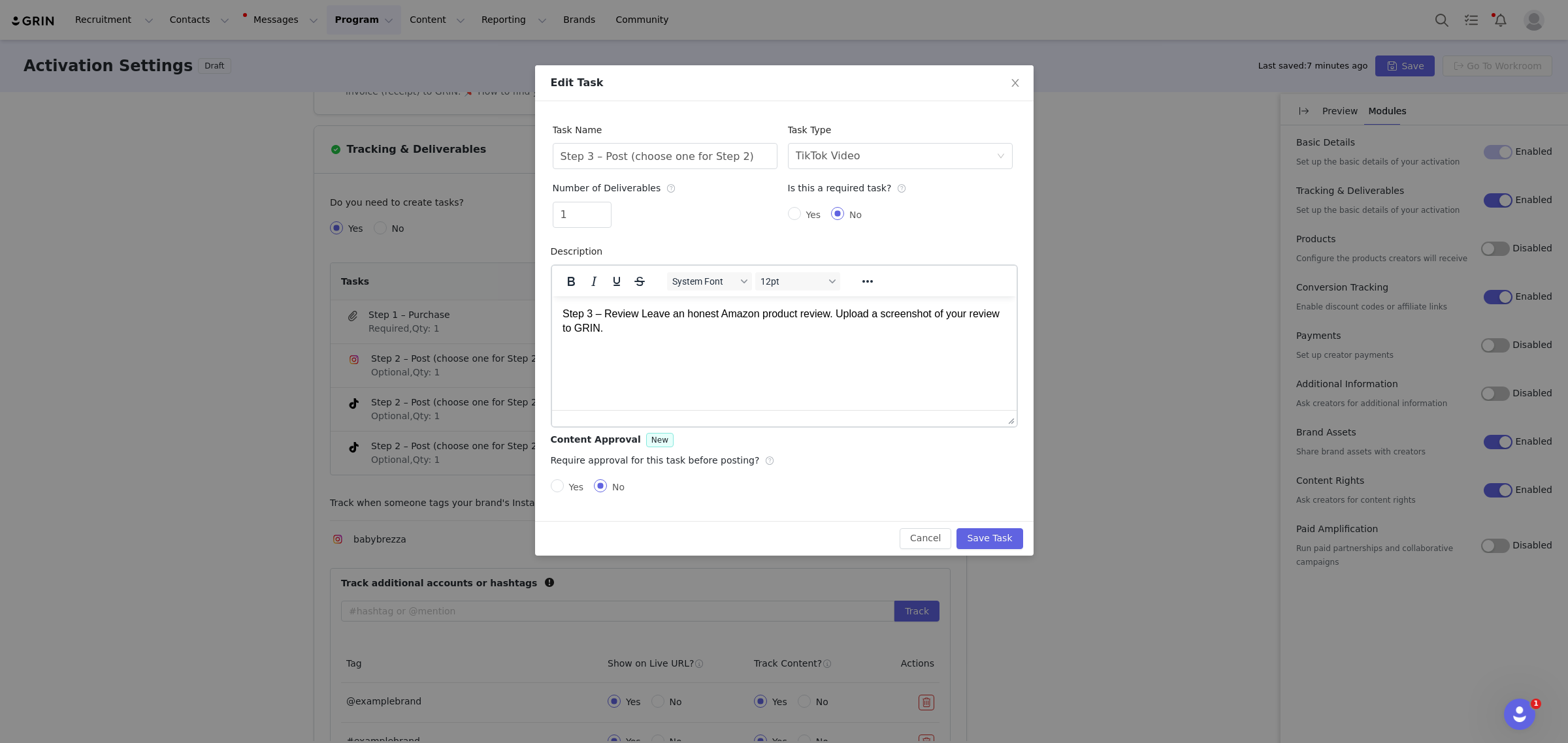
click at [636, 314] on p "Step 3 – Review Leave an honest Amazon product review. Upload a screenshot of y…" at bounding box center [784, 321] width 444 height 29
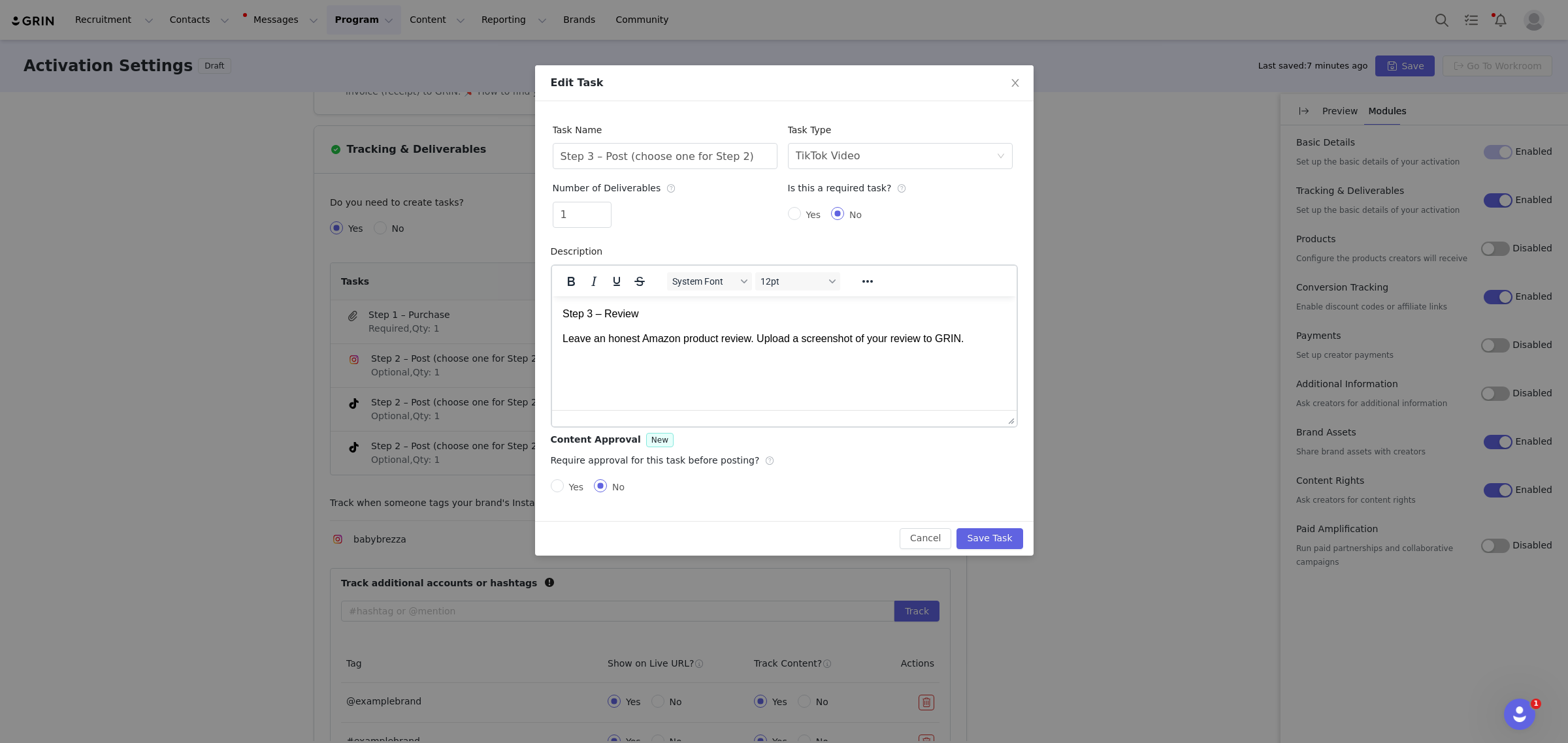
click at [754, 340] on p "Leave an honest Amazon product review. Upload a screenshot of your review to GR…" at bounding box center [784, 338] width 444 height 15
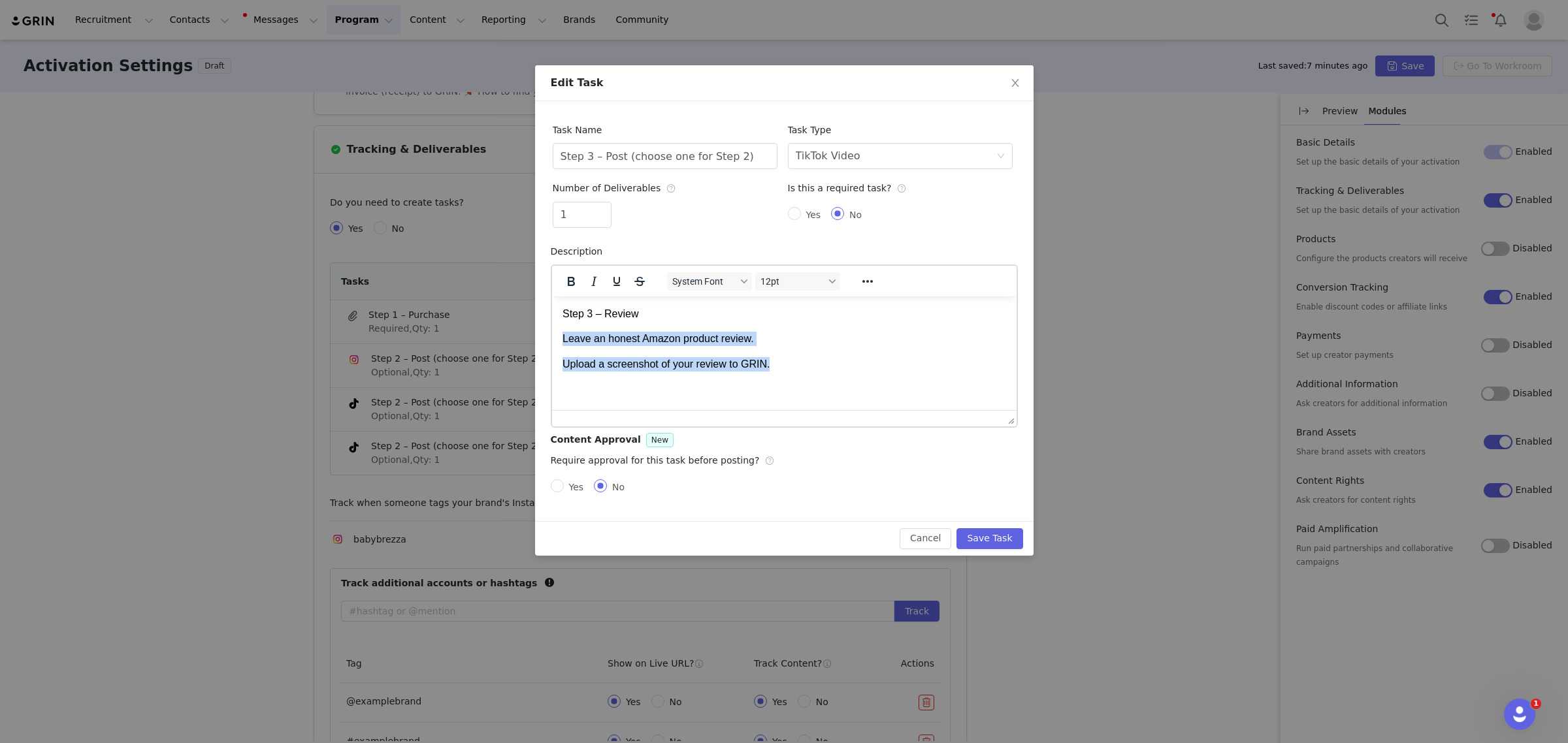
drag, startPoint x: 656, startPoint y: 356, endPoint x: 562, endPoint y: 334, distance: 96.5
click at [562, 334] on body "Step 3 – Review Leave an honest Amazon product review. Upload a screenshot of y…" at bounding box center [784, 338] width 444 height 65
click at [861, 285] on icon "Reveal or hide additional toolbar items" at bounding box center [867, 282] width 16 height 16
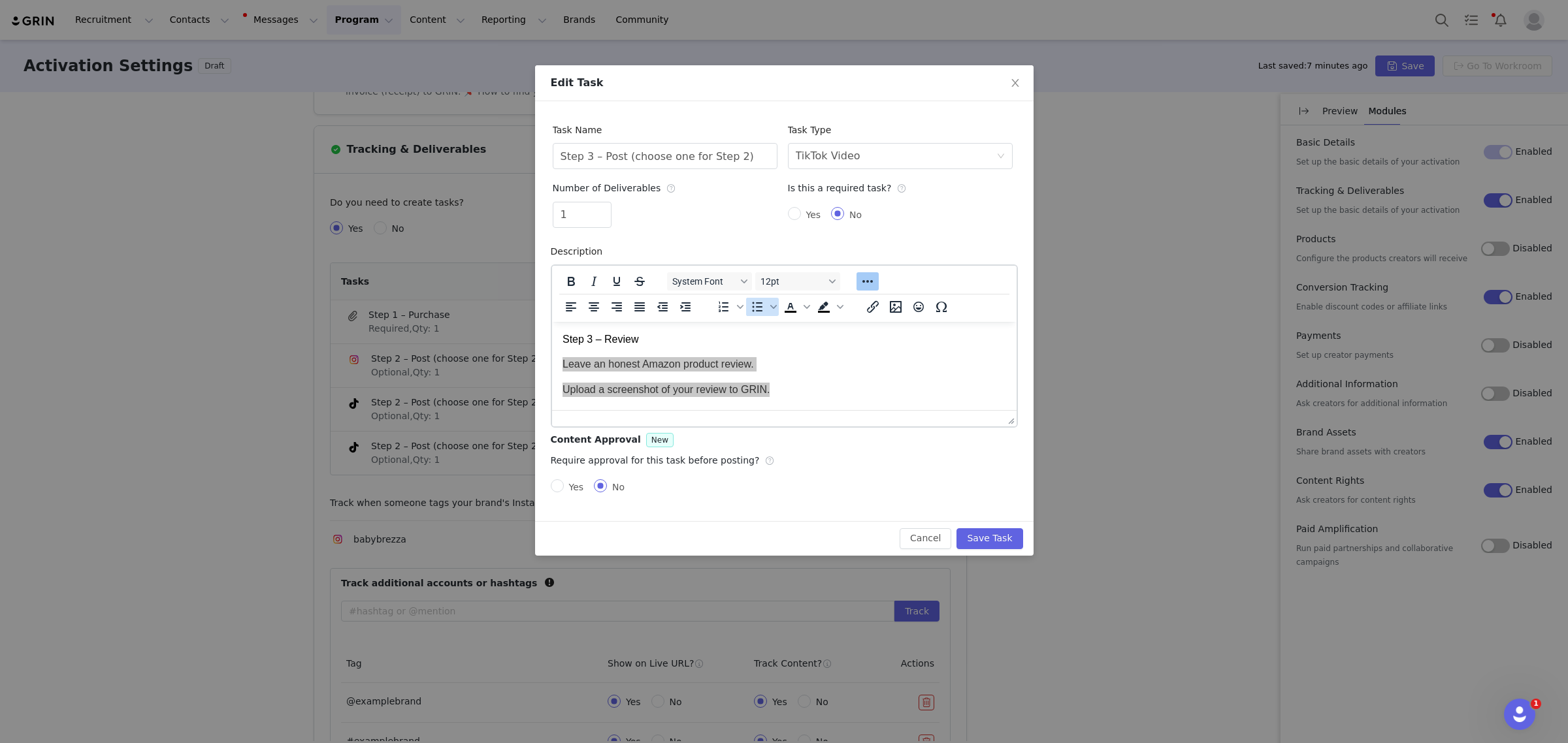
click at [755, 310] on icon "Bullet list" at bounding box center [757, 307] width 16 height 16
click at [862, 373] on li "Upload a screenshot of your review to GRIN." at bounding box center [797, 379] width 418 height 15
drag, startPoint x: 667, startPoint y: 342, endPoint x: 524, endPoint y: 334, distance: 143.2
click at [552, 334] on html "Step 3 – Review Leave an honest Amazon product review. Upload a screenshot of y…" at bounding box center [783, 359] width 464 height 75
copy p "Step 3 – Review"
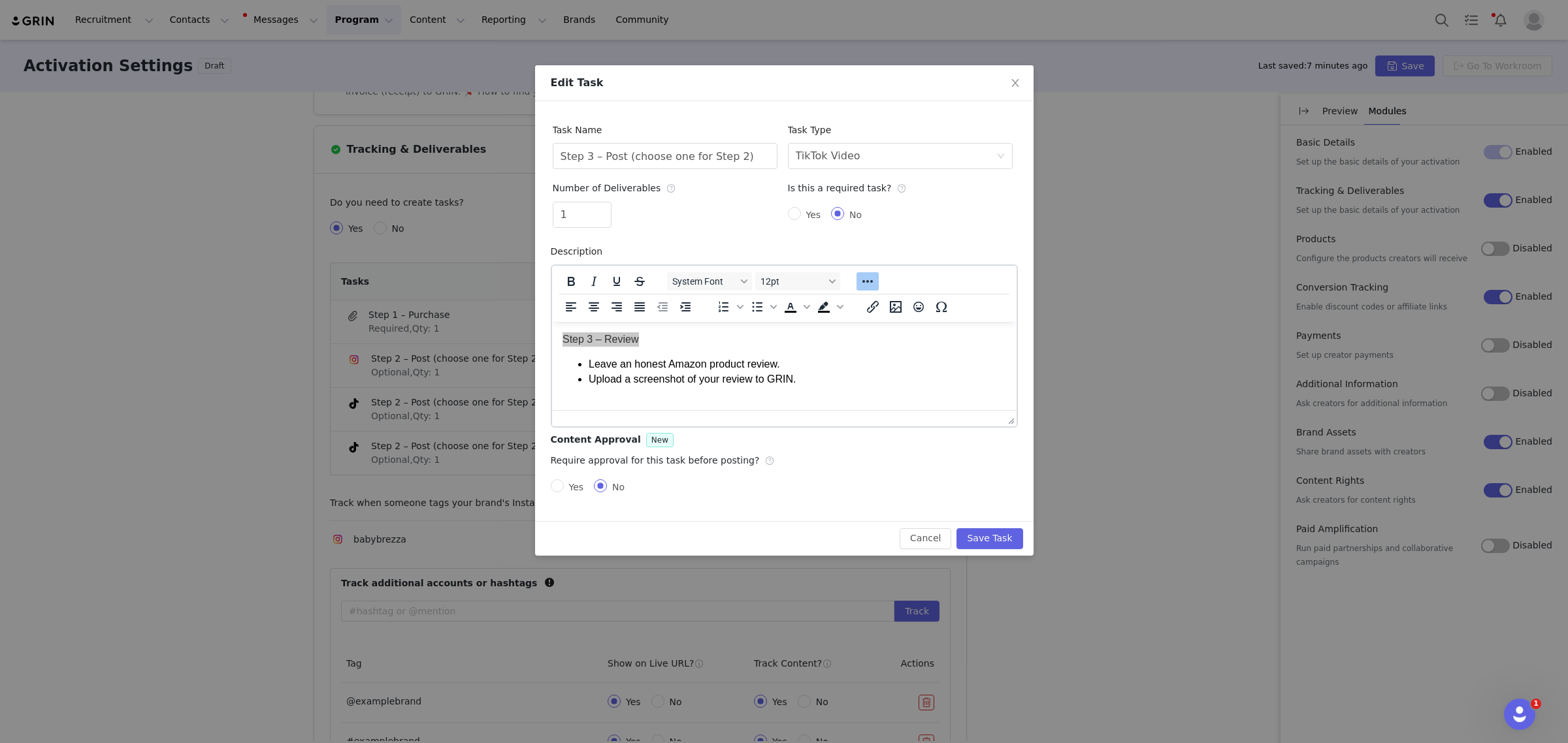
click at [749, 171] on div "Task Name Step 3 – Post (choose one for Step 2)" at bounding box center [665, 146] width 235 height 58
drag, startPoint x: 756, startPoint y: 157, endPoint x: 537, endPoint y: 153, distance: 219.0
click at [537, 153] on div "Task Name Step 3 – Post (choose one for Step 2) Task Type Select task type TikT…" at bounding box center [784, 311] width 498 height 420
paste input "Review"
type input "Step 3 – Review"
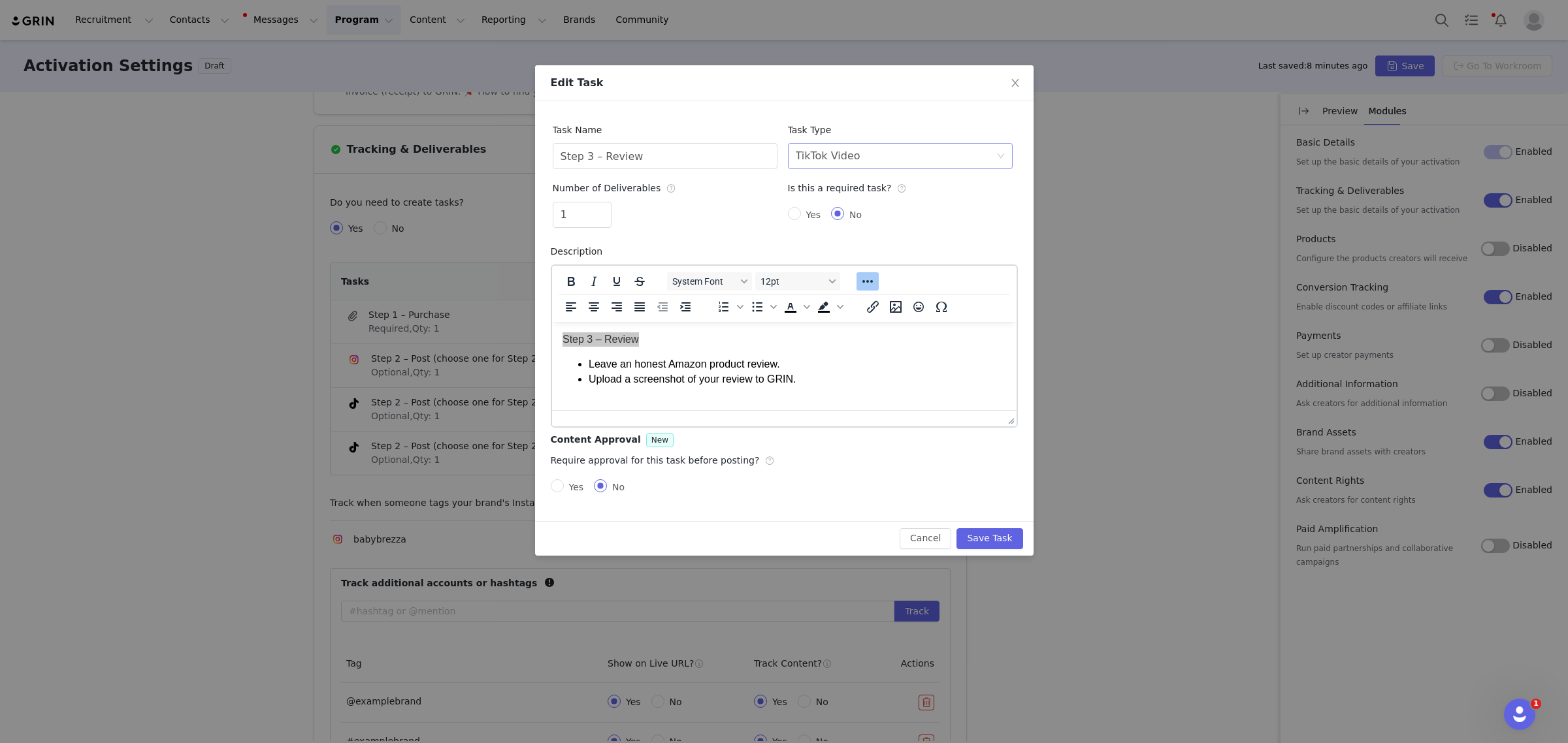
click at [867, 158] on div "Select task type TikTok Video" at bounding box center [896, 156] width 200 height 25
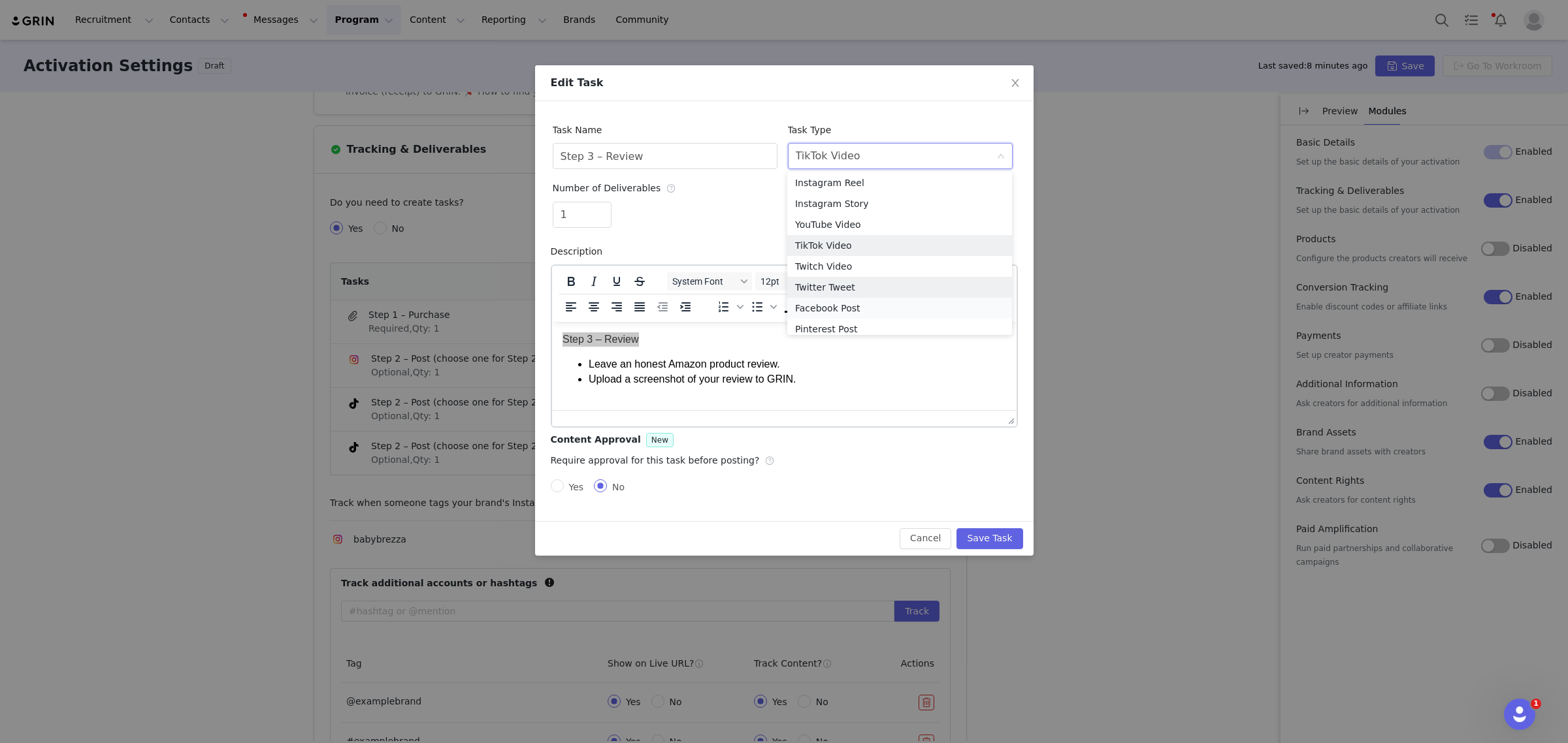
scroll to position [51, 0]
click at [845, 322] on li "Custom Task" at bounding box center [899, 322] width 224 height 21
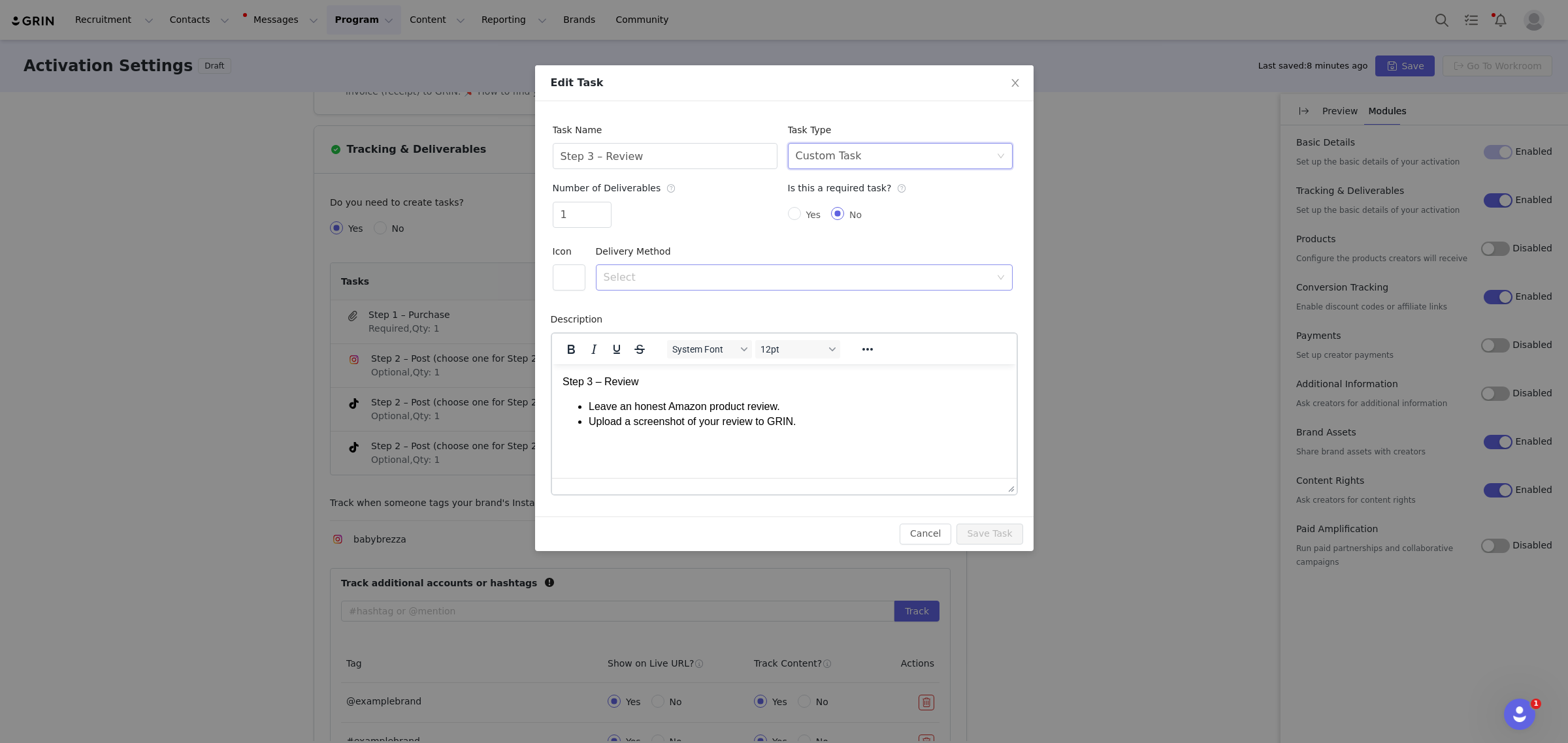
scroll to position [0, 0]
click at [580, 273] on button "button" at bounding box center [569, 277] width 33 height 26
click at [572, 360] on button "button" at bounding box center [573, 363] width 22 height 21
click at [720, 272] on div "Select" at bounding box center [797, 278] width 387 height 13
click at [707, 304] on li "File Upload" at bounding box center [804, 306] width 417 height 21
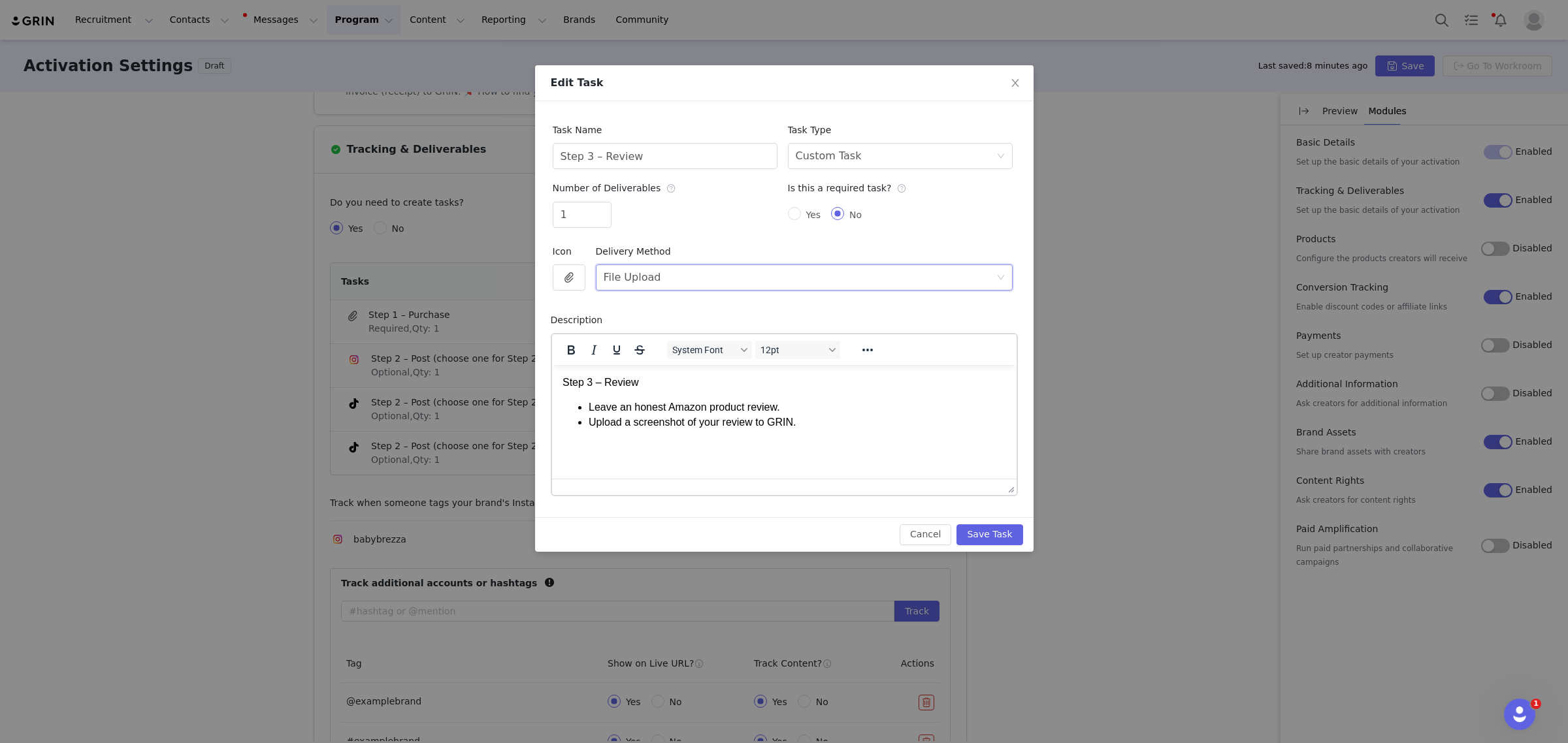
click at [921, 427] on li "Upload a screenshot of your review to GRIN." at bounding box center [797, 422] width 418 height 15
click at [991, 536] on button "Save Task" at bounding box center [989, 535] width 66 height 21
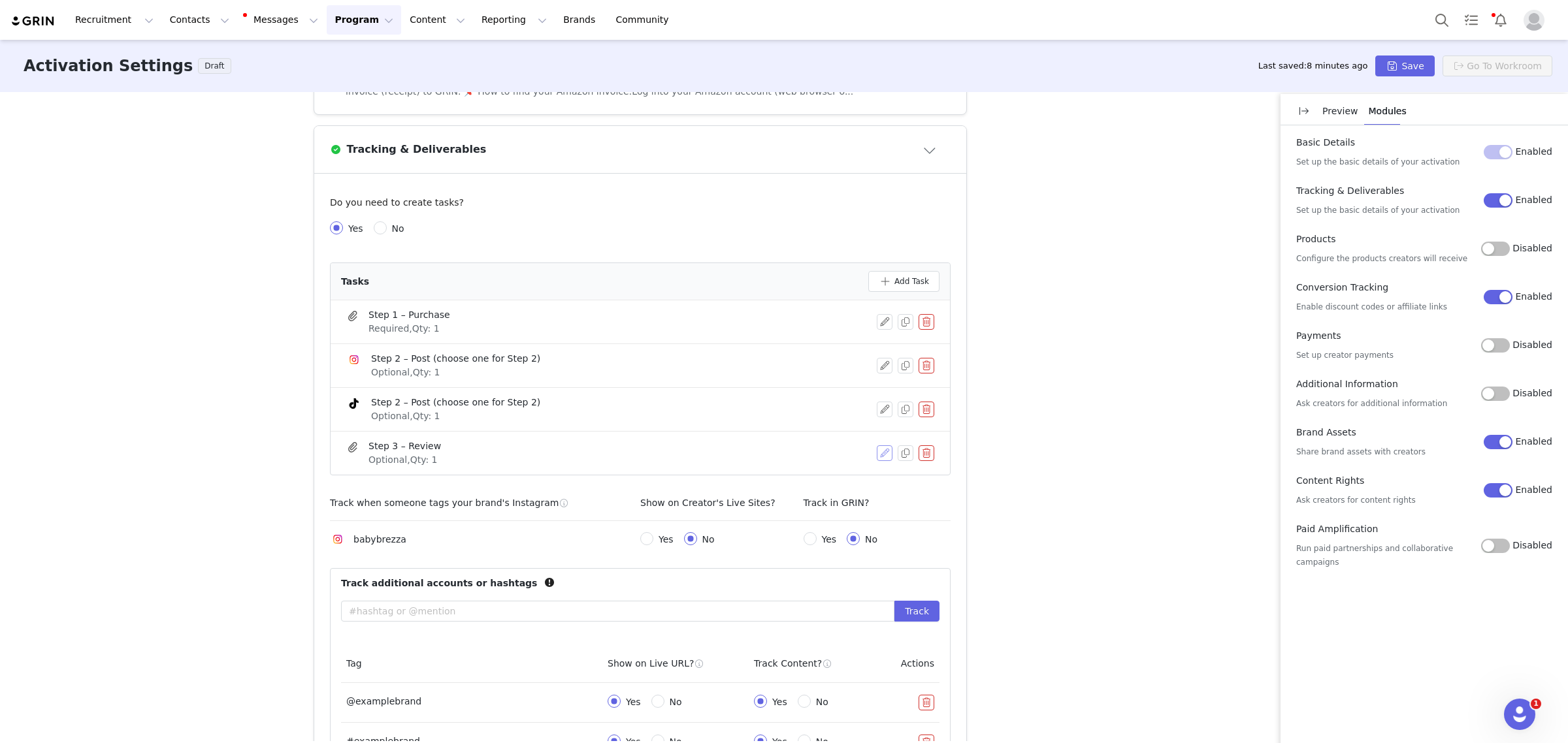
click at [879, 457] on button "button" at bounding box center [885, 453] width 16 height 16
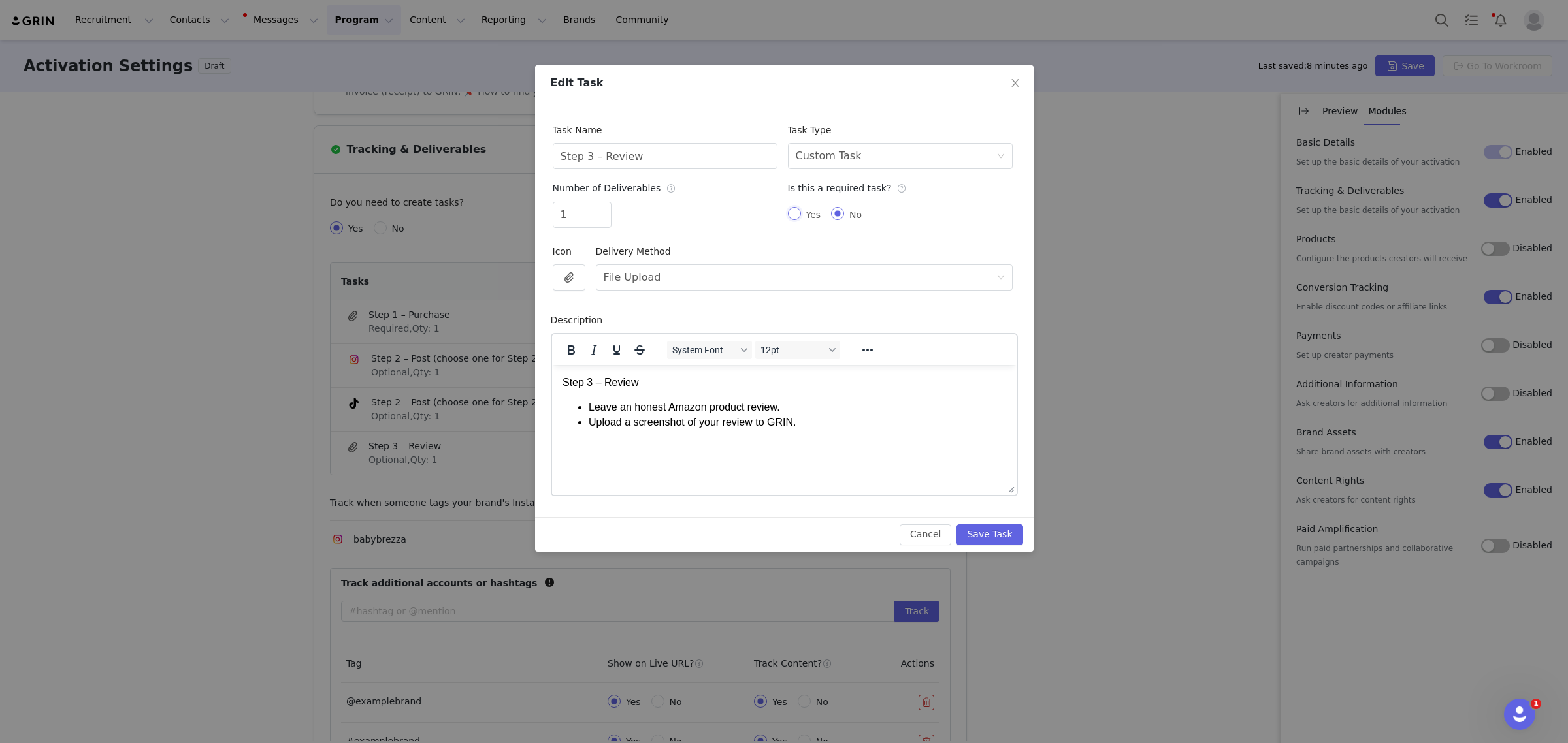
click at [793, 218] on input "Yes" at bounding box center [795, 214] width 13 height 13
radio input "true"
radio input "false"
click at [997, 535] on button "Save Task" at bounding box center [989, 535] width 66 height 21
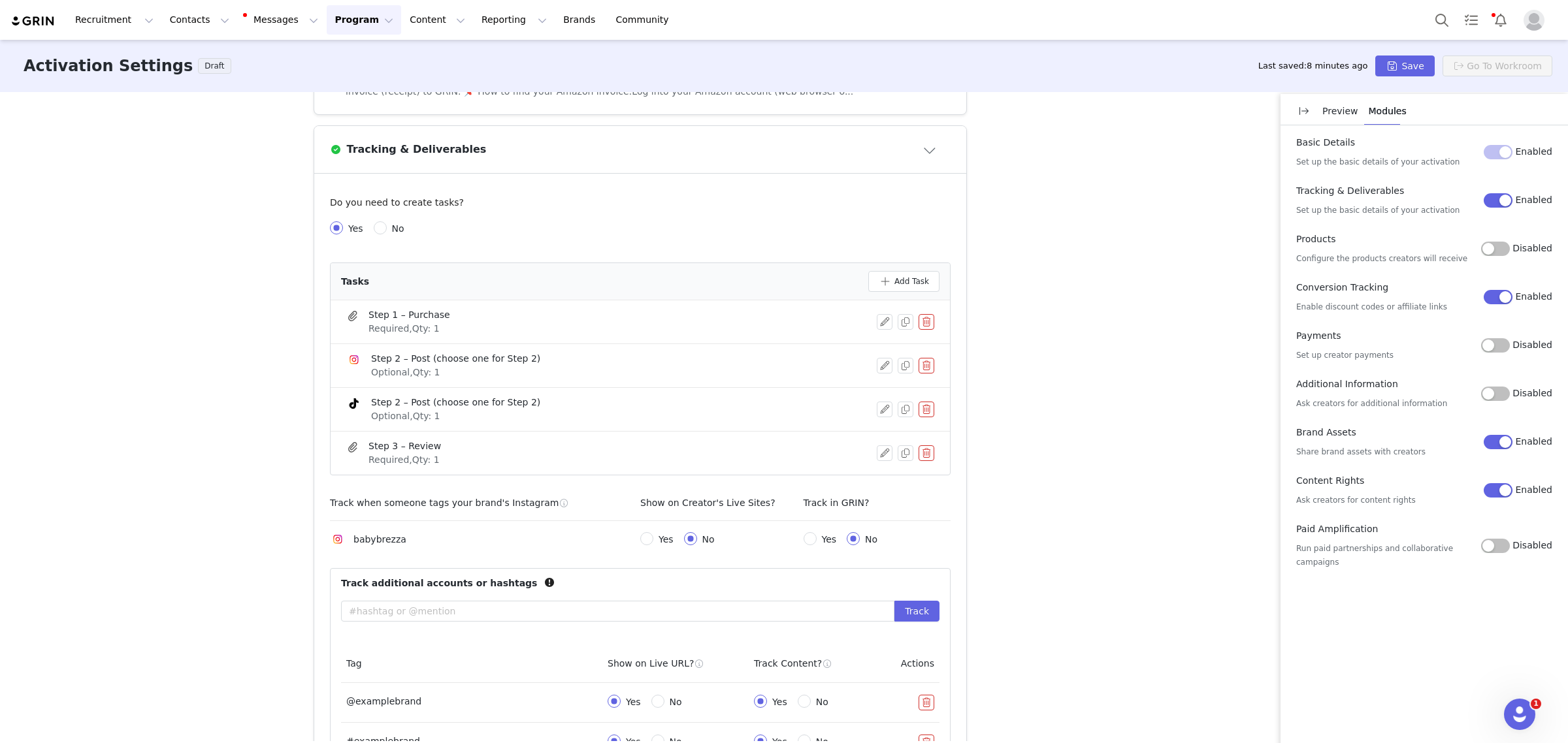
click at [1132, 508] on div "Activation Type Ongoing activations do not have start and end dates. Content wi…" at bounding box center [784, 416] width 1568 height 649
click at [877, 322] on button "button" at bounding box center [885, 322] width 16 height 16
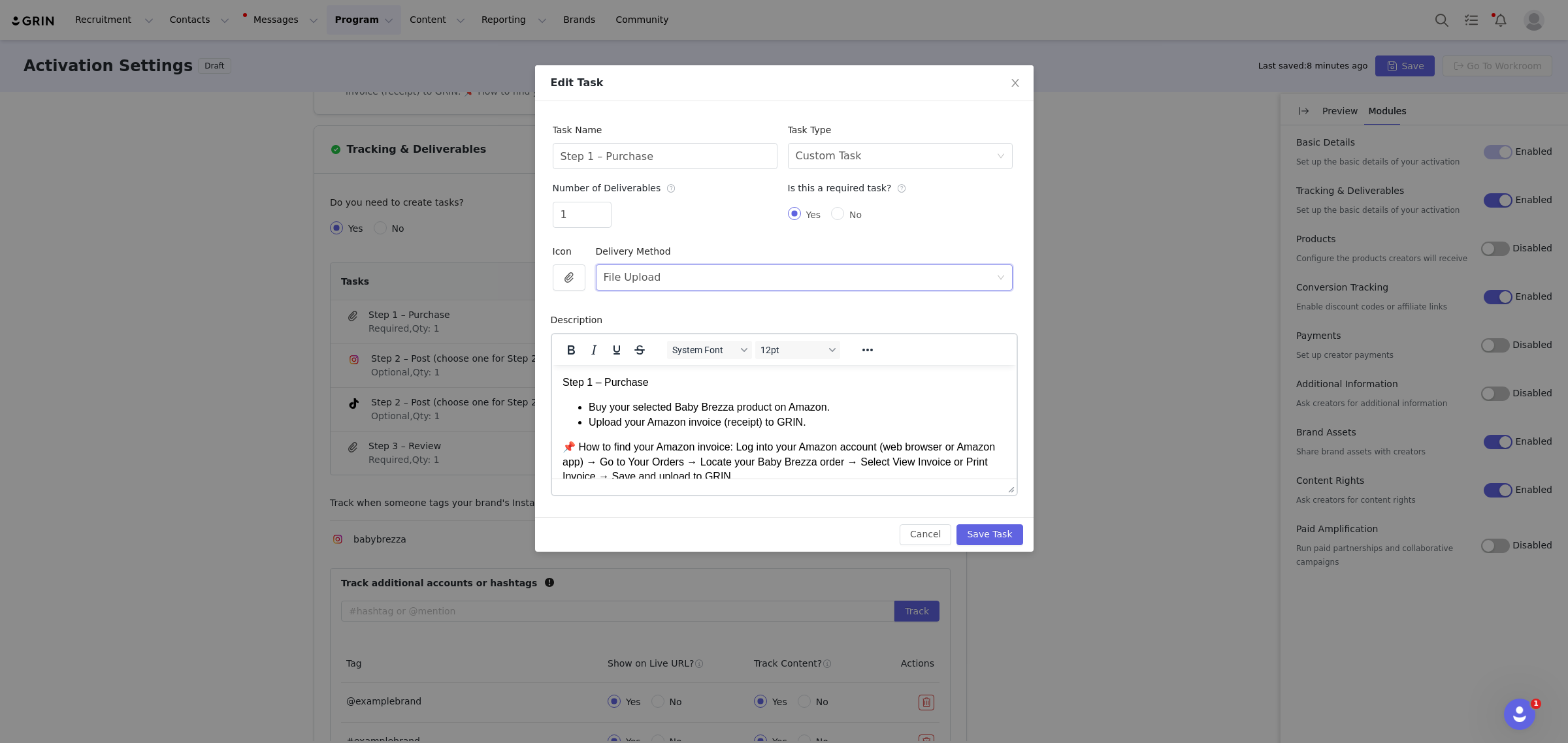
click at [933, 272] on div "Select File Upload" at bounding box center [799, 277] width 392 height 25
click at [987, 535] on button "Save Task" at bounding box center [989, 535] width 66 height 21
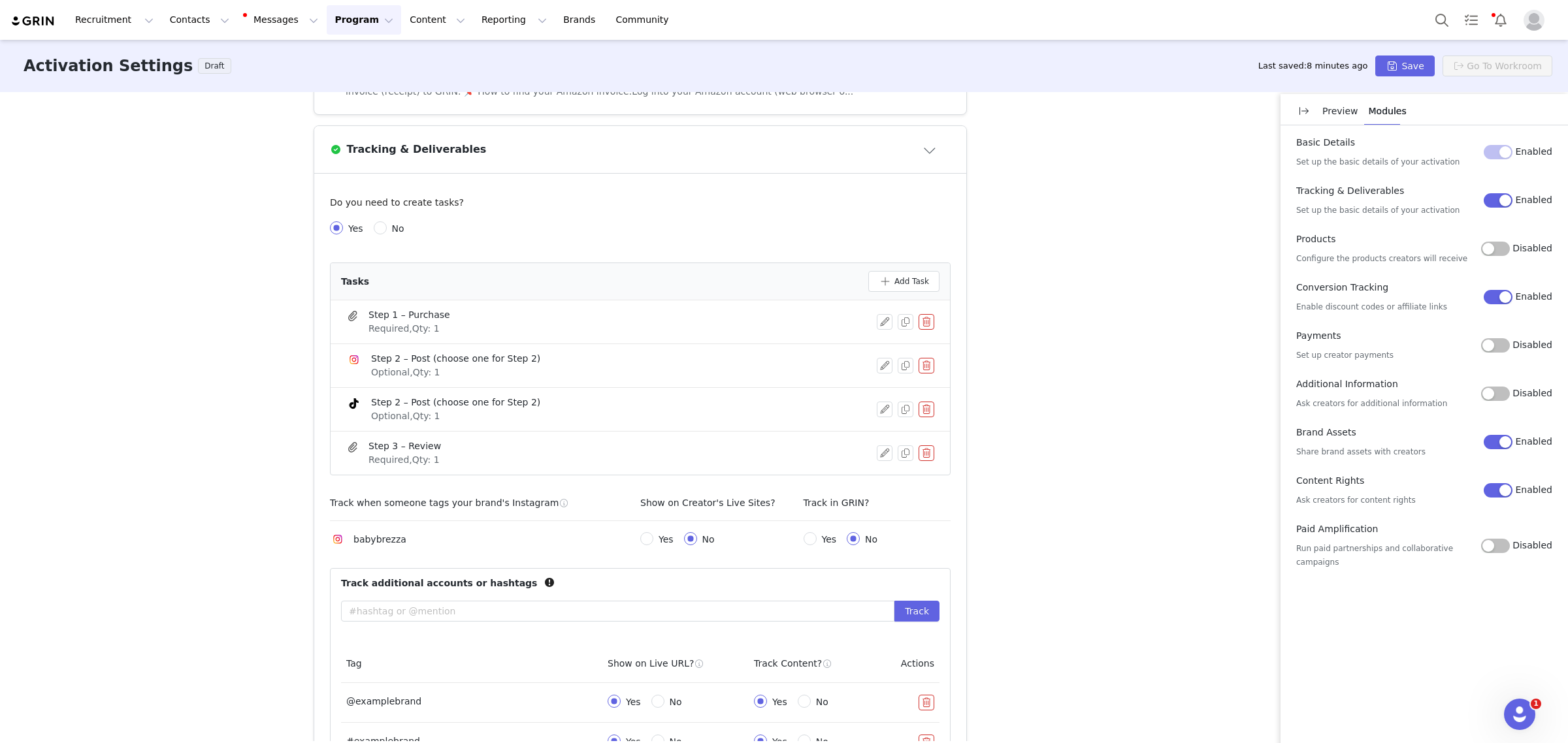
click at [1127, 533] on div "Activation Type Ongoing activations do not have start and end dates. Content wi…" at bounding box center [784, 416] width 1568 height 649
click at [1406, 69] on button "Save" at bounding box center [1405, 65] width 59 height 21
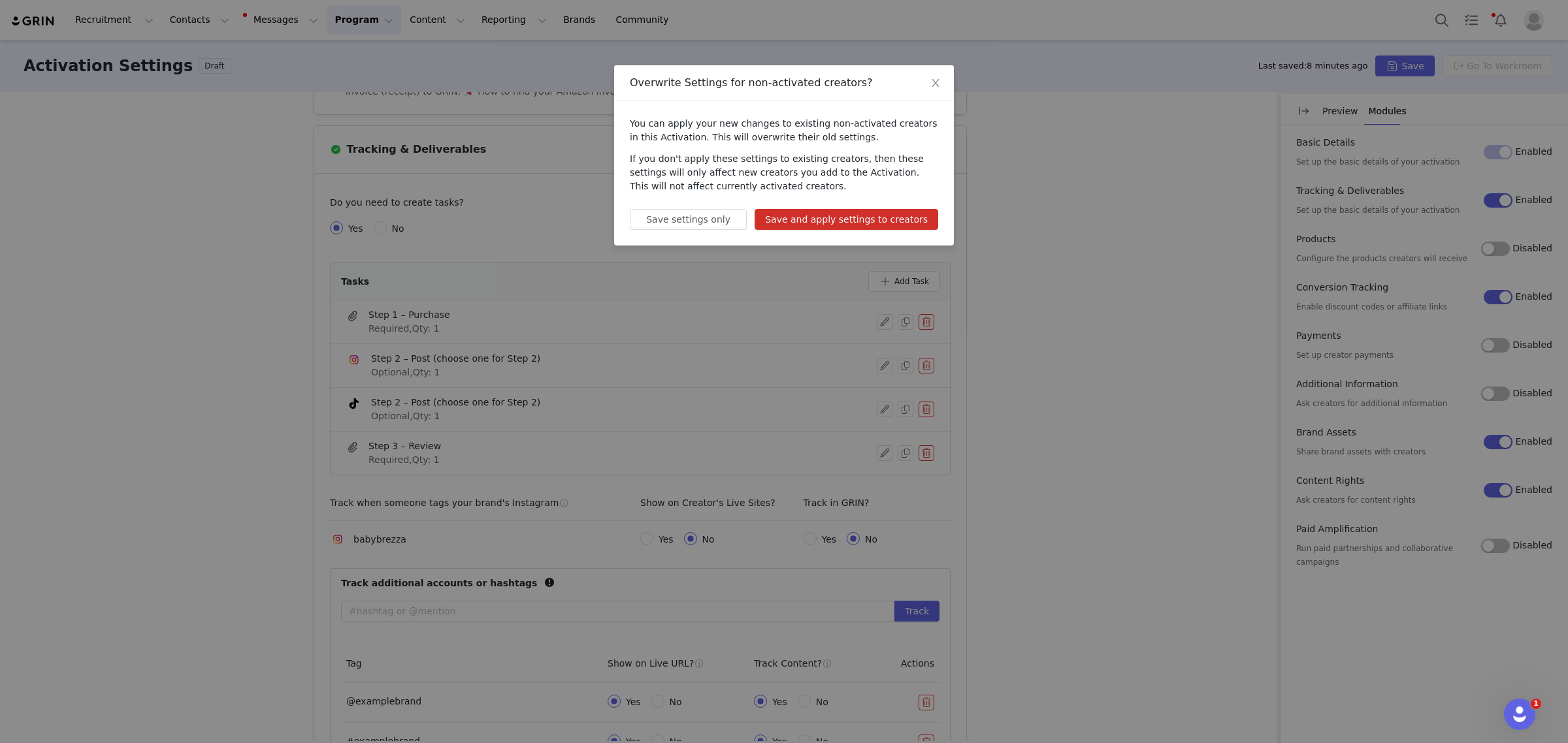
click at [901, 226] on button "Save and apply settings to creators" at bounding box center [847, 219] width 184 height 21
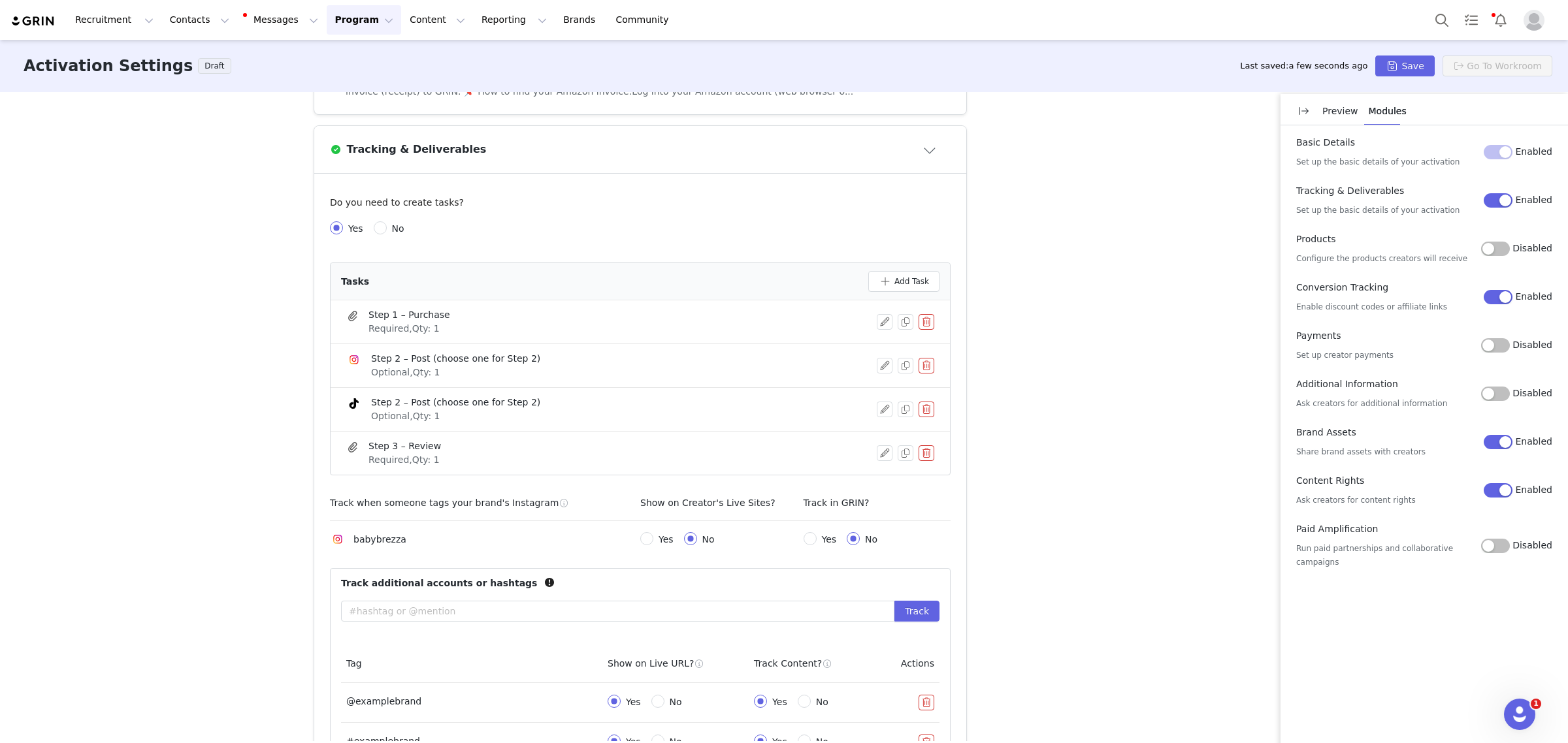
click at [175, 294] on div "Activation Type Ongoing activations do not have start and end dates. Content wi…" at bounding box center [784, 416] width 1568 height 649
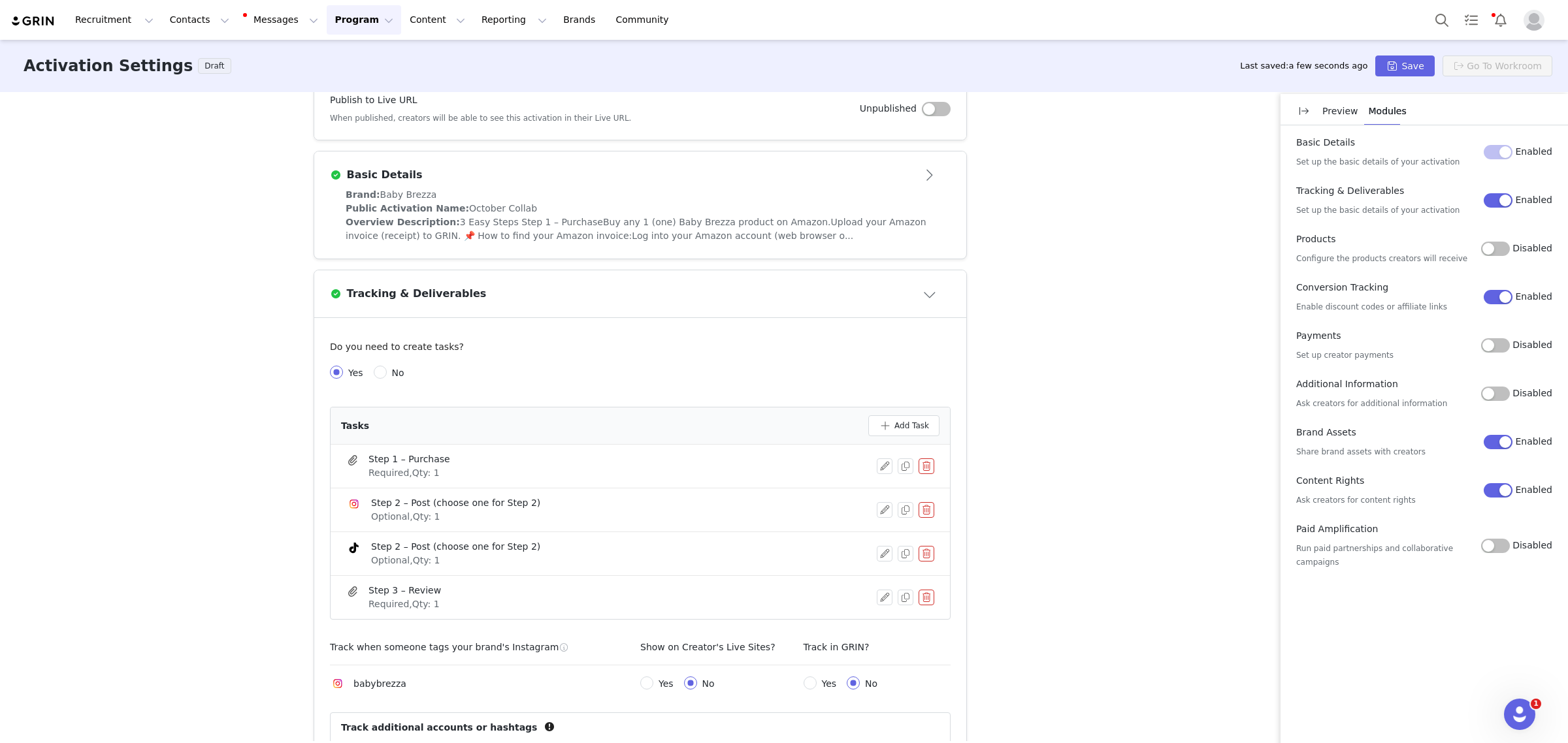
scroll to position [214, 0]
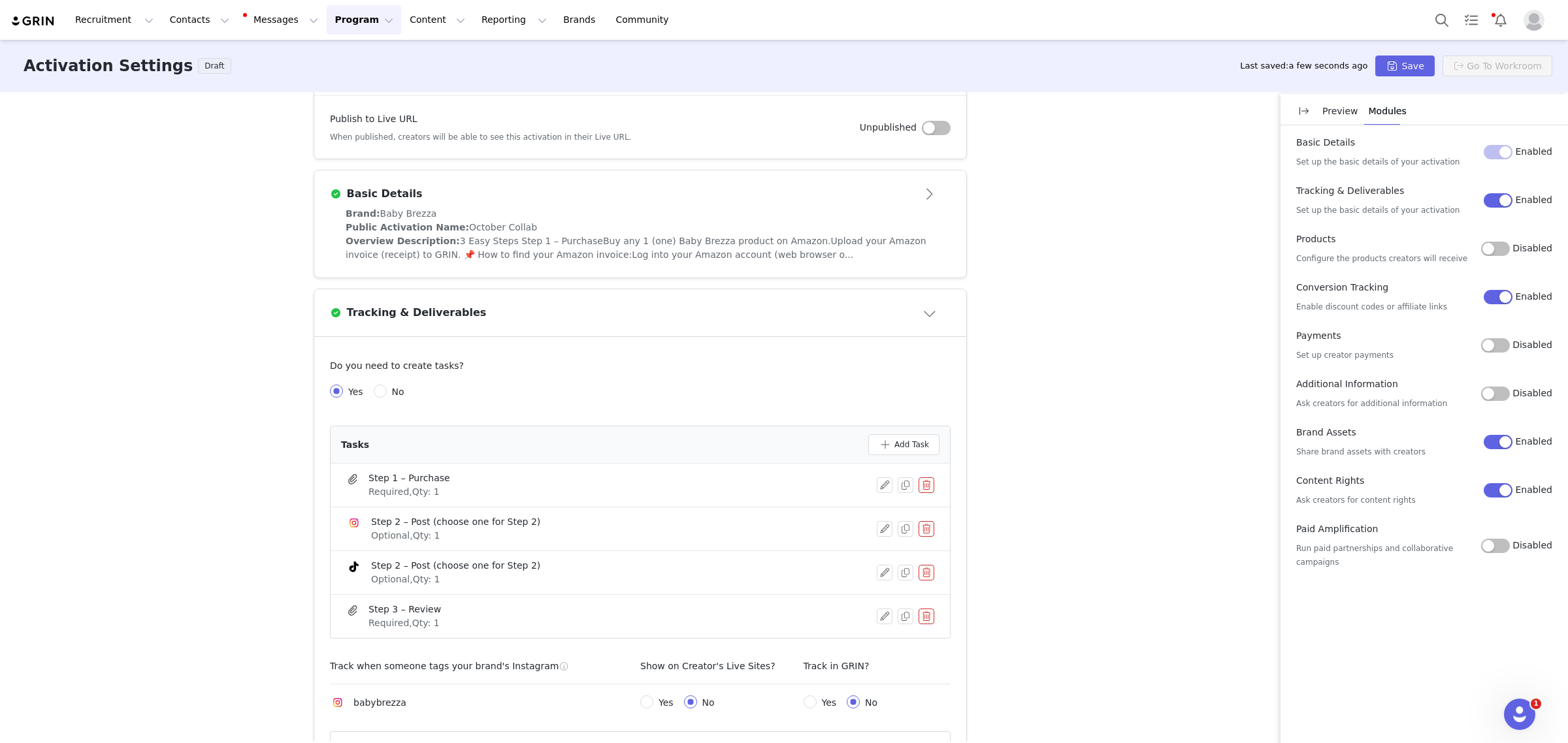
click at [763, 242] on span "3 Easy Steps Step 1 – PurchaseBuy any 1 (one) Baby Brezza product on Amazon.Upl…" at bounding box center [636, 248] width 581 height 24
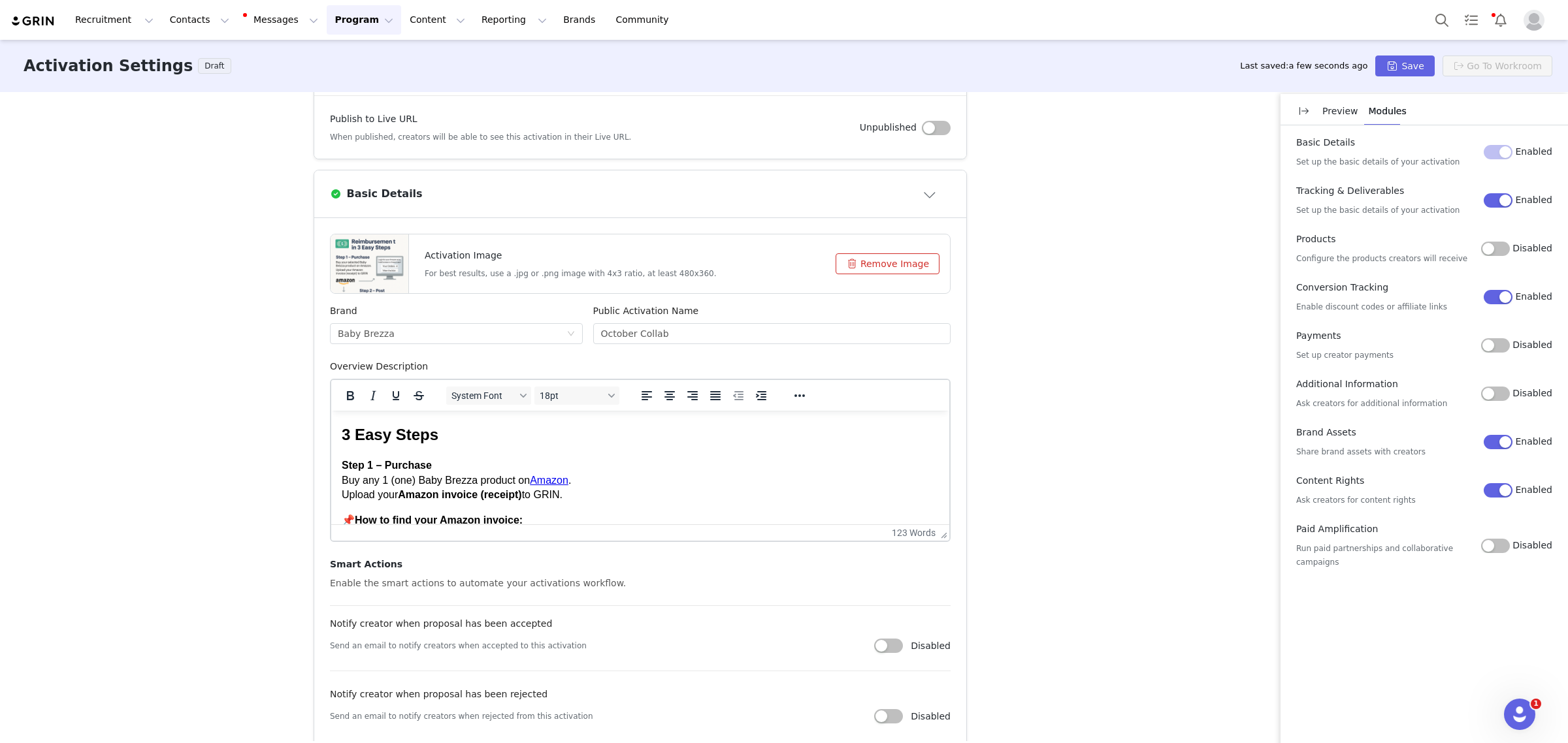
scroll to position [0, 0]
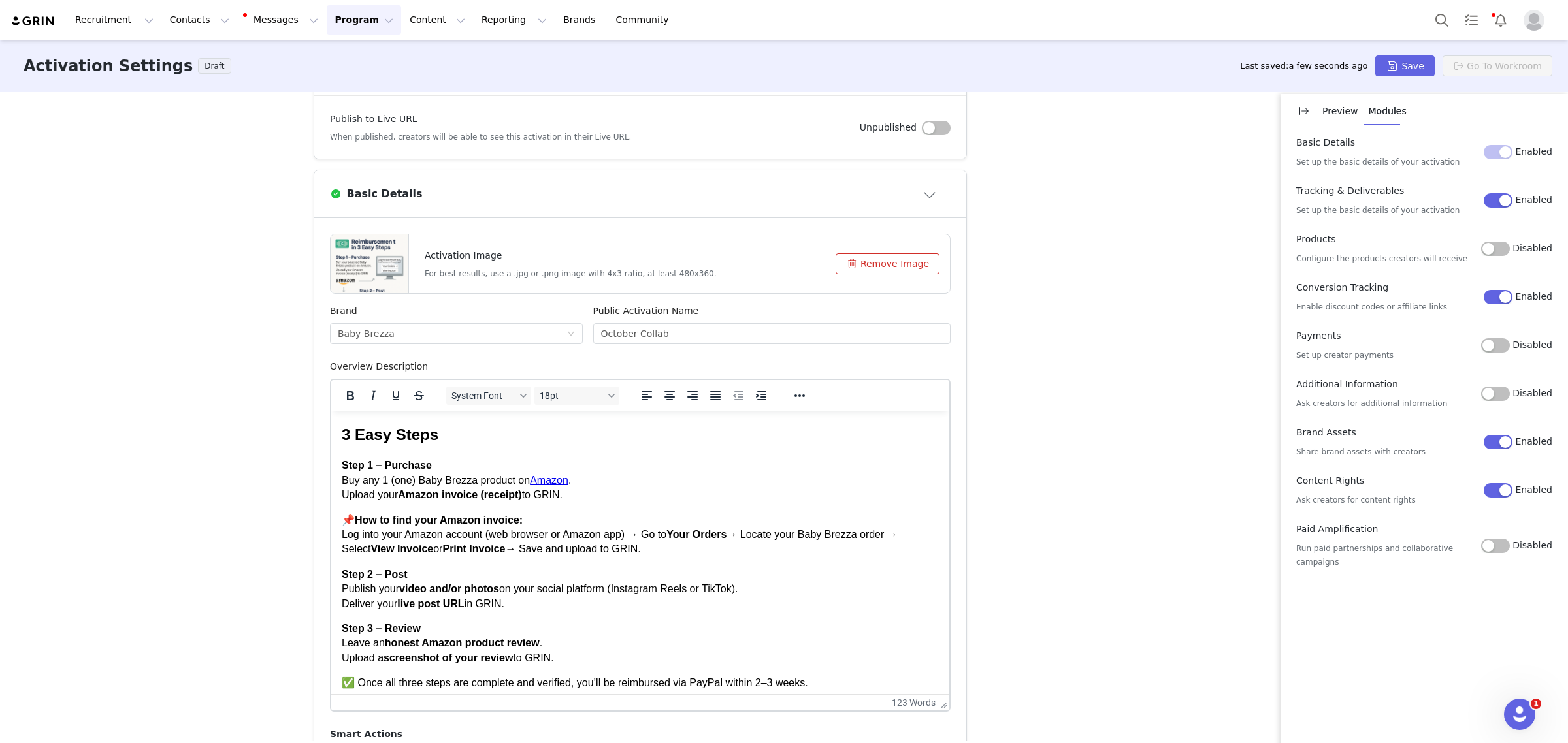
drag, startPoint x: 935, startPoint y: 536, endPoint x: 550, endPoint y: 278, distance: 463.5
click at [354, 433] on h2 "3 Easy Steps" at bounding box center [640, 435] width 597 height 22
drag, startPoint x: 456, startPoint y: 434, endPoint x: 633, endPoint y: 850, distance: 452.1
click at [331, 418] on html "3 Easy Steps Step 1 – Purchase Buy any 1 (one) Baby Brezza product on Amazon . …" at bounding box center [640, 555] width 618 height 290
click at [442, 435] on h2 "3 Easy Steps" at bounding box center [640, 435] width 597 height 22
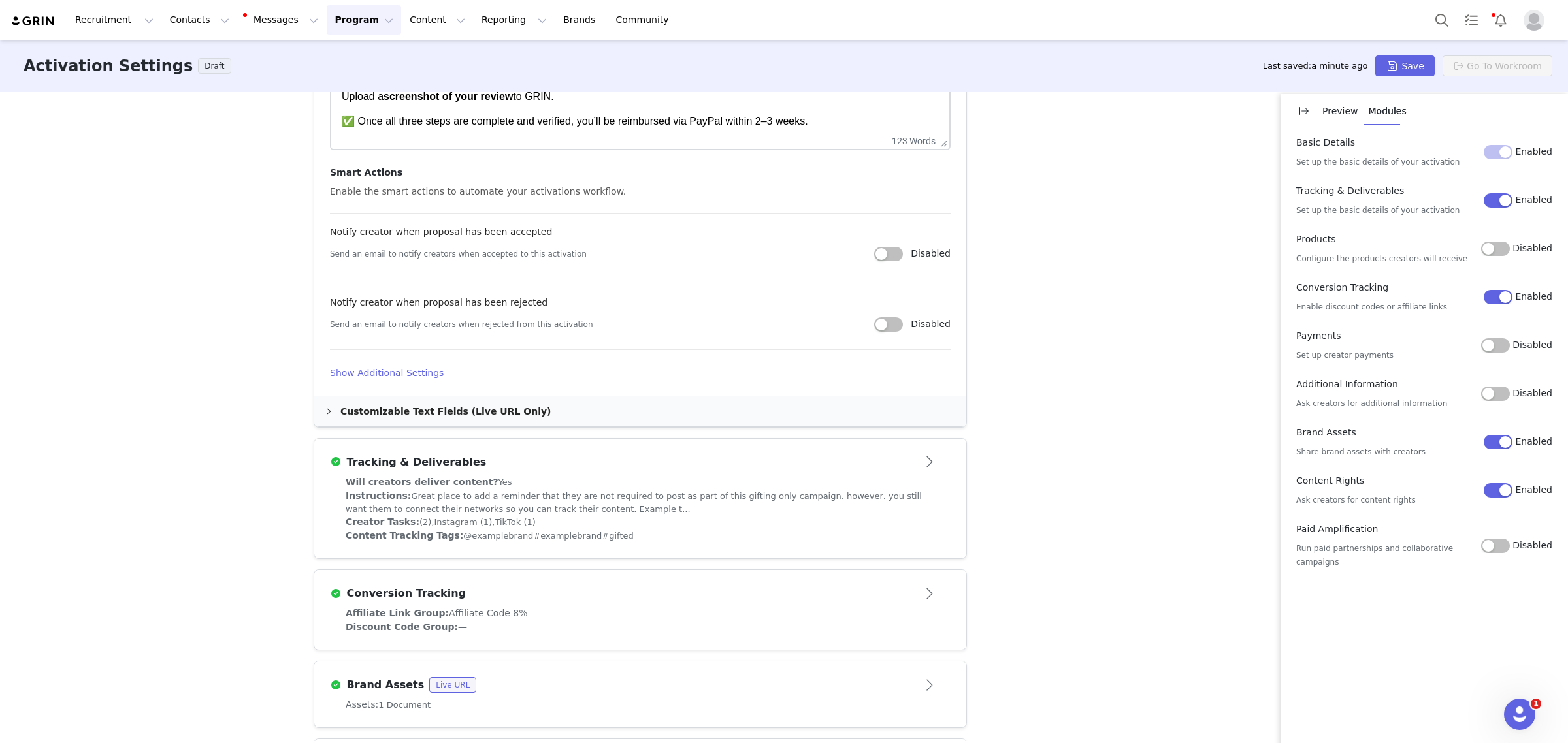
scroll to position [854, 0]
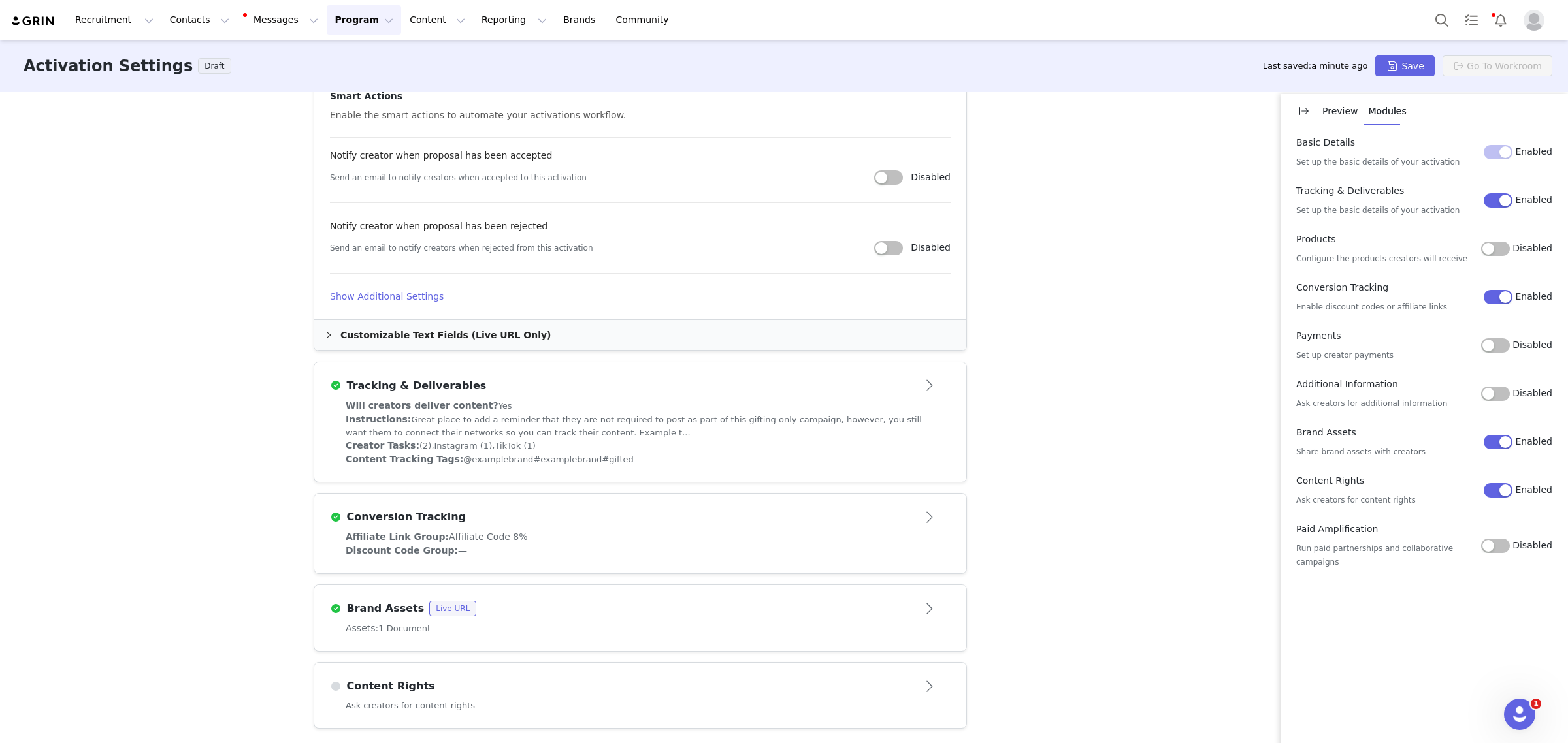
click at [817, 622] on div "Assets: 1 Document" at bounding box center [640, 628] width 589 height 14
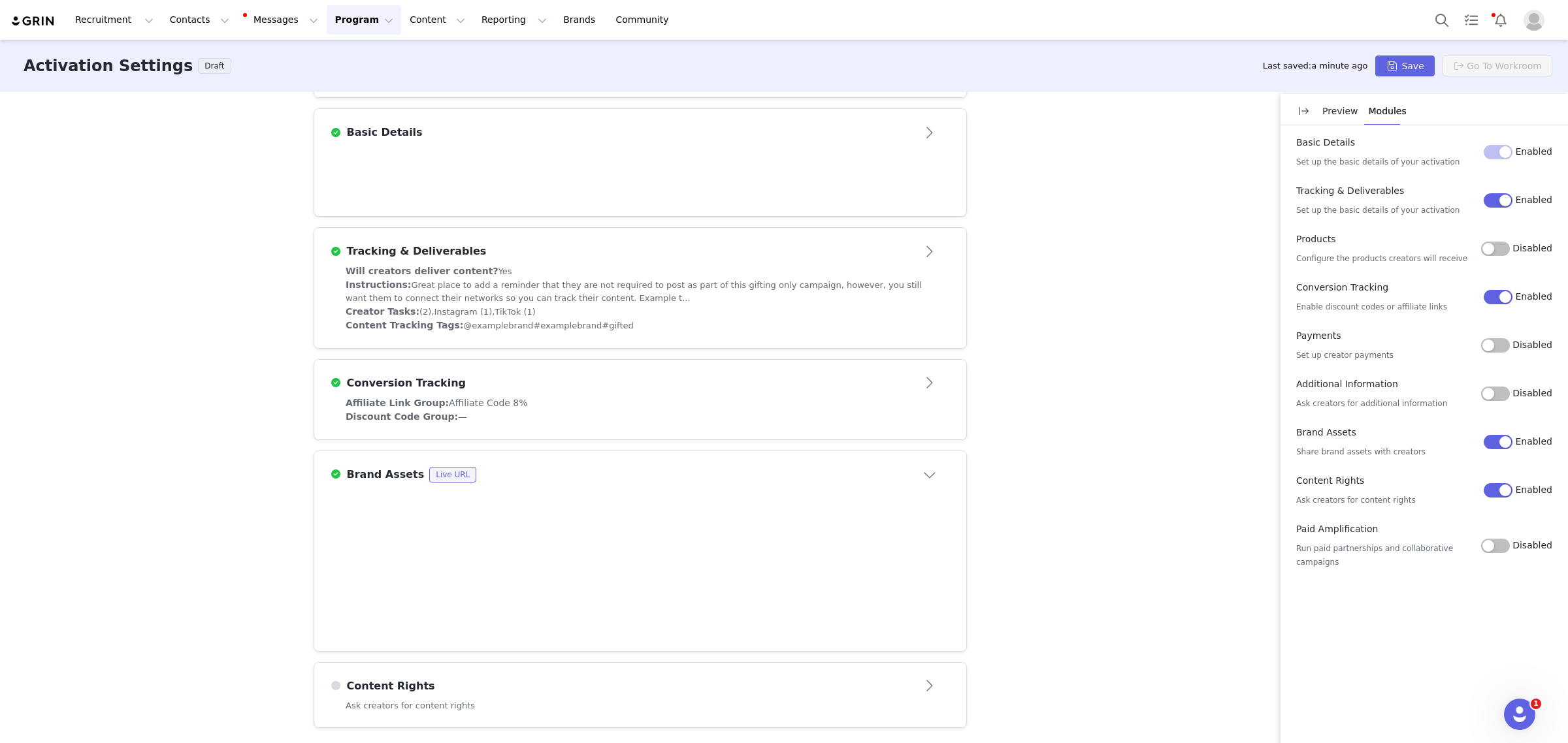
scroll to position [276, 0]
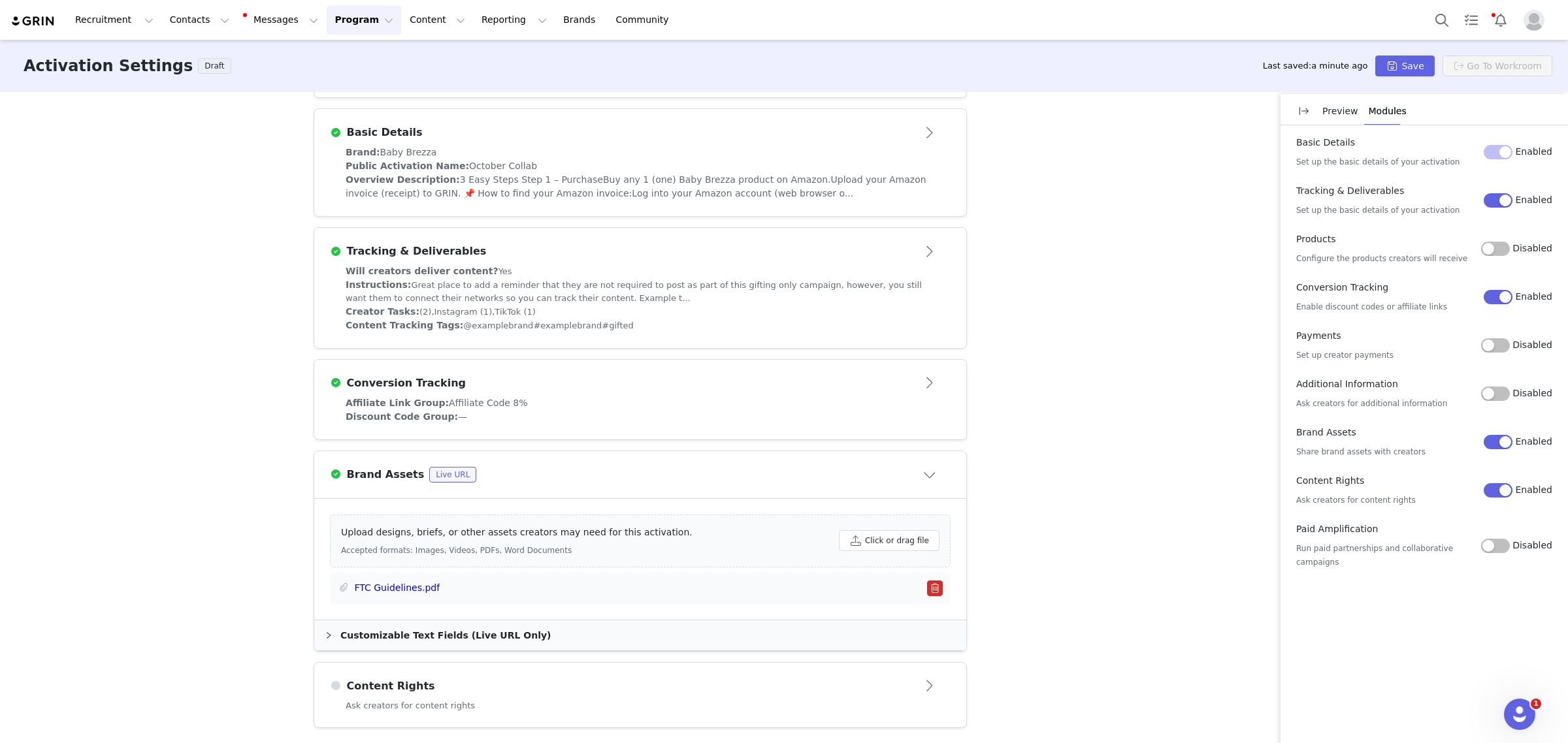
click at [640, 391] on div "Conversion Tracking" at bounding box center [640, 383] width 621 height 21
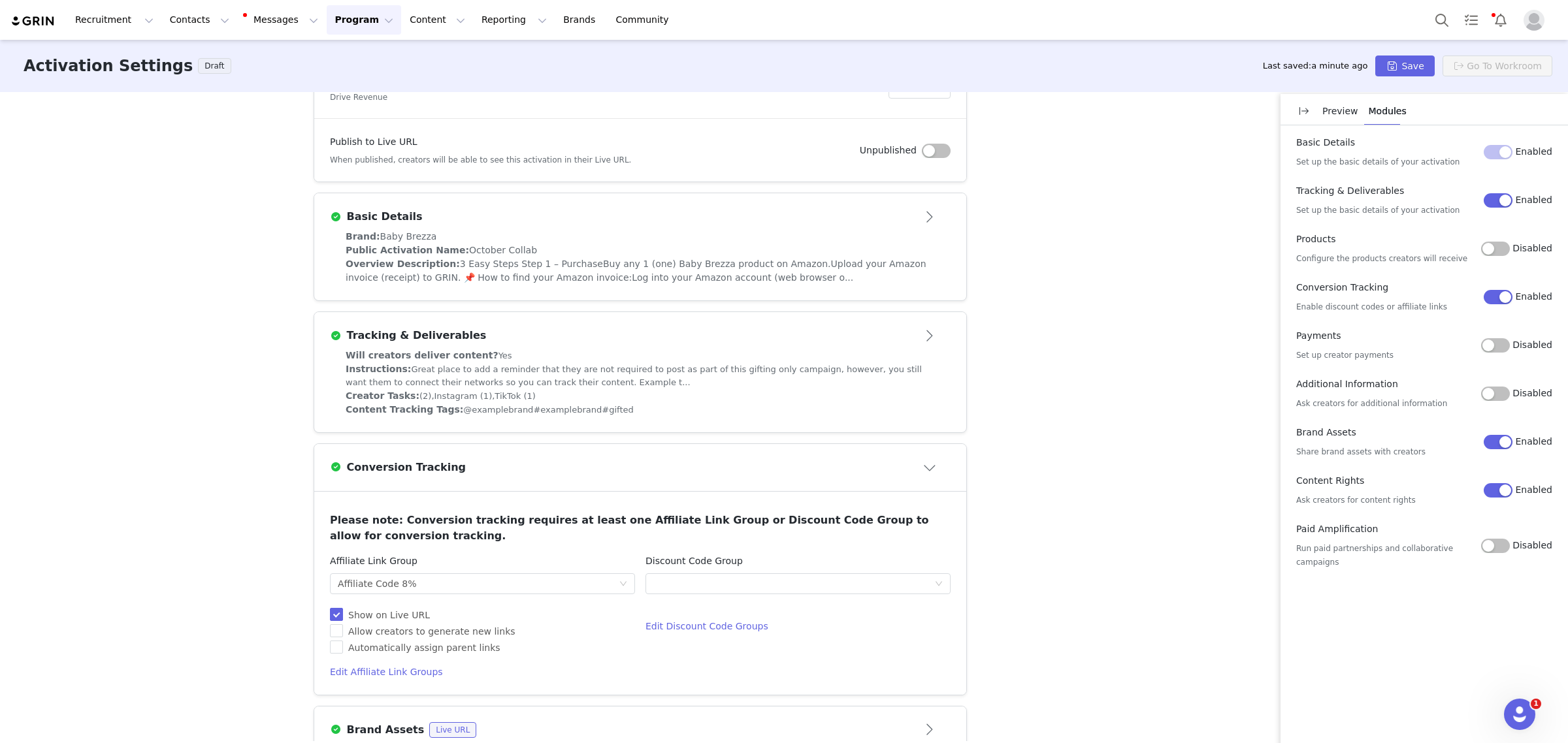
scroll to position [151, 0]
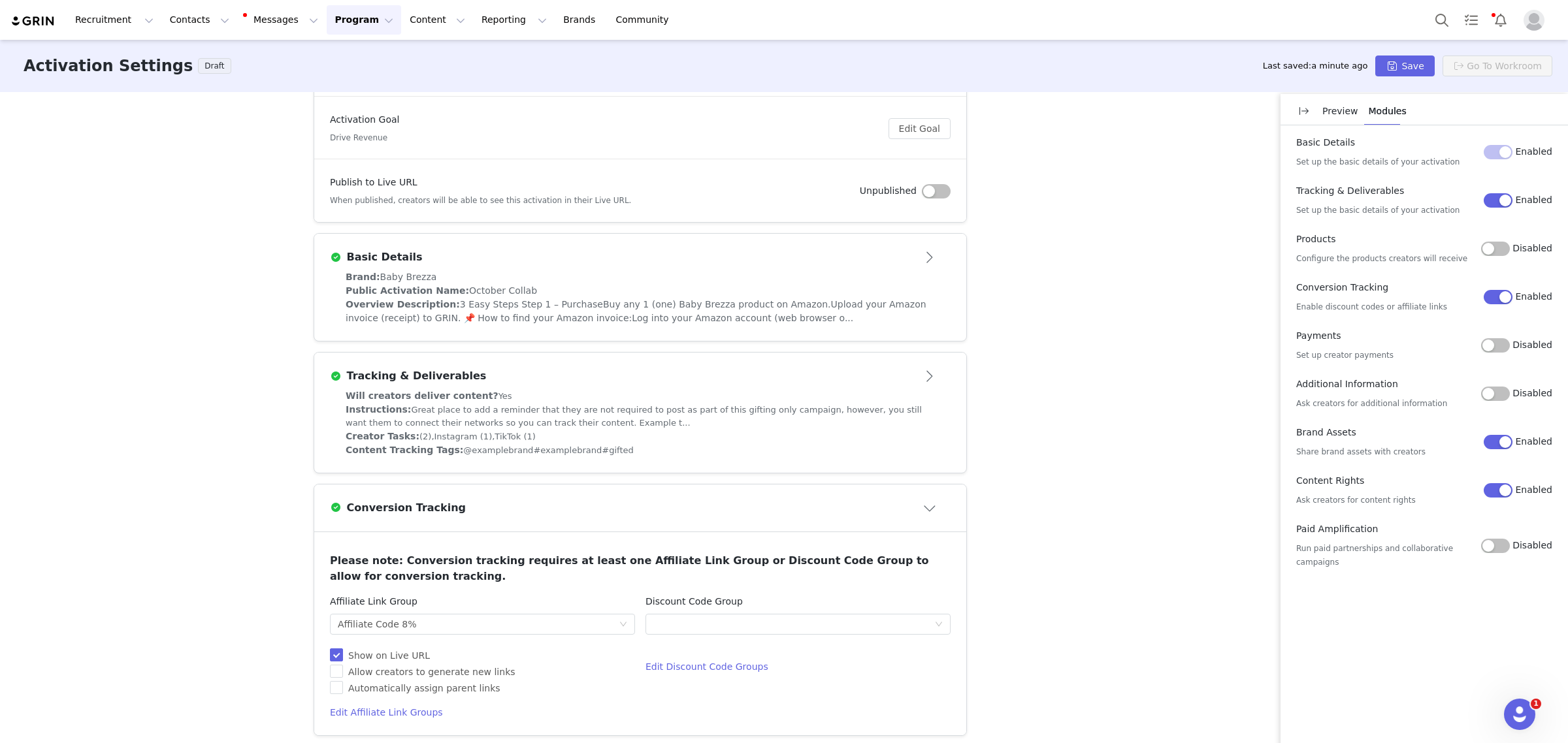
click at [607, 439] on div "Creator Tasks: (2), Instagram (1), TikTok (1)" at bounding box center [640, 436] width 589 height 14
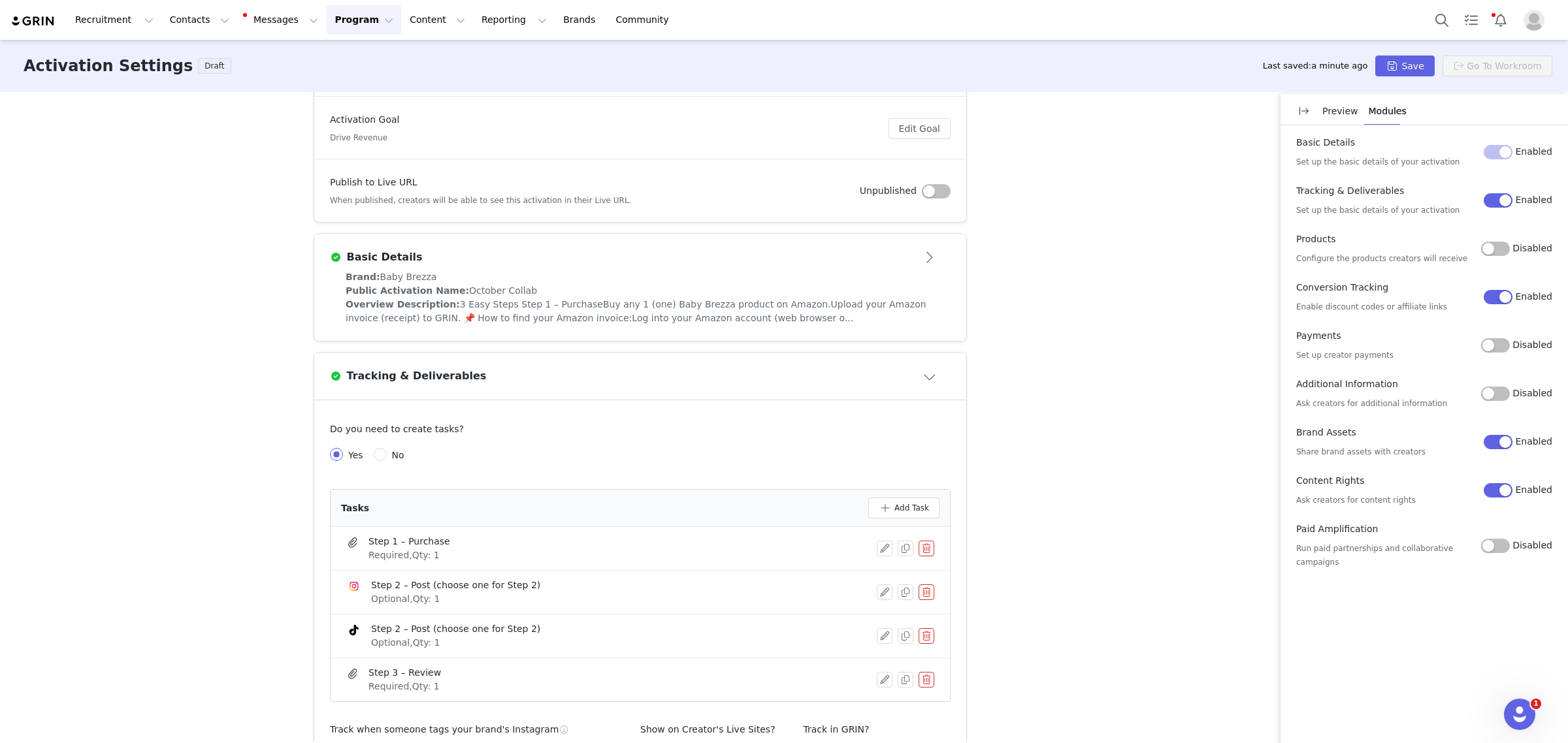
scroll to position [69, 0]
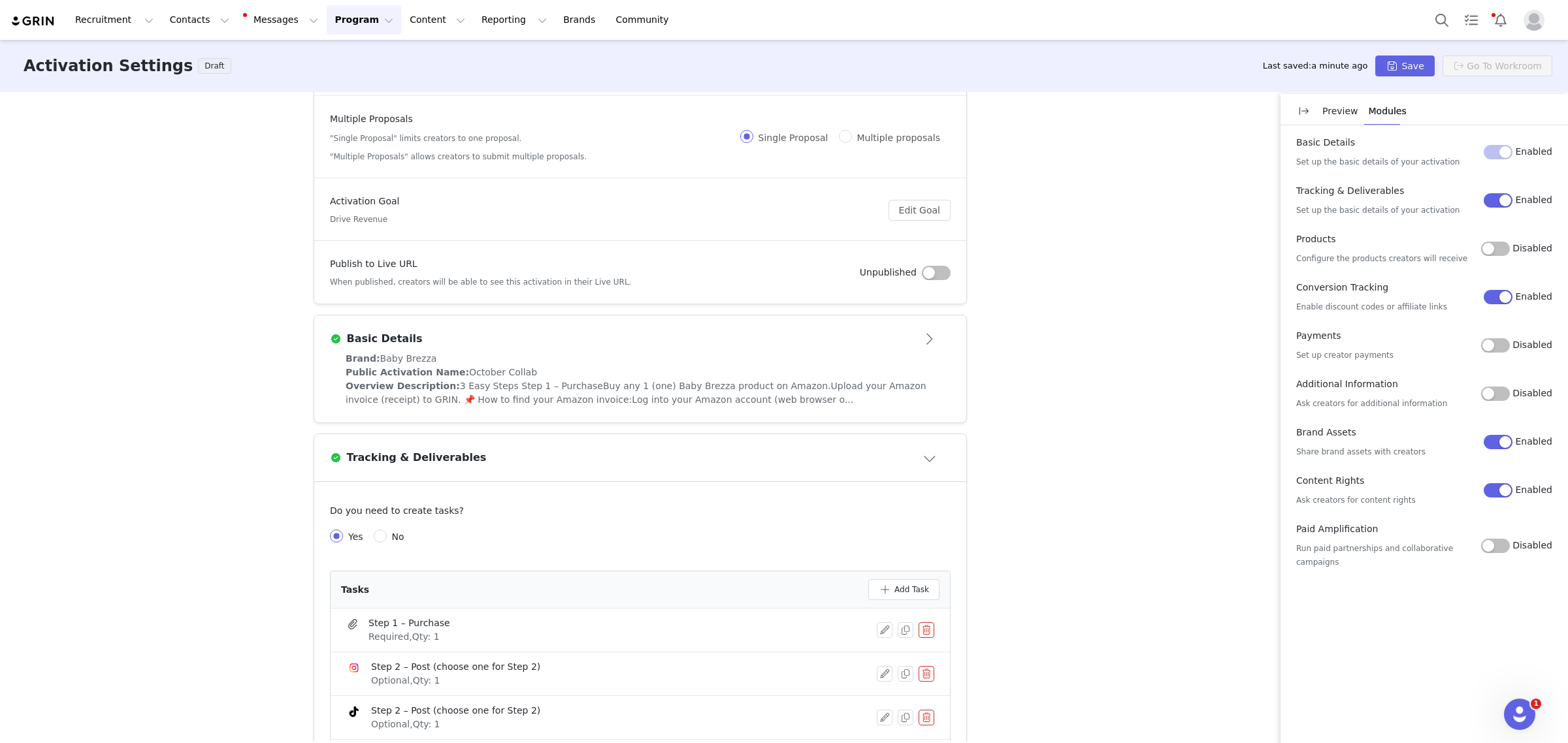
click at [618, 377] on div "Public Activation Name: October Collab" at bounding box center [640, 372] width 589 height 14
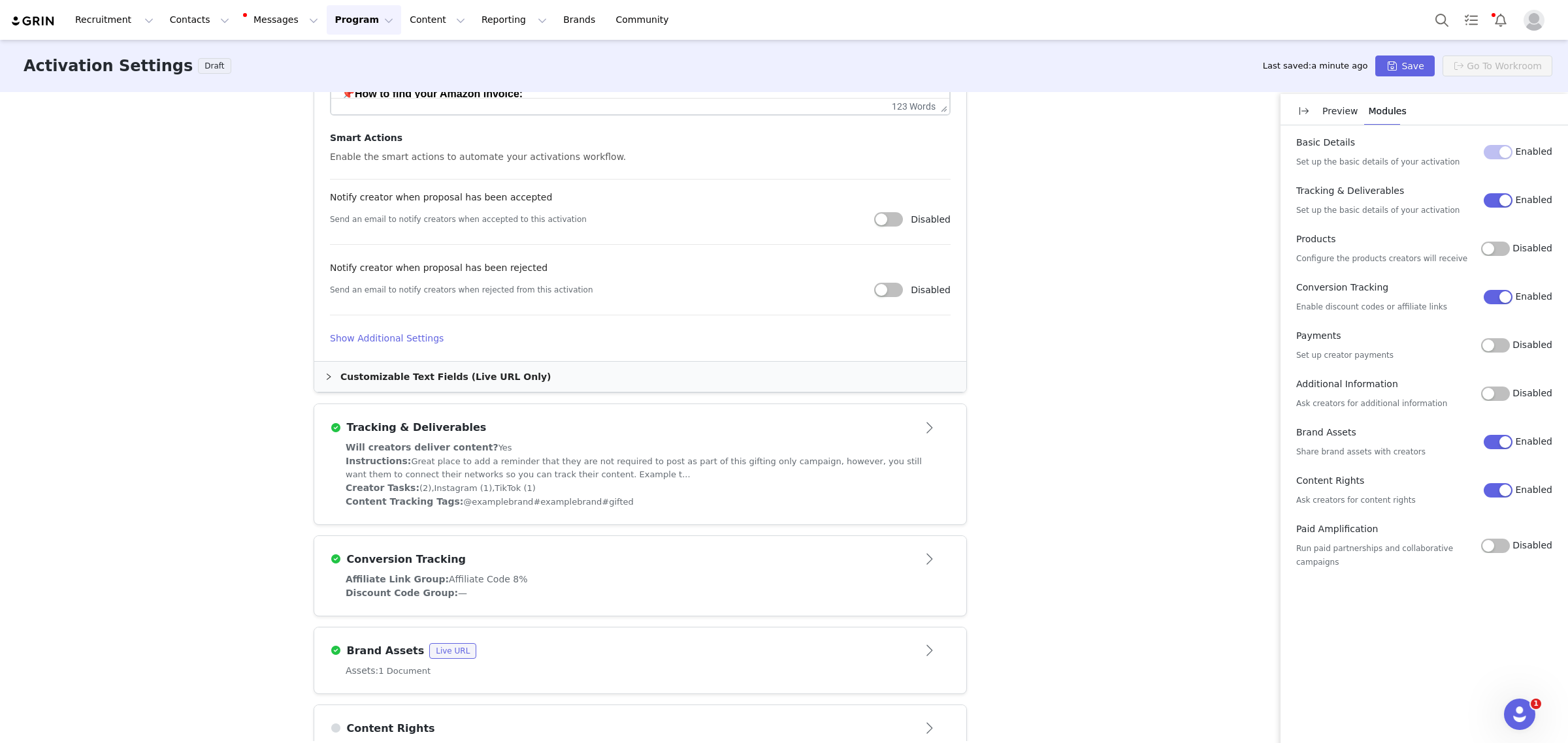
scroll to position [684, 0]
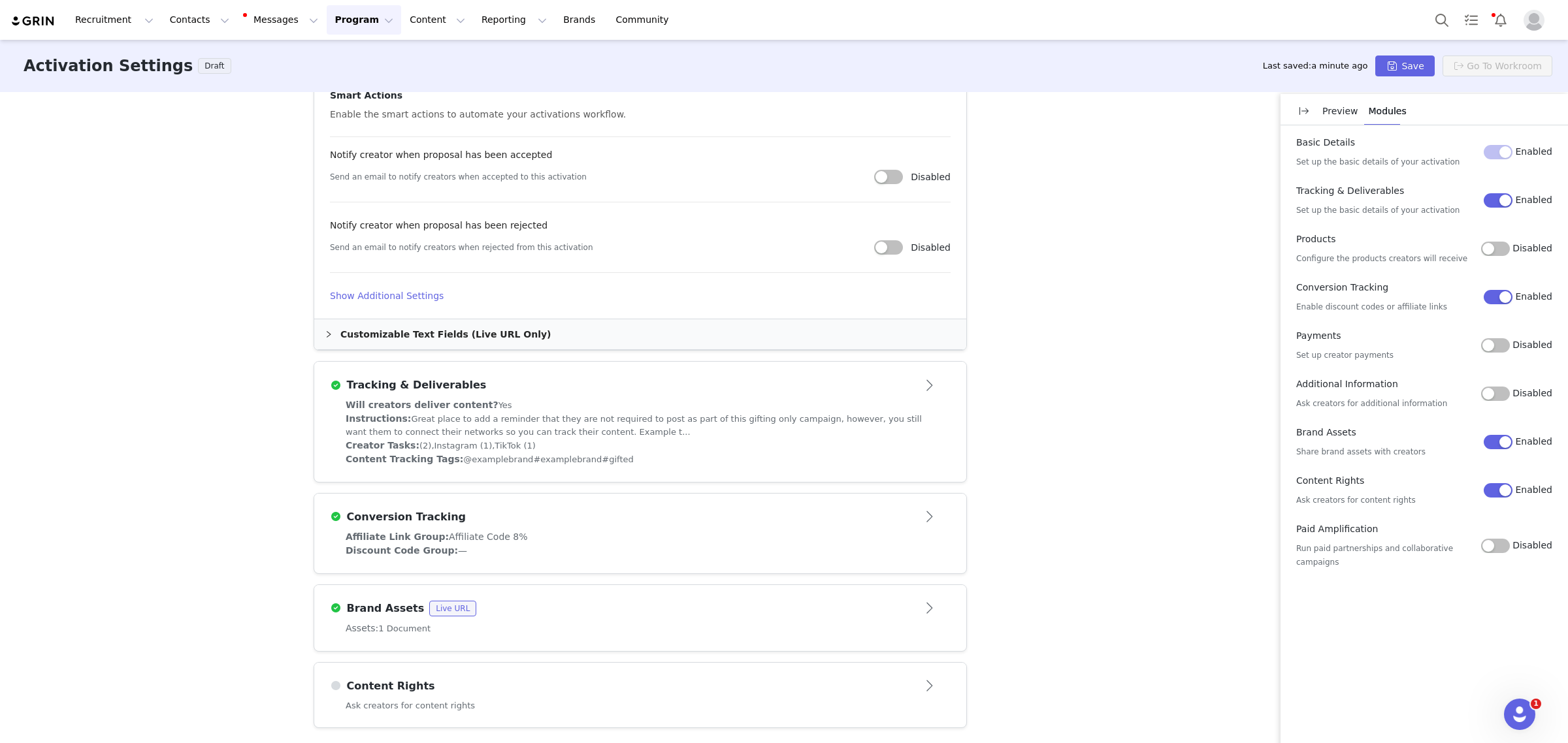
click at [807, 635] on div "Assets: 1 Document" at bounding box center [640, 636] width 652 height 29
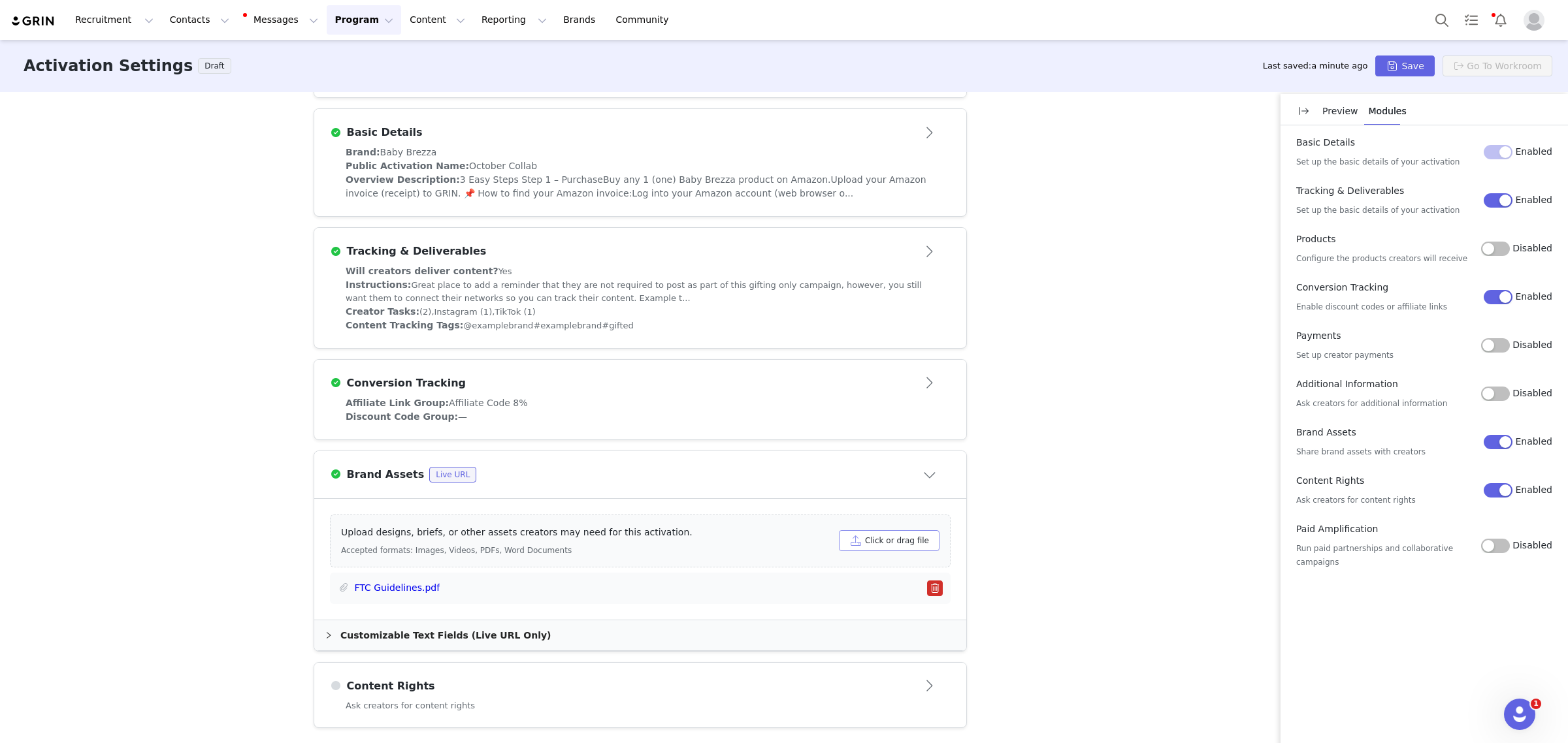
click at [902, 547] on button "Click or drag file" at bounding box center [889, 540] width 101 height 21
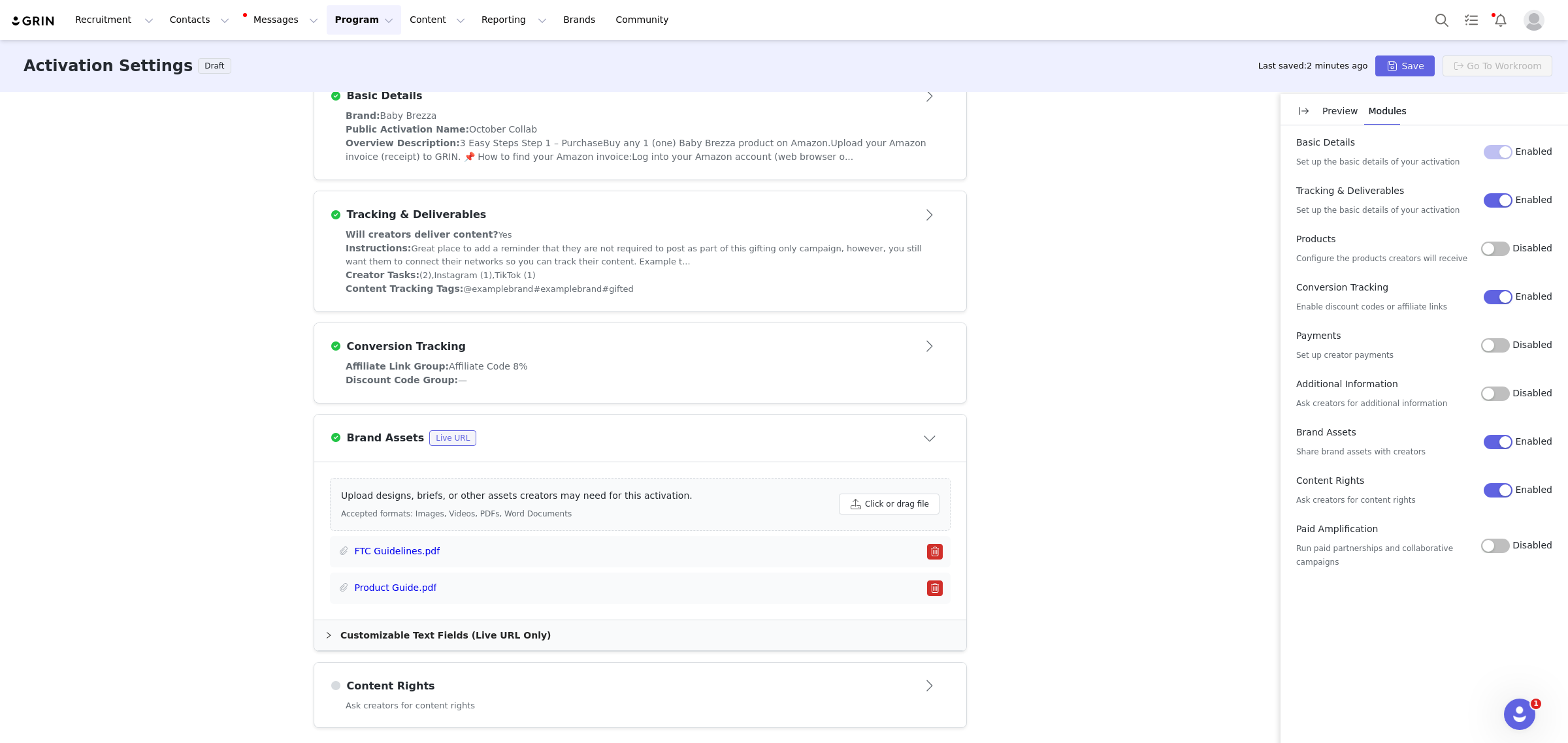
click at [376, 681] on h3 "Content Rights" at bounding box center [388, 686] width 93 height 16
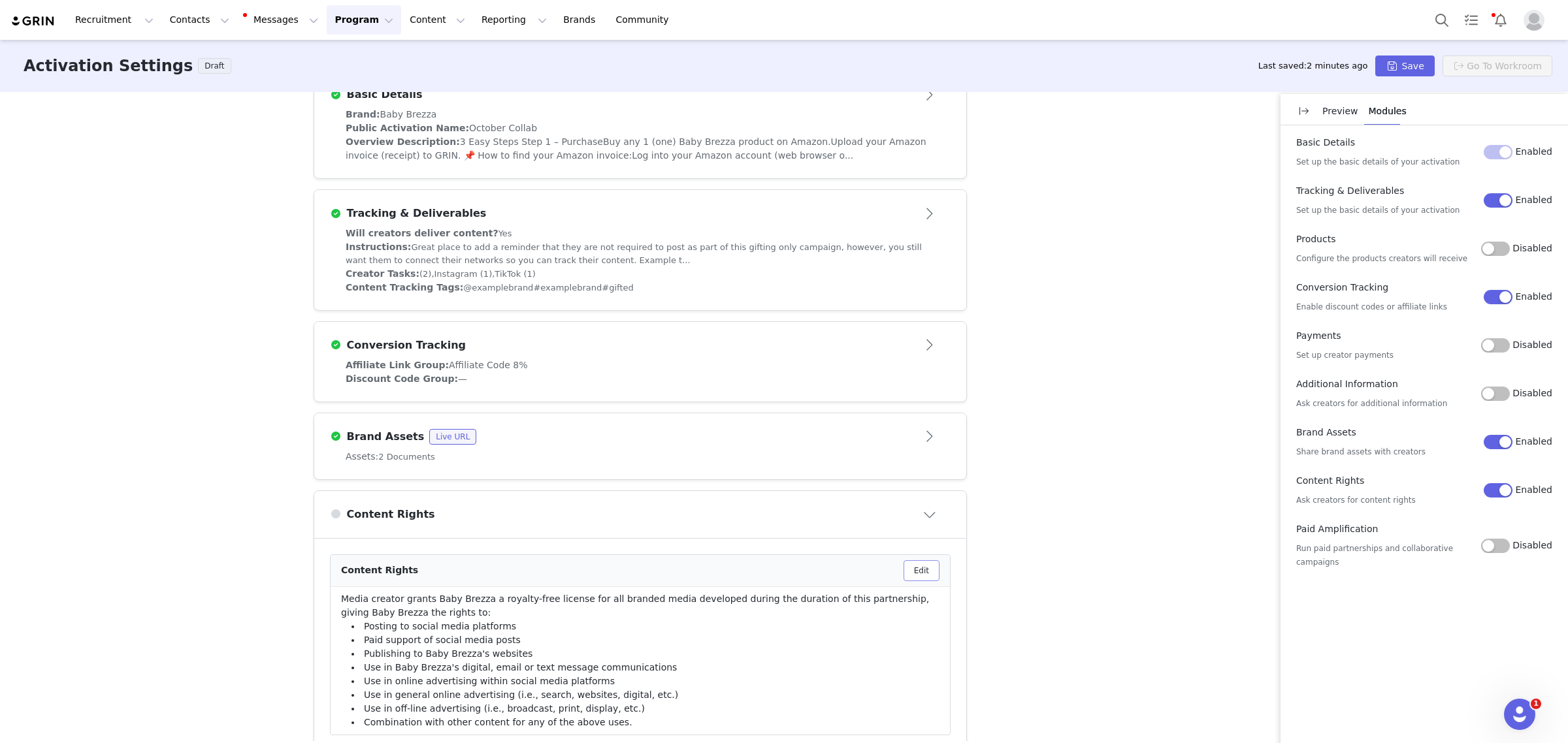
click at [913, 568] on button "Edit" at bounding box center [921, 571] width 36 height 21
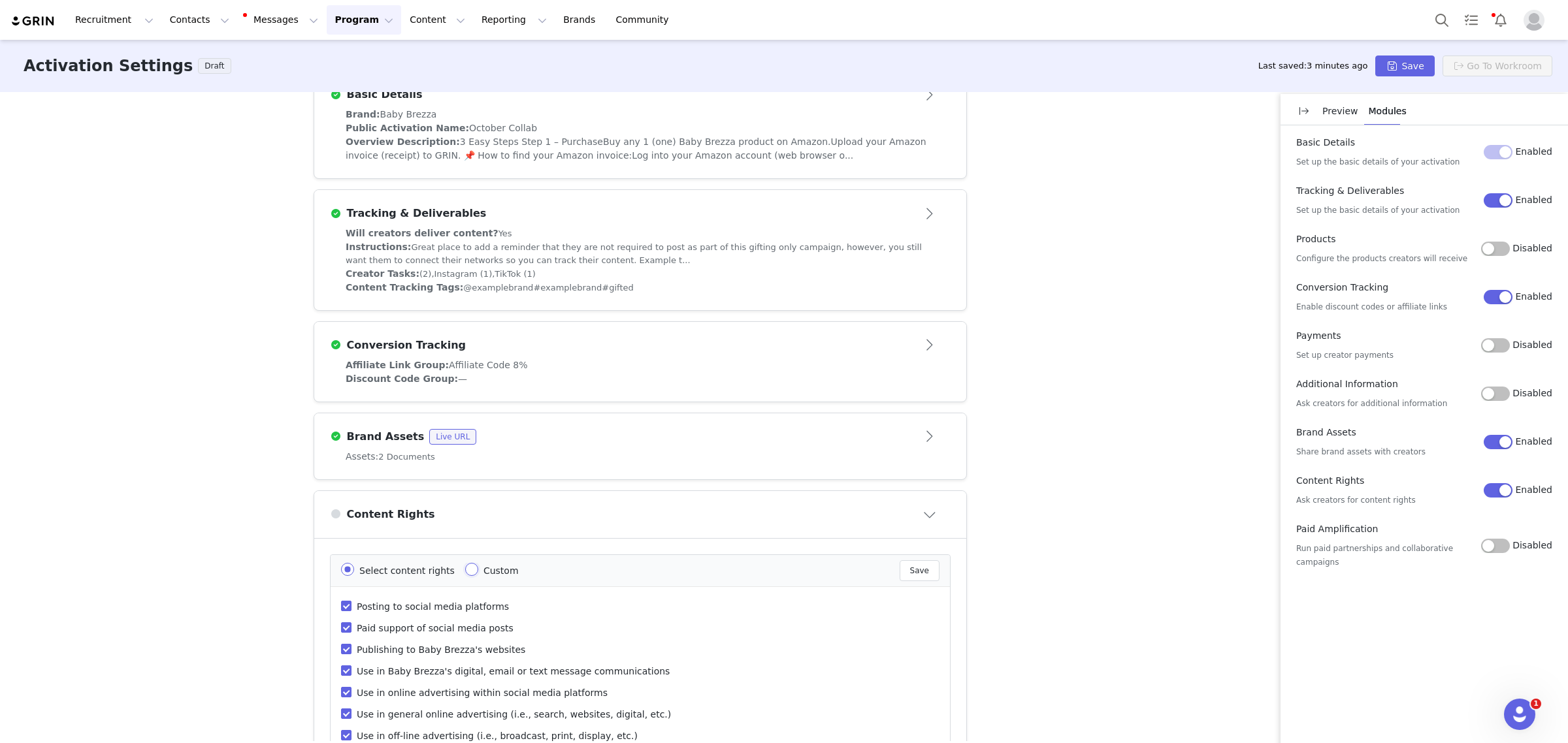
click at [465, 572] on input "Custom" at bounding box center [472, 569] width 13 height 13
radio input "true"
radio input "false"
radio input "true"
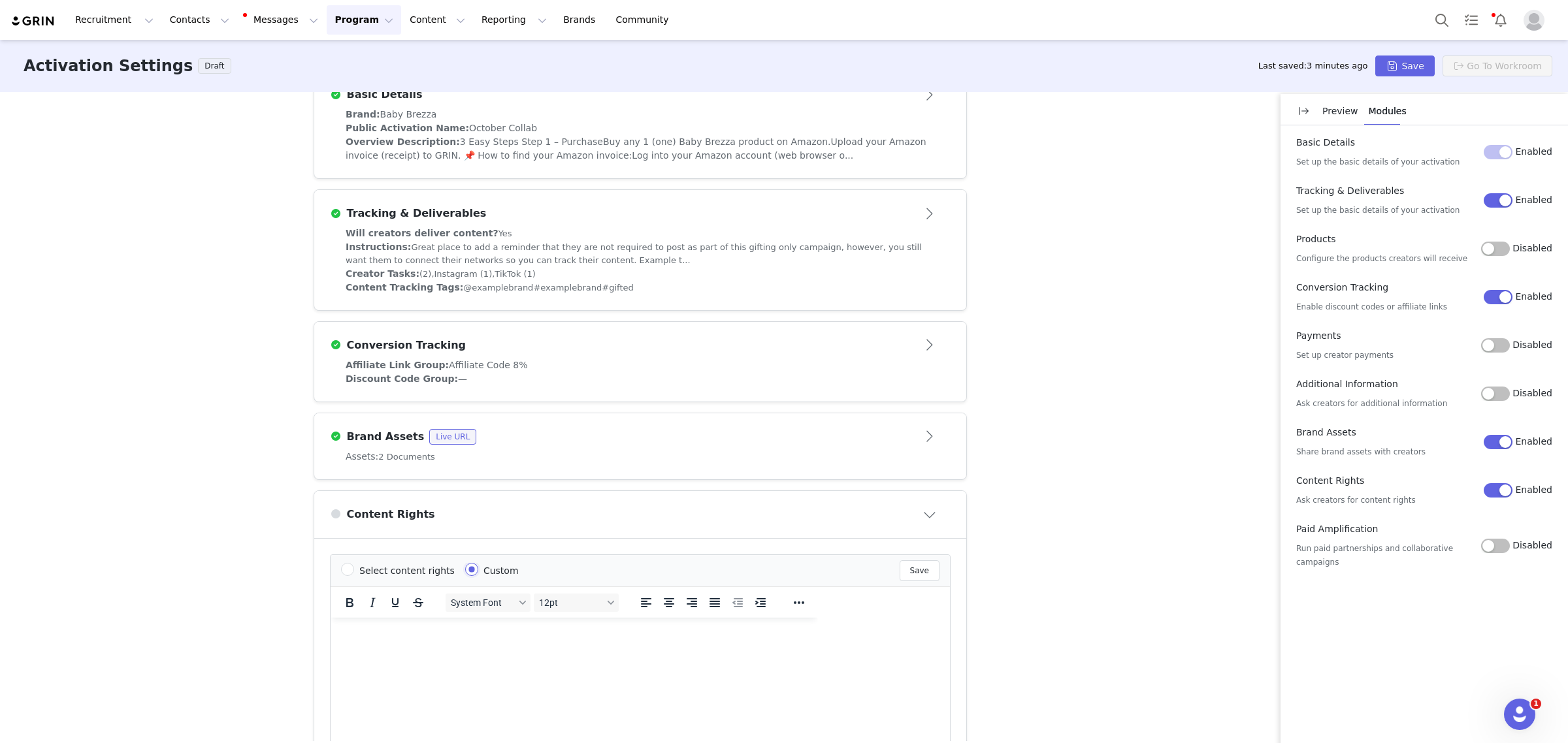
scroll to position [0, 0]
click at [420, 652] on html at bounding box center [574, 634] width 488 height 35
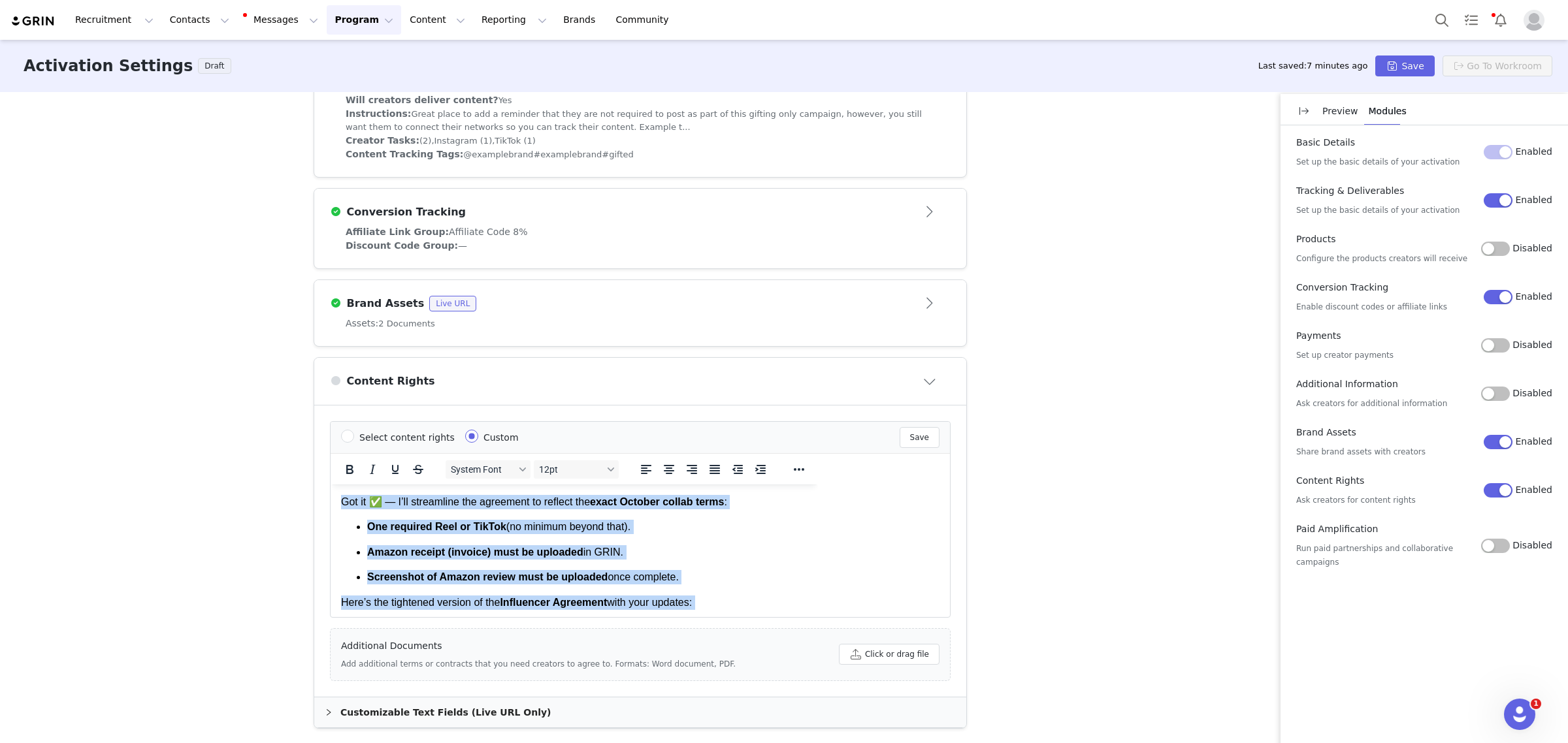
drag, startPoint x: 343, startPoint y: 580, endPoint x: 662, endPoint y: 964, distance: 499.2
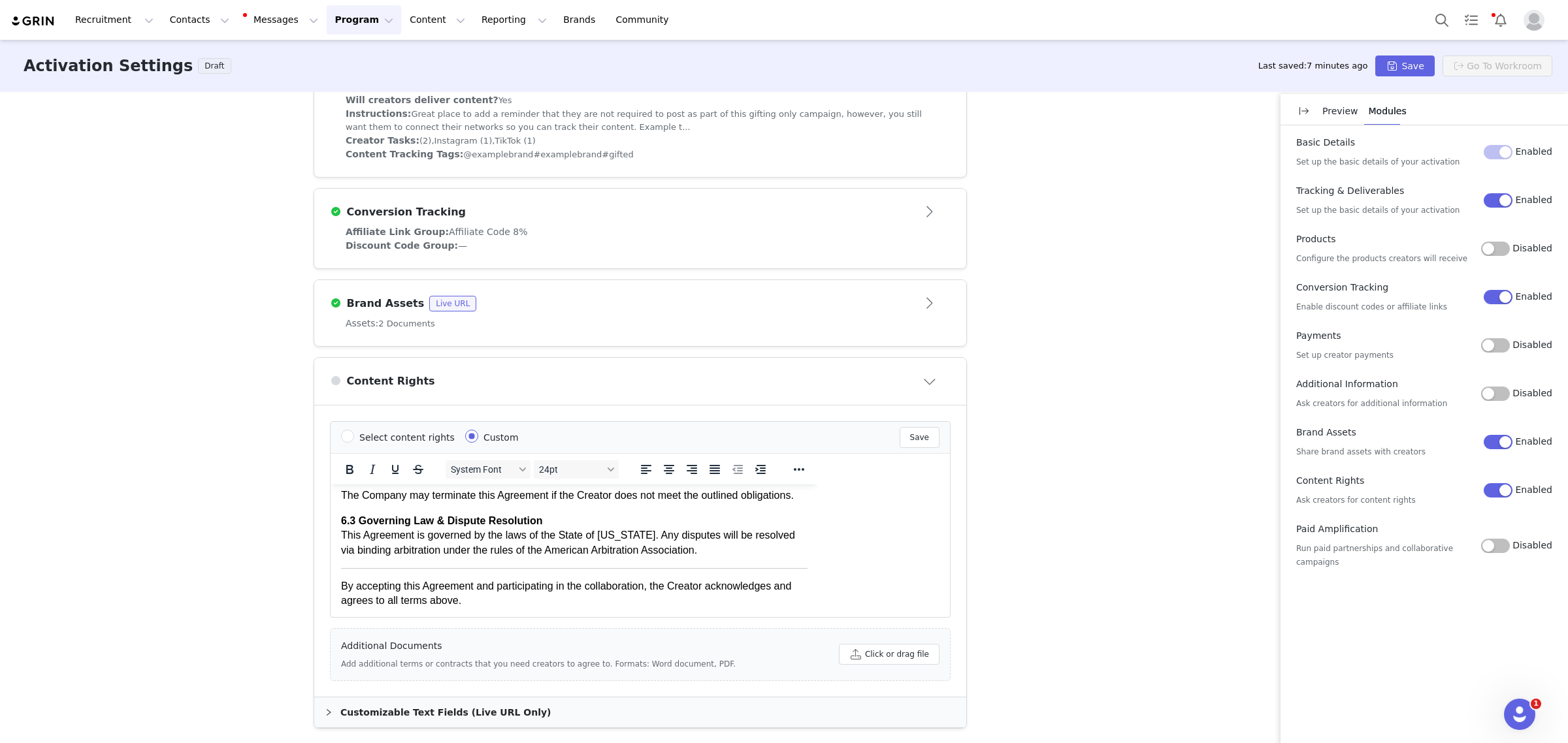
scroll to position [1339, 0]
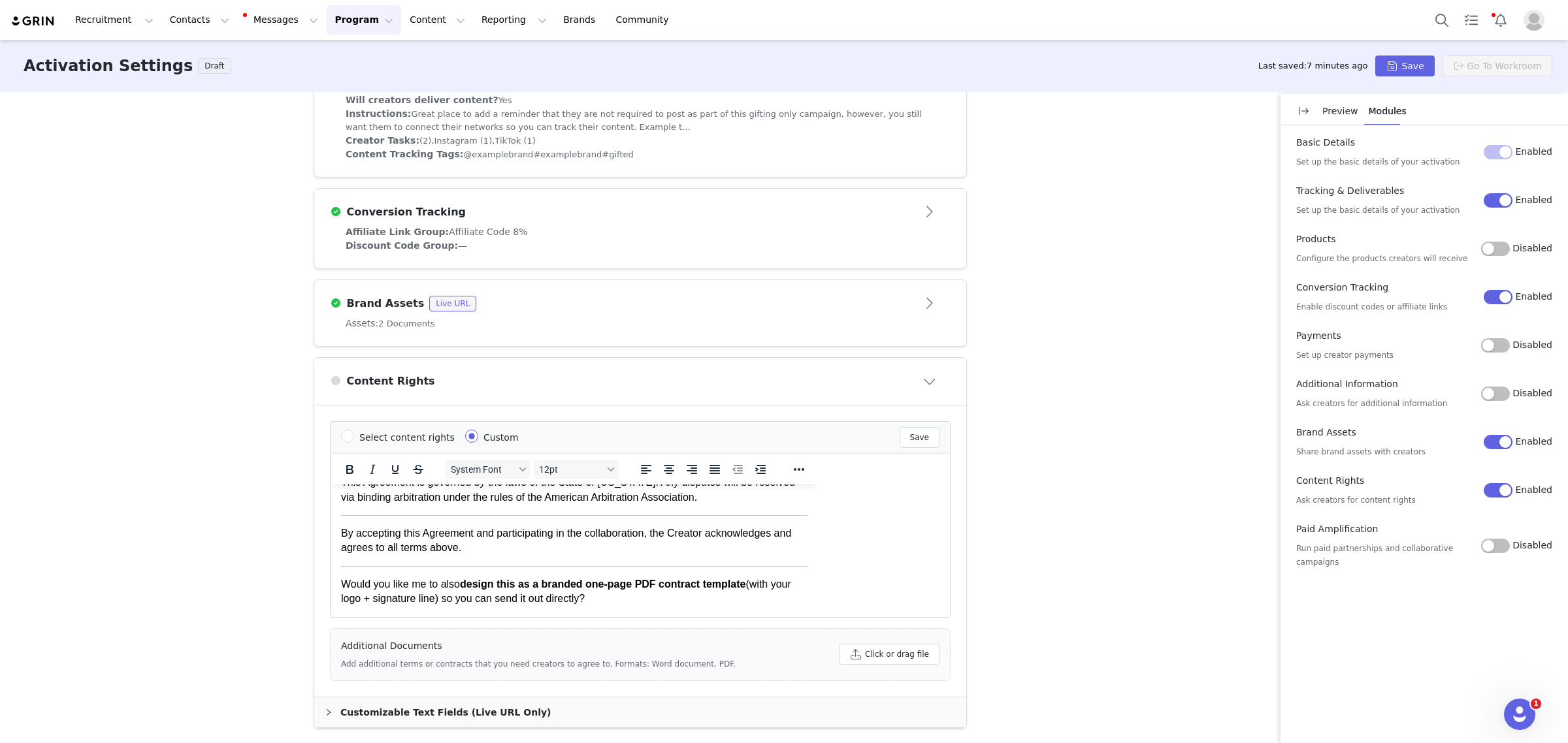
drag, startPoint x: 613, startPoint y: 599, endPoint x: 619, endPoint y: 1055, distance: 456.0
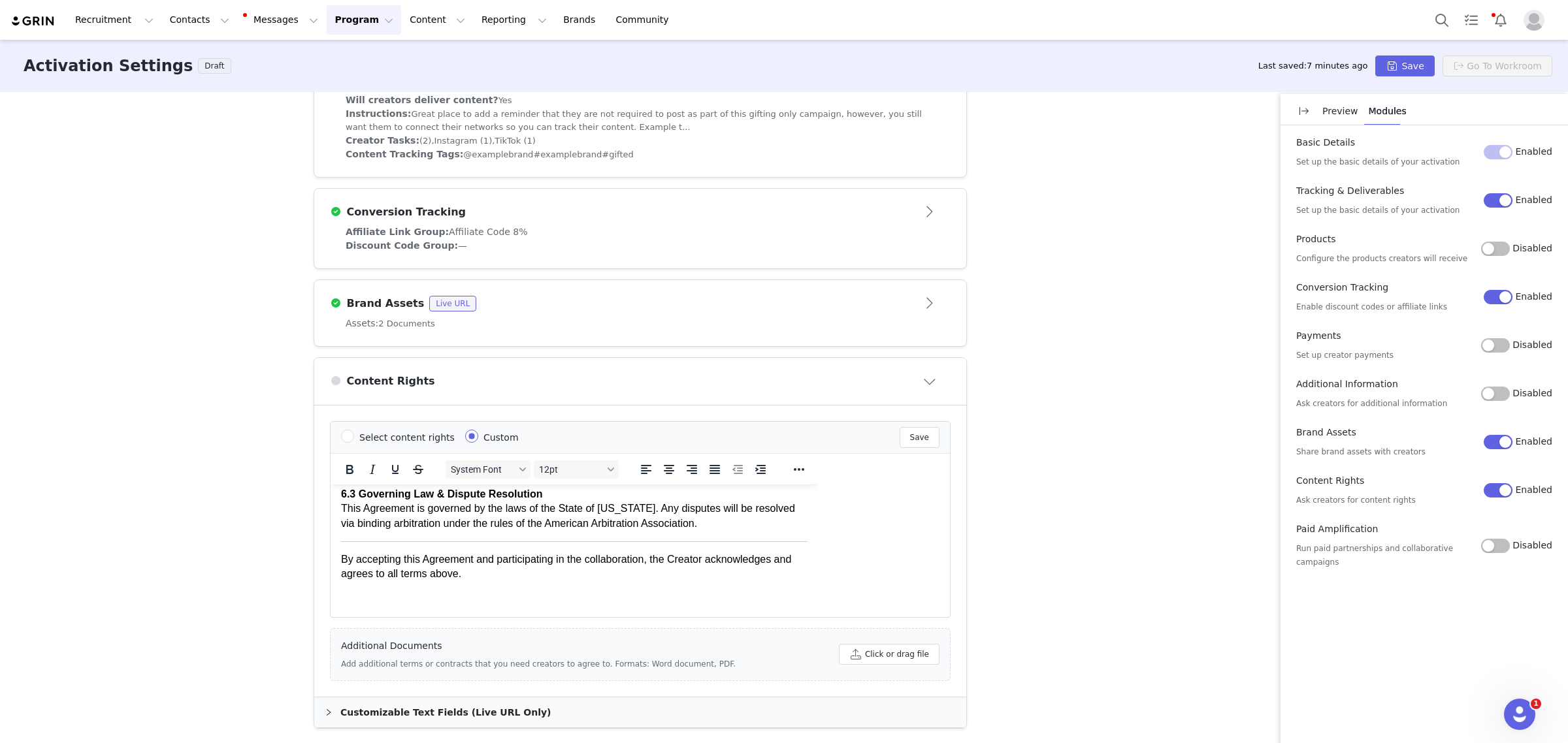
scroll to position [1287, 0]
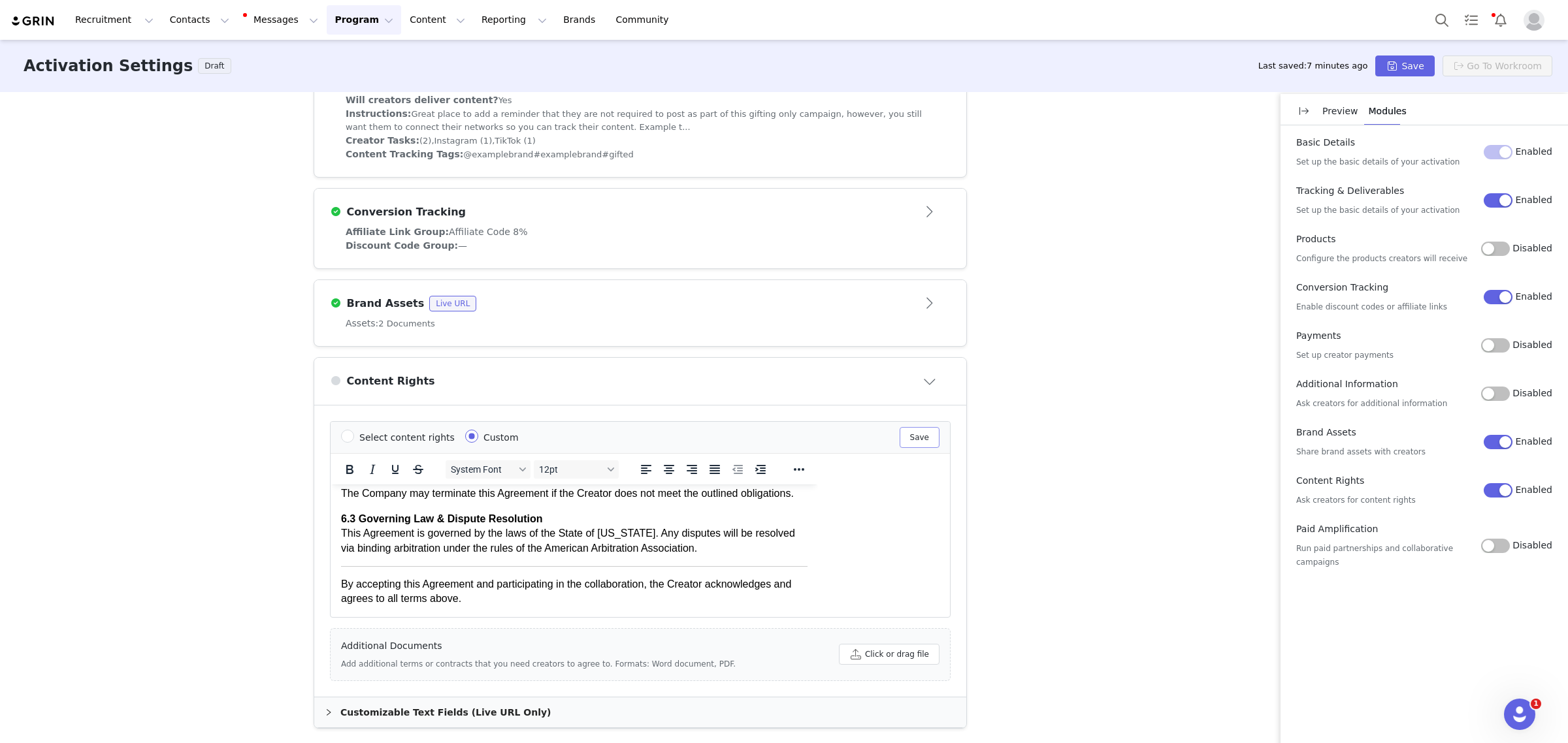
click at [922, 437] on button "Save" at bounding box center [920, 437] width 40 height 21
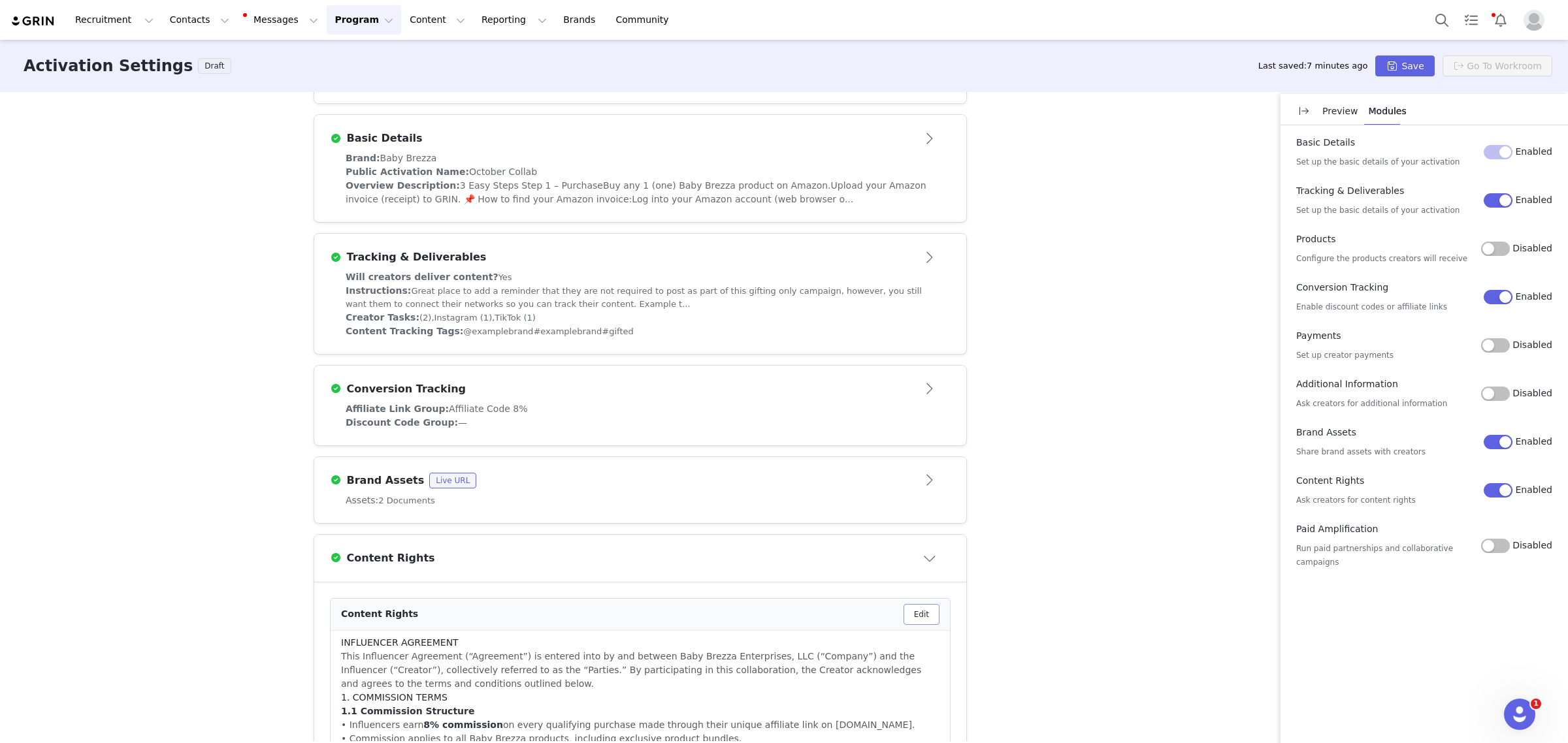
scroll to position [204, 0]
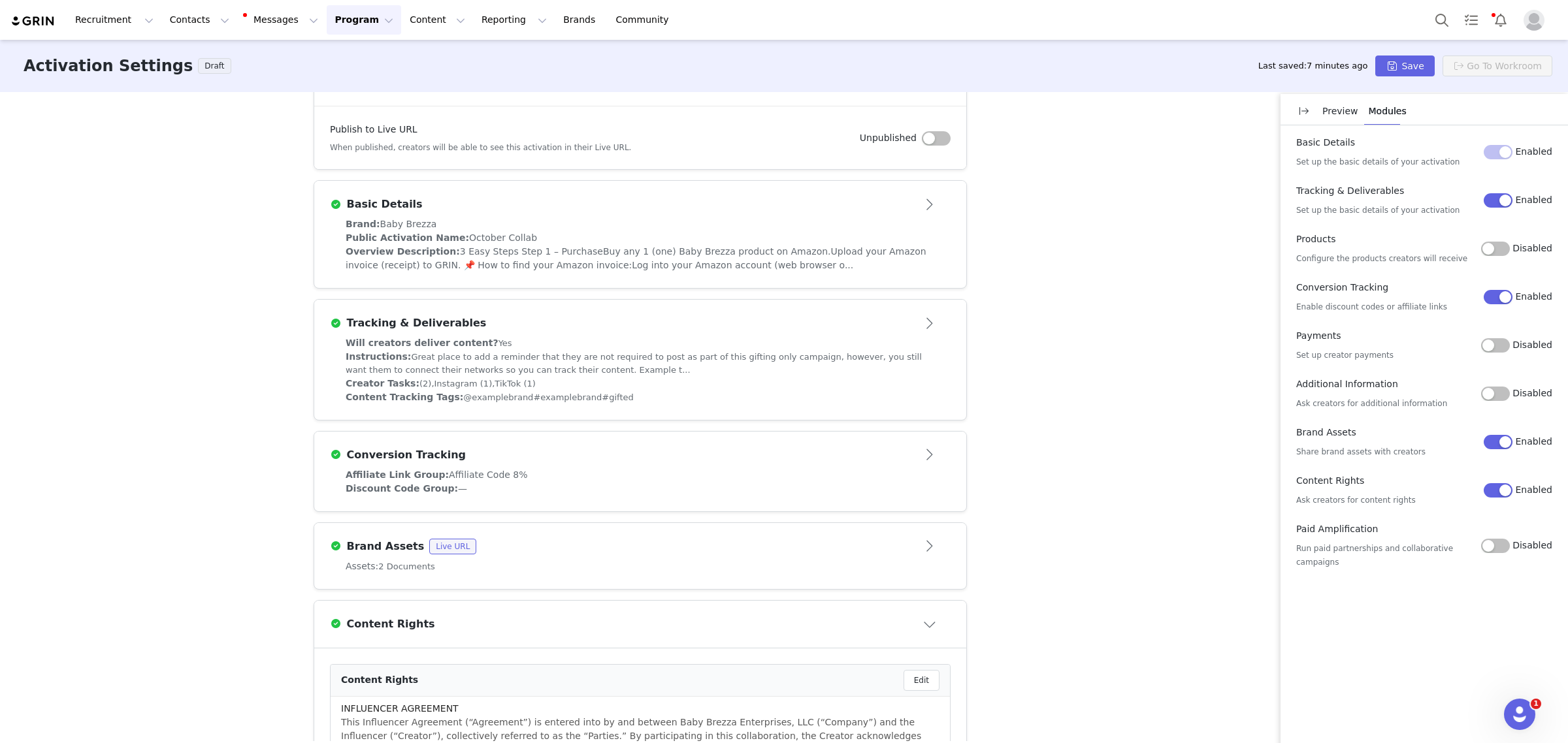
click at [606, 550] on div "Brand Assets Live URL" at bounding box center [618, 547] width 578 height 16
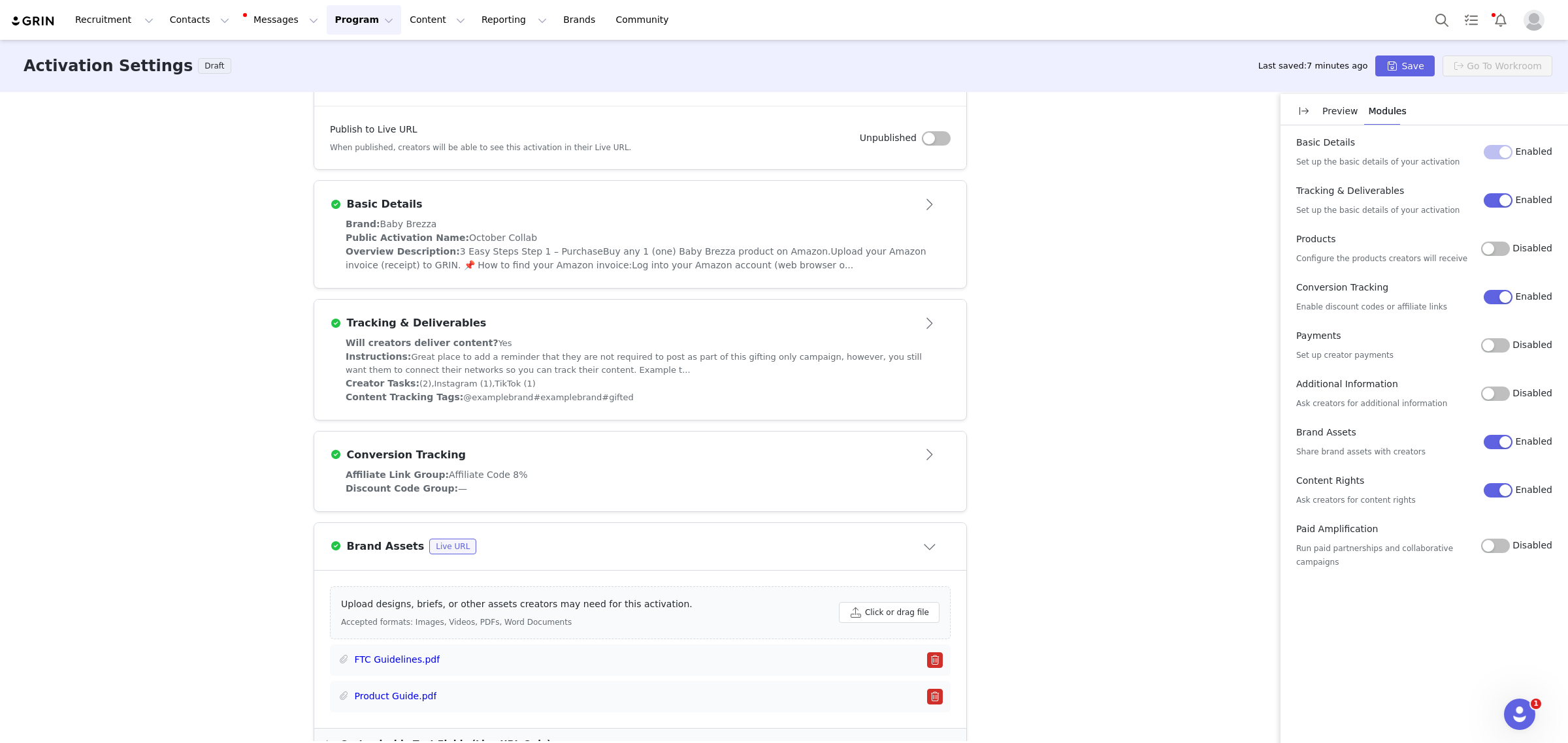
click at [631, 484] on div "Discount Code Group: —" at bounding box center [640, 489] width 589 height 14
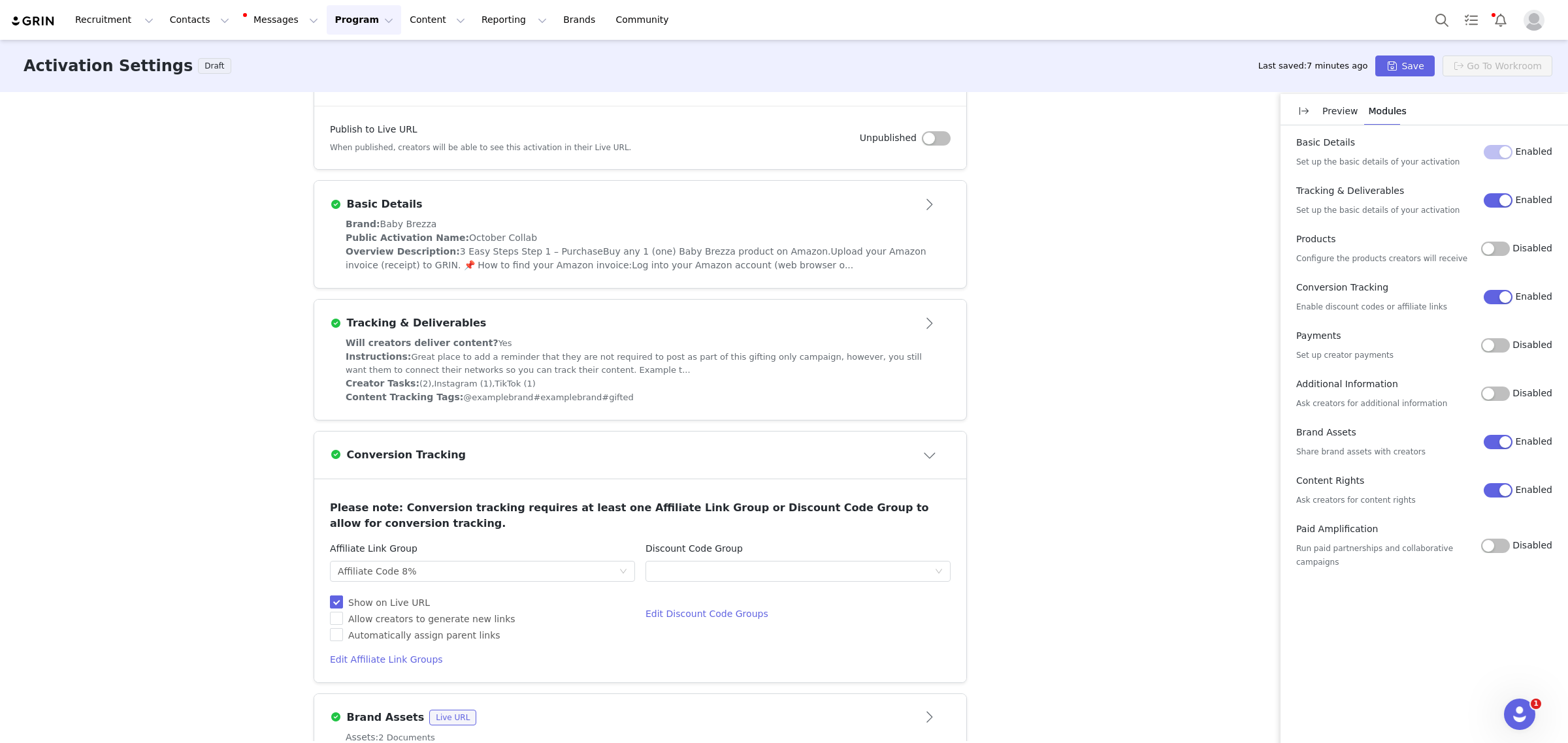
click at [641, 364] on div "Instructions: Great place to add a reminder that they are not required to post …" at bounding box center [640, 364] width 589 height 27
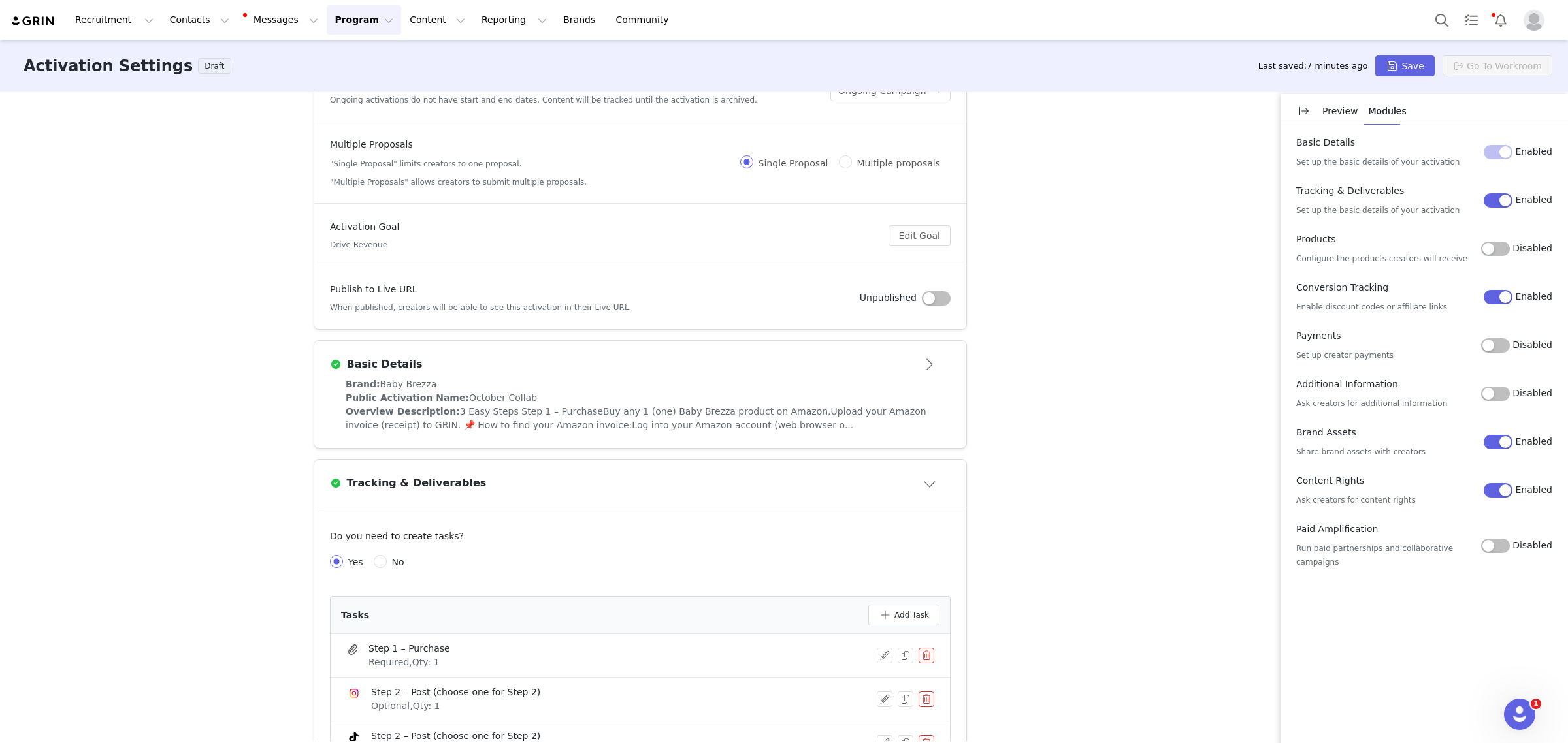
scroll to position [41, 0]
click at [635, 391] on div "Brand: Baby Brezza" at bounding box center [640, 387] width 589 height 14
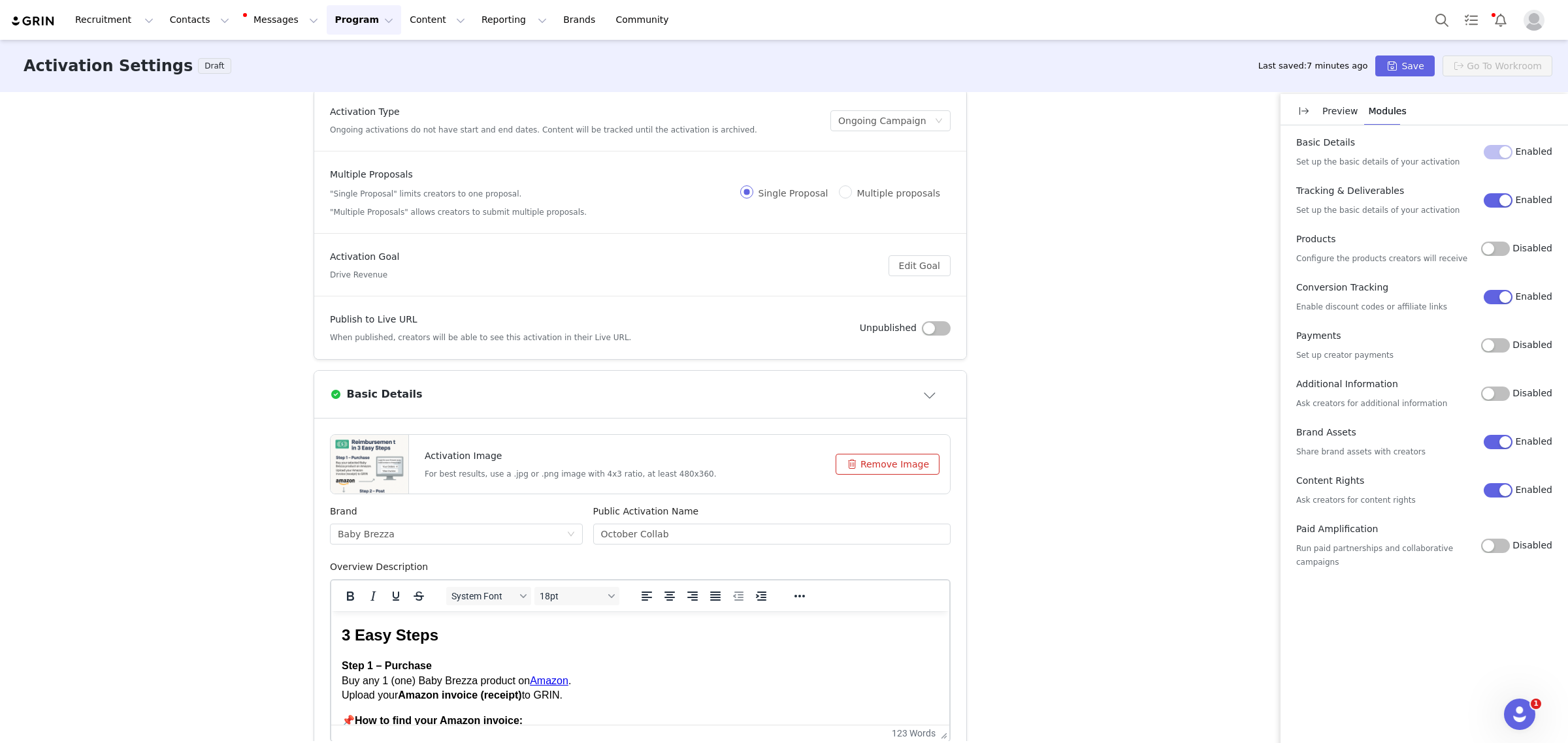
scroll to position [0, 0]
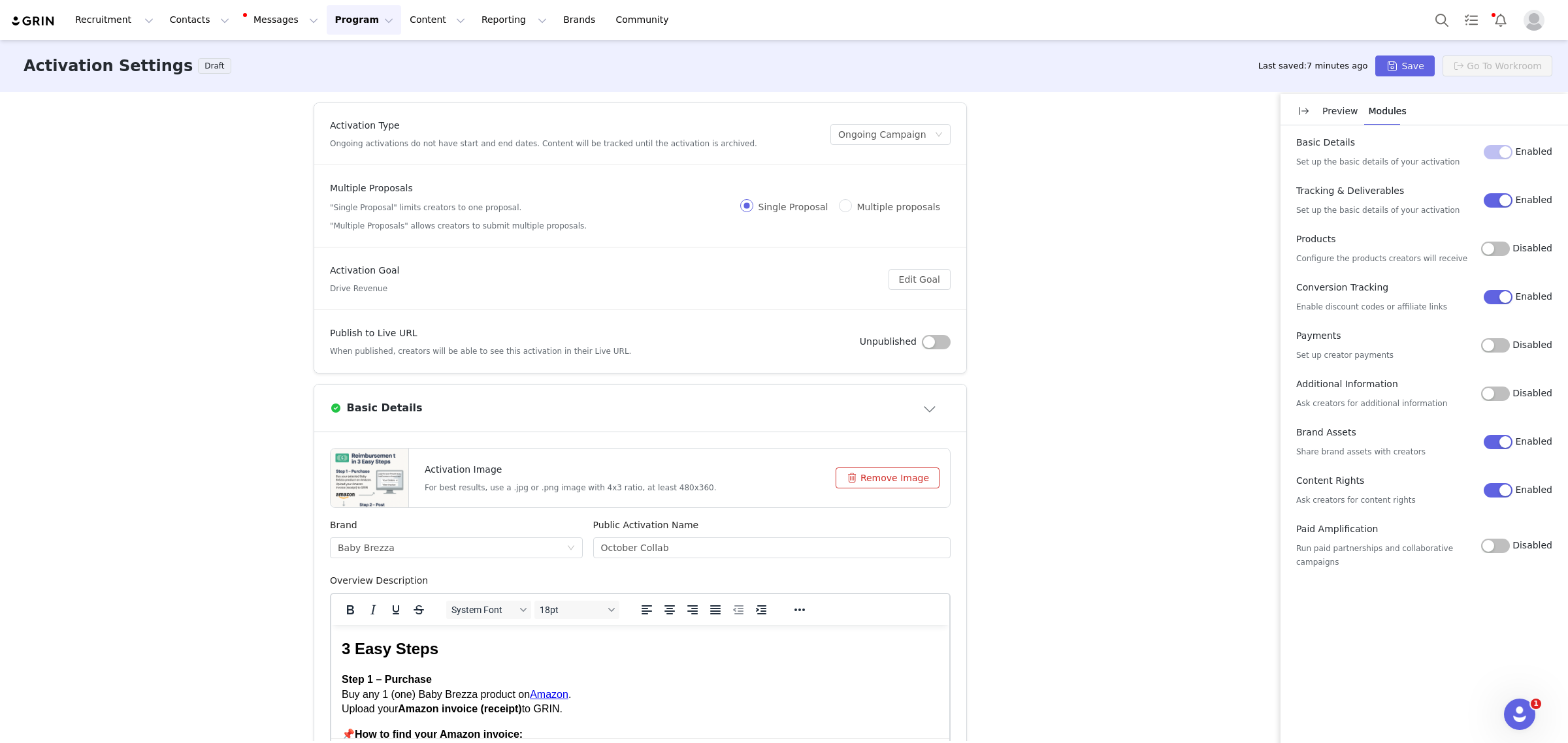
click at [892, 471] on button "Remove Image" at bounding box center [887, 477] width 104 height 21
click at [879, 474] on button "Click or drag file" at bounding box center [884, 477] width 111 height 21
click at [1410, 65] on button "Save" at bounding box center [1405, 65] width 59 height 21
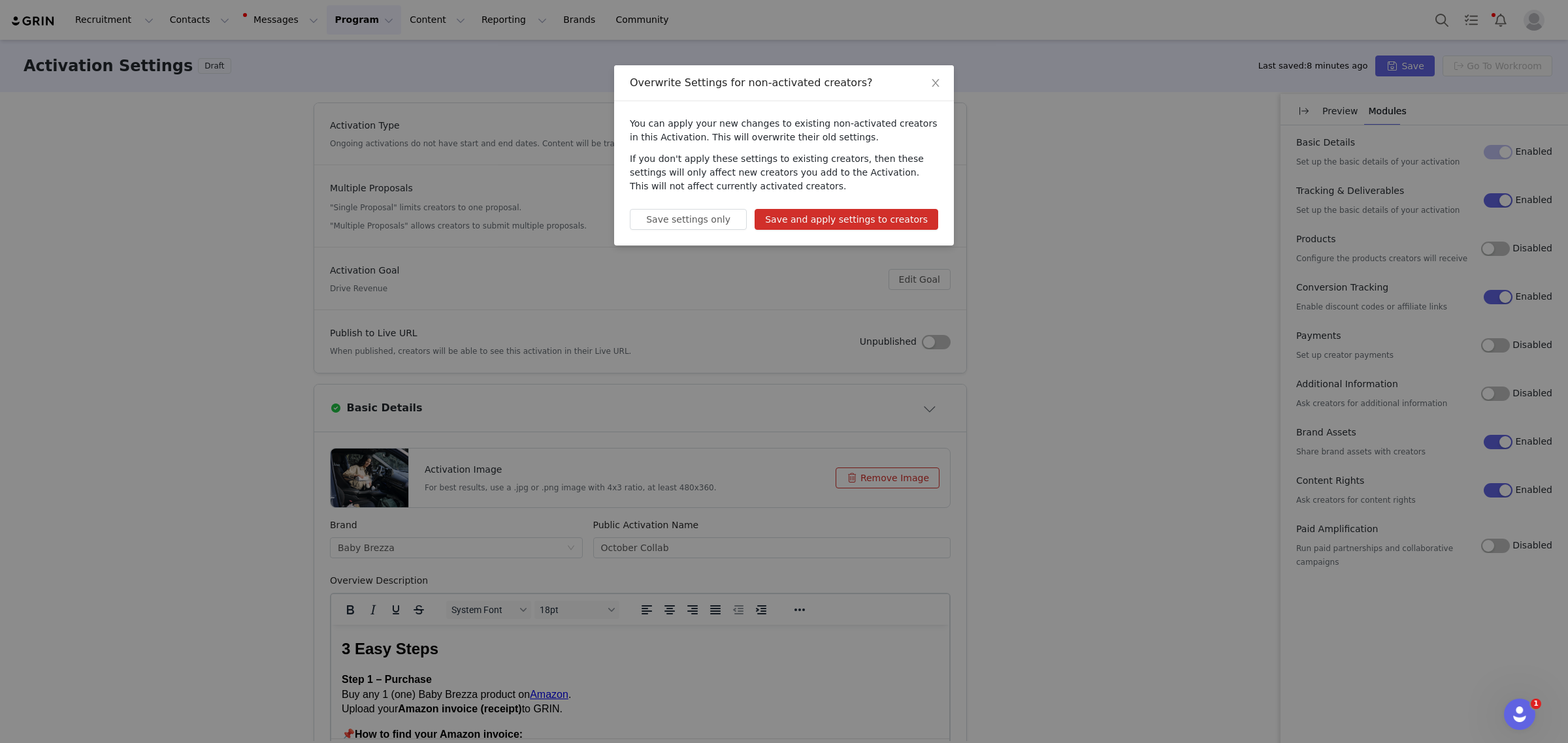
click at [831, 220] on button "Save and apply settings to creators" at bounding box center [847, 219] width 184 height 21
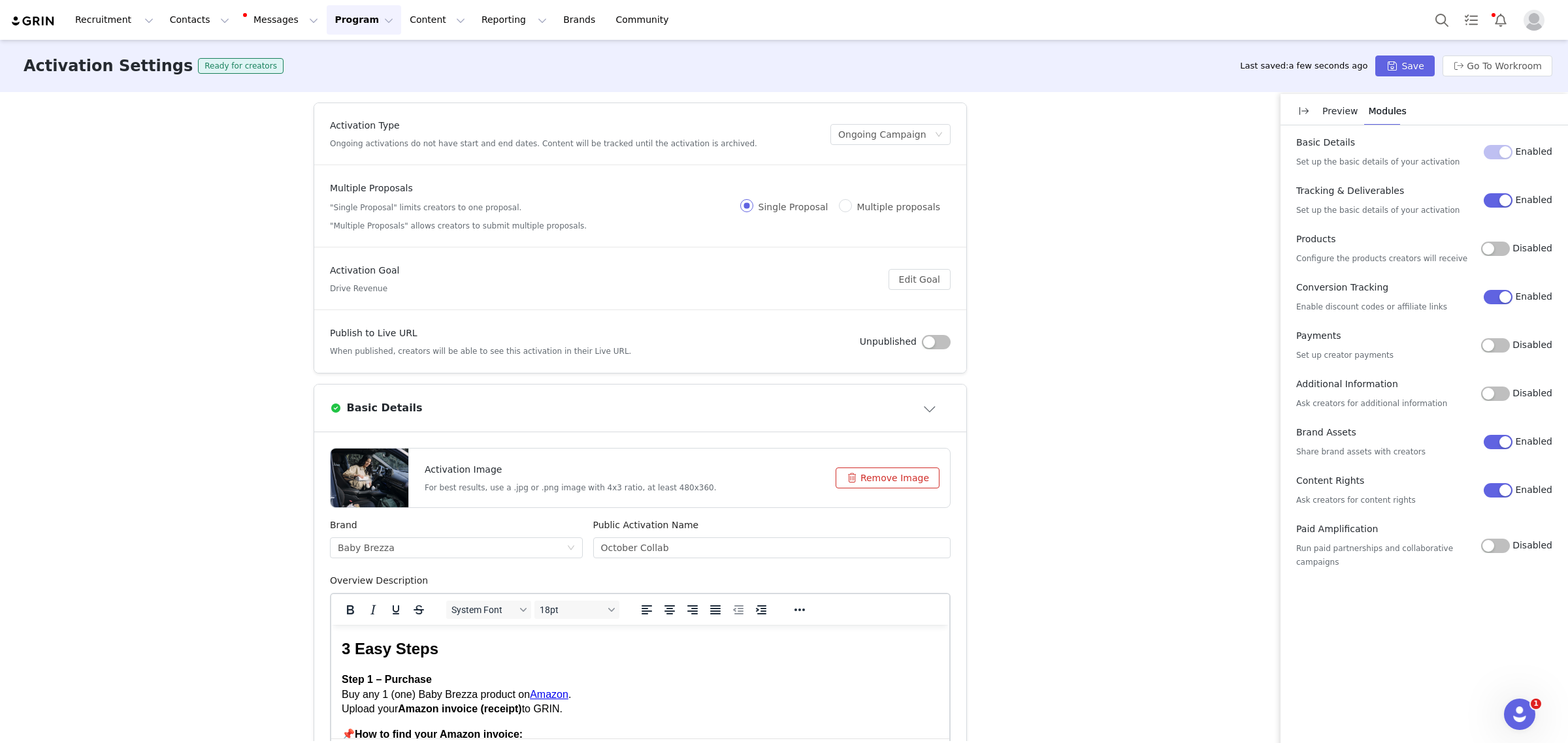
click at [923, 341] on button "button" at bounding box center [936, 342] width 29 height 15
click at [1428, 51] on div "Activation Settings Ready for creators Last saved: a few seconds ago Save Go To…" at bounding box center [784, 66] width 1568 height 52
click at [1419, 64] on button "Save" at bounding box center [1405, 65] width 59 height 21
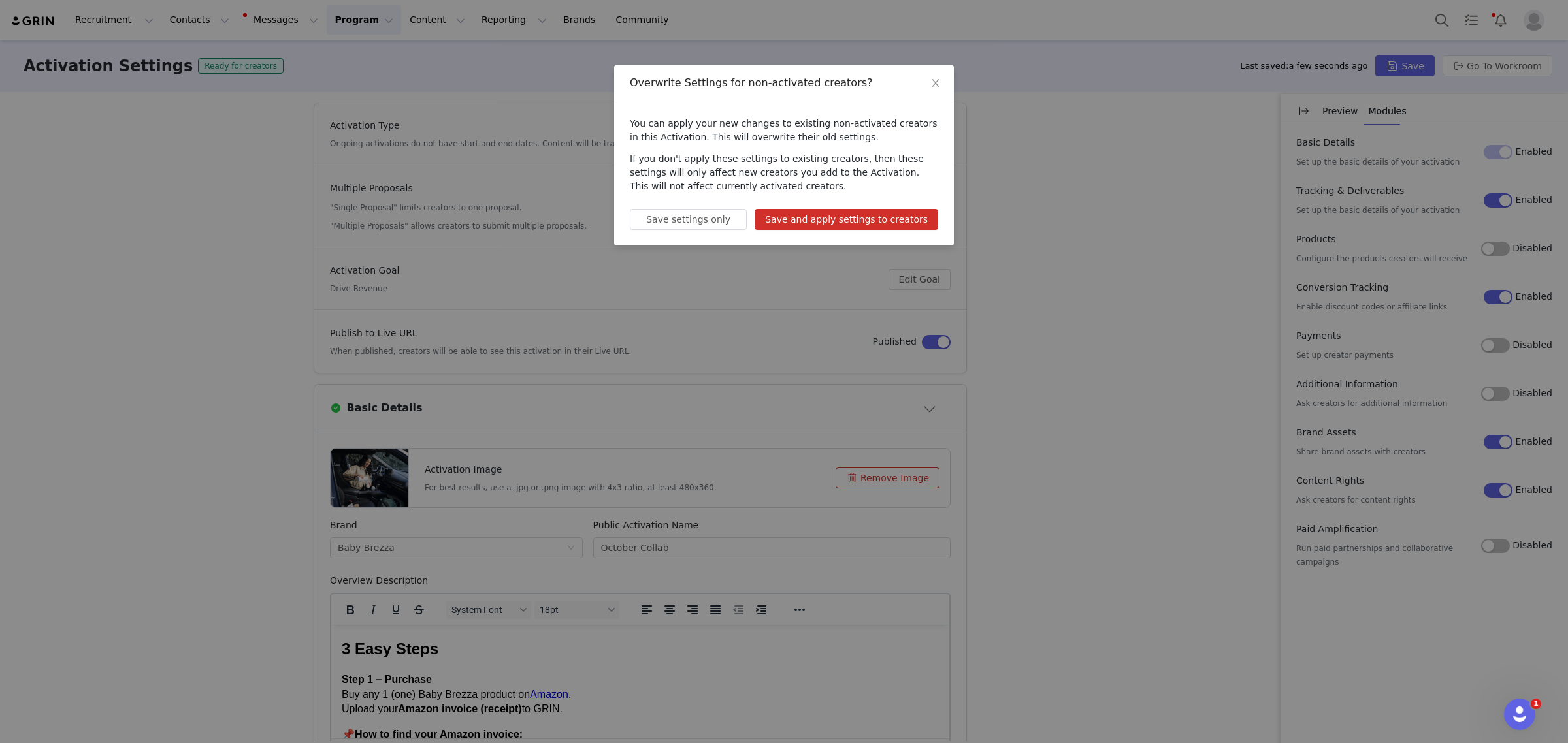
click at [811, 220] on button "Save and apply settings to creators" at bounding box center [847, 219] width 184 height 21
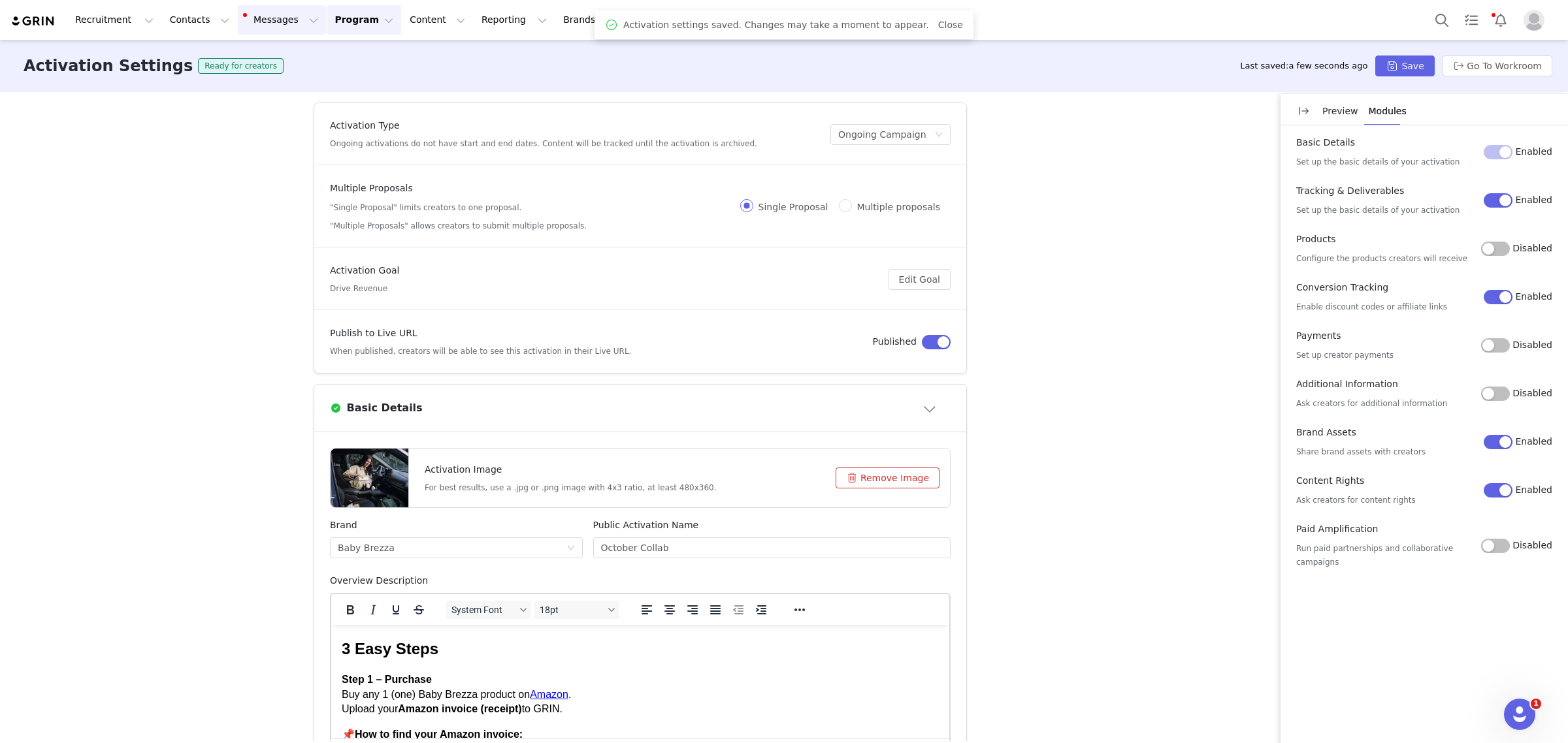
click at [252, 15] on button "Messages Messages" at bounding box center [282, 20] width 88 height 29
click at [268, 101] on div "Templates" at bounding box center [267, 106] width 87 height 14
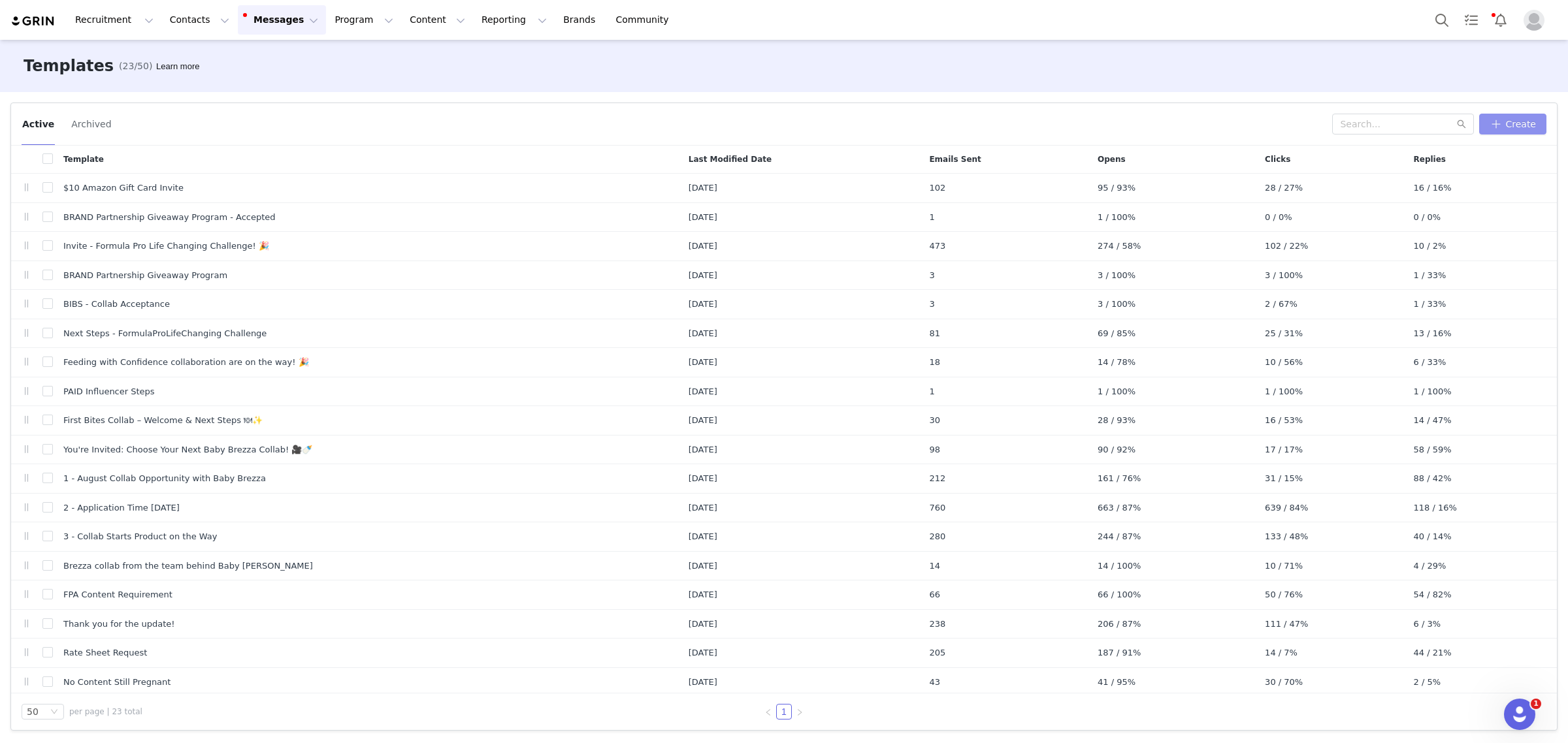
click at [1519, 122] on button "Create" at bounding box center [1513, 124] width 67 height 21
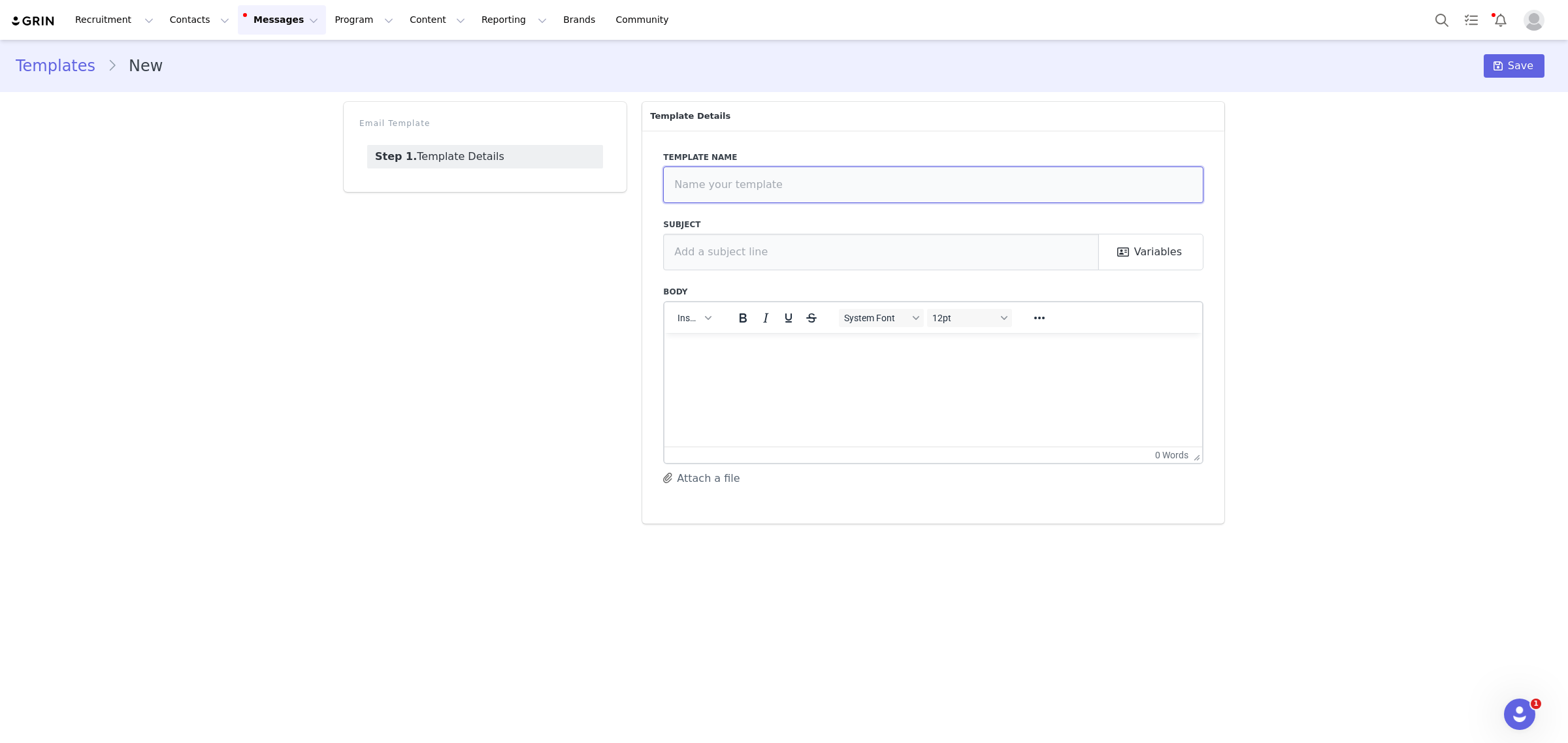
click at [841, 187] on input "text" at bounding box center [933, 184] width 540 height 37
type input "Step 1 Invite"
click at [847, 252] on input "text" at bounding box center [881, 252] width 436 height 37
click at [1000, 245] on input "text" at bounding box center [881, 252] width 436 height 37
paste input "Let’s Collab with Baby Brezza ✨"
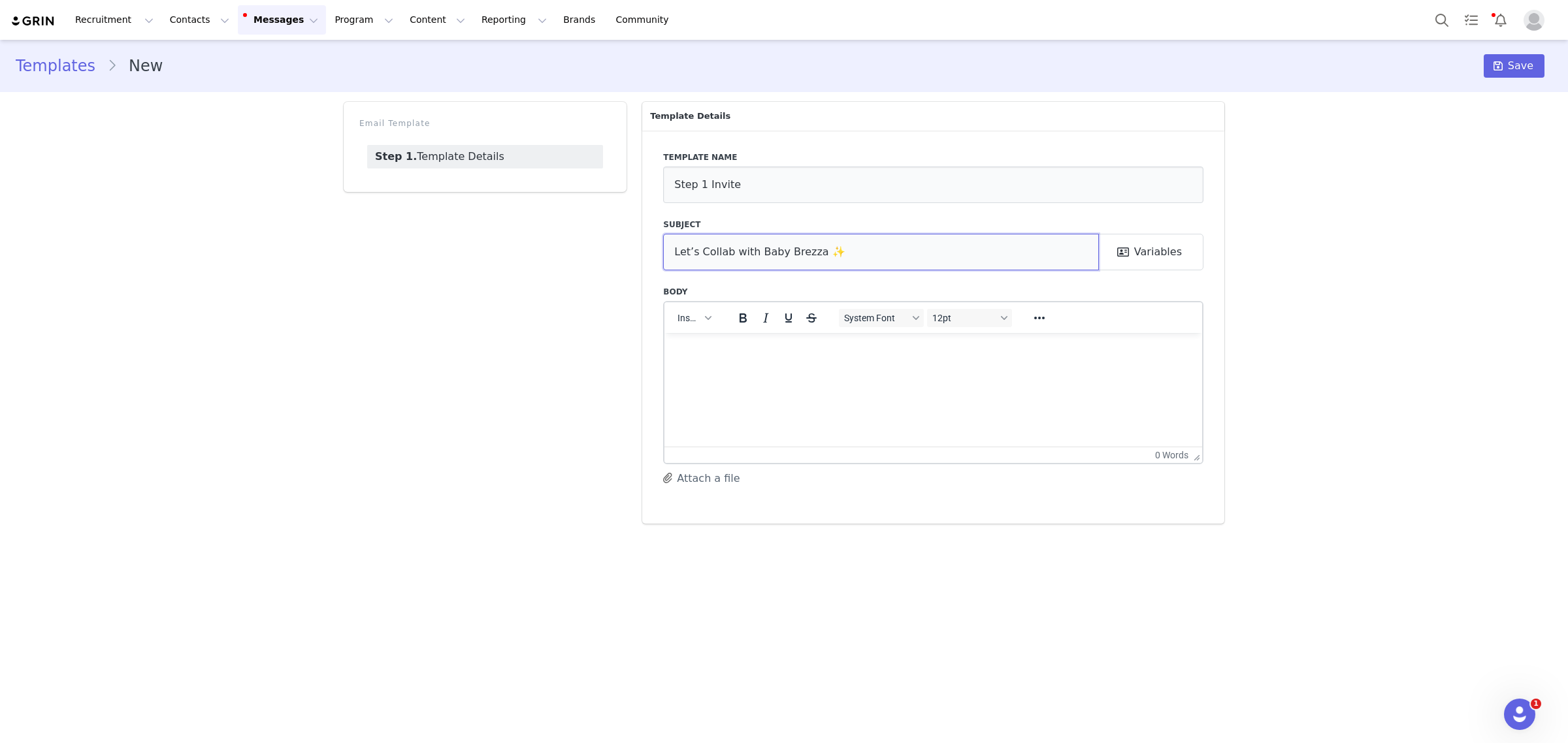
type input "Let’s Collab with Baby Brezza ✨"
click at [836, 359] on html at bounding box center [933, 350] width 538 height 35
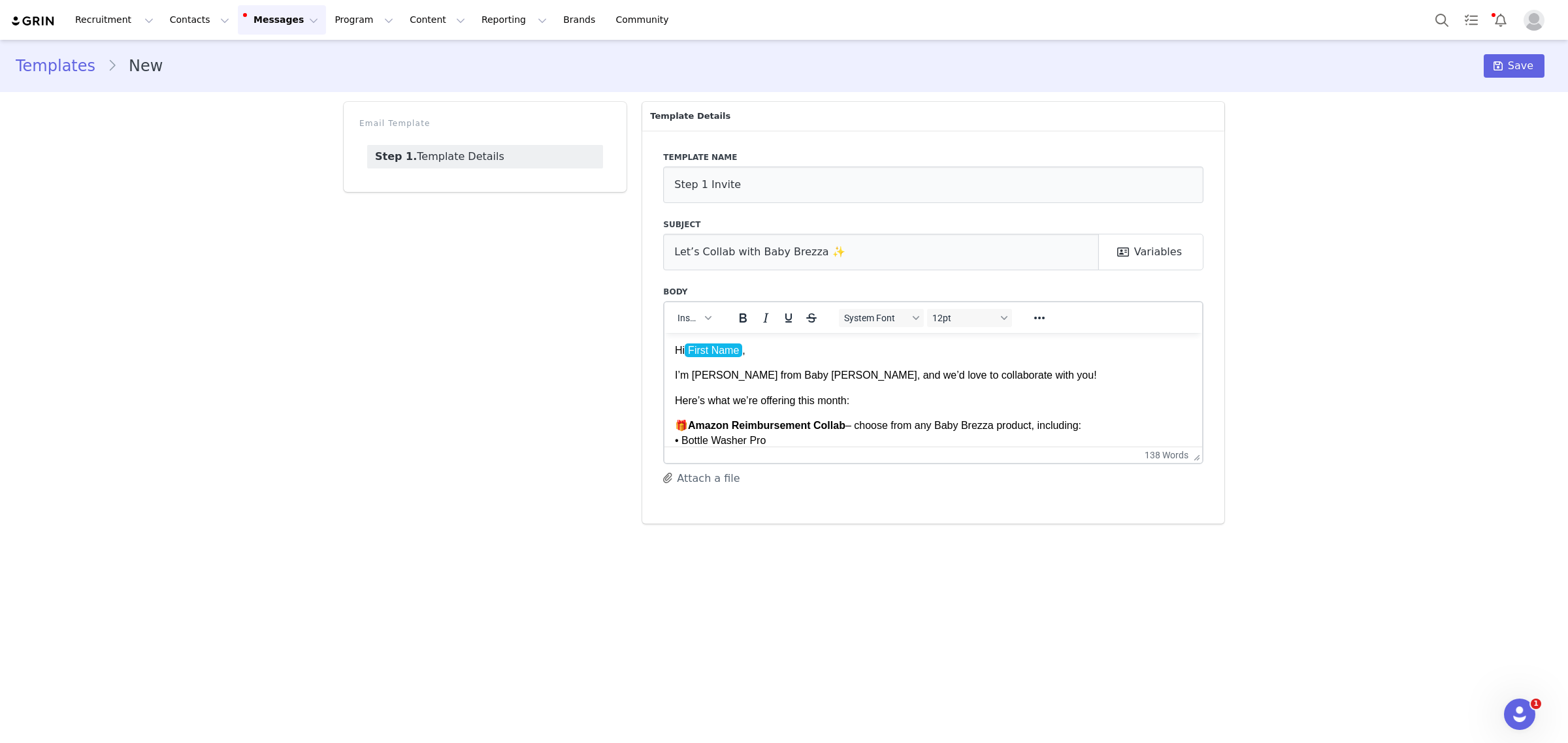
click at [775, 344] on p "Hi First Name ," at bounding box center [933, 350] width 517 height 15
click at [713, 314] on button "Insert" at bounding box center [693, 318] width 43 height 18
click at [721, 364] on div "Insert Variable" at bounding box center [742, 361] width 118 height 16
select select
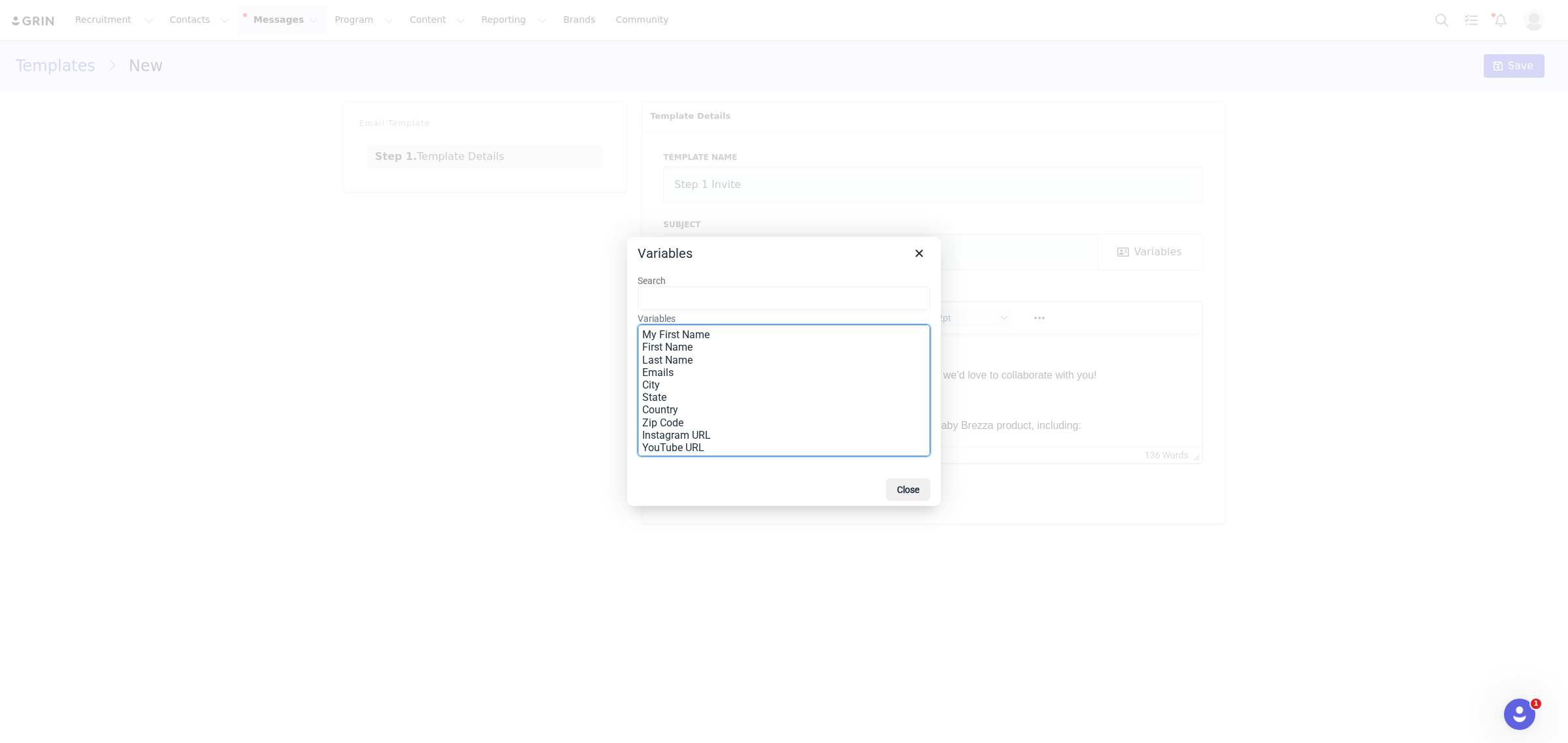
drag, startPoint x: 771, startPoint y: 340, endPoint x: 109, endPoint y: 9, distance: 740.1
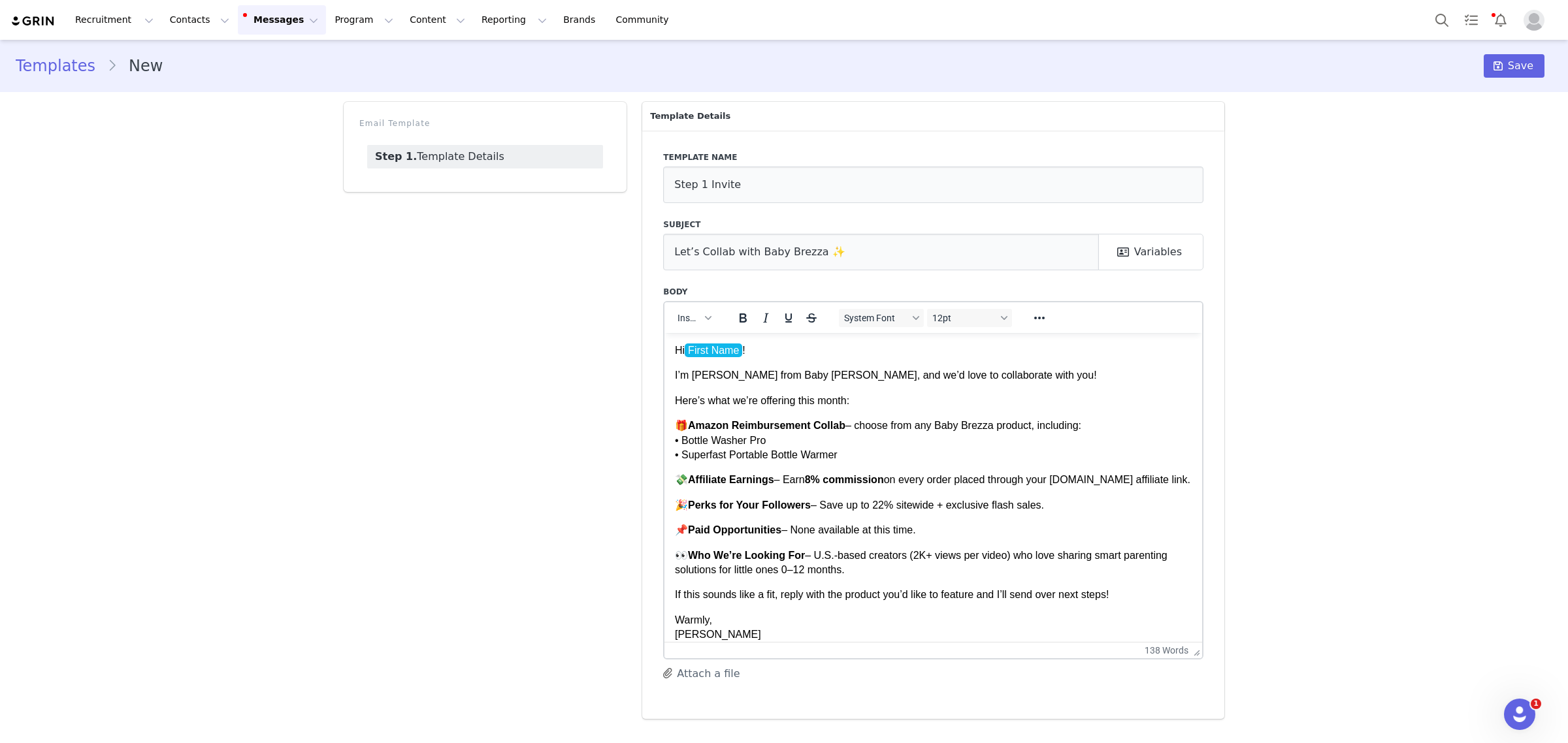
drag, startPoint x: 1191, startPoint y: 458, endPoint x: 1180, endPoint y: 654, distance: 196.3
drag, startPoint x: 849, startPoint y: 451, endPoint x: 883, endPoint y: 438, distance: 36.4
click at [883, 438] on p "🎁 Amazon Reimbursement Collab – choose from any Baby Brezza product, including:…" at bounding box center [933, 440] width 517 height 44
click at [883, 444] on p "🎁 Amazon Reimbursement Collab – choose from any Baby Brezza product, including:…" at bounding box center [933, 440] width 517 height 44
click at [846, 455] on p "🎁 Amazon Reimbursement Collab – choose from any Baby Brezza product, including:…" at bounding box center [933, 440] width 517 height 44
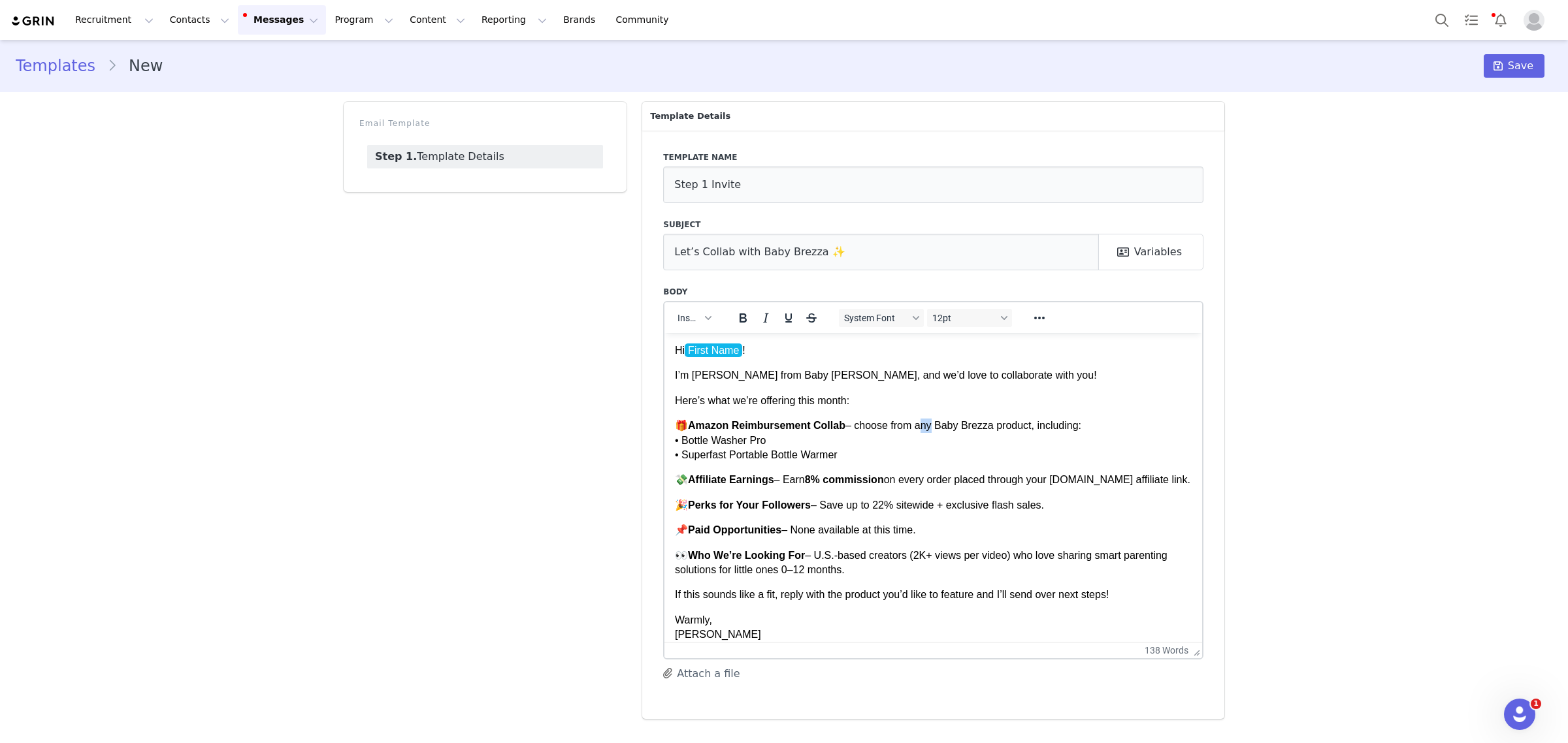
drag, startPoint x: 918, startPoint y: 427, endPoint x: 932, endPoint y: 427, distance: 14.0
click at [932, 427] on p "🎁 Amazon Reimbursement Collab – choose from any Baby Brezza product, including:…" at bounding box center [933, 440] width 517 height 44
drag, startPoint x: 739, startPoint y: 317, endPoint x: 198, endPoint y: 103, distance: 581.8
click at [739, 316] on icon "Bold" at bounding box center [743, 318] width 16 height 16
click at [899, 441] on p "🎁 Amazon Reimbursement Collab – choose from an y Baby Brezza product, including…" at bounding box center [933, 440] width 517 height 44
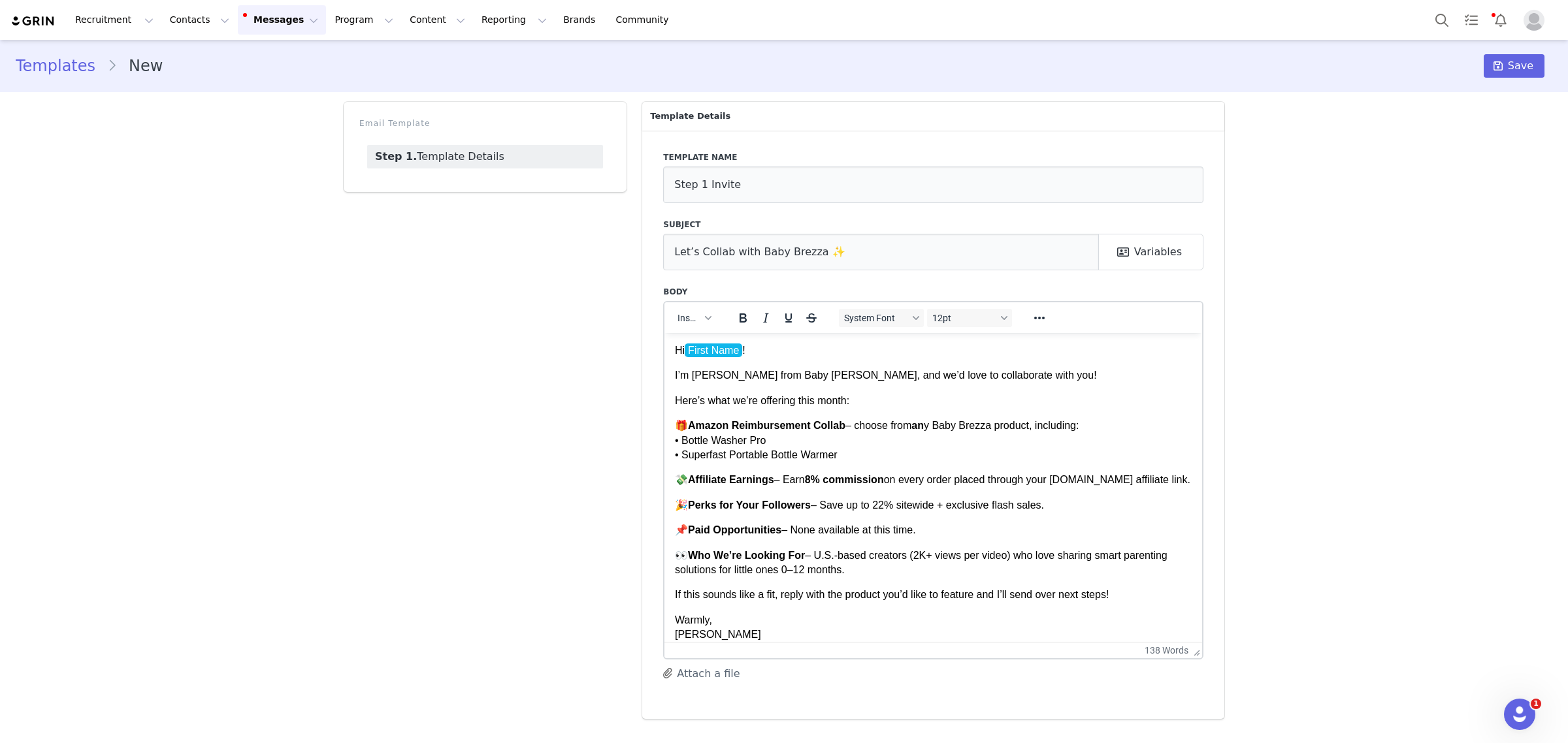
drag, startPoint x: 1032, startPoint y: 432, endPoint x: 1060, endPoint y: 437, distance: 28.4
click at [1060, 437] on p "🎁 Amazon Reimbursement Collab – choose from an y Baby Brezza product, including…" at bounding box center [933, 440] width 517 height 44
click at [1084, 442] on p "🎁 Amazon Reimbursement Collab – choose from an y Baby Brezza product, including…" at bounding box center [933, 440] width 517 height 44
drag, startPoint x: 1075, startPoint y: 447, endPoint x: 1032, endPoint y: 428, distance: 47.0
click at [1032, 428] on p "🎁 Amazon Reimbursement Collab – choose from an y Baby Brezza product, including…" at bounding box center [933, 440] width 517 height 44
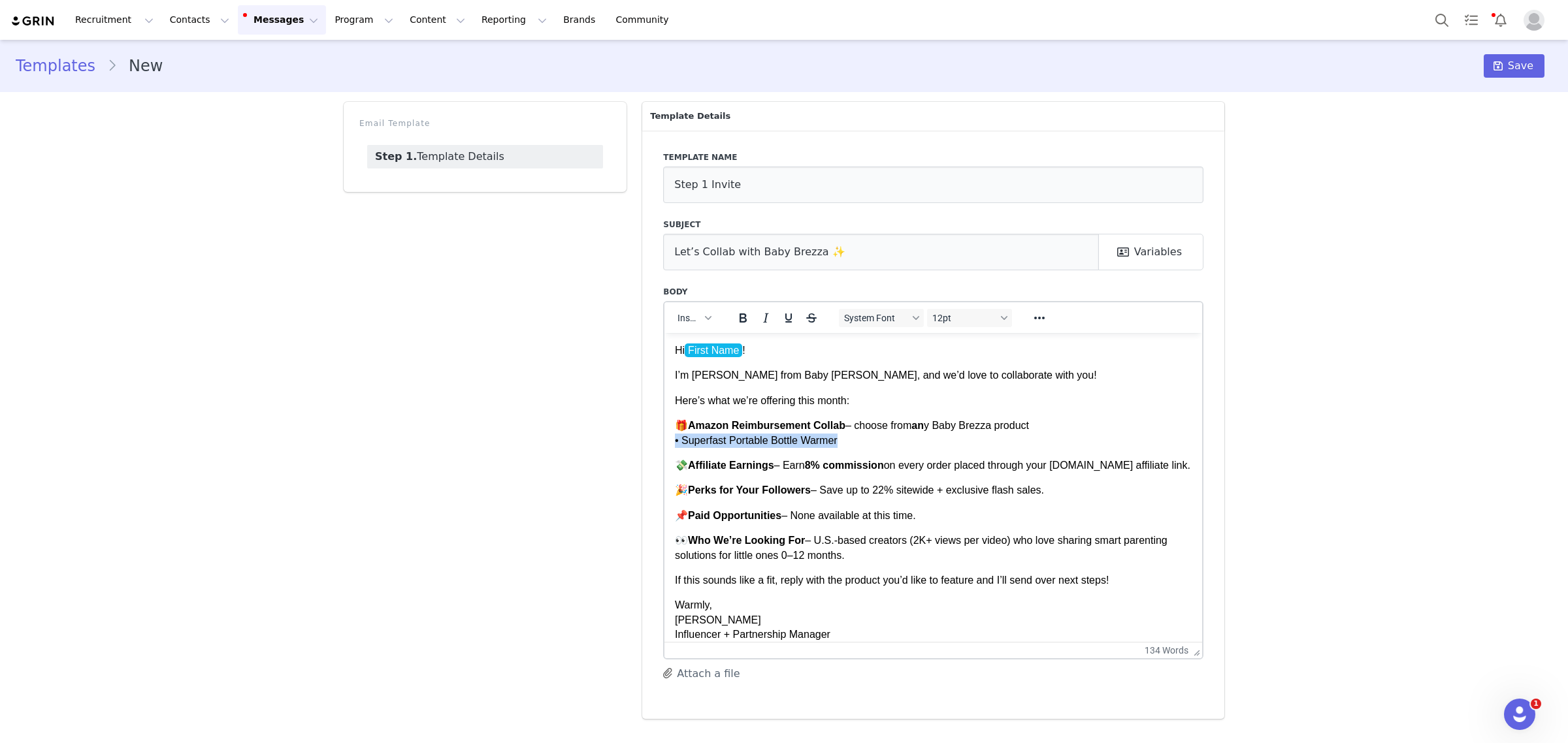
drag, startPoint x: 742, startPoint y: 434, endPoint x: 665, endPoint y: 435, distance: 77.0
click at [665, 435] on html "Hi First Name ! I’m Monique from Baby Brezza, and we’d love to collaborate with…" at bounding box center [933, 507] width 538 height 349
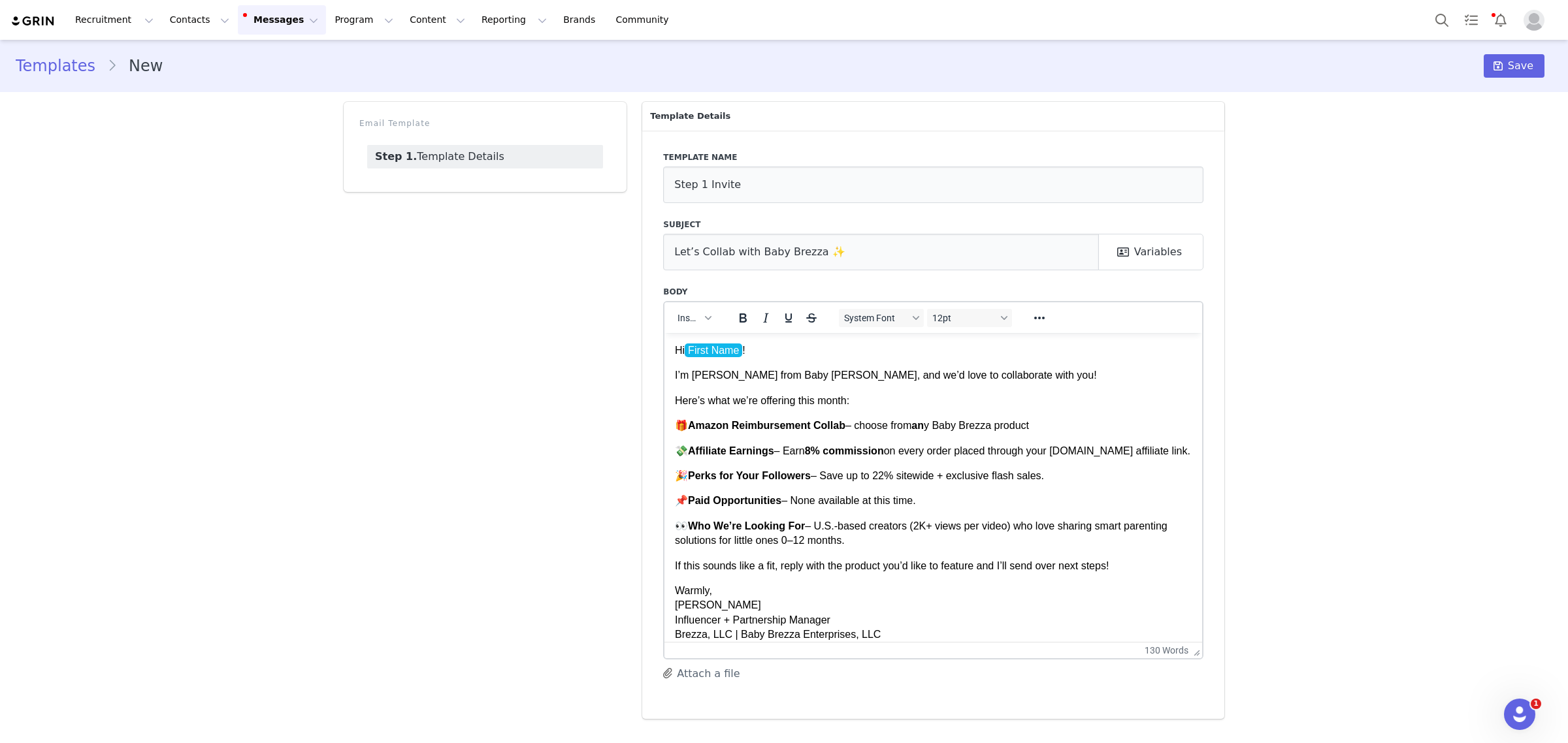
click at [1072, 425] on p "🎁 Amazon Reimbursement Collab – choose from an y Baby Brezza product" at bounding box center [933, 425] width 517 height 15
drag, startPoint x: 739, startPoint y: 421, endPoint x: 693, endPoint y: 428, distance: 46.5
click at [693, 428] on strong "Amazon Reimbursement Collab" at bounding box center [767, 425] width 157 height 11
click at [756, 475] on body "Hi First Name ! I’m Monique from Baby Brezza, and we’d love to collaborate with…" at bounding box center [933, 499] width 517 height 314
click at [873, 548] on p "👀 Who We’re Looking For – U.S.-based creators (2K+ views per video) who love sh…" at bounding box center [933, 533] width 517 height 29
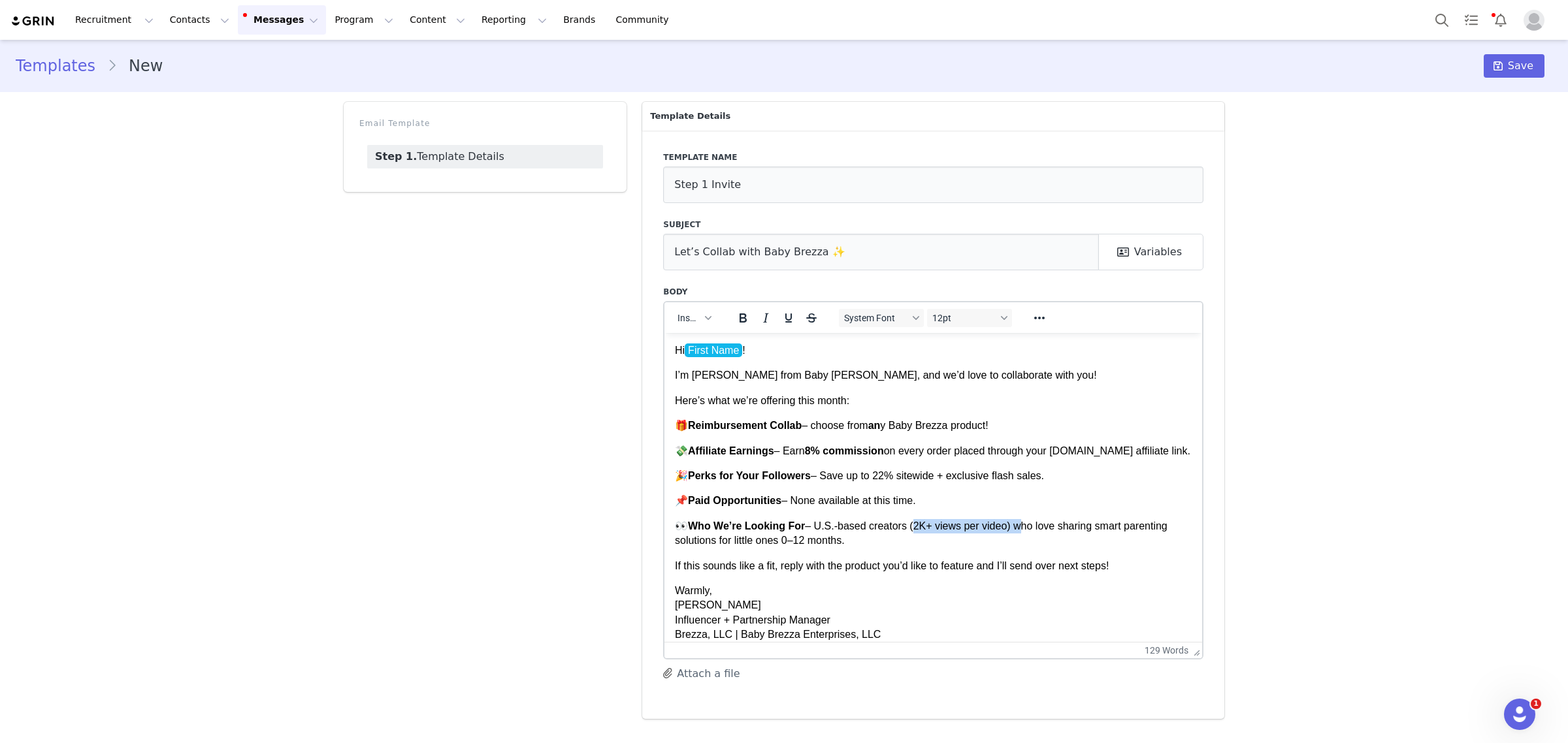
drag, startPoint x: 1013, startPoint y: 542, endPoint x: 912, endPoint y: 535, distance: 101.2
click at [912, 535] on p "👀 Who We’re Looking For – U.S.-based creators (2K+ views per video) who love sh…" at bounding box center [933, 533] width 517 height 29
click at [885, 596] on body "Hi First Name ! I’m Monique from Baby Brezza, and we’d love to collaborate with…" at bounding box center [933, 499] width 517 height 314
click at [869, 548] on p "👀 Who We’re Looking For – U.S.-based creators who love sharing smart parenting …" at bounding box center [933, 533] width 517 height 29
click at [815, 458] on p "💸 Affiliate Earnings – Earn 8% commission on every order placed through your Ba…" at bounding box center [933, 451] width 517 height 15
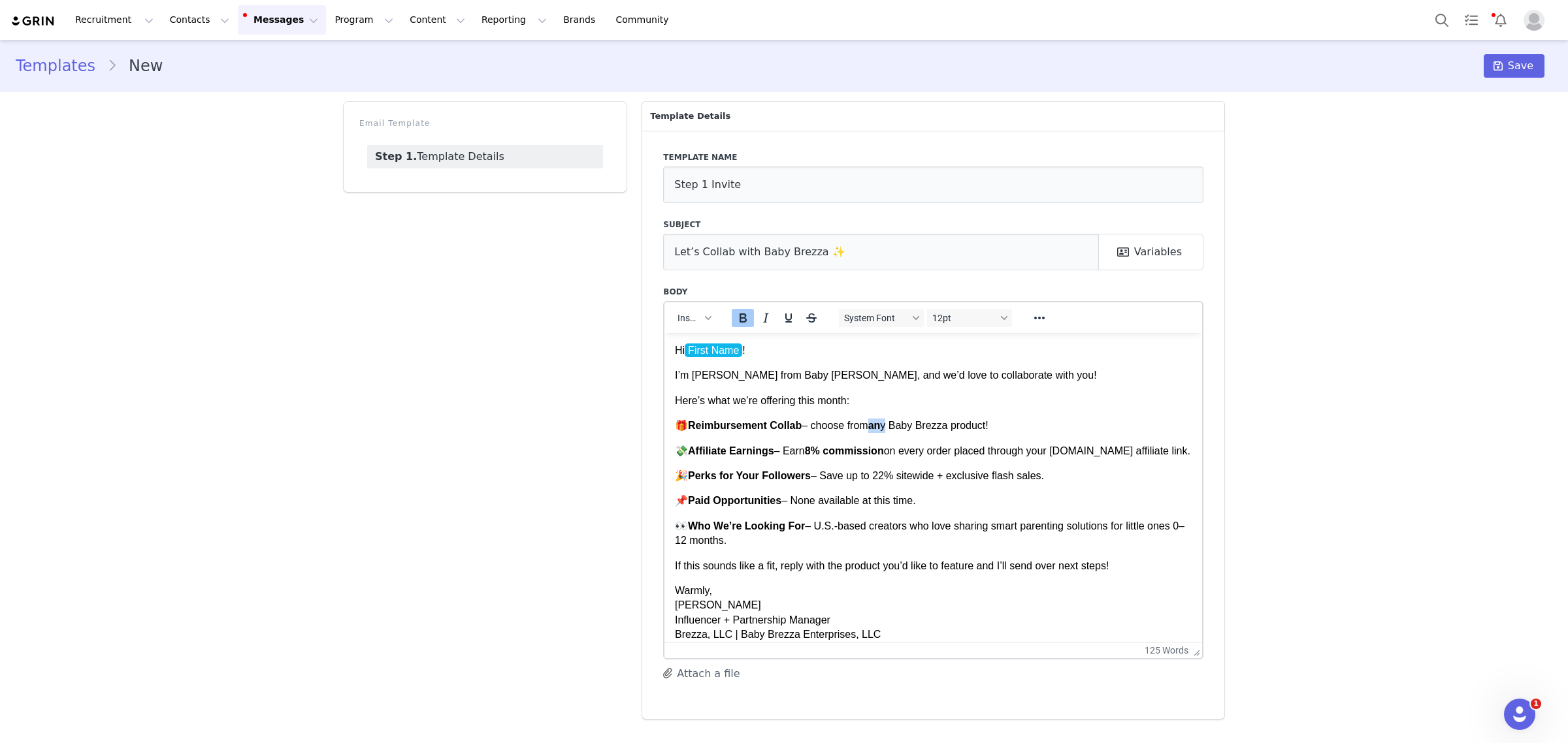
drag, startPoint x: 892, startPoint y: 425, endPoint x: 875, endPoint y: 425, distance: 17.0
click at [875, 425] on p "🎁 Reimbursement Collab – choose from an y Baby Brezza product!" at bounding box center [933, 425] width 517 height 15
click at [739, 311] on icon "Bold" at bounding box center [743, 318] width 16 height 16
click at [895, 390] on body "Hi First Name ! I’m Monique from Baby Brezza, and we’d love to collaborate with…" at bounding box center [933, 499] width 517 height 314
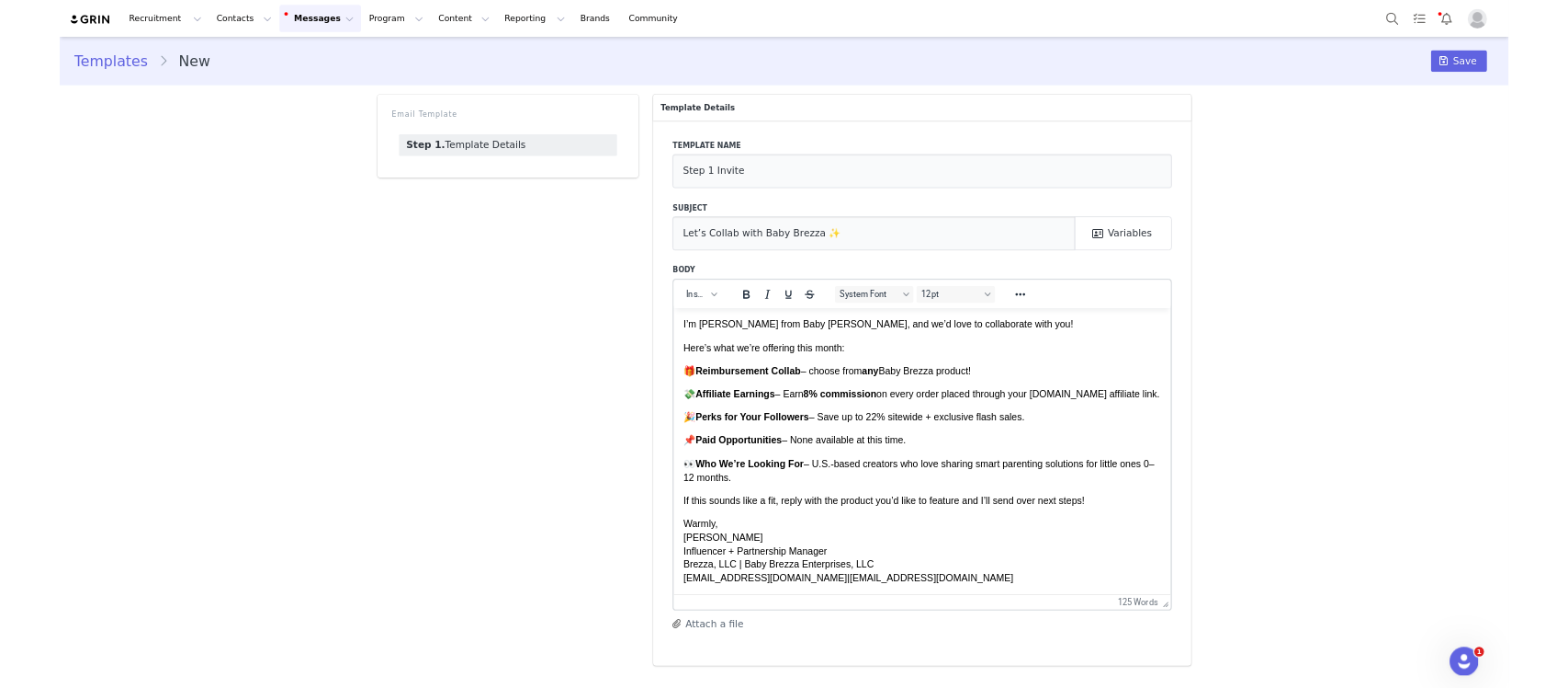
scroll to position [53, 0]
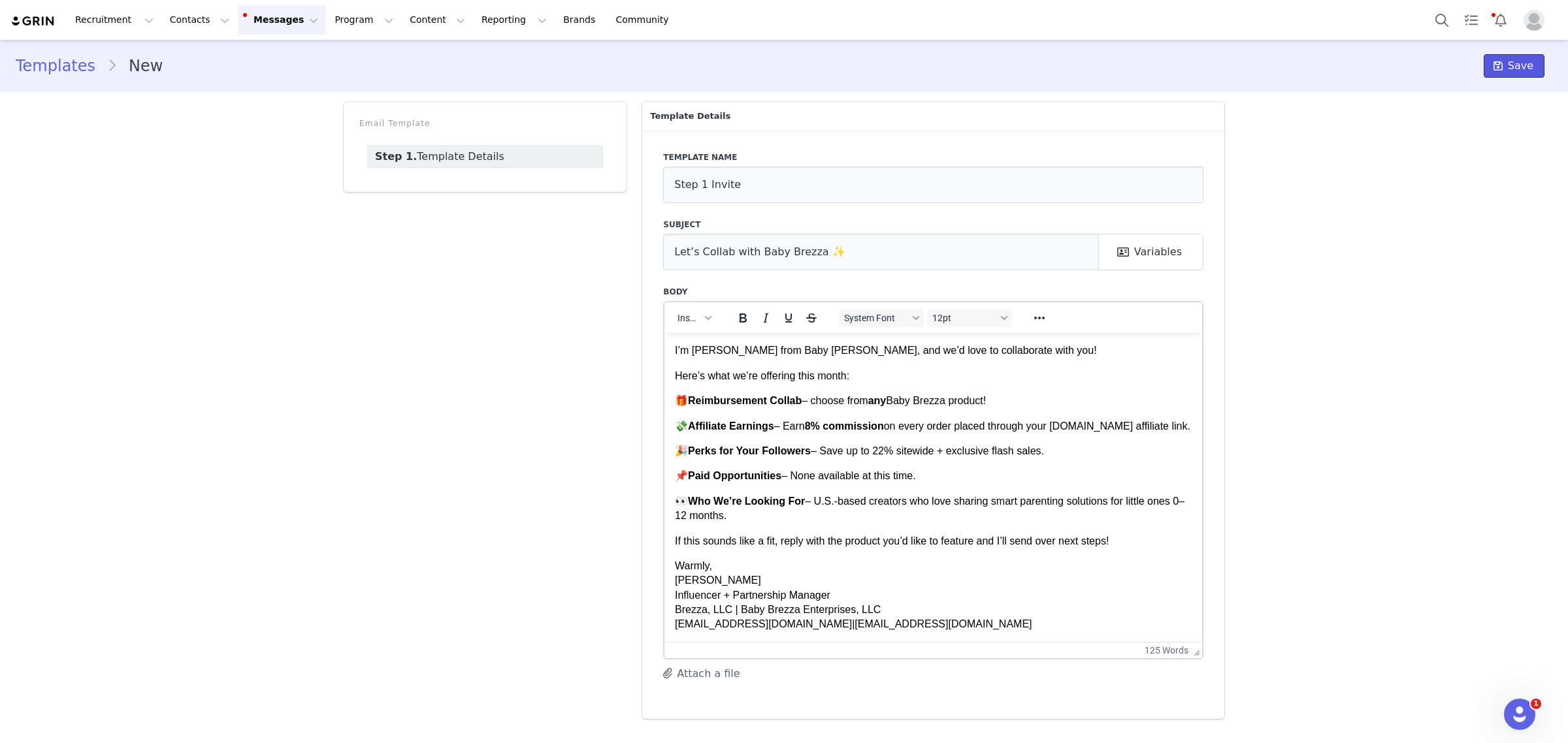
click at [1513, 73] on span "Save" at bounding box center [1521, 66] width 25 height 16
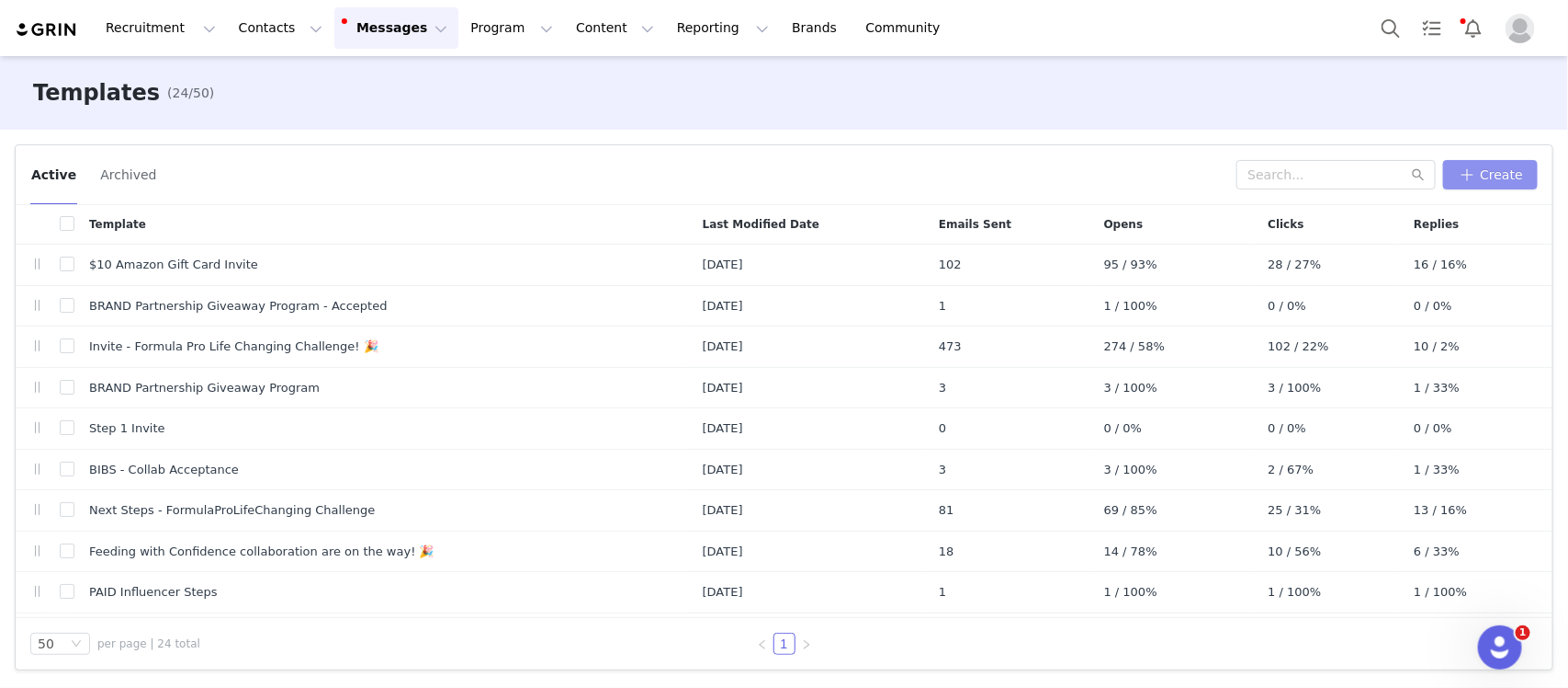
click at [1481, 180] on button "Create" at bounding box center [1490, 174] width 95 height 29
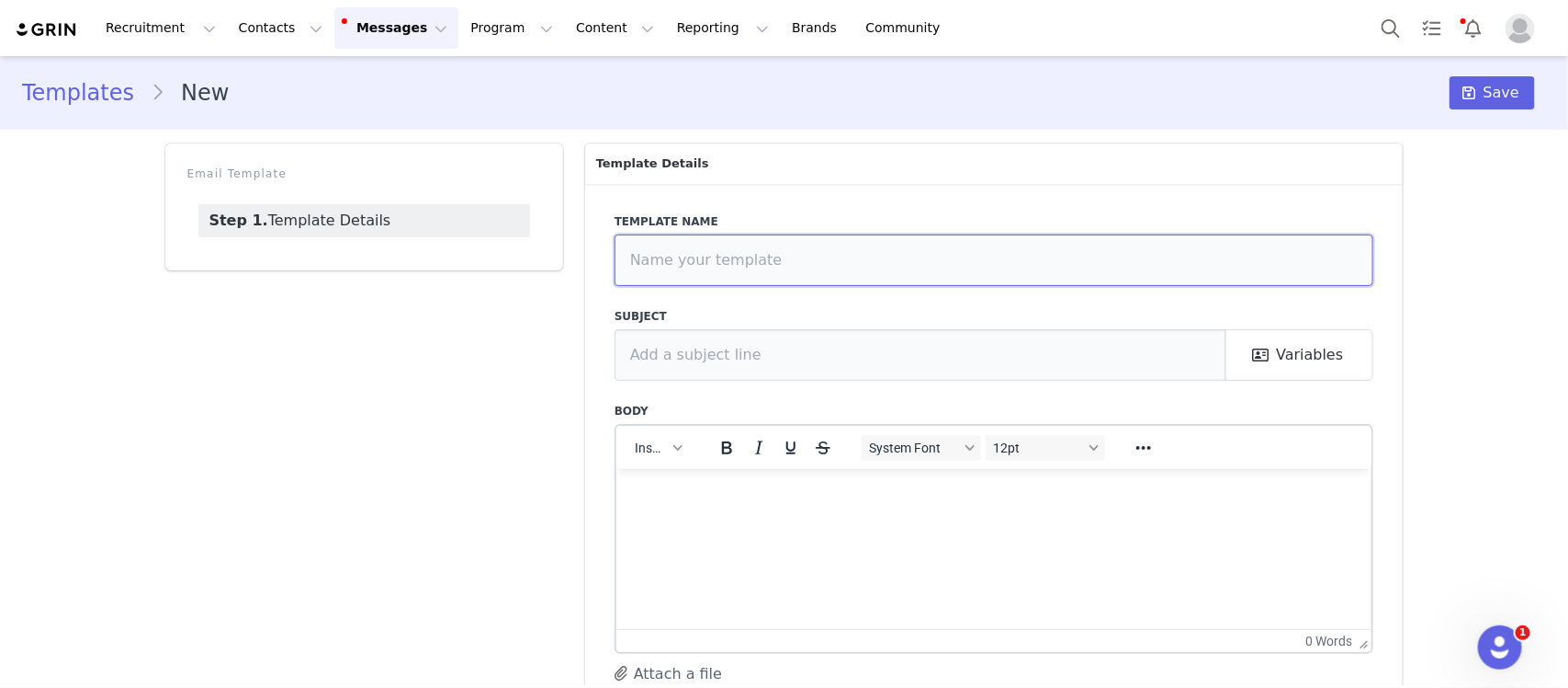
click at [962, 256] on input "text" at bounding box center [994, 260] width 760 height 52
drag, startPoint x: 582, startPoint y: 628, endPoint x: 582, endPoint y: 650, distance: 22.0
drag, startPoint x: 582, startPoint y: 650, endPoint x: 524, endPoint y: 510, distance: 151.5
click at [524, 512] on div "Email Template Step 1. Template Details" at bounding box center [364, 440] width 420 height 616
click at [850, 517] on html at bounding box center [993, 492] width 756 height 50
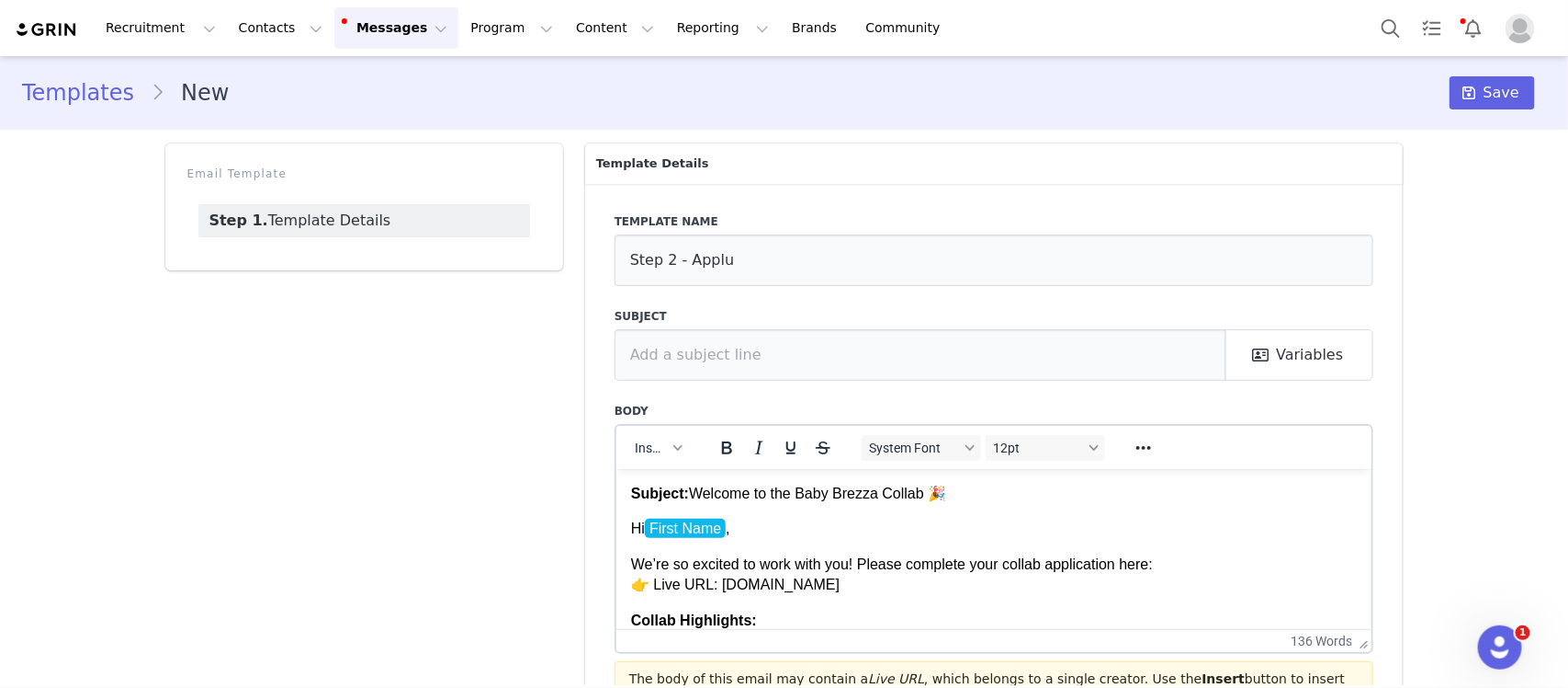
click at [788, 534] on p "Hi First Name ﻿ ," at bounding box center [994, 528] width 727 height 21
drag, startPoint x: 934, startPoint y: 521, endPoint x: 967, endPoint y: 498, distance: 40.2
drag, startPoint x: 351, startPoint y: 29, endPoint x: 761, endPoint y: 251, distance: 466.2
click at [762, 246] on input "Step 2 - Applu" at bounding box center [994, 260] width 760 height 52
type input "Step 2 - Apply"
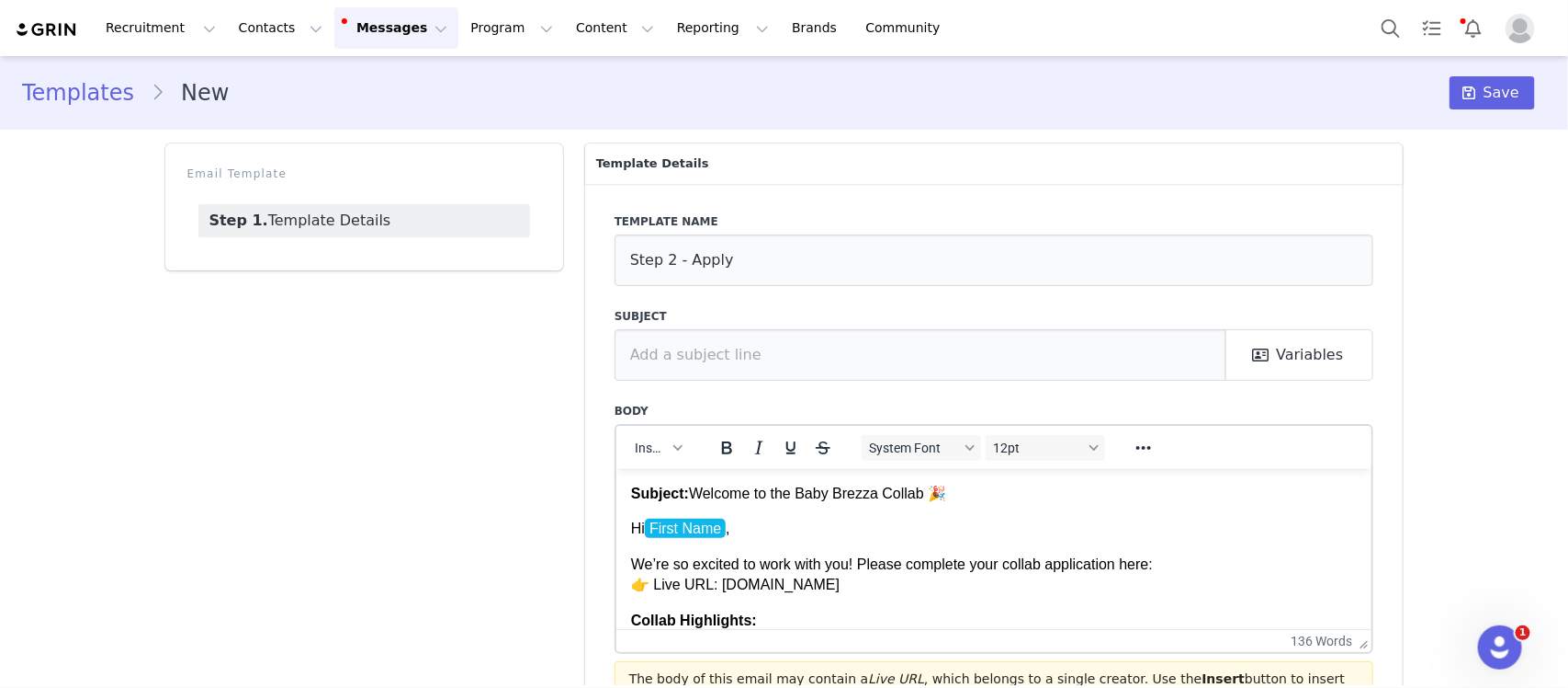
drag, startPoint x: 847, startPoint y: 496, endPoint x: 693, endPoint y: 485, distance: 154.4
click at [693, 485] on p "Subject: Welcome to the Baby Brezza Collab 🎉" at bounding box center [994, 493] width 727 height 21
click at [675, 351] on input "text" at bounding box center [921, 354] width 613 height 52
type input "Welcome to the Baby Brezza Collab 🎉"
drag, startPoint x: 778, startPoint y: 520, endPoint x: 766, endPoint y: 518, distance: 12.2
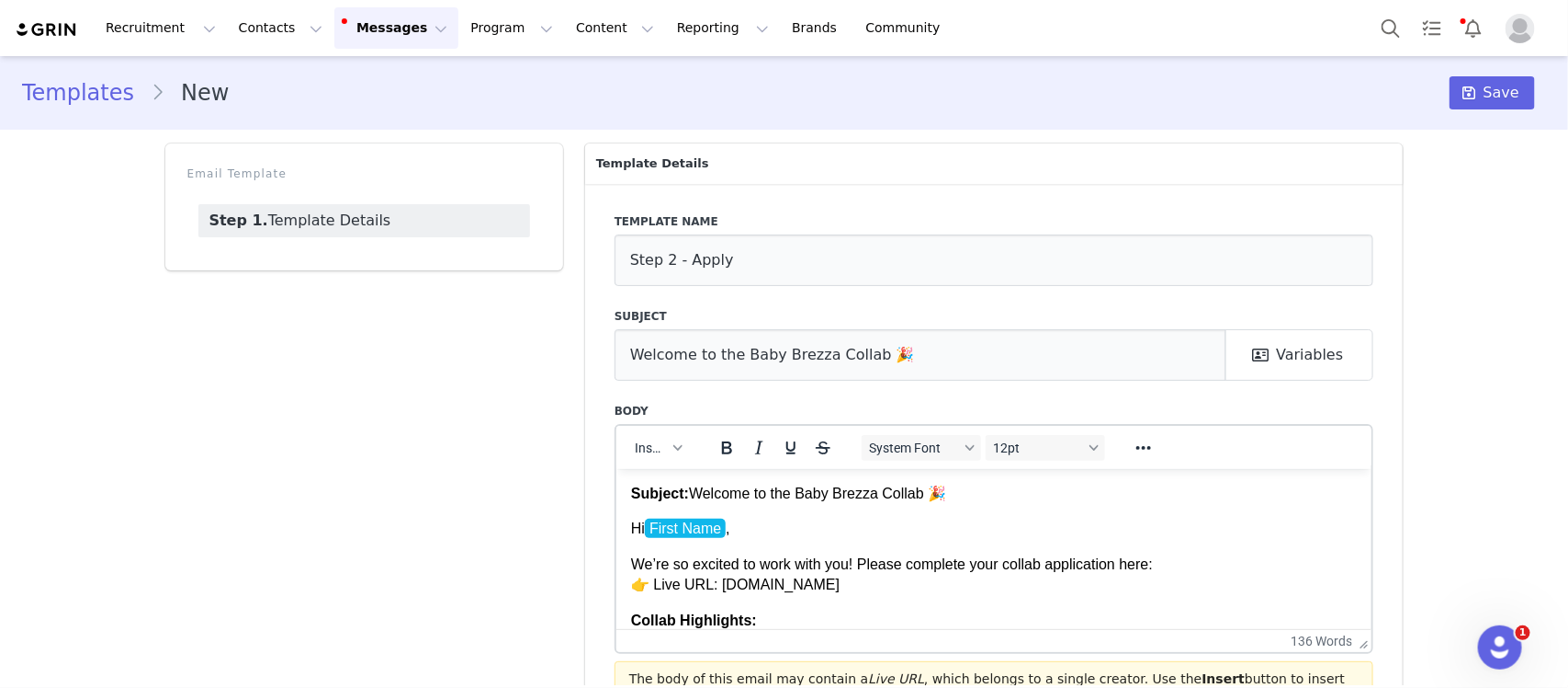
click at [778, 518] on p "Hi First Name ," at bounding box center [994, 528] width 727 height 21
drag, startPoint x: 630, startPoint y: 529, endPoint x: 631, endPoint y: 493, distance: 36.0
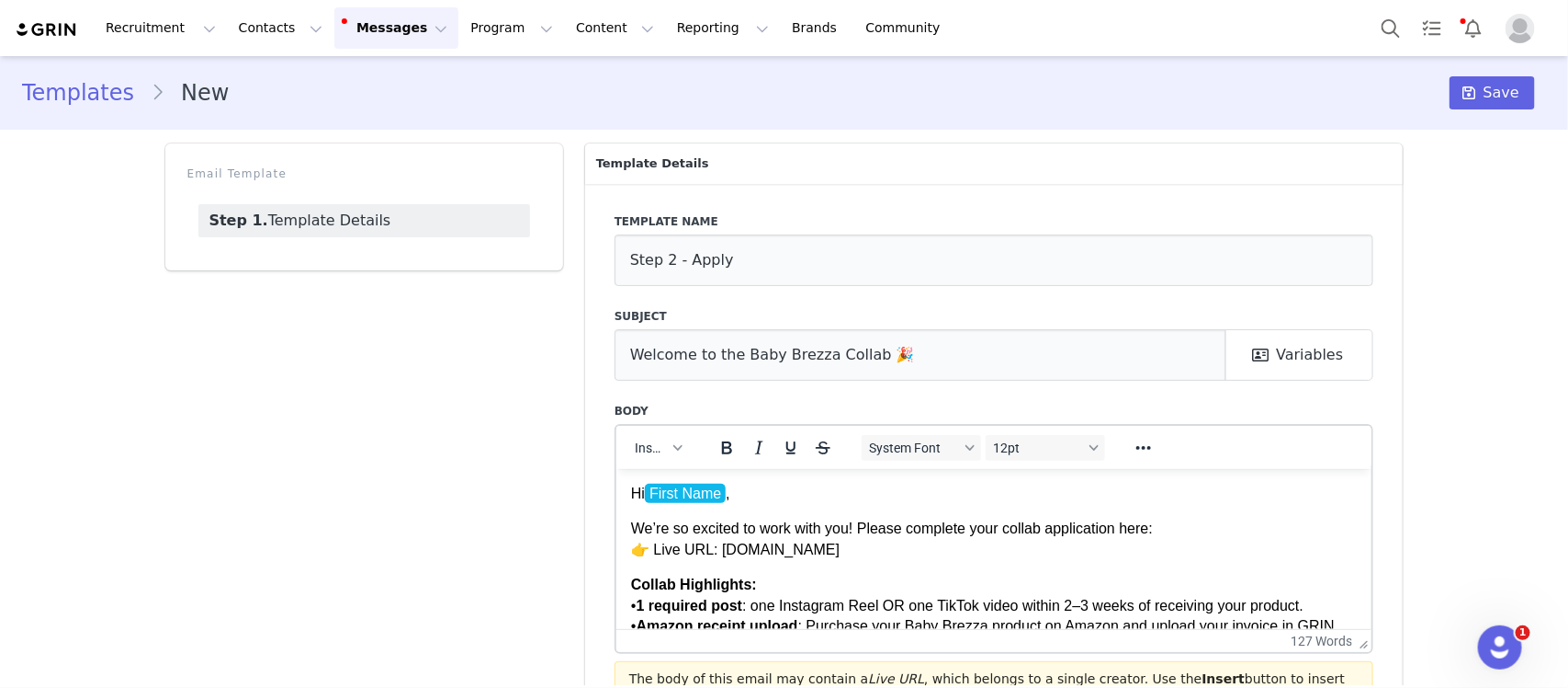
click at [796, 505] on body "Hi First Name , We’re so excited to work with you! Please complete your collab …" at bounding box center [994, 684] width 727 height 403
click at [798, 491] on p "Hi First Name ," at bounding box center [994, 493] width 727 height 21
click at [637, 460] on div "Insert" at bounding box center [658, 447] width 83 height 36
click at [643, 454] on span "Insert" at bounding box center [651, 448] width 32 height 15
click at [659, 510] on div "Insert Variable" at bounding box center [717, 508] width 166 height 22
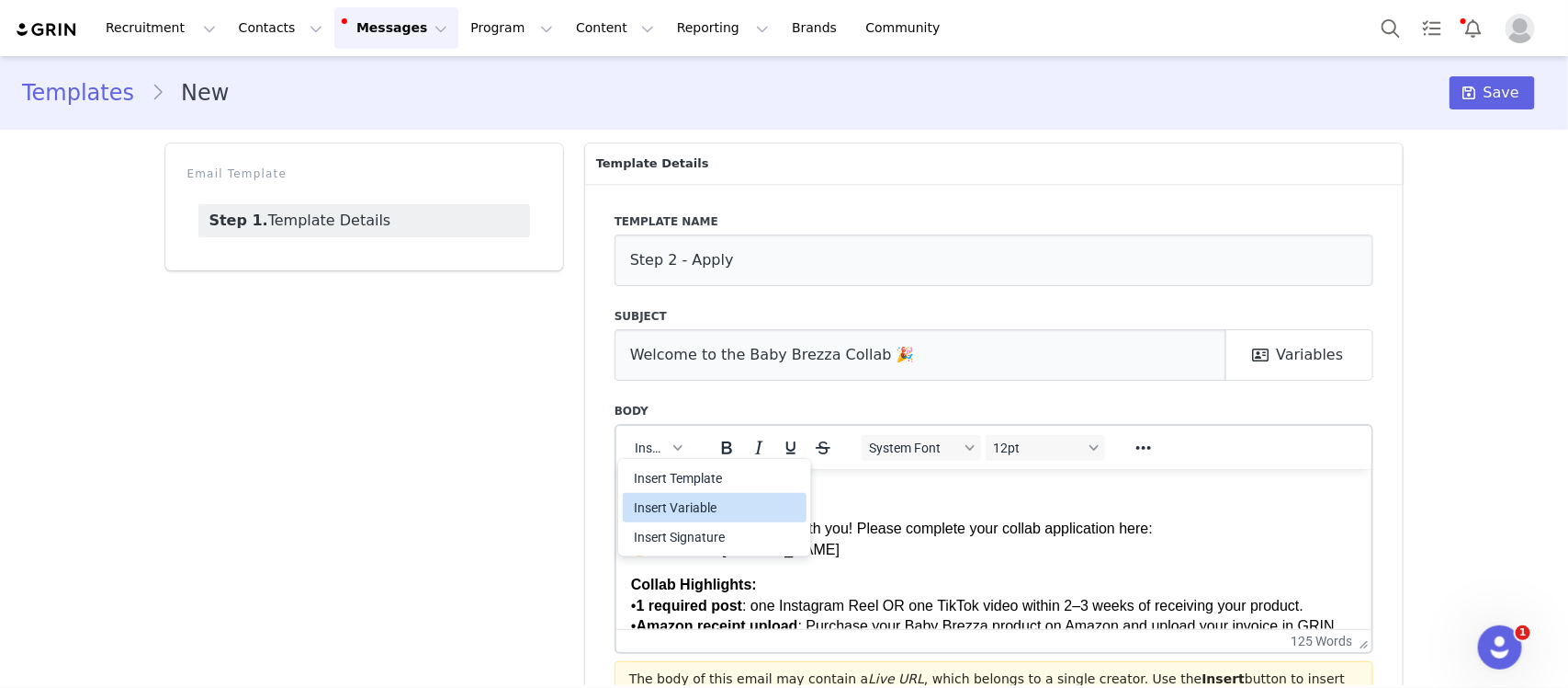
select select
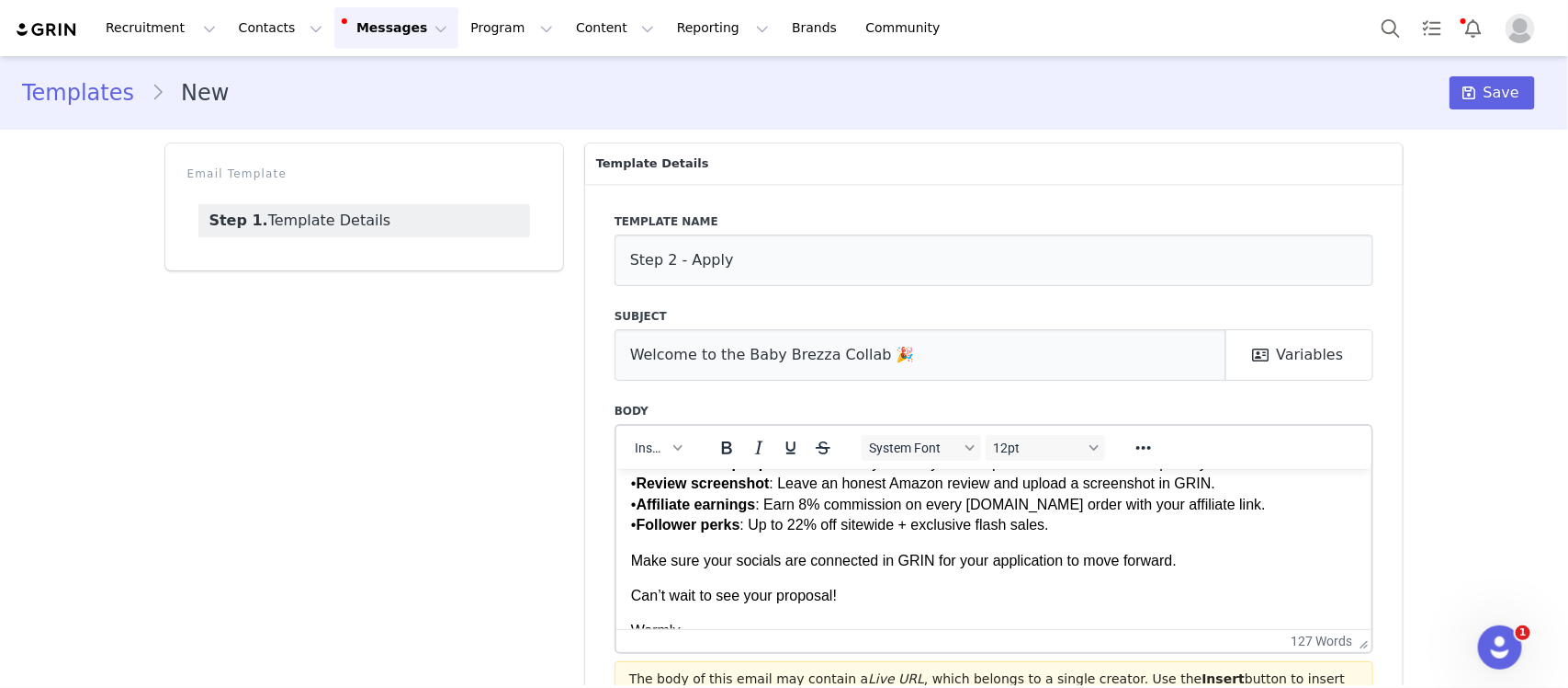
scroll to position [179, 0]
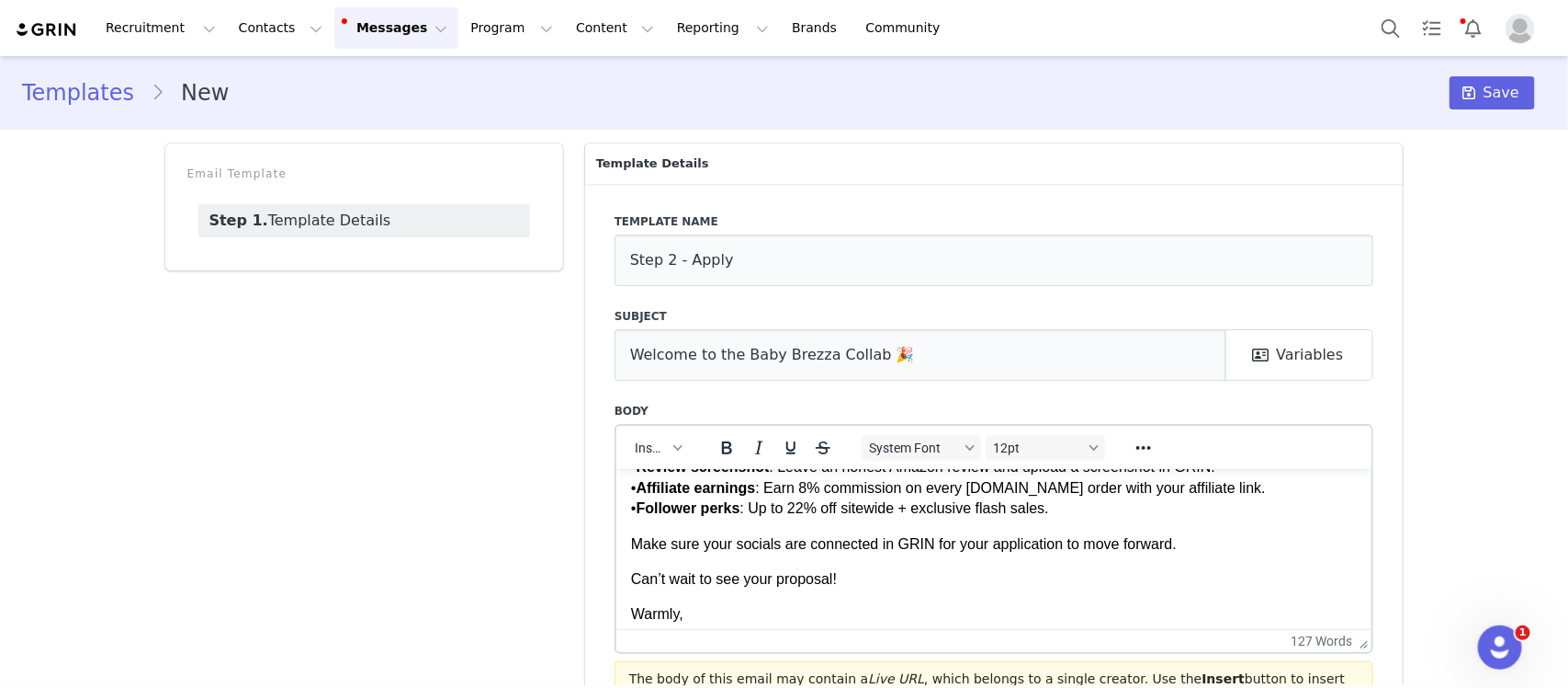
click at [804, 543] on p "Make sure your socials are connected in GRIN for your application to move forwa…" at bounding box center [994, 544] width 727 height 21
click at [804, 544] on p "Make sure your socials are and Paypal are connected in GRIN for your applicatio…" at bounding box center [994, 544] width 727 height 21
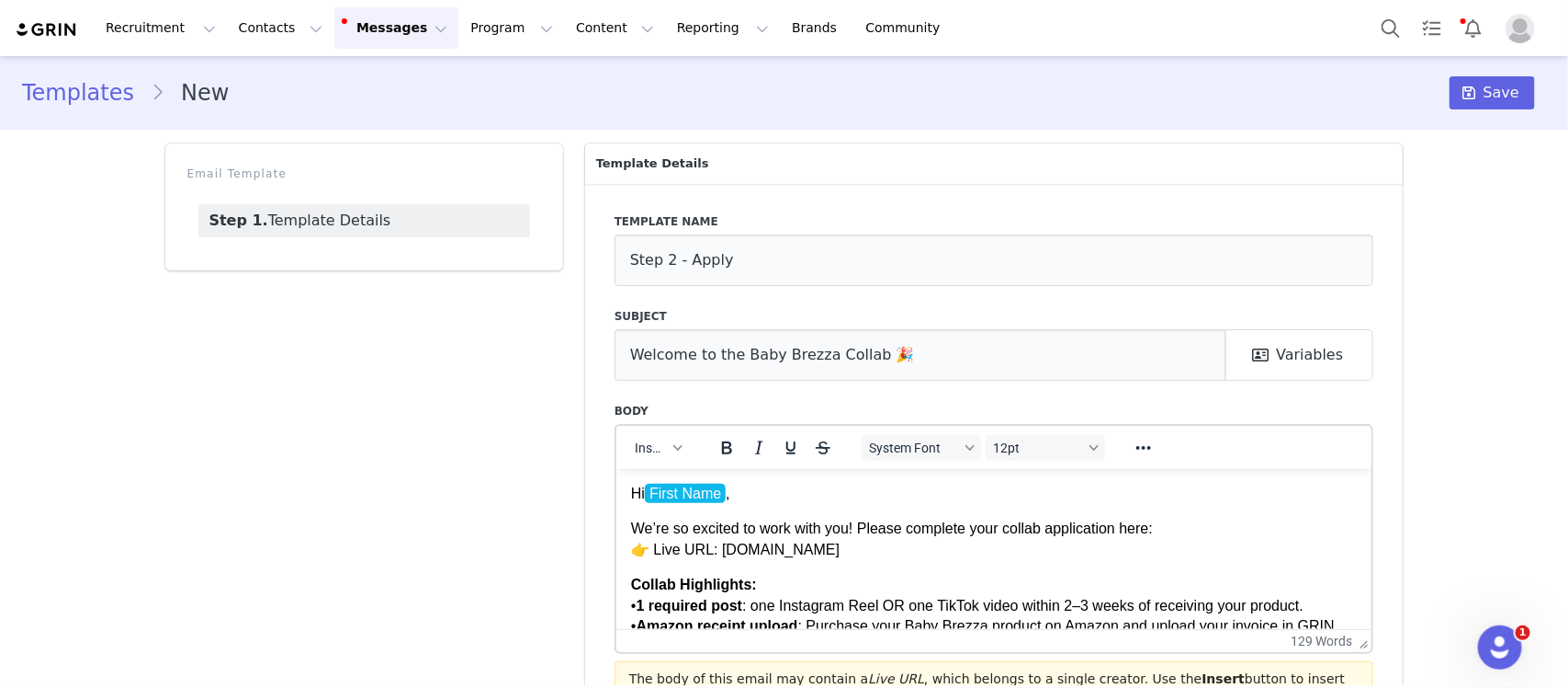
scroll to position [271, 0]
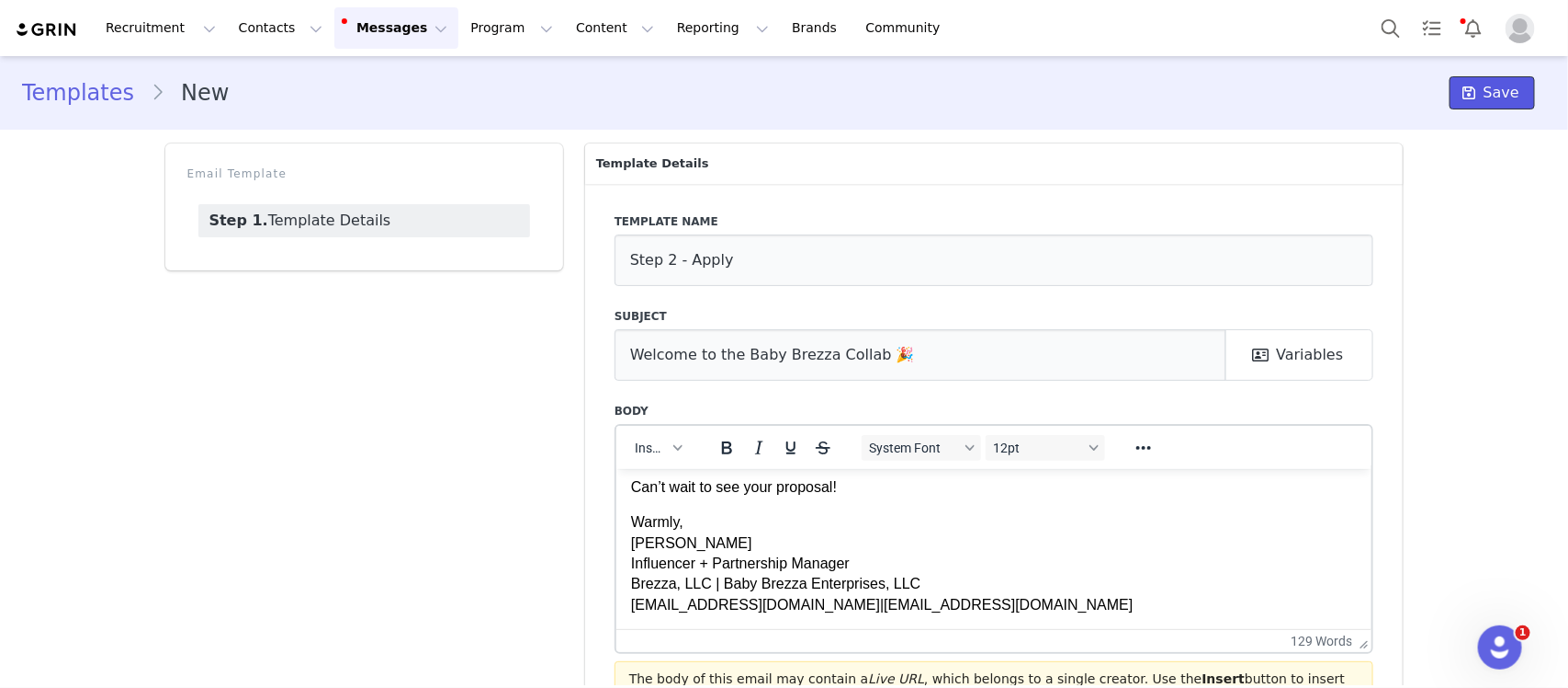
click at [1489, 92] on span "Save" at bounding box center [1501, 93] width 36 height 22
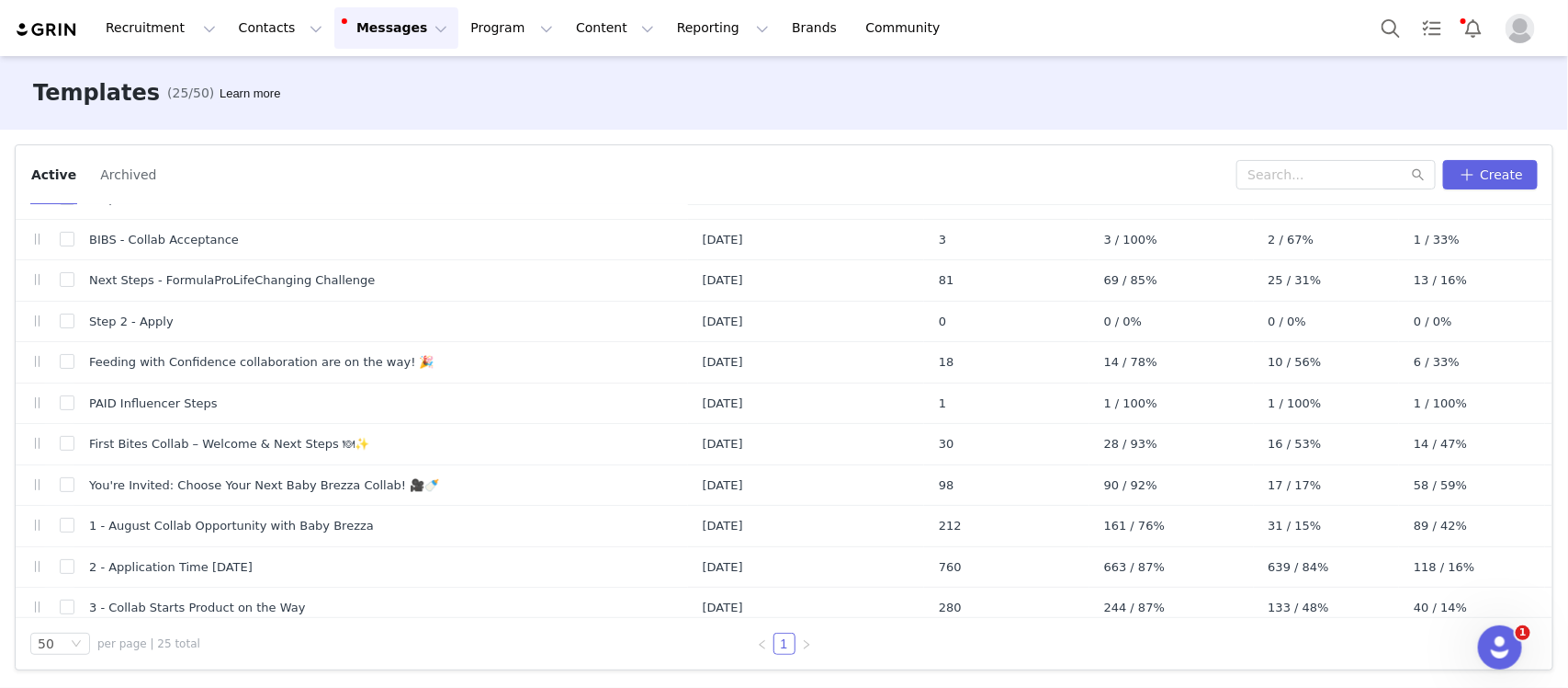
scroll to position [115, 0]
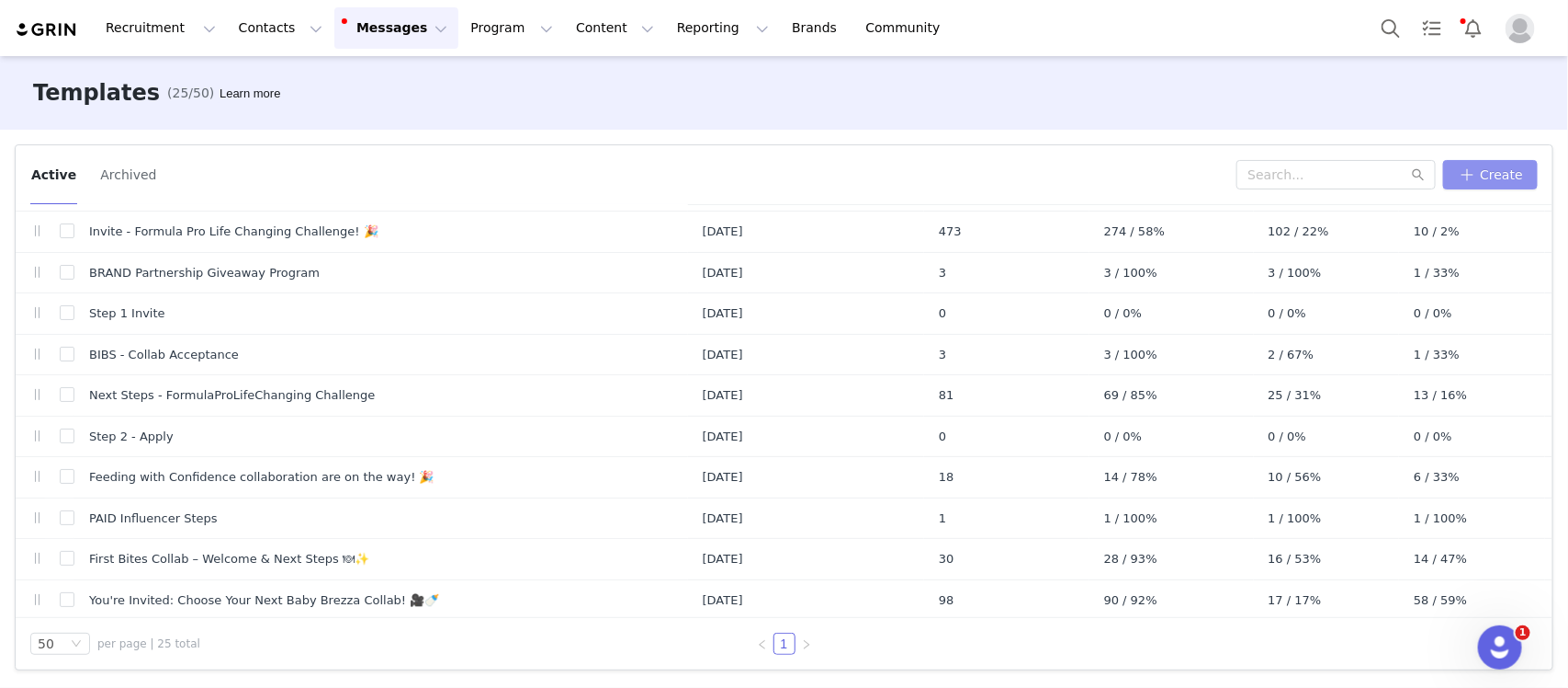
click at [1461, 188] on button "Create" at bounding box center [1490, 174] width 95 height 29
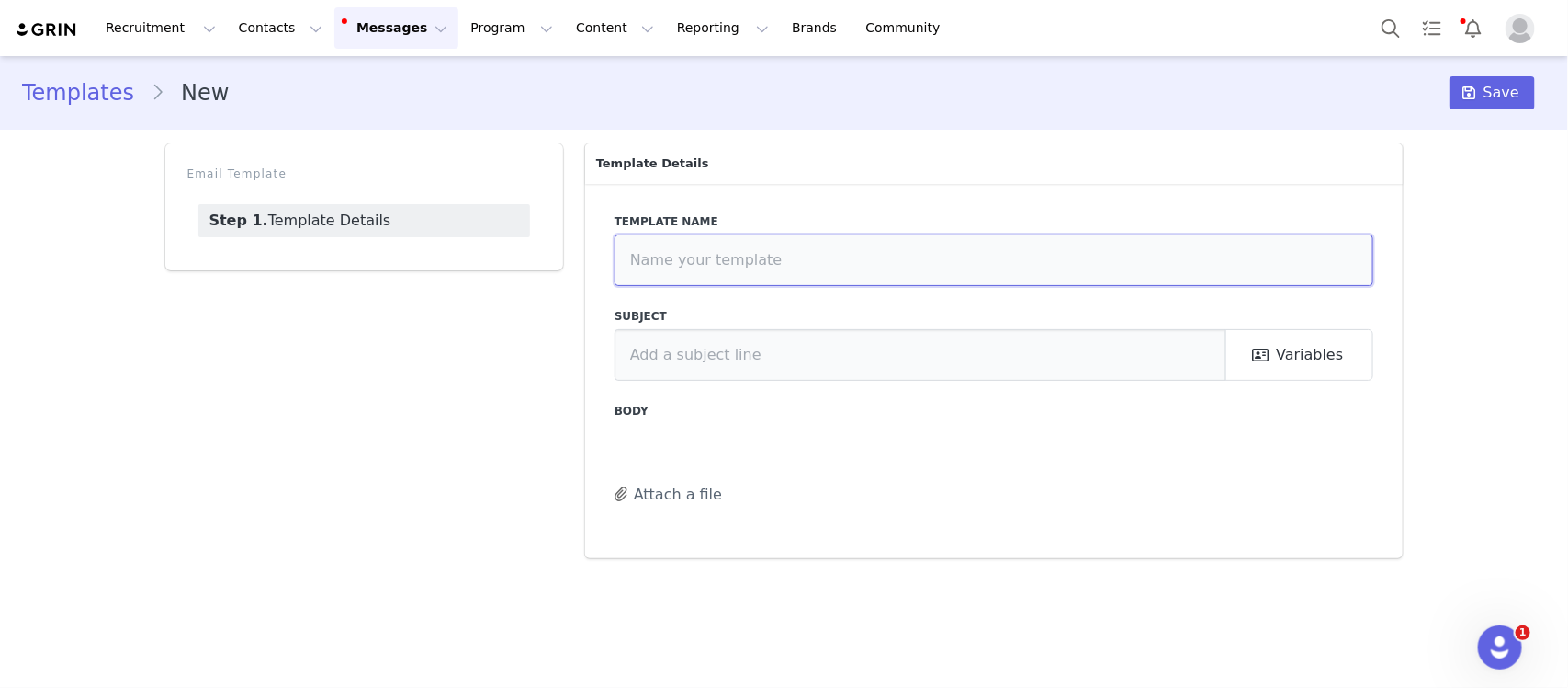
click at [724, 247] on input "text" at bounding box center [994, 260] width 760 height 52
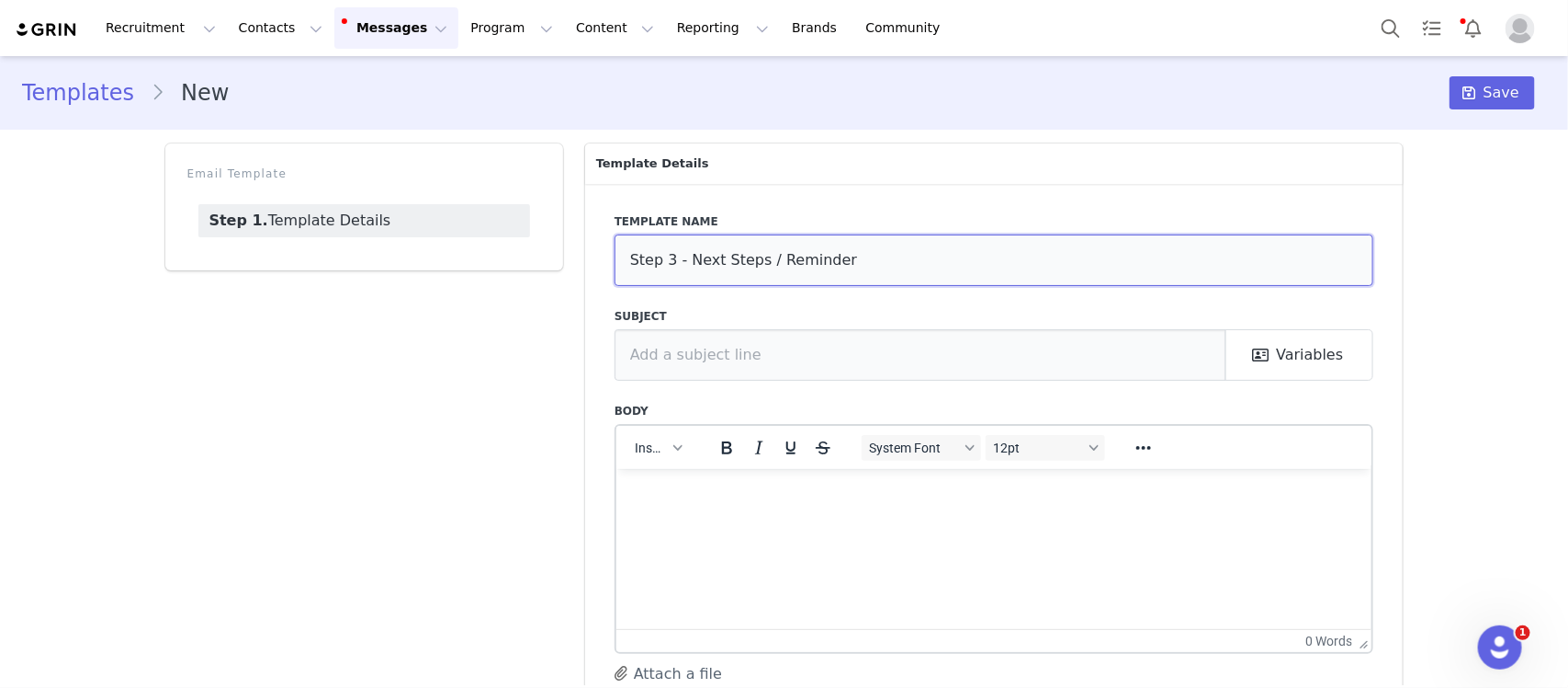
type input "Step 3 - Next Steps / Reminder"
click at [793, 517] on html at bounding box center [993, 492] width 756 height 50
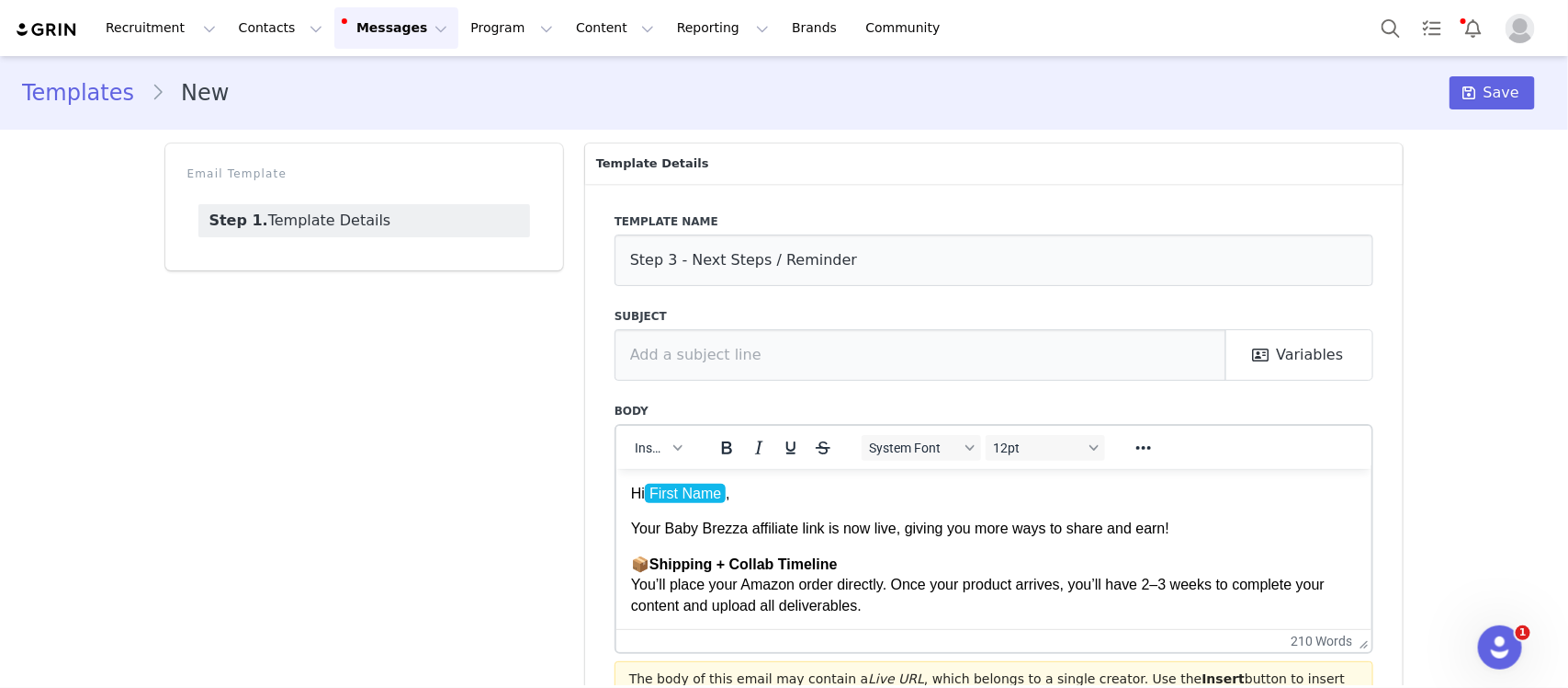
scroll to position [115, 0]
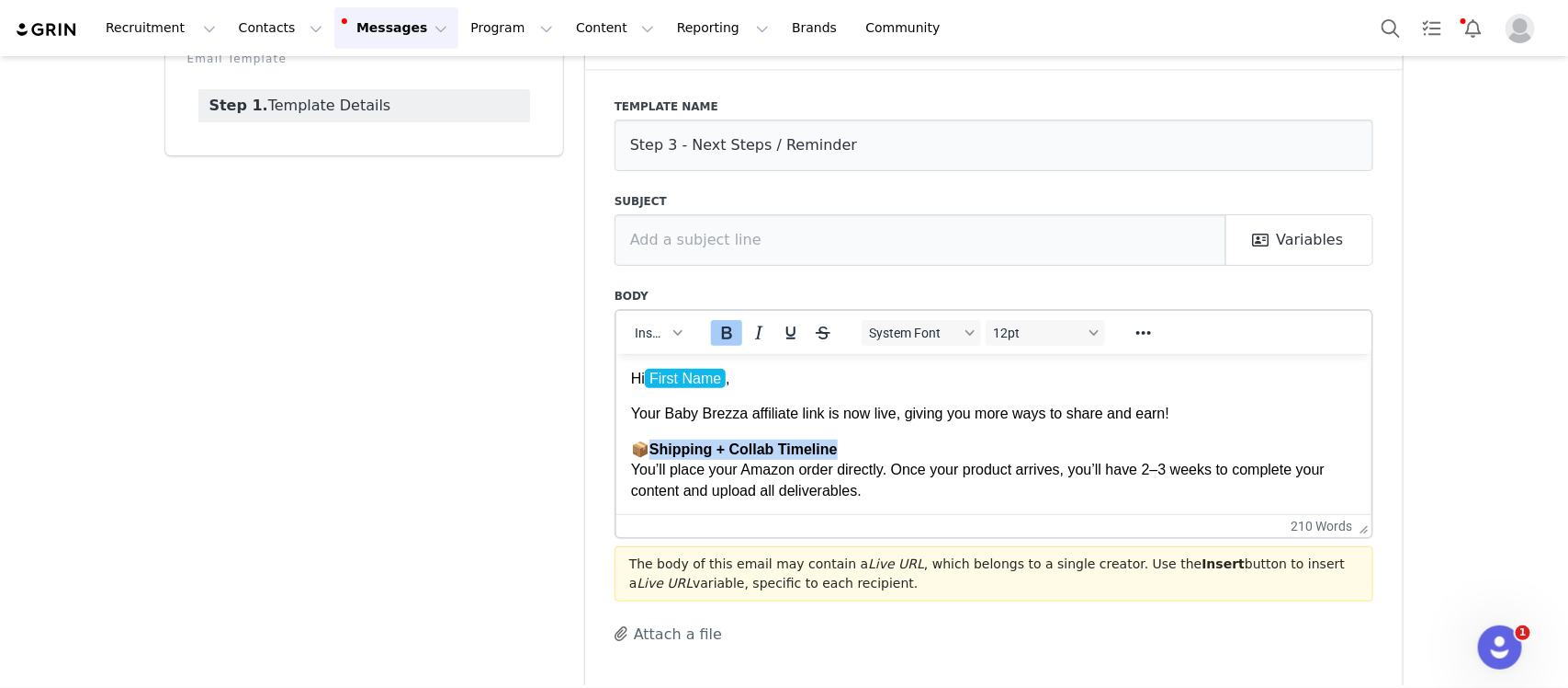
drag, startPoint x: 863, startPoint y: 451, endPoint x: 658, endPoint y: 446, distance: 205.1
click at [658, 446] on p "📦 Shipping + Collab Timeline You’ll place your Amazon order directly. Once your…" at bounding box center [994, 470] width 727 height 62
click at [865, 244] on input "text" at bounding box center [921, 240] width 613 height 52
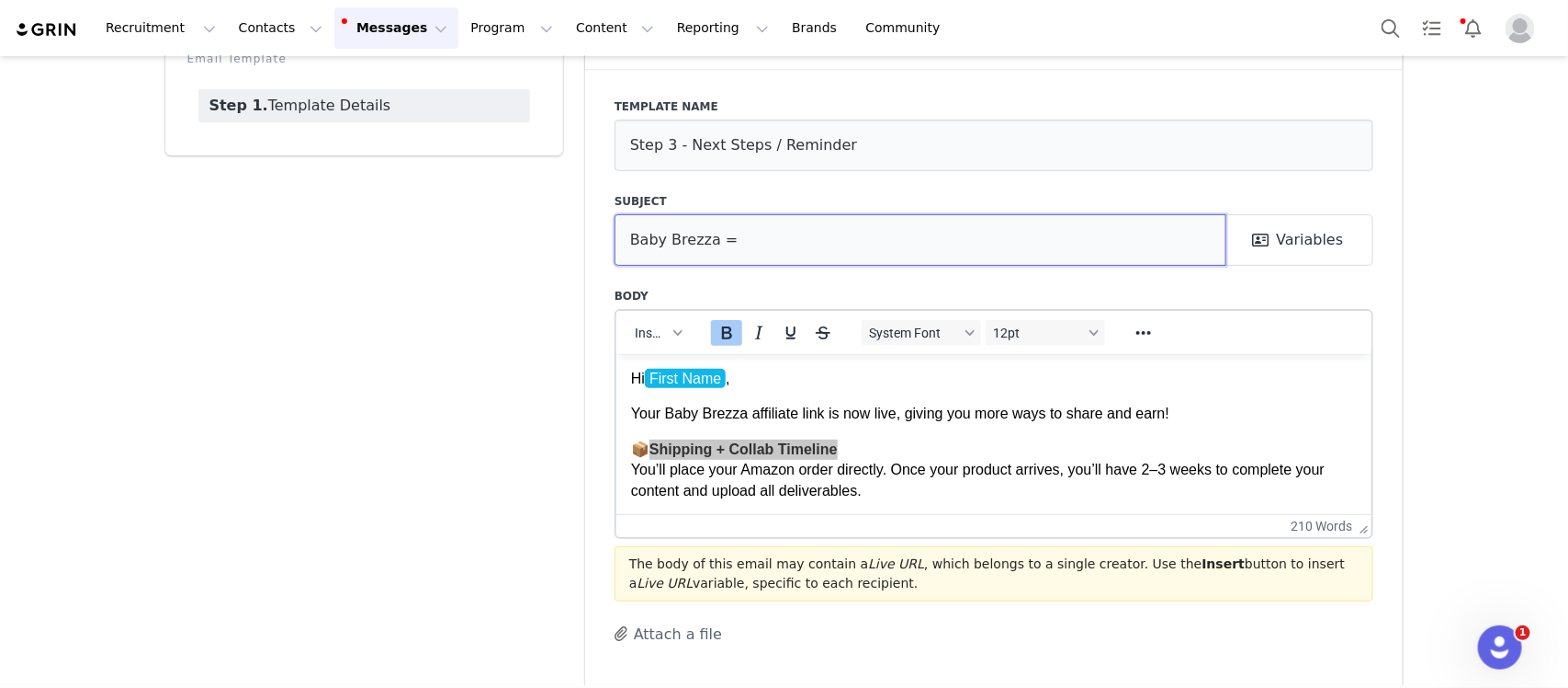
paste input "Shipping + Collab Timeline"
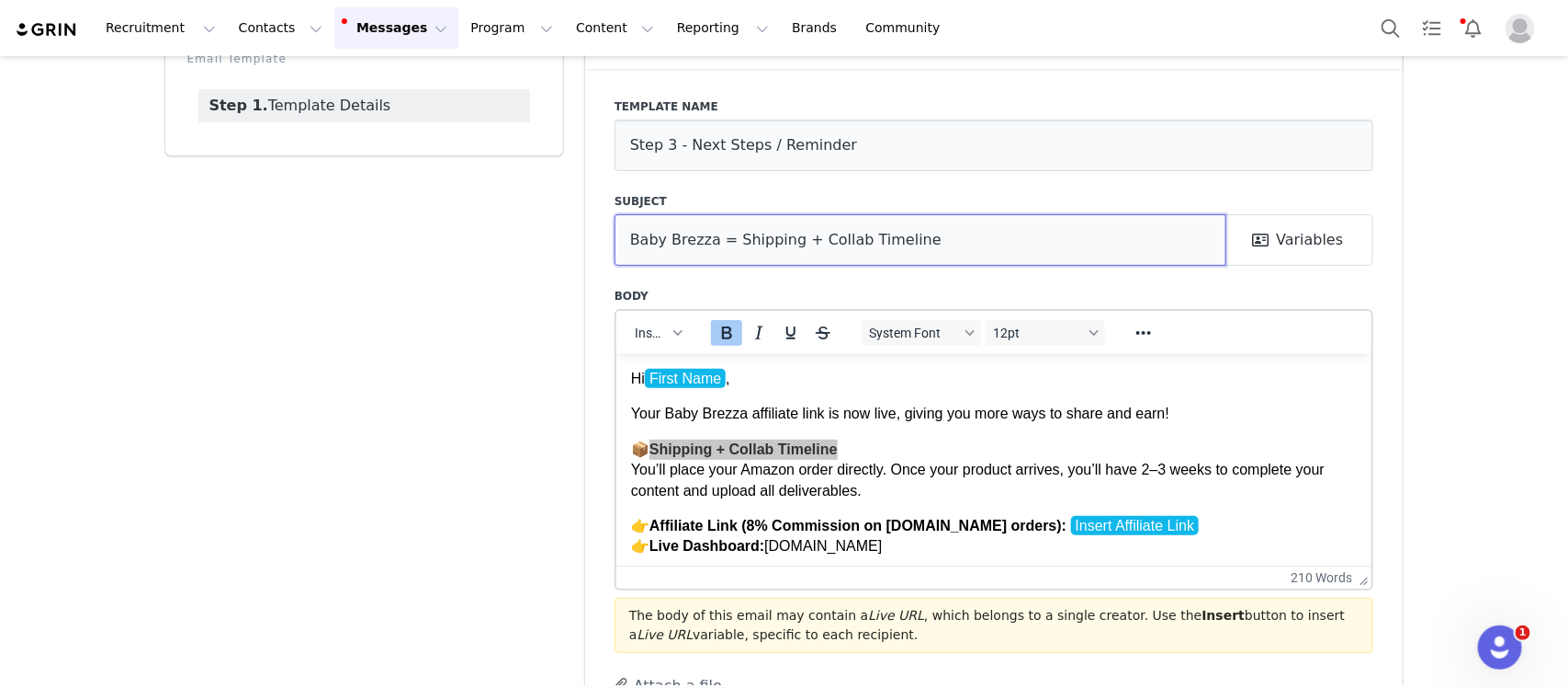
drag, startPoint x: 1353, startPoint y: 531, endPoint x: 1348, endPoint y: 596, distance: 65.2
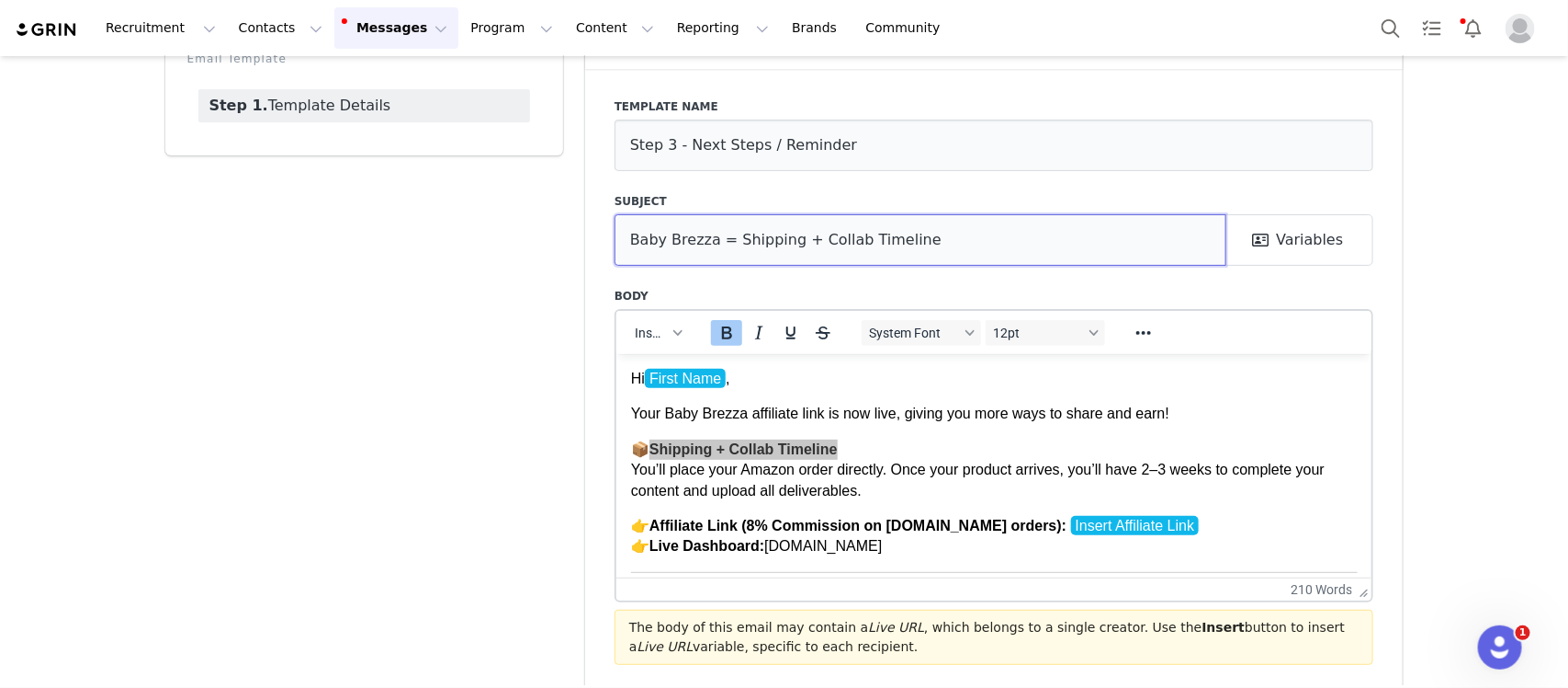
type input "Baby Brezza = Shipping + Collab Timeline"
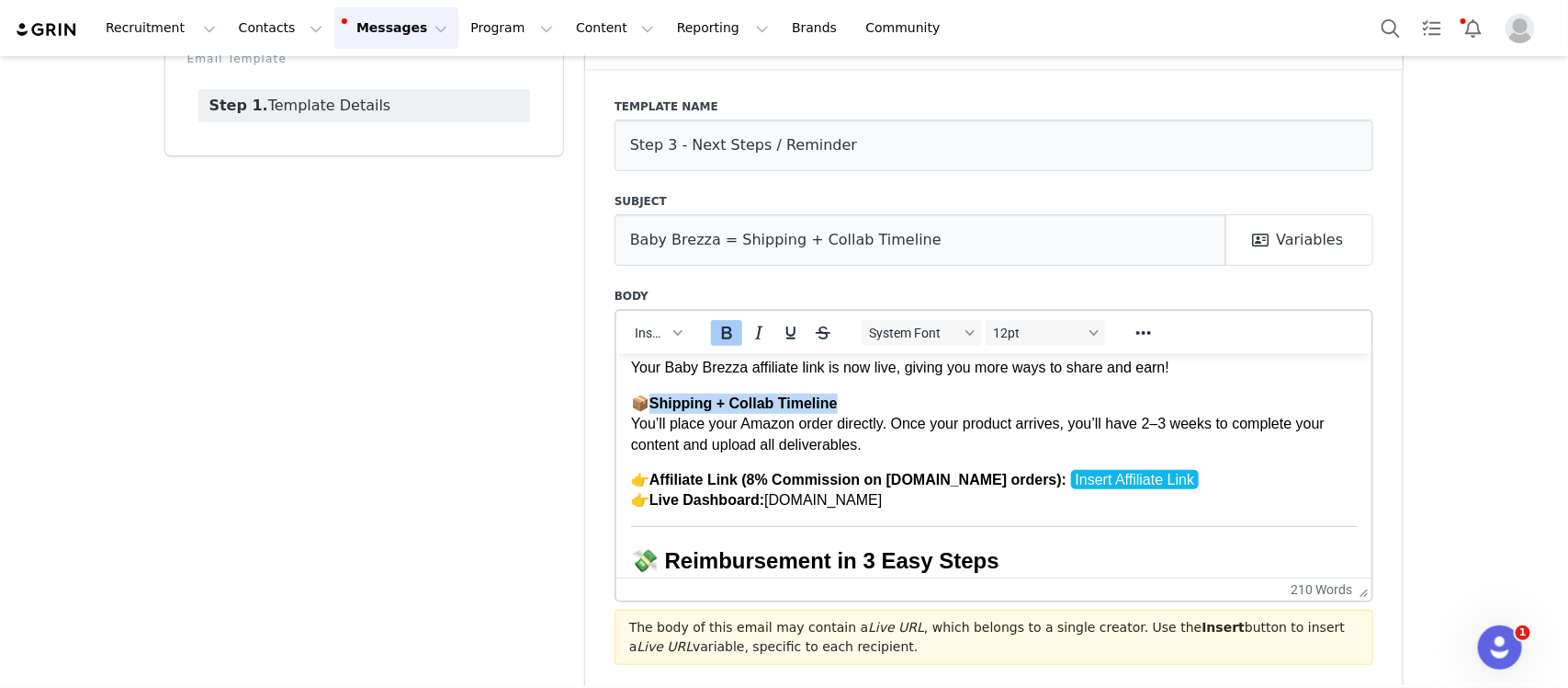
scroll to position [0, 0]
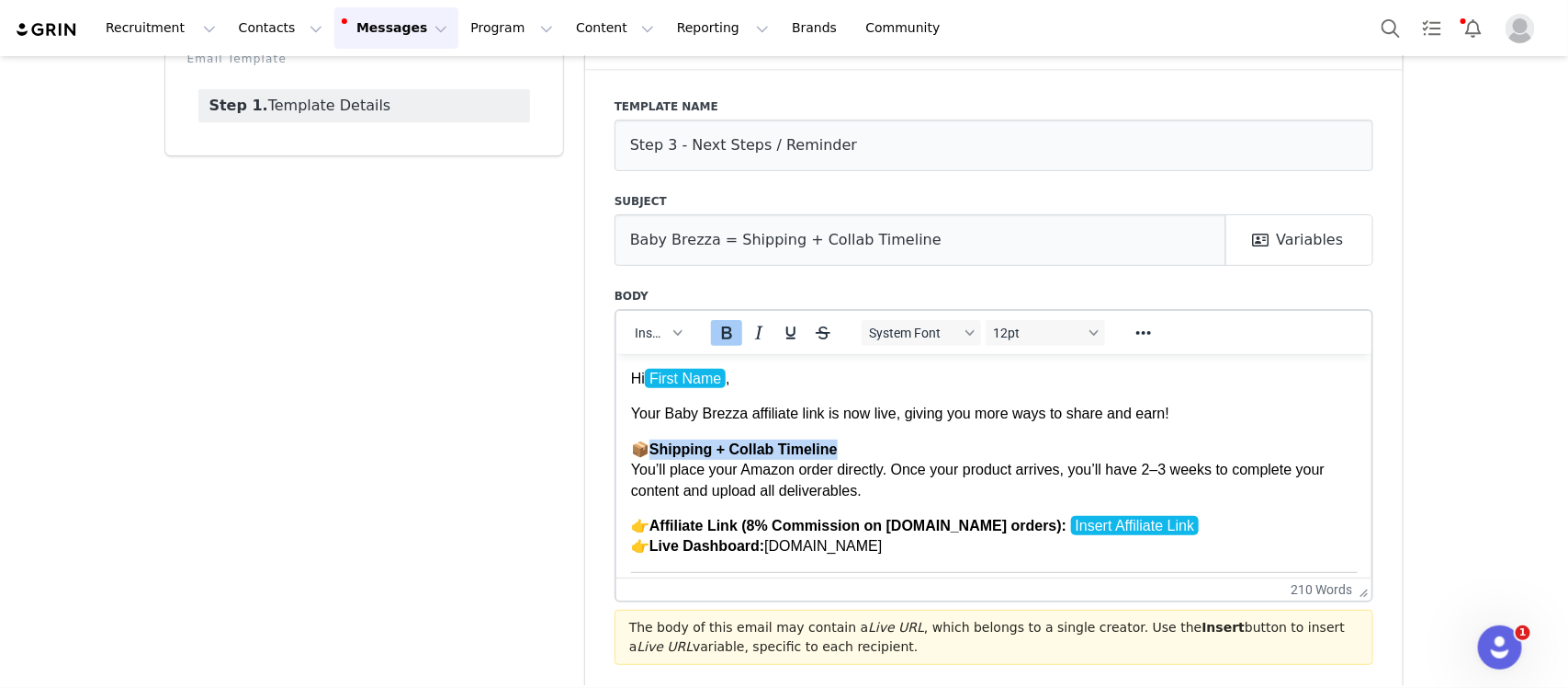
click at [803, 383] on p "Hi First Name ," at bounding box center [994, 378] width 727 height 21
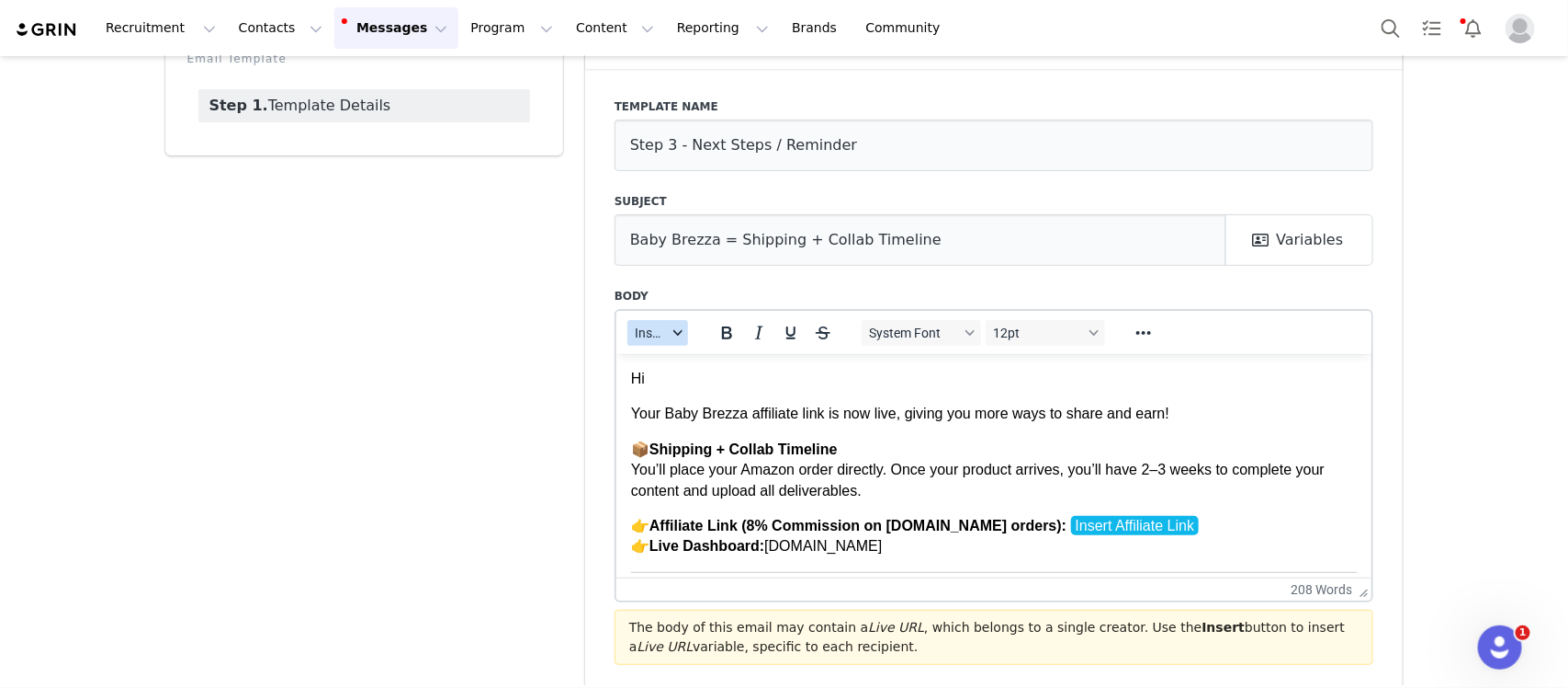
click at [671, 329] on div "button" at bounding box center [678, 333] width 15 height 9
click at [675, 396] on div "Insert Variable" at bounding box center [717, 393] width 166 height 22
select select
click at [1227, 525] on p "👉 Affiliate Link (8% Commission on BabyBrezza.com orders): Insert Affiliate Lin…" at bounding box center [994, 535] width 727 height 41
click at [648, 327] on span "Insert" at bounding box center [651, 333] width 32 height 15
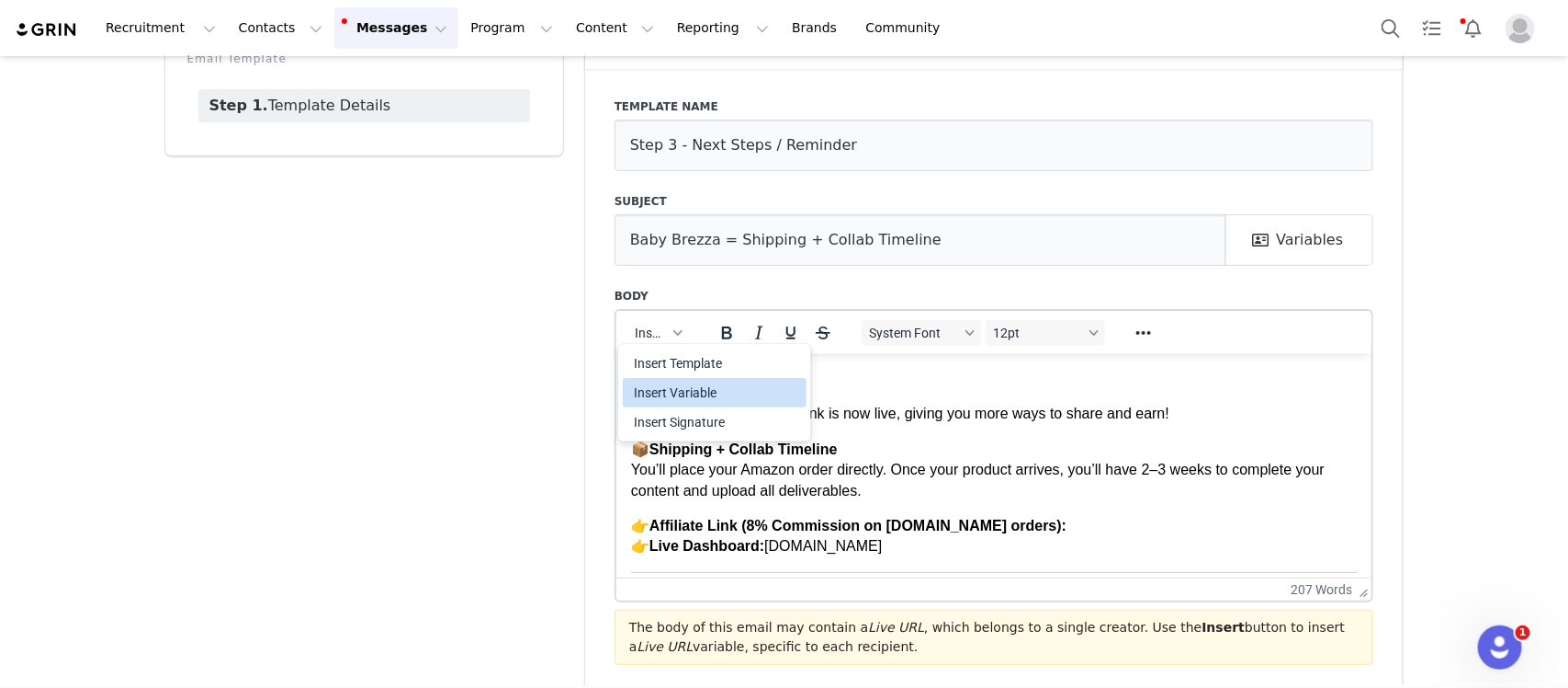
click at [663, 401] on div "Insert Variable" at bounding box center [717, 393] width 166 height 22
select select
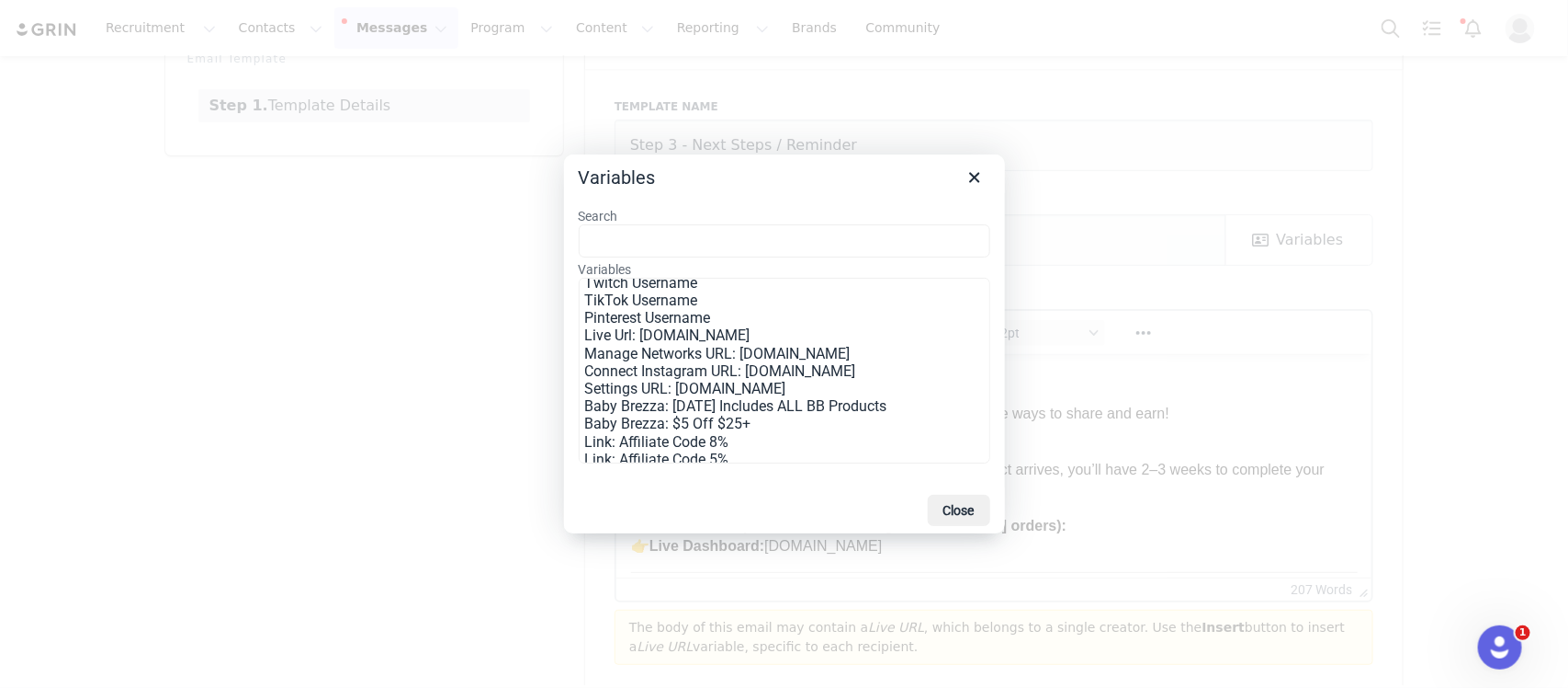
scroll to position [459, 0]
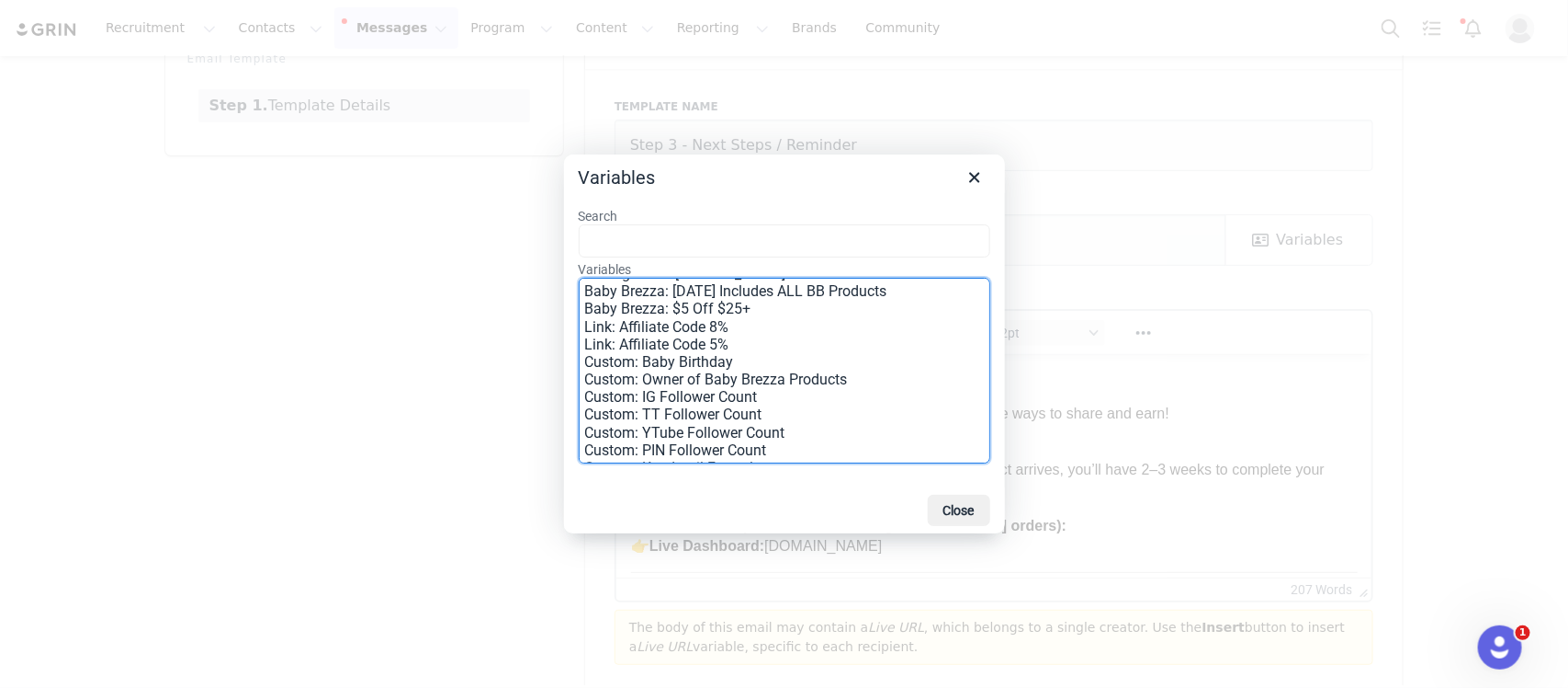
drag, startPoint x: 728, startPoint y: 374, endPoint x: 119, endPoint y: 22, distance: 703.4
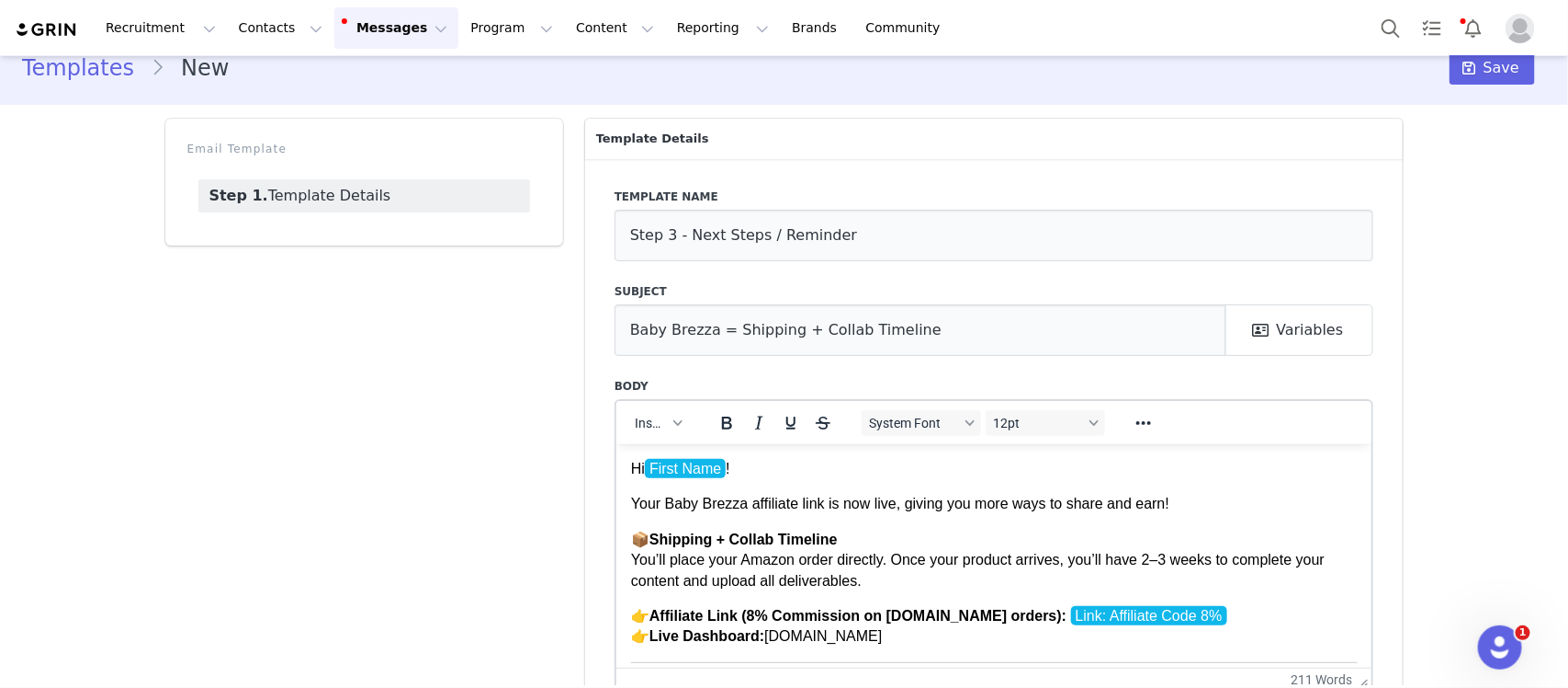
scroll to position [0, 0]
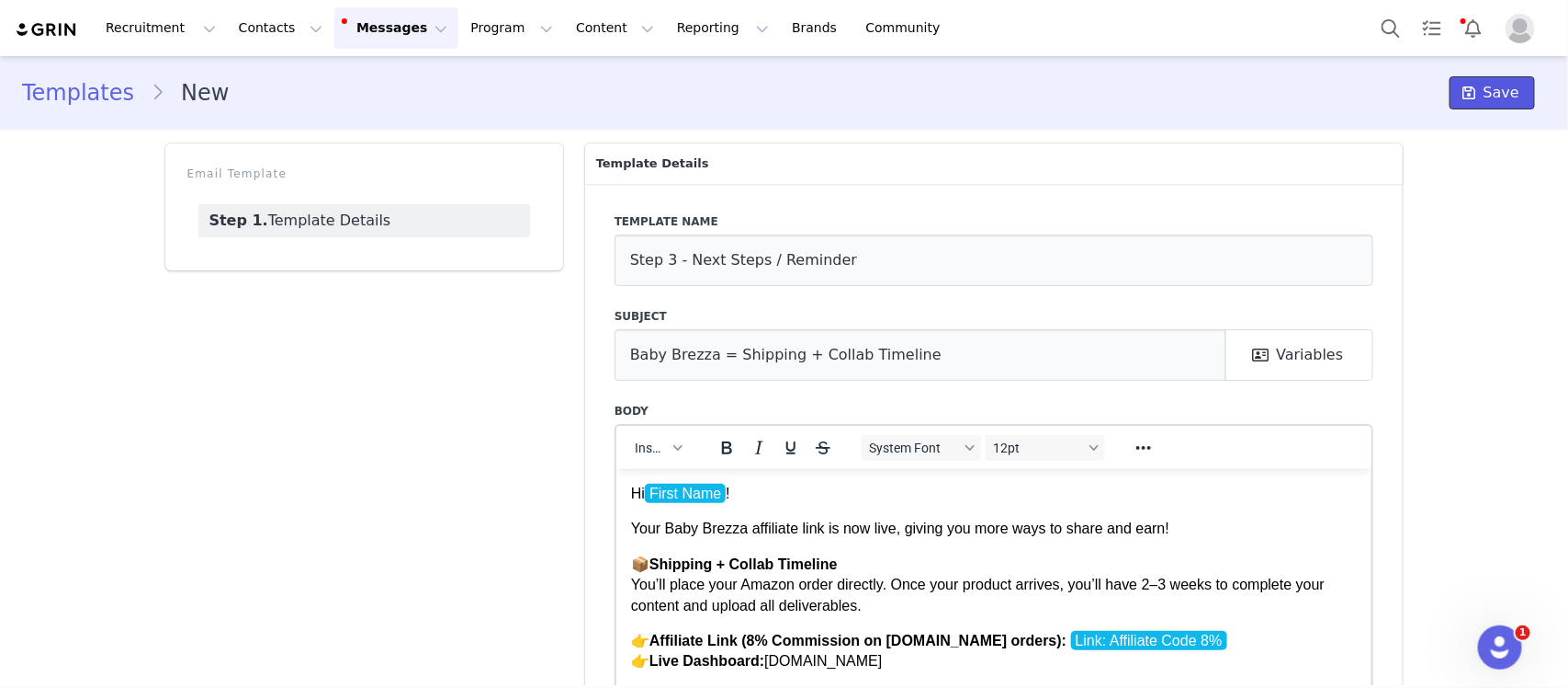
click at [1484, 99] on span "Save" at bounding box center [1501, 93] width 36 height 22
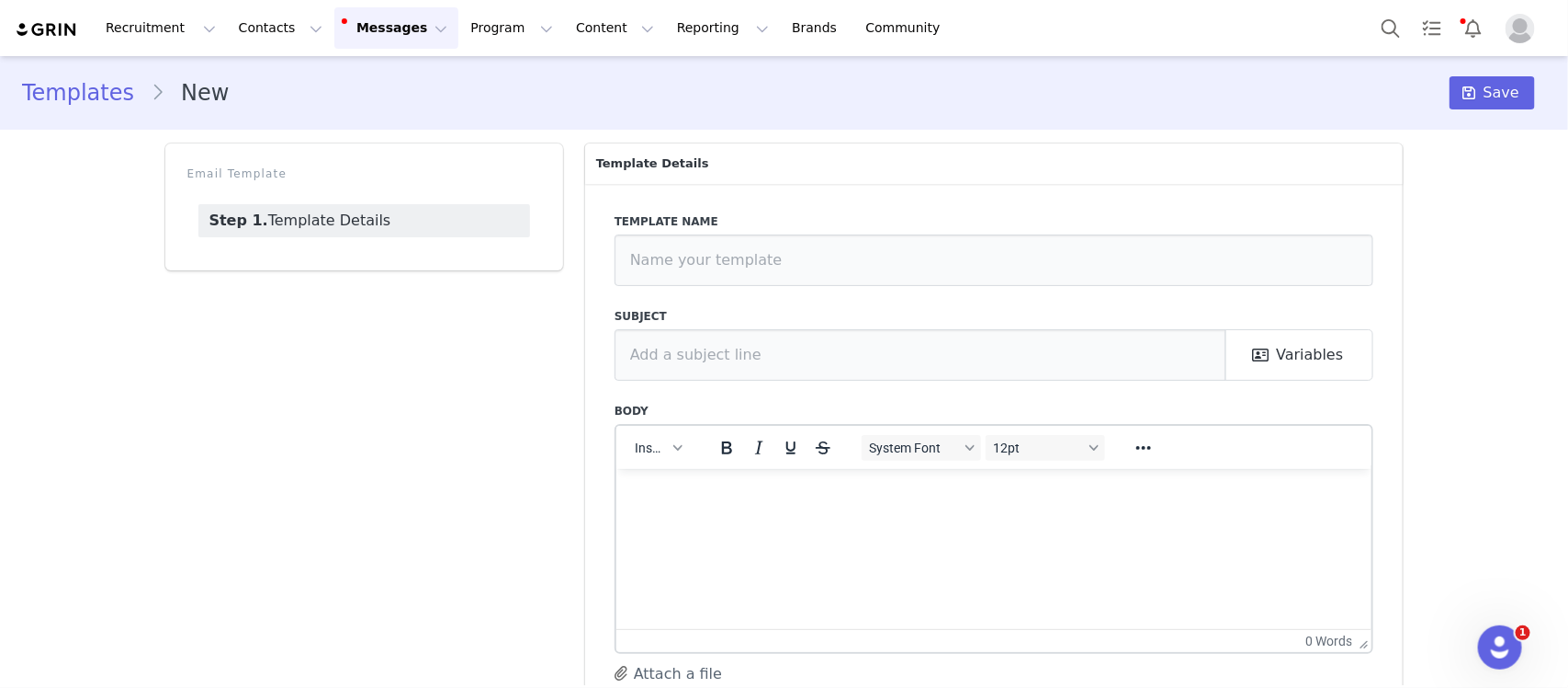
click at [92, 99] on link "Templates" at bounding box center [86, 92] width 128 height 33
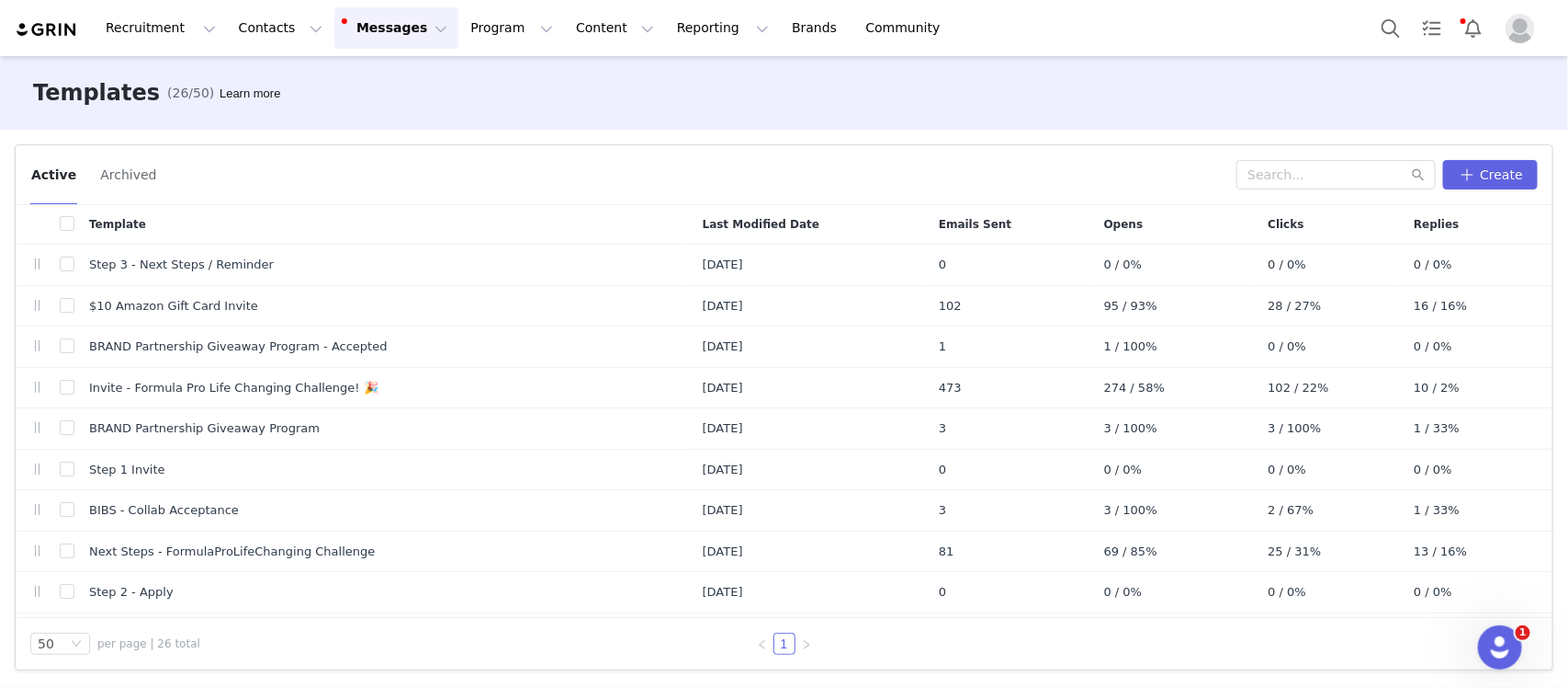
click at [388, 29] on button "Messages Messages" at bounding box center [396, 28] width 124 height 41
click at [543, 175] on div "Active Archived" at bounding box center [633, 174] width 1206 height 29
click at [373, 48] on button "Messages Messages" at bounding box center [396, 28] width 124 height 41
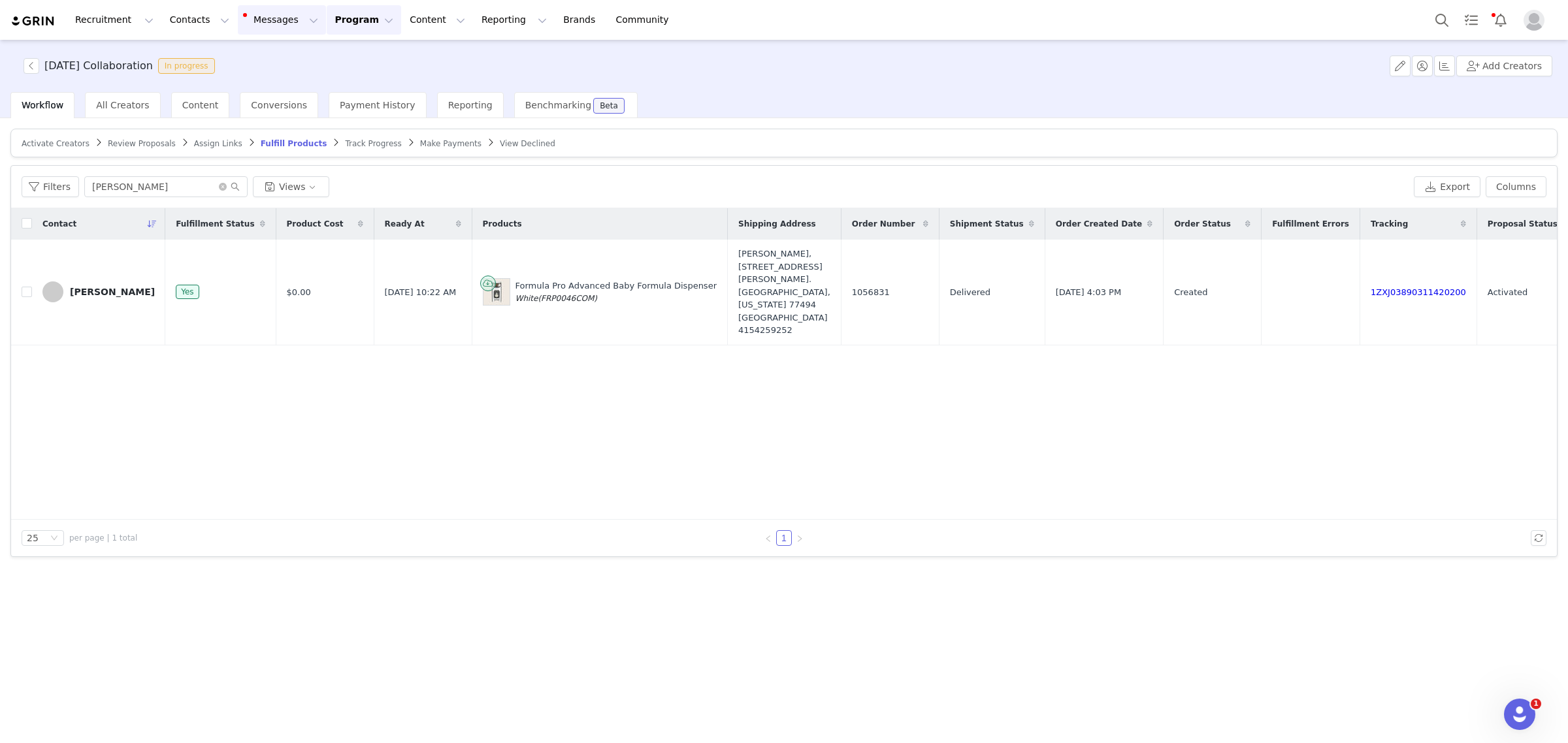
click at [263, 30] on button "Messages Messages" at bounding box center [282, 20] width 88 height 29
click at [262, 80] on span "1" at bounding box center [262, 83] width 15 height 13
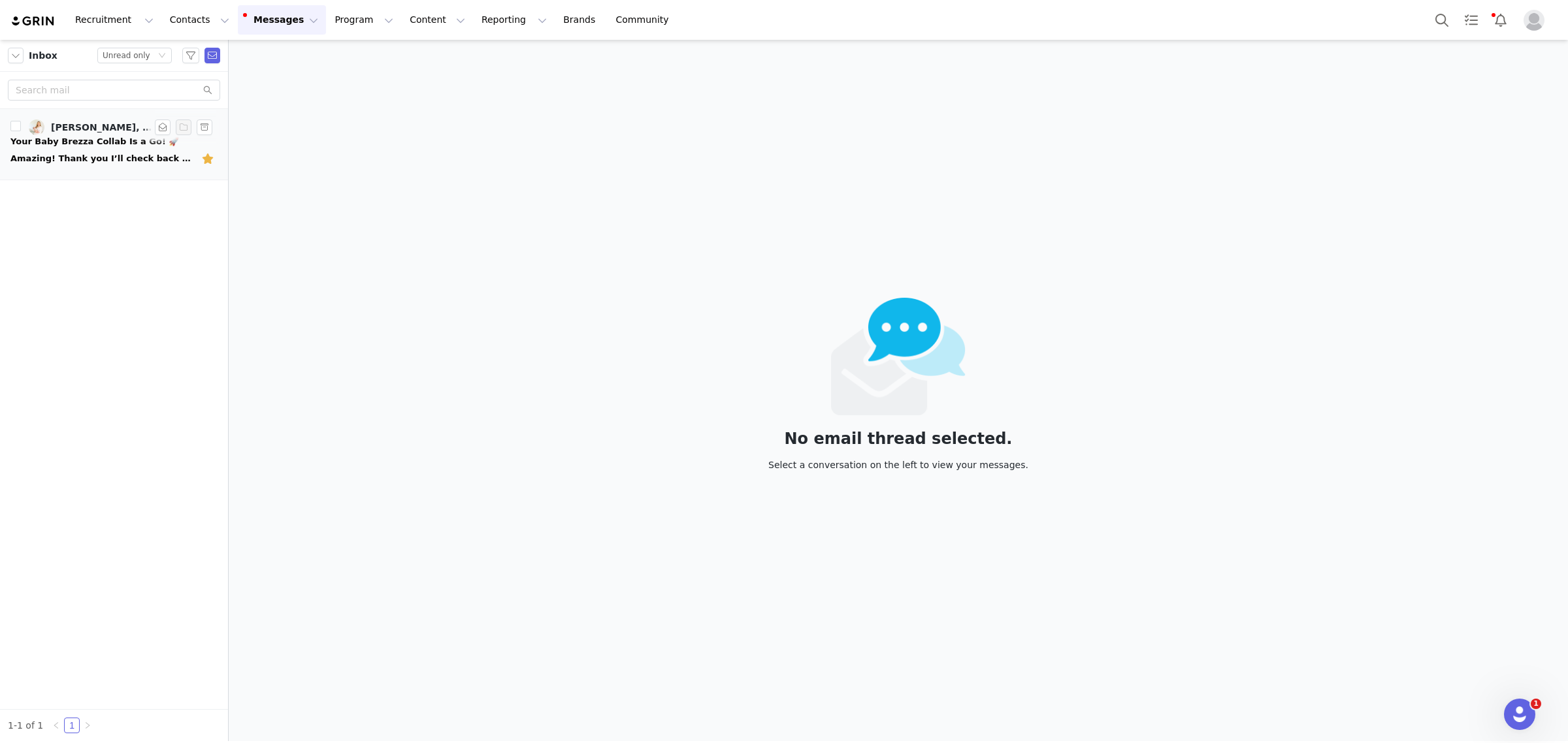
click at [99, 157] on div "Amazing! Thank you I’ll check back in [DATE]! [DATE][DATE] 10:11 AM [PERSON_NAM…" at bounding box center [102, 159] width 183 height 13
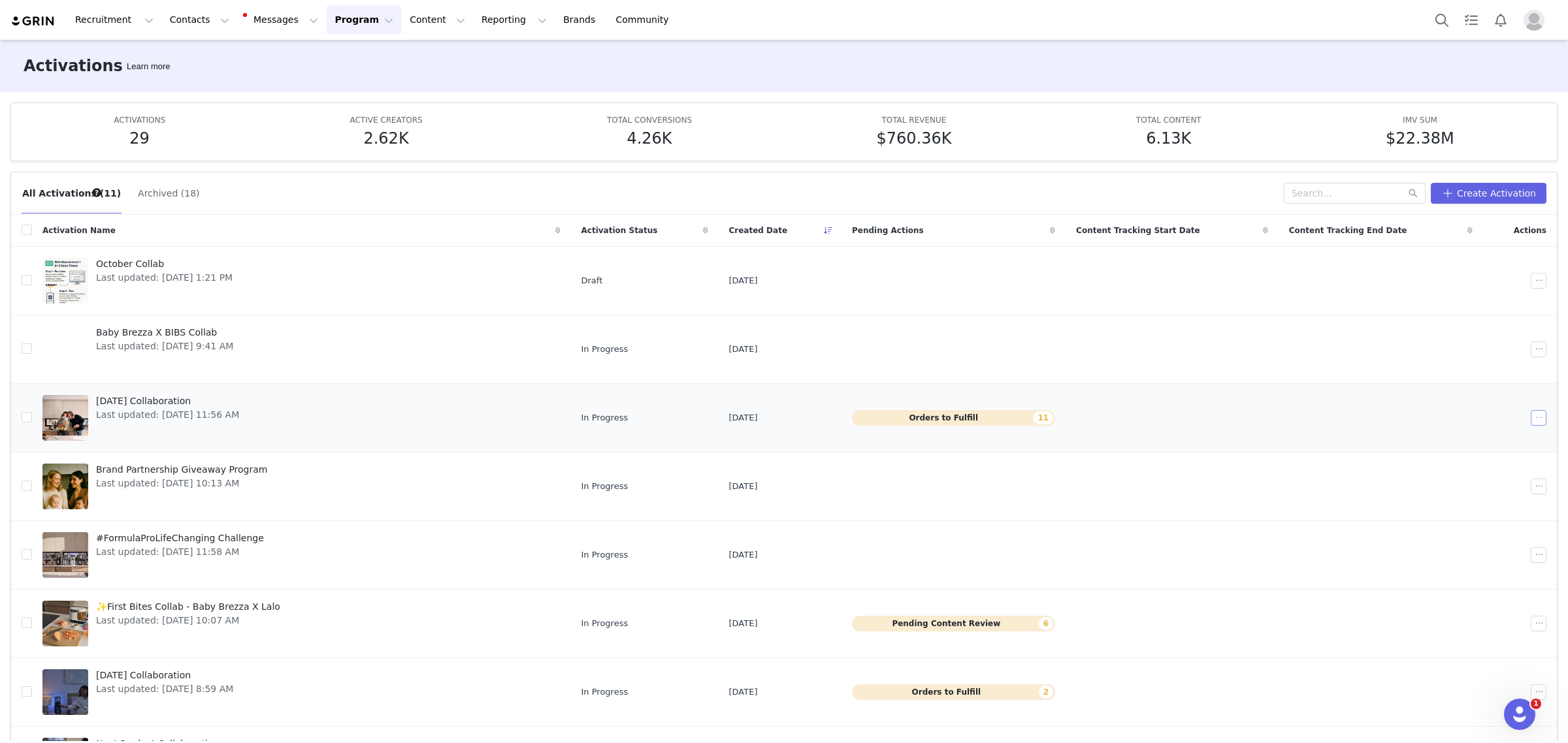
click at [1531, 421] on button "button" at bounding box center [1539, 418] width 16 height 16
click at [1431, 435] on span "Edit" at bounding box center [1437, 442] width 17 height 15
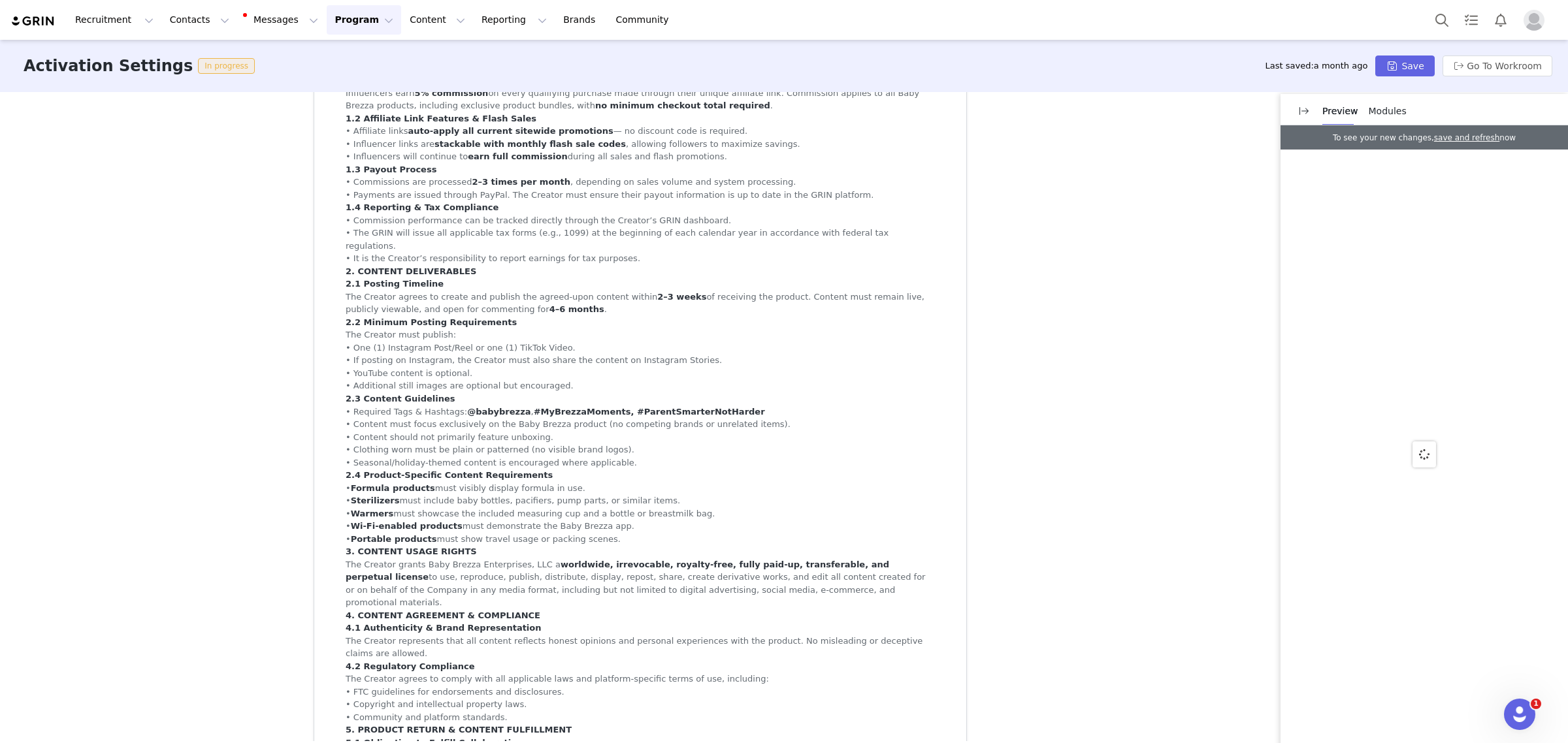
scroll to position [898, 0]
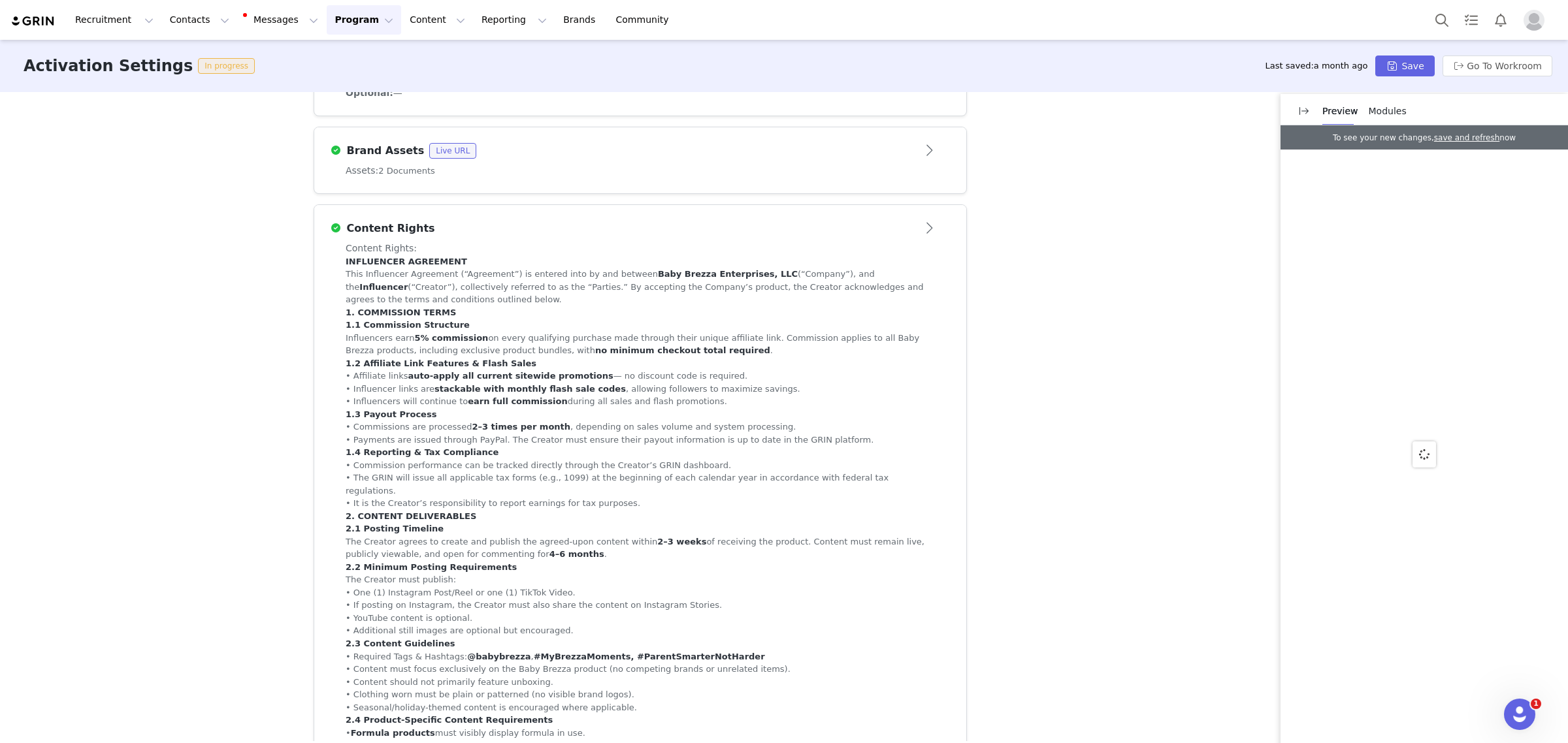
click at [928, 226] on button "Open module" at bounding box center [930, 228] width 41 height 21
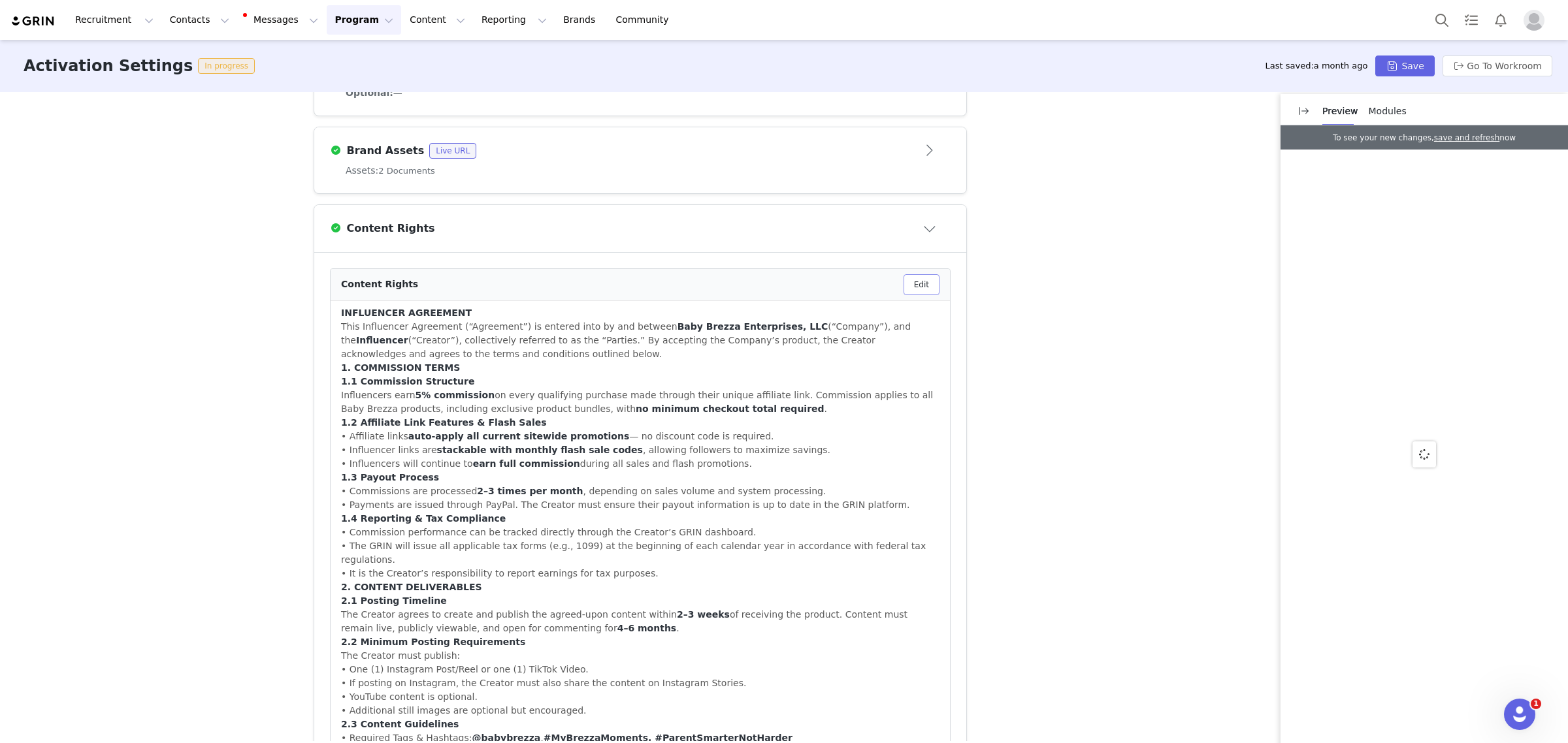
click at [915, 284] on button "Edit" at bounding box center [921, 284] width 36 height 21
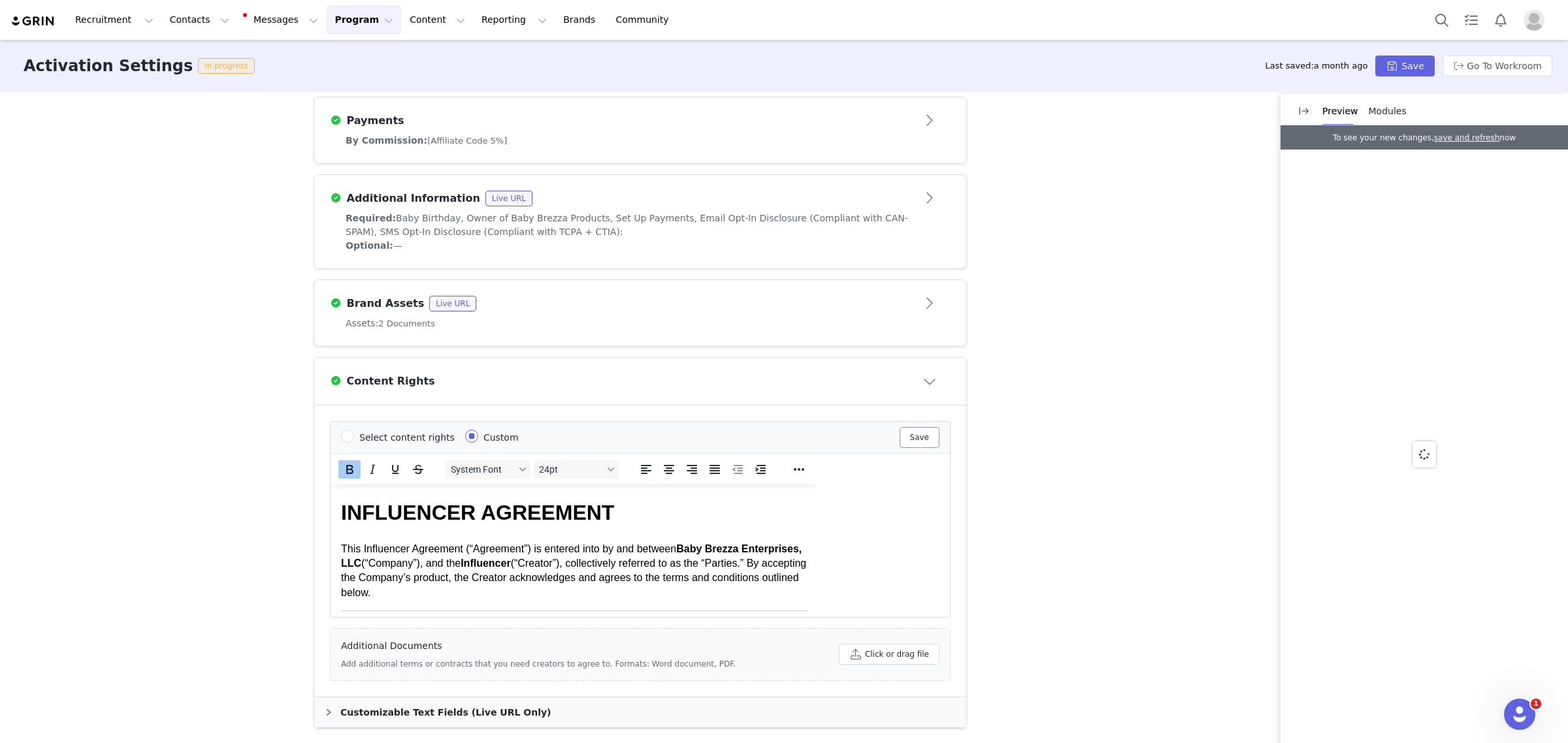
scroll to position [0, 0]
click at [715, 524] on h1 "INFLUENCER AGREEMENT" at bounding box center [574, 512] width 466 height 29
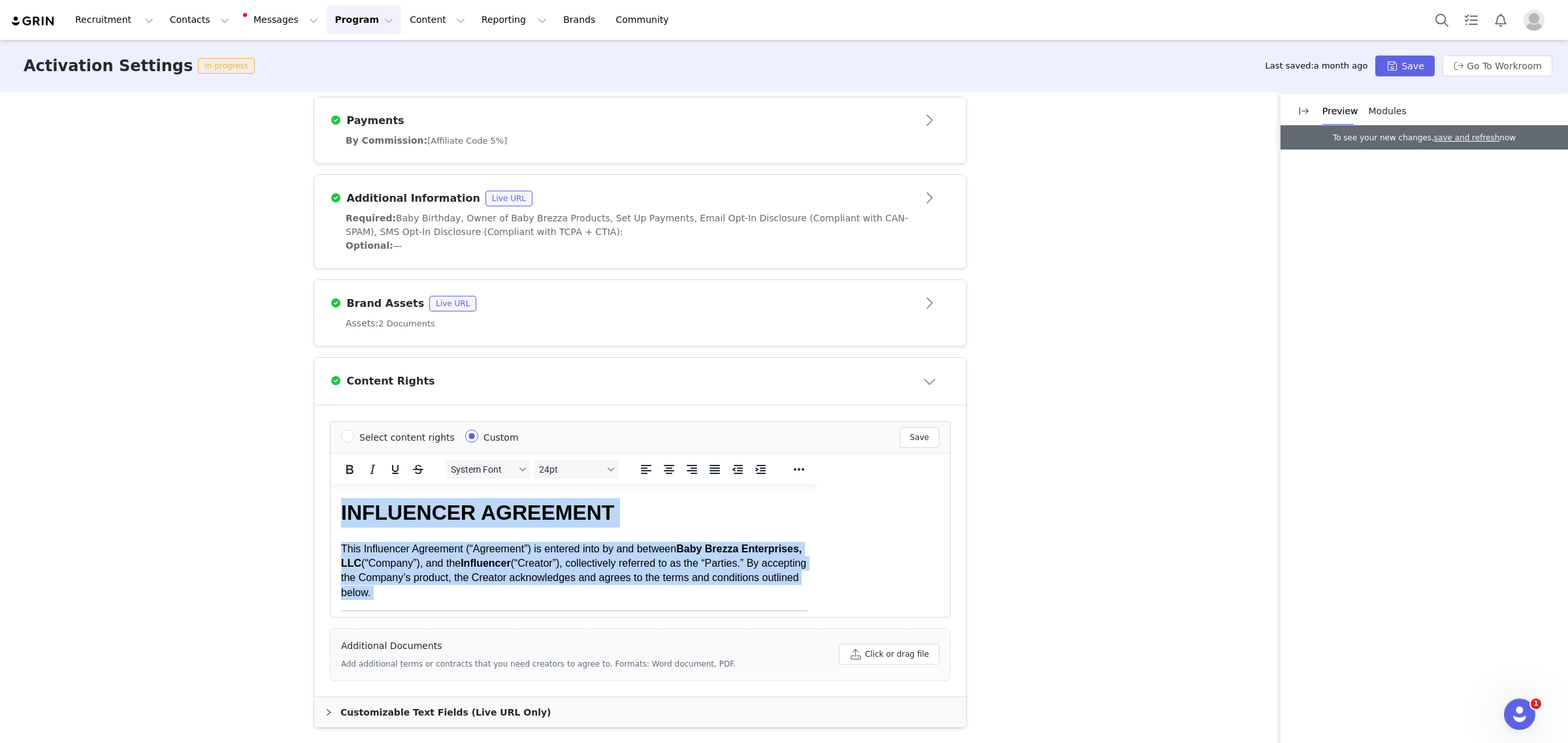
copy body "INFLUENCER AGREEMENT This Influencer Agreement (“Agreement”) is entered into by…"
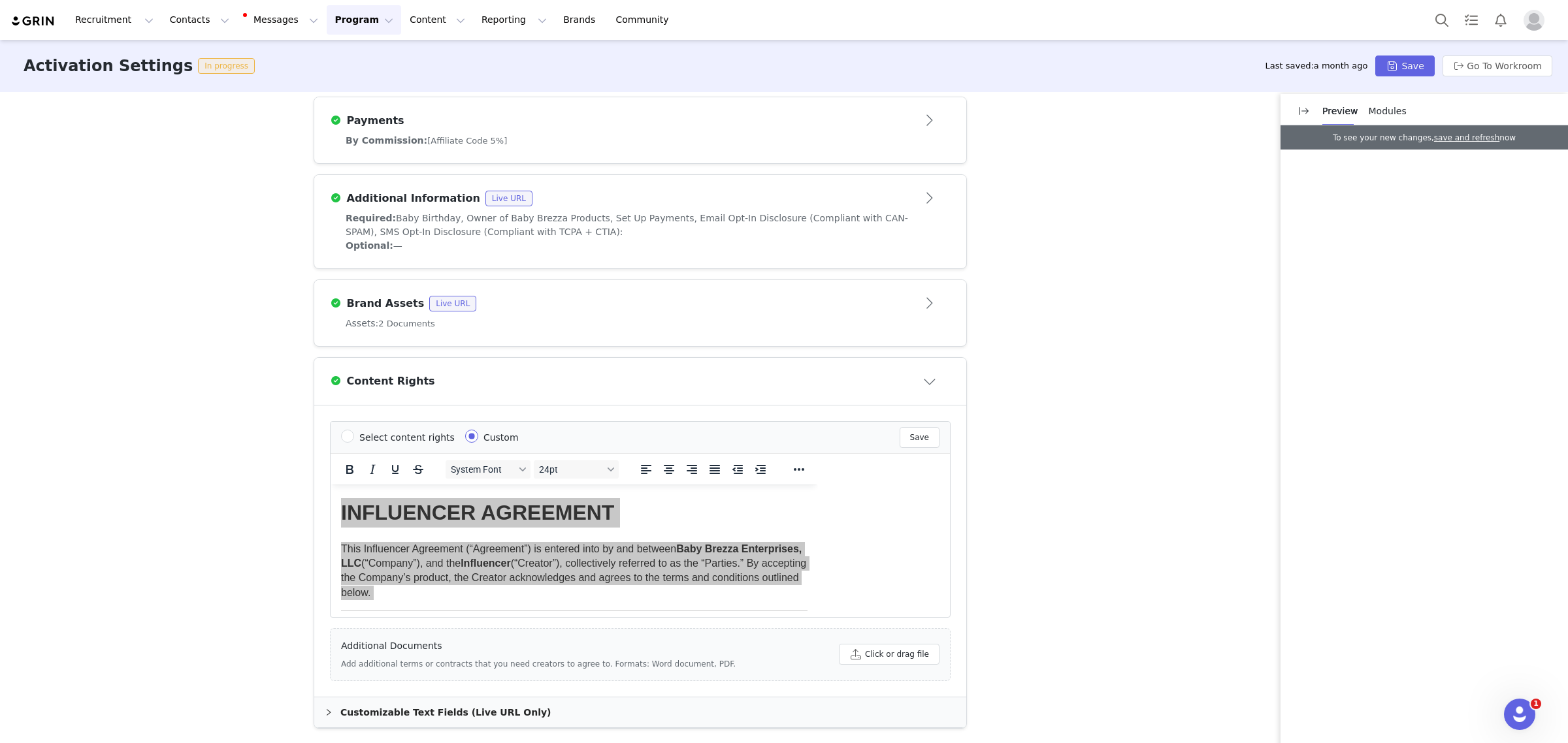
click at [1059, 393] on div "Activation Type Ongoing activations do not have start and end dates. Content wi…" at bounding box center [784, 416] width 1568 height 649
click at [1072, 366] on div "Activation Type Ongoing activations do not have start and end dates. Content wi…" at bounding box center [784, 416] width 1568 height 649
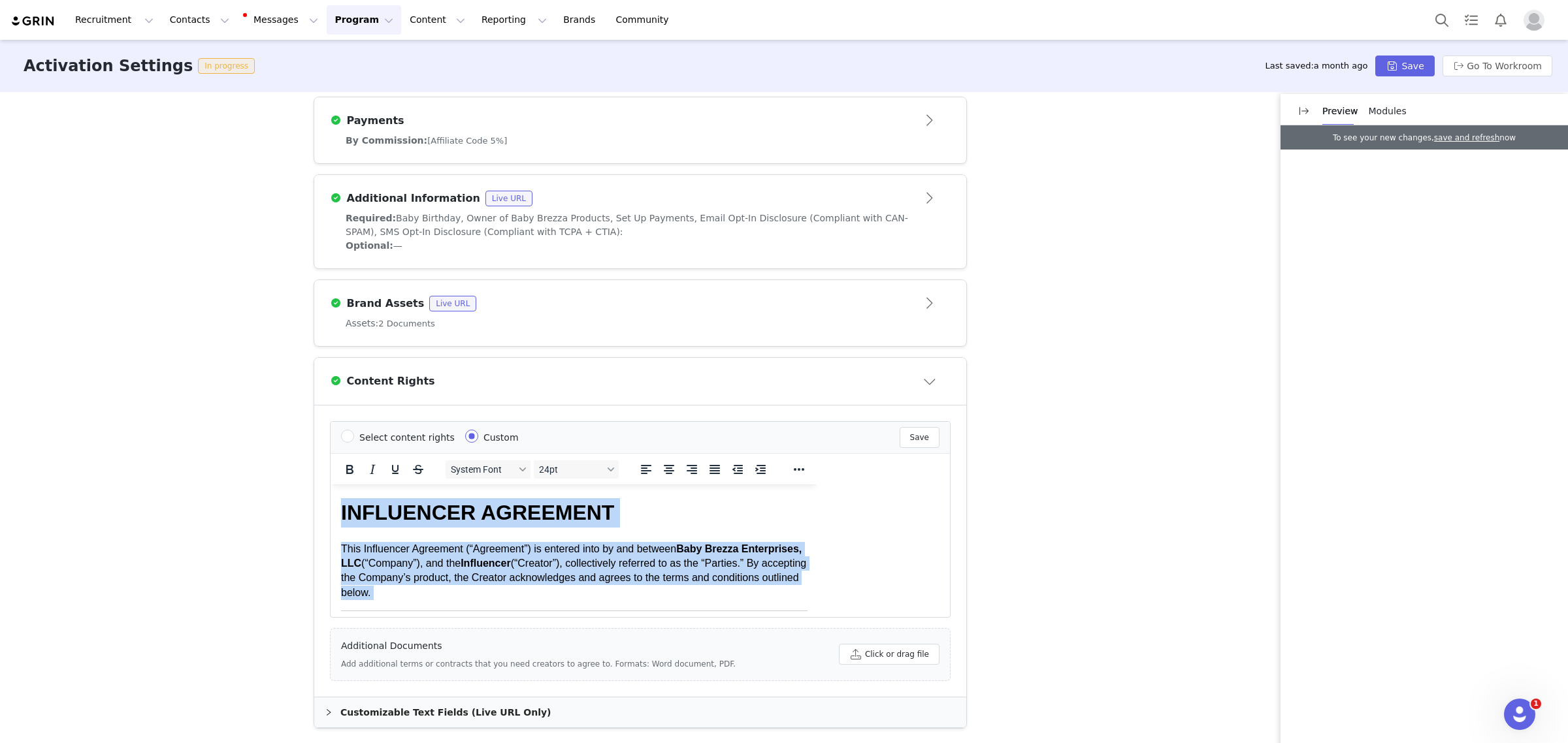
click at [625, 503] on h1 "INFLUENCER AGREEMENT" at bounding box center [574, 512] width 466 height 29
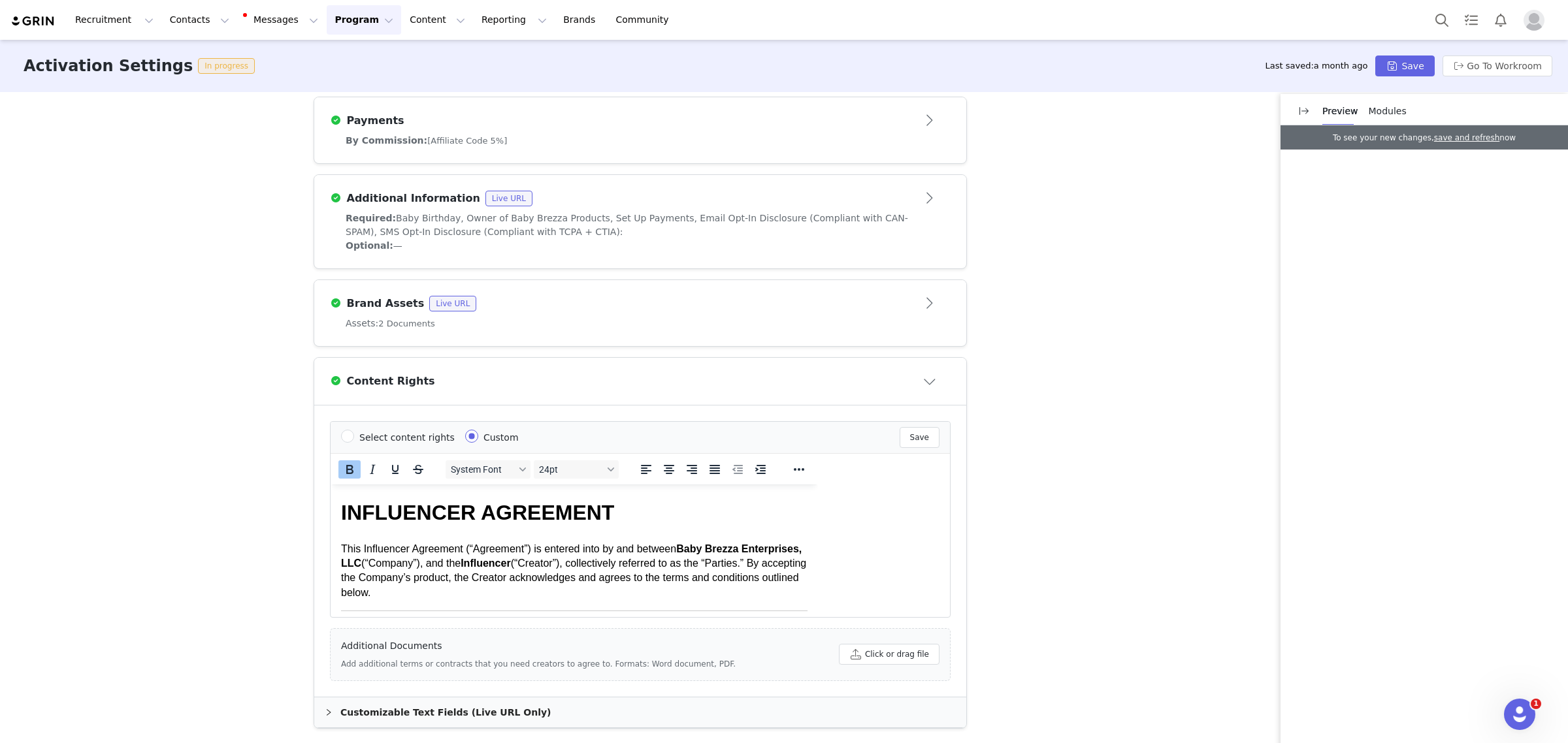
scroll to position [119, 0]
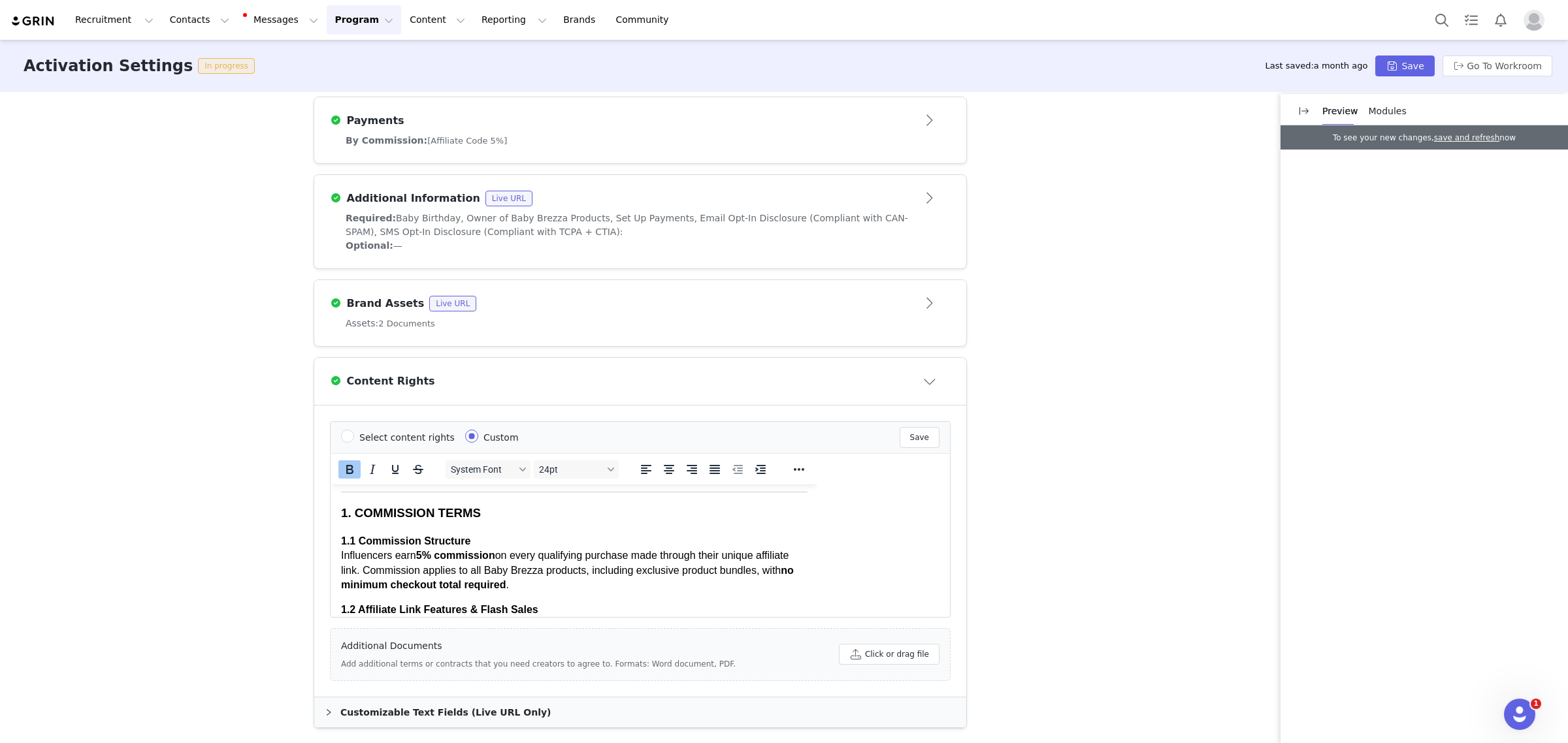
click at [326, 31] on button "Program Program" at bounding box center [364, 20] width 75 height 29
click at [318, 57] on p "Activations" at bounding box center [330, 58] width 51 height 14
